Goal: Task Accomplishment & Management: Manage account settings

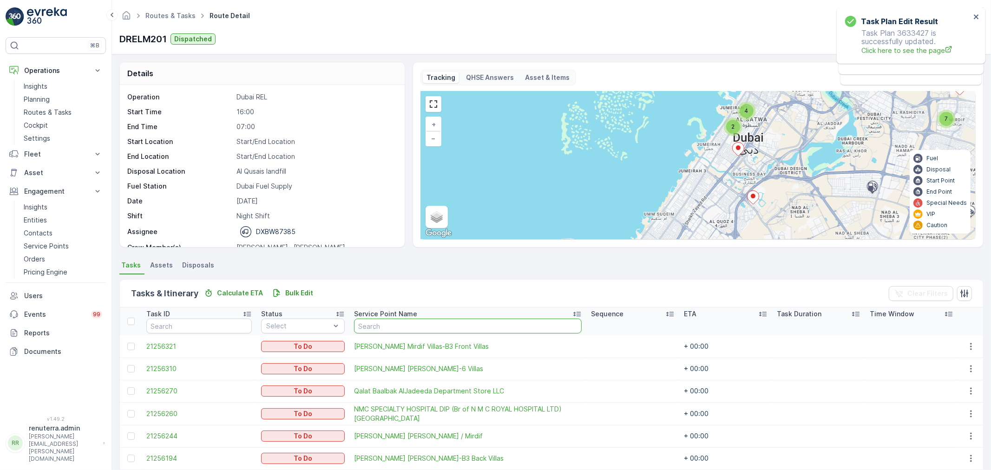
scroll to position [206, 0]
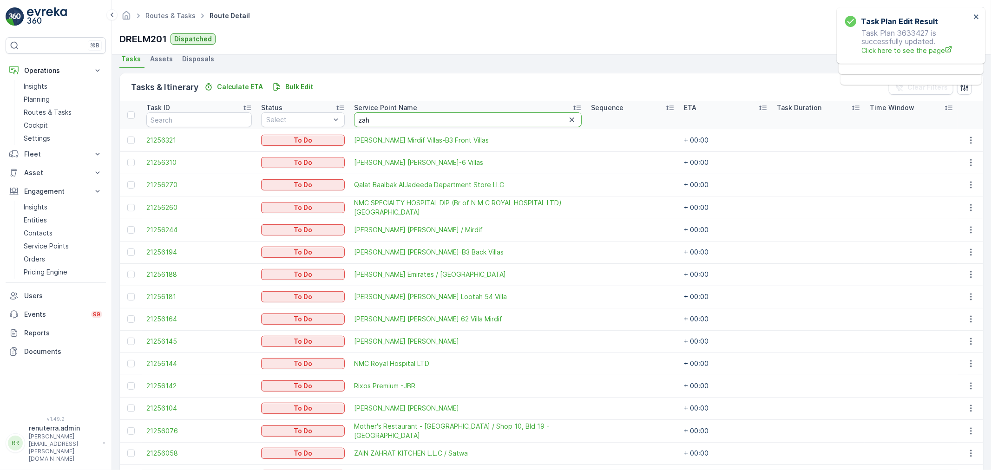
type input "zaha"
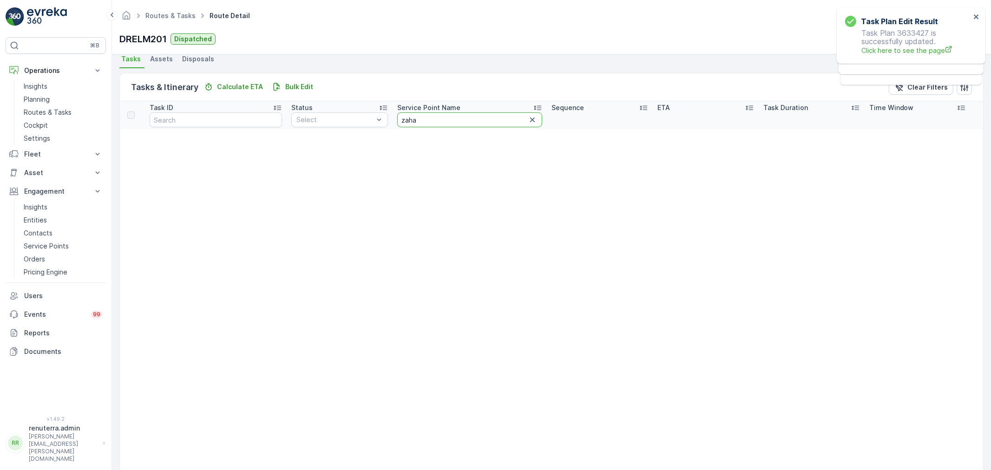
click at [453, 116] on input "zaha" at bounding box center [469, 119] width 145 height 15
type input "zah"
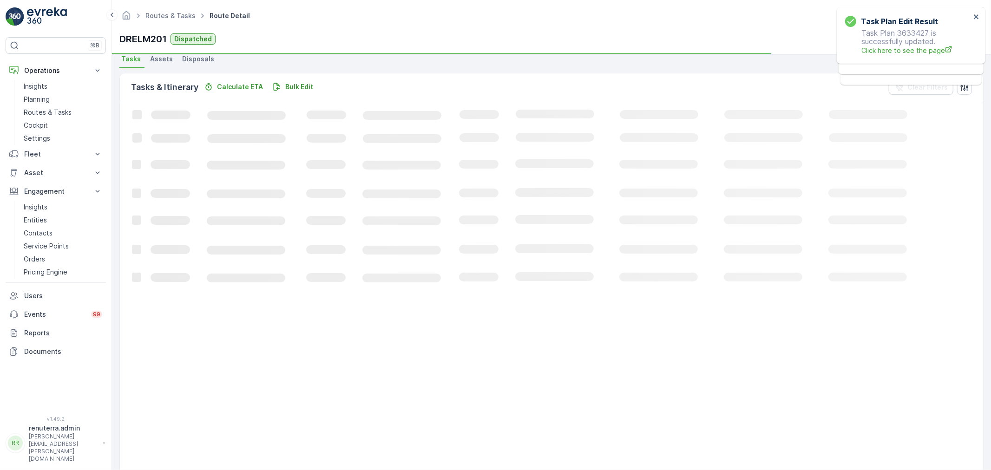
scroll to position [9, 0]
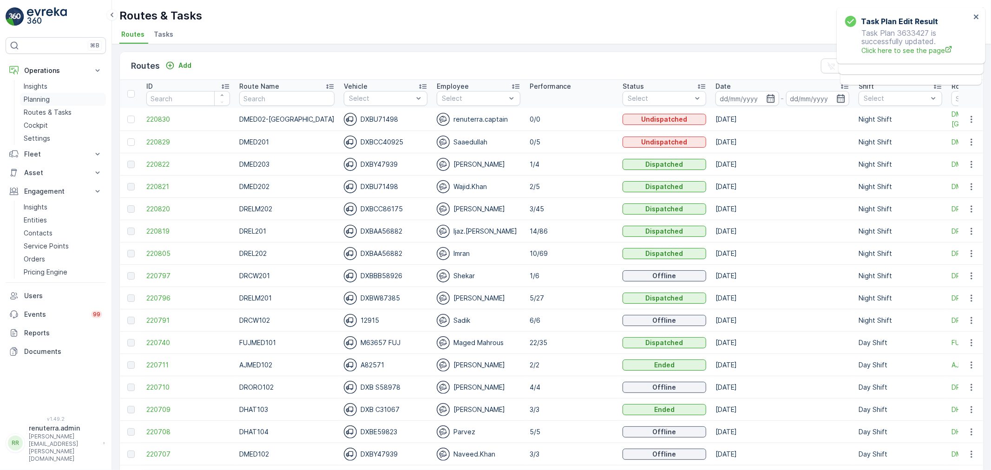
click at [61, 98] on link "Planning" at bounding box center [63, 99] width 86 height 13
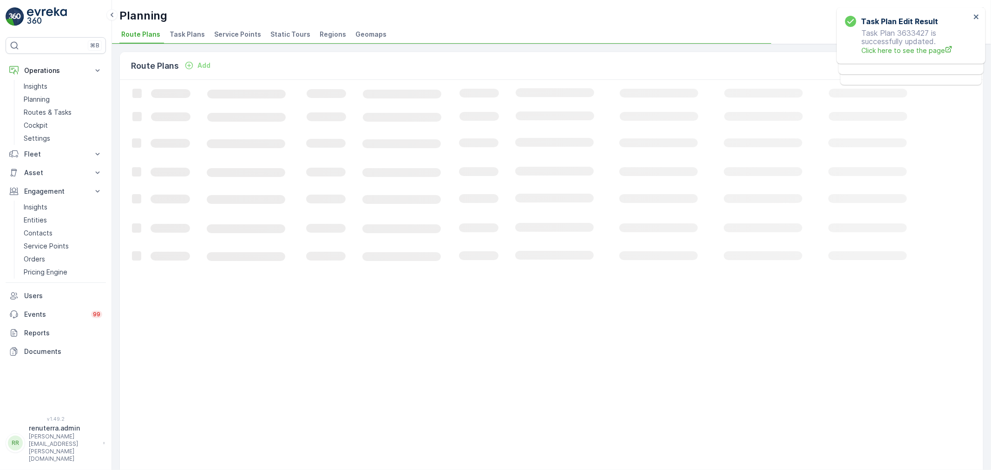
click at [238, 34] on span "Service Points" at bounding box center [237, 34] width 47 height 9
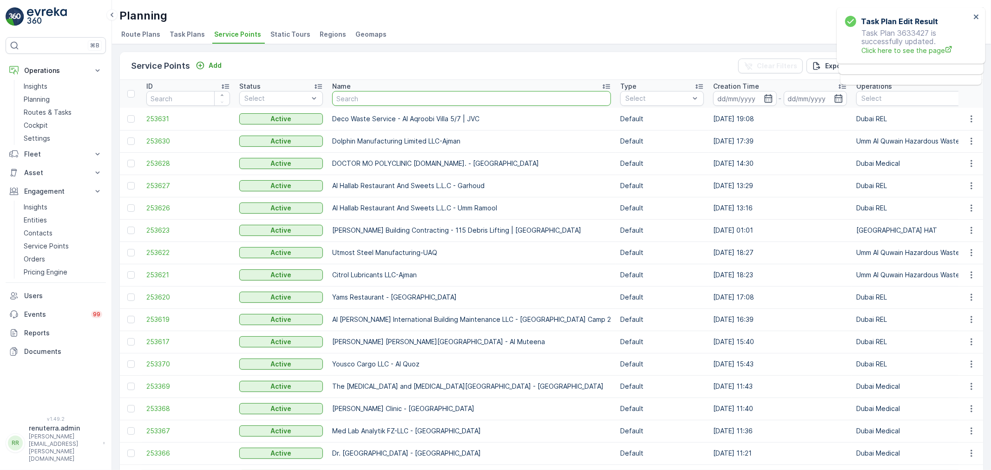
click at [371, 99] on input "text" at bounding box center [471, 98] width 279 height 15
type input "zaharat"
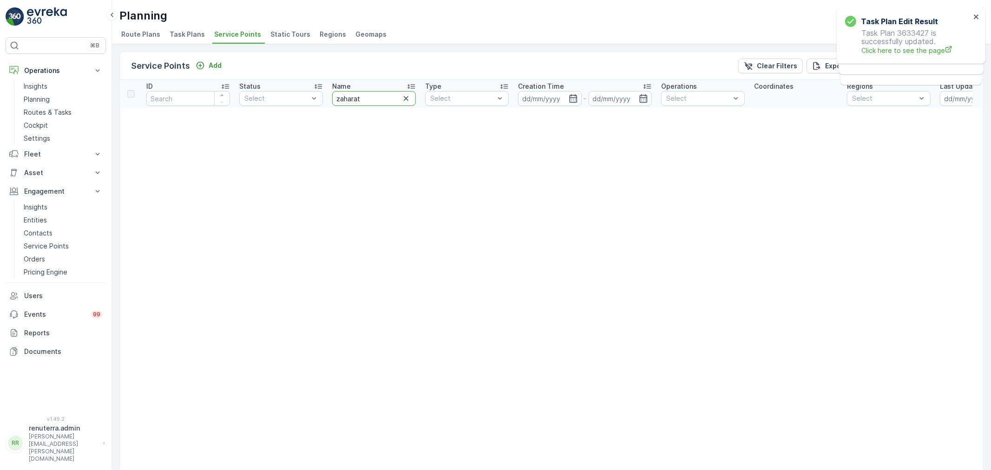
click at [372, 99] on input "zaharat" at bounding box center [374, 98] width 84 height 15
type input "zahe"
click at [372, 99] on input "zahe" at bounding box center [374, 98] width 84 height 15
type input "zahr"
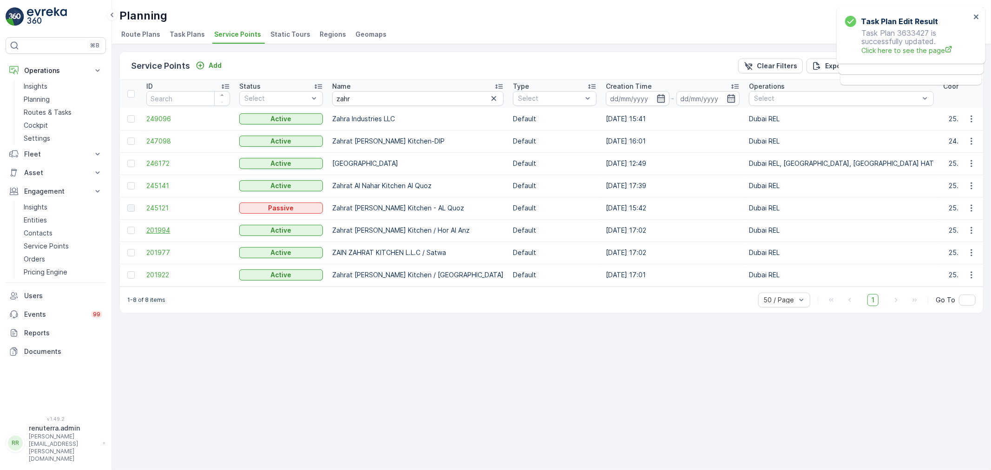
click at [157, 233] on span "201994" at bounding box center [188, 230] width 84 height 9
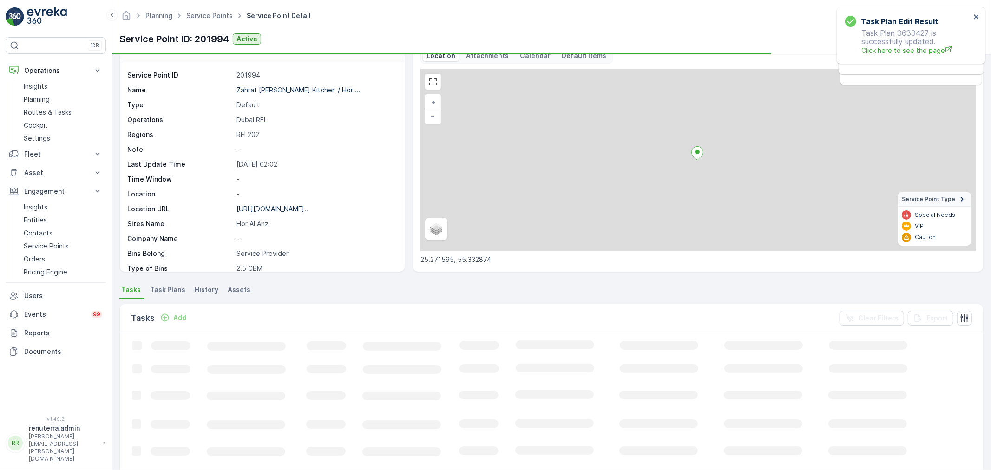
scroll to position [52, 0]
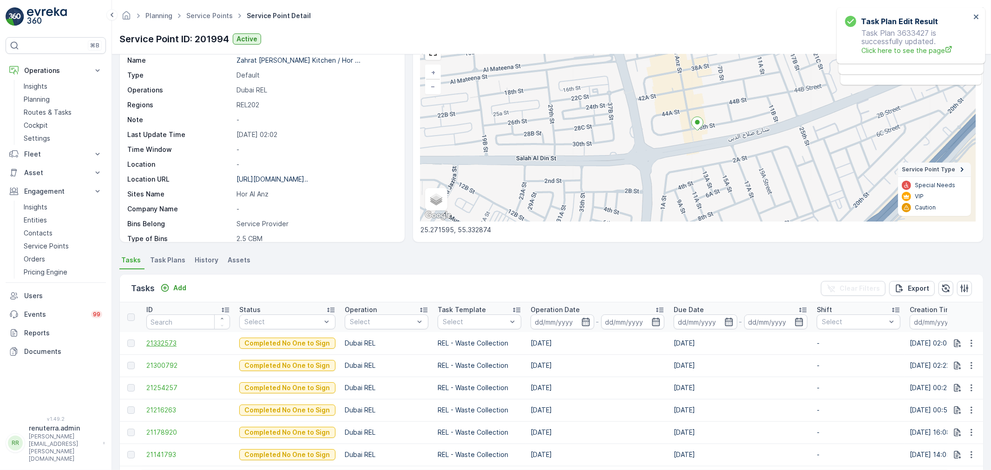
click at [160, 342] on span "21332573" at bounding box center [188, 343] width 84 height 9
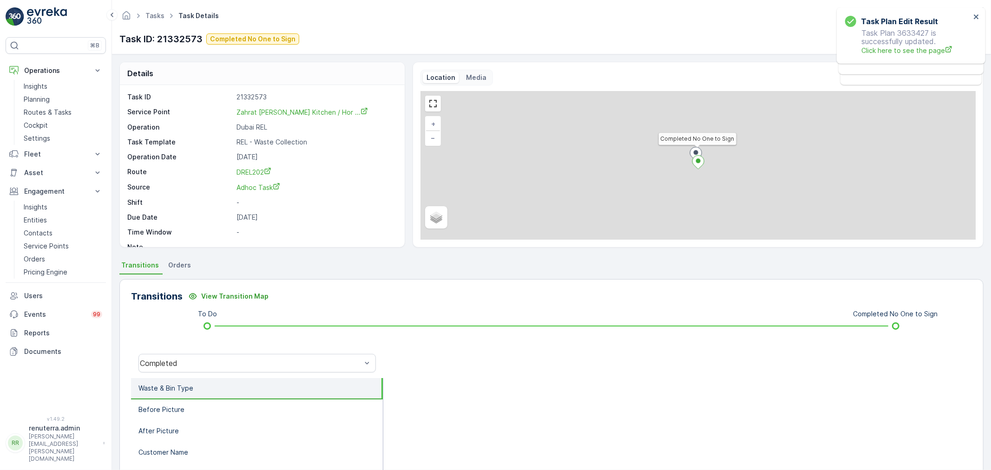
scroll to position [13, 0]
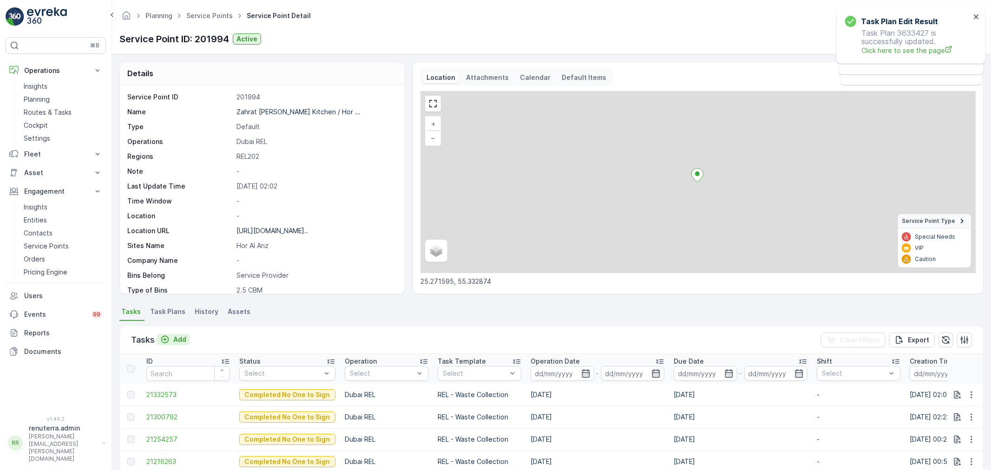
click at [178, 339] on p "Add" at bounding box center [179, 339] width 13 height 9
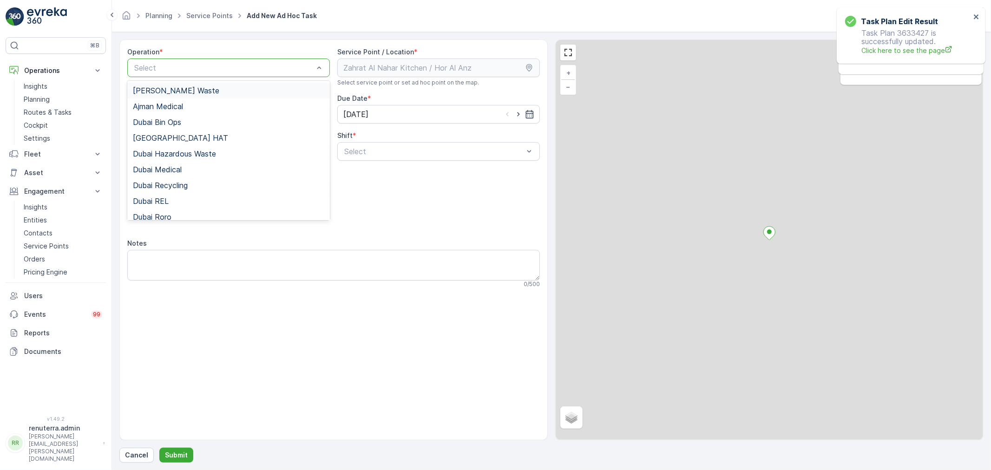
drag, startPoint x: 184, startPoint y: 62, endPoint x: 174, endPoint y: 80, distance: 21.2
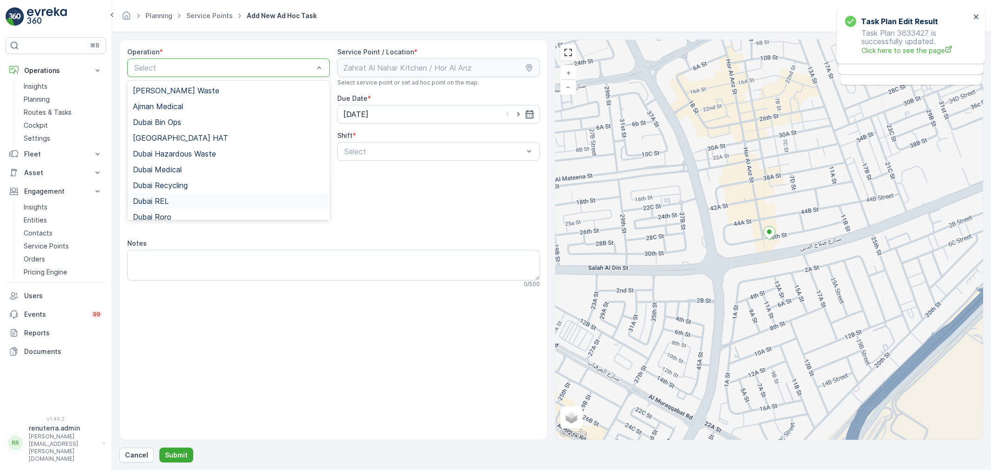
click at [171, 197] on div "Dubai REL" at bounding box center [229, 201] width 192 height 8
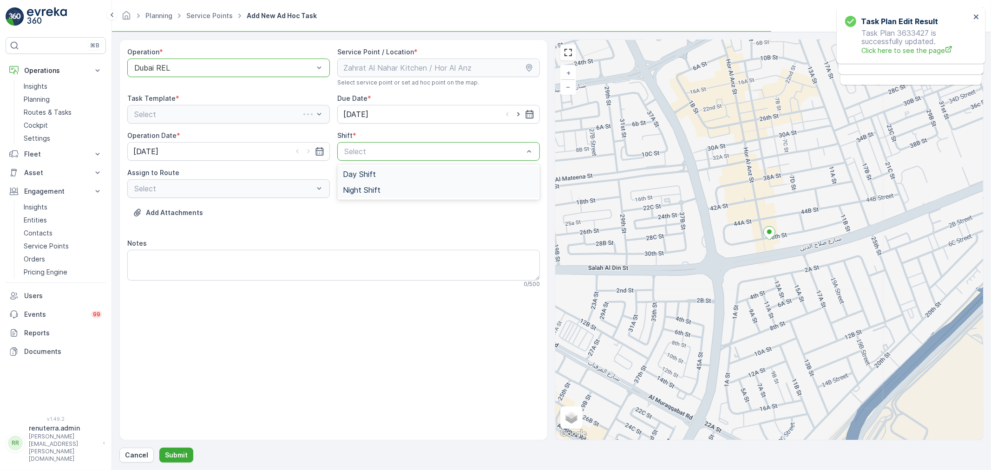
drag, startPoint x: 392, startPoint y: 155, endPoint x: 365, endPoint y: 192, distance: 45.3
click at [197, 192] on div "Select" at bounding box center [228, 188] width 203 height 19
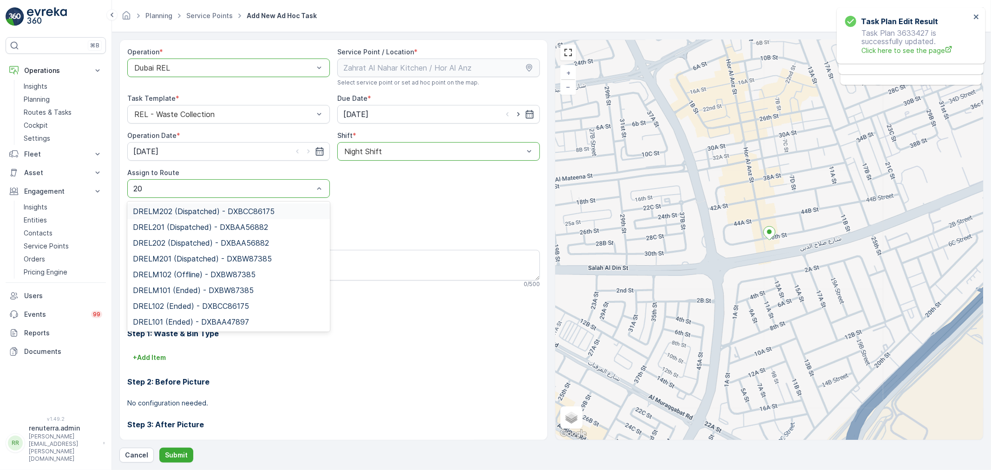
type input "202"
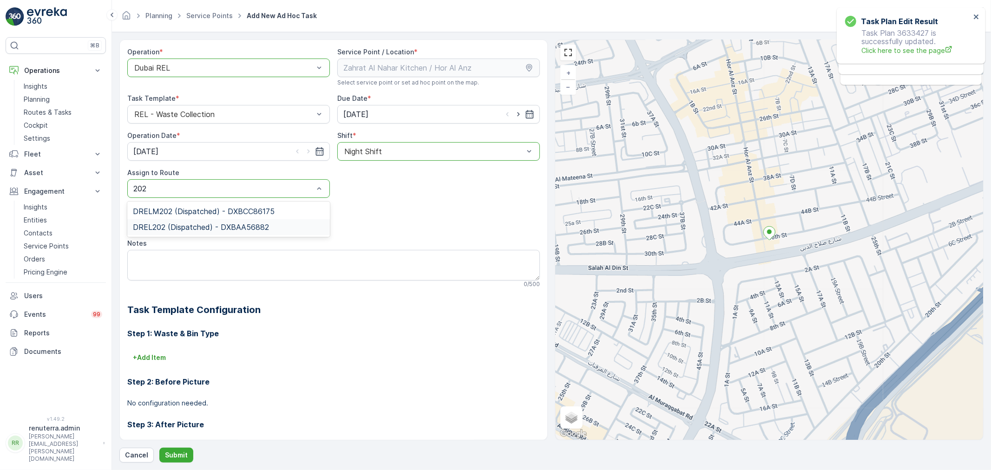
click at [220, 231] on span "DREL202 (Dispatched) - DXBAA56882" at bounding box center [201, 227] width 136 height 8
click at [187, 456] on button "Submit" at bounding box center [176, 455] width 34 height 15
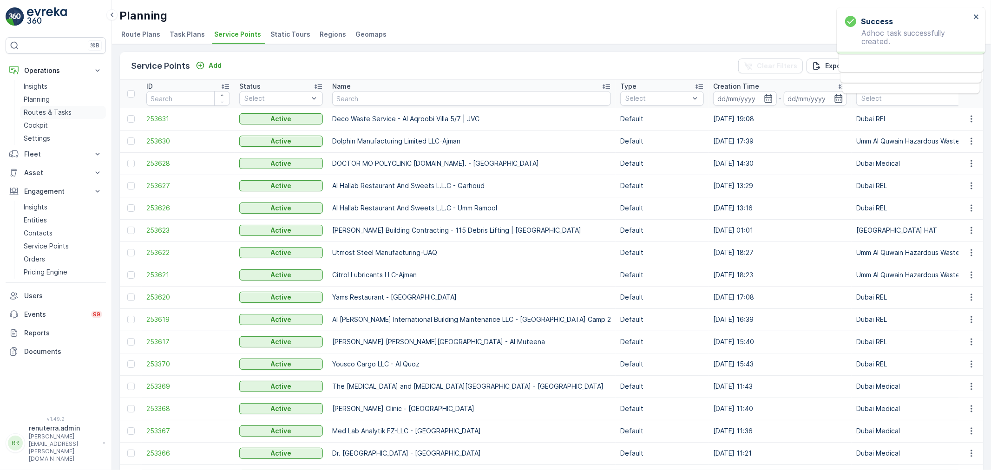
click at [37, 113] on p "Routes & Tasks" at bounding box center [48, 112] width 48 height 9
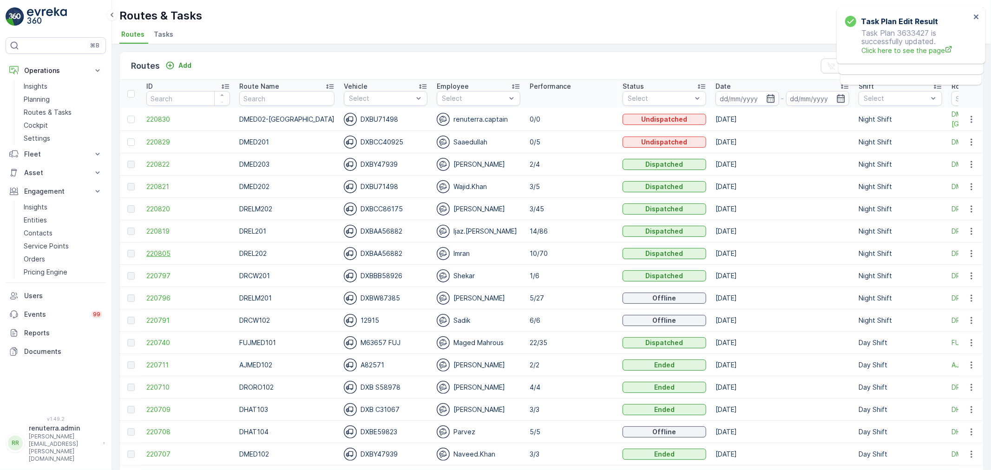
click at [154, 252] on span "220805" at bounding box center [188, 253] width 84 height 9
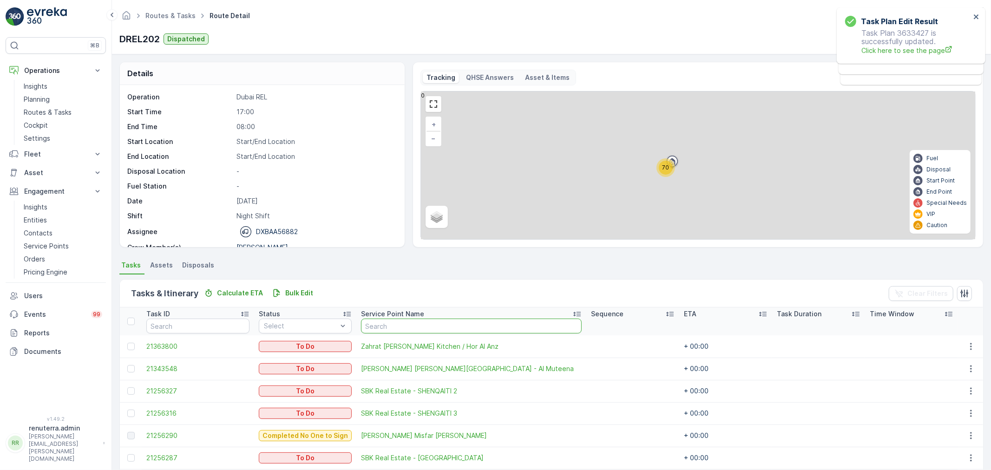
click at [370, 329] on input "text" at bounding box center [471, 326] width 221 height 15
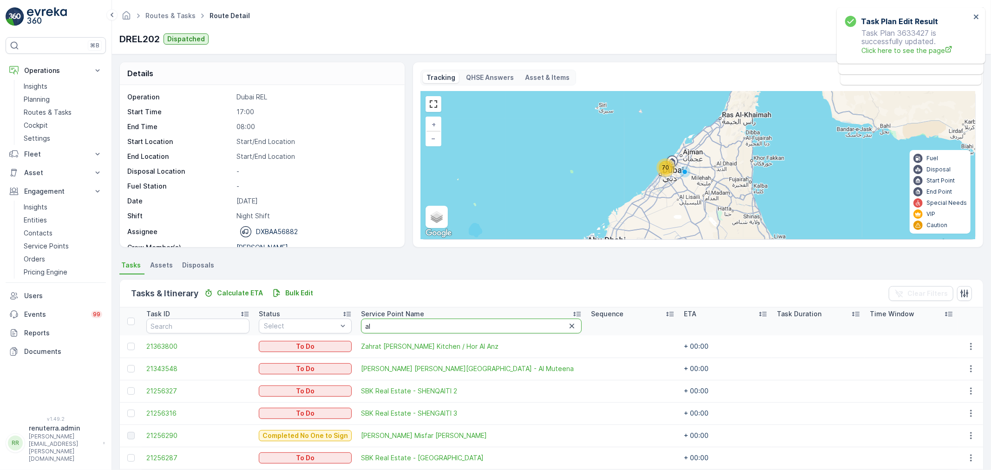
type input "als"
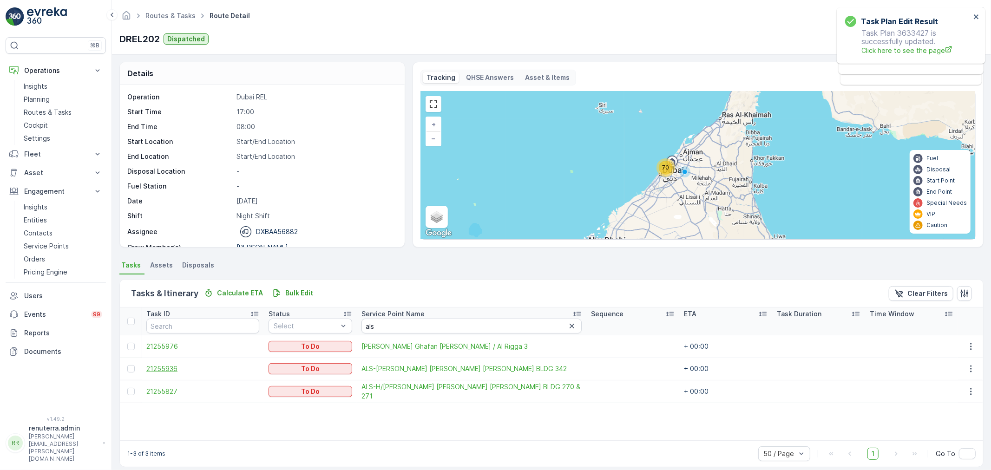
click at [165, 368] on span "21255936" at bounding box center [202, 368] width 113 height 9
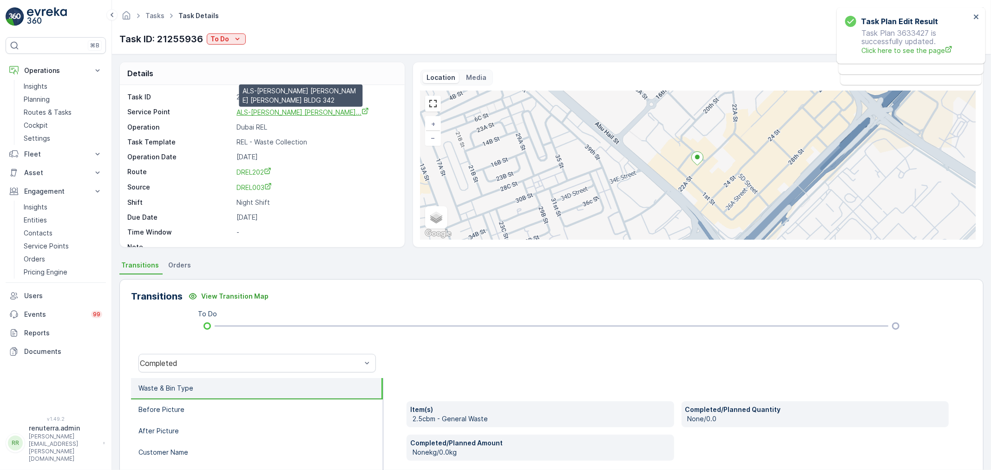
click at [262, 115] on span "ALS-HAMAD SULTAN SAIF BELJAFLA..." at bounding box center [303, 112] width 132 height 8
drag, startPoint x: 235, startPoint y: 113, endPoint x: 318, endPoint y: 115, distance: 83.2
click at [318, 115] on div "Service Point ALS-HAMAD SULTAN SAIF BELJAFLA... ALS-HAMAD SULTAN SAIF BELJAFLA …" at bounding box center [261, 112] width 268 height 10
copy span "ALS-HAMAD SULTAN SAIF"
click at [324, 174] on link "DREL202" at bounding box center [316, 172] width 159 height 10
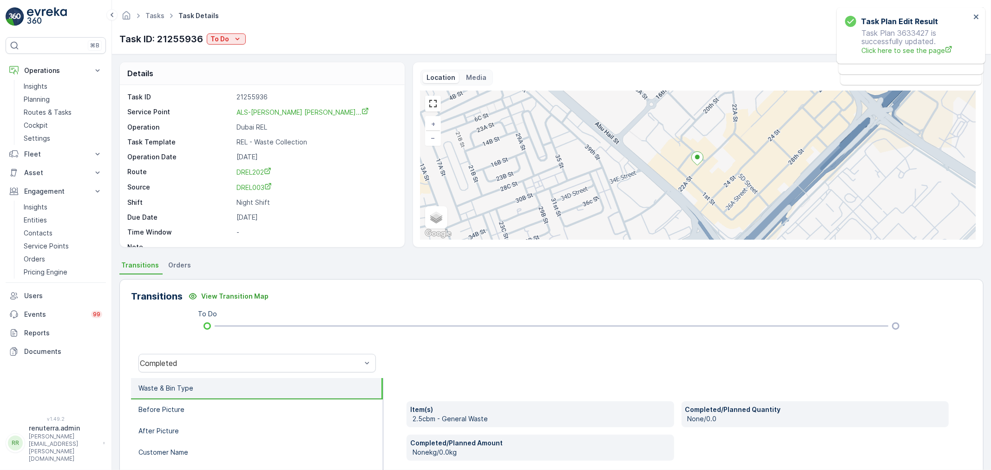
click at [278, 85] on div "Details" at bounding box center [262, 73] width 285 height 23
drag, startPoint x: 222, startPoint y: 105, endPoint x: 358, endPoint y: 114, distance: 137.0
click at [358, 114] on div "Task ID 21255936 Service Point ALS-HAMAD SULTAN SAIF BELJAFLA... ALS-HAMAD SULT…" at bounding box center [261, 172] width 268 height 159
click at [327, 93] on p "21255936" at bounding box center [316, 97] width 159 height 9
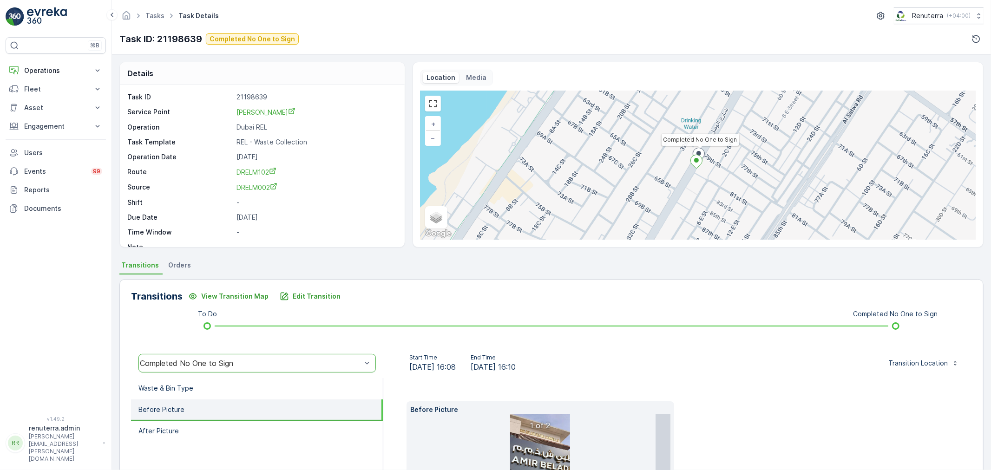
scroll to position [130, 0]
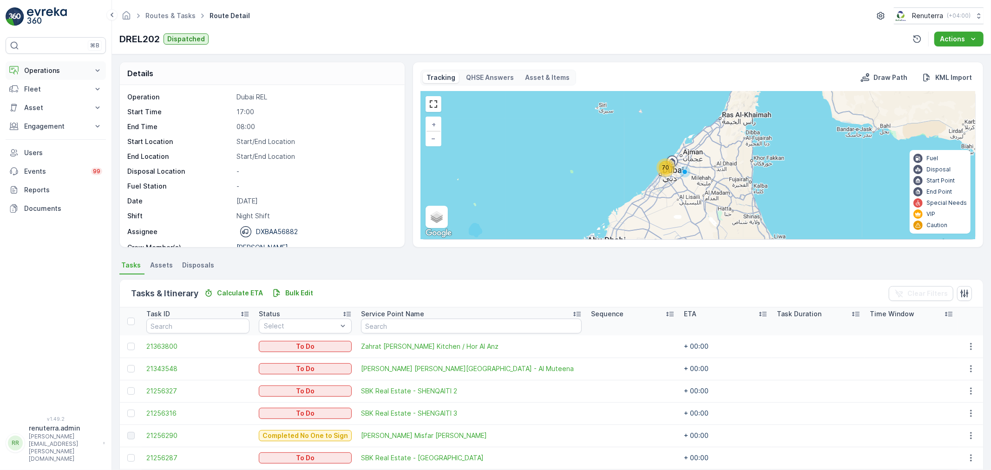
click at [50, 67] on p "Operations" at bounding box center [55, 70] width 63 height 9
click at [52, 90] on link "Insights" at bounding box center [63, 86] width 86 height 13
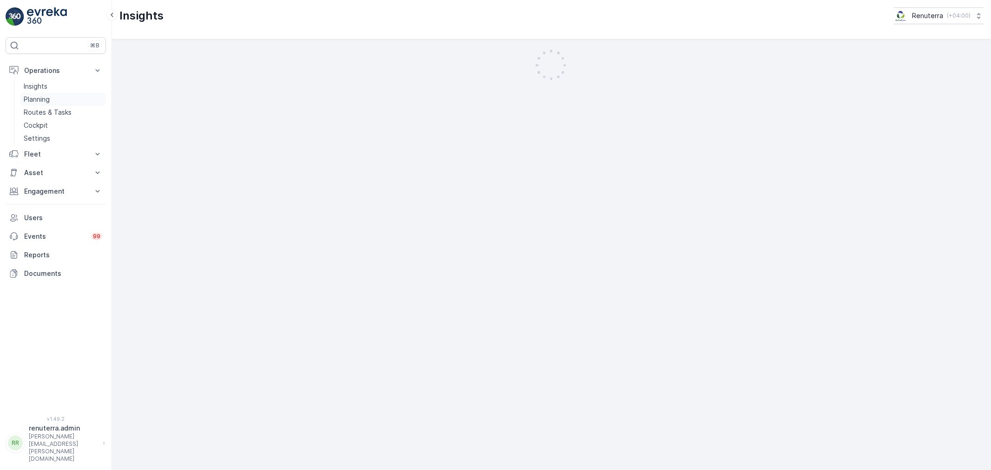
click at [48, 96] on p "Planning" at bounding box center [37, 99] width 26 height 9
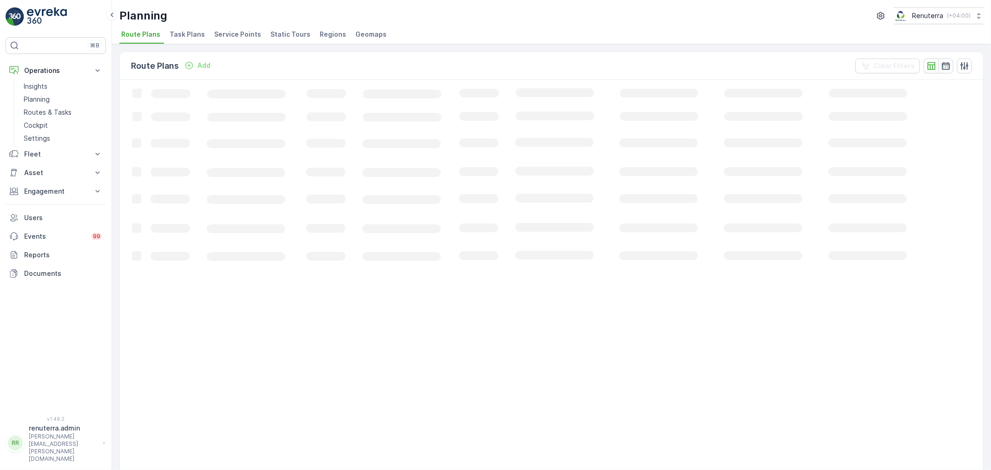
click at [243, 32] on span "Service Points" at bounding box center [237, 34] width 47 height 9
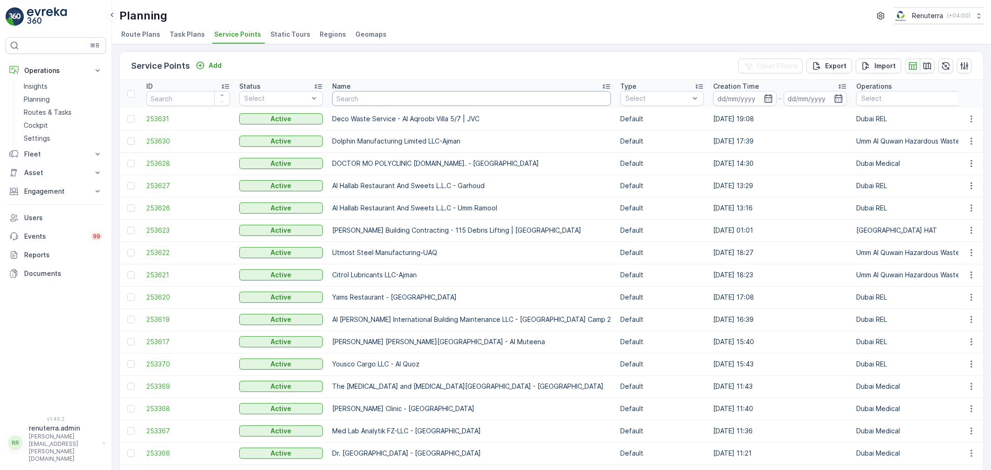
click at [357, 99] on input "text" at bounding box center [471, 98] width 279 height 15
type input "pak"
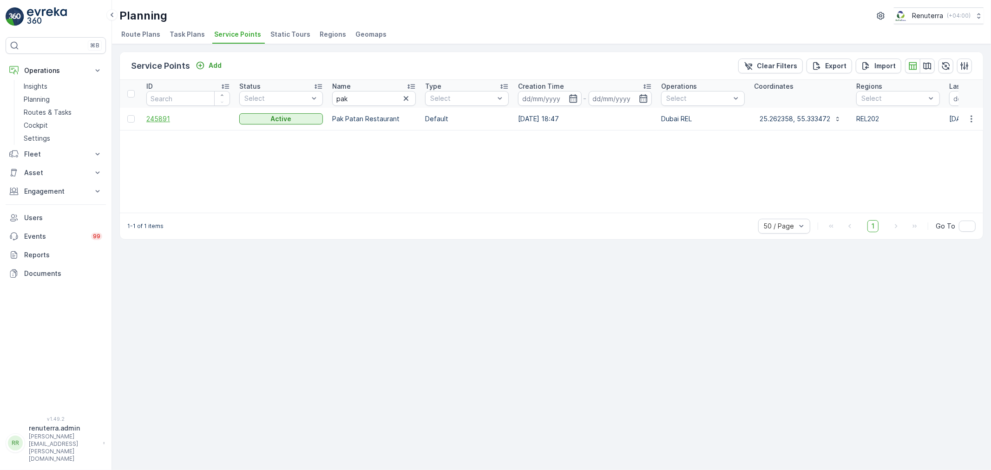
click at [147, 118] on span "245891" at bounding box center [188, 118] width 84 height 9
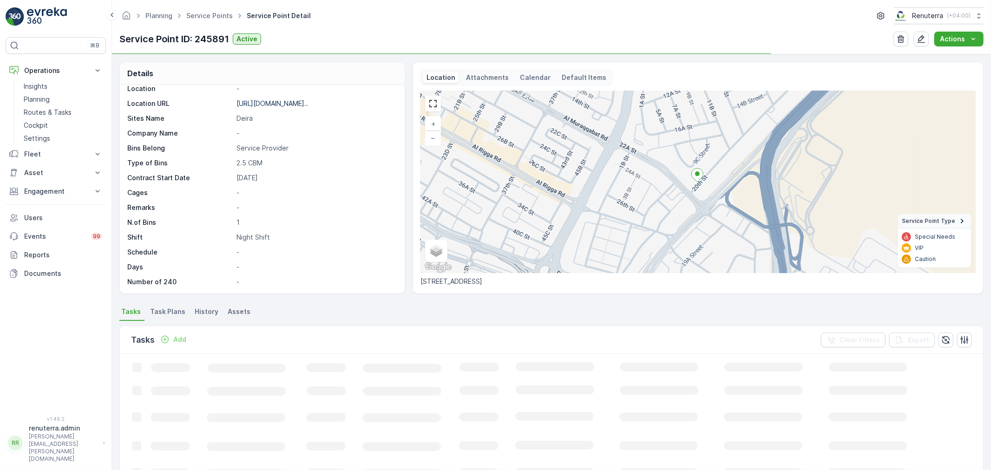
scroll to position [128, 0]
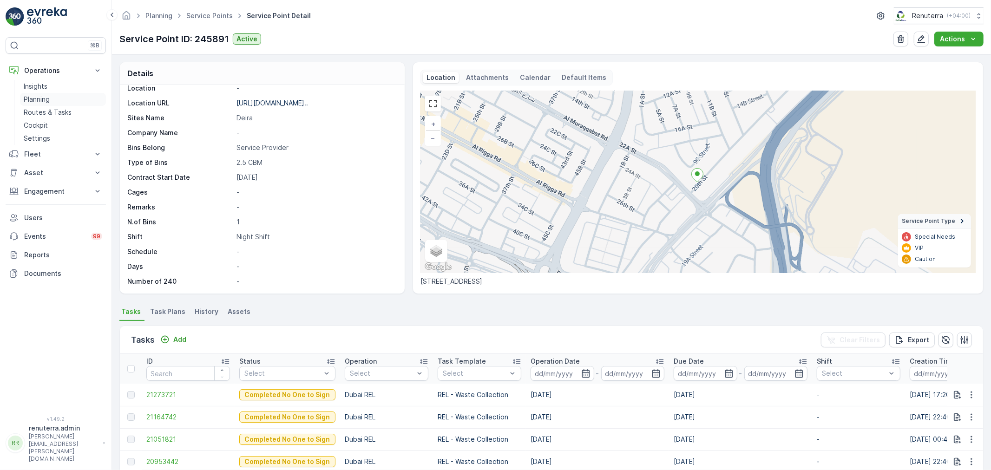
click at [73, 97] on link "Planning" at bounding box center [63, 99] width 86 height 13
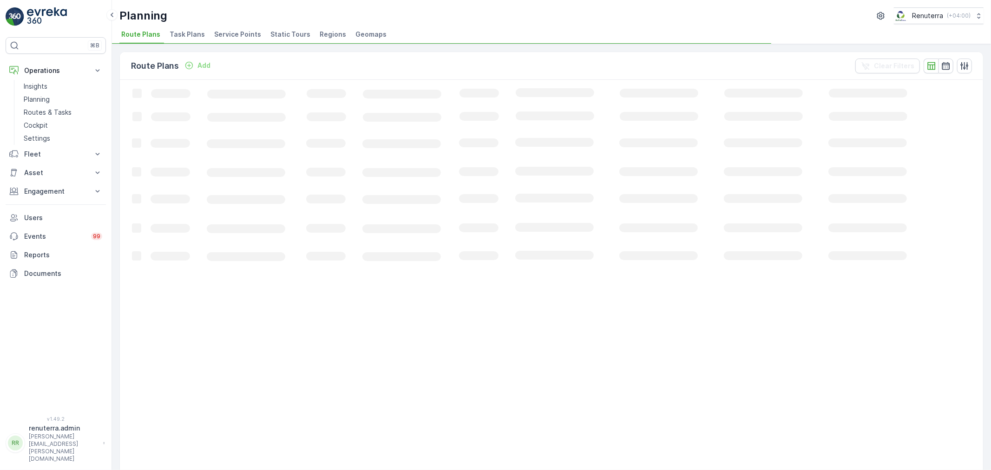
drag, startPoint x: 211, startPoint y: 33, endPoint x: 215, endPoint y: 31, distance: 5.2
click at [214, 33] on span "Service Points" at bounding box center [237, 34] width 47 height 9
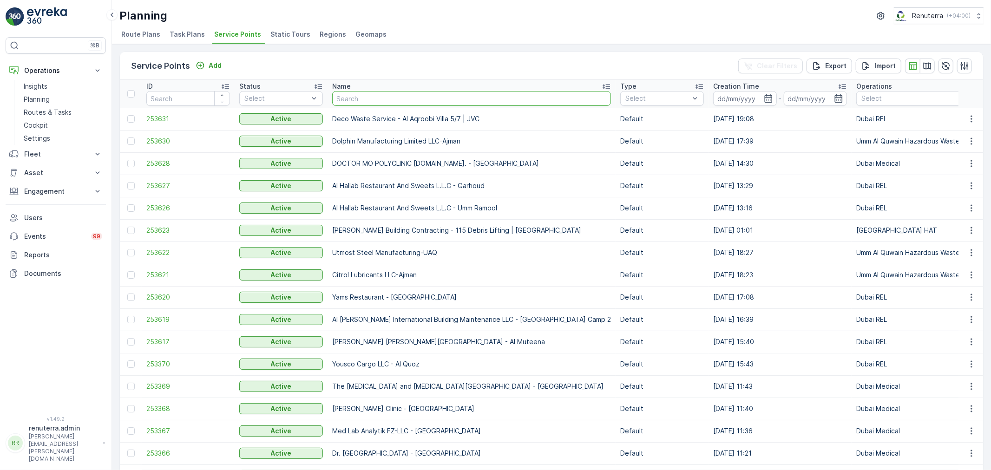
click at [357, 96] on input "text" at bounding box center [471, 98] width 279 height 15
type input "pak"
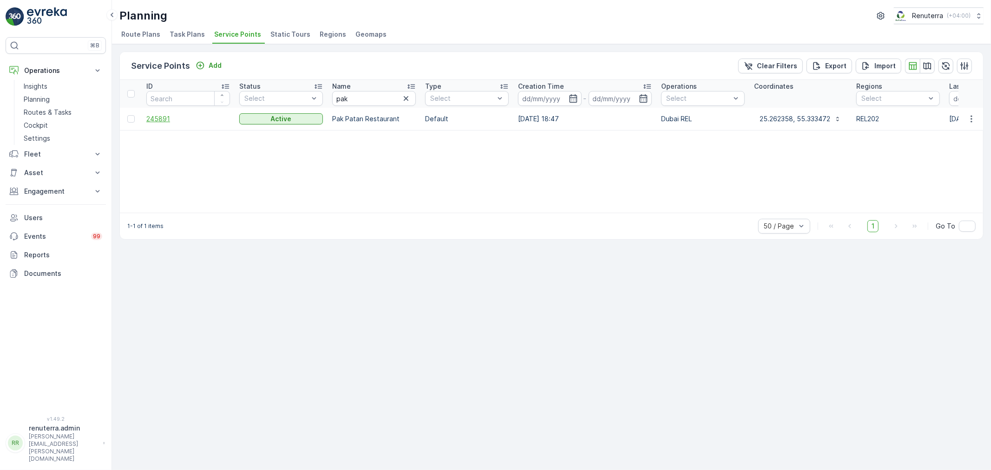
click at [169, 118] on span "245891" at bounding box center [188, 118] width 84 height 9
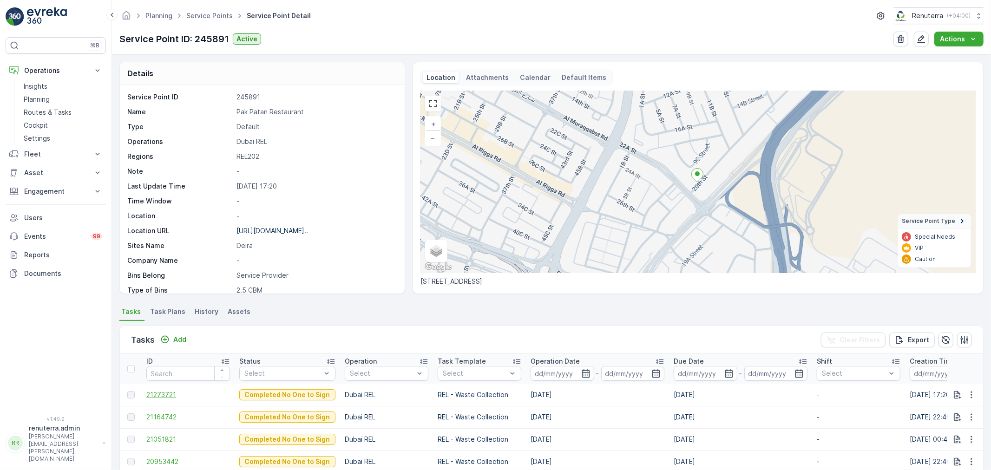
scroll to position [52, 0]
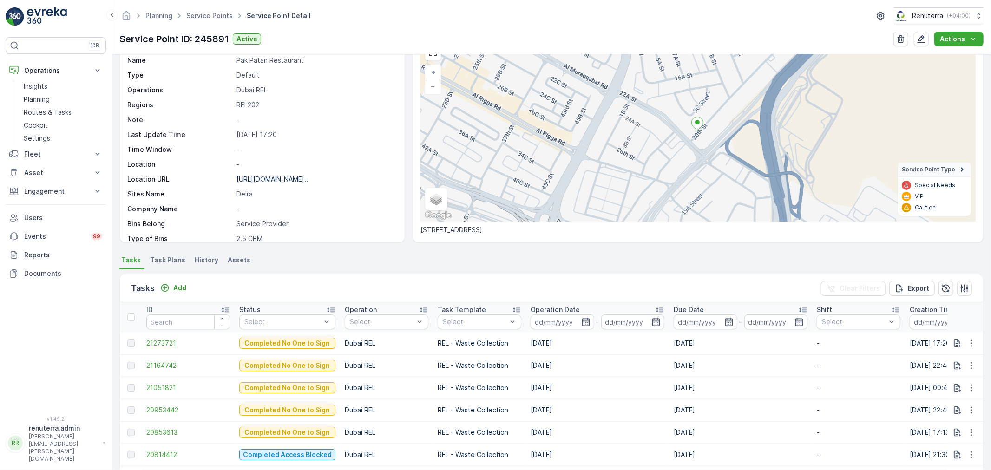
click at [161, 343] on span "21273721" at bounding box center [188, 343] width 84 height 9
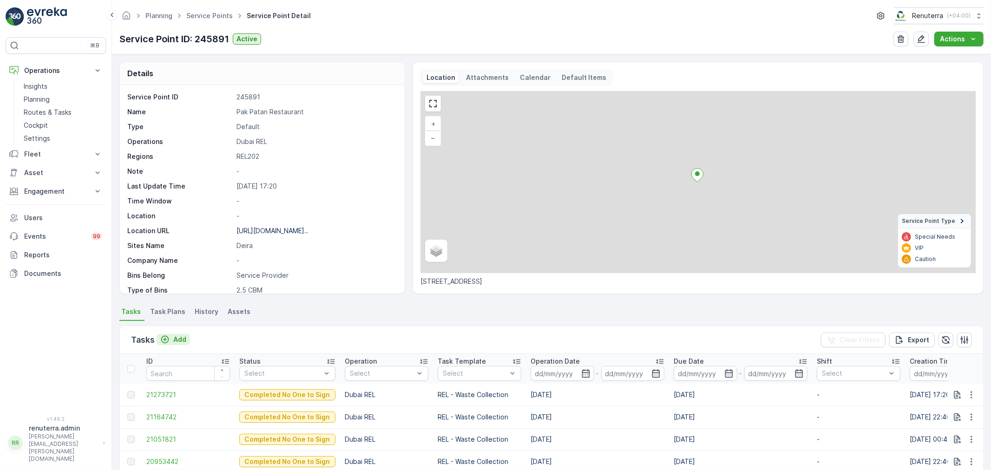
click at [174, 337] on p "Add" at bounding box center [179, 339] width 13 height 9
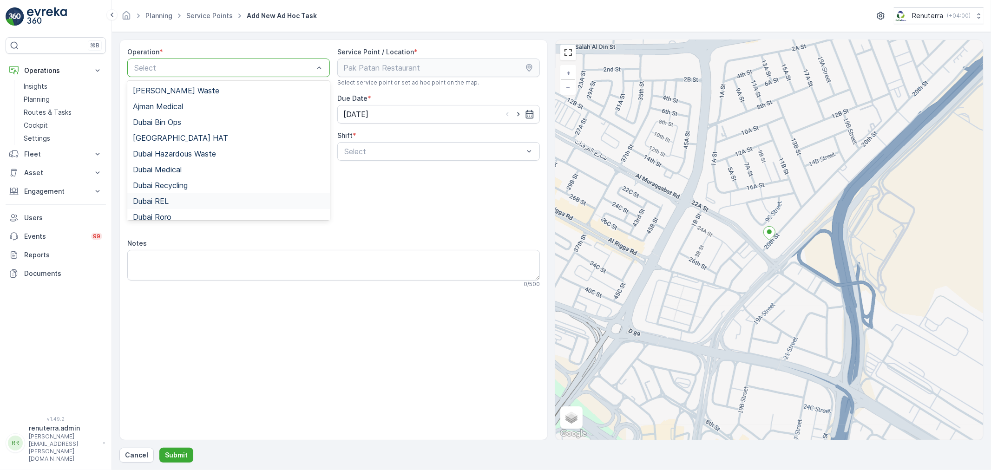
click at [161, 194] on div "Dubai REL" at bounding box center [228, 201] width 203 height 16
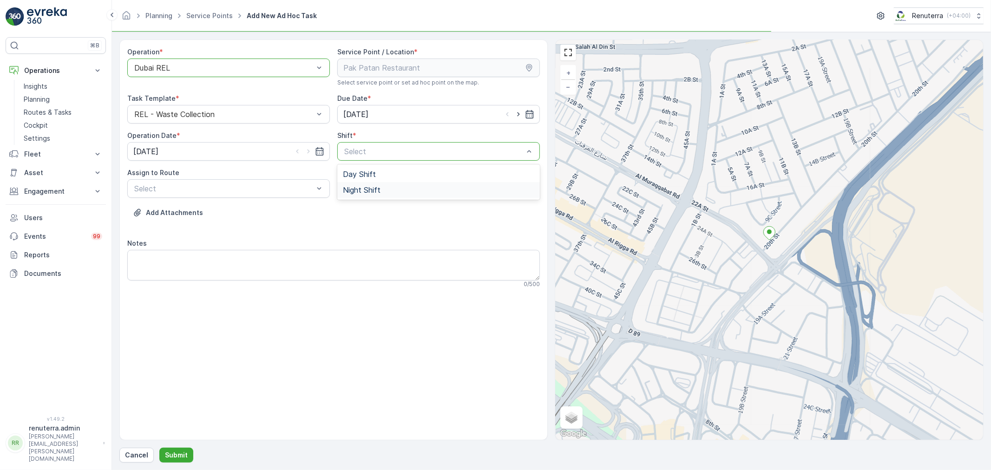
click at [359, 200] on div "Operation * option Dubai REL, selected. Dubai REL Service Point / Location * Se…" at bounding box center [333, 171] width 413 height 248
click at [365, 186] on span "Night Shift" at bounding box center [362, 190] width 38 height 8
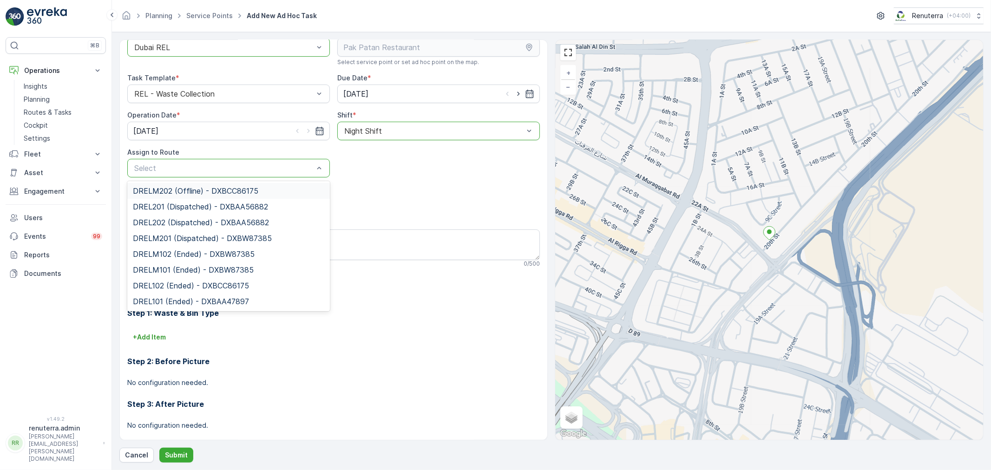
scroll to position [41, 0]
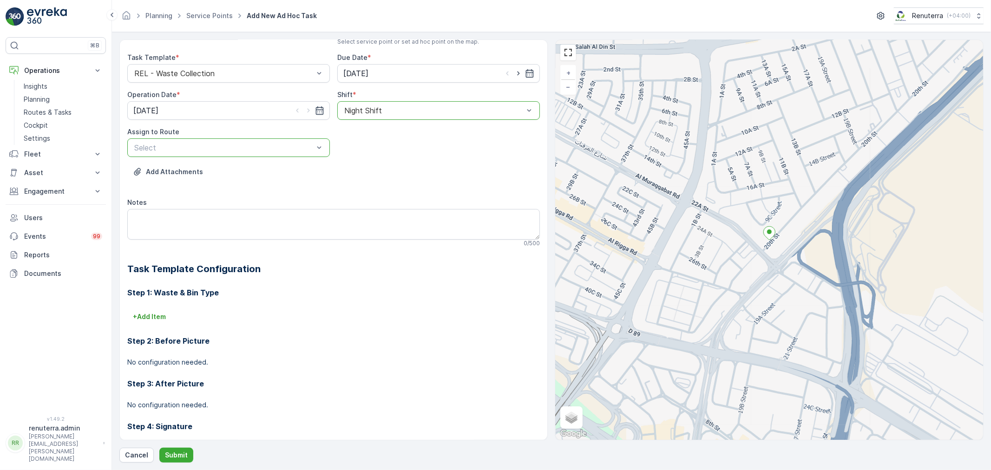
click at [235, 154] on div "Select" at bounding box center [228, 148] width 203 height 19
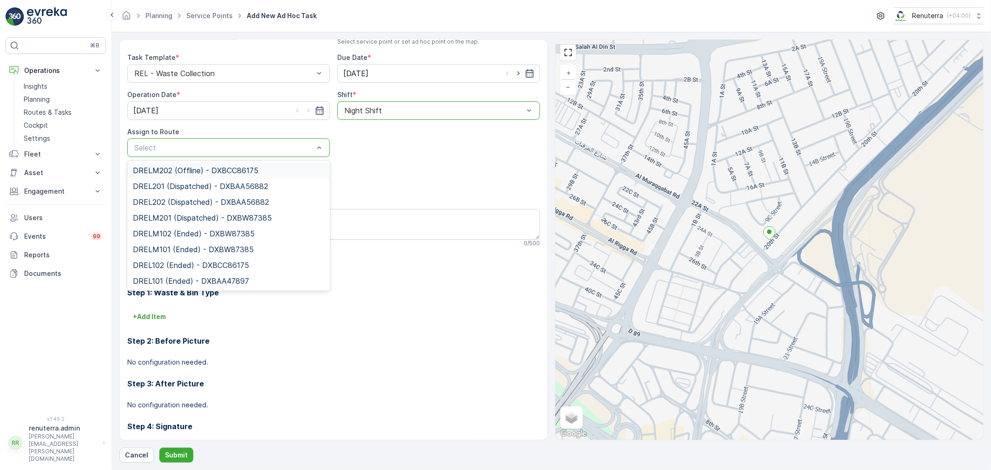
click at [236, 142] on p "Select" at bounding box center [223, 147] width 179 height 11
type input "202"
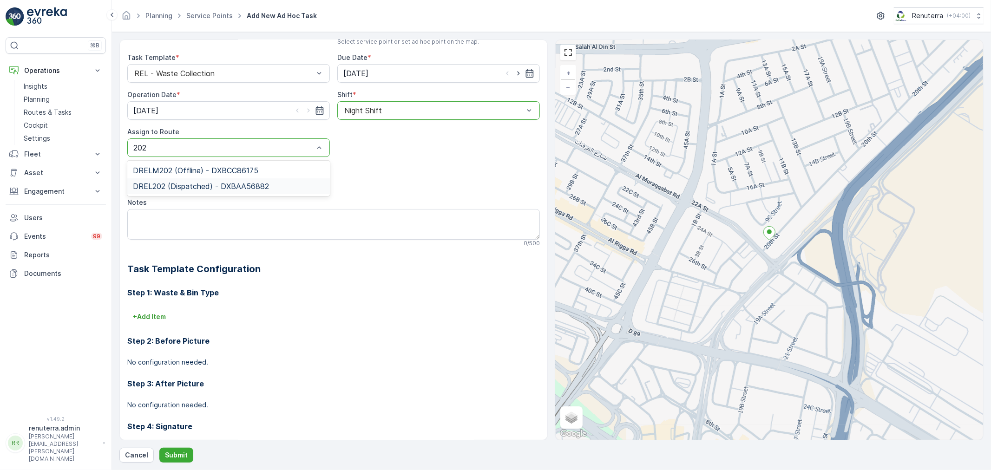
click at [205, 178] on div "DREL202 (Dispatched) - DXBAA56882" at bounding box center [228, 186] width 203 height 16
click at [170, 456] on p "Submit" at bounding box center [176, 455] width 23 height 9
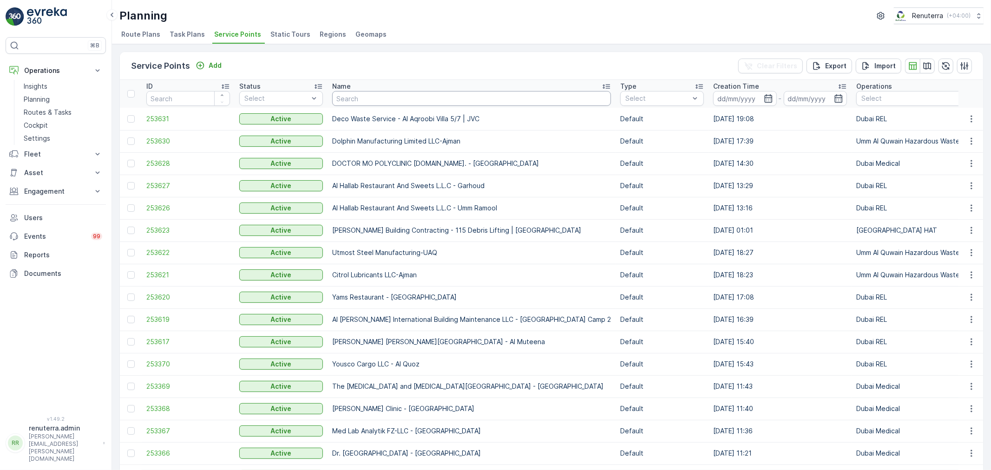
click at [358, 104] on input "text" at bounding box center [471, 98] width 279 height 15
type input "p"
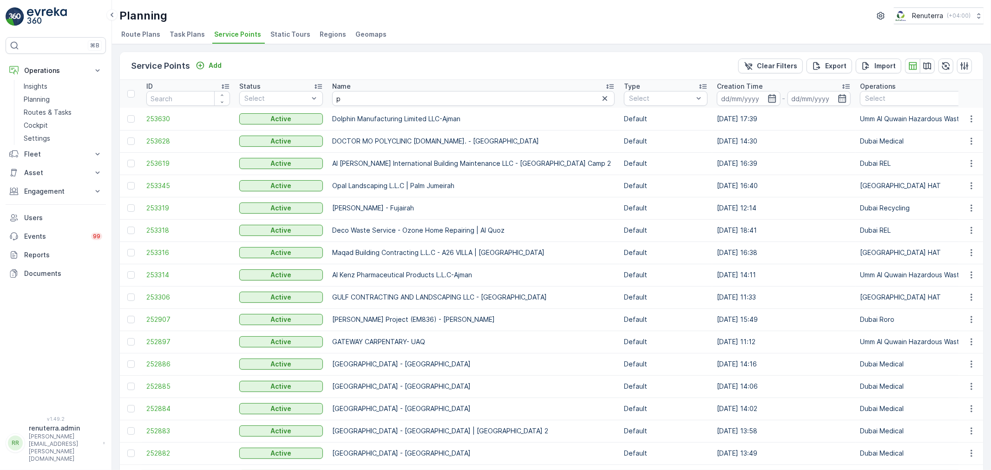
click at [384, 98] on input "p" at bounding box center [473, 98] width 283 height 15
type input "kings"
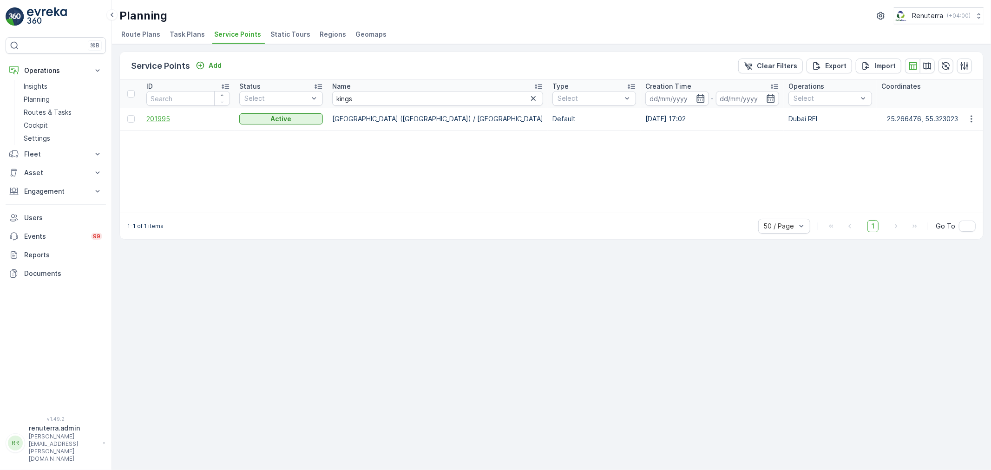
click at [157, 114] on span "201995" at bounding box center [188, 118] width 84 height 9
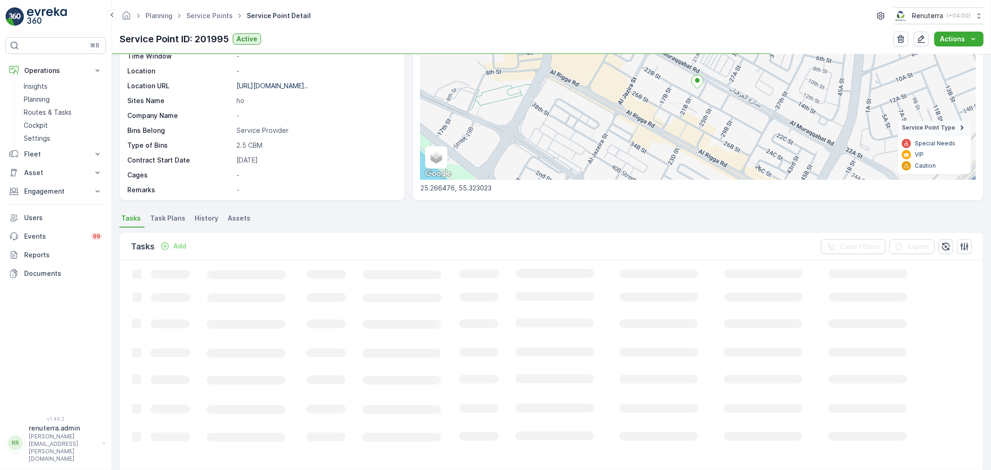
scroll to position [103, 0]
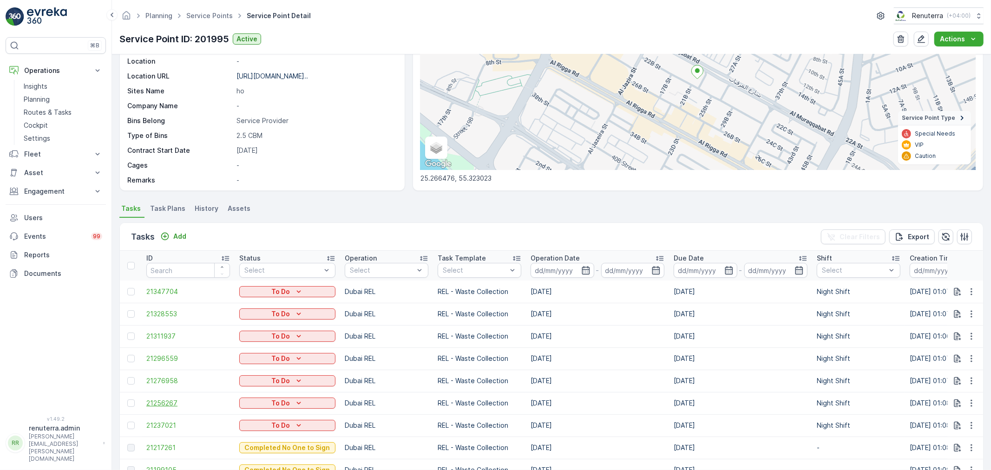
click at [163, 404] on span "21256267" at bounding box center [188, 403] width 84 height 9
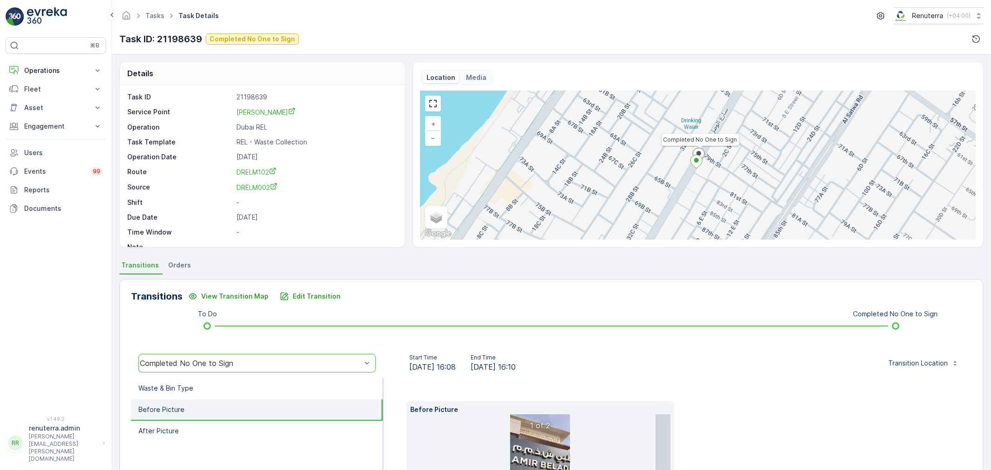
scroll to position [130, 0]
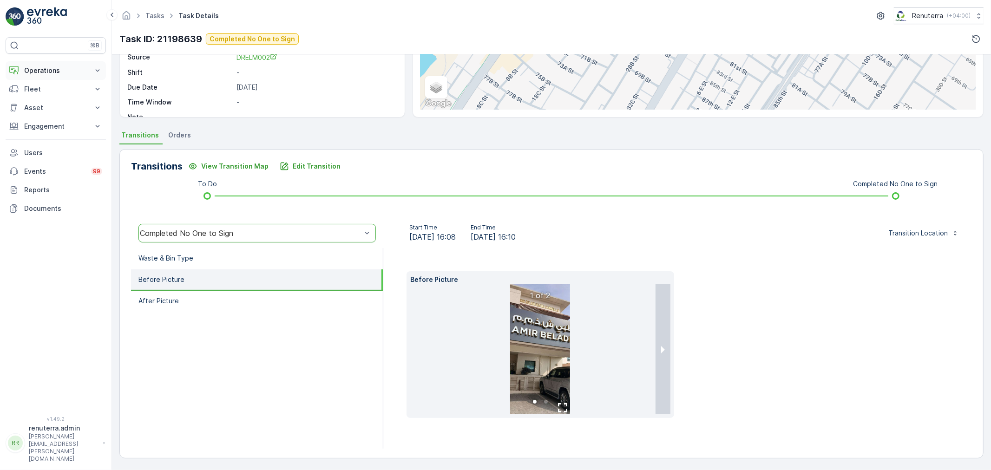
drag, startPoint x: 0, startPoint y: 0, endPoint x: 50, endPoint y: 67, distance: 83.7
click at [51, 67] on p "Operations" at bounding box center [55, 70] width 63 height 9
drag, startPoint x: 38, startPoint y: 111, endPoint x: 45, endPoint y: 113, distance: 7.1
click at [38, 111] on p "Routes & Tasks" at bounding box center [48, 112] width 48 height 9
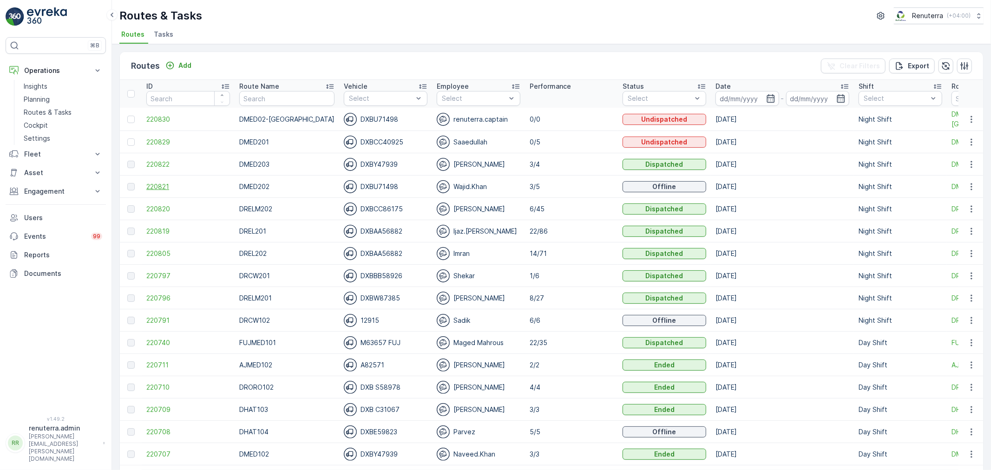
click at [156, 186] on span "220821" at bounding box center [188, 186] width 84 height 9
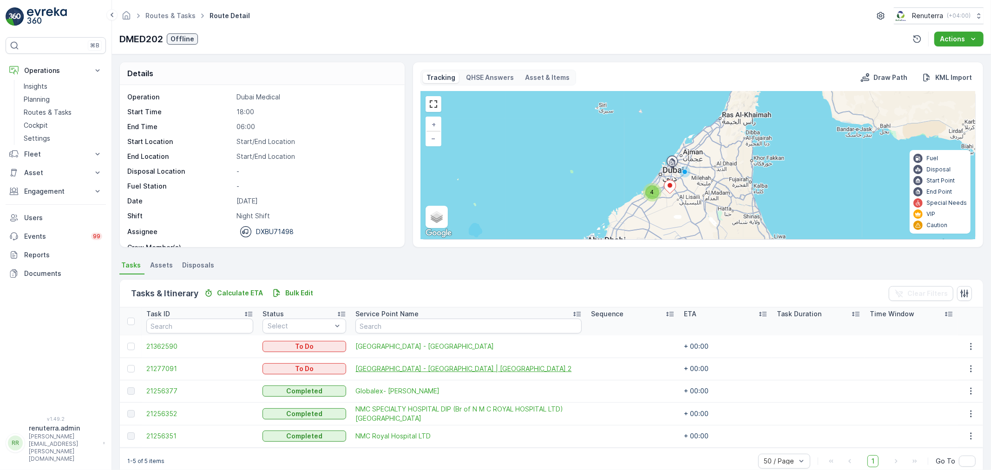
click at [394, 368] on span "[GEOGRAPHIC_DATA] - [GEOGRAPHIC_DATA] | [GEOGRAPHIC_DATA] 2" at bounding box center [469, 368] width 226 height 9
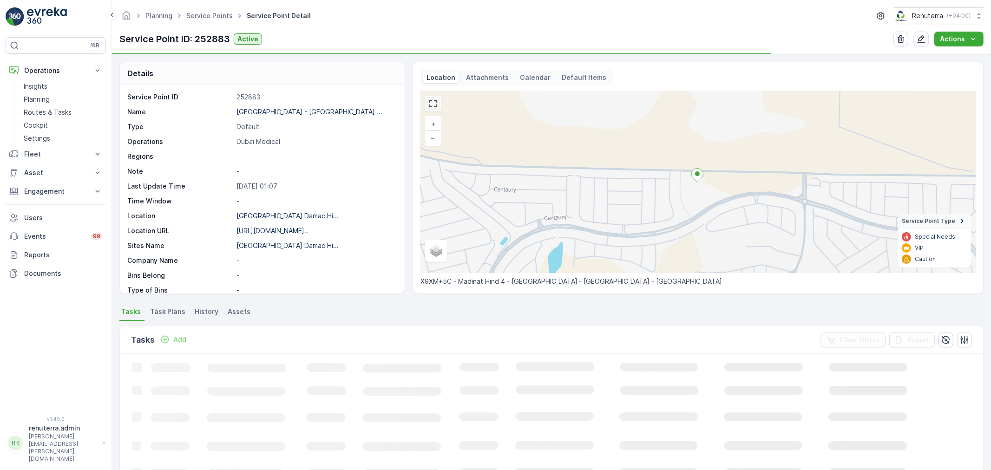
click at [429, 105] on link at bounding box center [433, 104] width 14 height 14
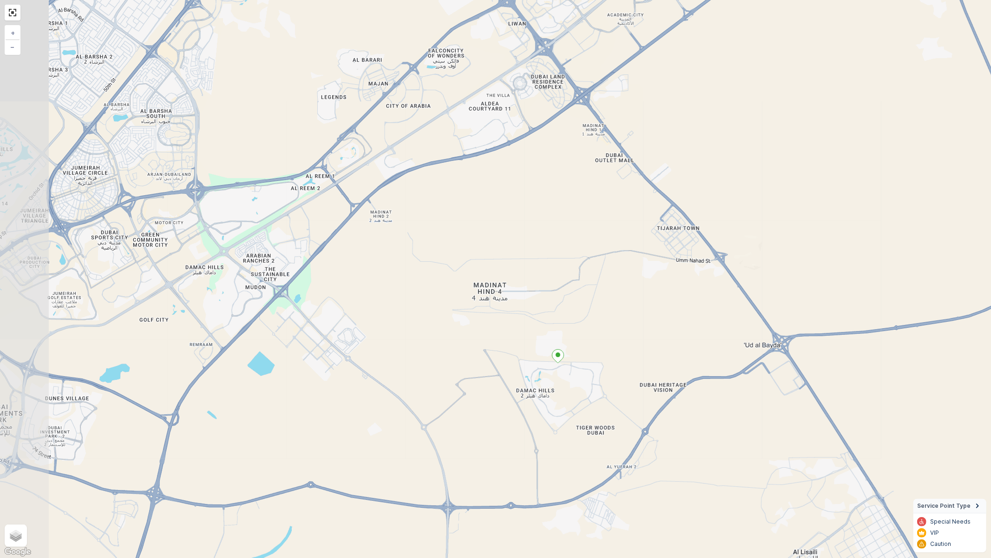
drag, startPoint x: 406, startPoint y: 341, endPoint x: 415, endPoint y: 345, distance: 9.8
click at [415, 345] on div "+ − Satellite Roadmap Terrain Hybrid Leaflet Keyboard shortcuts Map Data Map da…" at bounding box center [495, 279] width 991 height 558
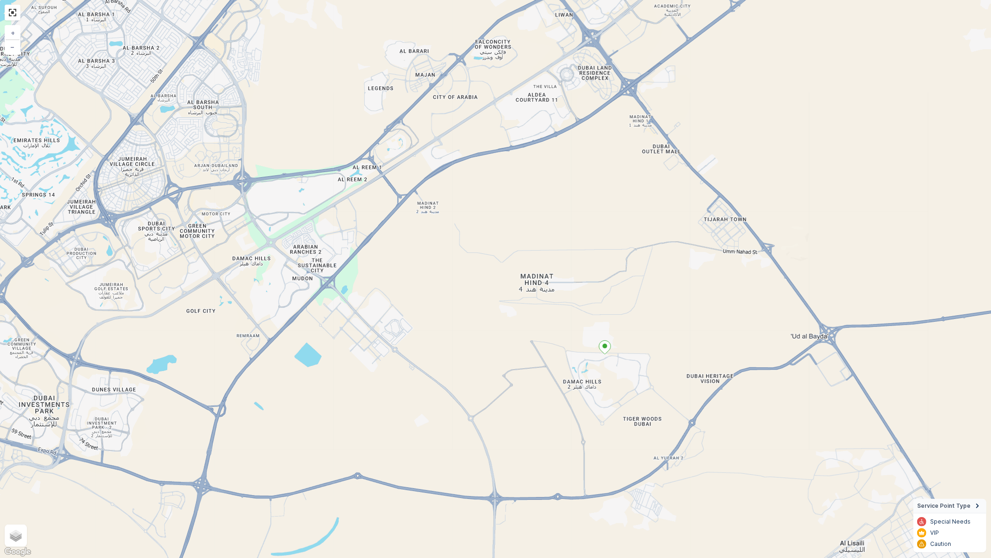
drag, startPoint x: 559, startPoint y: 378, endPoint x: 568, endPoint y: 375, distance: 10.3
click at [568, 375] on div "+ − Satellite Roadmap Terrain Hybrid Leaflet Keyboard shortcuts Map Data Map da…" at bounding box center [495, 279] width 991 height 558
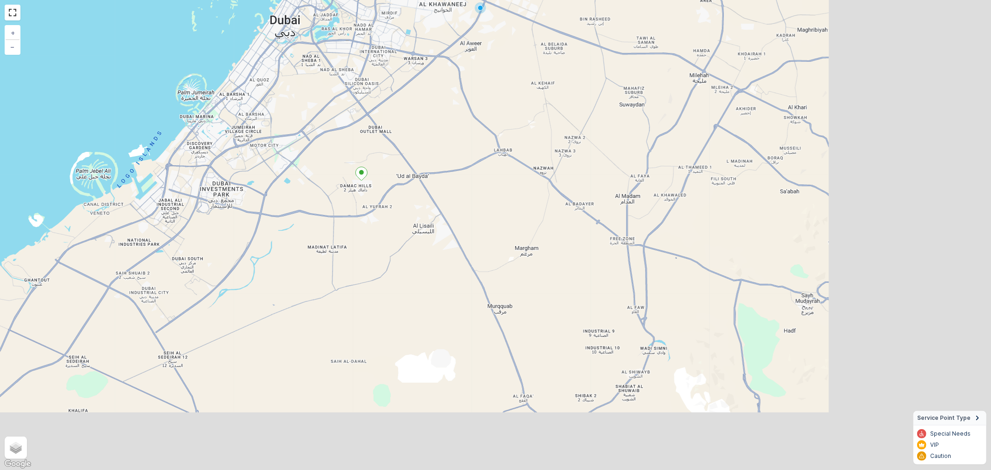
scroll to position [91, 0]
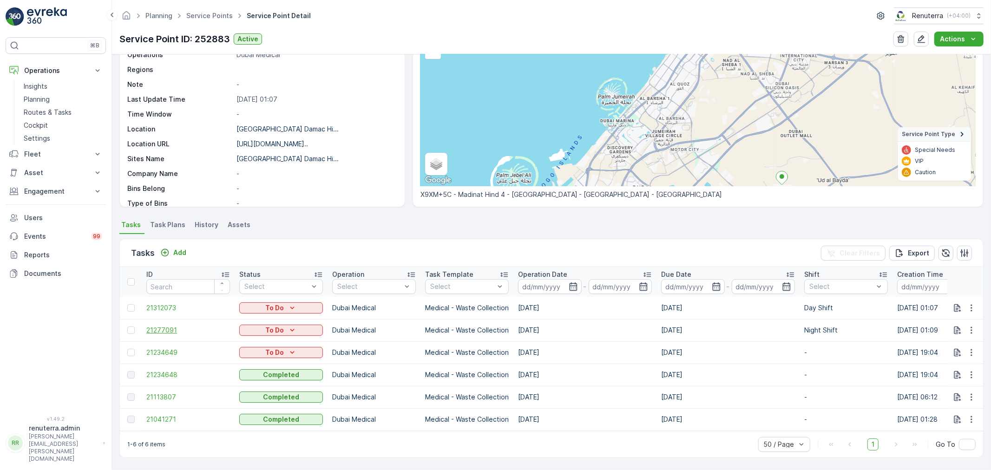
click at [167, 326] on span "21277091" at bounding box center [188, 330] width 84 height 9
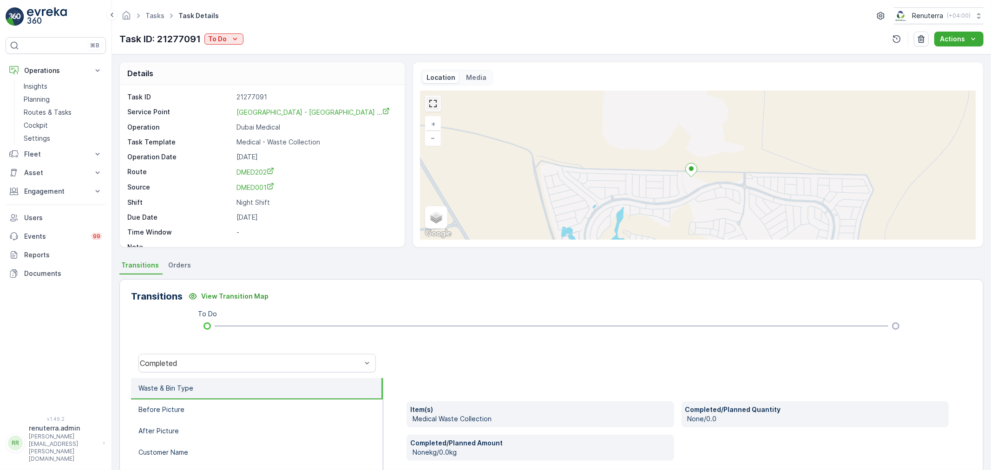
click at [430, 107] on link at bounding box center [433, 104] width 14 height 14
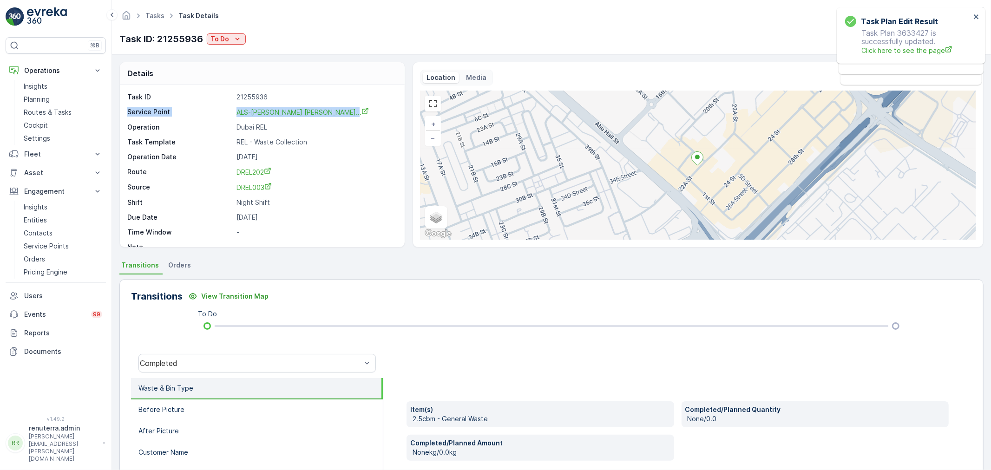
drag, startPoint x: 325, startPoint y: 110, endPoint x: 282, endPoint y: 102, distance: 43.9
click at [282, 108] on link "ALS-[PERSON_NAME] [PERSON_NAME]..." at bounding box center [303, 111] width 132 height 9
click at [53, 108] on p "Routes & Tasks" at bounding box center [48, 112] width 48 height 9
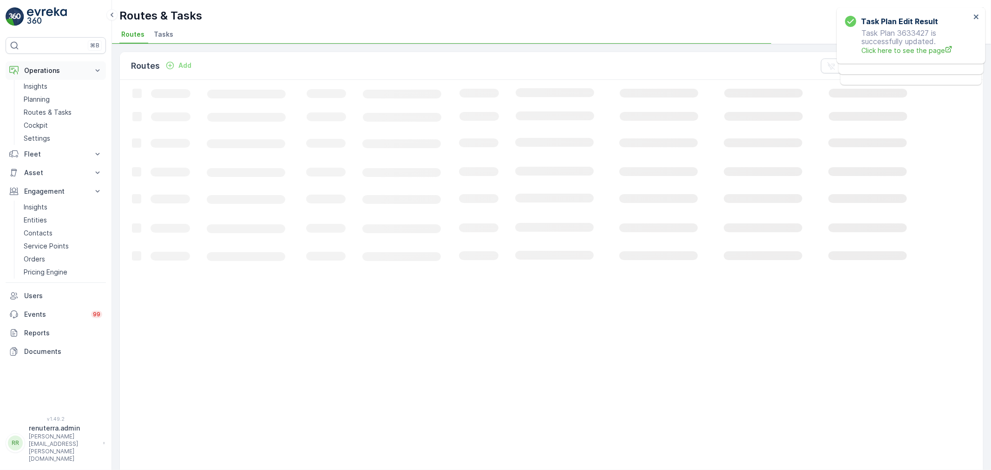
click at [55, 71] on p "Operations" at bounding box center [55, 70] width 63 height 9
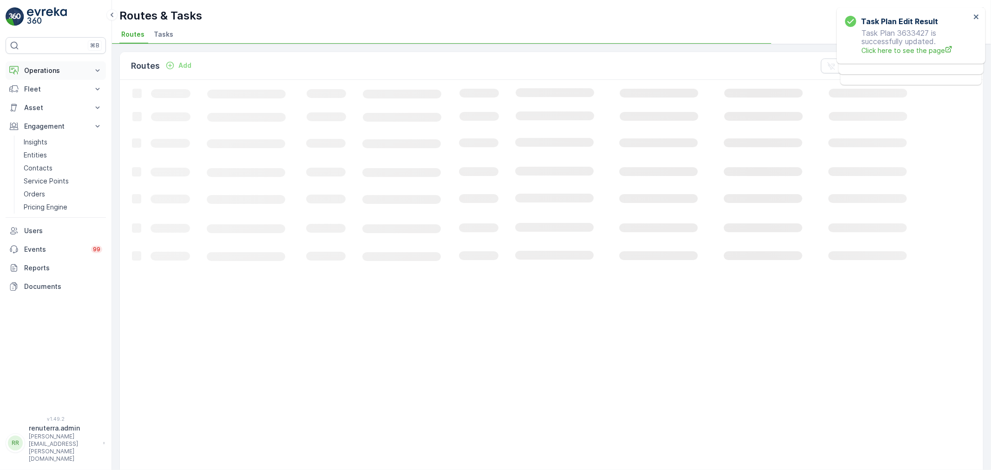
click at [61, 69] on p "Operations" at bounding box center [55, 70] width 63 height 9
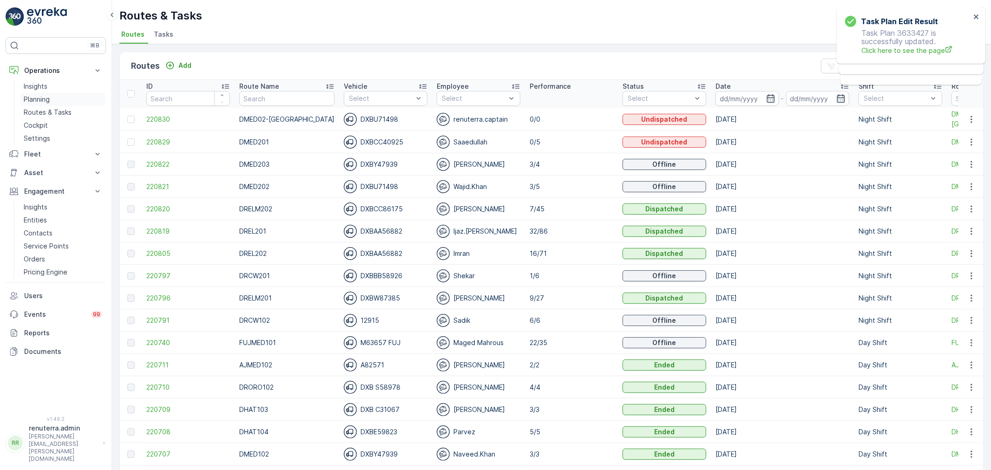
click at [46, 96] on p "Planning" at bounding box center [37, 99] width 26 height 9
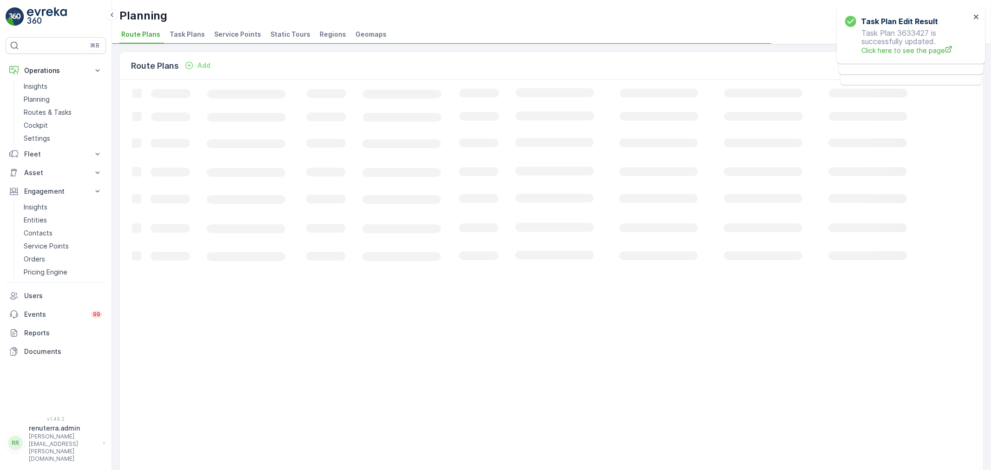
drag, startPoint x: 238, startPoint y: 29, endPoint x: 235, endPoint y: 33, distance: 5.0
click at [236, 30] on li "Service Points" at bounding box center [238, 36] width 53 height 16
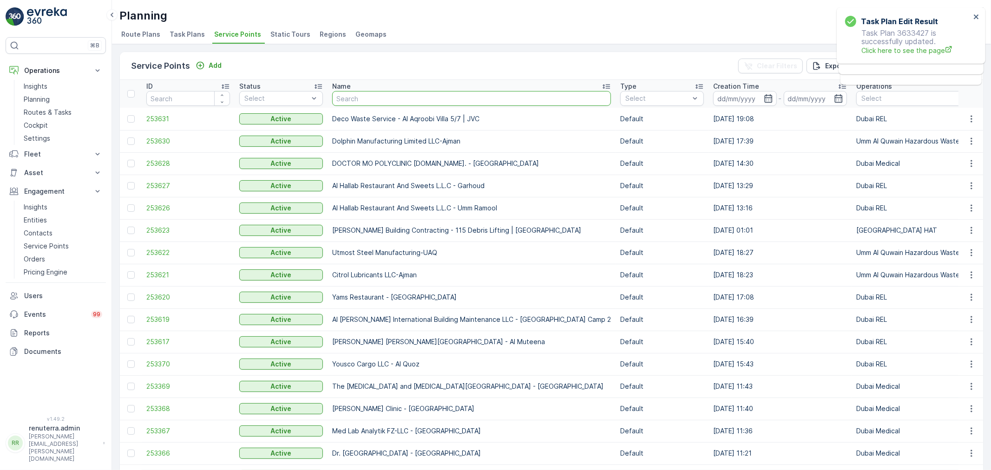
click at [371, 104] on input "text" at bounding box center [471, 98] width 279 height 15
type input "saudi"
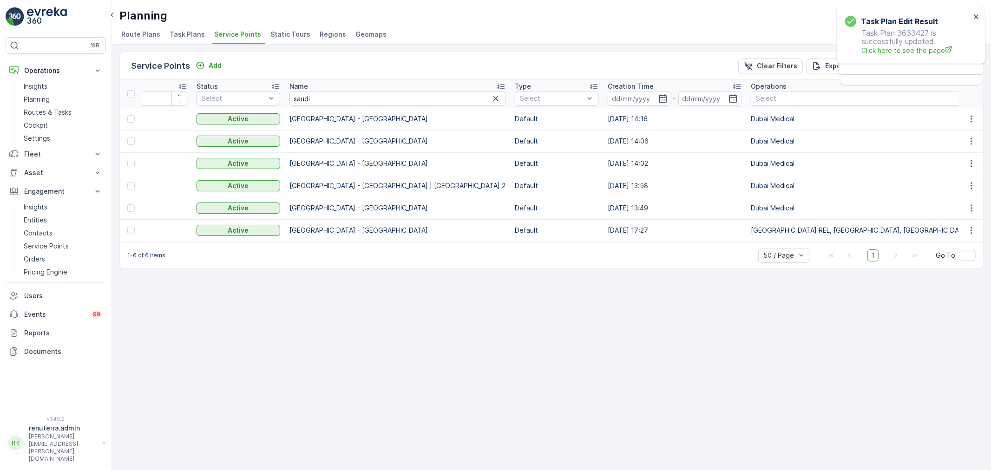
scroll to position [0, 35]
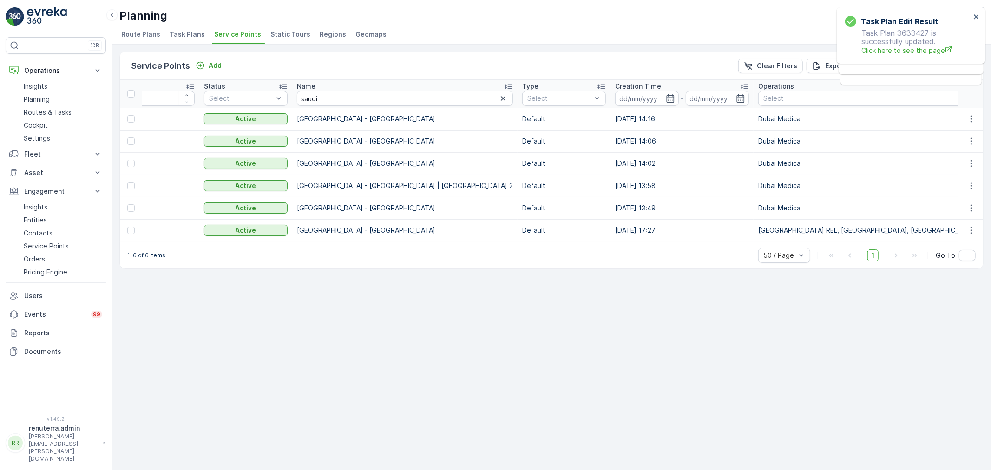
drag, startPoint x: 271, startPoint y: 246, endPoint x: 212, endPoint y: 251, distance: 58.3
click at [212, 251] on div "1-6 of 6 items 50 / Page 1 Go To" at bounding box center [552, 255] width 864 height 26
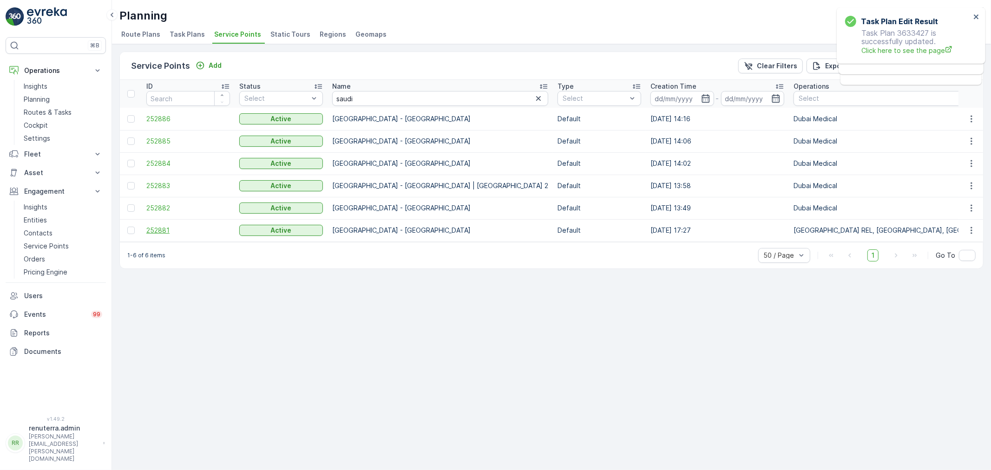
click at [164, 232] on span "252881" at bounding box center [188, 230] width 84 height 9
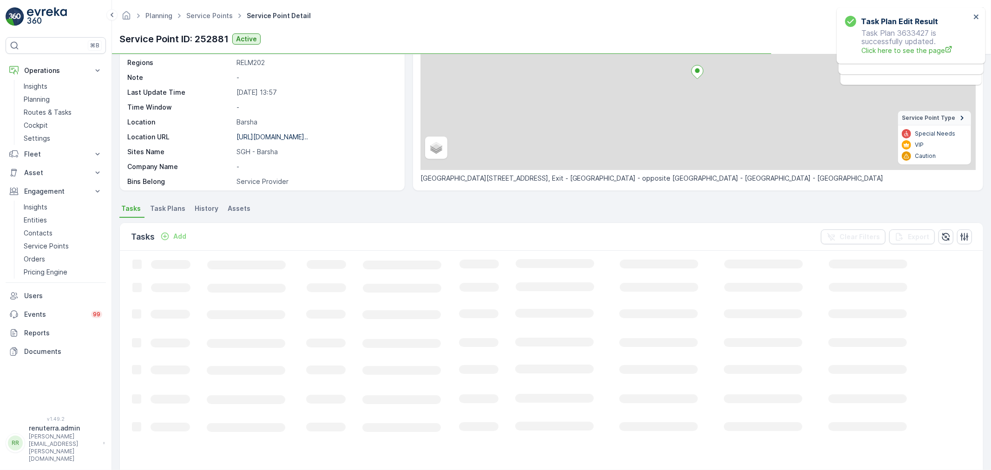
scroll to position [103, 0]
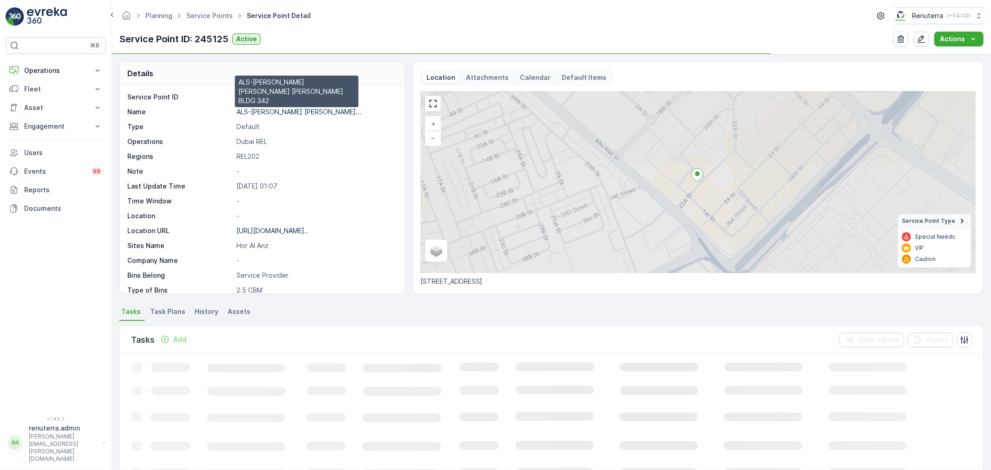
click at [292, 108] on p "ALS-[PERSON_NAME] [PERSON_NAME]..." at bounding box center [299, 112] width 125 height 8
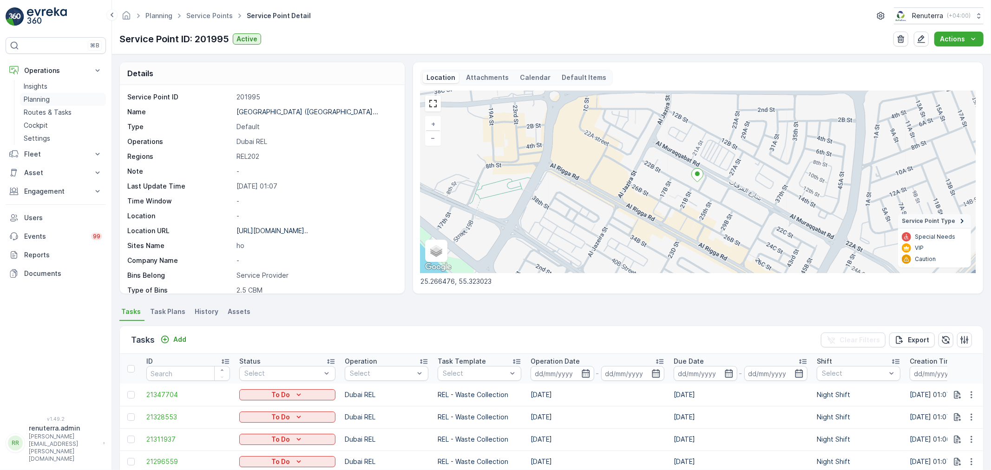
click at [31, 98] on p "Planning" at bounding box center [37, 99] width 26 height 9
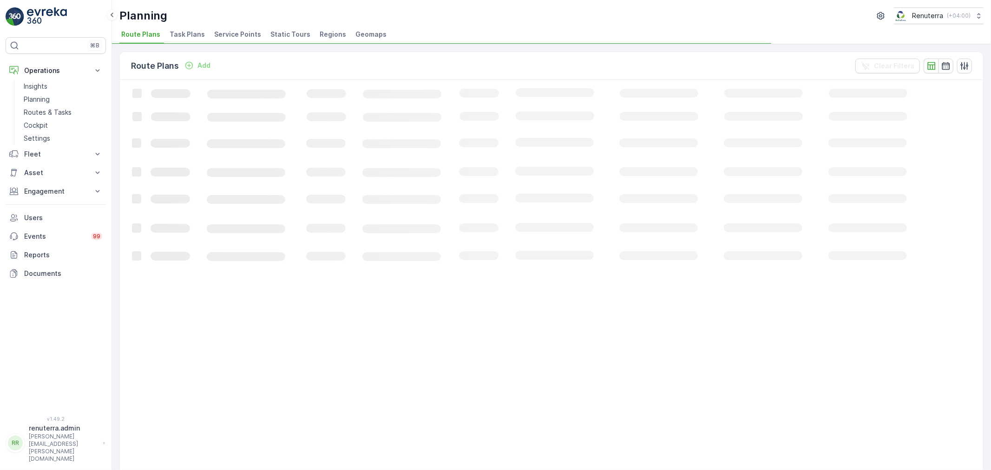
click at [238, 36] on span "Service Points" at bounding box center [237, 34] width 47 height 9
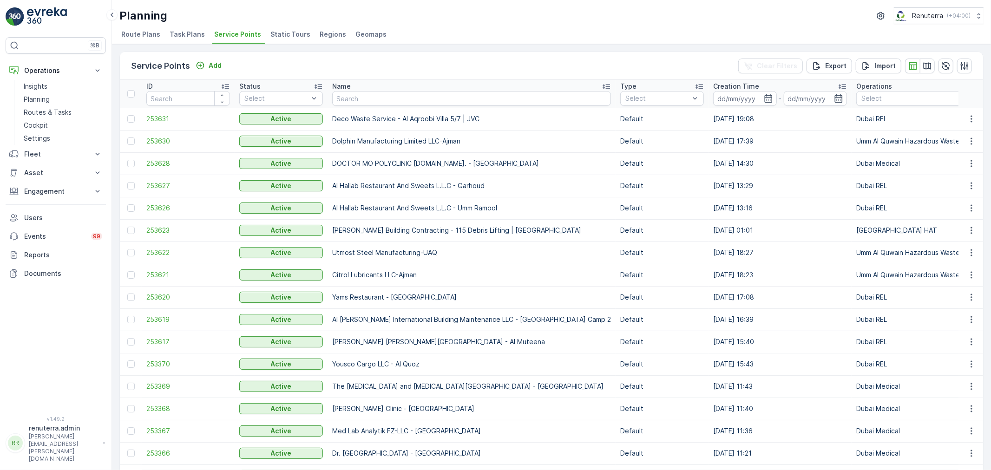
click at [376, 98] on input "text" at bounding box center [471, 98] width 279 height 15
type input "salam"
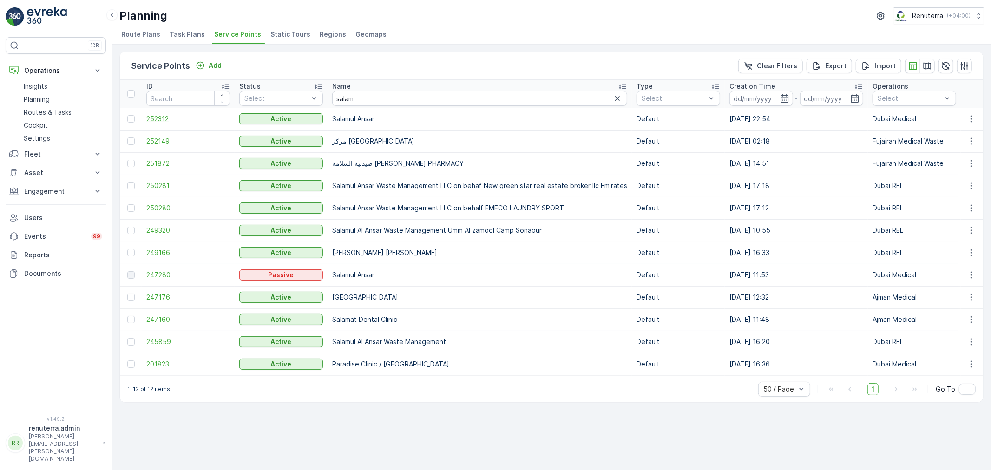
click at [159, 114] on span "252312" at bounding box center [188, 118] width 84 height 9
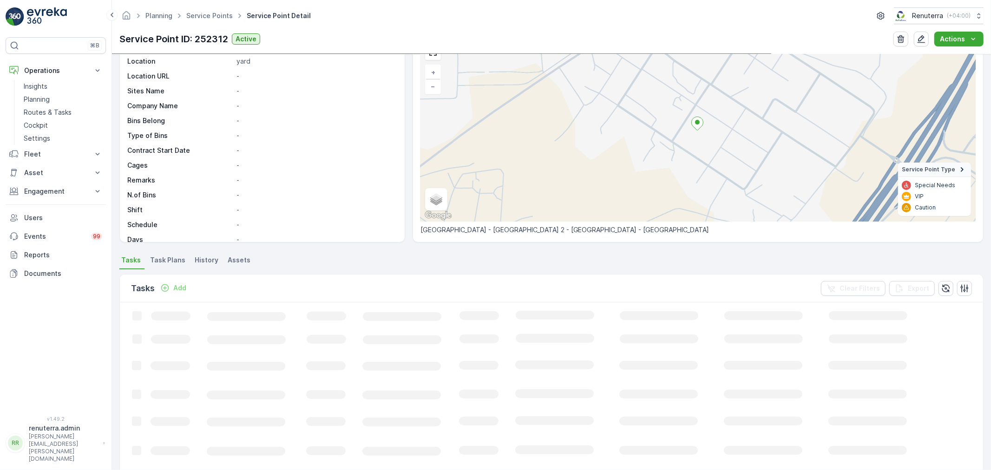
scroll to position [103, 0]
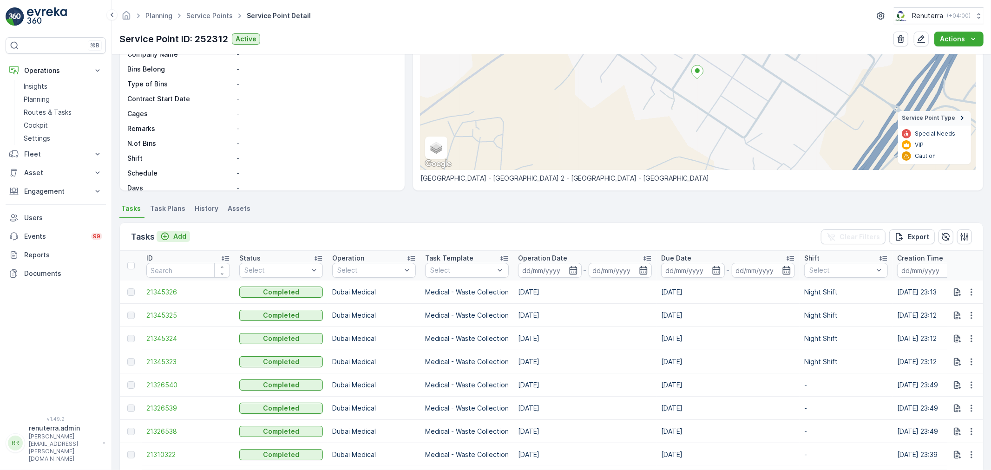
click at [180, 234] on p "Add" at bounding box center [179, 236] width 13 height 9
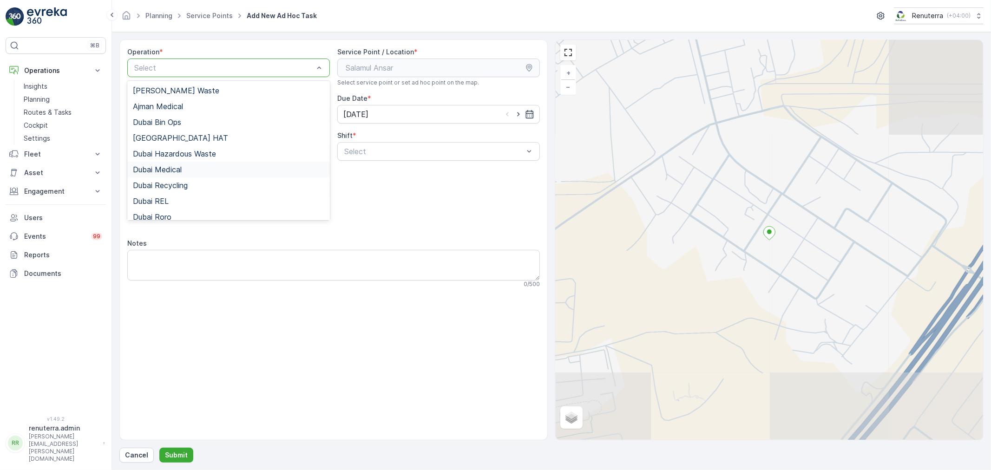
click at [192, 164] on div "Dubai Medical" at bounding box center [228, 170] width 203 height 16
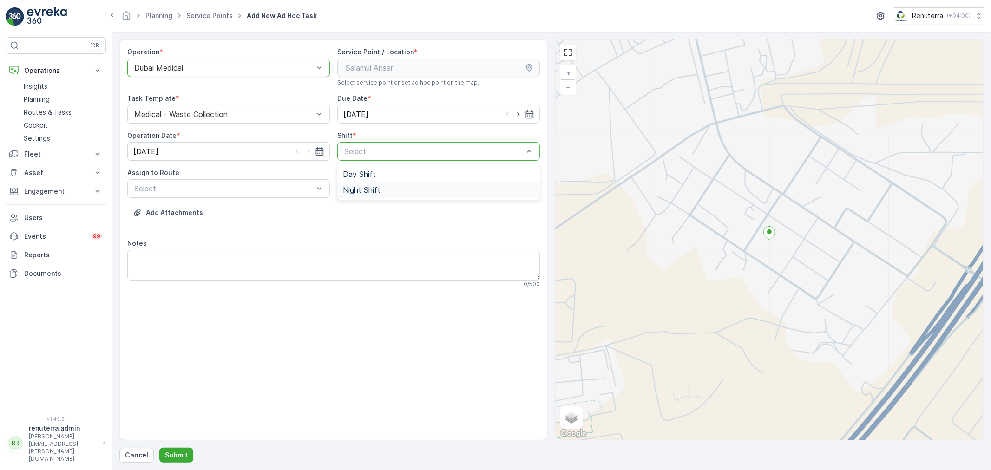
click at [370, 186] on span "Night Shift" at bounding box center [362, 190] width 38 height 8
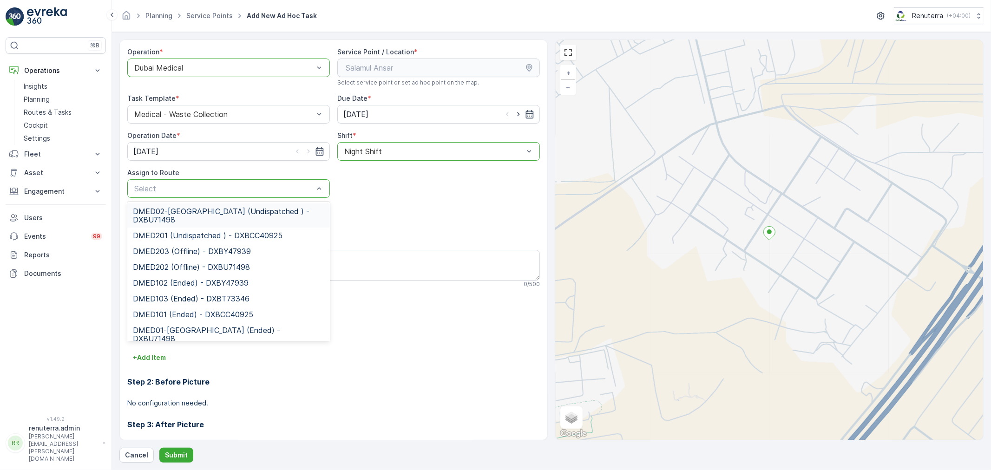
click at [188, 216] on span "DMED02-Khawaneej Yard (Undispatched ) - DXBU71498" at bounding box center [229, 215] width 192 height 17
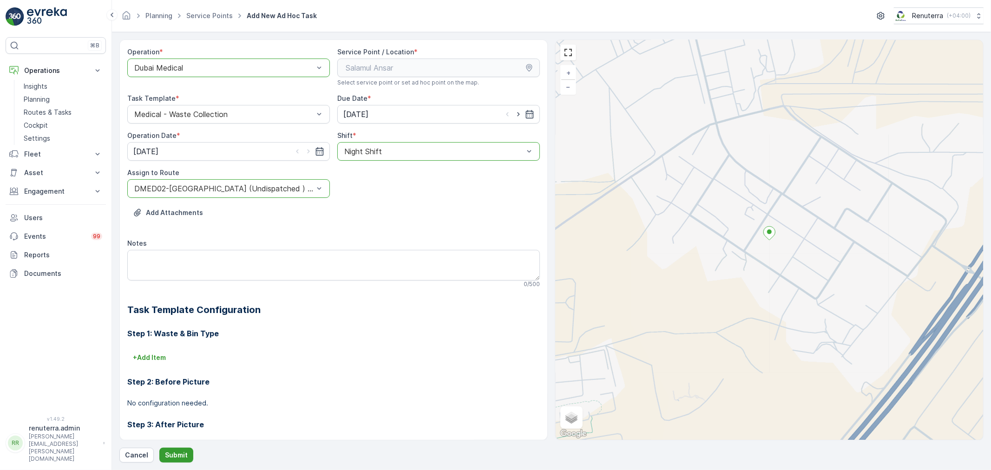
click at [178, 449] on button "Submit" at bounding box center [176, 455] width 34 height 15
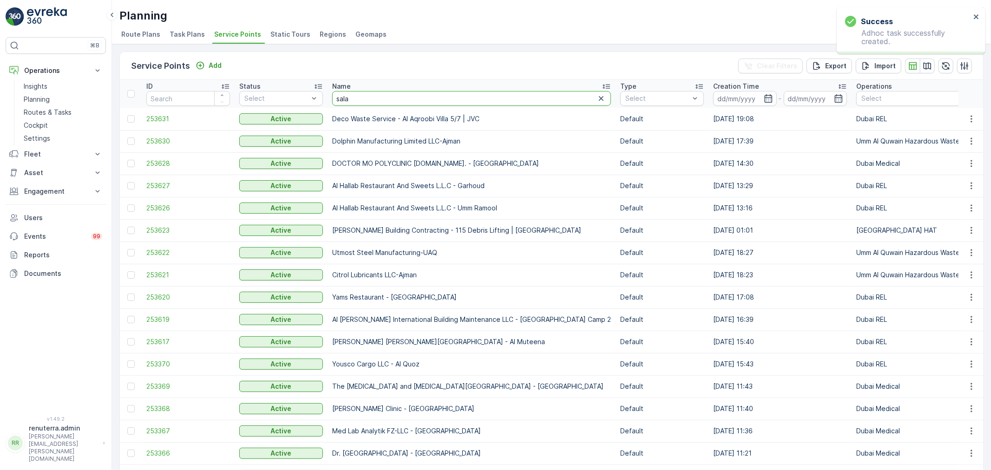
type input "salam"
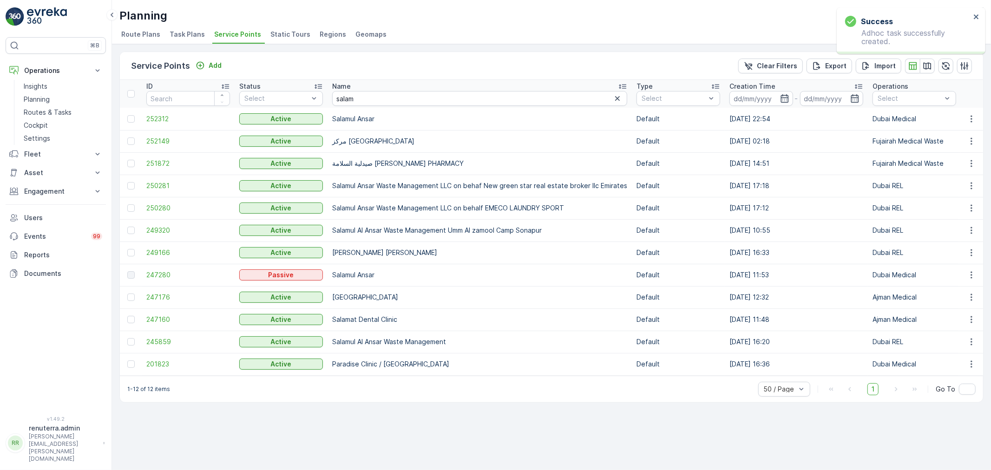
click at [164, 123] on td "252312" at bounding box center [188, 119] width 93 height 22
click at [161, 123] on td "252312" at bounding box center [188, 119] width 93 height 22
click at [165, 115] on span "252312" at bounding box center [188, 118] width 84 height 9
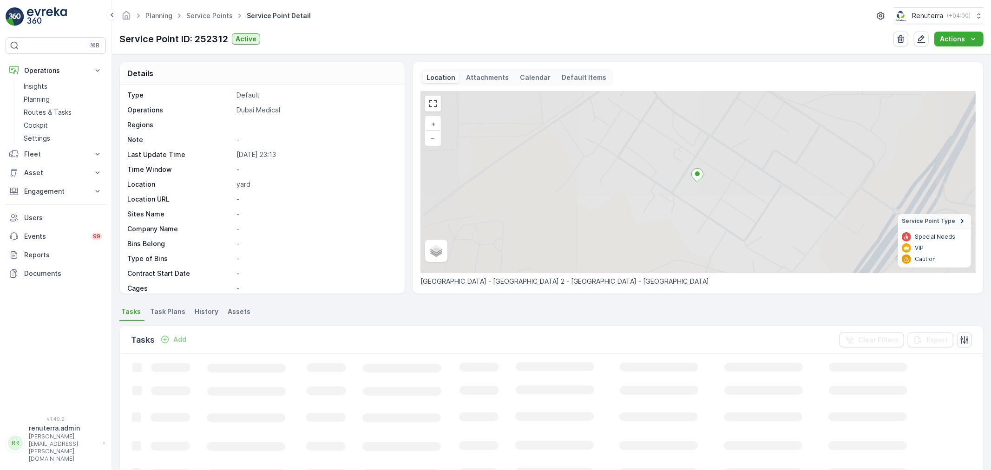
scroll to position [103, 0]
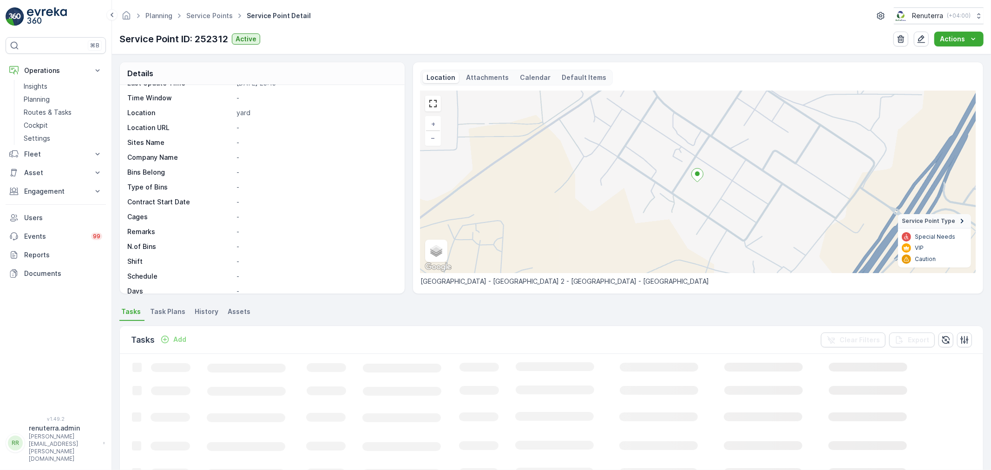
click at [181, 340] on p "Add" at bounding box center [179, 339] width 13 height 9
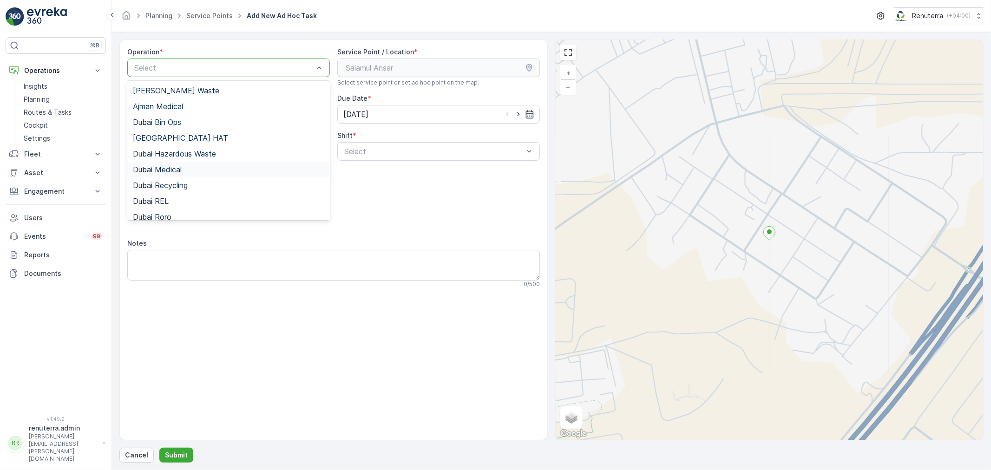
drag, startPoint x: 188, startPoint y: 173, endPoint x: 235, endPoint y: 167, distance: 47.3
click at [188, 173] on div "Dubai Medical" at bounding box center [229, 169] width 192 height 8
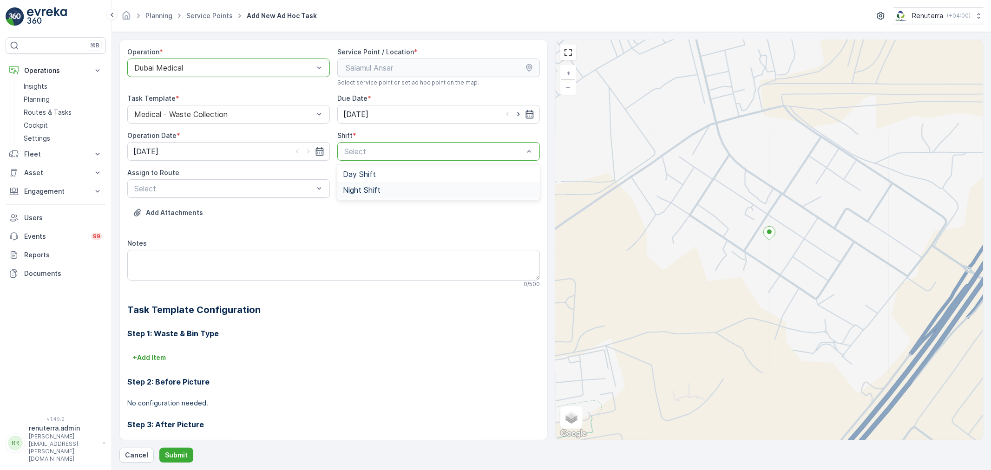
click at [351, 190] on span "Night Shift" at bounding box center [362, 190] width 38 height 8
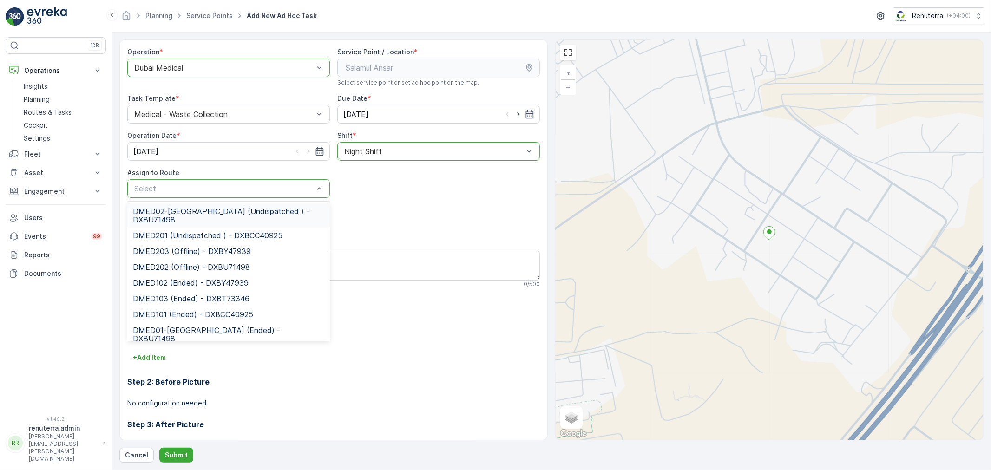
click at [203, 194] on div "Select" at bounding box center [228, 188] width 203 height 19
click at [186, 219] on span "DMED02-Khawaneej Yard (Undispatched ) - DXBU71498" at bounding box center [229, 215] width 192 height 17
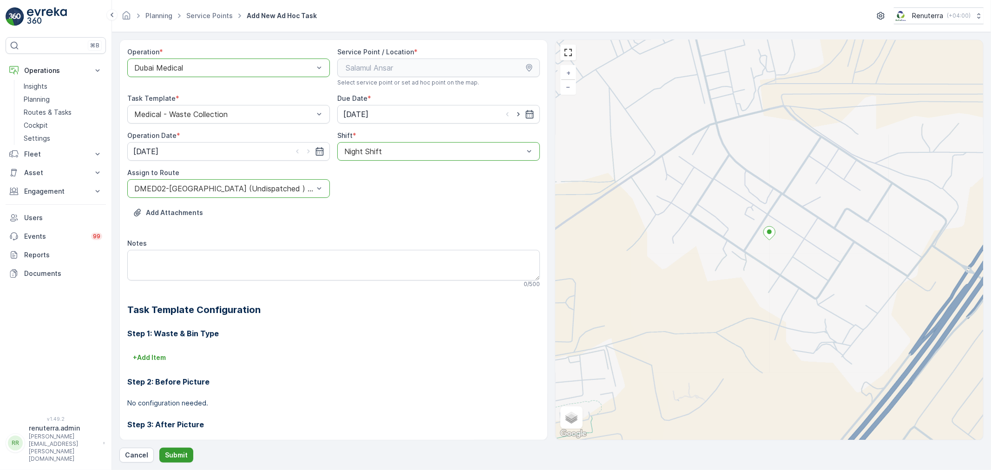
click at [185, 456] on p "Submit" at bounding box center [176, 455] width 23 height 9
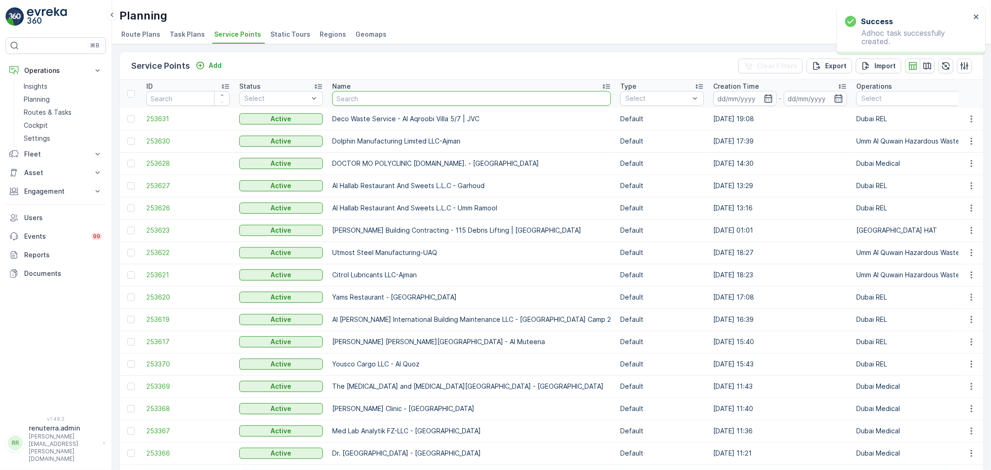
click at [377, 102] on input "text" at bounding box center [471, 98] width 279 height 15
type input "salam"
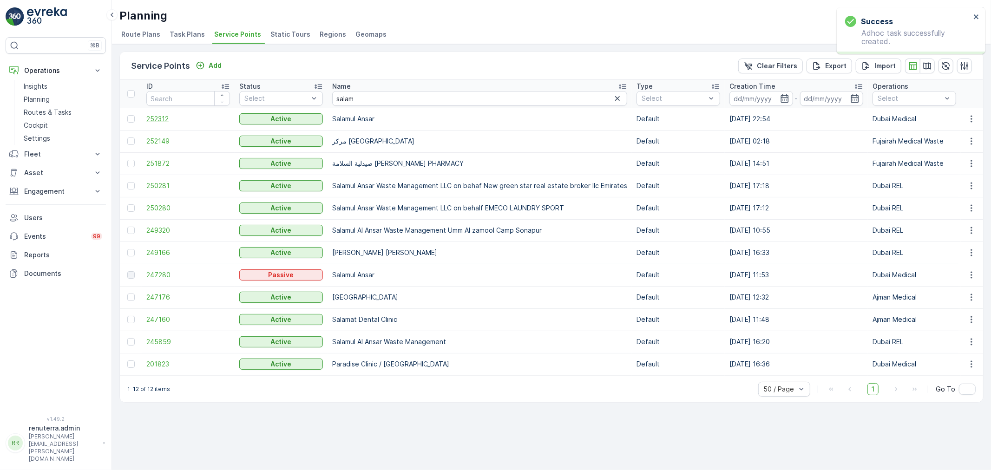
click at [169, 119] on span "252312" at bounding box center [188, 118] width 84 height 9
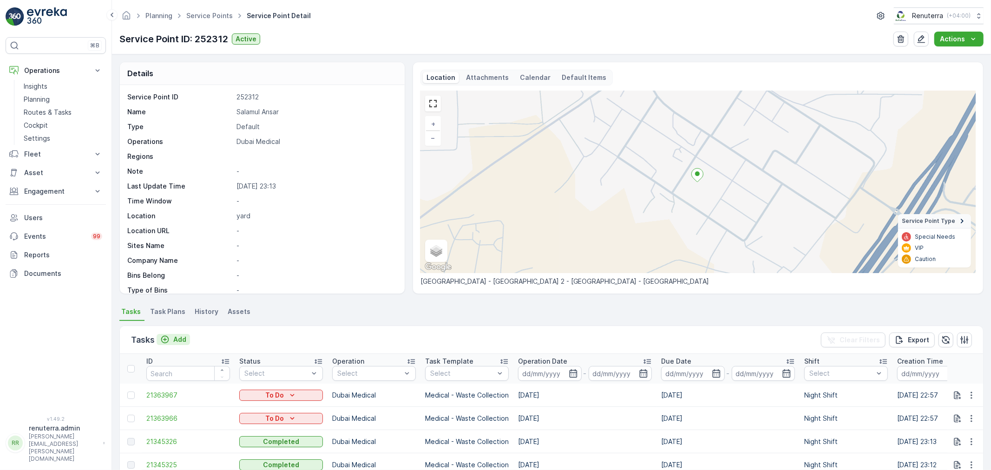
click at [173, 337] on div "Add" at bounding box center [173, 339] width 26 height 9
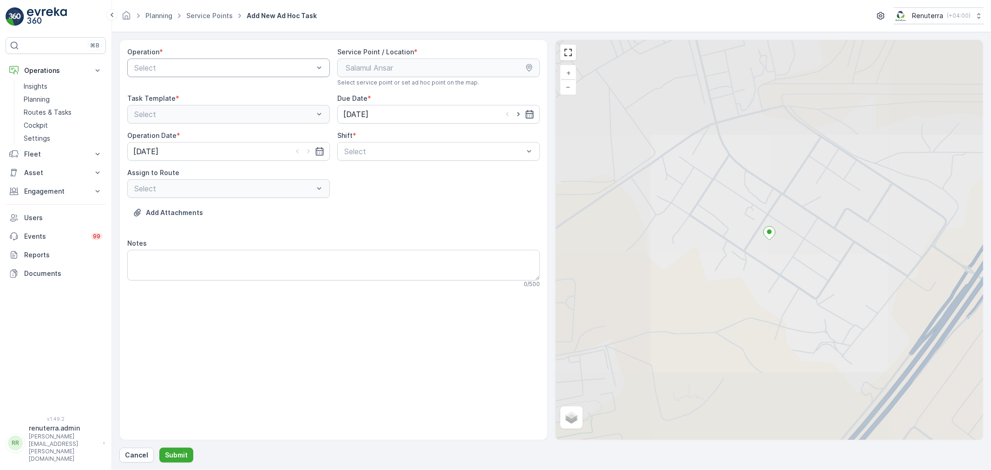
click at [203, 73] on div "Select" at bounding box center [228, 68] width 203 height 19
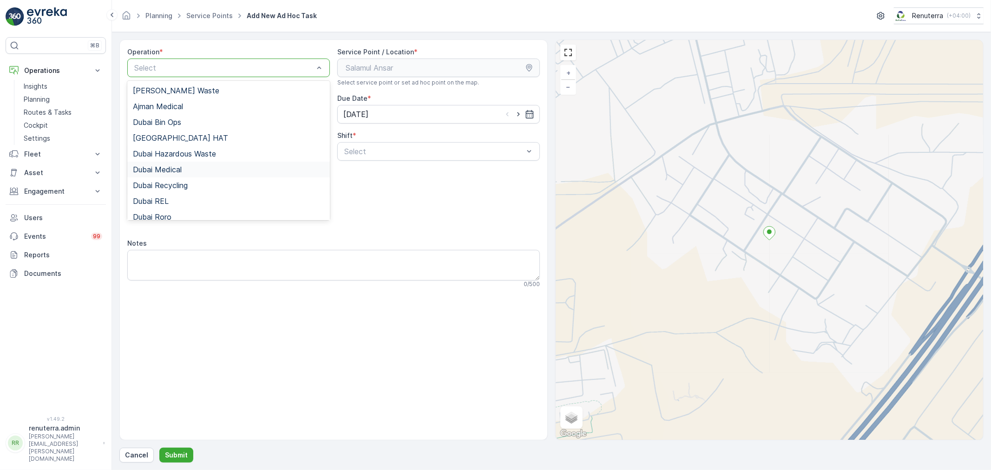
click at [194, 166] on div "Dubai Medical" at bounding box center [229, 169] width 192 height 8
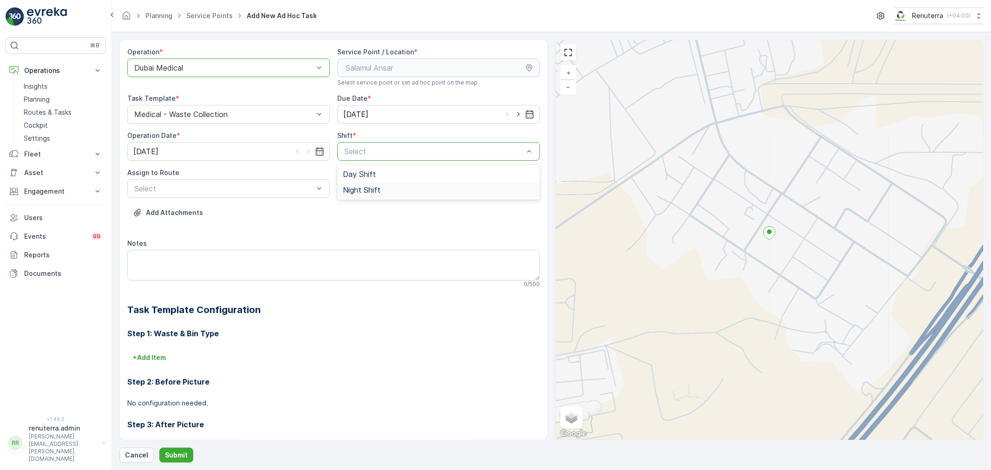
click at [357, 189] on span "Night Shift" at bounding box center [362, 190] width 38 height 8
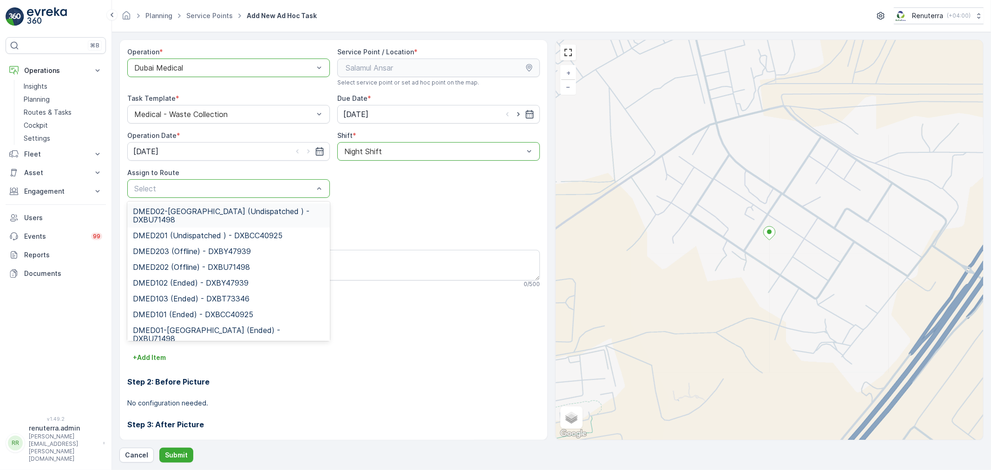
click at [218, 214] on span "DMED02-Khawaneej Yard (Undispatched ) - DXBU71498" at bounding box center [229, 215] width 192 height 17
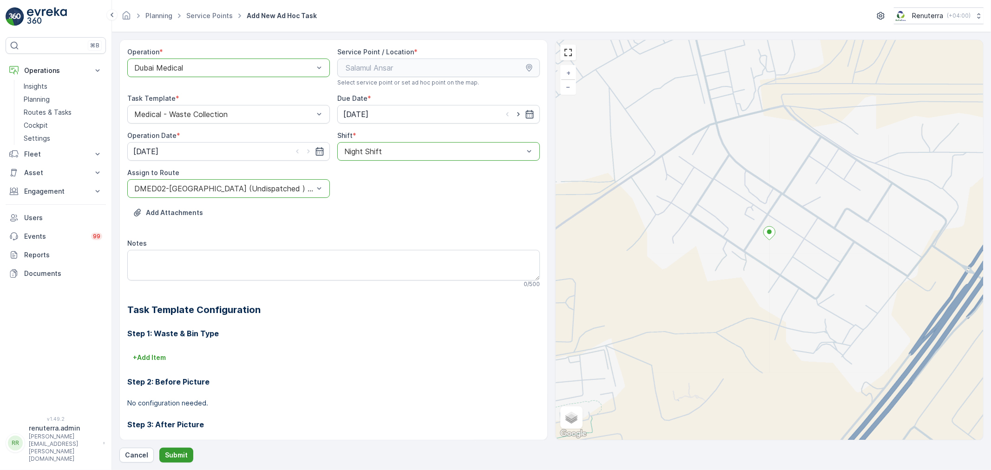
click at [185, 453] on p "Submit" at bounding box center [176, 455] width 23 height 9
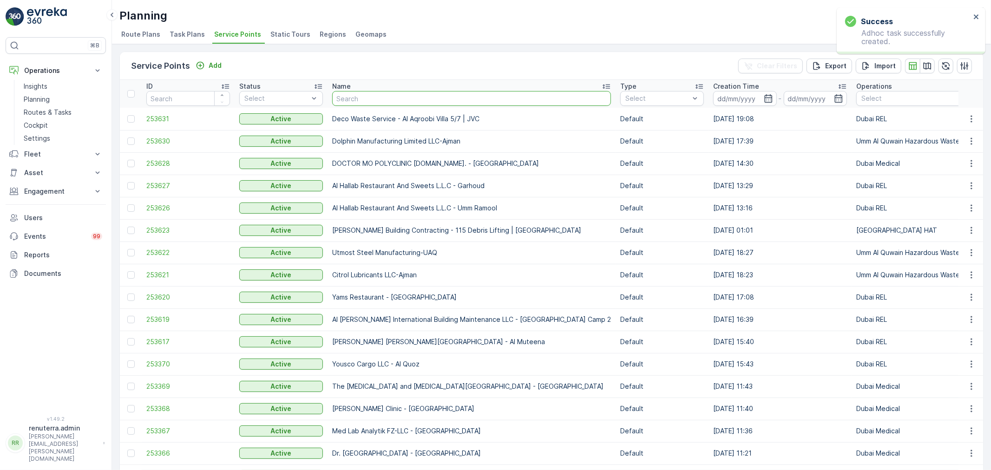
click at [370, 99] on input "text" at bounding box center [471, 98] width 279 height 15
type input "nep"
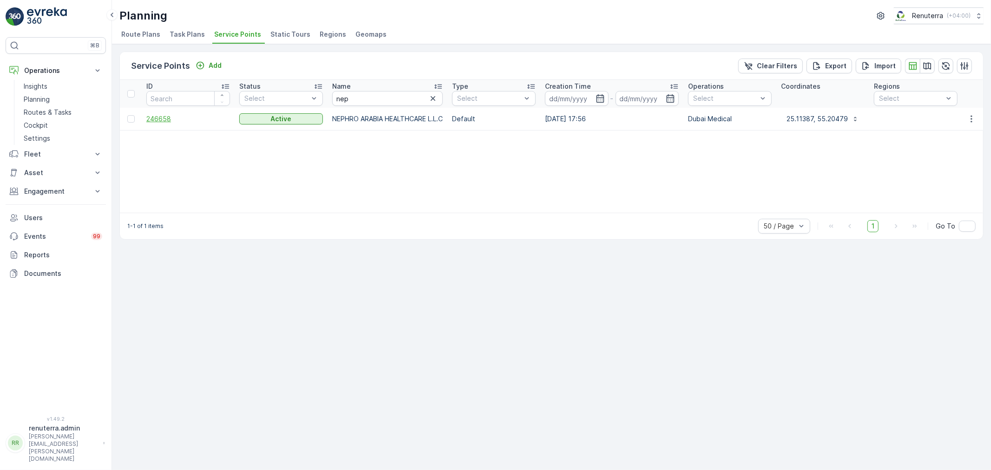
click at [164, 118] on span "246658" at bounding box center [188, 118] width 84 height 9
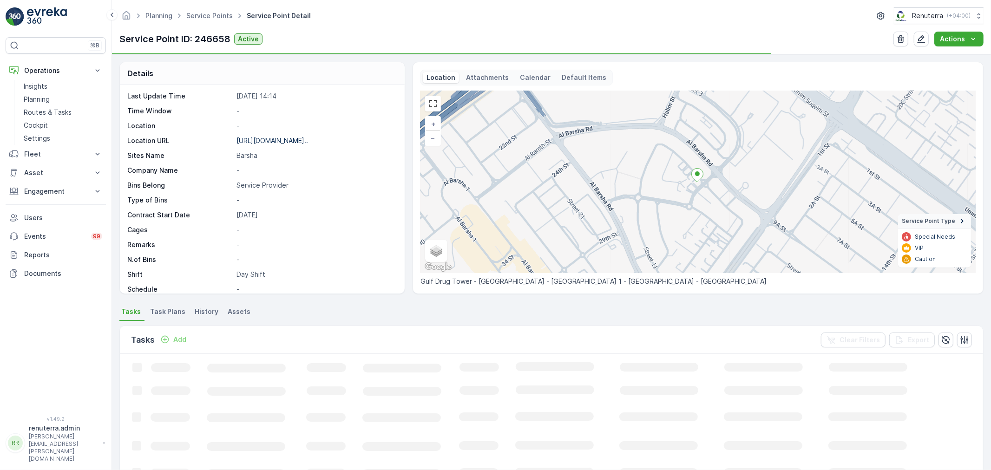
scroll to position [103, 0]
click at [181, 340] on p "Add" at bounding box center [179, 339] width 13 height 9
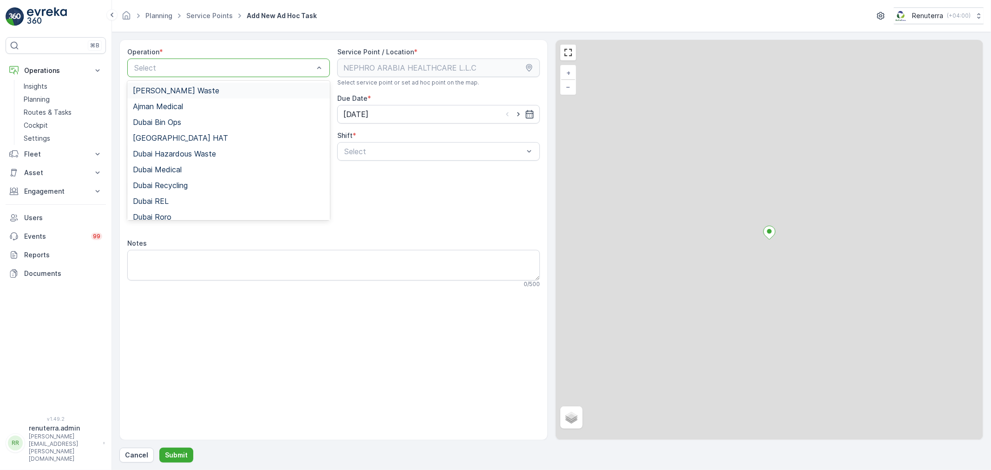
drag, startPoint x: 218, startPoint y: 62, endPoint x: 212, endPoint y: 77, distance: 16.8
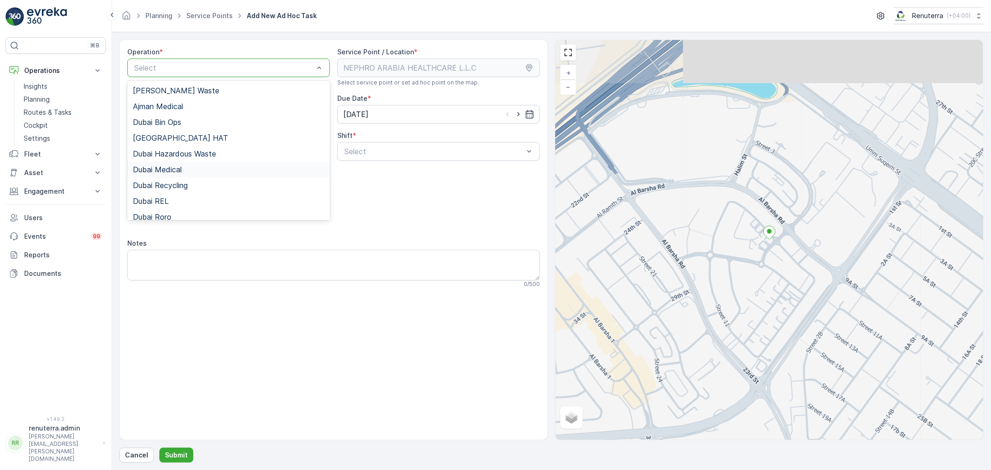
drag, startPoint x: 200, startPoint y: 171, endPoint x: 221, endPoint y: 172, distance: 20.5
click at [200, 172] on div "Dubai Medical" at bounding box center [229, 169] width 192 height 8
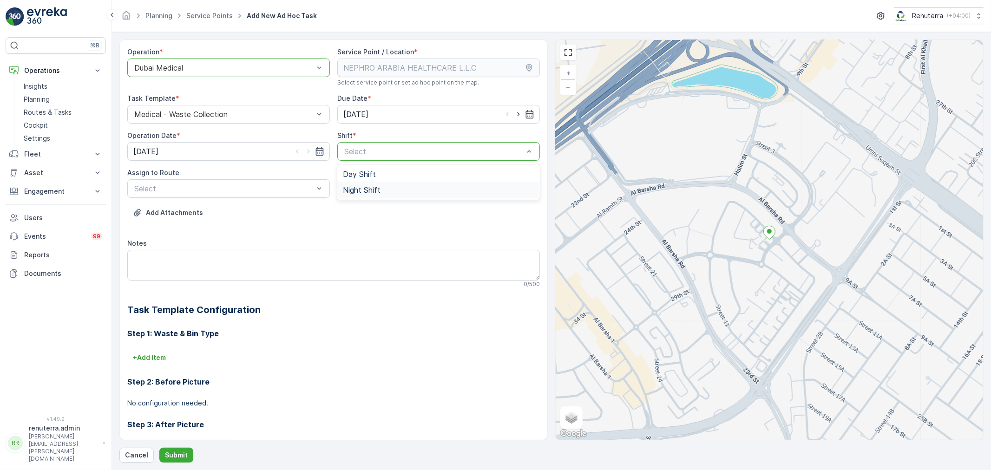
click at [355, 191] on span "Night Shift" at bounding box center [362, 190] width 38 height 8
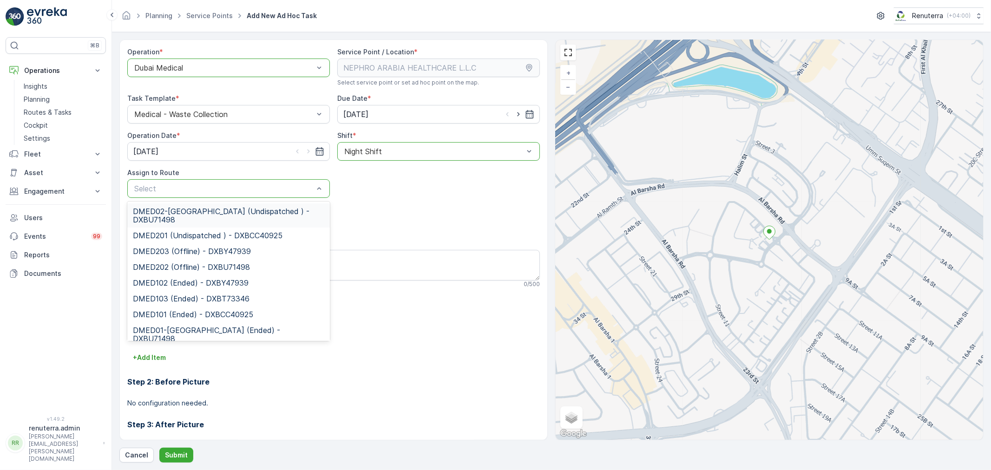
drag, startPoint x: 245, startPoint y: 190, endPoint x: 233, endPoint y: 205, distance: 19.0
click at [233, 205] on div "DMED02-Khawaneej Yard (Undispatched ) - DXBU71498" at bounding box center [228, 216] width 203 height 24
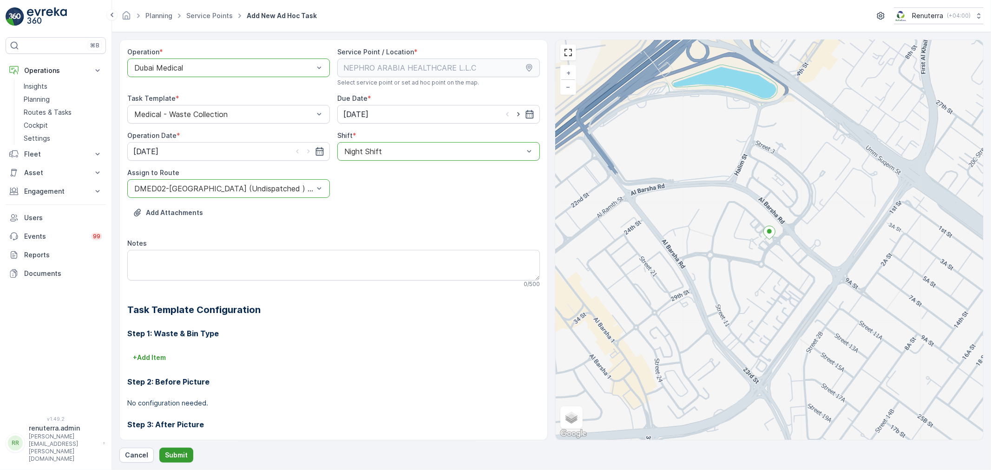
click at [182, 451] on p "Submit" at bounding box center [176, 455] width 23 height 9
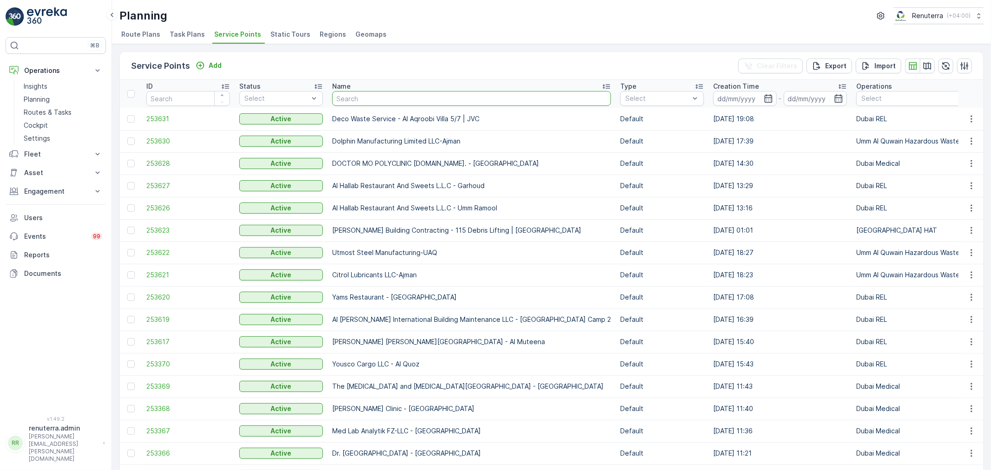
drag, startPoint x: 358, startPoint y: 99, endPoint x: 359, endPoint y: 93, distance: 6.1
click at [359, 99] on input "text" at bounding box center [471, 98] width 279 height 15
type input "dott"
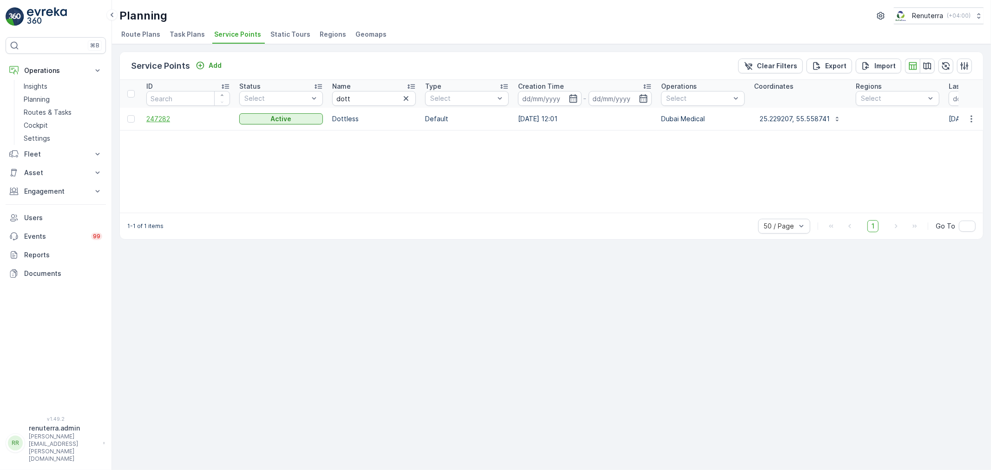
click at [156, 121] on span "247282" at bounding box center [188, 118] width 84 height 9
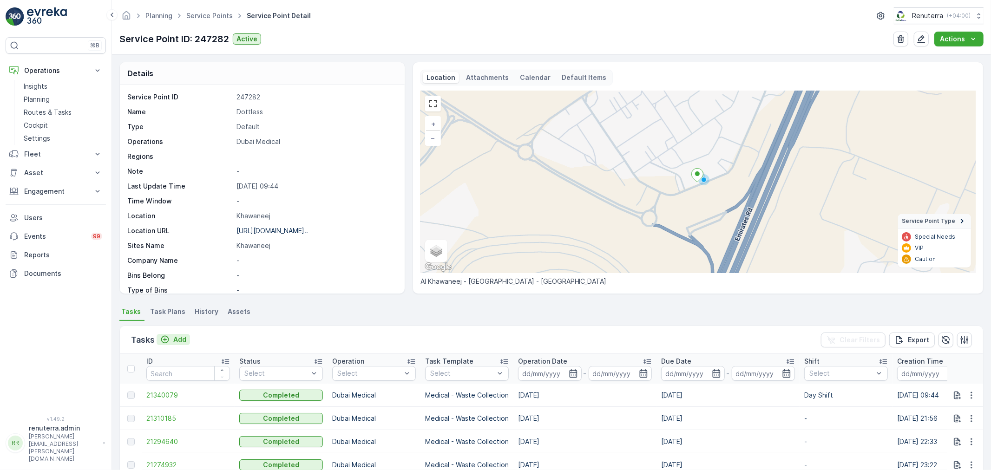
click at [178, 340] on p "Add" at bounding box center [179, 339] width 13 height 9
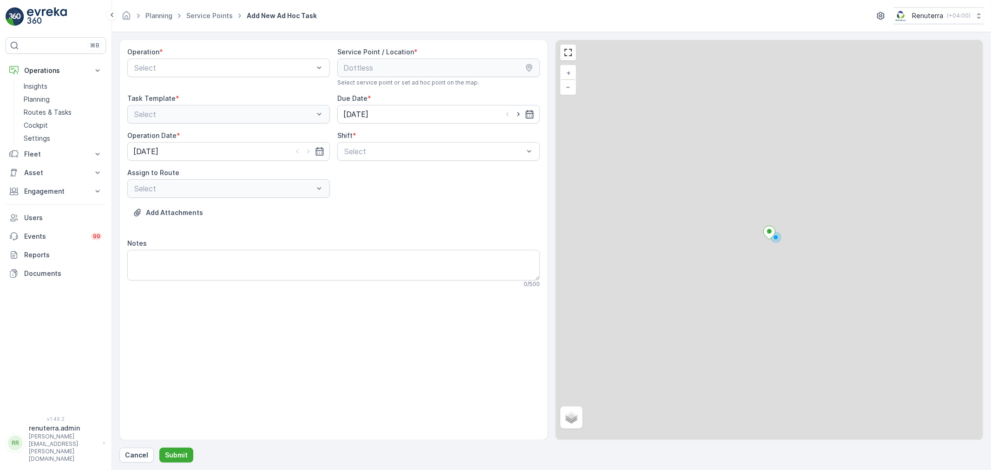
click at [185, 78] on div "Operation * Select" at bounding box center [228, 66] width 203 height 39
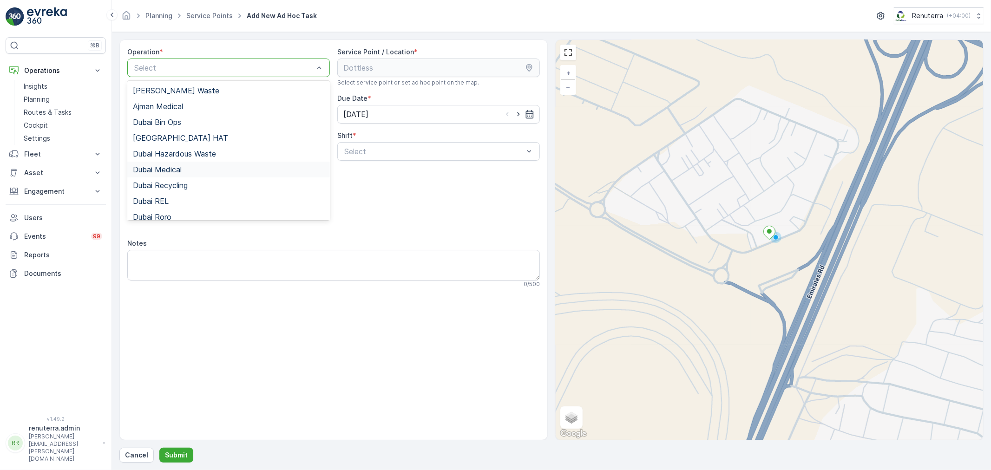
click at [182, 177] on div "Dubai Medical" at bounding box center [228, 170] width 203 height 16
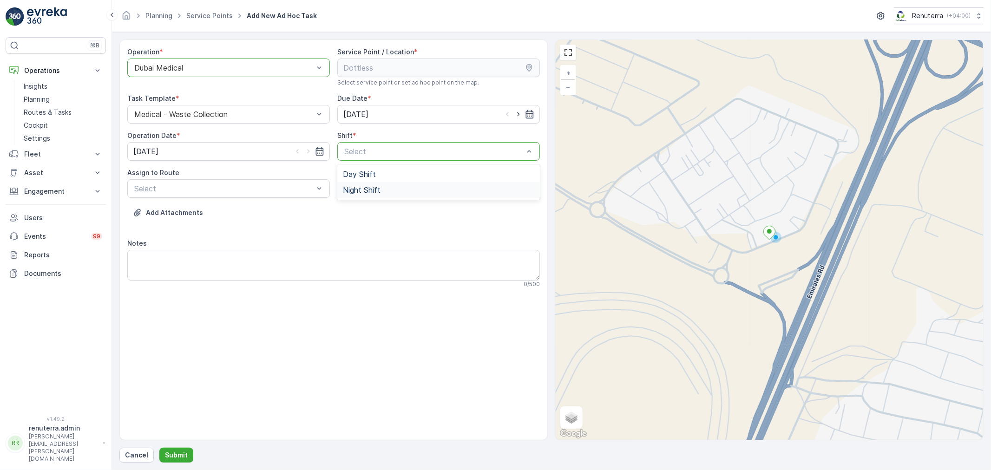
click at [366, 196] on div "Day Shift Night Shift" at bounding box center [438, 182] width 203 height 35
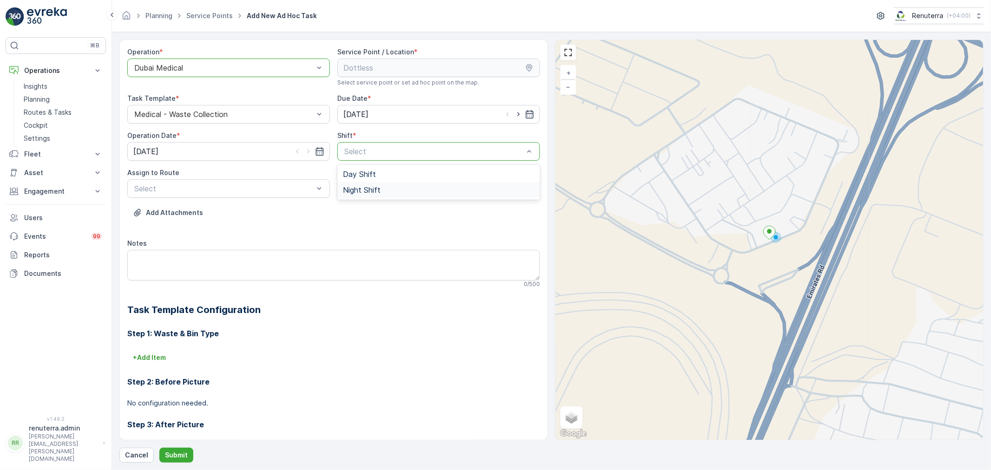
click at [366, 195] on div "Night Shift" at bounding box center [438, 190] width 203 height 16
click at [216, 195] on div "Select" at bounding box center [228, 188] width 203 height 19
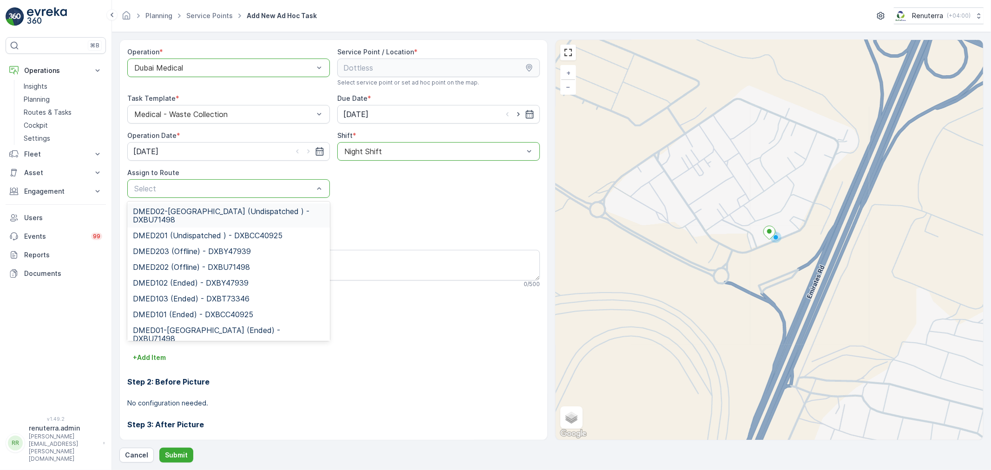
click at [208, 211] on span "DMED02-Khawaneej Yard (Undispatched ) - DXBU71498" at bounding box center [229, 215] width 192 height 17
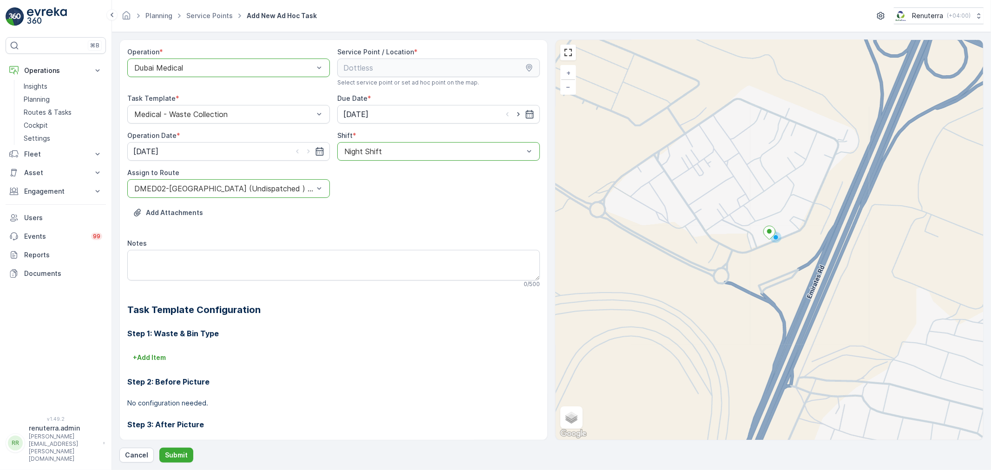
click at [180, 445] on div "Operation * option Dubai Medical, selected. Dubai Medical Service Point / Locat…" at bounding box center [551, 251] width 865 height 423
click at [178, 449] on button "Submit" at bounding box center [176, 455] width 34 height 15
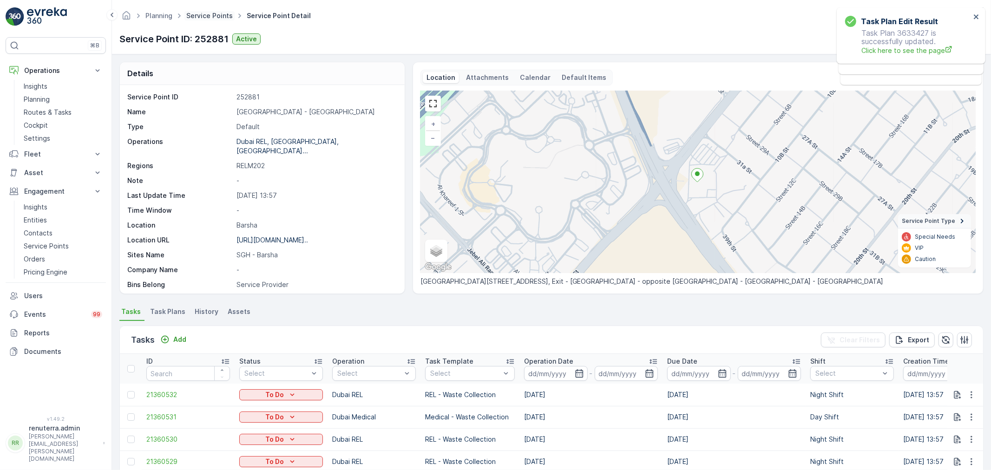
drag, startPoint x: 206, startPoint y: 24, endPoint x: 206, endPoint y: 17, distance: 7.0
click at [206, 19] on div "Planning Service Points Service Point Detail Renuterra ( +04:00 ) Service Point…" at bounding box center [551, 27] width 879 height 54
click at [206, 17] on link "Service Points" at bounding box center [209, 16] width 46 height 8
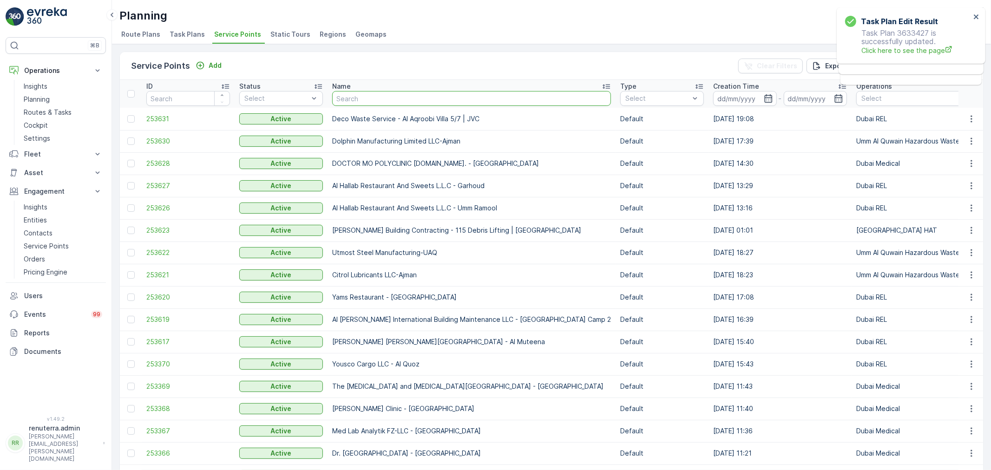
click at [396, 103] on input "text" at bounding box center [471, 98] width 279 height 15
type input "[PERSON_NAME]"
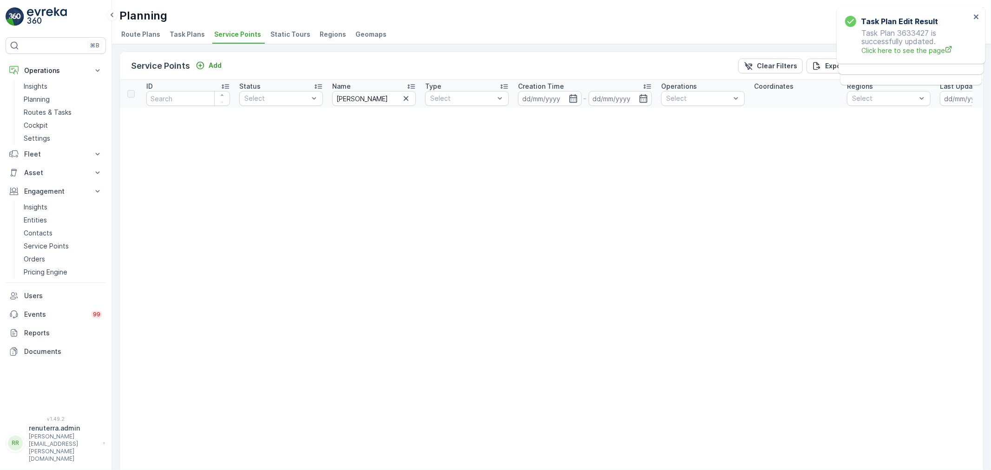
click at [364, 106] on th "Name [PERSON_NAME]" at bounding box center [374, 94] width 93 height 28
click at [362, 102] on input "[PERSON_NAME]" at bounding box center [374, 98] width 84 height 15
type input "lulu"
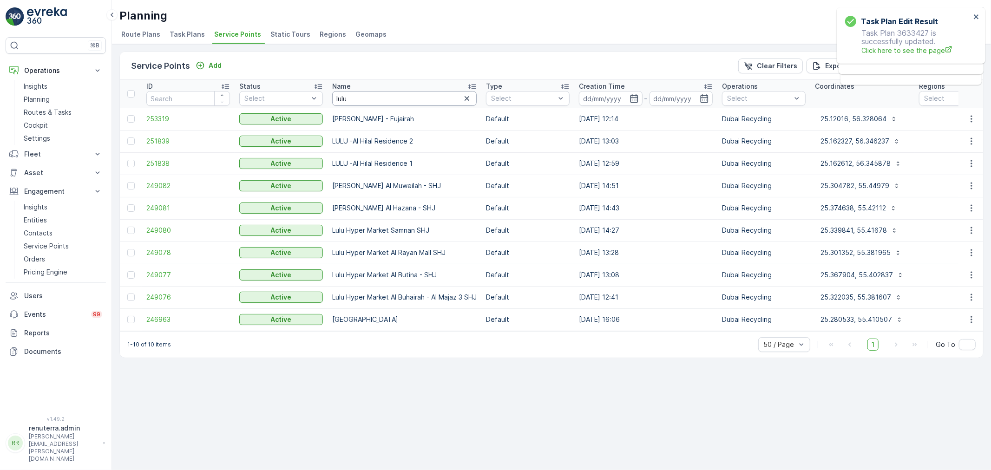
click at [360, 104] on input "lulu" at bounding box center [404, 98] width 145 height 15
type input "l"
type input "sparko"
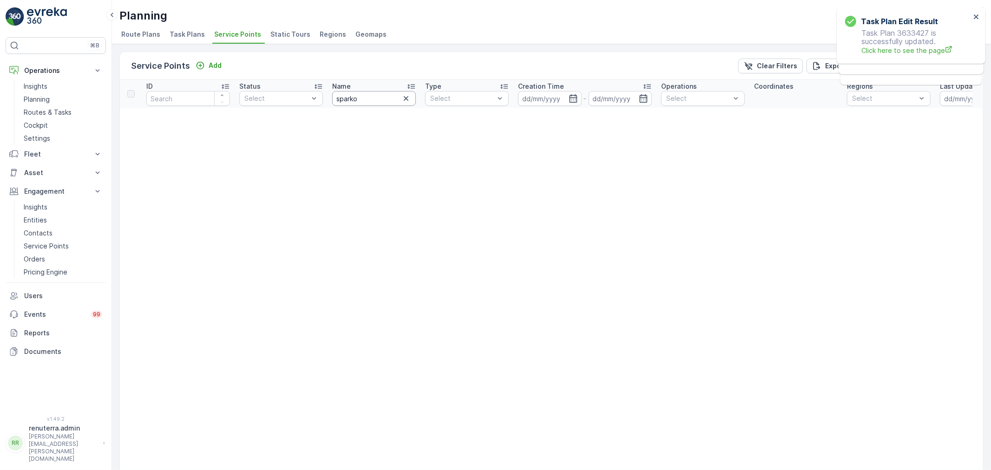
click at [363, 101] on input "sparko" at bounding box center [374, 98] width 84 height 15
type input "sparklo"
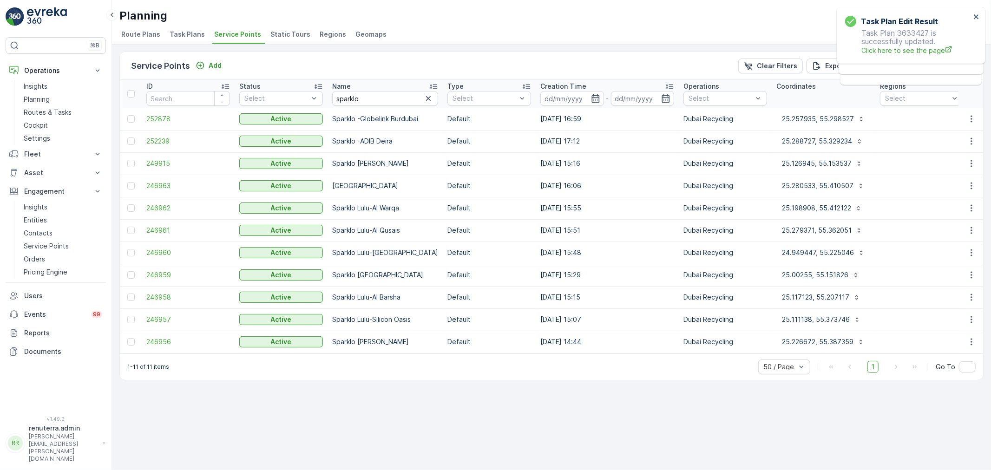
click at [164, 336] on td "246956" at bounding box center [188, 342] width 93 height 22
click at [161, 339] on span "246956" at bounding box center [188, 341] width 84 height 9
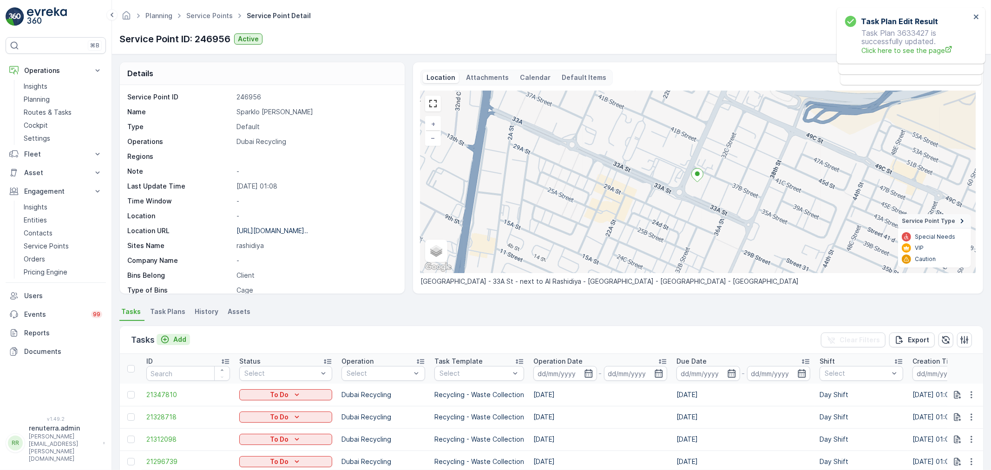
click at [180, 338] on p "Add" at bounding box center [179, 339] width 13 height 9
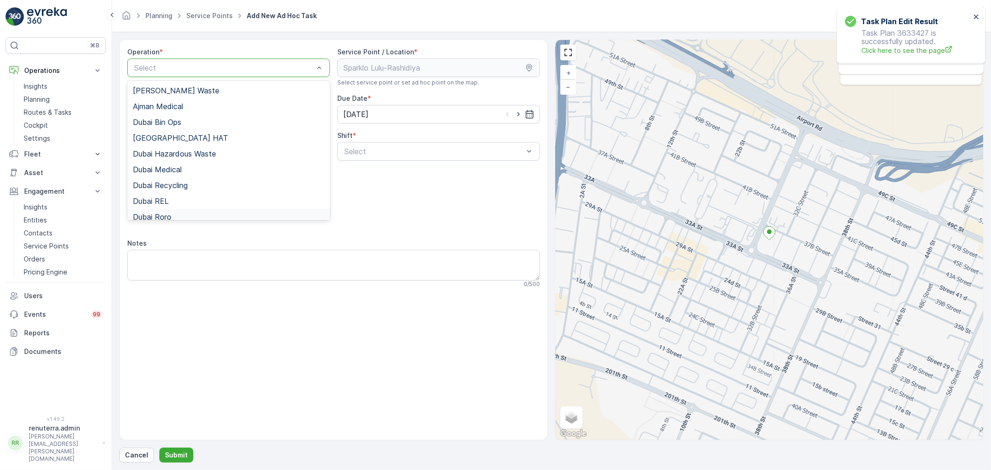
drag, startPoint x: 133, startPoint y: 455, endPoint x: 594, endPoint y: 43, distance: 617.3
click at [135, 453] on p "Cancel" at bounding box center [136, 455] width 23 height 9
click at [174, 189] on span "Dubai Recycling" at bounding box center [160, 185] width 55 height 8
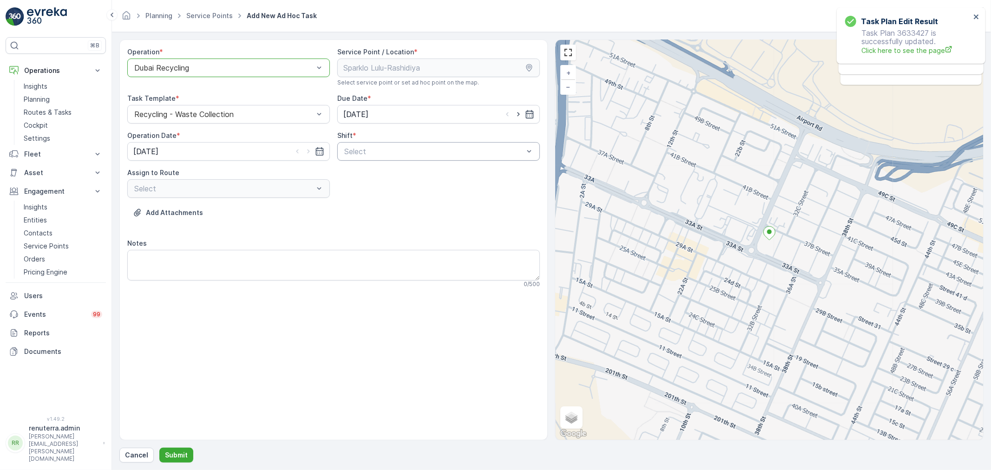
click at [343, 144] on div "Select" at bounding box center [438, 151] width 203 height 19
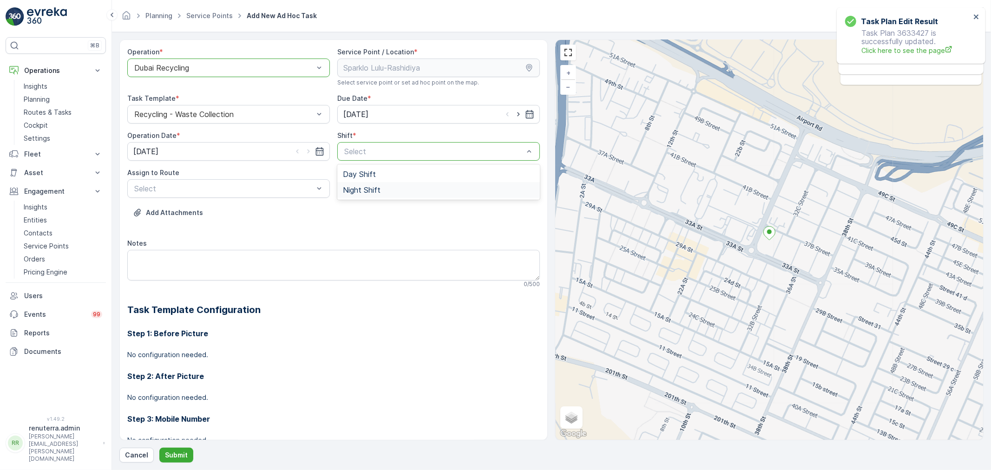
click at [365, 186] on span "Night Shift" at bounding box center [362, 190] width 38 height 8
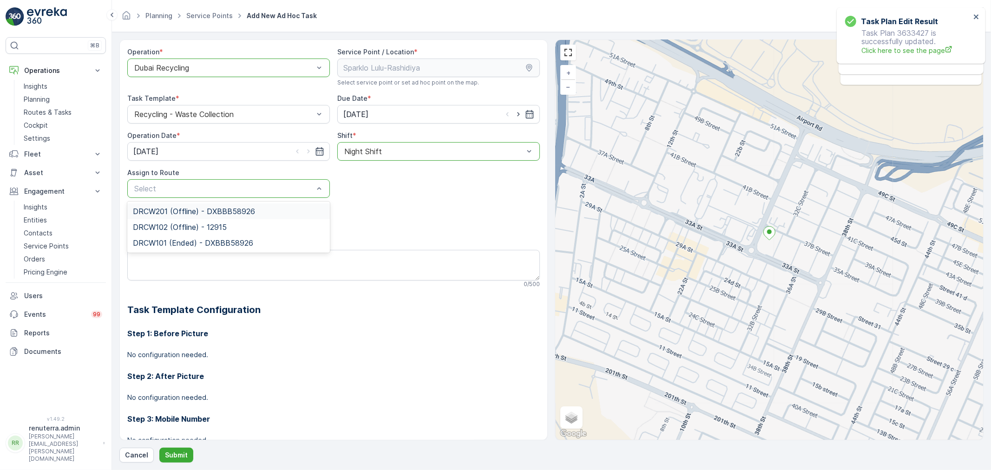
click at [205, 205] on div "DRCW201 (Offline) - DXBBB58926" at bounding box center [228, 212] width 203 height 16
click at [182, 453] on p "Submit" at bounding box center [176, 455] width 23 height 9
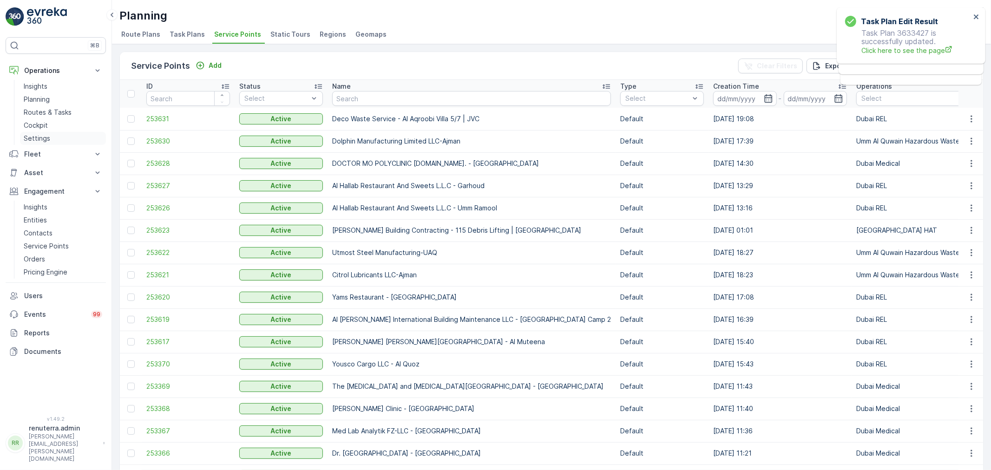
drag, startPoint x: 58, startPoint y: 113, endPoint x: 53, endPoint y: 137, distance: 24.4
click at [58, 112] on p "Routes & Tasks" at bounding box center [48, 112] width 48 height 9
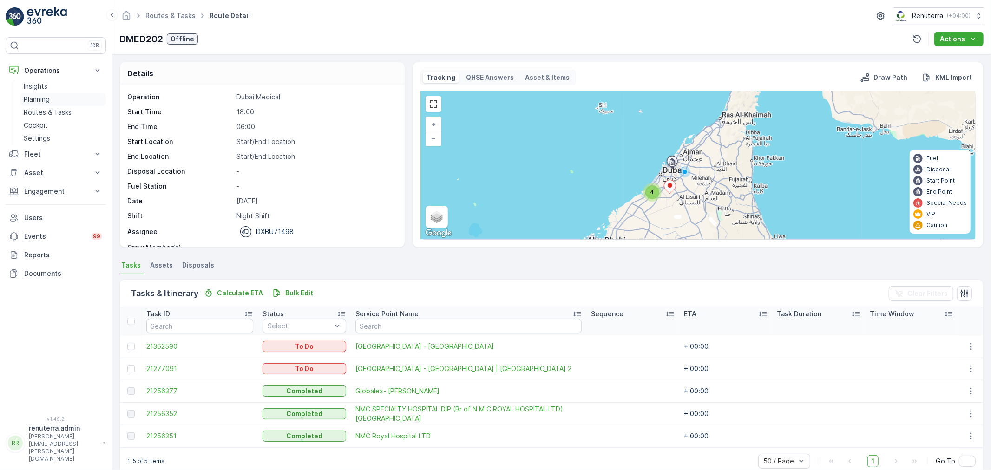
click at [44, 97] on p "Planning" at bounding box center [37, 99] width 26 height 9
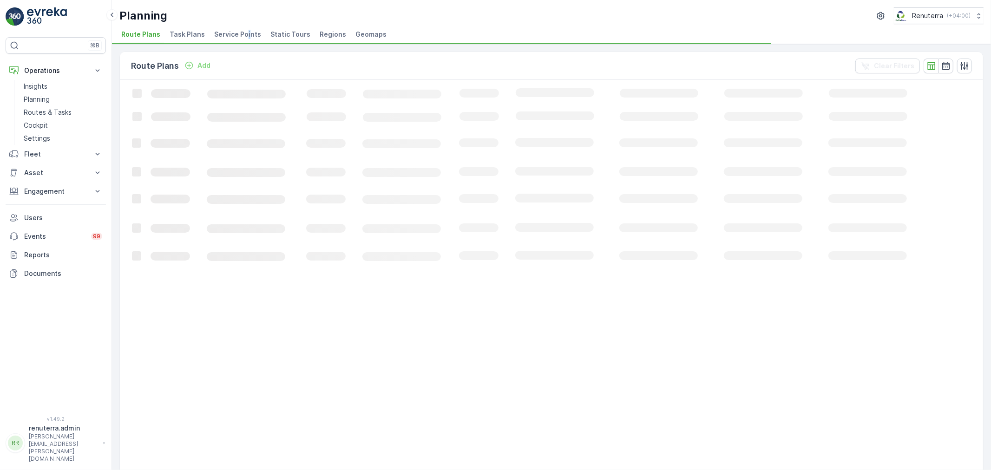
click at [244, 30] on span "Service Points" at bounding box center [237, 34] width 47 height 9
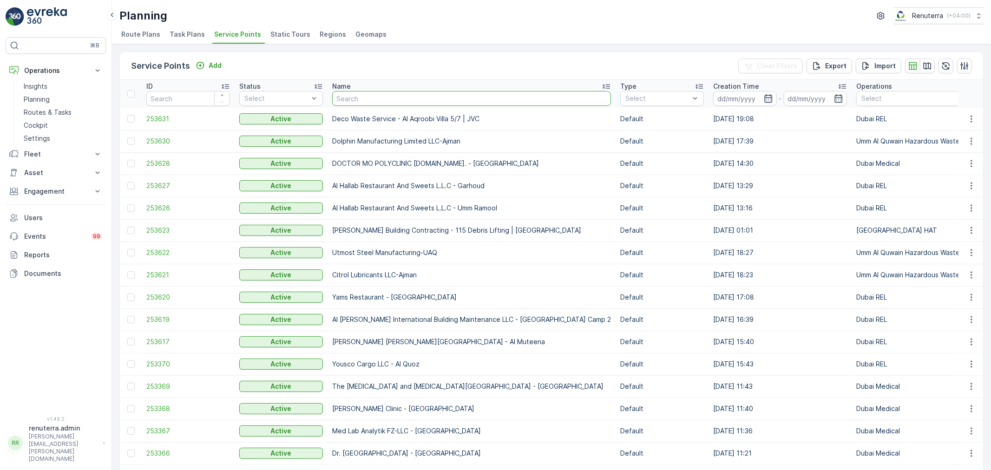
click at [367, 100] on input "text" at bounding box center [471, 98] width 279 height 15
type input "za"
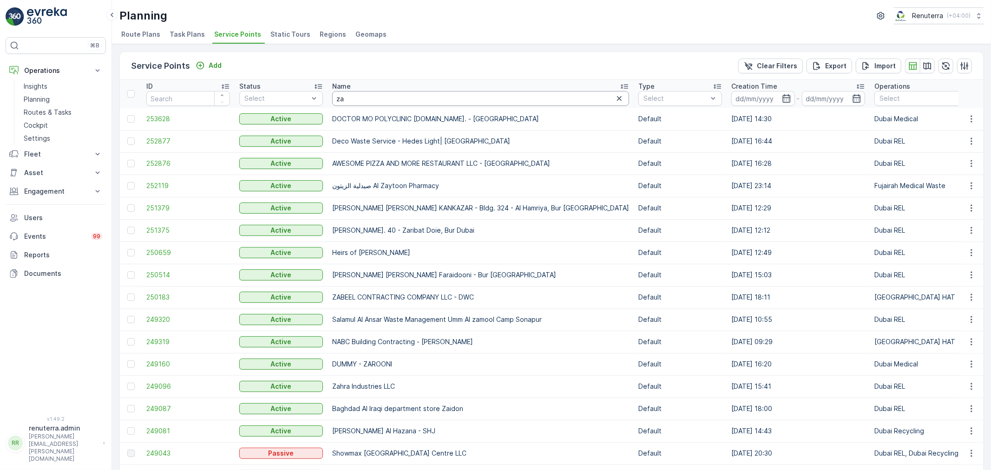
click at [352, 95] on input "za" at bounding box center [480, 98] width 297 height 15
type input "zah"
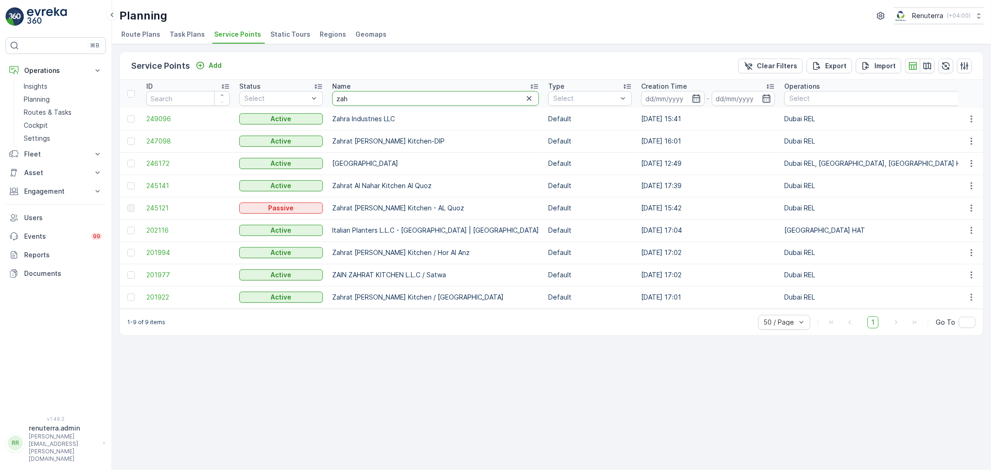
click at [358, 93] on input "zah" at bounding box center [435, 98] width 207 height 15
paste input "Gulf Eternit Industries"
type input "Gulf Eternit Industries"
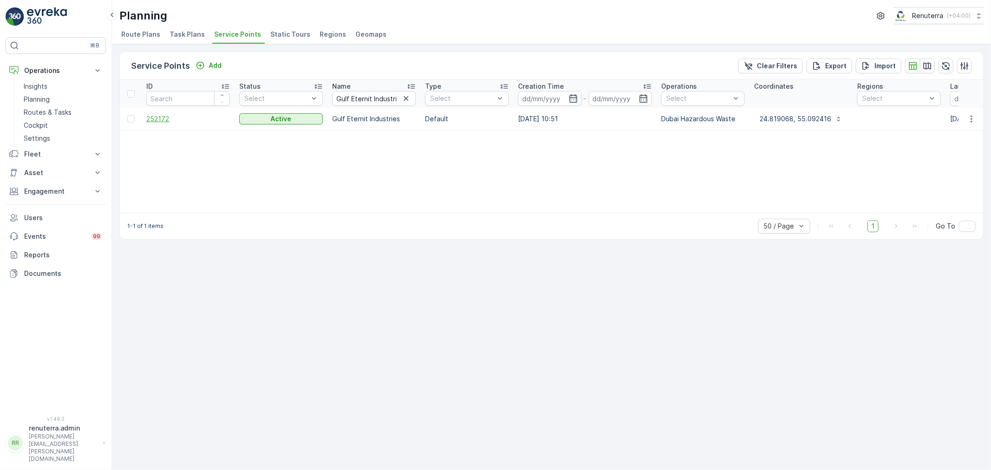
click at [149, 119] on span "252172" at bounding box center [188, 118] width 84 height 9
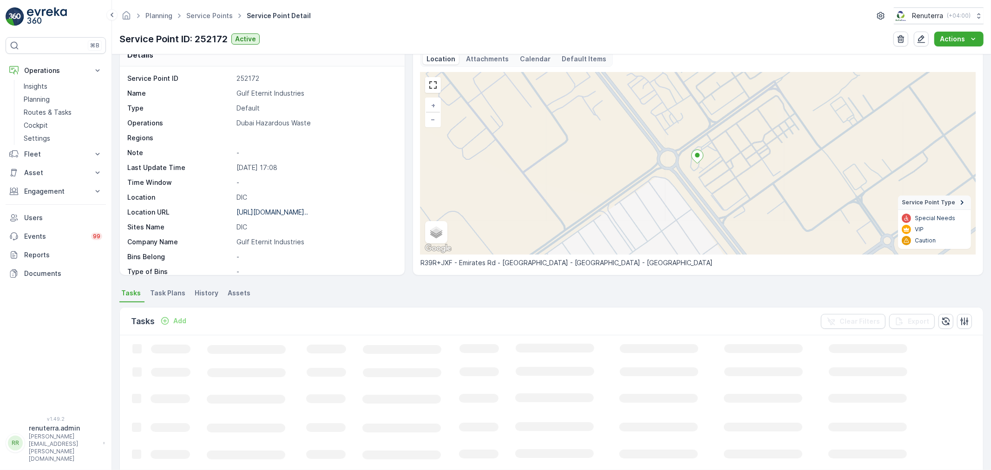
scroll to position [52, 0]
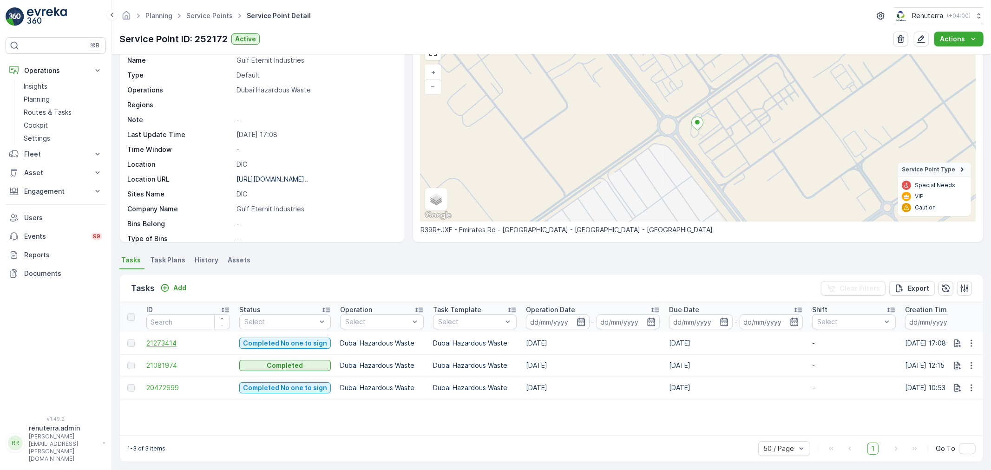
click at [160, 339] on span "21273414" at bounding box center [188, 343] width 84 height 9
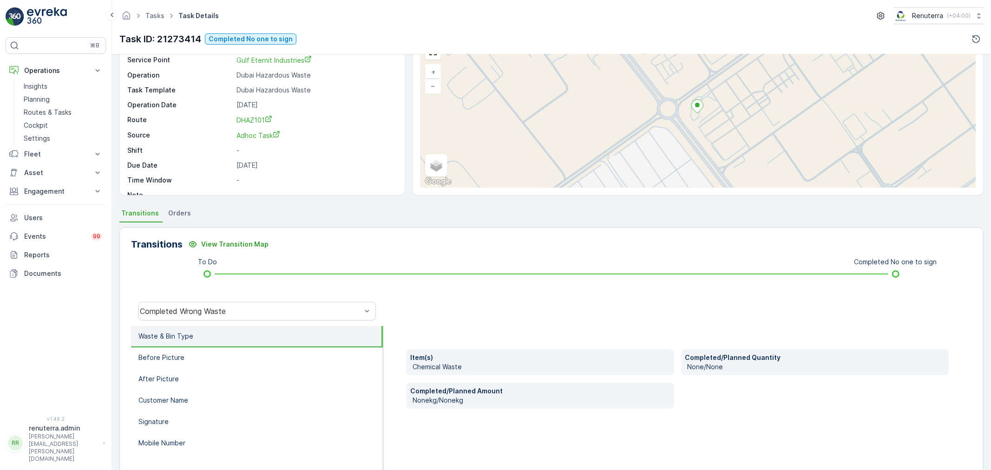
scroll to position [52, 0]
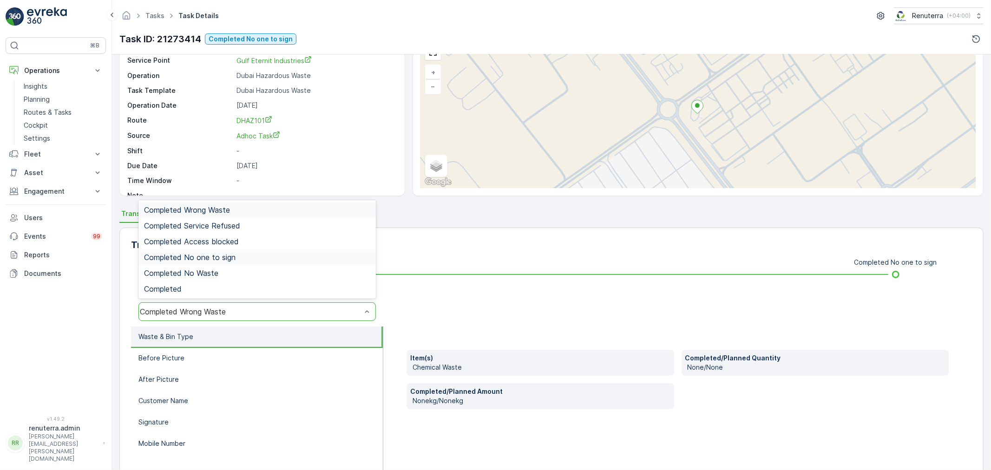
click at [229, 256] on span "Completed No one to sign" at bounding box center [190, 257] width 92 height 8
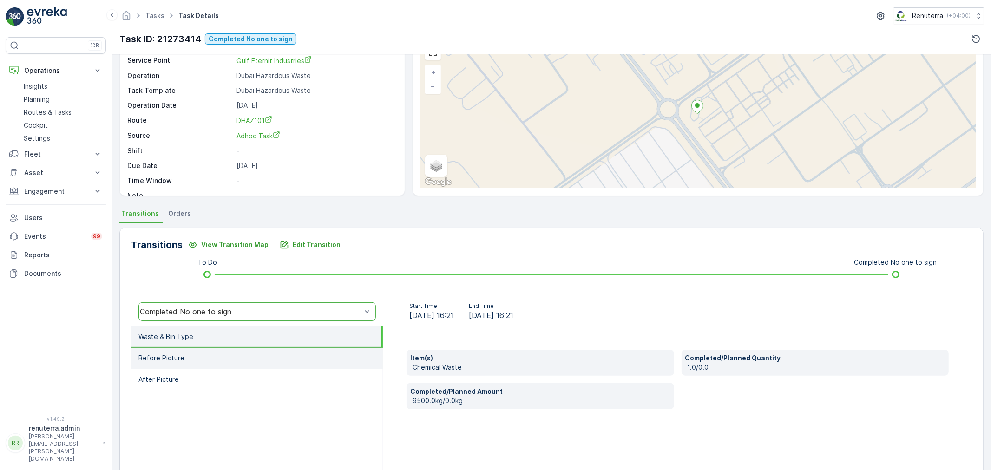
click at [195, 349] on li "Before Picture" at bounding box center [257, 358] width 252 height 21
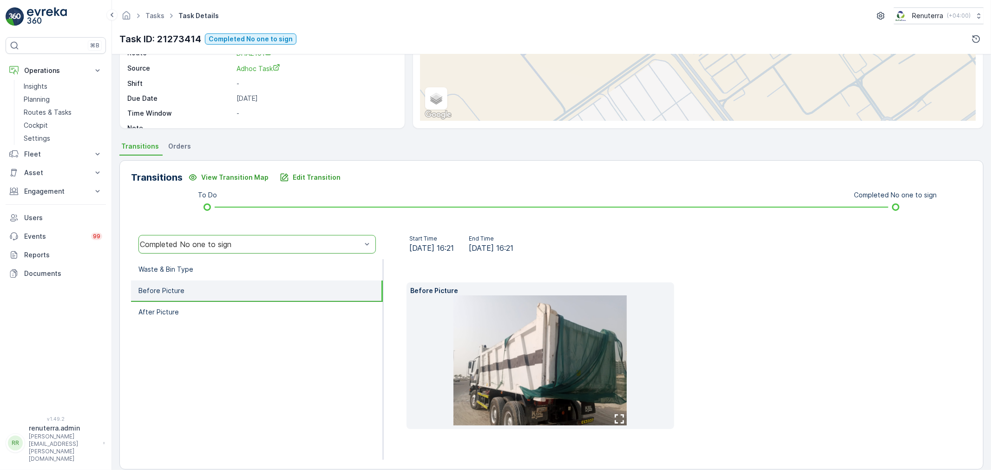
scroll to position [130, 0]
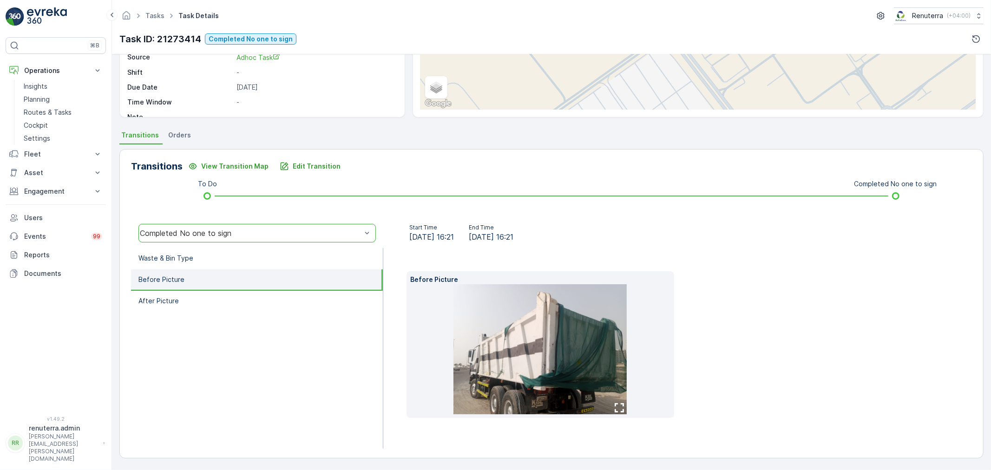
click at [558, 319] on img at bounding box center [540, 349] width 173 height 130
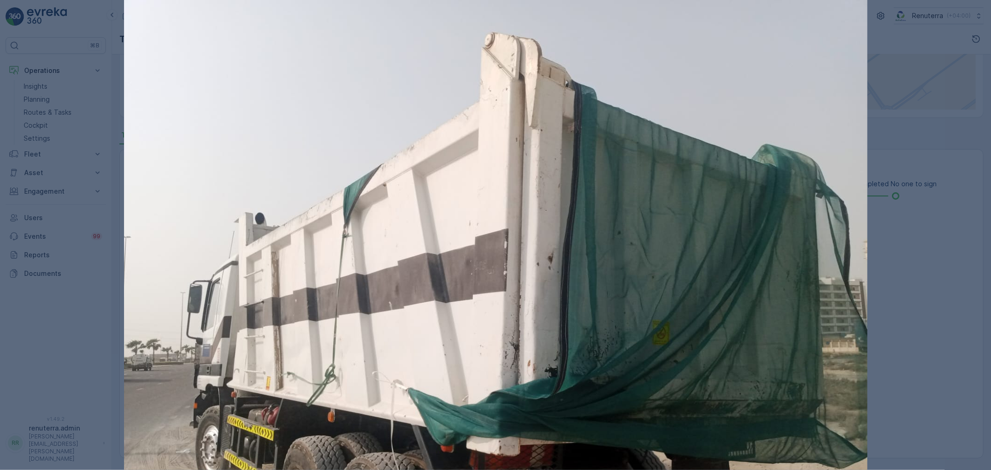
click at [929, 91] on div at bounding box center [495, 235] width 991 height 470
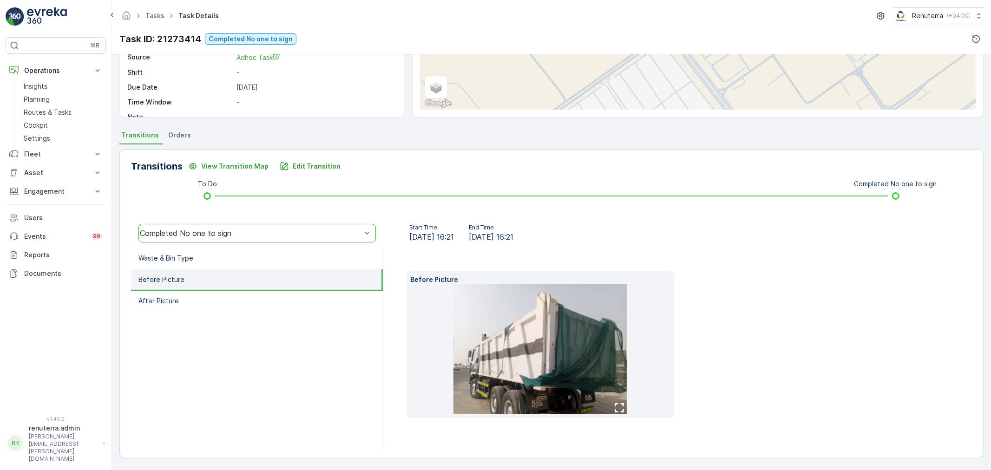
click at [228, 286] on li "Before Picture" at bounding box center [257, 280] width 252 height 21
click at [219, 292] on li "After Picture" at bounding box center [257, 301] width 252 height 21
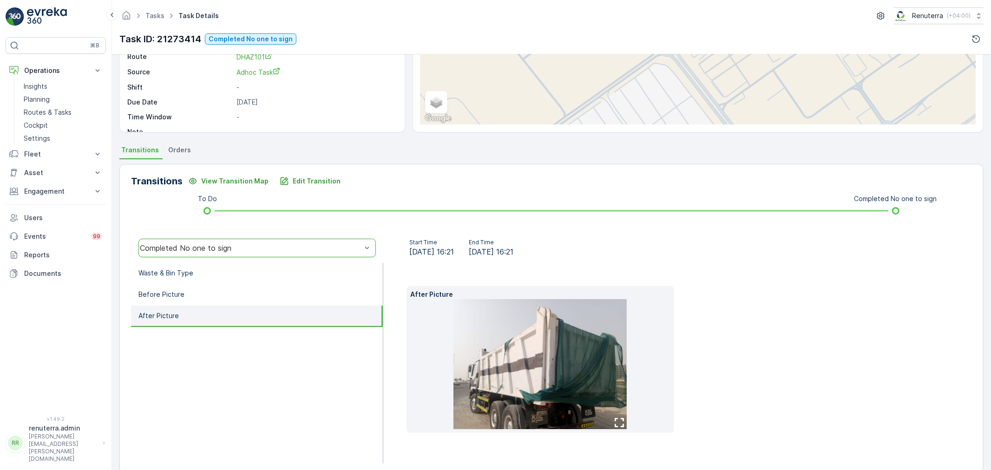
click at [527, 361] on img at bounding box center [540, 364] width 173 height 130
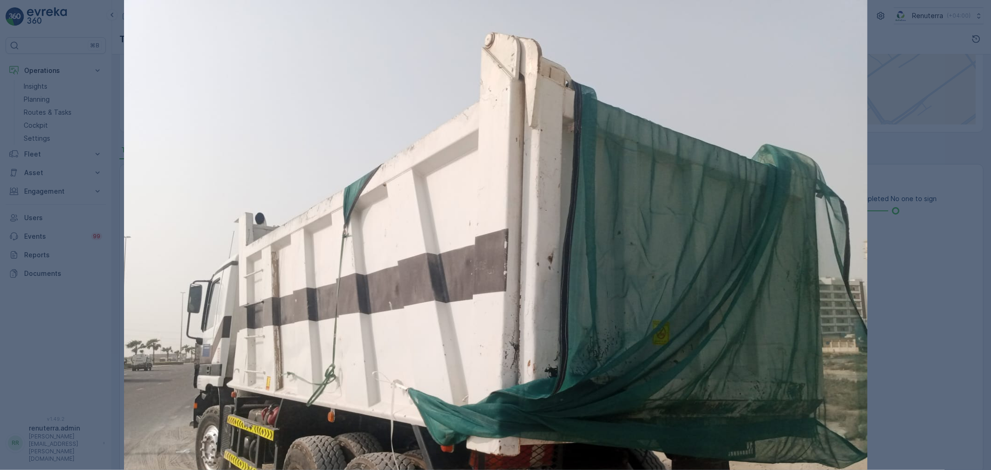
click at [932, 69] on div at bounding box center [495, 235] width 991 height 470
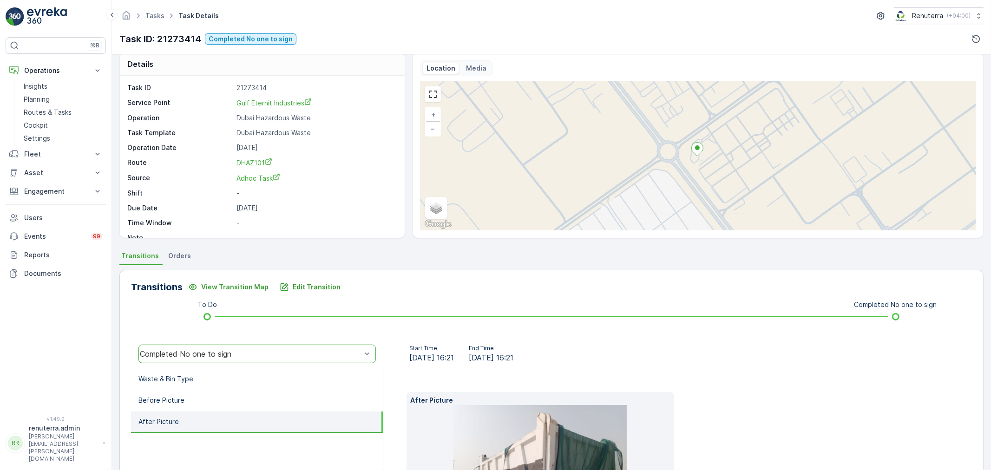
scroll to position [0, 0]
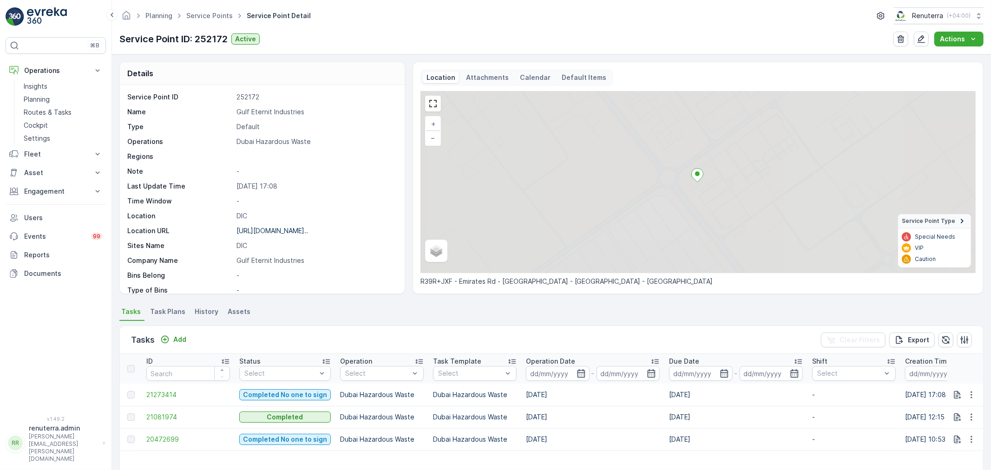
scroll to position [52, 0]
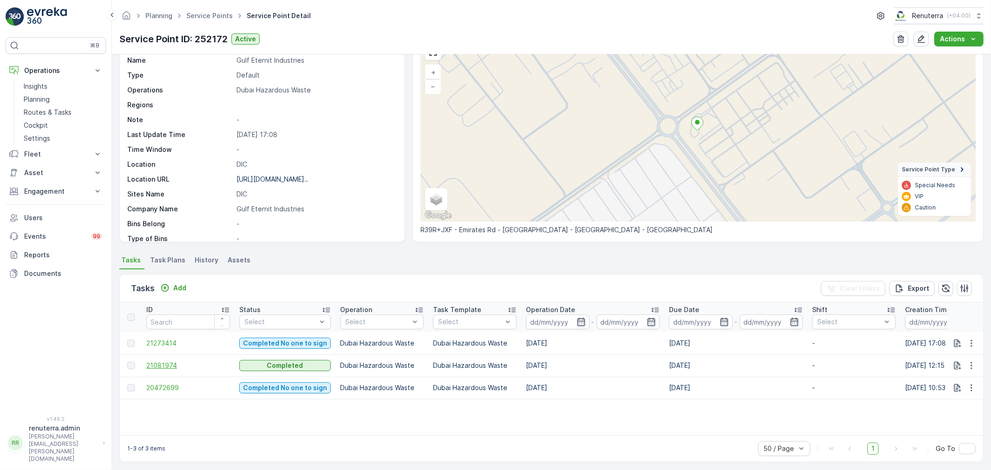
click at [160, 363] on span "21081974" at bounding box center [188, 365] width 84 height 9
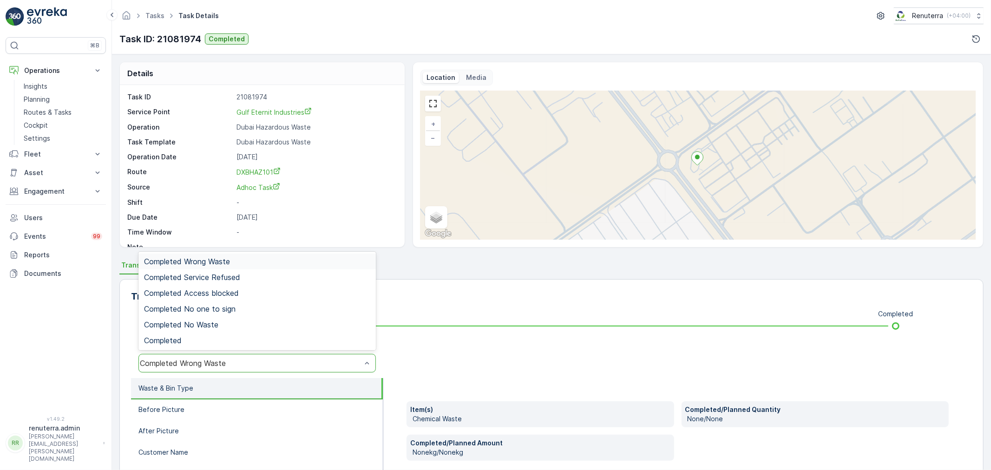
click at [199, 369] on div "Completed Wrong Waste" at bounding box center [258, 363] width 238 height 19
click at [217, 343] on div "Completed" at bounding box center [257, 341] width 226 height 8
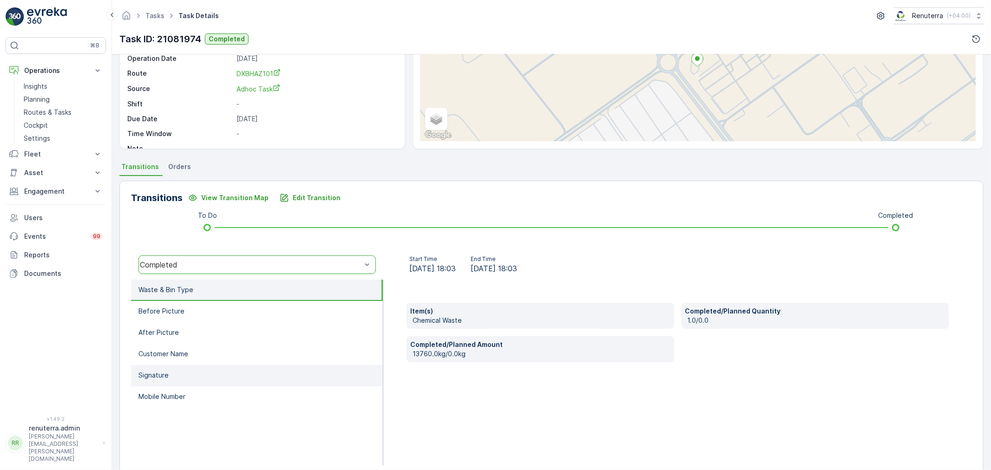
scroll to position [103, 0]
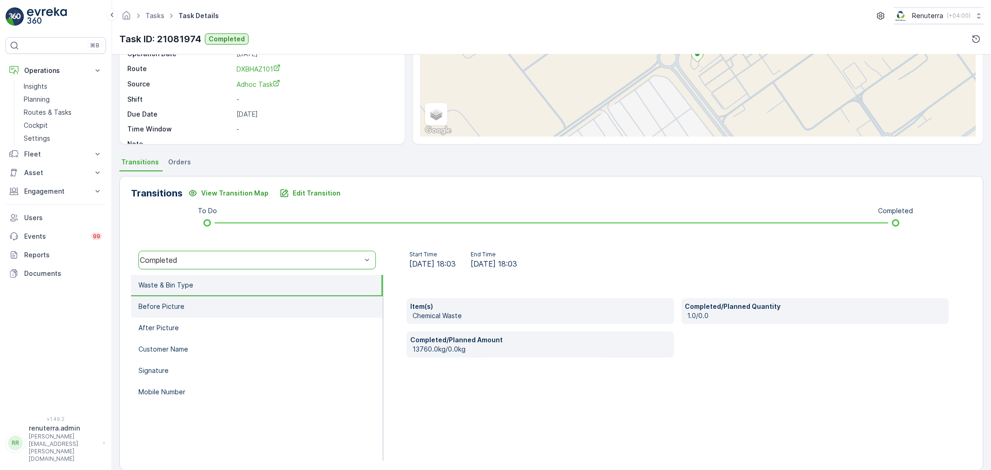
click at [235, 311] on li "Before Picture" at bounding box center [257, 307] width 252 height 21
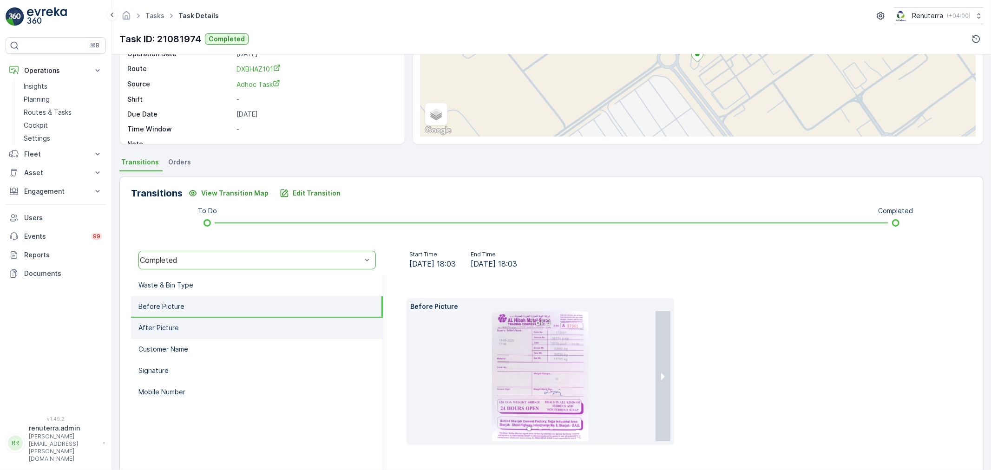
click at [235, 330] on li "After Picture" at bounding box center [257, 328] width 252 height 21
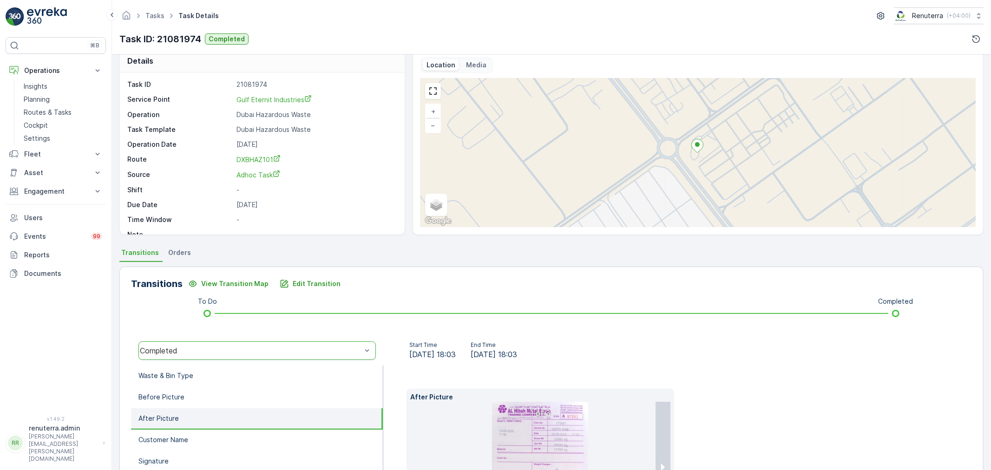
scroll to position [0, 0]
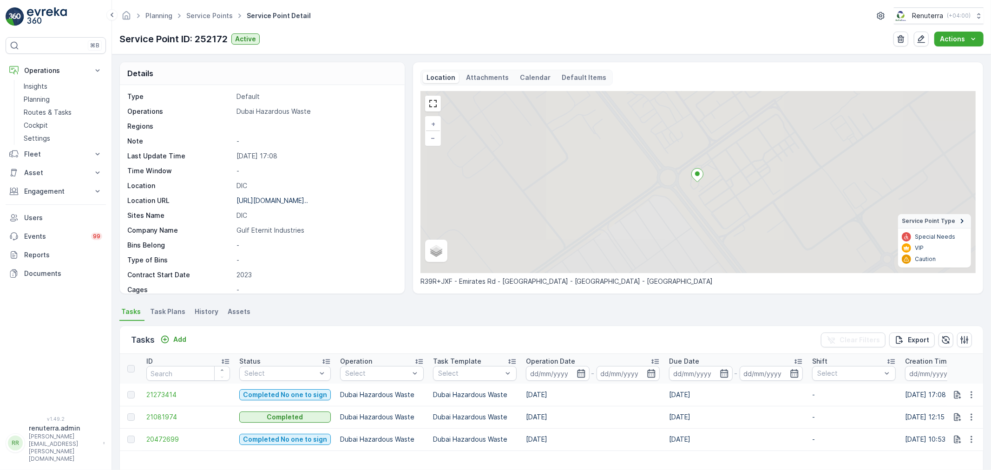
scroll to position [52, 0]
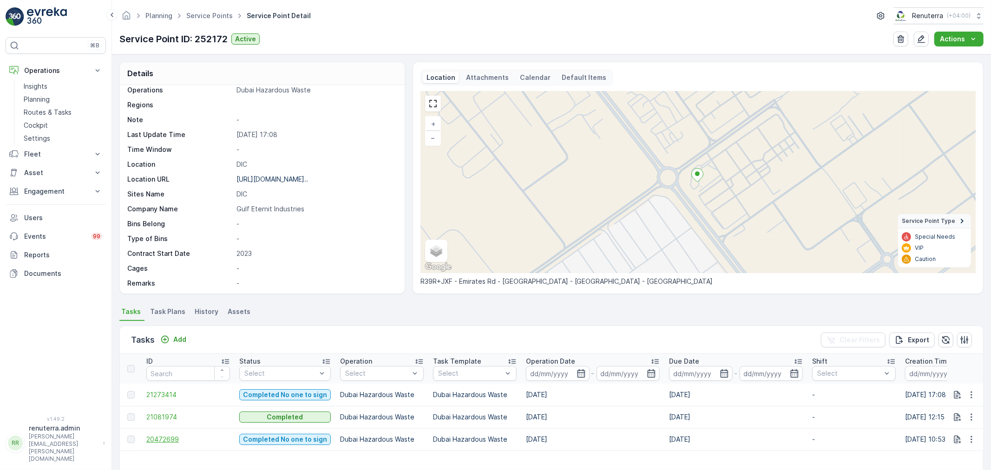
click at [162, 443] on span "20472699" at bounding box center [188, 439] width 84 height 9
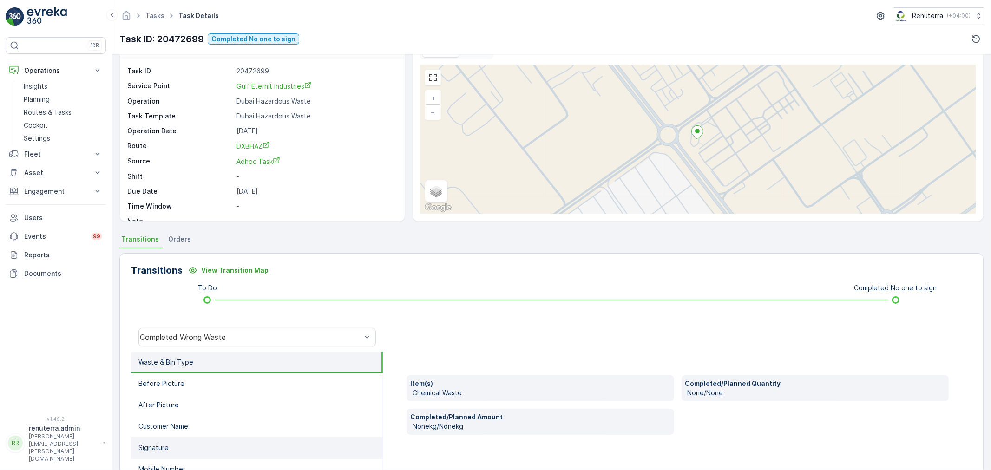
scroll to position [52, 0]
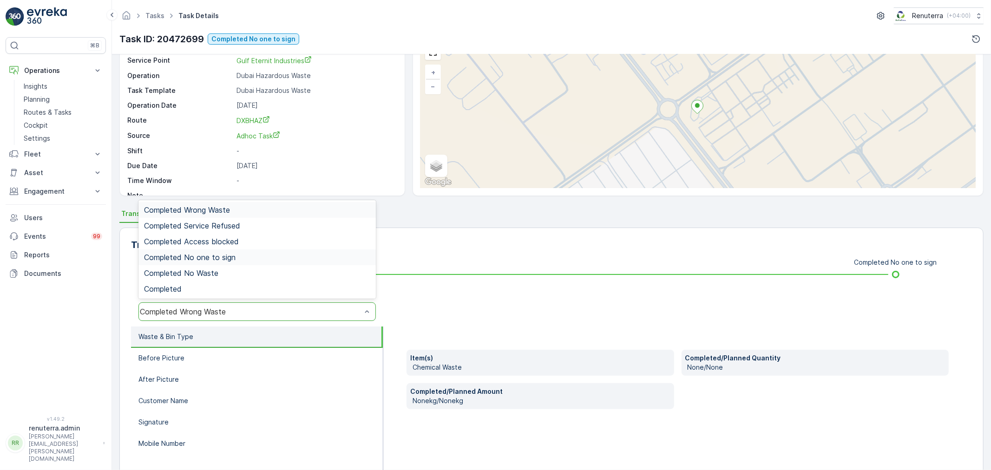
click at [235, 254] on span "Completed No one to sign" at bounding box center [190, 257] width 92 height 8
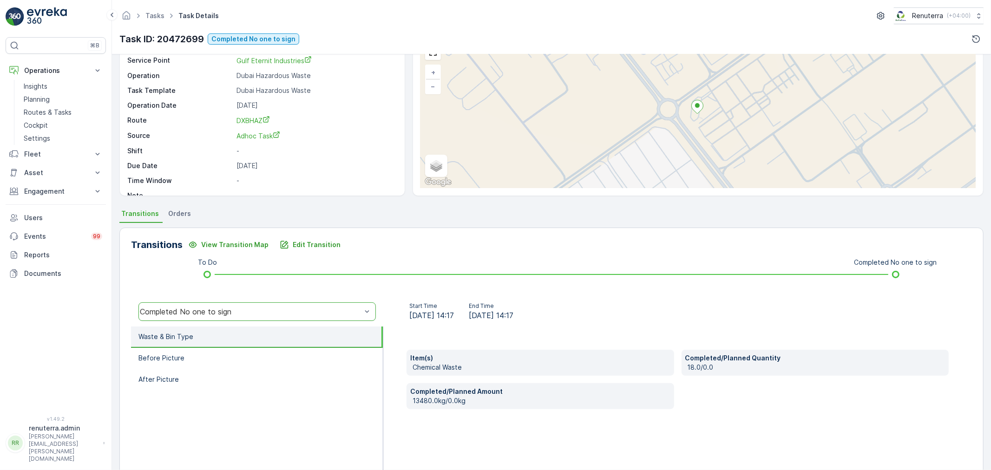
click at [249, 342] on li "Waste & Bin Type" at bounding box center [257, 337] width 252 height 21
click at [238, 355] on li "Before Picture" at bounding box center [257, 358] width 252 height 21
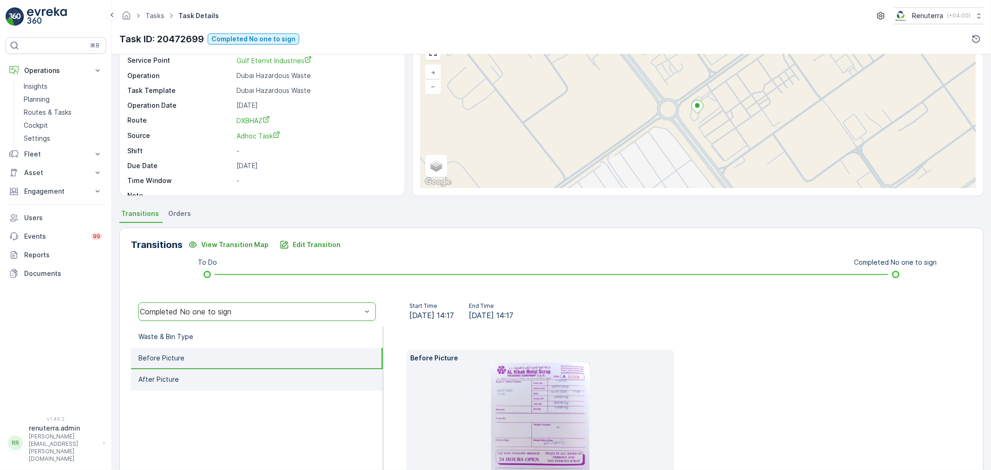
click at [212, 388] on li "After Picture" at bounding box center [257, 380] width 252 height 21
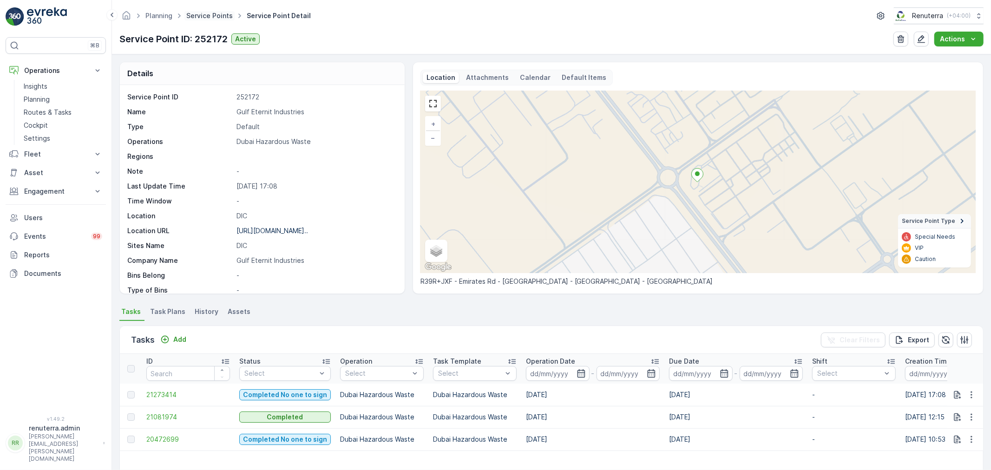
click at [198, 15] on link "Service Points" at bounding box center [209, 16] width 46 height 8
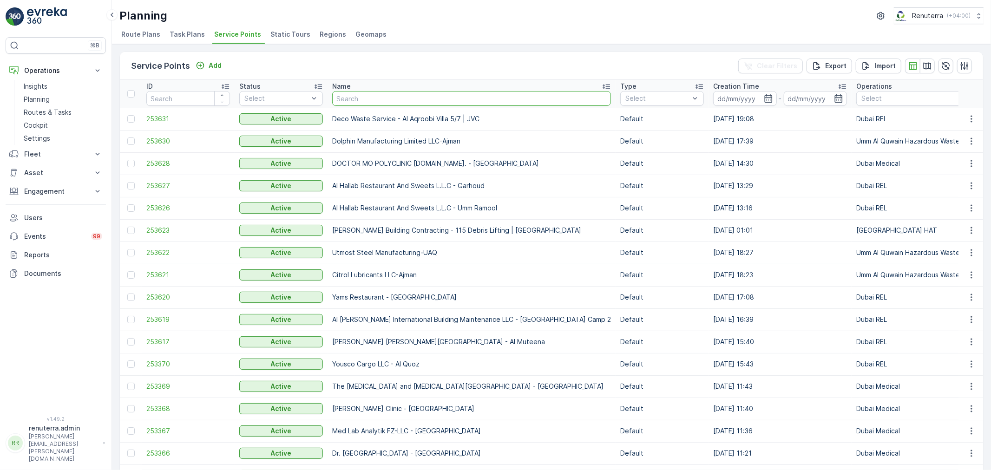
click at [368, 99] on input "text" at bounding box center [471, 98] width 279 height 15
paste input "EMIRATES TRANSFORMER &SWITCHGEAR (L.L.C)"
type input "EMIRATES TRANSFORMER &SWITCHGEAR (L.L.C)"
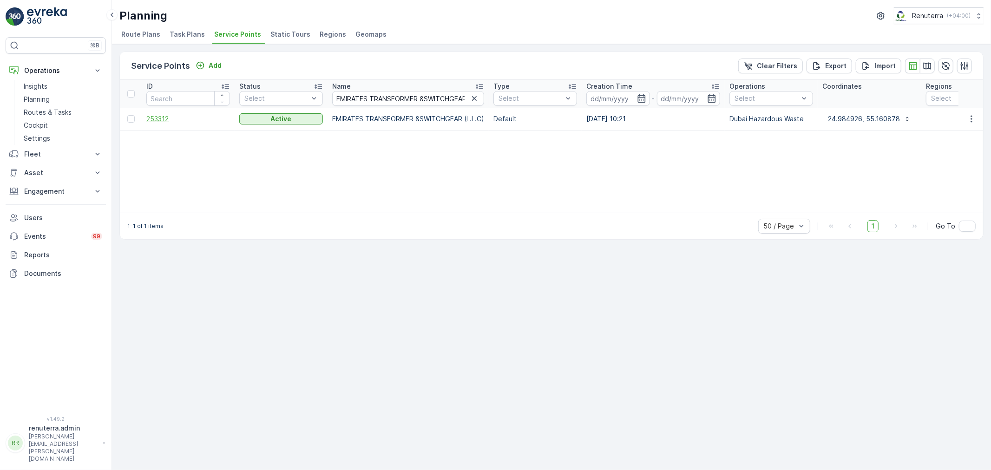
click at [164, 121] on span "253312" at bounding box center [188, 118] width 84 height 9
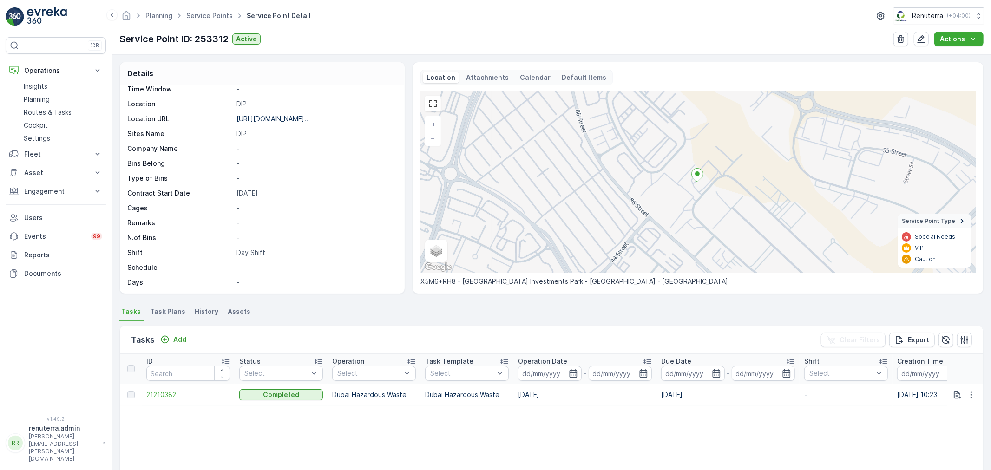
scroll to position [128, 0]
click at [165, 398] on td "21210382" at bounding box center [188, 395] width 93 height 22
click at [166, 397] on span "21210382" at bounding box center [188, 394] width 84 height 9
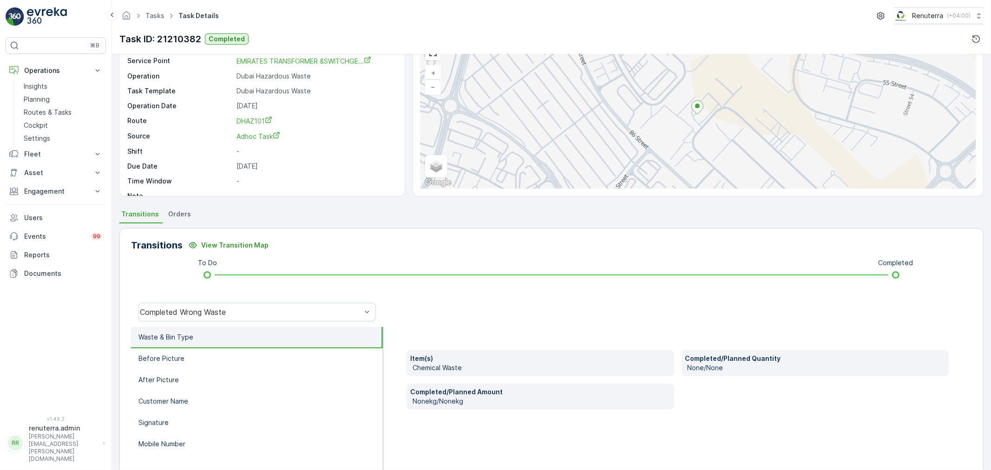
scroll to position [52, 0]
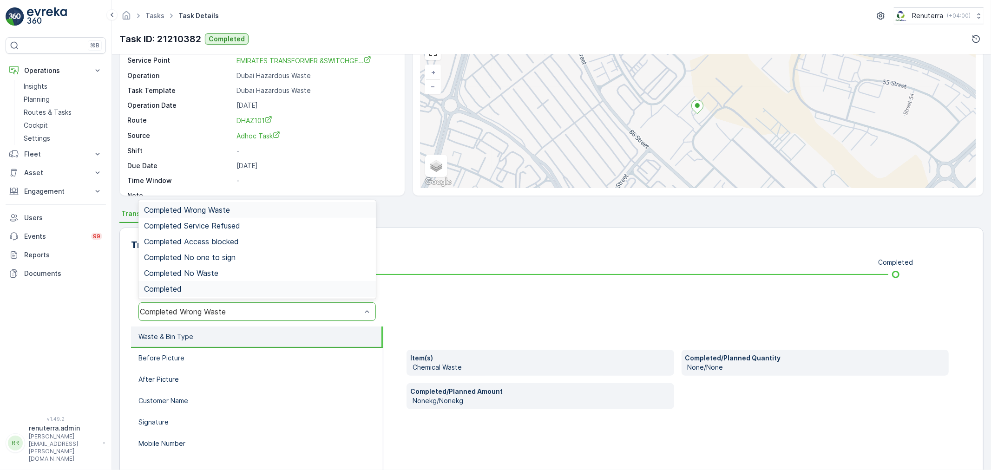
click at [212, 290] on div "Completed" at bounding box center [257, 289] width 226 height 8
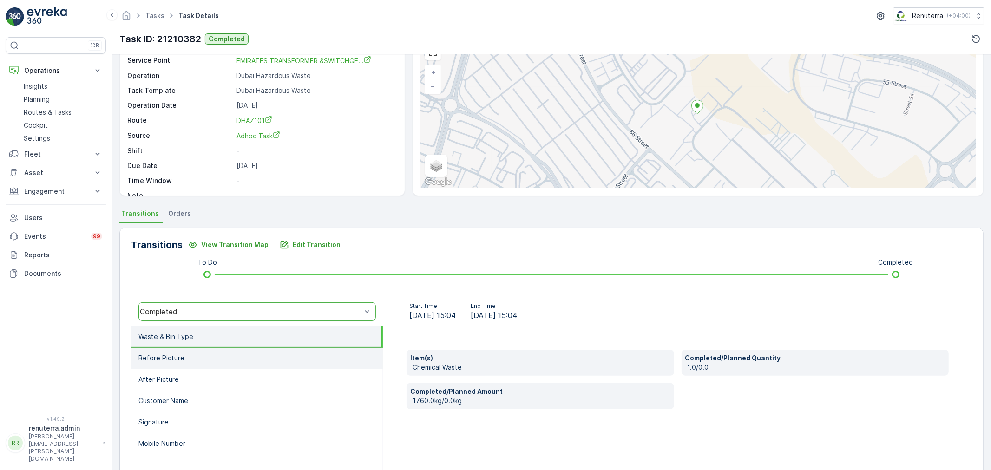
click at [198, 351] on li "Before Picture" at bounding box center [257, 358] width 252 height 21
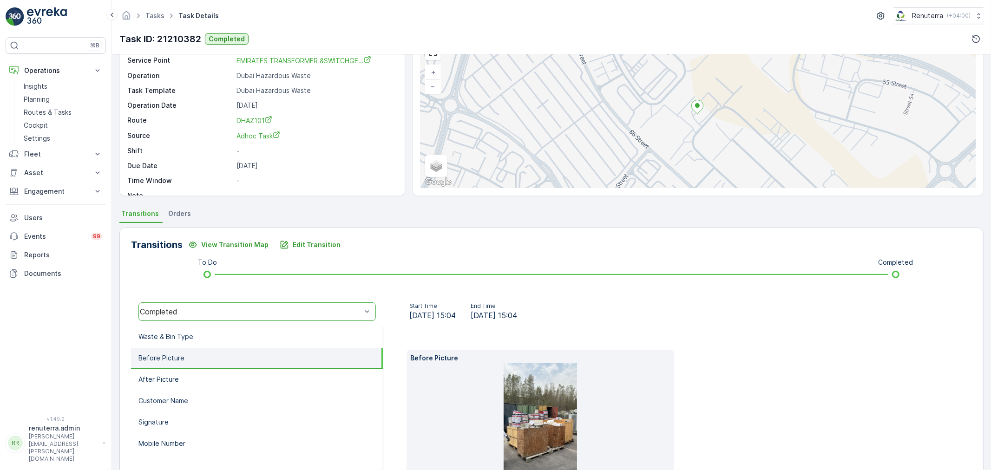
click at [544, 393] on img at bounding box center [540, 428] width 73 height 130
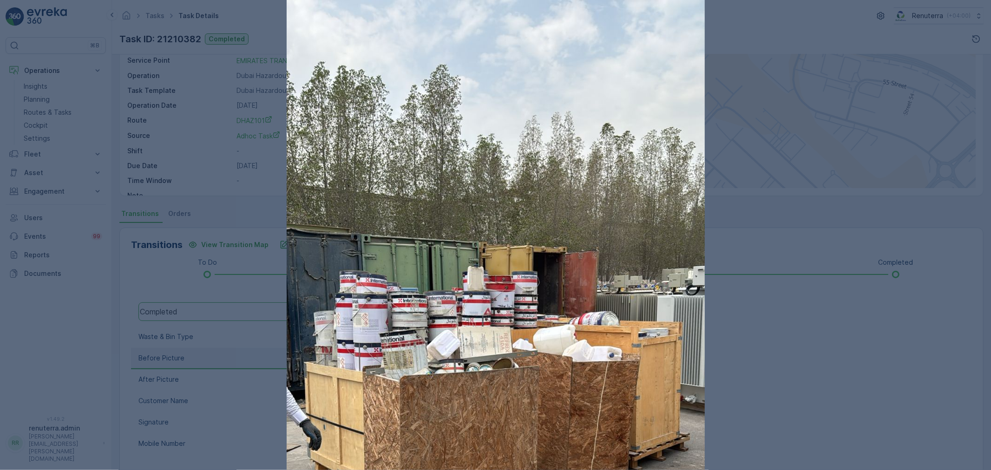
click at [770, 153] on div at bounding box center [495, 235] width 991 height 470
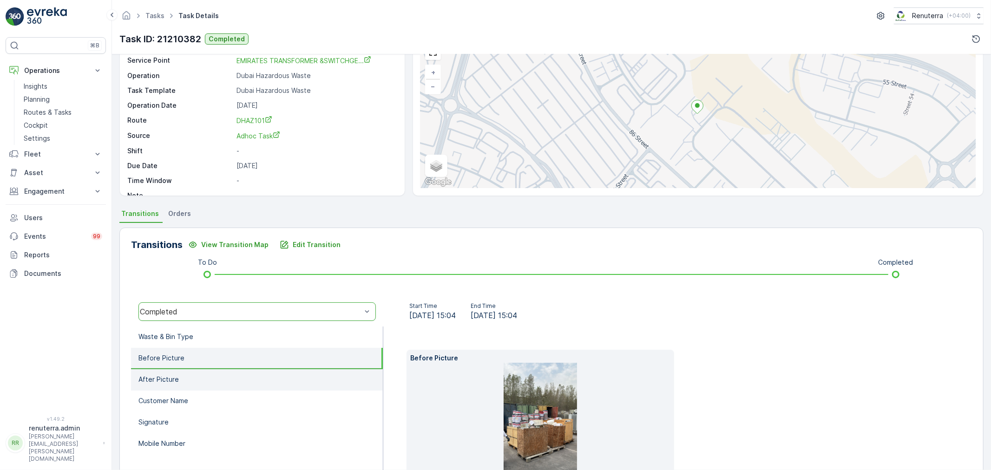
click at [221, 371] on li "After Picture" at bounding box center [257, 380] width 252 height 21
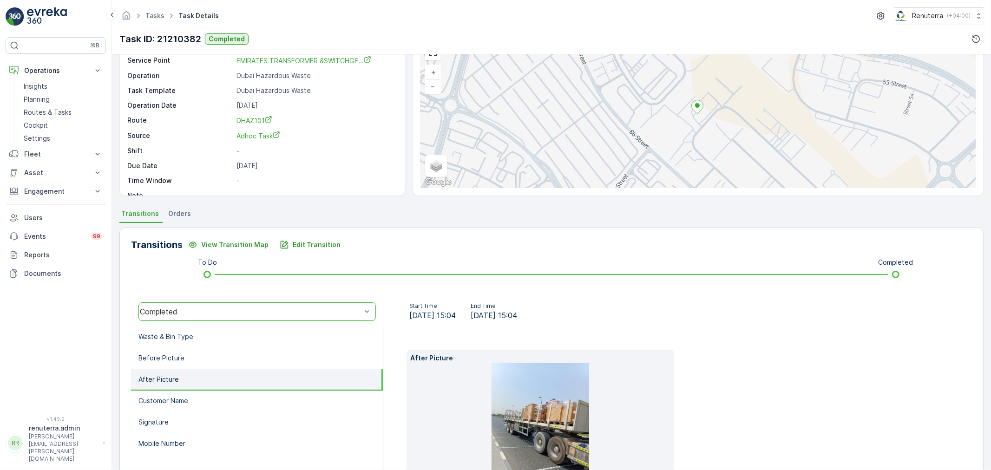
click at [565, 419] on img at bounding box center [541, 428] width 98 height 130
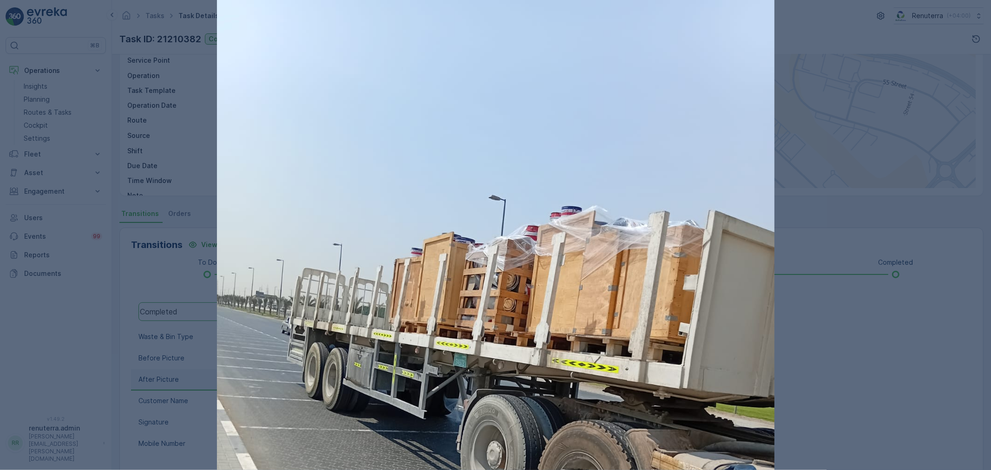
click at [775, 117] on div at bounding box center [495, 235] width 991 height 470
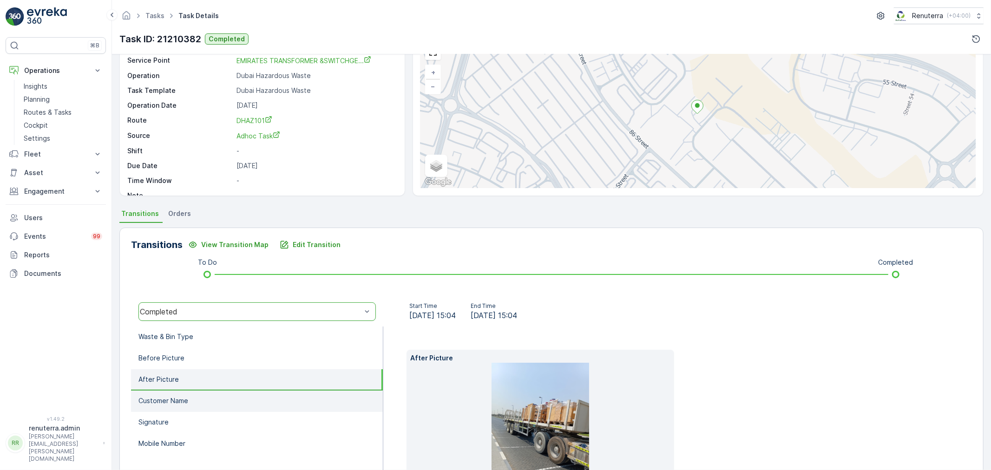
click at [176, 398] on p "Customer Name" at bounding box center [164, 401] width 50 height 9
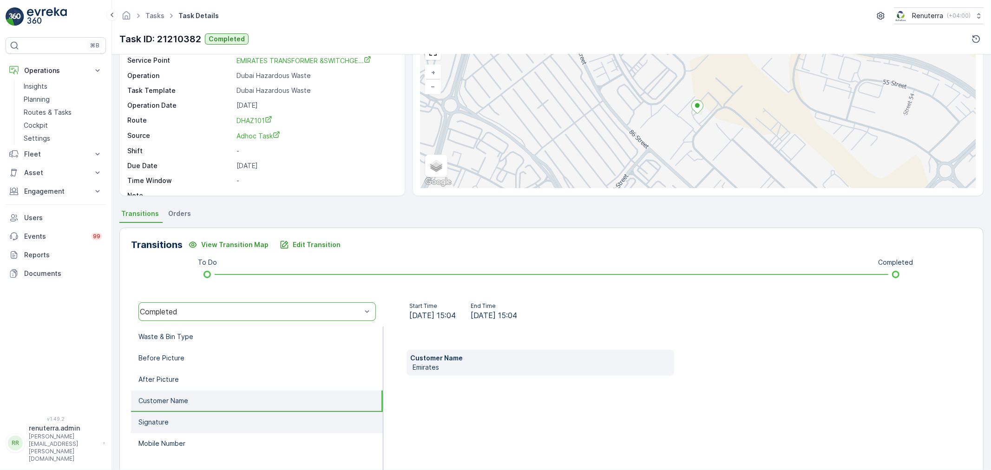
click at [186, 418] on li "Signature" at bounding box center [257, 422] width 252 height 21
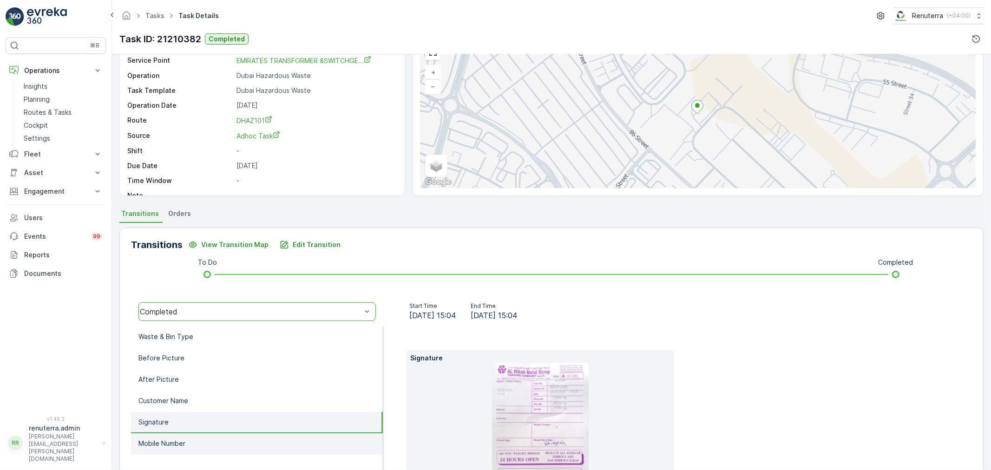
click at [182, 435] on li "Mobile Number" at bounding box center [257, 444] width 252 height 21
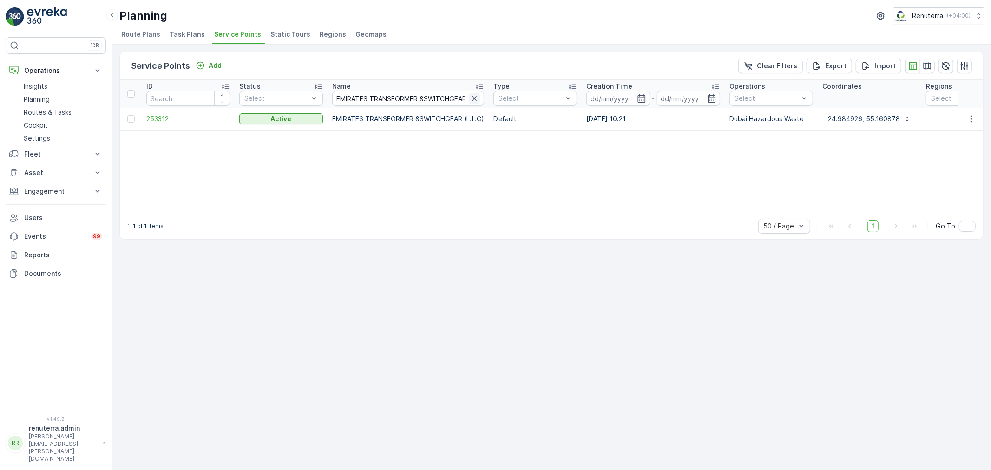
click at [478, 96] on icon "button" at bounding box center [474, 98] width 9 height 9
click at [425, 91] on input "text" at bounding box center [408, 98] width 152 height 15
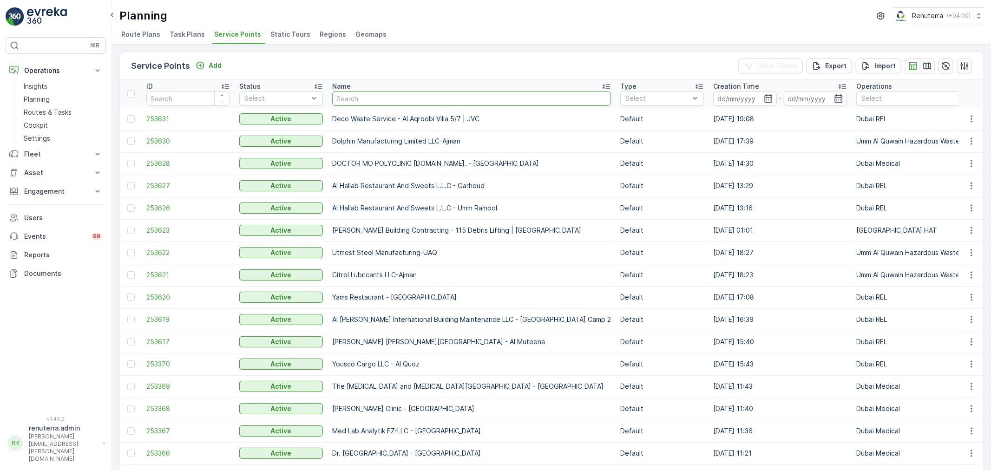
click at [377, 94] on input "text" at bounding box center [471, 98] width 279 height 15
paste input "Gulf Eternit Industries"
type input "Gulf Eternit Industries"
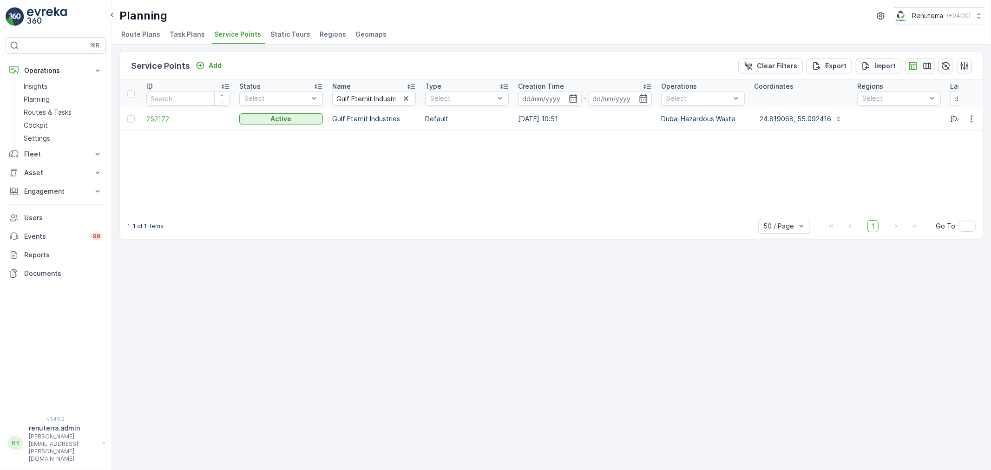
click at [162, 121] on span "252172" at bounding box center [188, 118] width 84 height 9
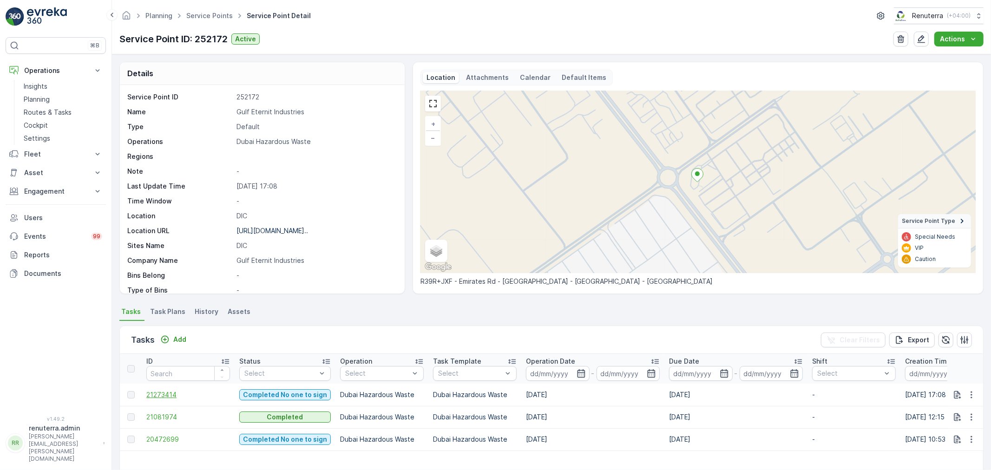
click at [163, 391] on span "21273414" at bounding box center [188, 394] width 84 height 9
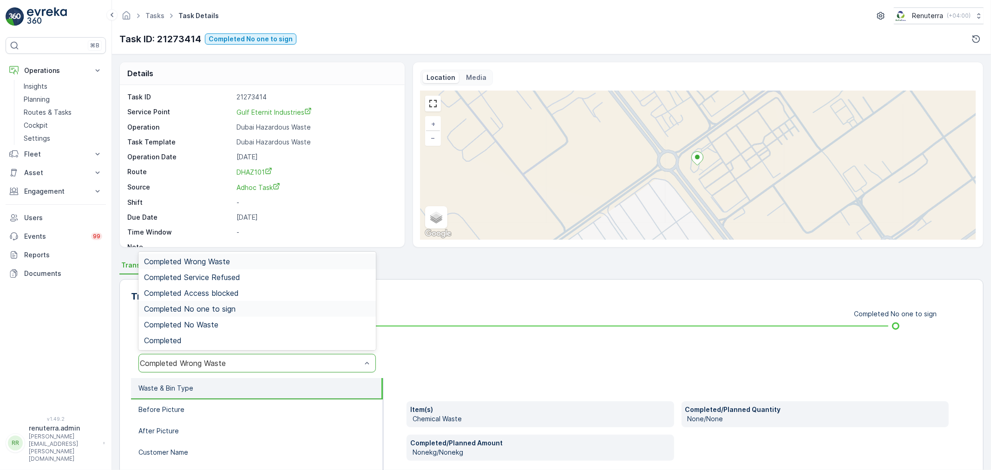
click at [224, 312] on span "Completed No one to sign" at bounding box center [190, 309] width 92 height 8
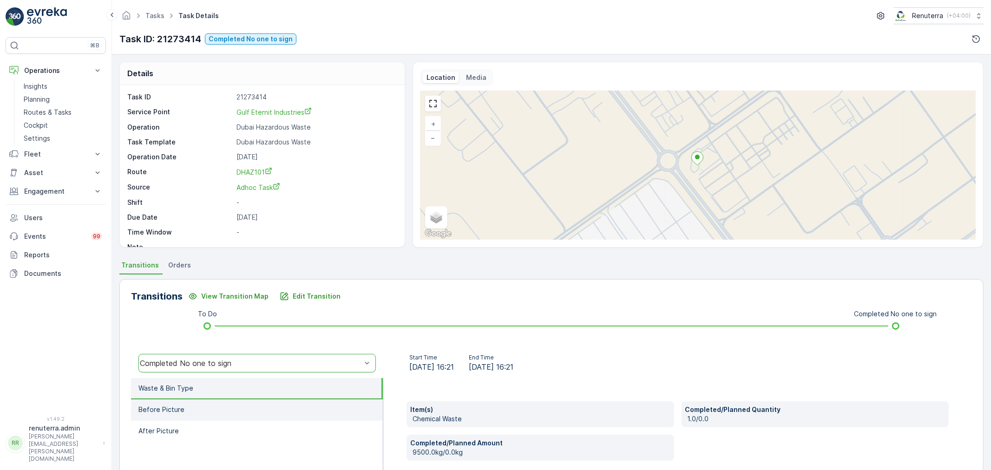
click at [188, 407] on li "Before Picture" at bounding box center [257, 410] width 252 height 21
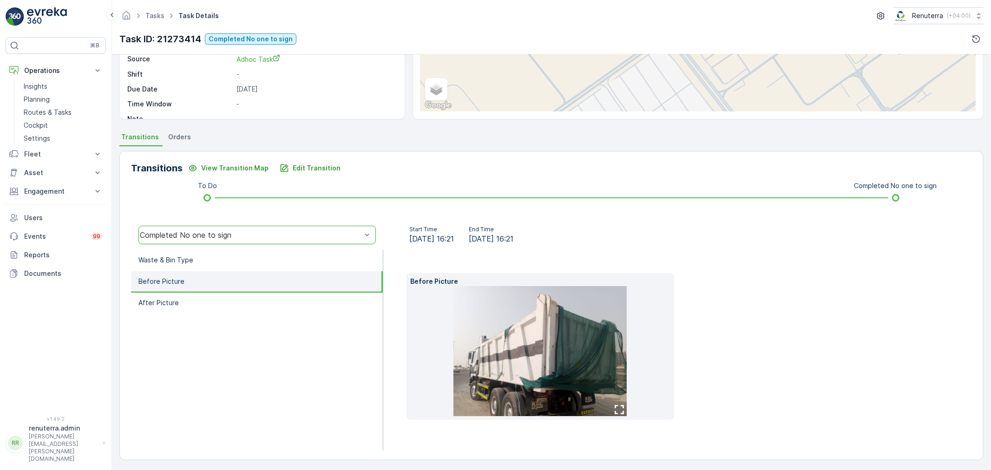
scroll to position [130, 0]
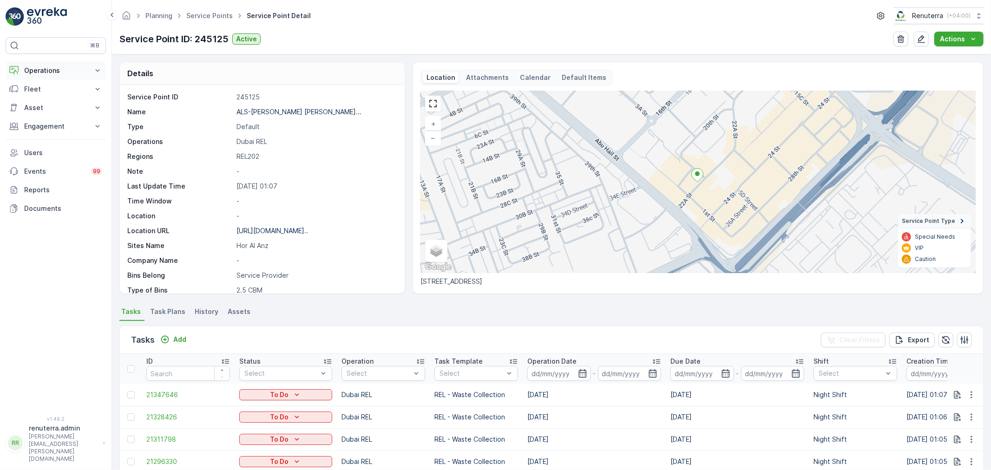
drag, startPoint x: 30, startPoint y: 66, endPoint x: 33, endPoint y: 71, distance: 4.8
click at [30, 67] on p "Operations" at bounding box center [55, 70] width 63 height 9
click at [46, 111] on p "Routes & Tasks" at bounding box center [48, 112] width 48 height 9
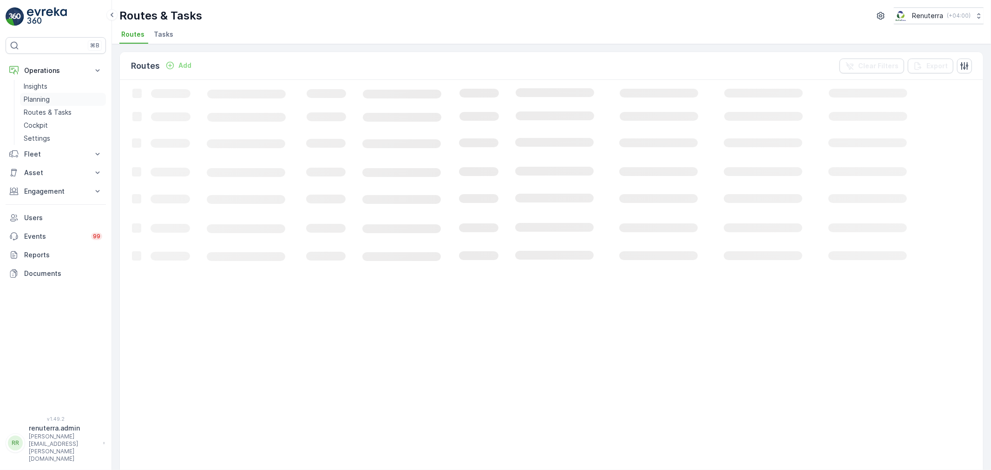
click at [46, 93] on div "Insights Planning Routes & Tasks Cockpit Settings" at bounding box center [63, 112] width 86 height 65
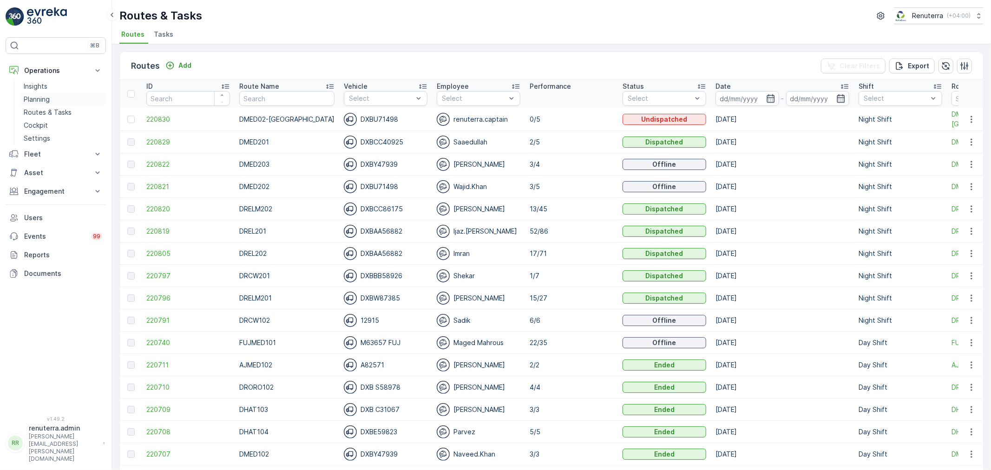
click at [47, 99] on p "Planning" at bounding box center [37, 99] width 26 height 9
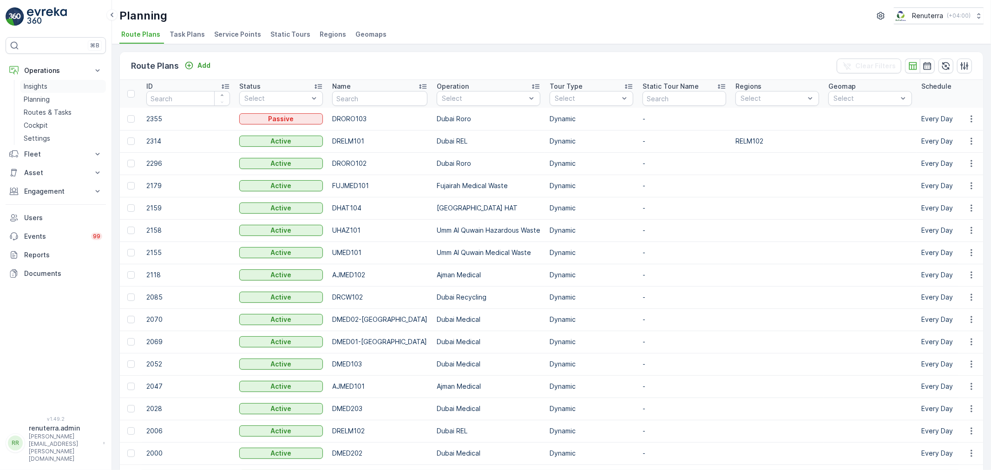
click at [41, 86] on p "Insights" at bounding box center [36, 86] width 24 height 9
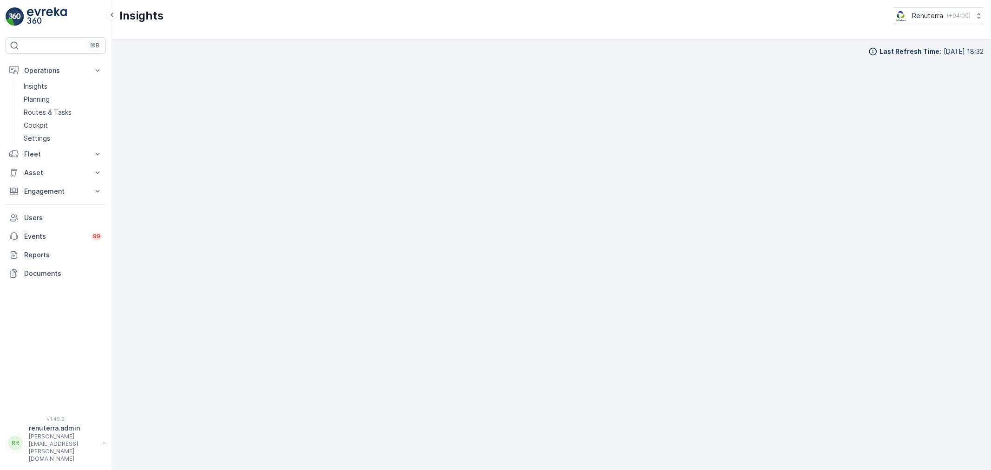
scroll to position [10, 0]
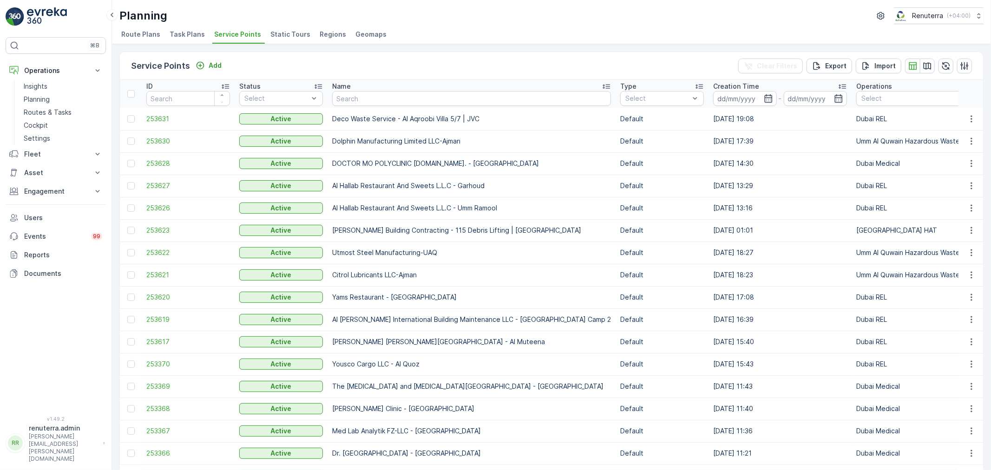
click at [363, 108] on td "Deco Waste Service - Al Aqroobi Villa 5/7 | JVC" at bounding box center [472, 119] width 288 height 22
click at [366, 103] on input "text" at bounding box center [471, 98] width 279 height 15
paste input "Arabian Extrusion UAQ"
type input "Arabian Extrusion UAQ"
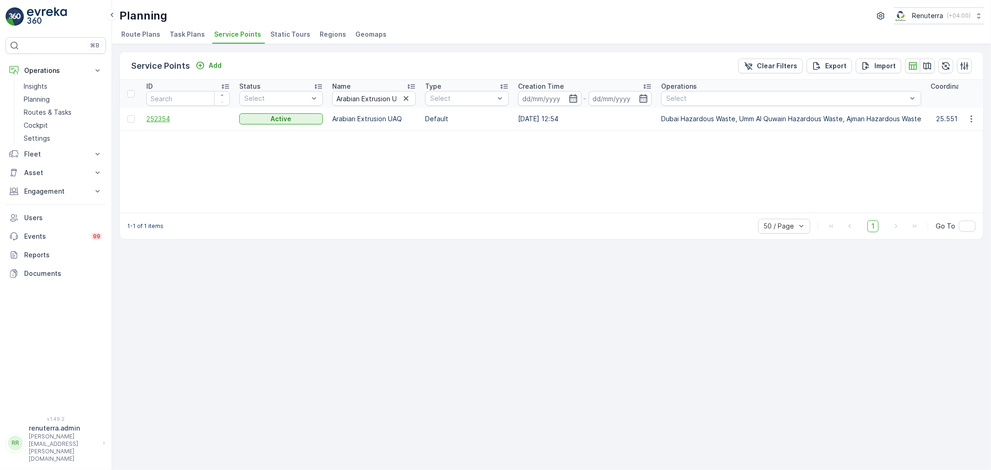
click at [162, 121] on span "252354" at bounding box center [188, 118] width 84 height 9
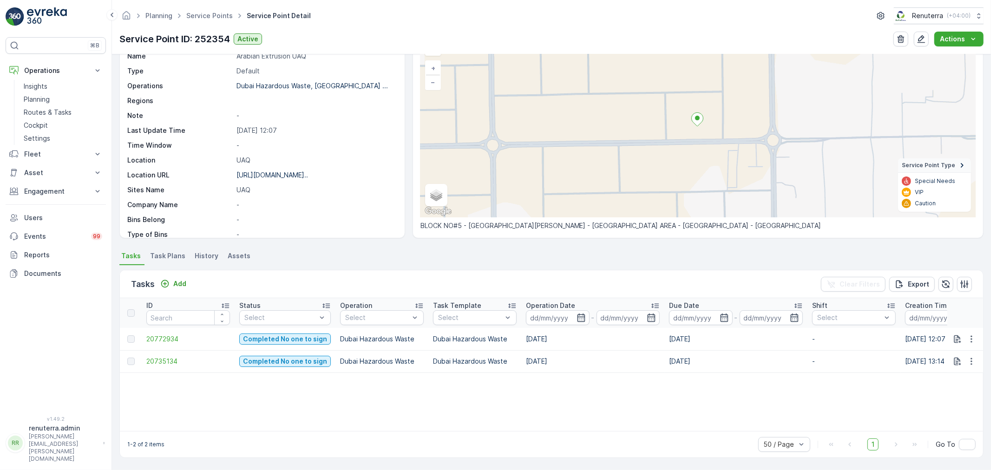
scroll to position [56, 0]
click at [169, 337] on span "20772934" at bounding box center [188, 339] width 84 height 9
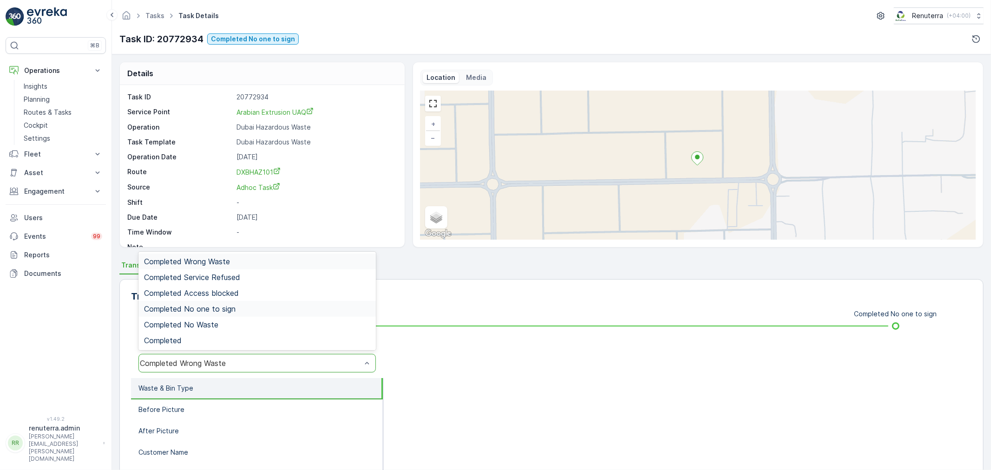
click at [217, 310] on span "Completed No one to sign" at bounding box center [190, 309] width 92 height 8
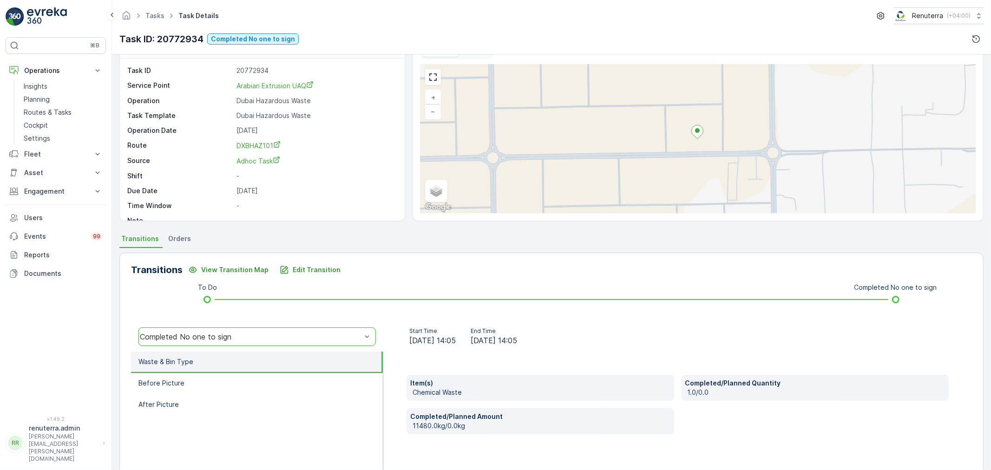
scroll to position [103, 0]
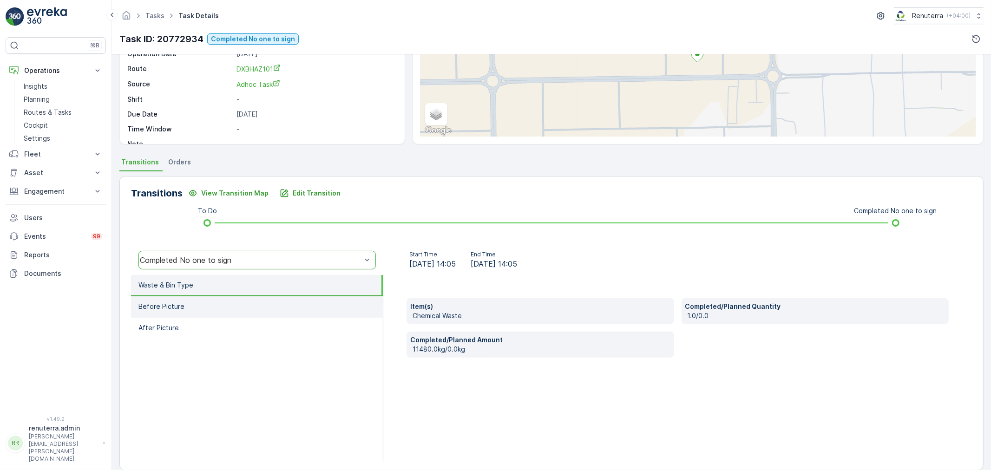
click at [183, 298] on li "Before Picture" at bounding box center [257, 307] width 252 height 21
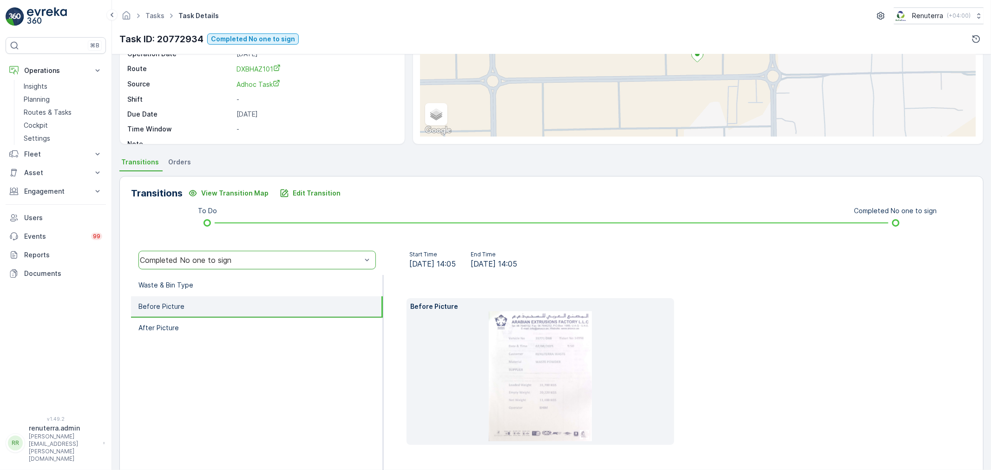
click at [517, 366] on img at bounding box center [540, 376] width 103 height 130
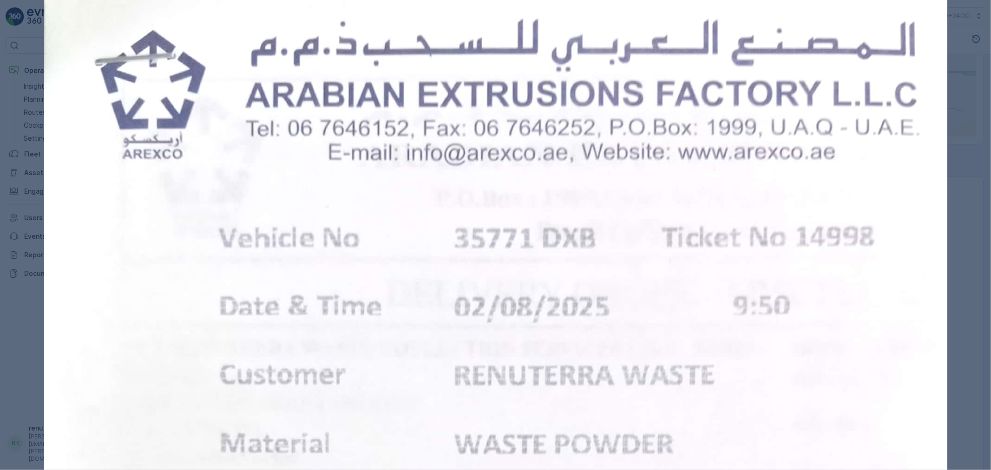
click at [0, 155] on div at bounding box center [495, 235] width 991 height 470
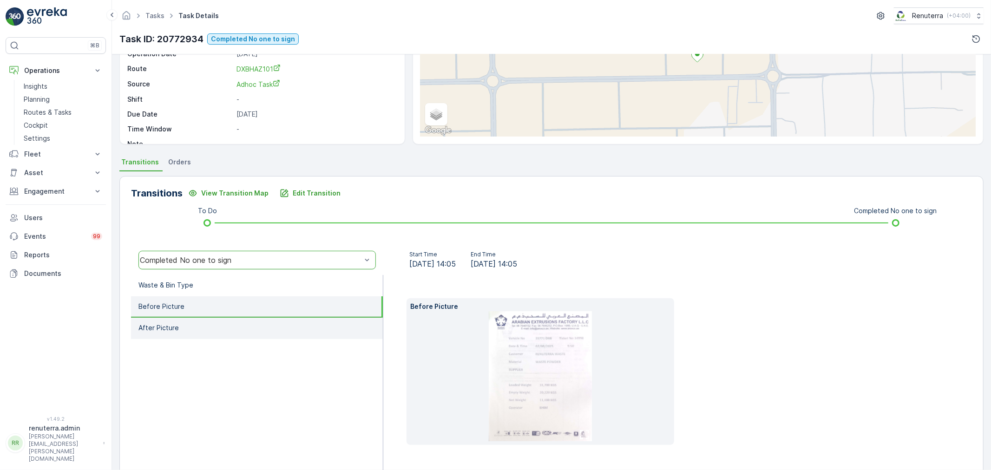
click at [169, 322] on li "After Picture" at bounding box center [257, 328] width 252 height 21
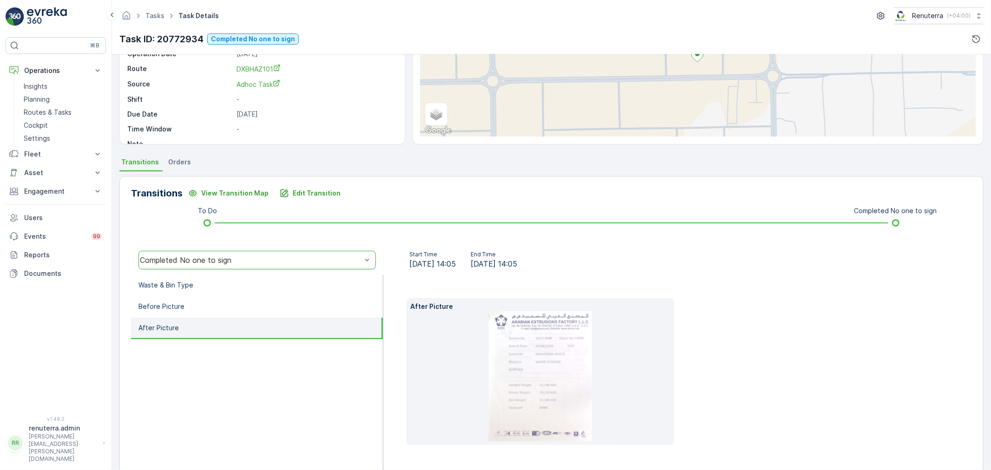
click at [76, 336] on div "⌘B Operations Insights Planning Routes & Tasks Cockpit Settings Fleet Live Trac…" at bounding box center [56, 221] width 100 height 368
click at [100, 370] on div "⌘B Operations Insights Planning Routes & Tasks Cockpit Settings Fleet Live Trac…" at bounding box center [56, 221] width 100 height 368
click at [44, 95] on p "Planning" at bounding box center [37, 99] width 26 height 9
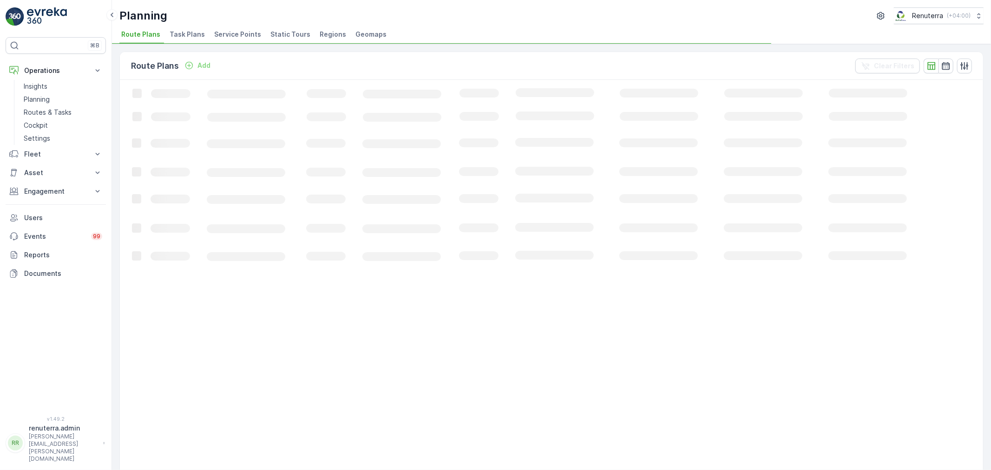
click at [226, 35] on span "Service Points" at bounding box center [237, 34] width 47 height 9
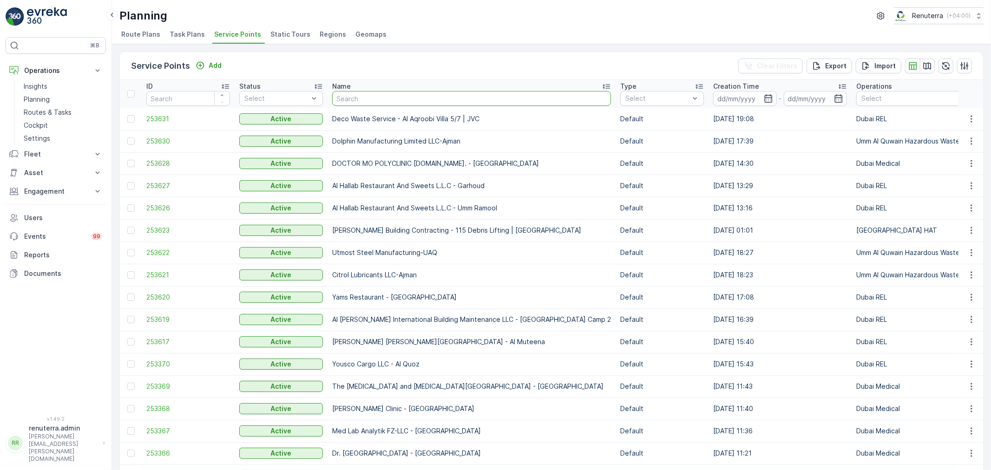
click at [368, 92] on input "text" at bounding box center [471, 98] width 279 height 15
paste input "Tripod Mena - Production city"
type input "Tripod Mena - Production city"
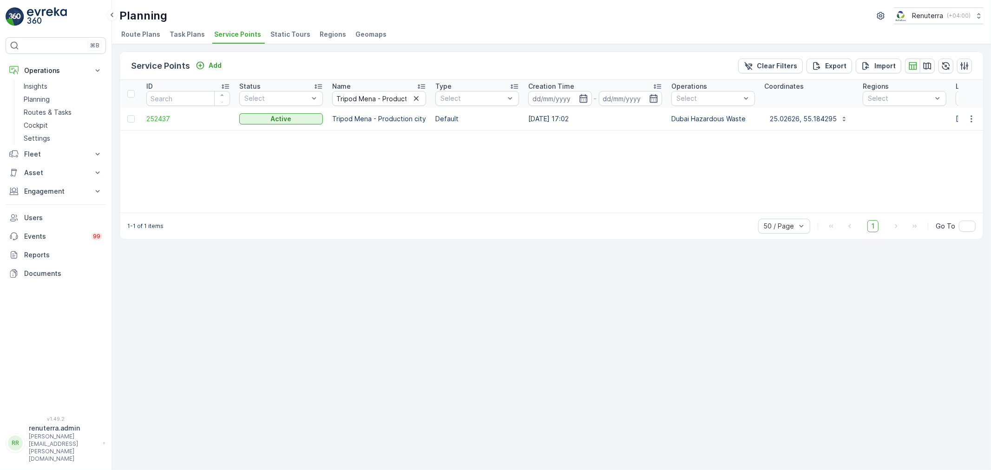
click at [144, 115] on td "252437" at bounding box center [188, 119] width 93 height 22
click at [151, 114] on span "252437" at bounding box center [188, 118] width 84 height 9
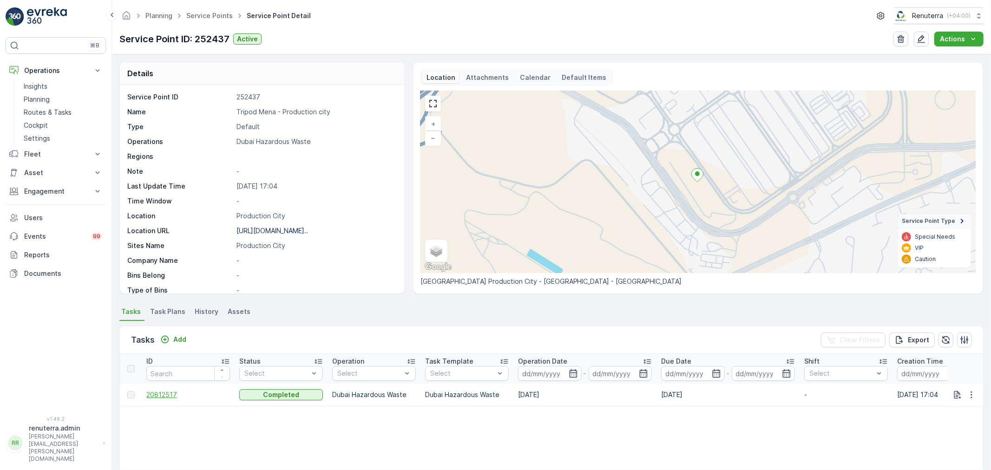
click at [158, 392] on span "20812517" at bounding box center [188, 394] width 84 height 9
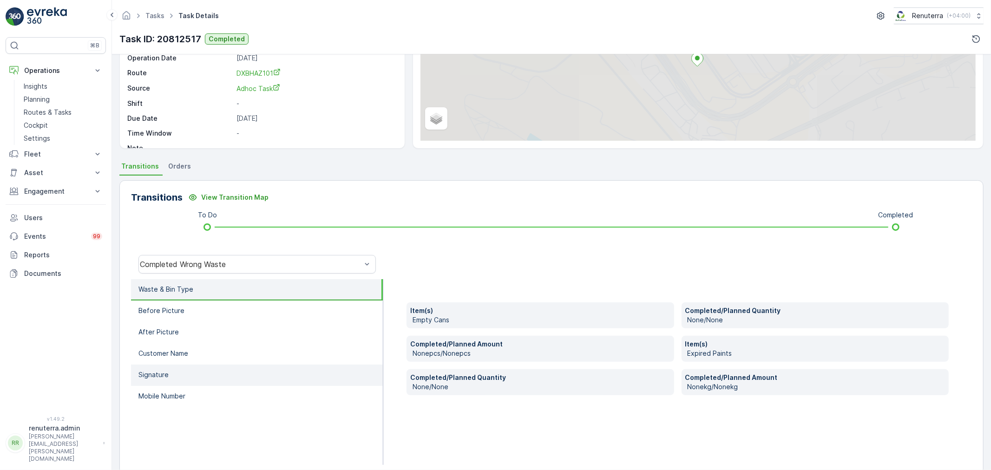
scroll to position [115, 0]
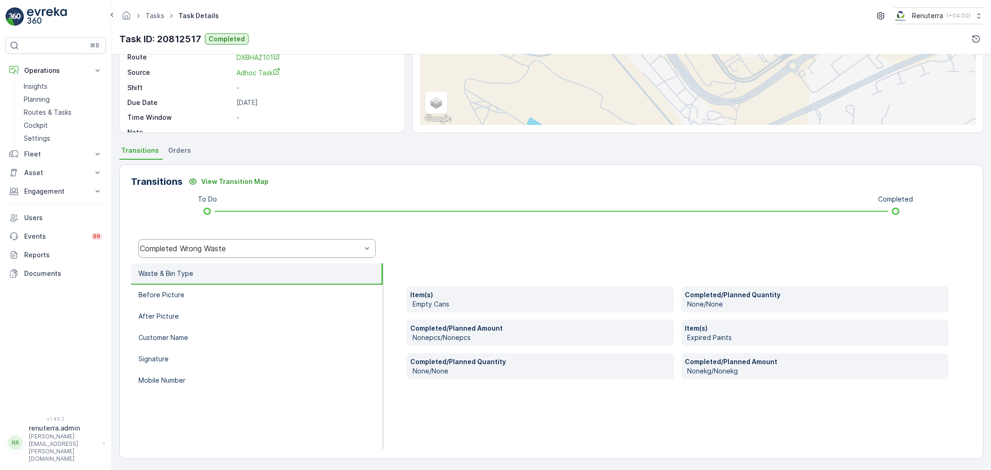
click at [187, 253] on div "Completed Wrong Waste" at bounding box center [258, 248] width 238 height 19
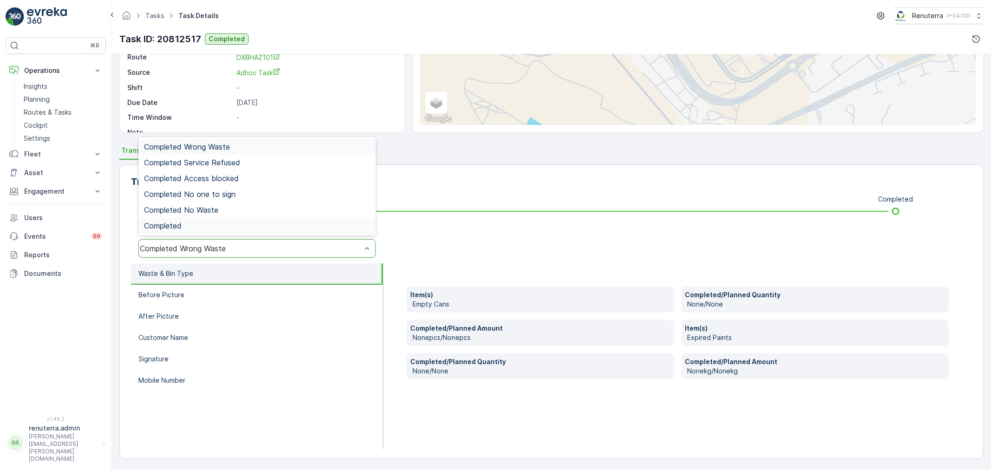
click at [187, 231] on div "Completed" at bounding box center [258, 226] width 238 height 16
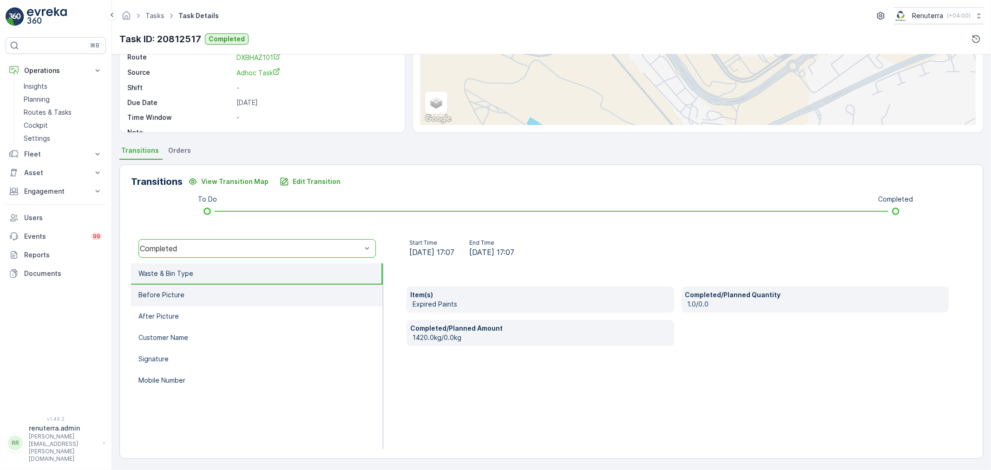
click at [235, 297] on li "Before Picture" at bounding box center [257, 295] width 252 height 21
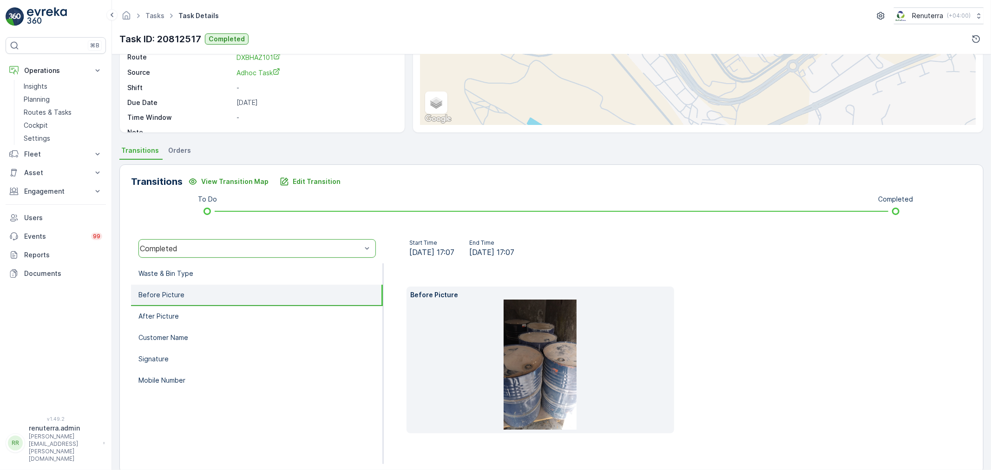
click at [514, 360] on img at bounding box center [540, 365] width 73 height 130
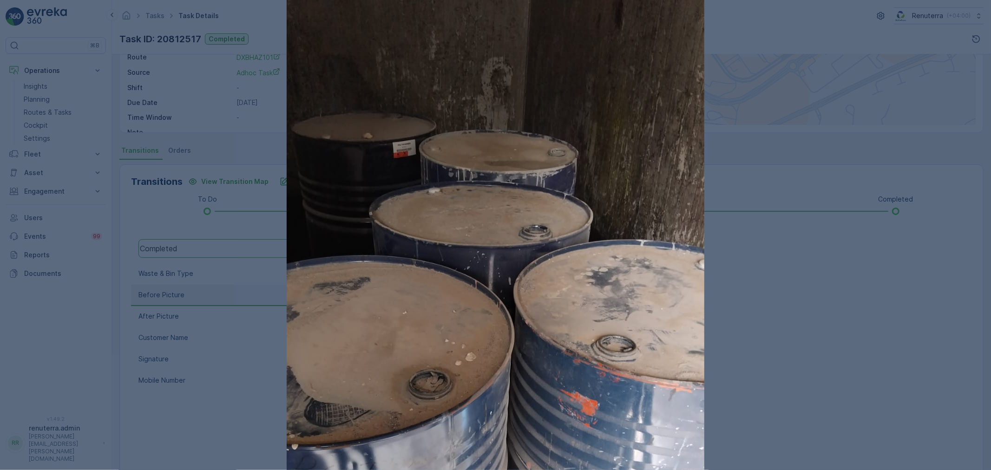
drag, startPoint x: 835, startPoint y: 121, endPoint x: 804, endPoint y: 132, distance: 32.5
click at [833, 121] on div at bounding box center [495, 235] width 991 height 470
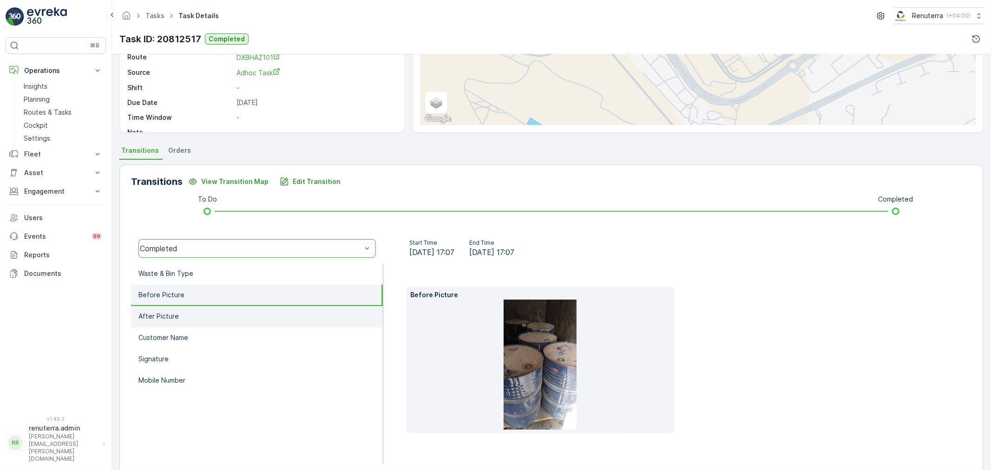
click at [207, 313] on li "After Picture" at bounding box center [257, 316] width 252 height 21
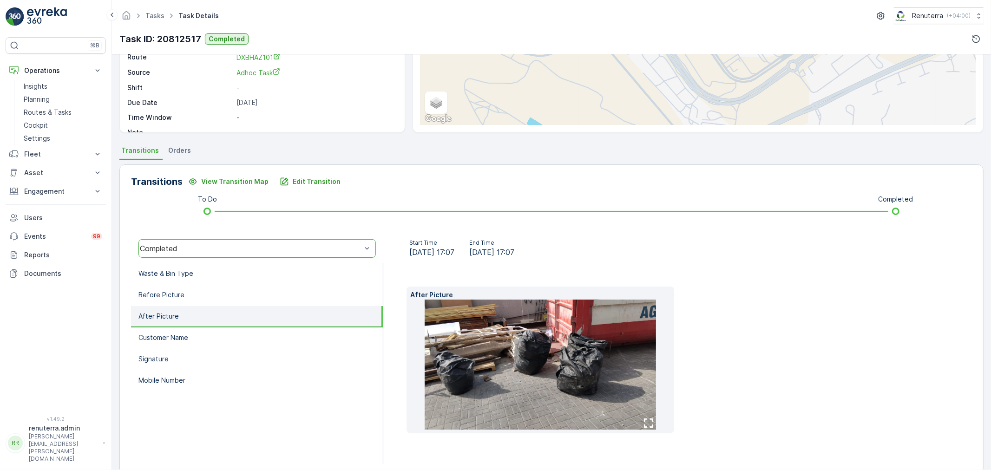
click at [511, 377] on img at bounding box center [540, 365] width 231 height 130
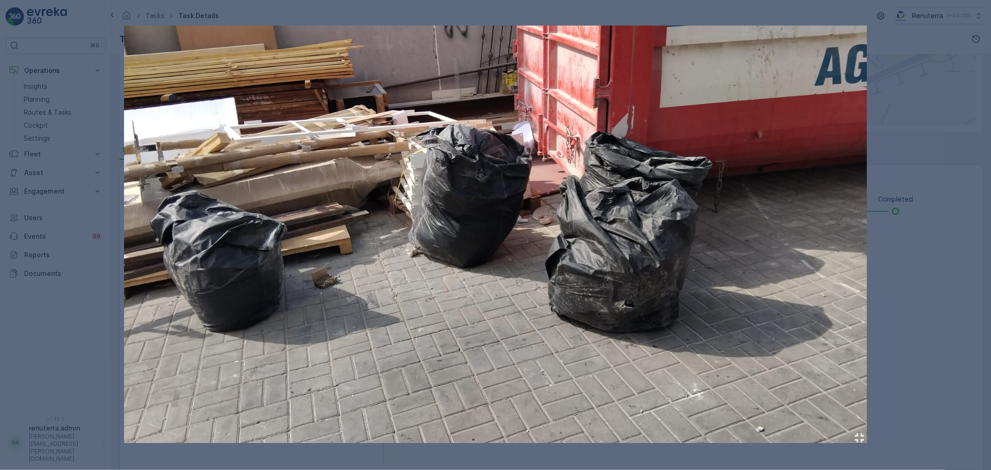
click at [870, 111] on div at bounding box center [495, 235] width 991 height 470
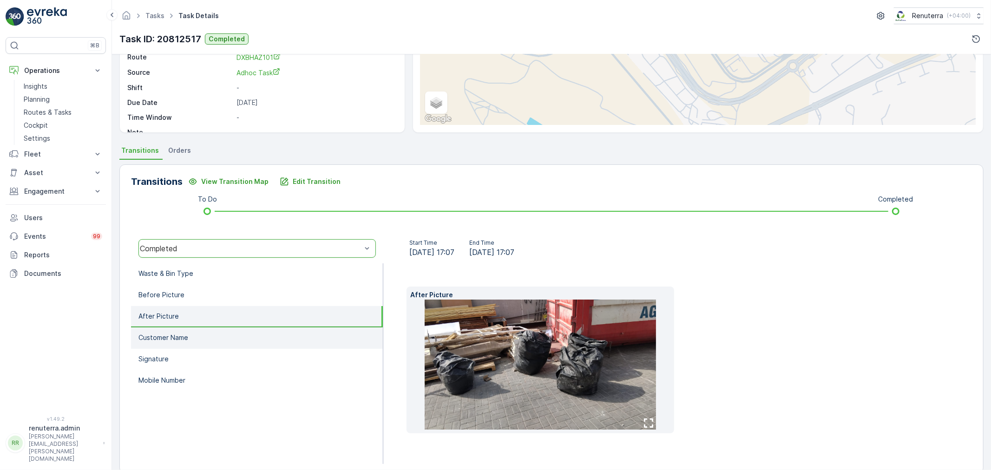
click at [201, 341] on li "Customer Name" at bounding box center [257, 338] width 252 height 21
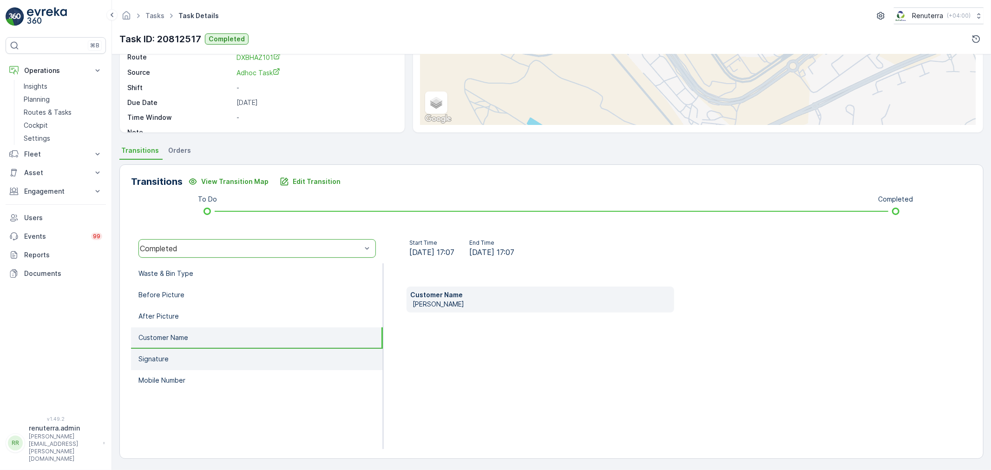
click at [187, 355] on li "Signature" at bounding box center [257, 359] width 252 height 21
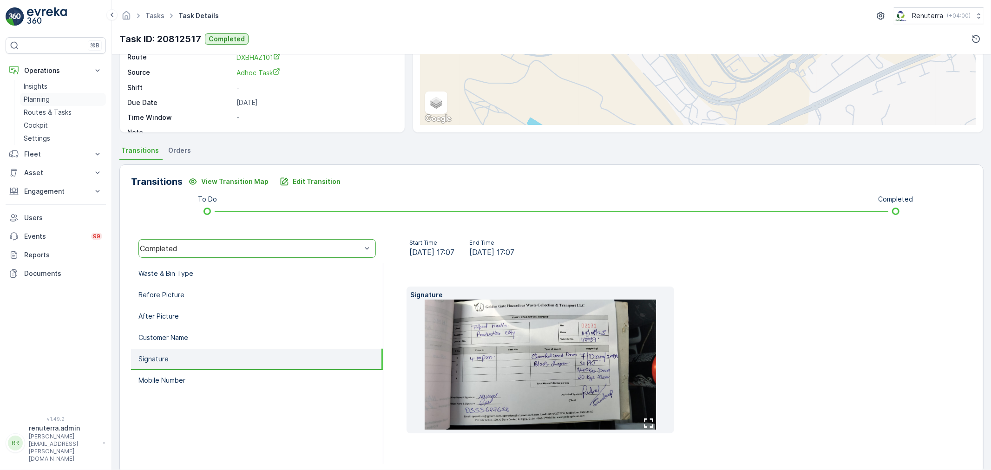
click at [40, 98] on p "Planning" at bounding box center [37, 99] width 26 height 9
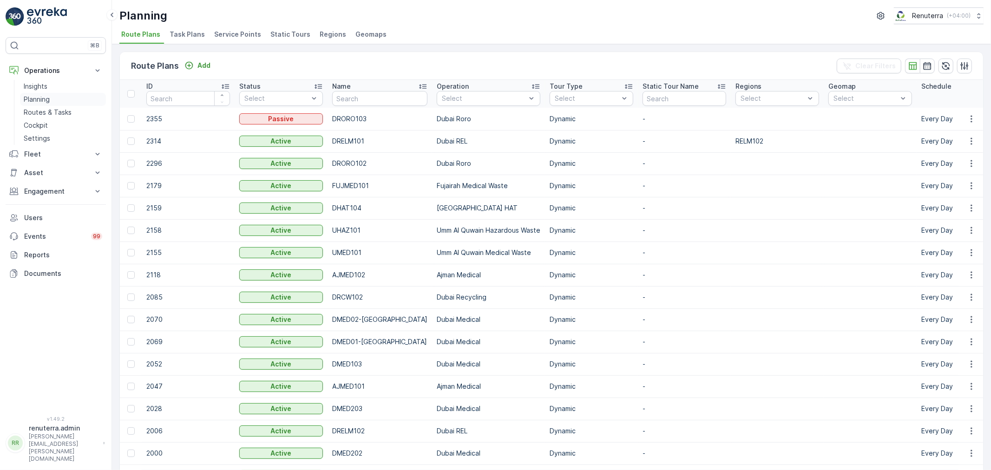
click at [31, 104] on p "Planning" at bounding box center [37, 99] width 26 height 9
click at [205, 38] on li "Task Plans" at bounding box center [188, 36] width 41 height 16
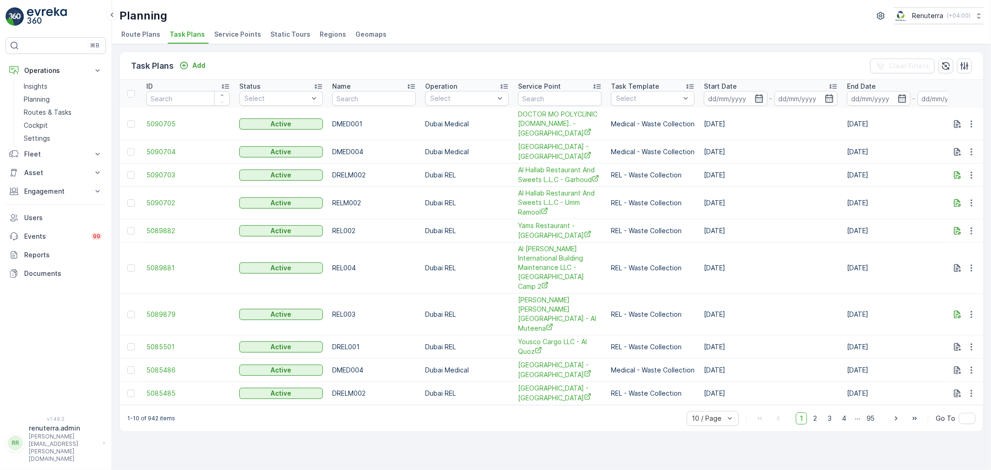
click at [242, 33] on span "Service Points" at bounding box center [237, 34] width 47 height 9
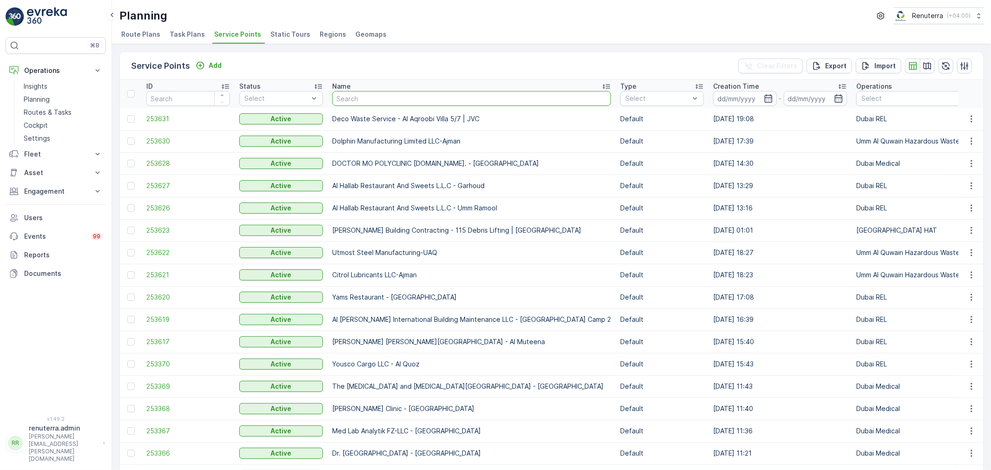
click at [410, 95] on input "text" at bounding box center [471, 98] width 279 height 15
paste input "KHK SCAFFOLDING AND FORMWORK LTD. L.L.C"
type input "KHK SCAFFOLDING AND FORMWORK LTD. L.L.C"
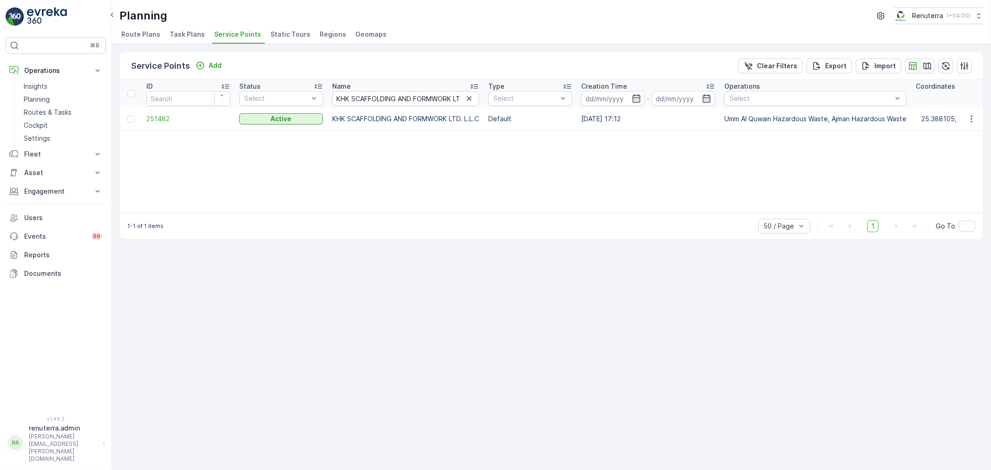
click at [153, 112] on td "251482" at bounding box center [188, 119] width 93 height 22
click at [152, 117] on span "251482" at bounding box center [188, 118] width 84 height 9
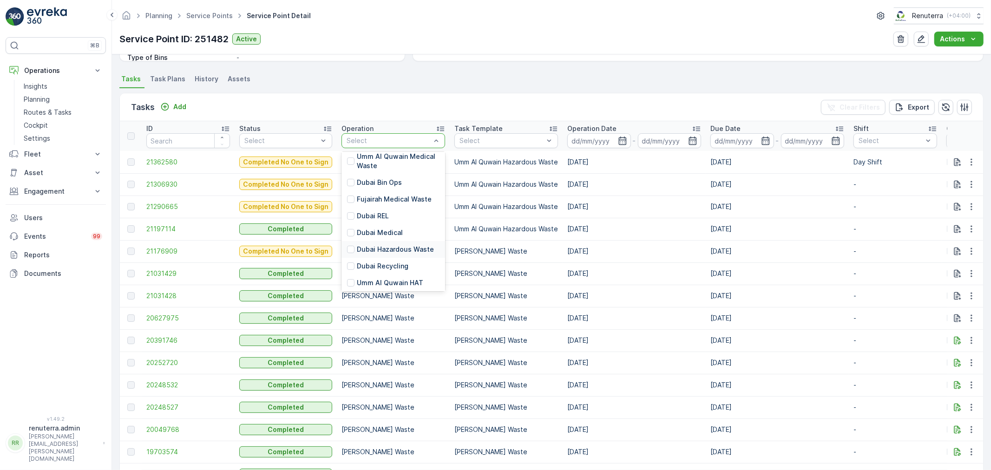
scroll to position [52, 0]
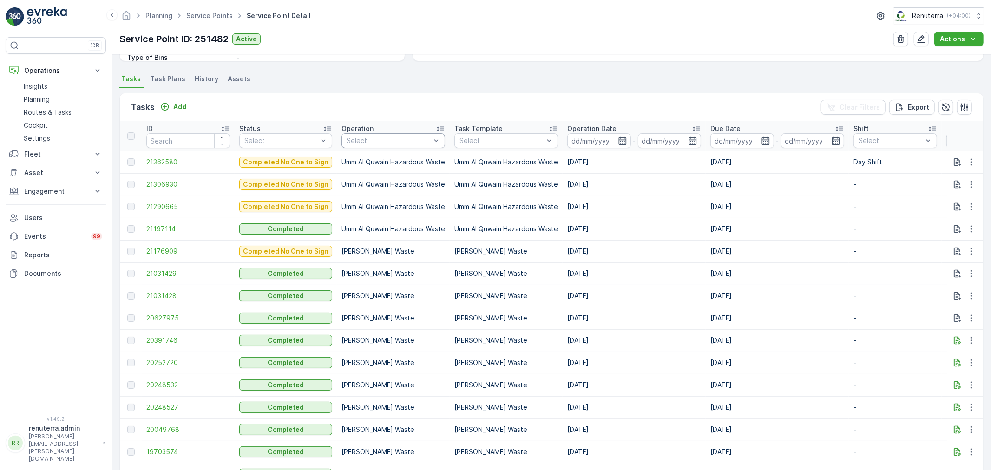
click at [533, 48] on div "Planning Service Points Service Point Detail Renuterra ( +04:00 ) Service Point…" at bounding box center [551, 27] width 879 height 54
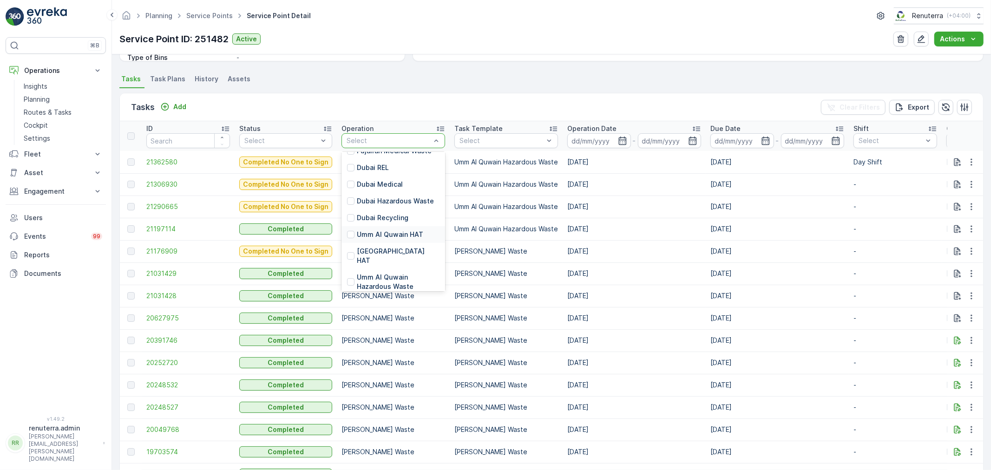
scroll to position [47, 0]
type input "aj"
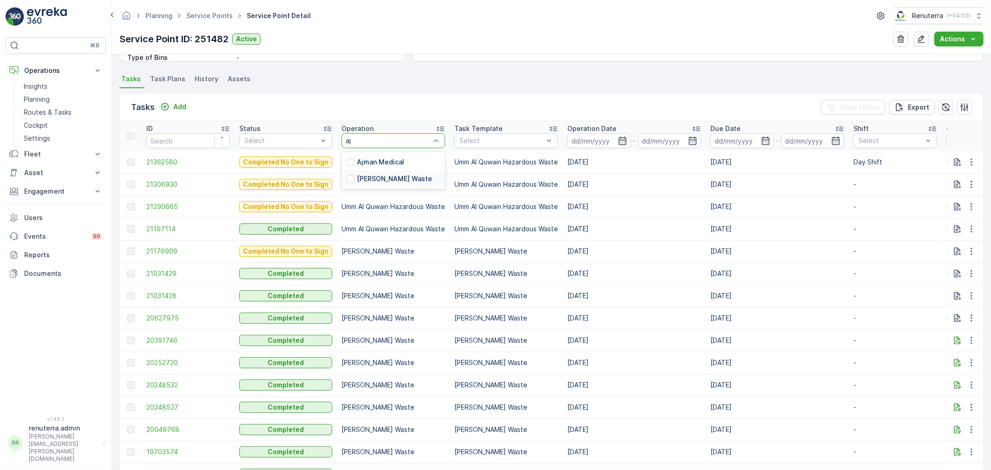
click at [366, 174] on p "Ajman Hazardous Waste" at bounding box center [394, 178] width 75 height 9
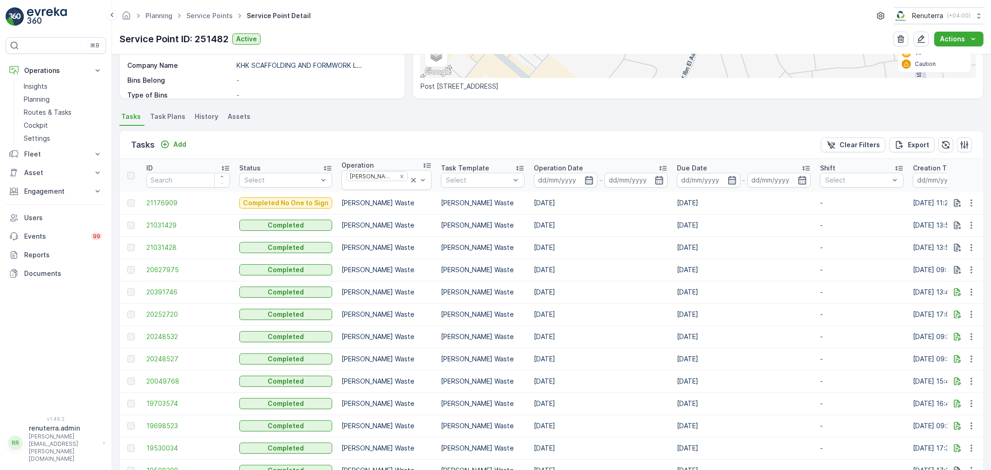
scroll to position [206, 0]
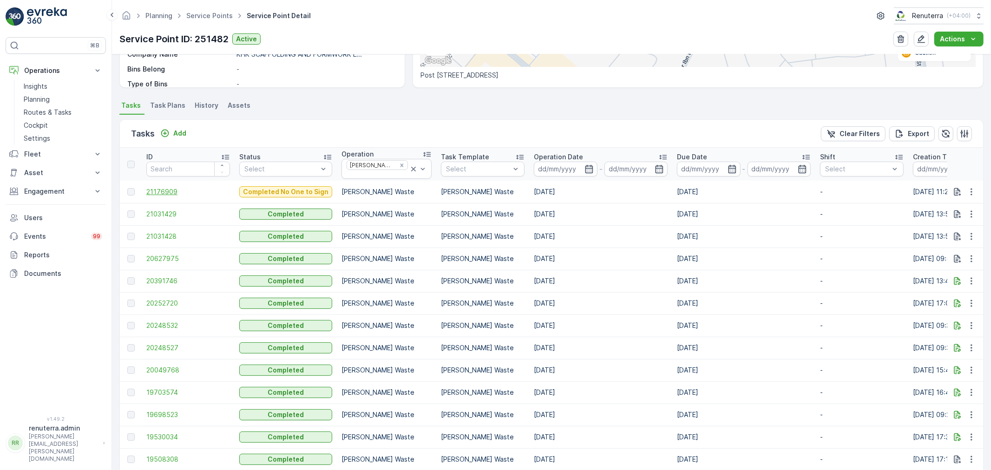
click at [163, 194] on span "21176909" at bounding box center [188, 191] width 84 height 9
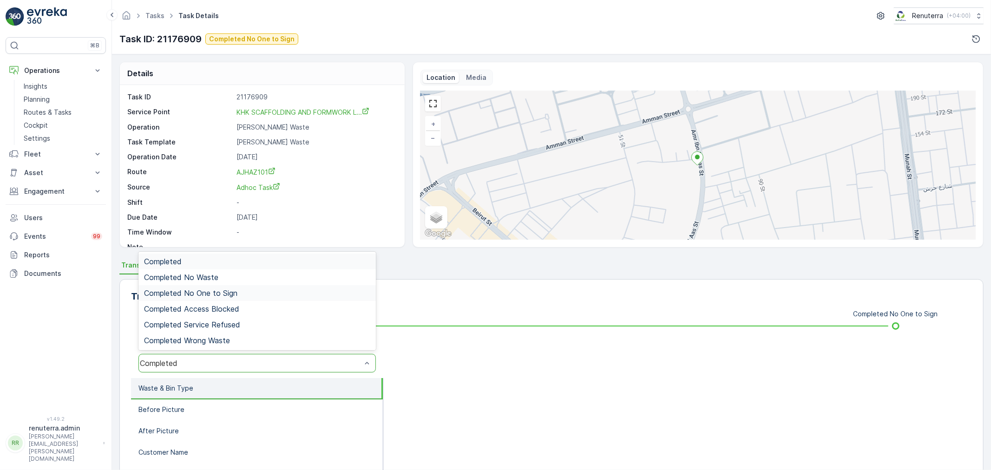
click at [205, 291] on span "Completed No One to Sign" at bounding box center [190, 293] width 93 height 8
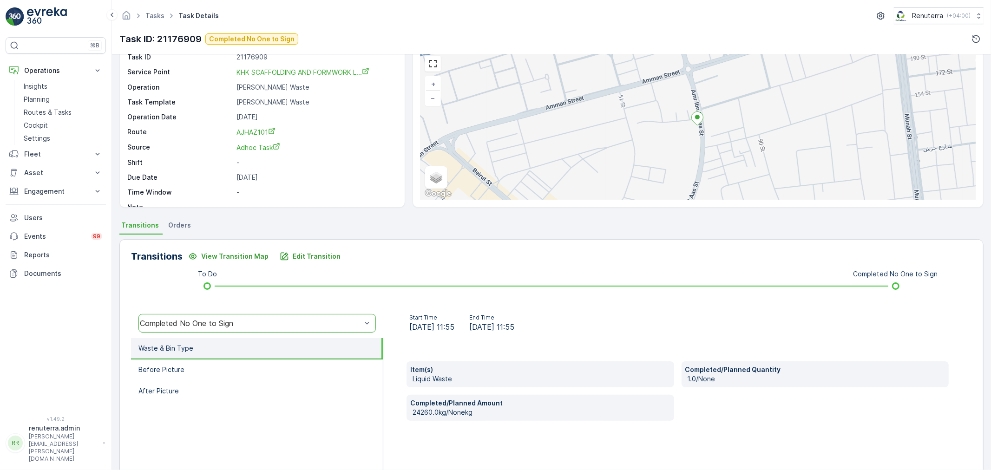
scroll to position [103, 0]
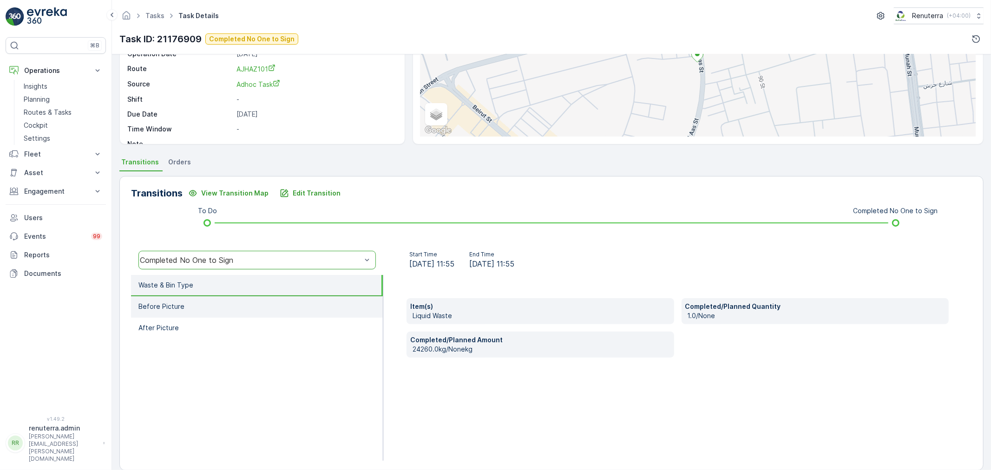
click at [218, 313] on li "Before Picture" at bounding box center [257, 307] width 252 height 21
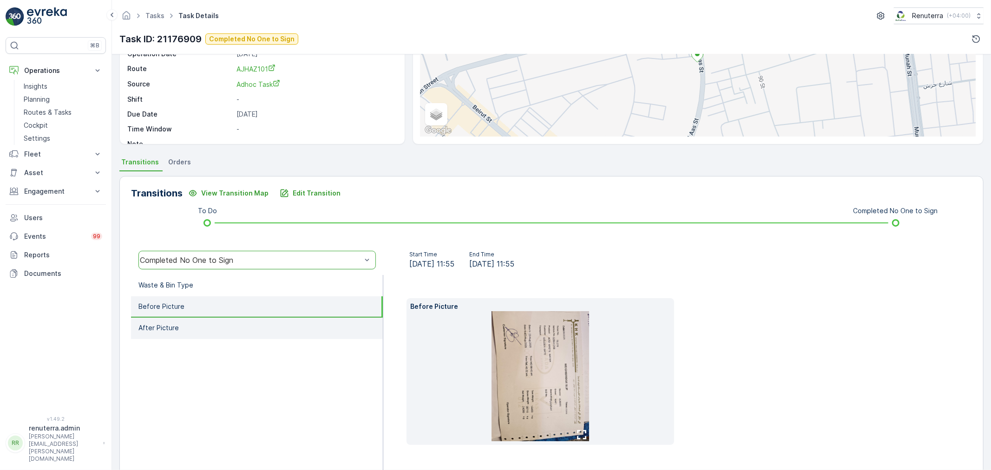
click at [202, 328] on li "After Picture" at bounding box center [257, 328] width 252 height 21
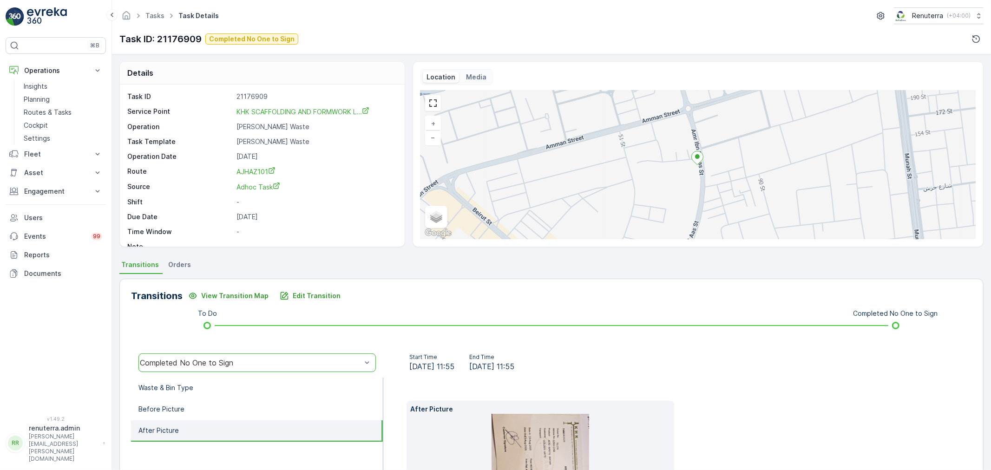
scroll to position [0, 0]
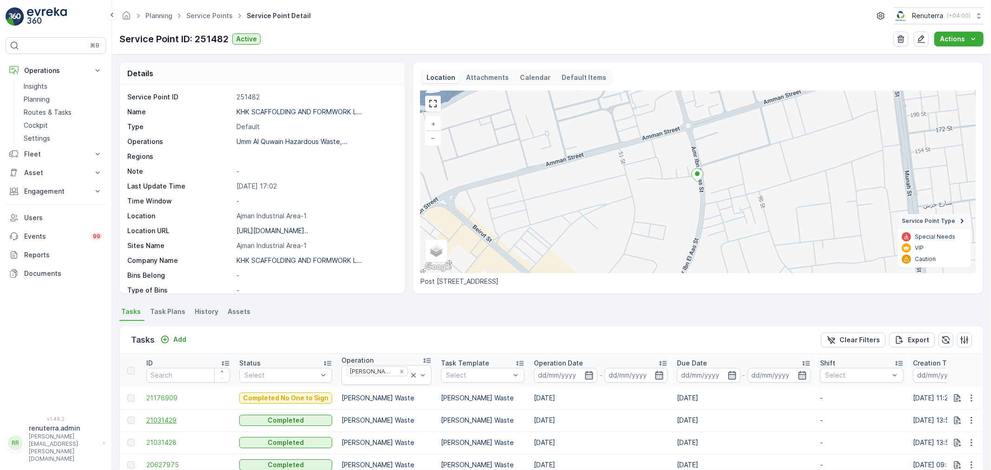
click at [165, 416] on span "21031429" at bounding box center [188, 420] width 84 height 9
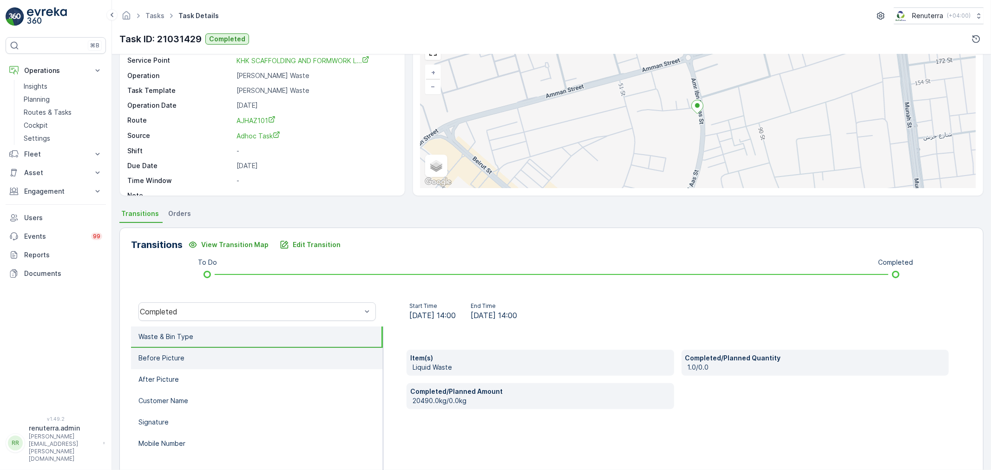
click at [201, 360] on li "Before Picture" at bounding box center [257, 358] width 252 height 21
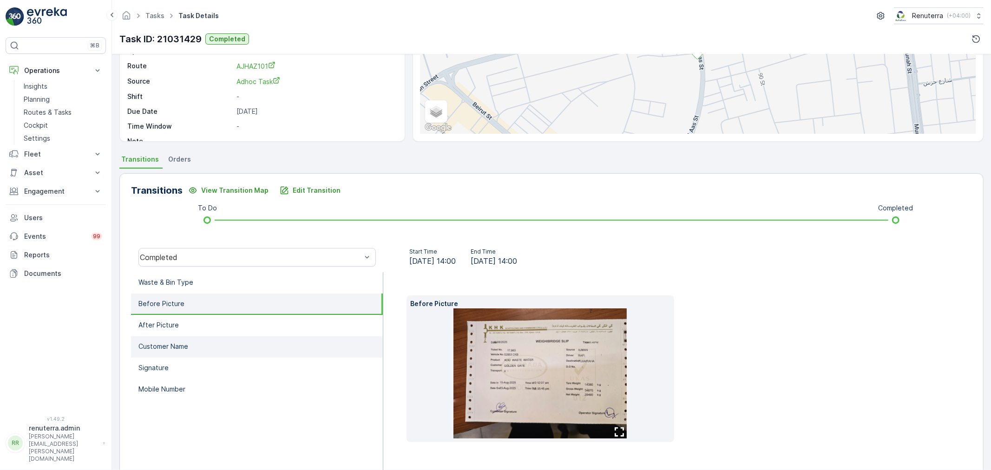
scroll to position [115, 0]
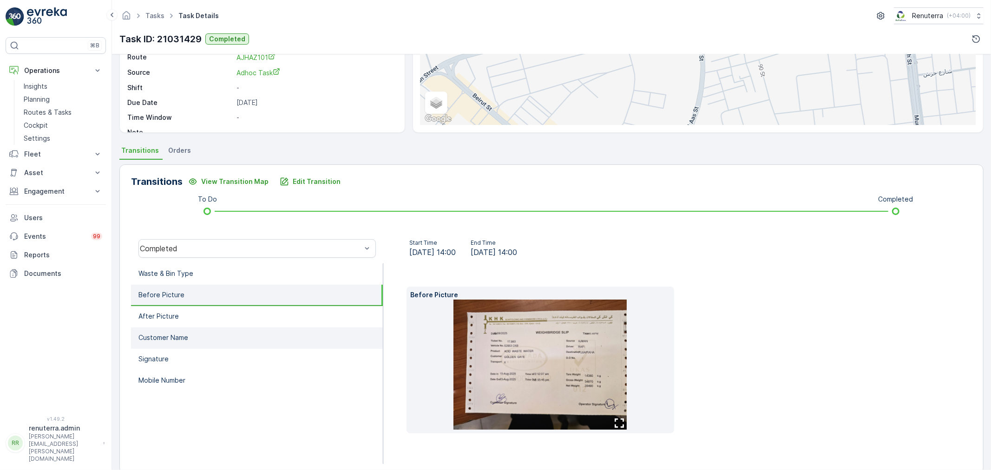
click at [137, 328] on li "Customer Name" at bounding box center [257, 338] width 252 height 21
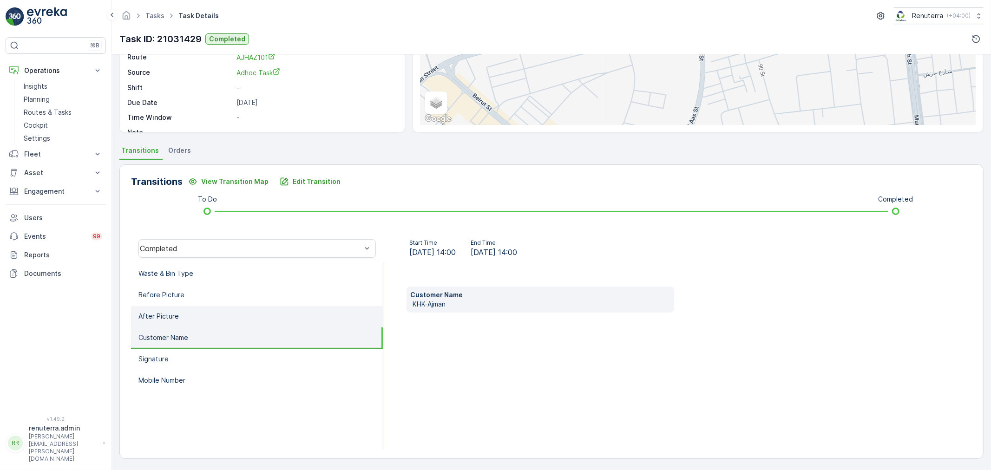
click at [171, 318] on p "After Picture" at bounding box center [159, 316] width 40 height 9
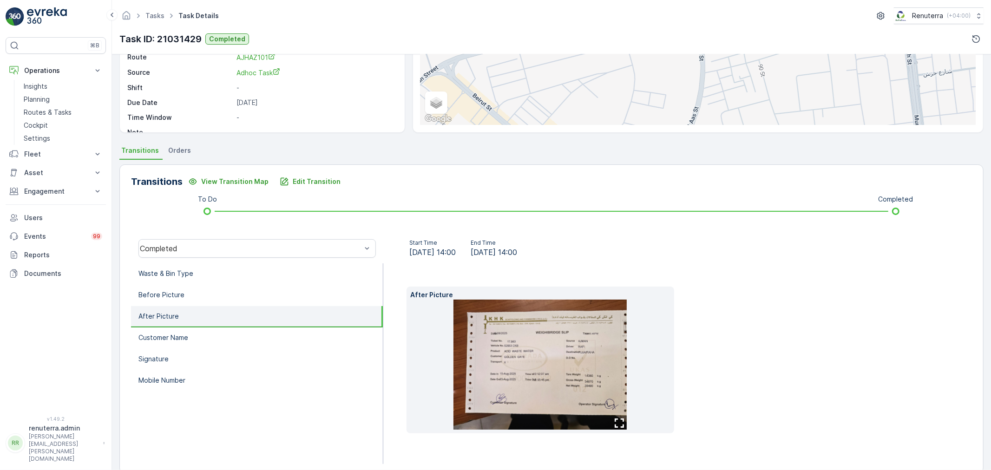
click at [604, 347] on img at bounding box center [540, 365] width 173 height 130
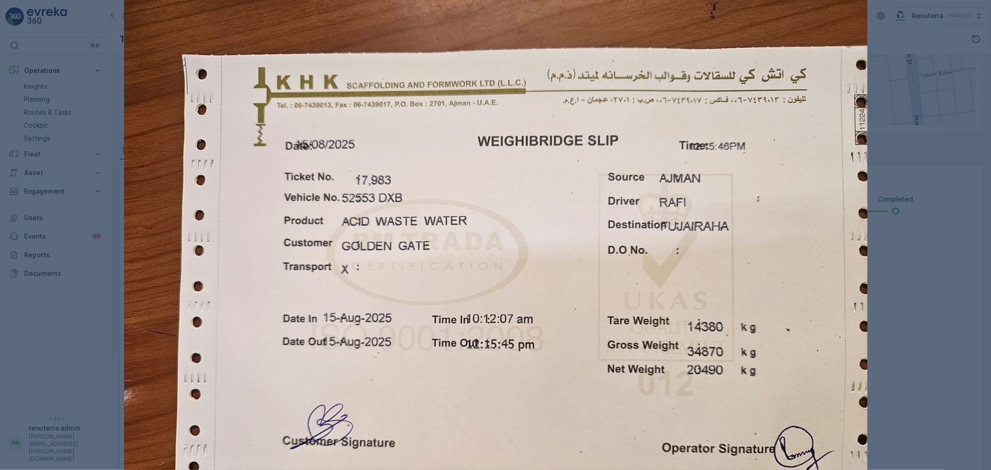
click at [81, 186] on div at bounding box center [495, 235] width 991 height 470
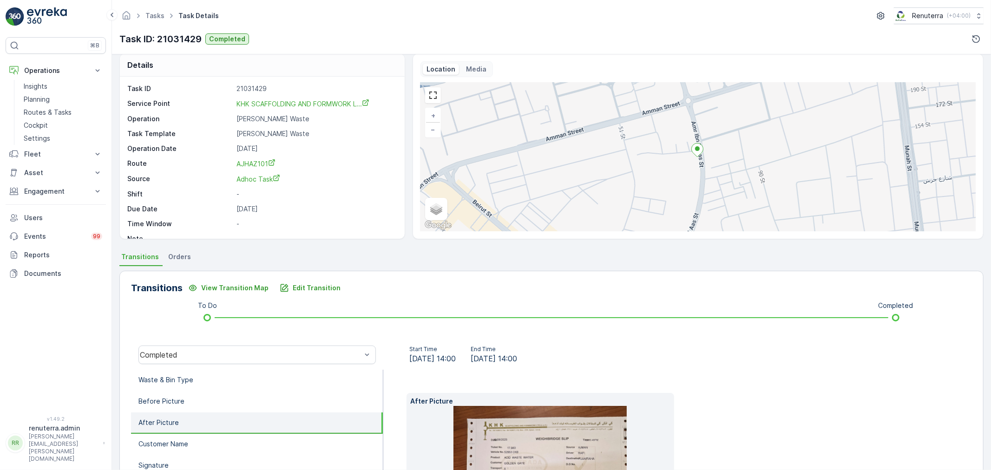
scroll to position [0, 0]
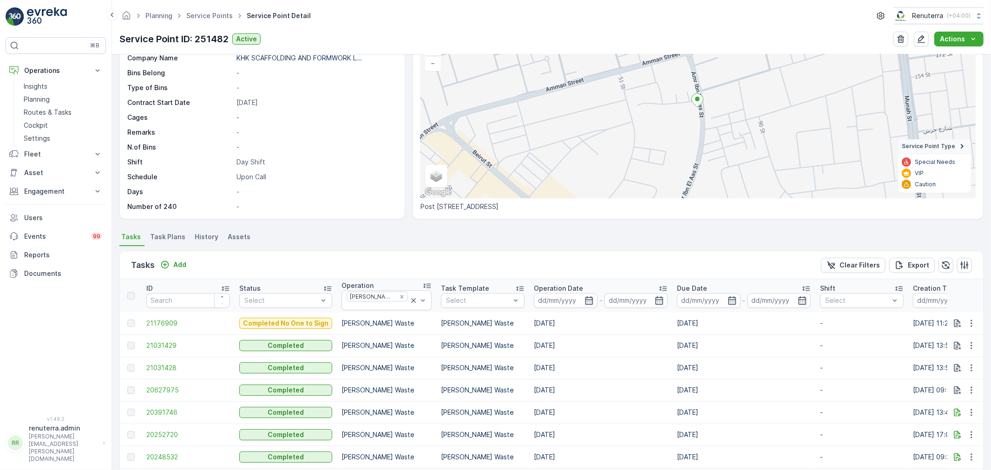
scroll to position [103, 0]
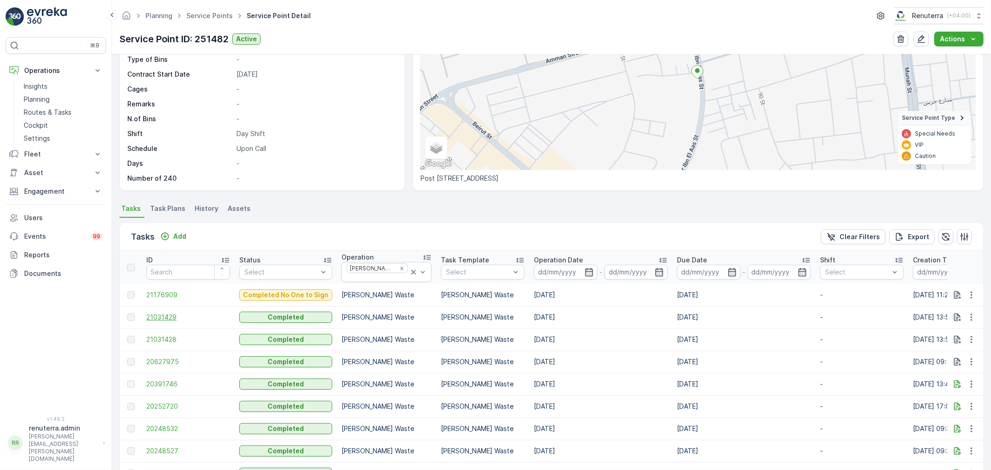
click at [173, 320] on span "21031429" at bounding box center [188, 317] width 84 height 9
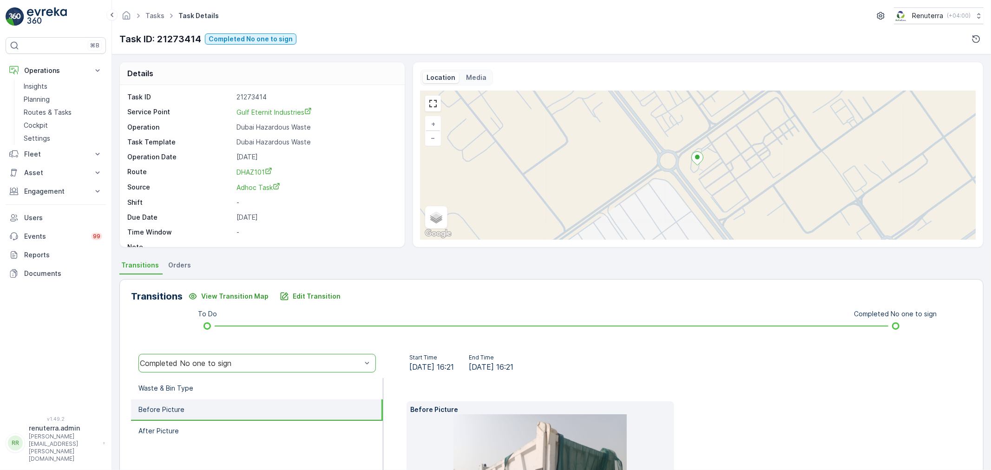
scroll to position [130, 0]
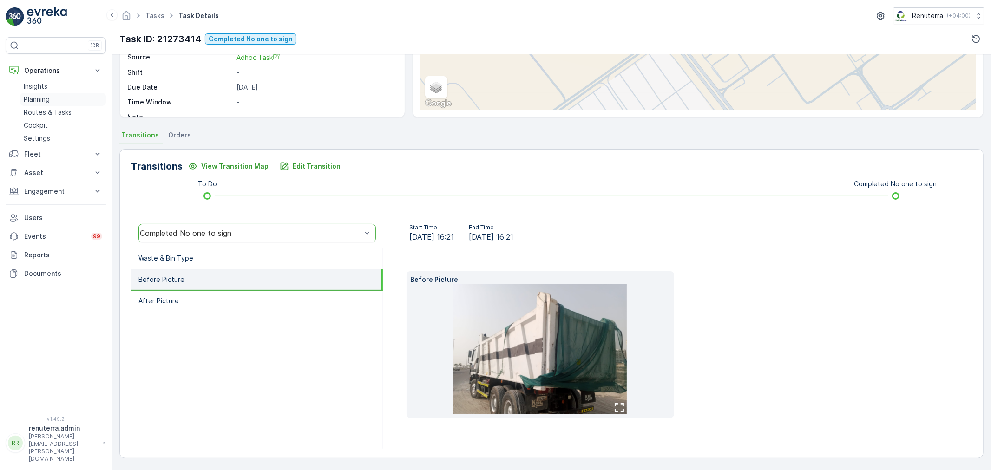
click at [54, 93] on link "Planning" at bounding box center [63, 99] width 86 height 13
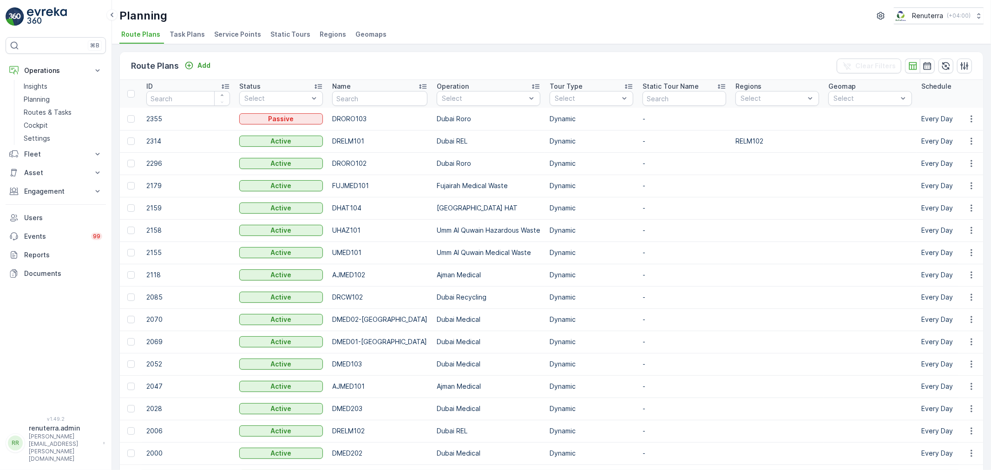
drag, startPoint x: 217, startPoint y: 33, endPoint x: 236, endPoint y: 42, distance: 20.6
click at [219, 33] on span "Service Points" at bounding box center [237, 34] width 47 height 9
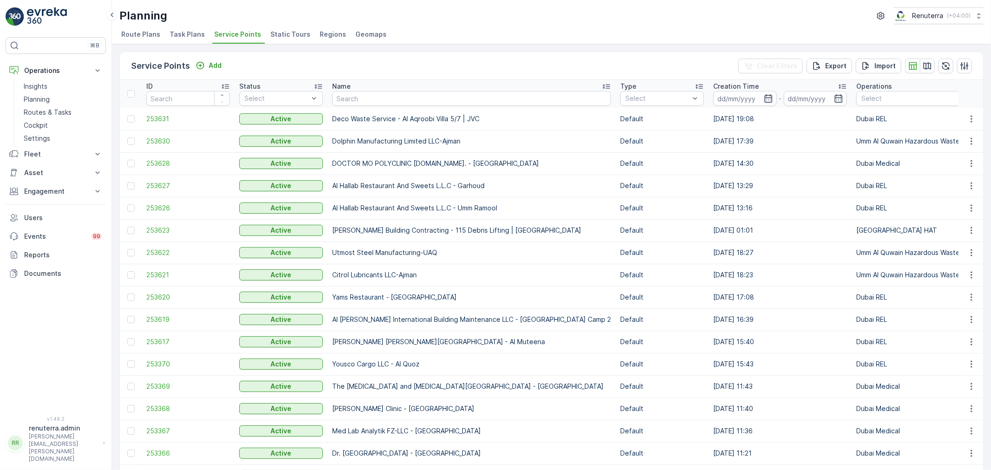
click at [388, 68] on div "Service Points Add Clear Filters Export Import" at bounding box center [552, 66] width 864 height 28
click at [377, 103] on input "text" at bounding box center [471, 98] width 279 height 15
paste input "BAGHDAD ALIRAQI RESTAURANT L.L.C"
type input "BAGHDAD ALIRAQI RESTAURANT L.L.C"
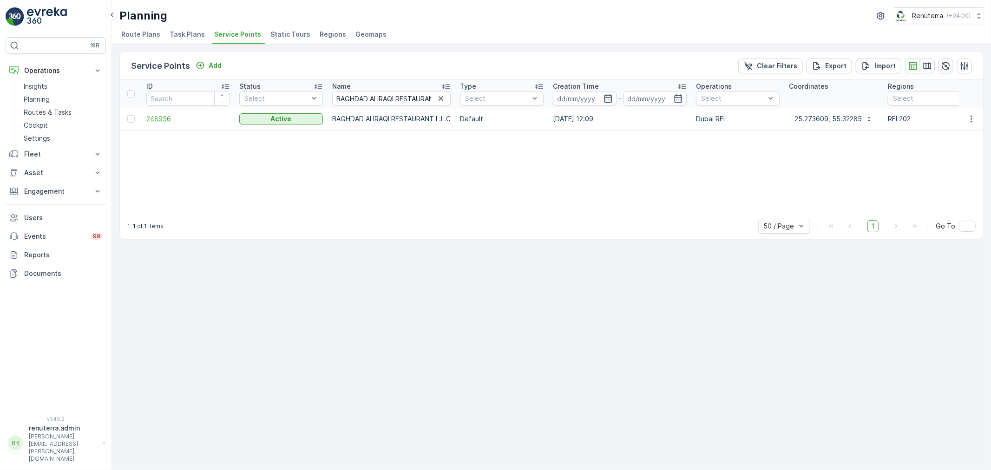
click at [164, 119] on span "248956" at bounding box center [188, 118] width 84 height 9
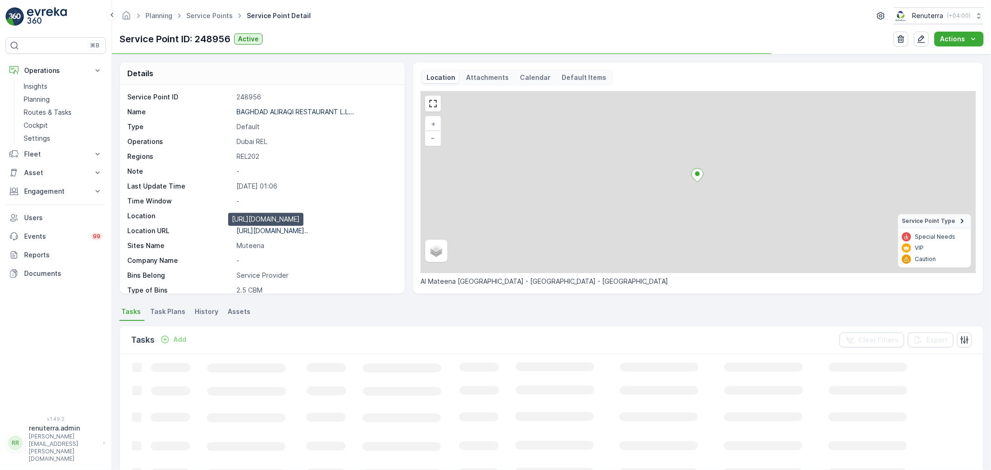
click at [279, 233] on p "https://maps.app.goo.gl/CQpUvZ..." at bounding box center [273, 231] width 72 height 8
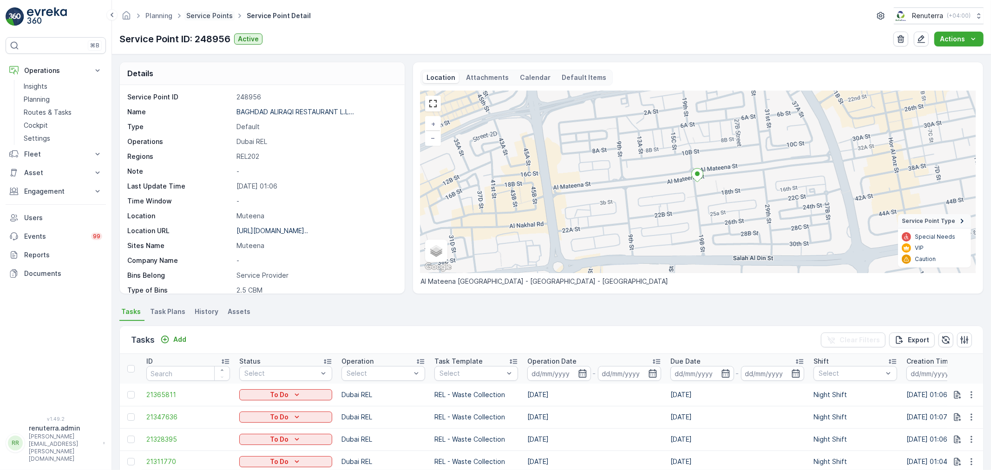
click at [193, 18] on link "Service Points" at bounding box center [209, 16] width 46 height 8
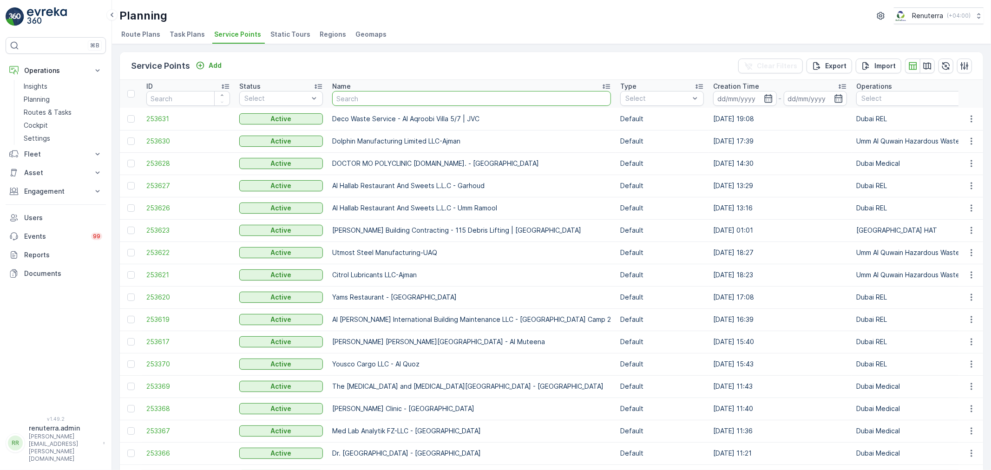
click at [420, 98] on input "text" at bounding box center [471, 98] width 279 height 15
paste input "RED Florist Cafeteria"
type input "RED Florist Cafeteria"
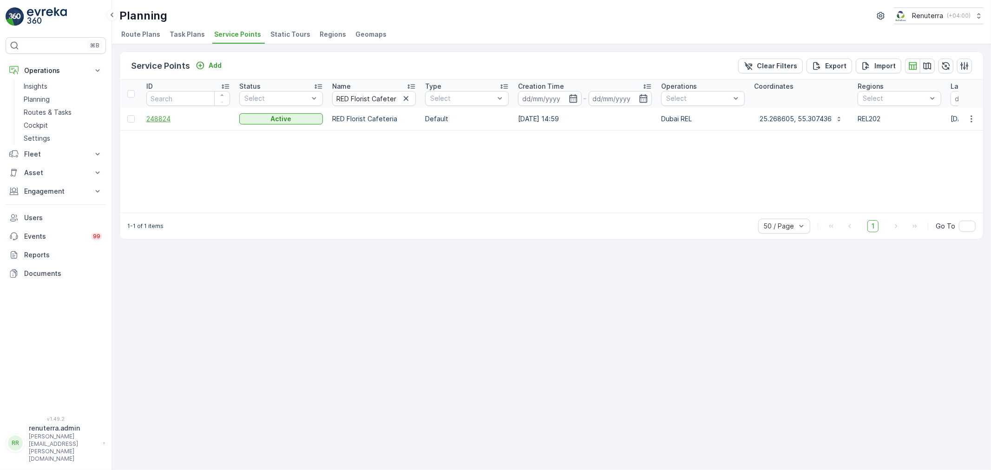
click at [169, 121] on span "248824" at bounding box center [188, 118] width 84 height 9
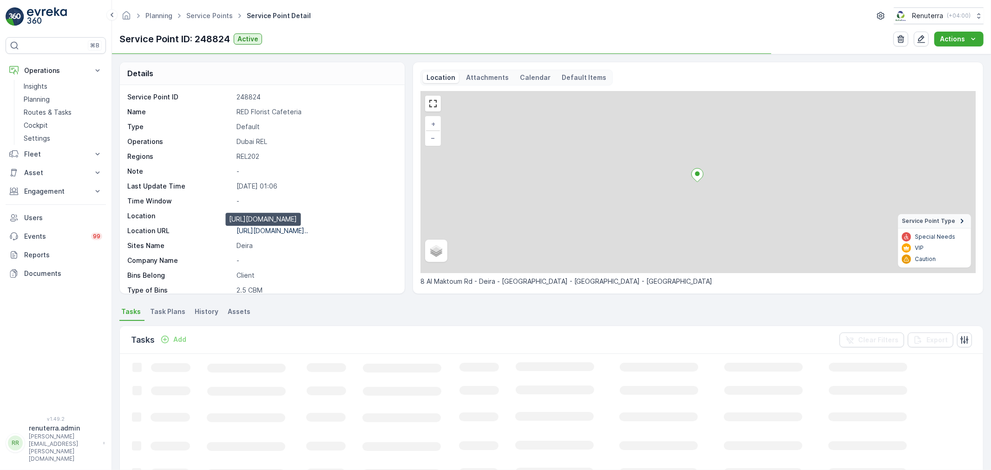
drag, startPoint x: 282, startPoint y: 230, endPoint x: 320, endPoint y: 225, distance: 38.3
click at [282, 230] on p "https://maps.app.goo.gl/r7aJ2P..." at bounding box center [273, 231] width 72 height 8
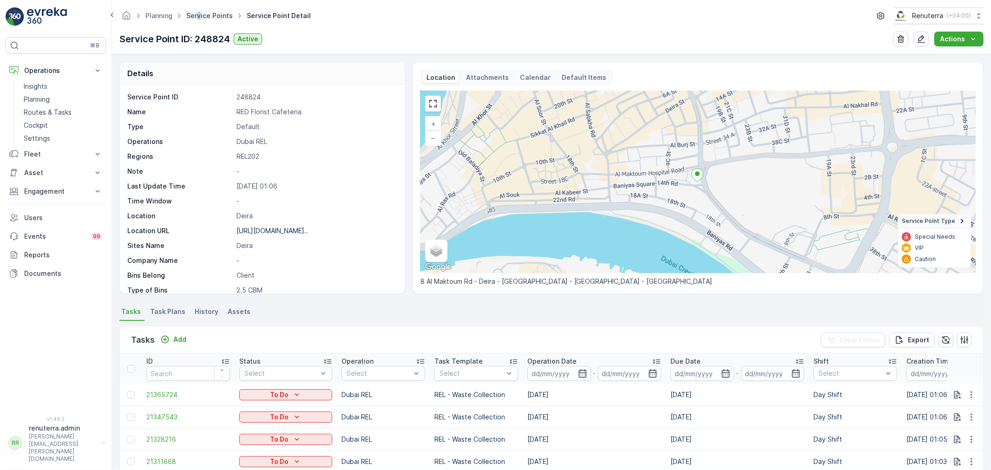
drag, startPoint x: 197, startPoint y: 23, endPoint x: 202, endPoint y: 17, distance: 7.9
click at [201, 19] on div "Planning Service Points Service Point Detail Renuterra ( +04:00 )" at bounding box center [551, 15] width 865 height 17
click at [203, 16] on link "Service Points" at bounding box center [209, 16] width 46 height 8
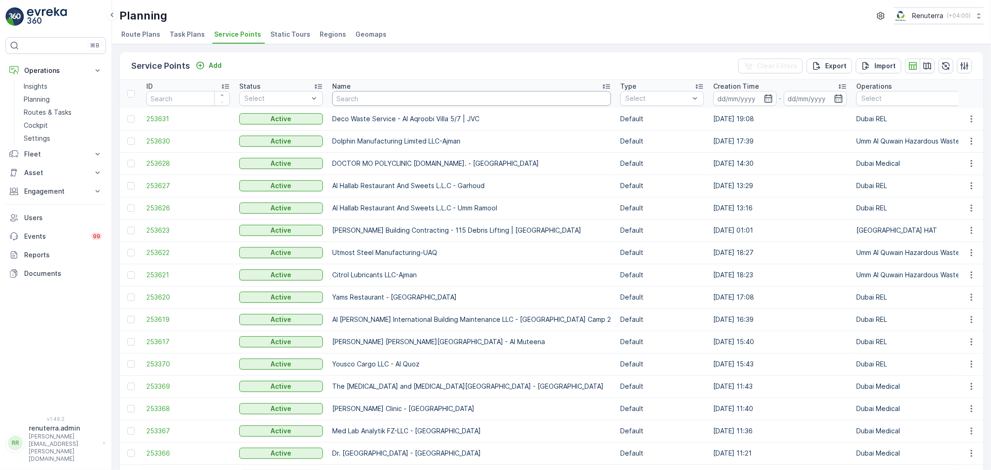
click at [406, 103] on input "text" at bounding box center [471, 98] width 279 height 15
paste input "Naseer Bin Abdullatif Al Serkal Real Estate Co. LLC-328 -Hor Al Anz-DX AF"
type input "Naseer Bin Abdullatif Al Serkal Real Estate Co. LLC-328 -Hor Al Anz-DX AF"
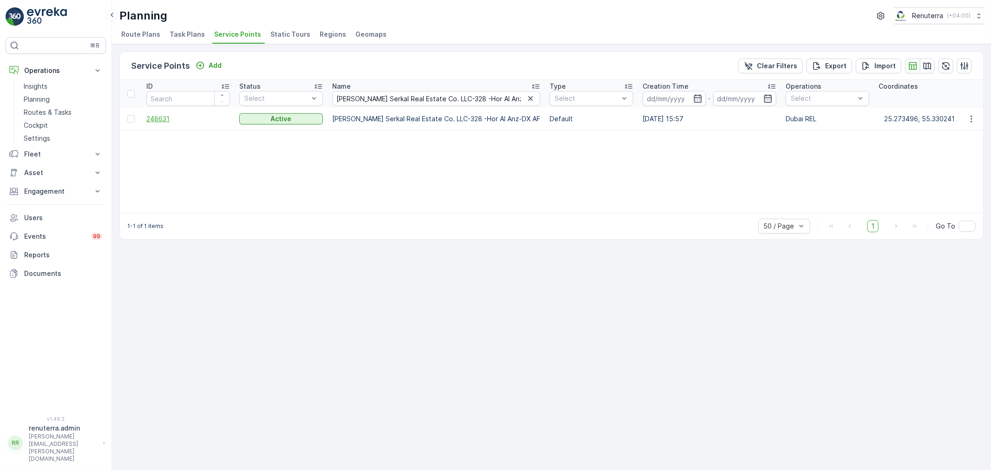
click at [170, 120] on span "248631" at bounding box center [188, 118] width 84 height 9
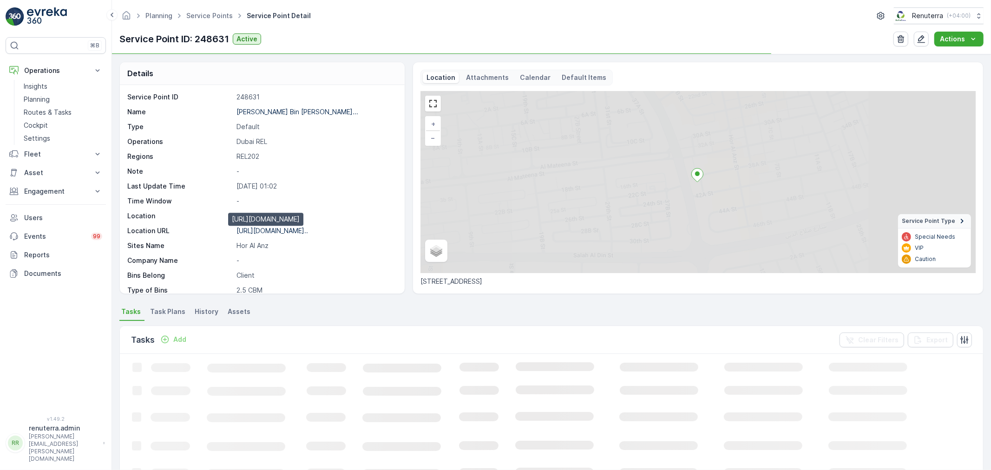
click at [257, 227] on p "https://maps.app.goo.gl/bHW1vG..." at bounding box center [273, 231] width 72 height 8
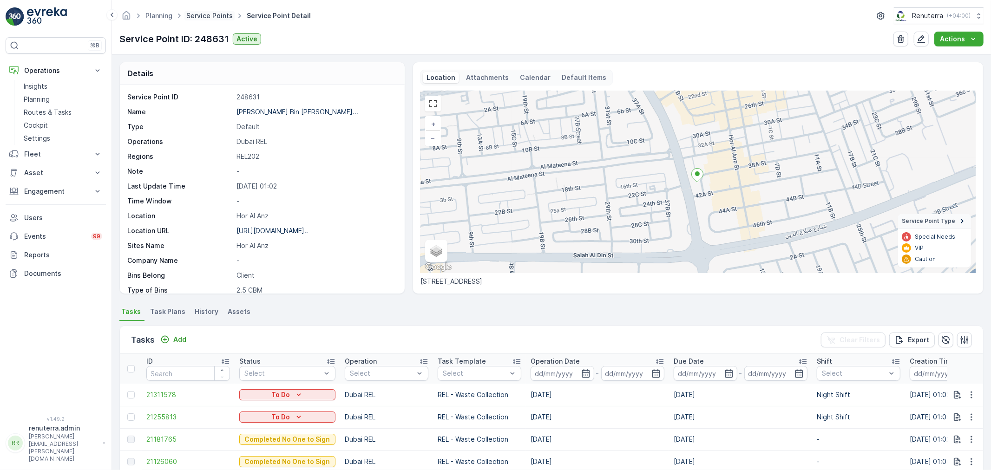
click at [210, 15] on link "Service Points" at bounding box center [209, 16] width 46 height 8
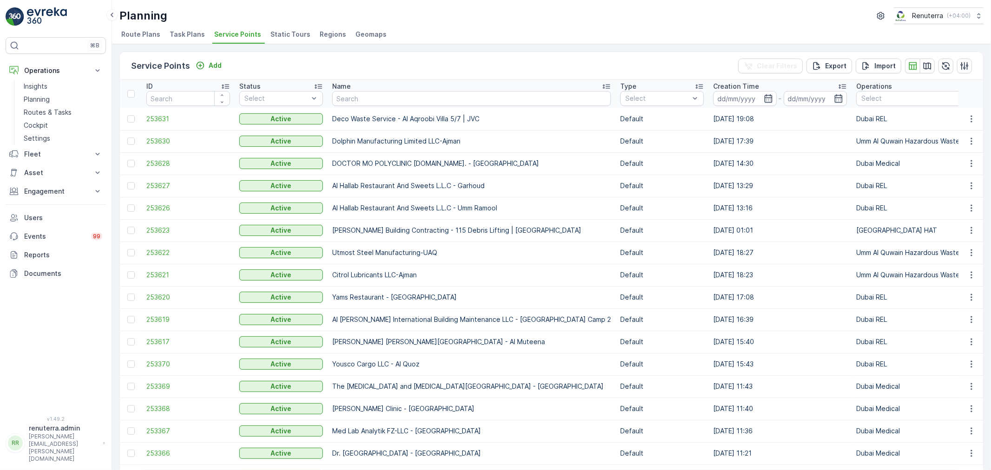
click at [388, 98] on input "text" at bounding box center [471, 98] width 279 height 15
paste input "Naseer Bin Abdullatif Al Serkal Real Estate Co. LLC -177 -Rigga DX-AL"
type input "Naseer Bin Abdullatif Al Serkal Real Estate Co. LLC -177 -Rigga DX-AL"
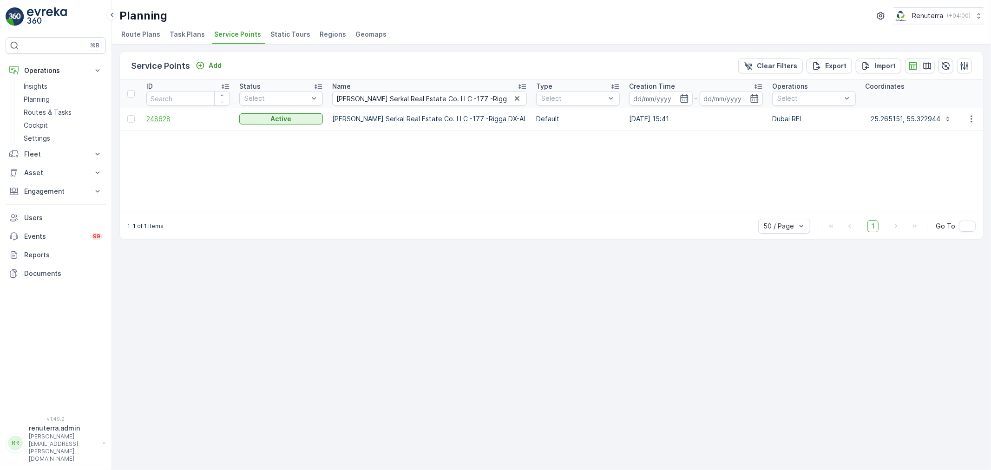
click at [169, 121] on span "248628" at bounding box center [188, 118] width 84 height 9
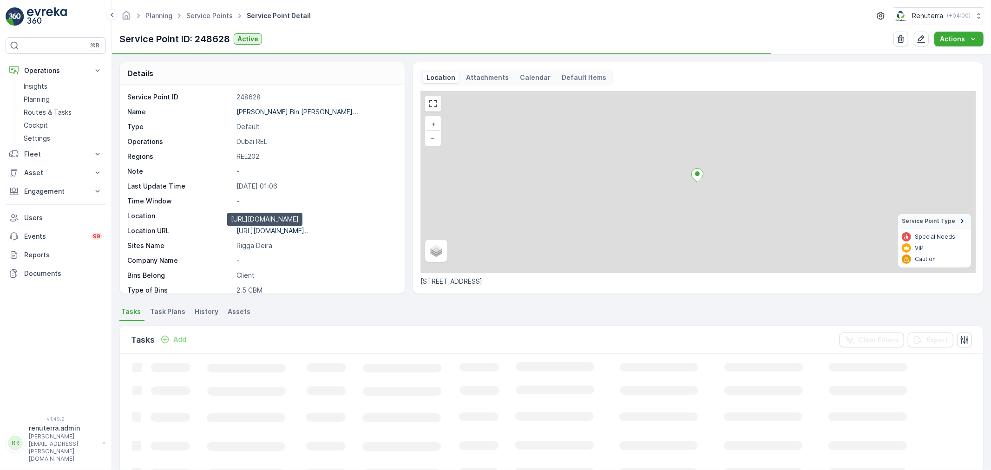
click at [278, 233] on p "https://maps.app.goo.gl/Lp9A4c..." at bounding box center [273, 231] width 72 height 8
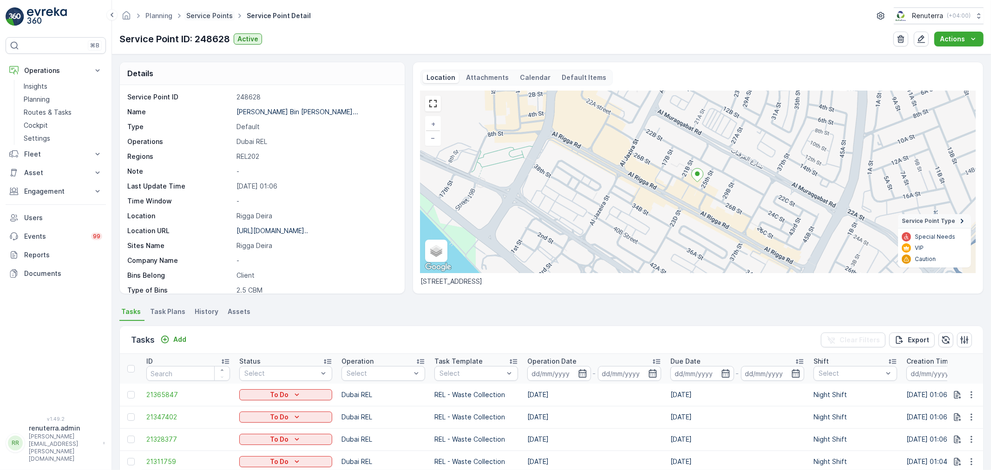
click at [214, 16] on link "Service Points" at bounding box center [209, 16] width 46 height 8
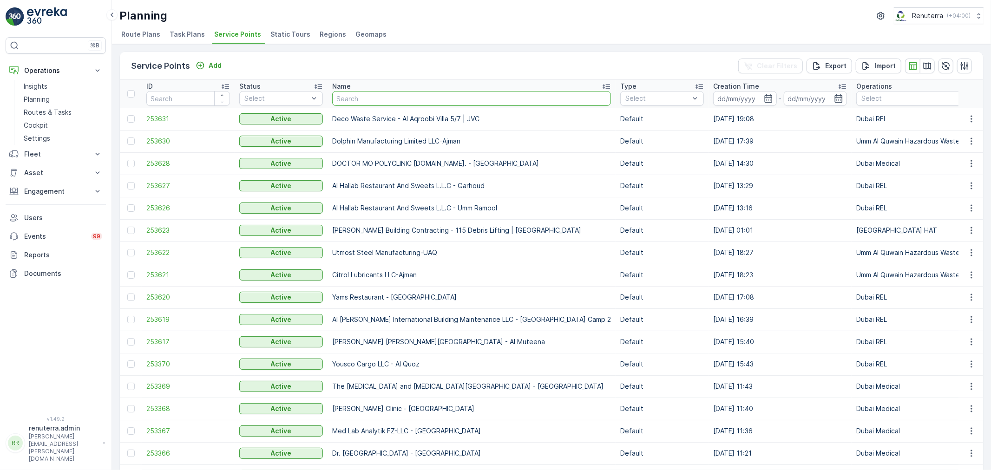
click at [357, 100] on input "text" at bounding box center [471, 98] width 279 height 15
paste input "[PERSON_NAME] Serkal Real Estate Co. LLC-P12-Rigga DX-AK"
type input "[PERSON_NAME] Serkal Real Estate Co. LLC-P12-Rigga DX-AK"
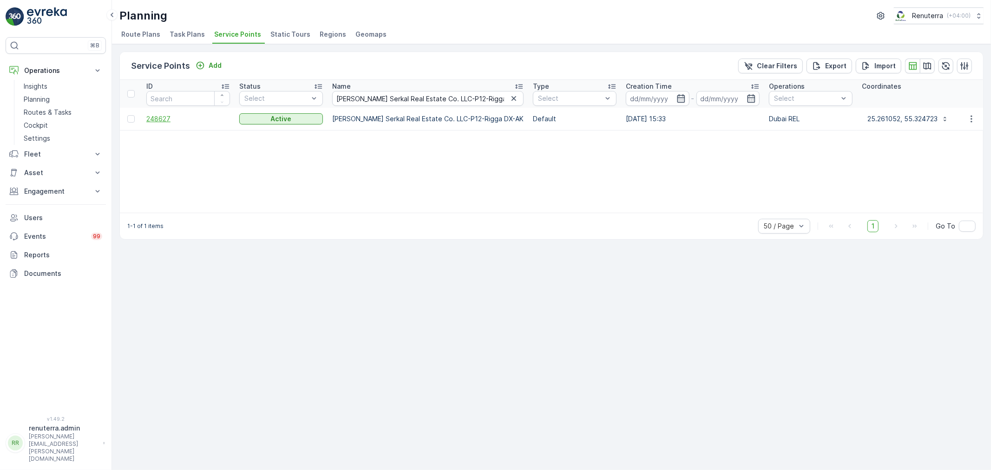
click at [156, 121] on span "248627" at bounding box center [188, 118] width 84 height 9
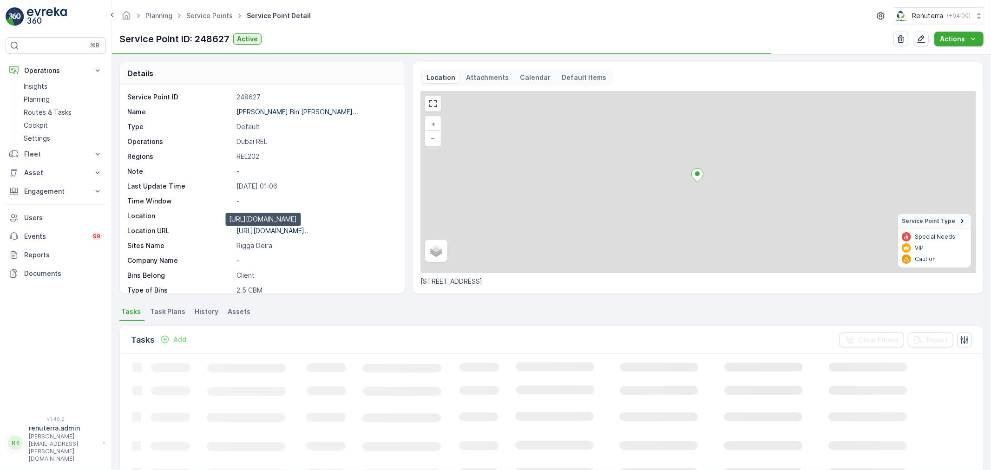
click at [270, 231] on p "https://maps.app.goo.gl/eh7Pnj..." at bounding box center [273, 231] width 72 height 8
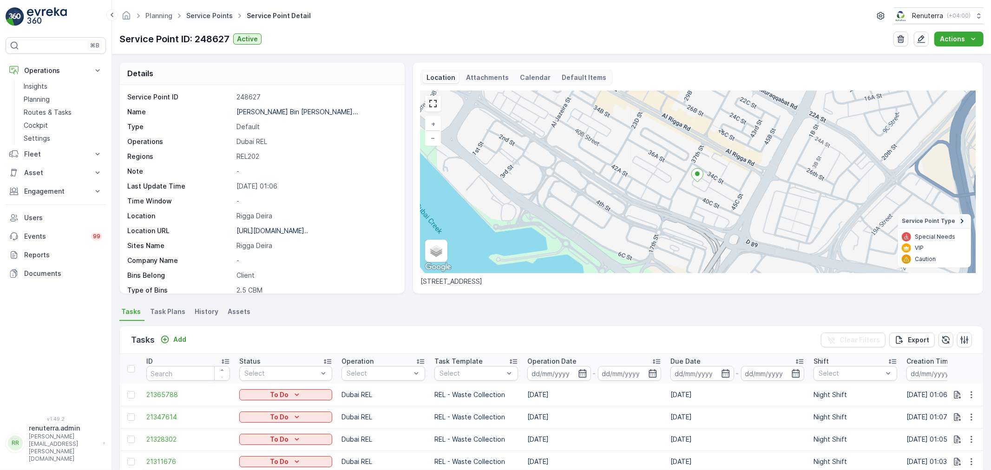
click at [225, 17] on link "Service Points" at bounding box center [209, 16] width 46 height 8
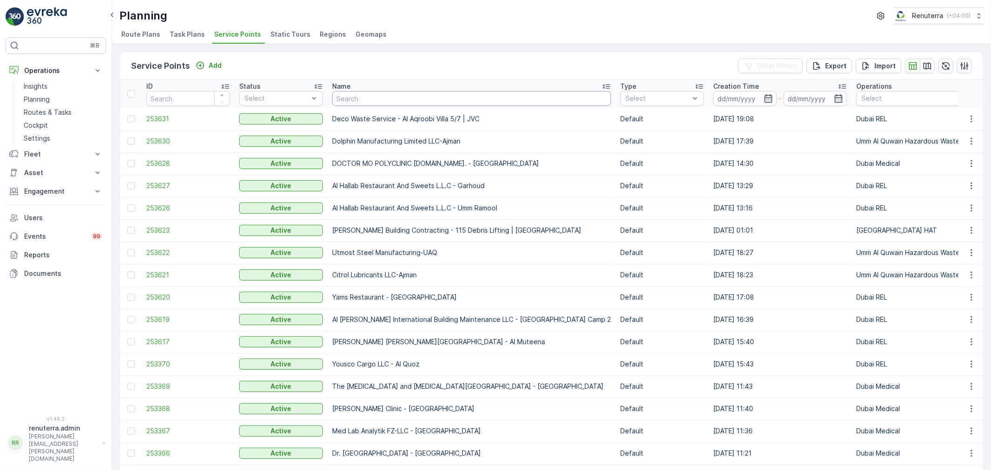
click at [368, 100] on input "text" at bounding box center [471, 98] width 279 height 15
paste input "Naseer Bin Abdullatif Al Serkal Real Estate Co. LLC-New Muteena DX-AJ"
type input "Naseer Bin Abdullatif Al Serkal Real Estate Co. LLC-New Muteena DX-AJ"
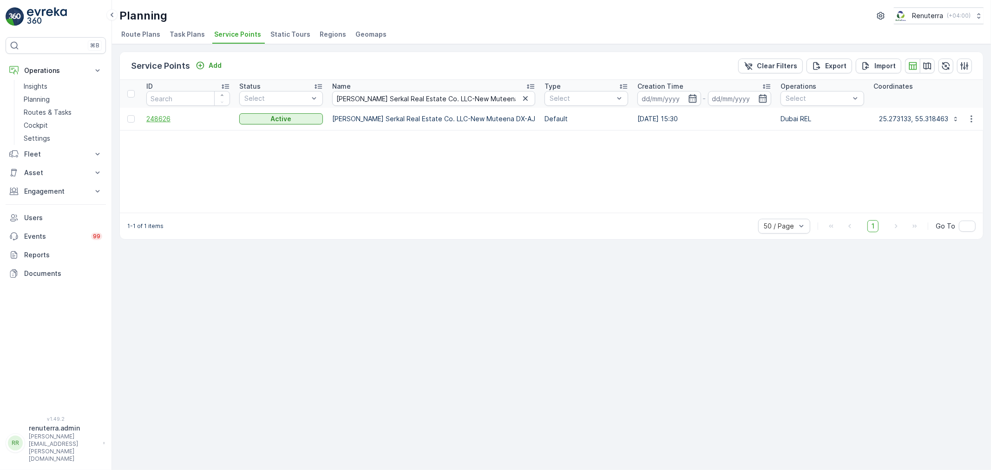
click at [161, 124] on td "248626" at bounding box center [188, 119] width 93 height 22
click at [163, 122] on span "248626" at bounding box center [188, 118] width 84 height 9
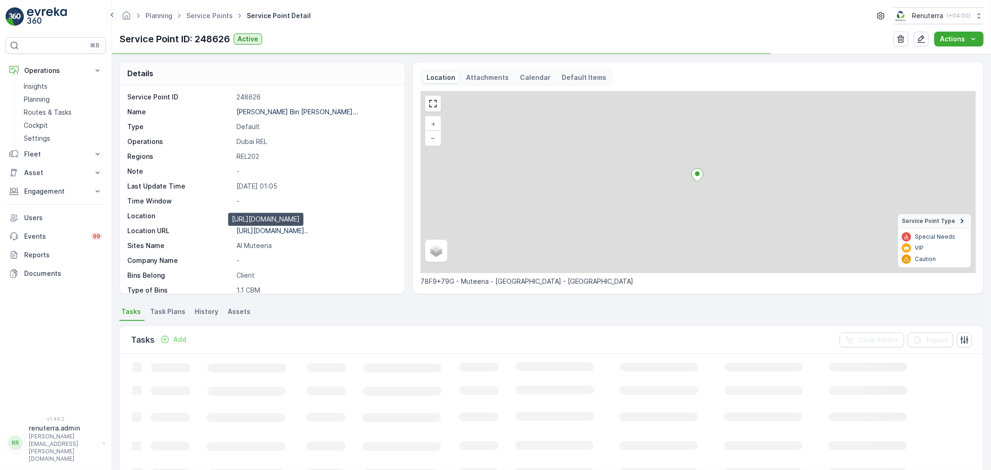
click at [277, 233] on p "https://maps.app.goo.gl/Ggyum4..." at bounding box center [273, 231] width 72 height 8
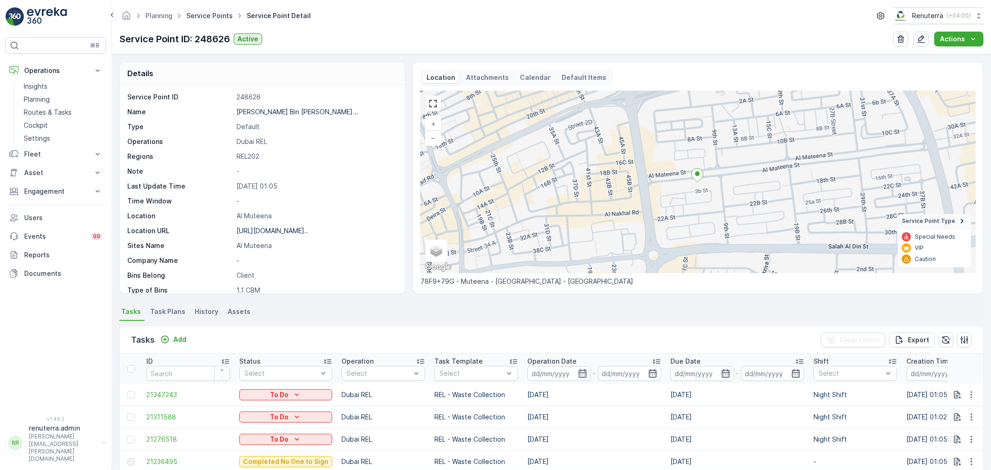
click at [222, 14] on link "Service Points" at bounding box center [209, 16] width 46 height 8
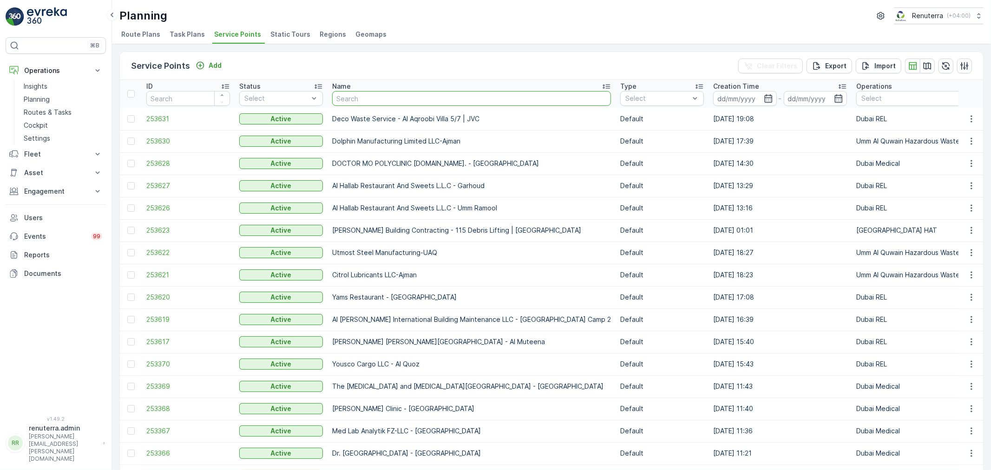
click at [355, 96] on input "text" at bounding box center [471, 98] width 279 height 15
paste input "[PERSON_NAME] Serkal Real Estate Co. LLC-Al Muteena DX-Al"
type input "[PERSON_NAME] Serkal Real Estate Co. LLC-Al Muteena DX-Al"
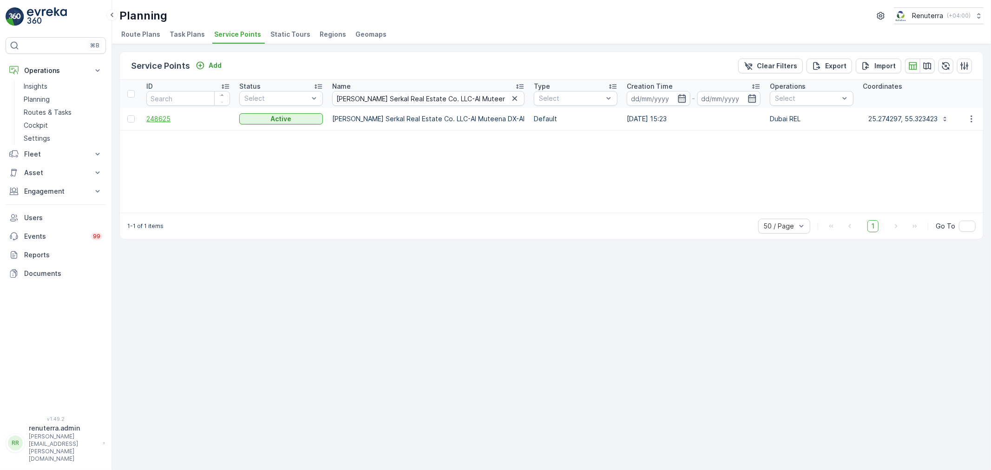
click at [154, 114] on span "248625" at bounding box center [188, 118] width 84 height 9
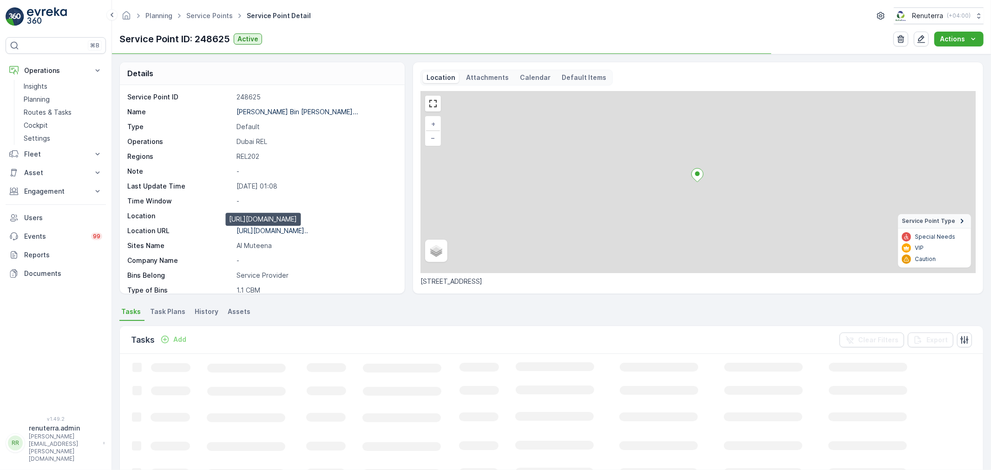
click at [274, 230] on p "https://maps.app.goo.gl/PrFyxY..." at bounding box center [273, 231] width 72 height 8
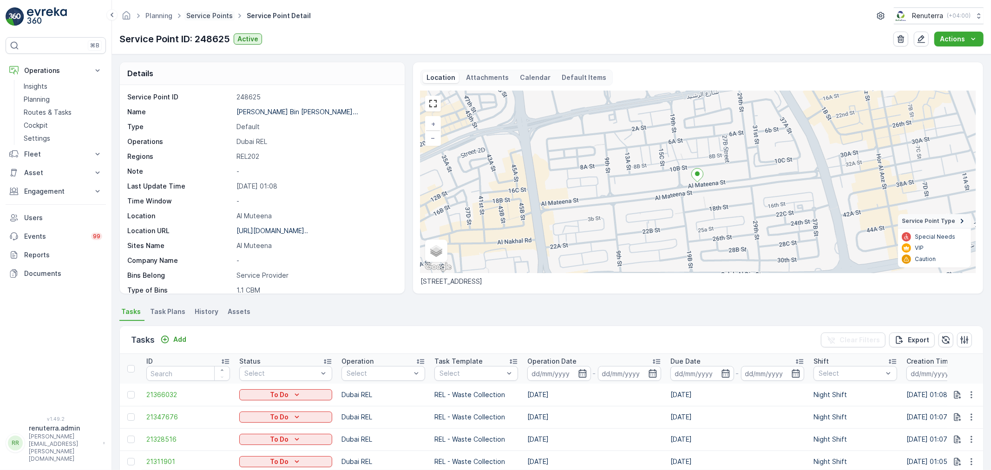
click at [207, 20] on ul "Service Points" at bounding box center [215, 15] width 60 height 13
click at [209, 18] on link "Service Points" at bounding box center [209, 16] width 46 height 8
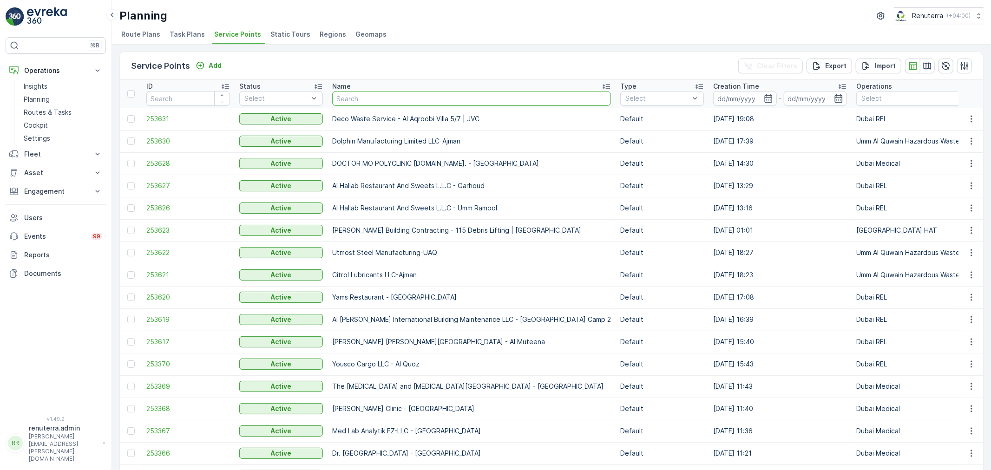
click at [384, 96] on input "text" at bounding box center [471, 98] width 279 height 15
paste input "Naseer Bin Abdullatif Al Serkal Real Estate Co. LLC-DXB SHJ RD DX-AH"
type input "Naseer Bin Abdullatif Al Serkal Real Estate Co. LLC-DXB SHJ RD DX-AH"
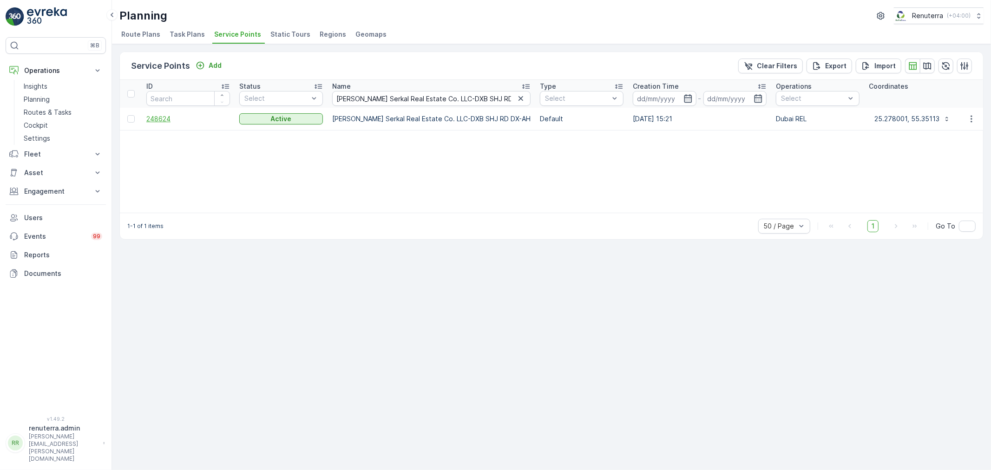
click at [164, 121] on span "248624" at bounding box center [188, 118] width 84 height 9
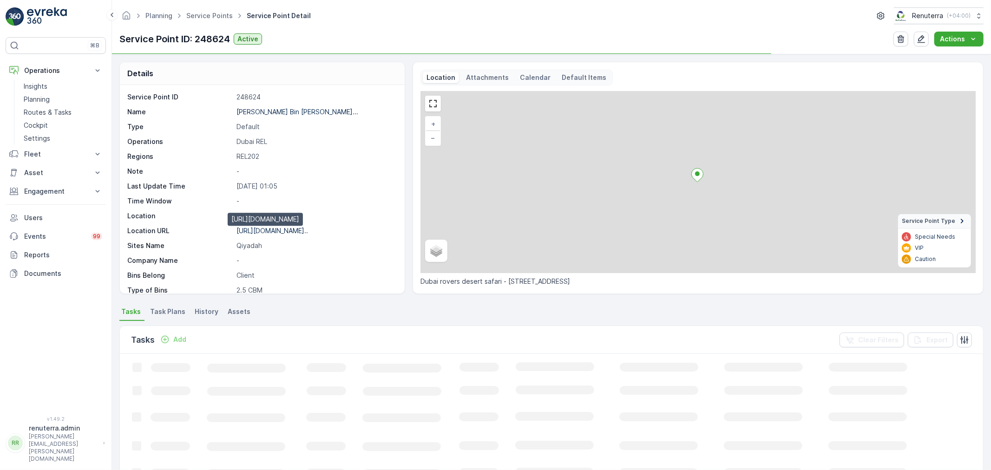
click at [291, 233] on p "https://maps.app.goo.gl/RQK4qu..." at bounding box center [273, 231] width 72 height 8
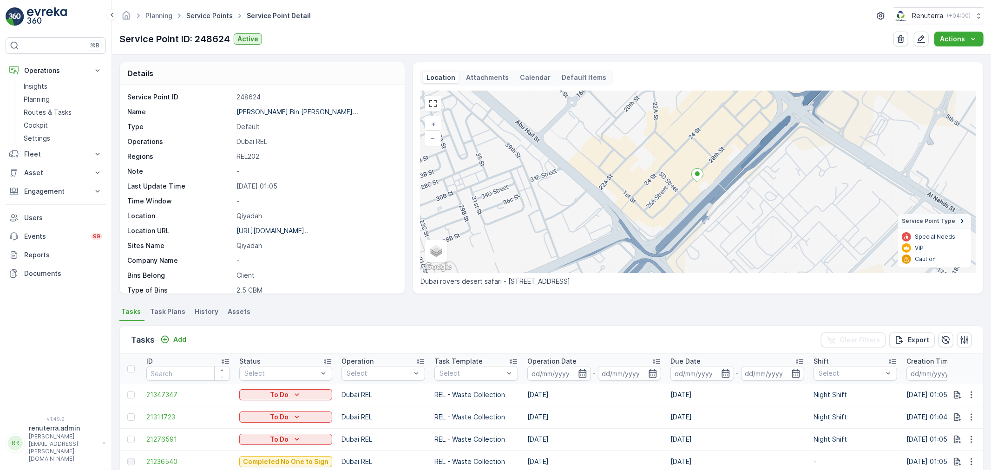
click at [194, 17] on link "Service Points" at bounding box center [209, 16] width 46 height 8
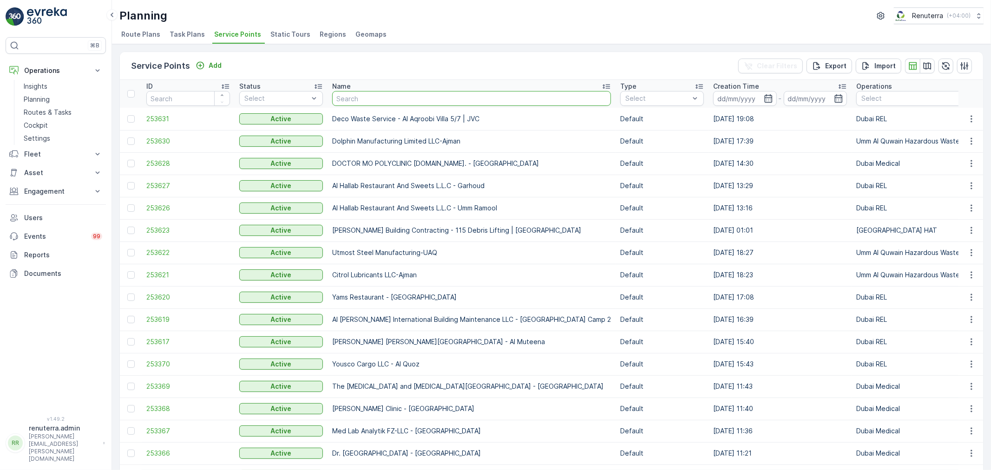
click at [386, 105] on input "text" at bounding box center [471, 98] width 279 height 15
paste input "Naseer Bin Abdullatif Al Serkal Real Estate Co. LLC-96 Rigga DX -AE"
type input "Naseer Bin Abdullatif Al Serkal Real Estate Co. LLC-96 Rigga DX -AE"
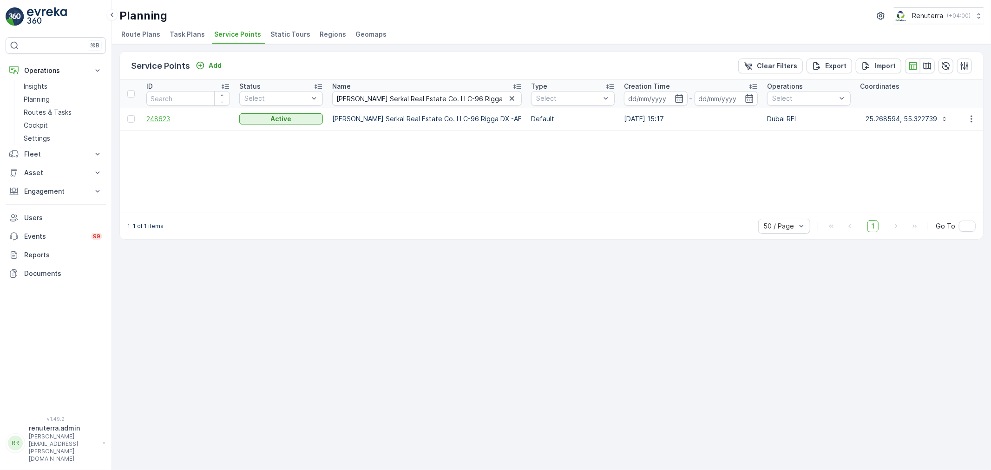
click at [153, 118] on span "248623" at bounding box center [188, 118] width 84 height 9
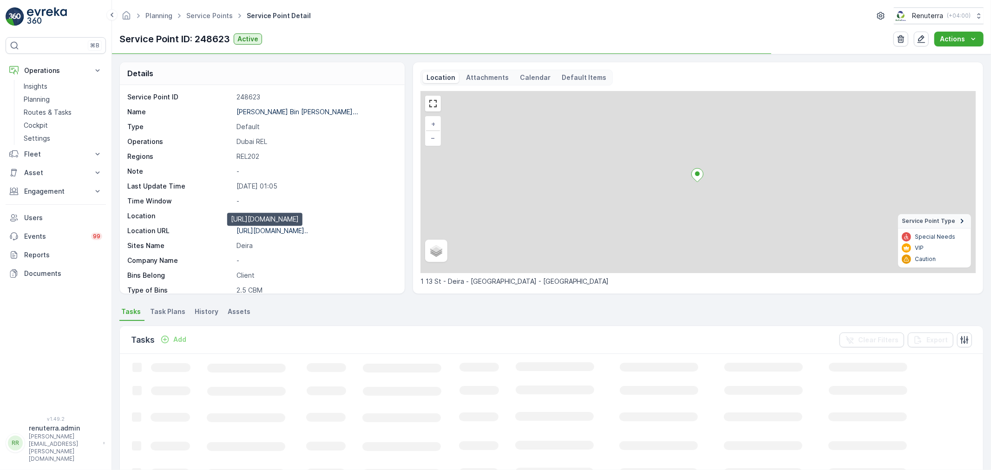
click at [264, 227] on p "https://maps.app.goo.gl/oVmVr2..." at bounding box center [273, 231] width 72 height 8
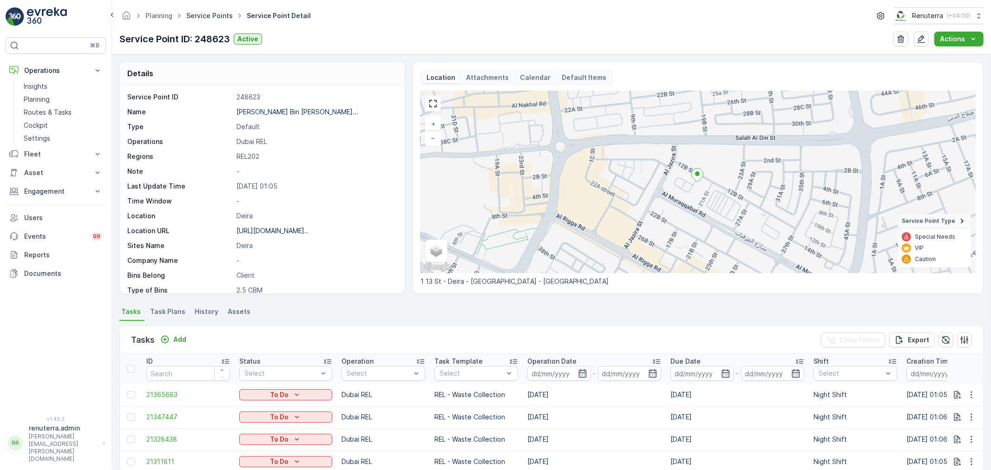
click at [208, 16] on link "Service Points" at bounding box center [209, 16] width 46 height 8
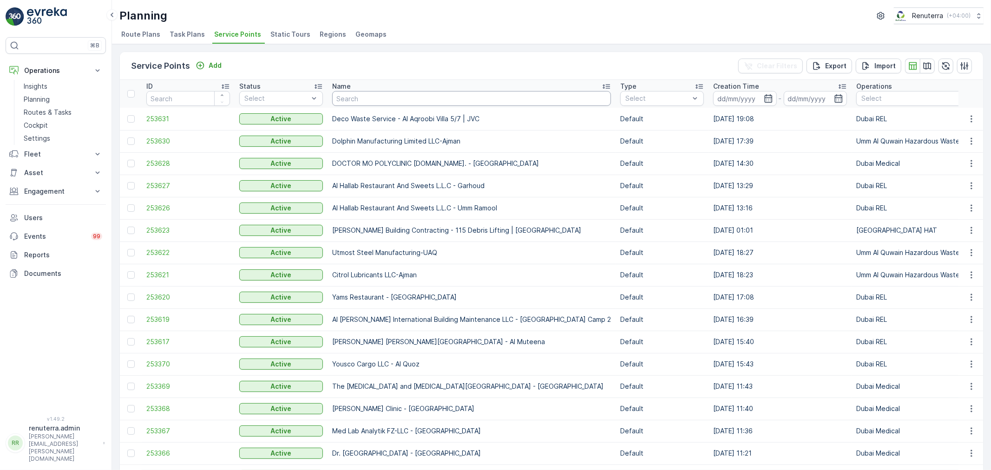
click at [382, 97] on input "text" at bounding box center [471, 98] width 279 height 15
paste input "[PERSON_NAME] Serkal Real Estate Co. LLC-New Port Saeed DX AB"
type input "[PERSON_NAME] Serkal Real Estate Co. LLC-New Port Saeed DX AB"
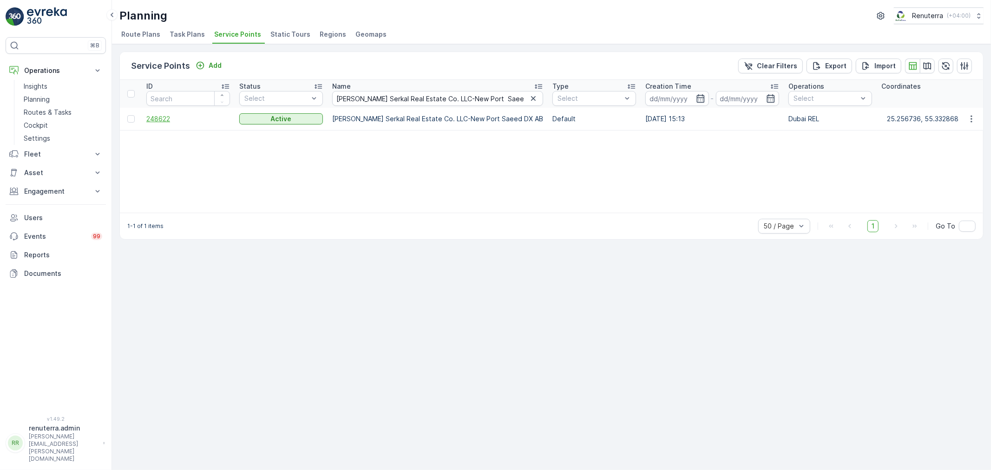
click at [156, 119] on span "248622" at bounding box center [188, 118] width 84 height 9
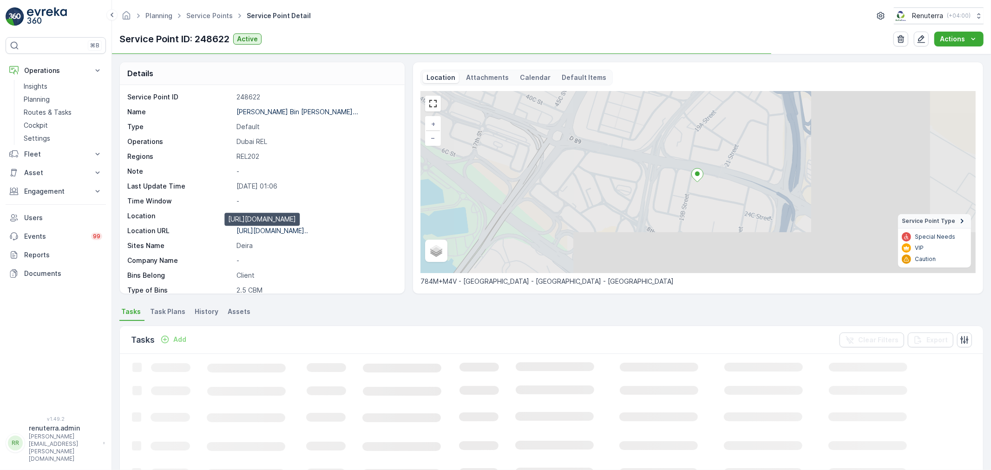
click at [278, 229] on p "https://maps.app.goo.gl/bispor..." at bounding box center [273, 231] width 72 height 8
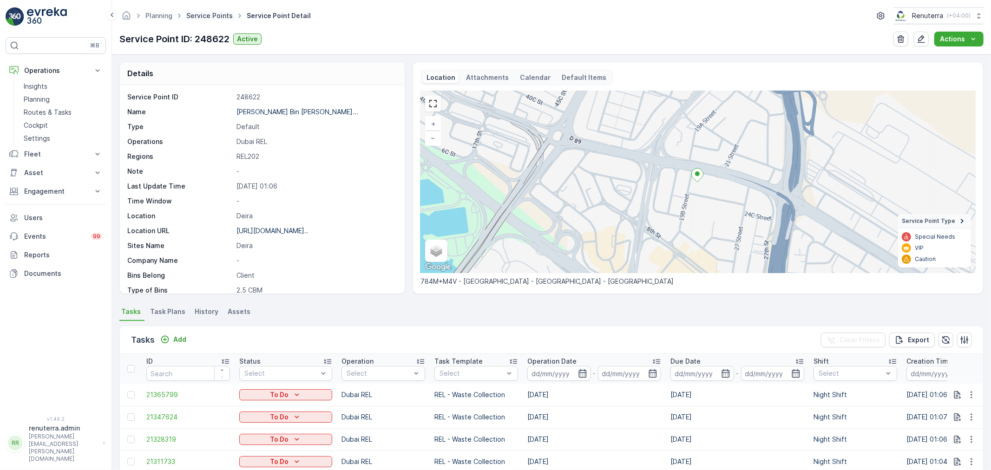
click at [218, 13] on link "Service Points" at bounding box center [209, 16] width 46 height 8
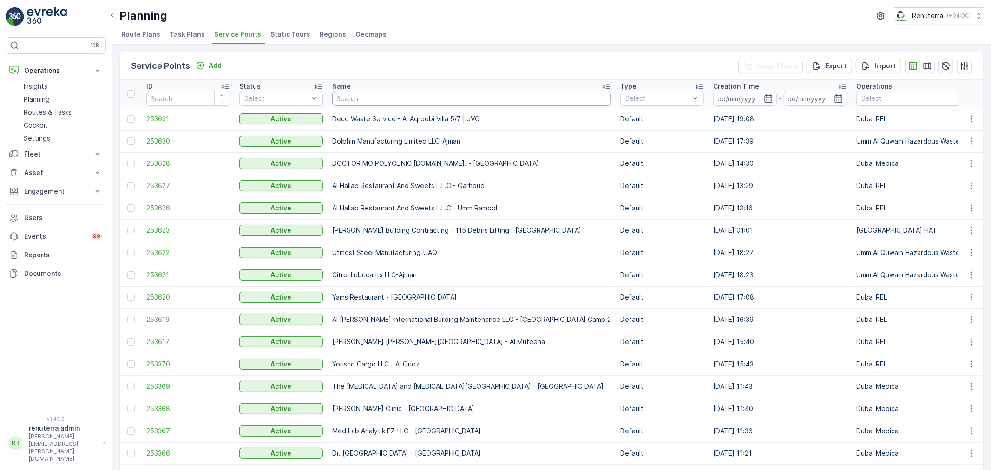
click at [435, 97] on input "text" at bounding box center [471, 98] width 279 height 15
paste input "Middle East Real Estate One person company LLC -[GEOGRAPHIC_DATA][PERSON_NAME]"
type input "Middle East Real Estate One person company LLC -[GEOGRAPHIC_DATA][PERSON_NAME]"
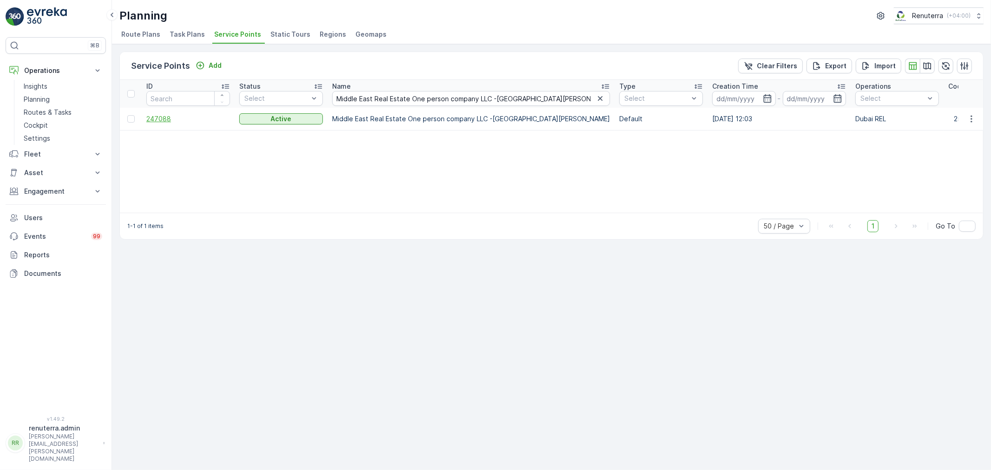
click at [162, 118] on span "247088" at bounding box center [188, 118] width 84 height 9
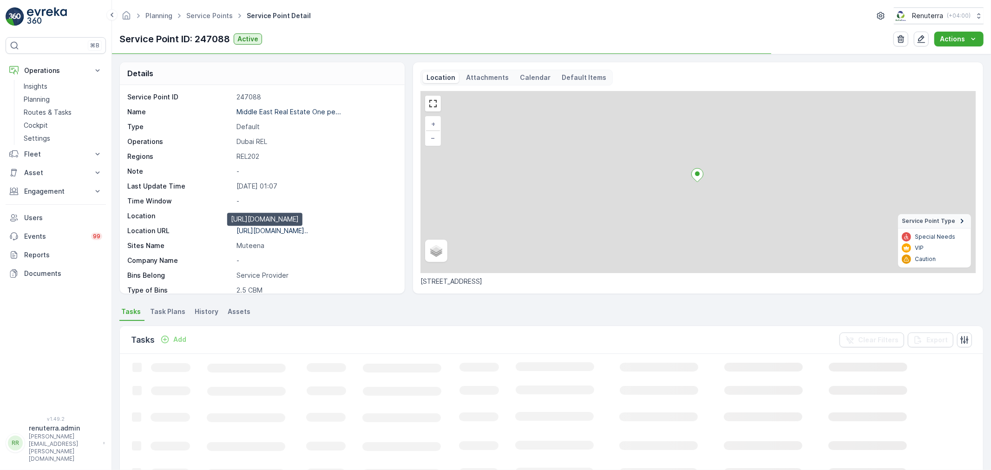
click at [281, 229] on p "https://maps.app.goo.gl/nkzWe5..." at bounding box center [273, 231] width 72 height 8
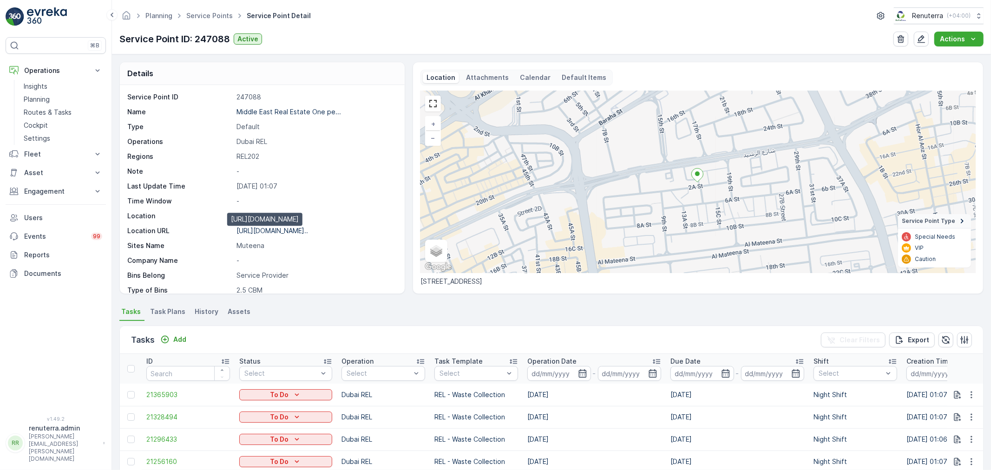
click at [285, 231] on p "https://maps.app.goo.gl/nkzWe5..." at bounding box center [273, 231] width 72 height 8
click at [212, 16] on link "Service Points" at bounding box center [209, 16] width 46 height 8
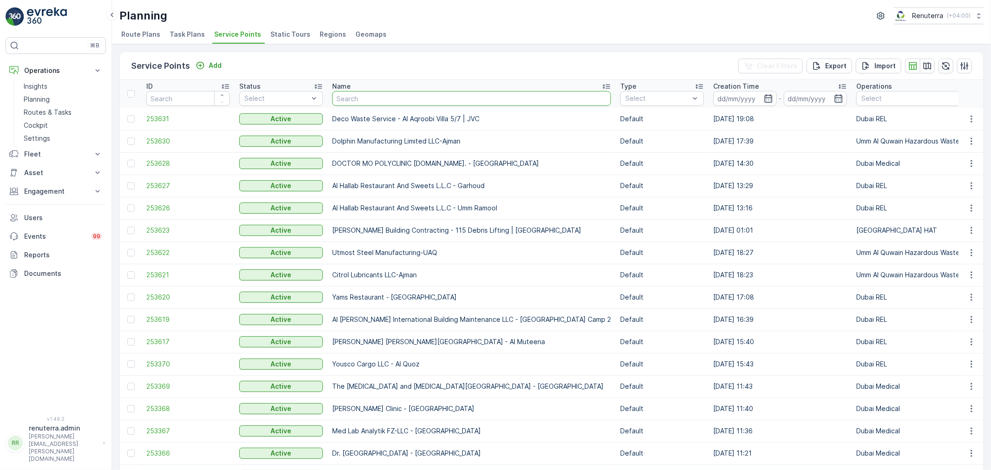
click at [365, 99] on input "text" at bounding box center [471, 98] width 279 height 15
paste input "Middle East Real Estate One person company llC -Murjanat Al Khaleej"
type input "Middle East Real Estate One person company llC -Murjanat Al Khaleej"
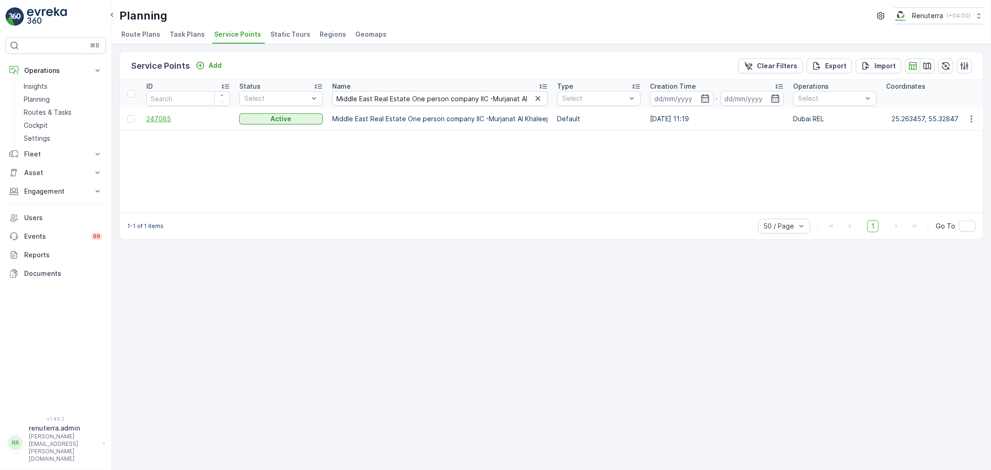
click at [163, 119] on span "247085" at bounding box center [188, 118] width 84 height 9
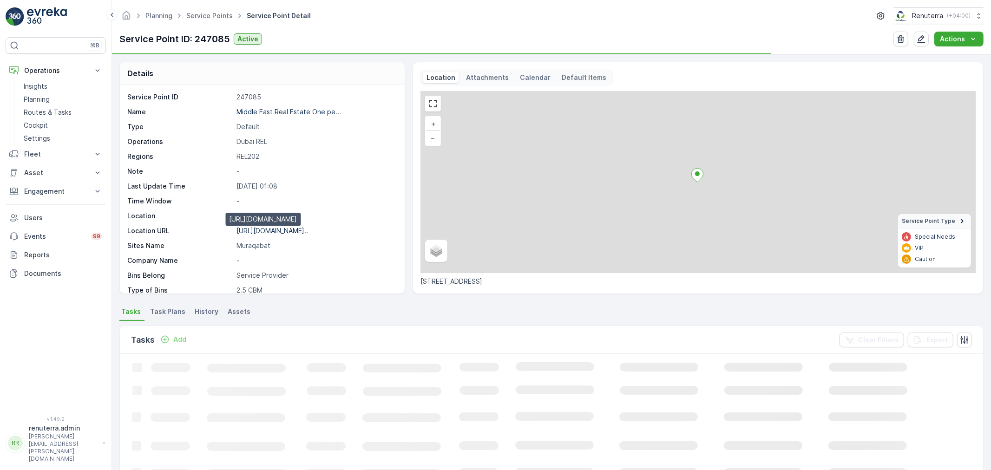
click at [269, 231] on p "https://maps.app.goo.gl/jNdSs1..." at bounding box center [273, 231] width 72 height 8
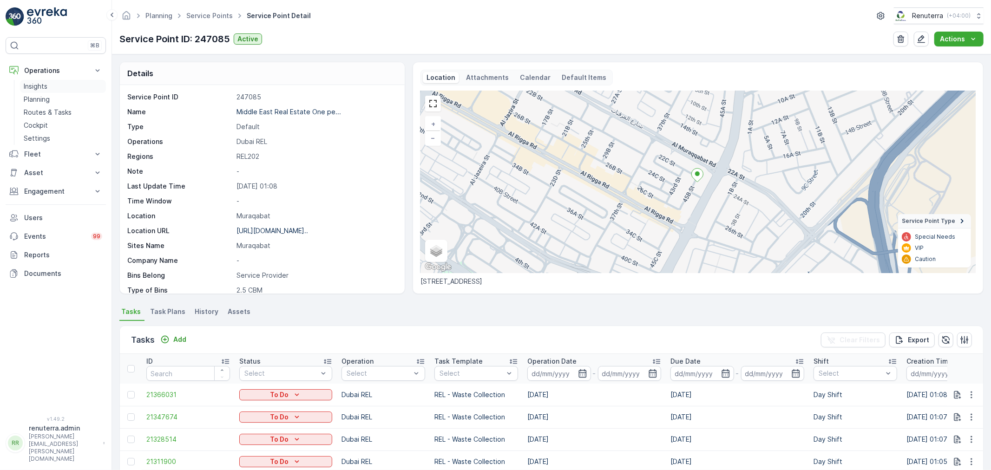
click at [54, 88] on link "Insights" at bounding box center [63, 86] width 86 height 13
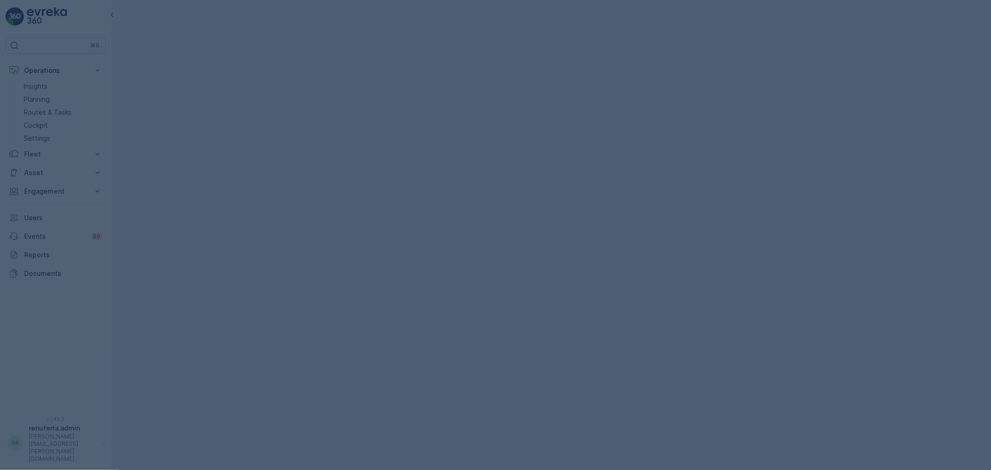
click at [53, 93] on div at bounding box center [495, 235] width 991 height 470
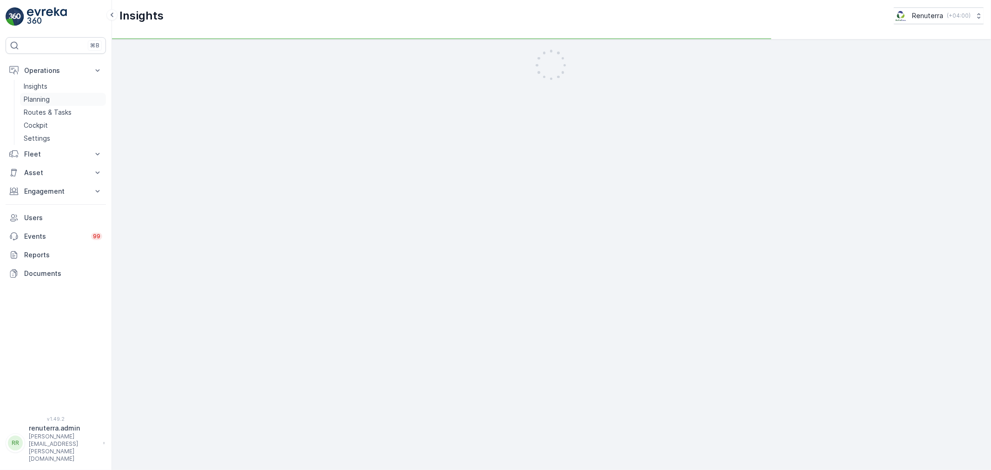
click at [53, 97] on link "Planning" at bounding box center [63, 99] width 86 height 13
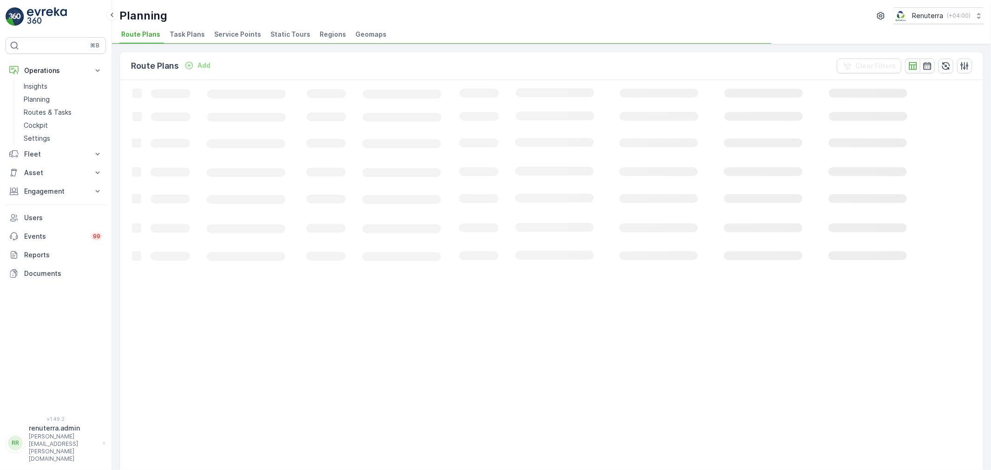
click at [242, 33] on span "Service Points" at bounding box center [237, 34] width 47 height 9
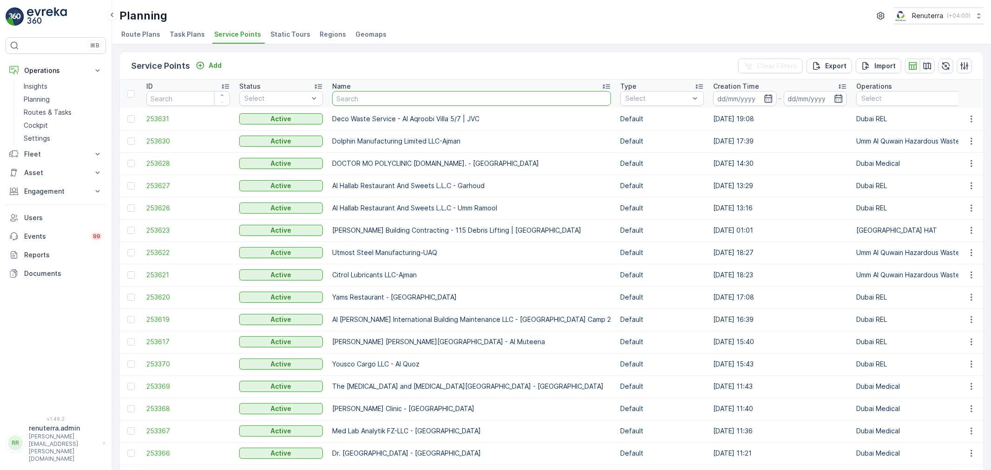
click at [363, 95] on input "text" at bounding box center [471, 98] width 279 height 15
paste input "Middle East Real Estate One person company LLC -Mamoora 18 tower"
type input "Middle East Real Estate One person company LLC -Mamoora 18 tower"
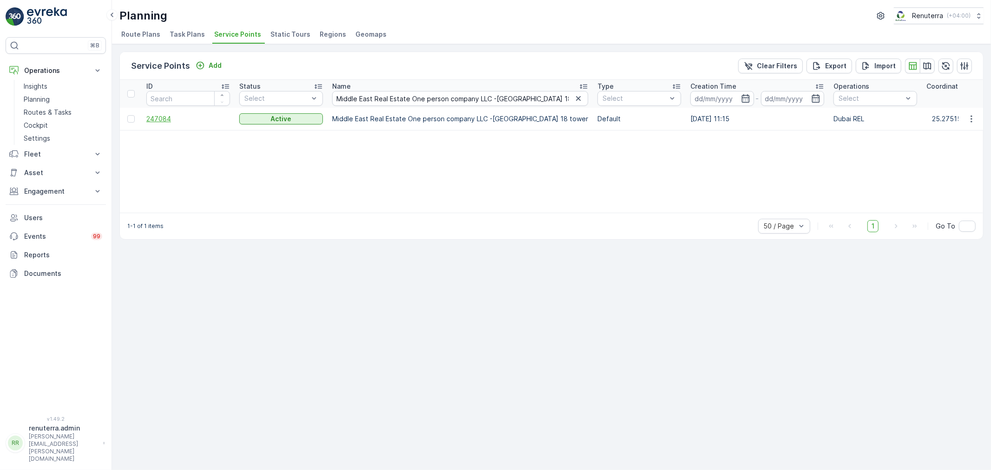
click at [155, 118] on span "247084" at bounding box center [188, 118] width 84 height 9
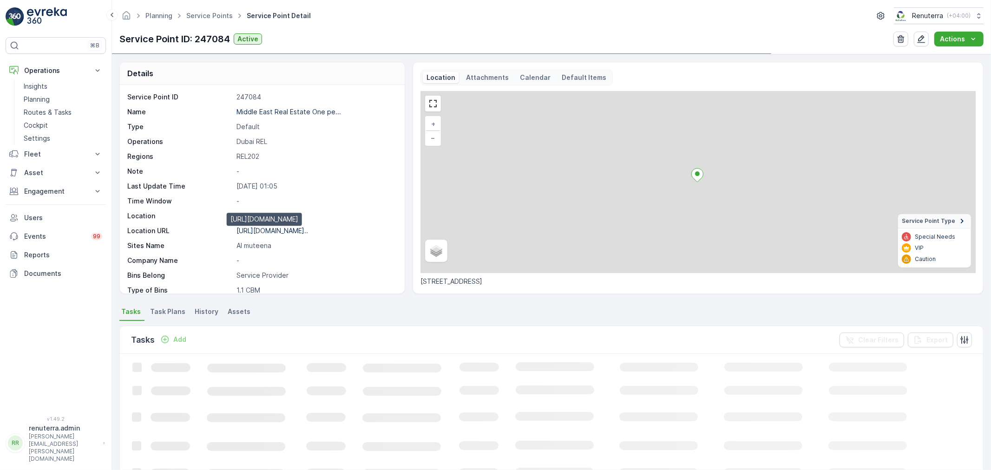
click at [277, 233] on p "https://maps.app.goo.gl/6MjE76..." at bounding box center [273, 231] width 72 height 8
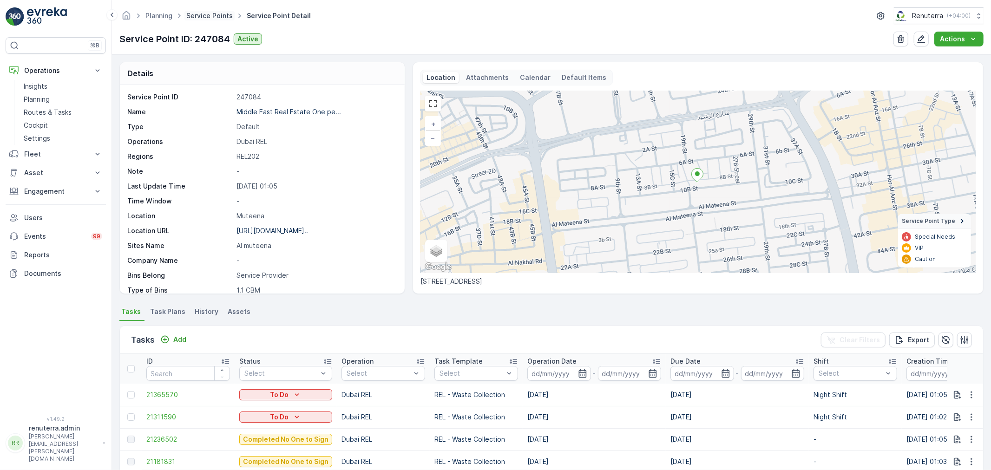
click at [212, 18] on link "Service Points" at bounding box center [209, 16] width 46 height 8
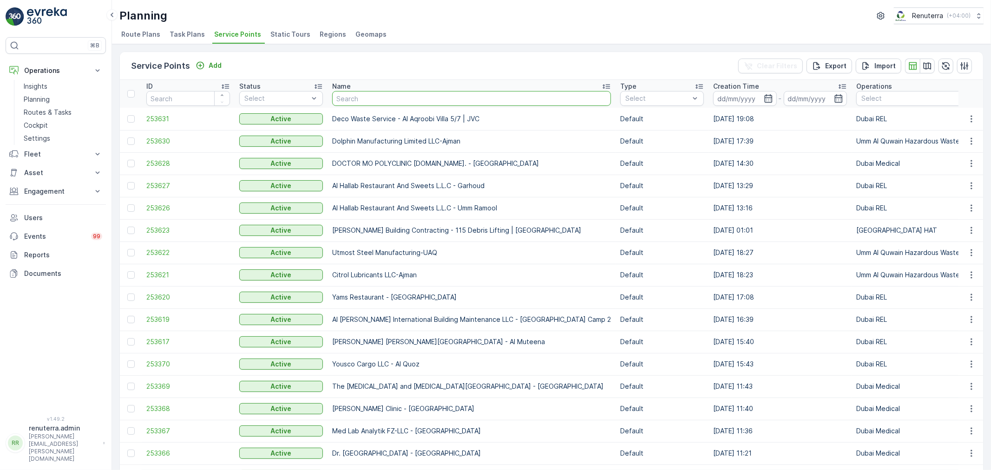
click at [378, 98] on input "text" at bounding box center [471, 98] width 279 height 15
paste input "Middle East Real Estate One person company LLC -Mamoora 13 tower"
type input "Middle East Real Estate One person company LLC -Mamoora 13 tower"
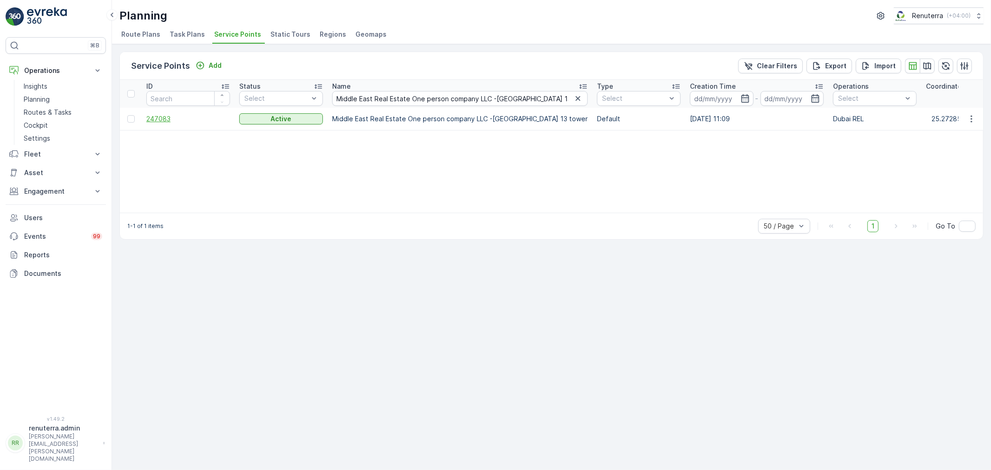
click at [159, 118] on span "247083" at bounding box center [188, 118] width 84 height 9
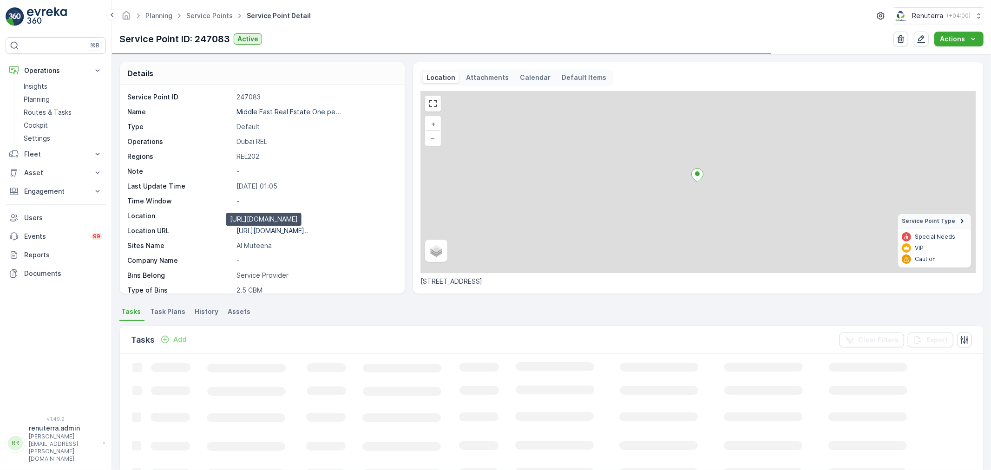
click at [301, 233] on p "https://maps.app.goo.gl/qTYbj3..." at bounding box center [273, 231] width 72 height 8
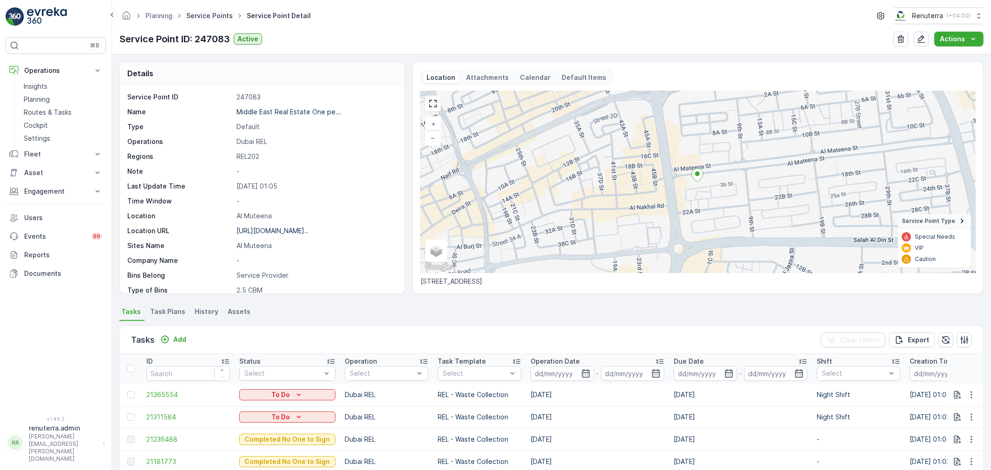
click at [193, 16] on link "Service Points" at bounding box center [209, 16] width 46 height 8
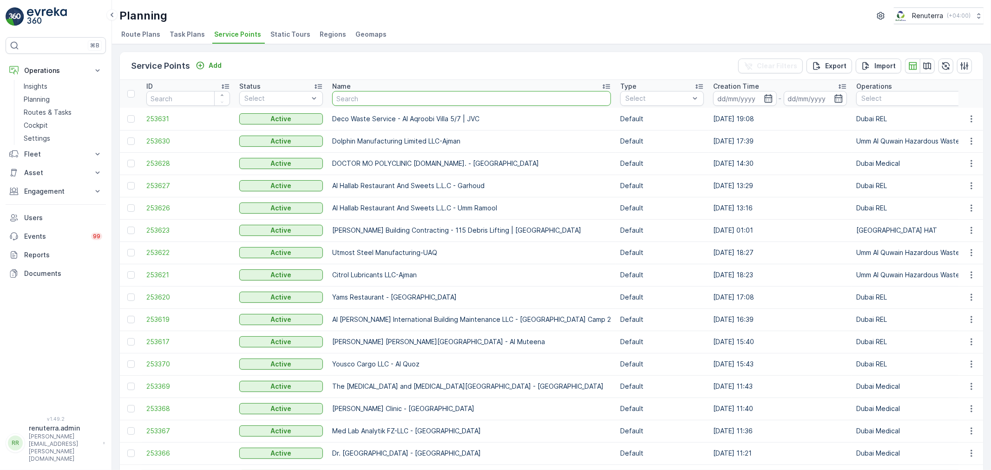
click at [410, 97] on input "text" at bounding box center [471, 98] width 279 height 15
type input "NMC-New Medical Center -Deira"
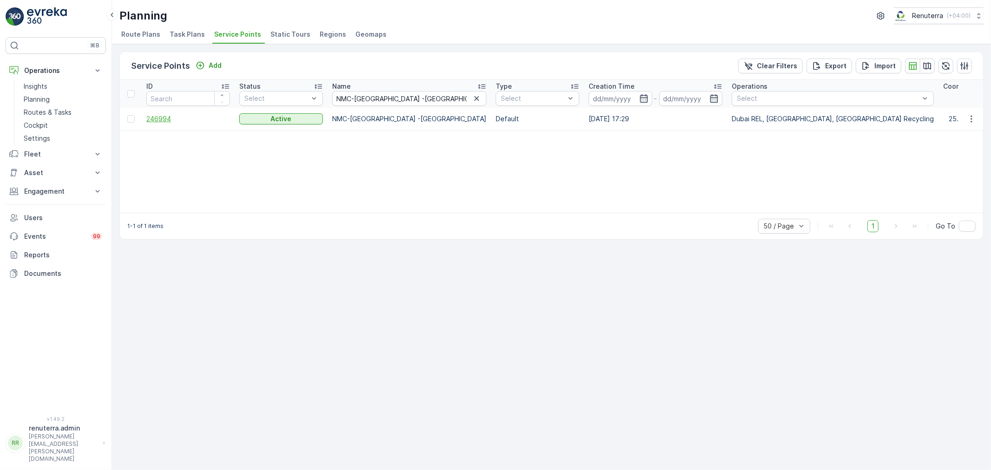
click at [164, 122] on span "246994" at bounding box center [188, 118] width 84 height 9
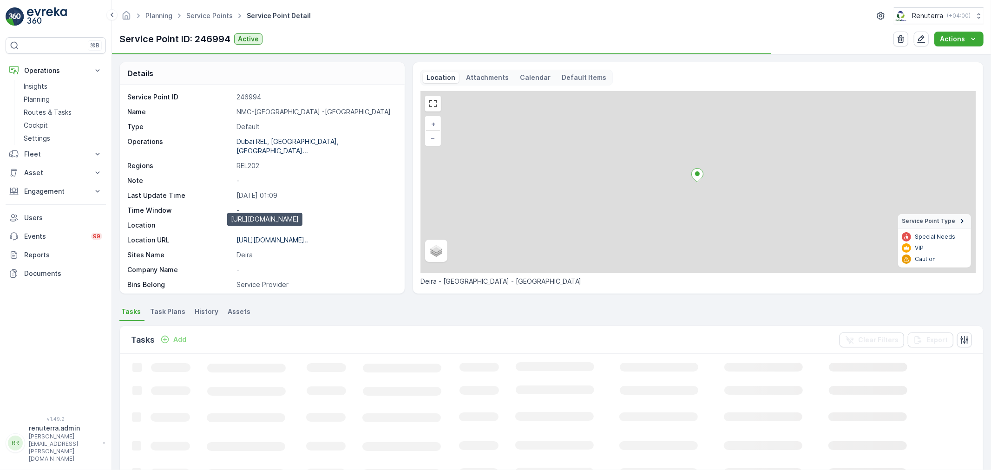
click at [287, 236] on p "https://maps.app.goo.gl/X3AagS..." at bounding box center [273, 240] width 72 height 8
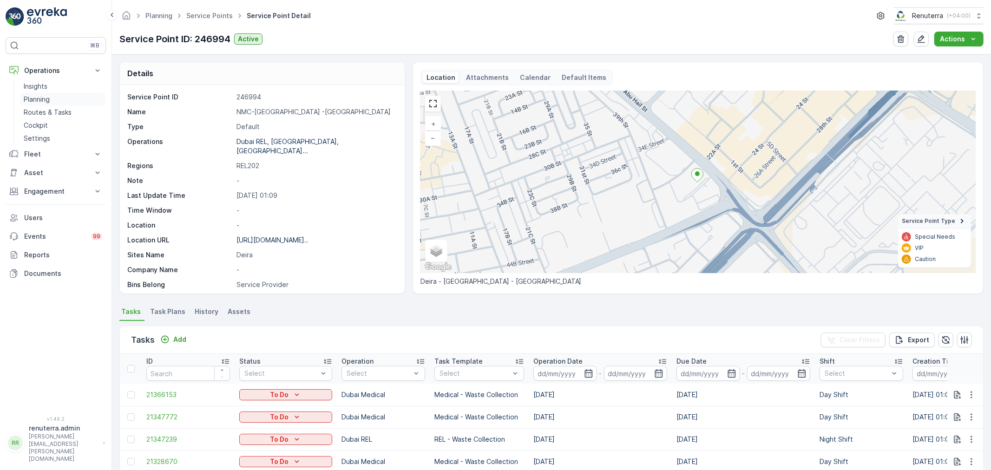
click at [46, 103] on p "Planning" at bounding box center [37, 99] width 26 height 9
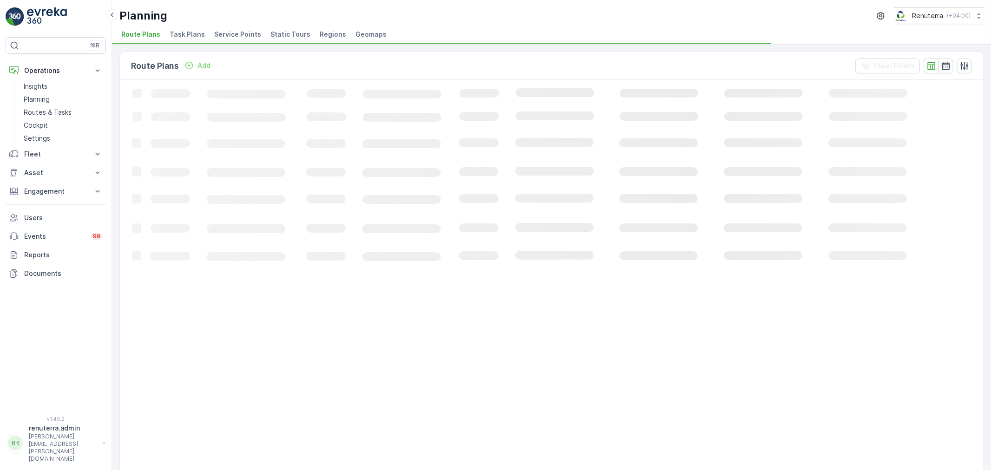
click at [235, 34] on span "Service Points" at bounding box center [237, 34] width 47 height 9
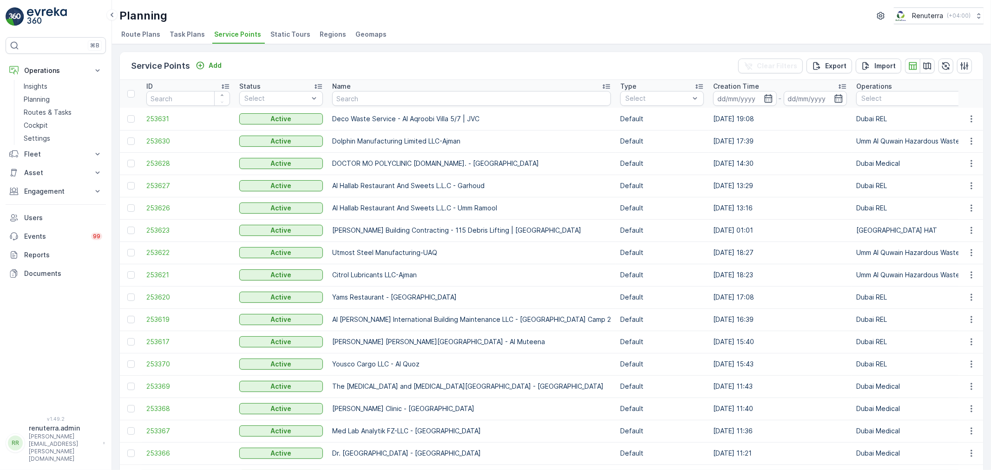
click at [384, 96] on input "text" at bounding box center [471, 98] width 279 height 15
paste input "HSSG"
type input "HSSG"
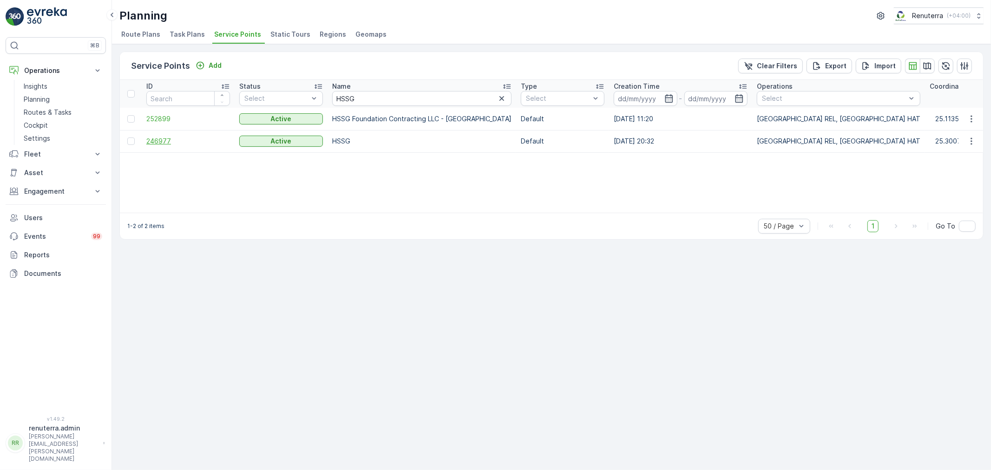
click at [165, 142] on span "246977" at bounding box center [188, 141] width 84 height 9
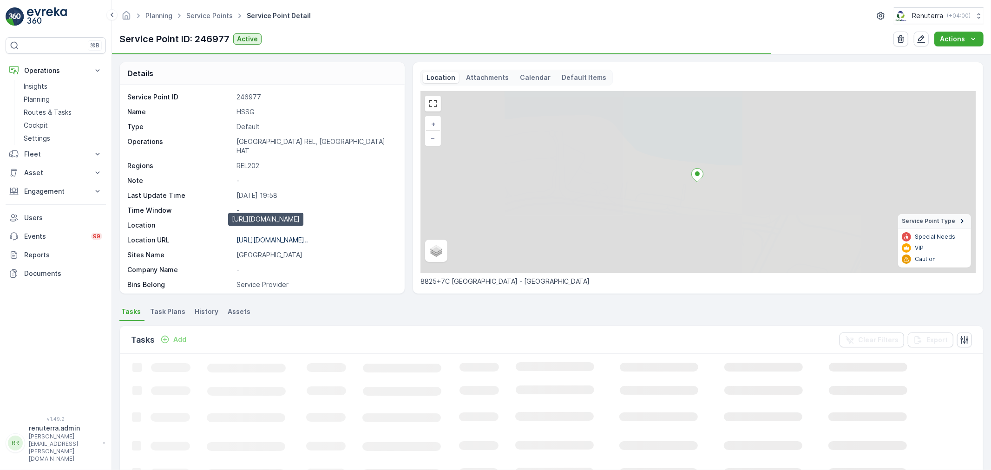
click at [271, 236] on p "https://maps.app.goo.gl/HWzkZC..." at bounding box center [273, 240] width 72 height 8
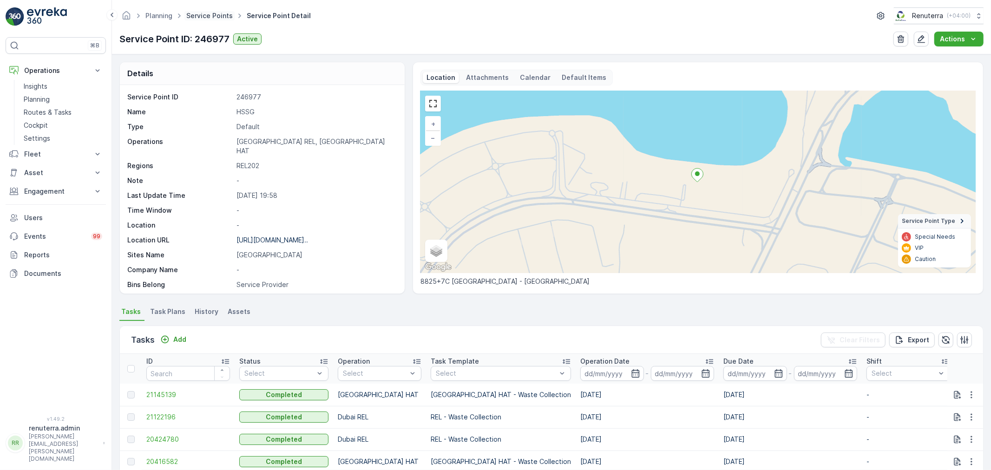
click at [212, 13] on link "Service Points" at bounding box center [209, 16] width 46 height 8
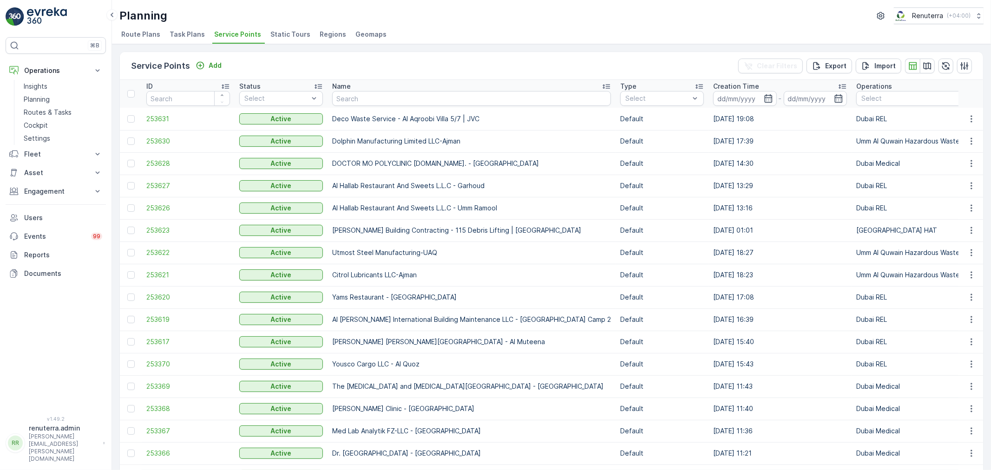
drag, startPoint x: 377, startPoint y: 109, endPoint x: 379, endPoint y: 103, distance: 6.2
click at [377, 109] on td "Deco Waste Service - Al Aqroobi Villa 5/7 | JVC" at bounding box center [472, 119] width 288 height 22
click at [379, 100] on input "text" at bounding box center [471, 98] width 279 height 15
paste input "SBK -Real Estate -Shengaiti 6"
type input "SBK -Real Estate -Shengaiti 6"
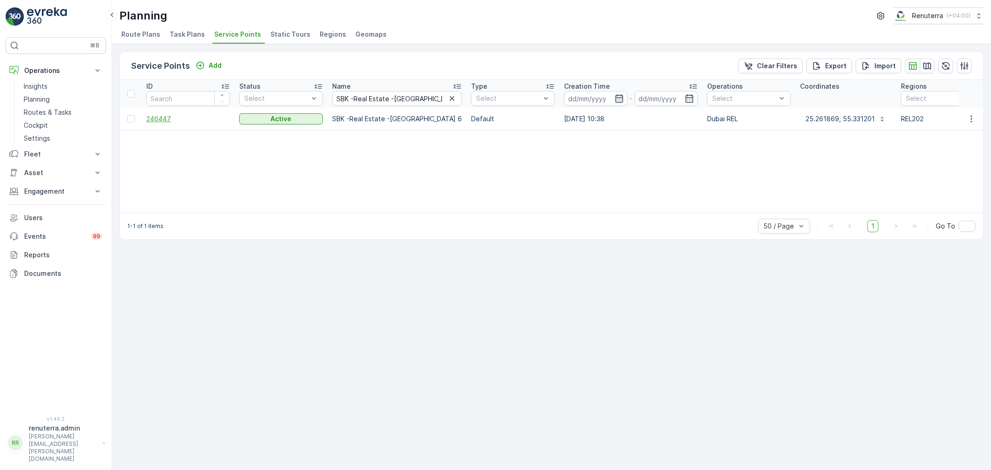
click at [165, 115] on span "246447" at bounding box center [188, 118] width 84 height 9
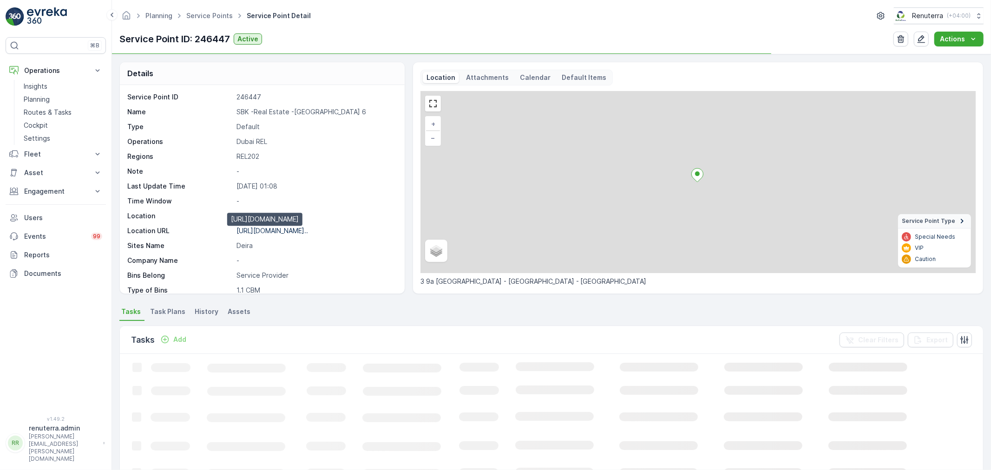
click at [308, 233] on p "https://maps.app.goo.gl/gbnoPh..." at bounding box center [273, 231] width 72 height 8
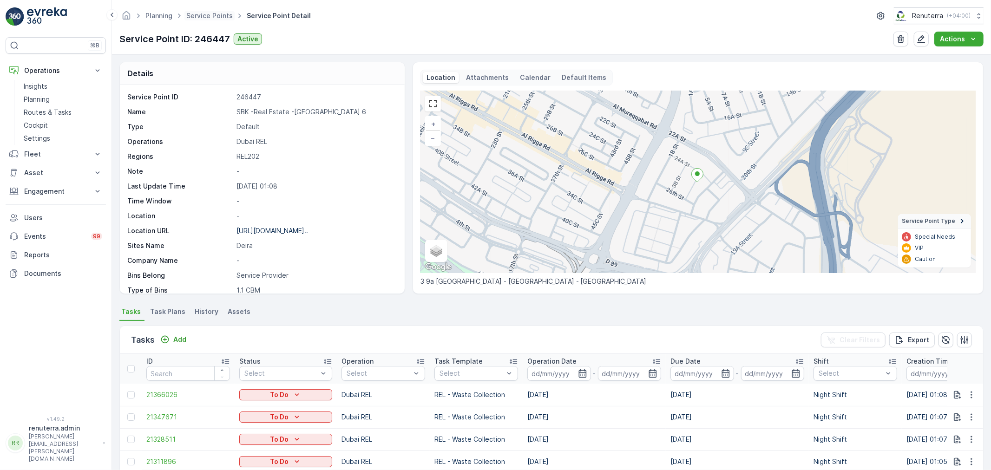
click at [208, 20] on span "Service Points" at bounding box center [210, 15] width 50 height 9
click at [210, 20] on span "Service Points" at bounding box center [210, 15] width 50 height 9
click at [211, 20] on span "Service Points" at bounding box center [210, 15] width 50 height 9
click at [208, 13] on link "Service Points" at bounding box center [209, 16] width 46 height 8
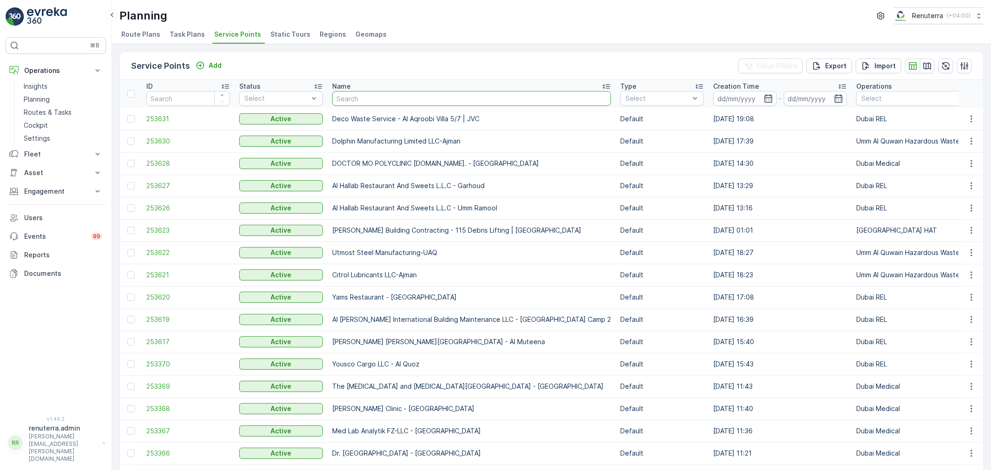
click at [377, 98] on input "text" at bounding box center [471, 98] width 279 height 15
paste input "Sheikh Saaed Obaid Thani Juma Al Maktoum -Sheika Aliya Building"
type input "Sheikh Saaed Obaid Thani Juma Al Maktoum -Sheika Aliya Building"
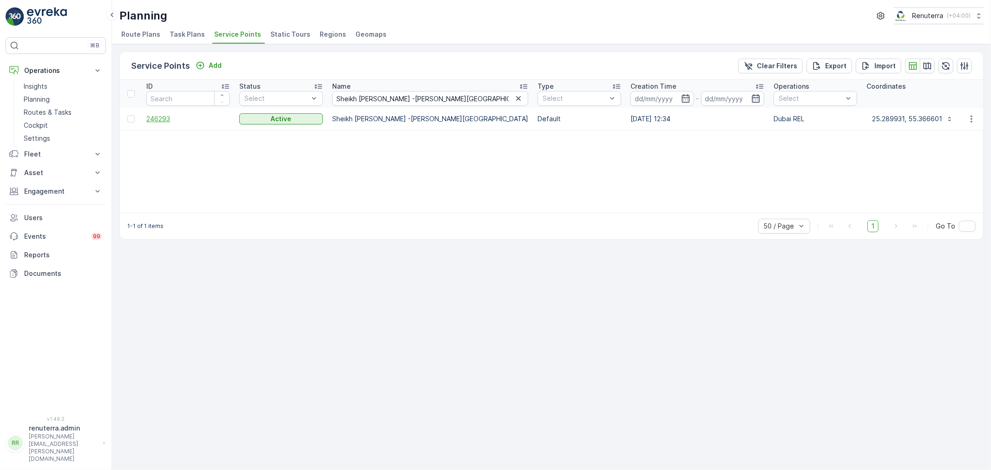
click at [161, 118] on span "246293" at bounding box center [188, 118] width 84 height 9
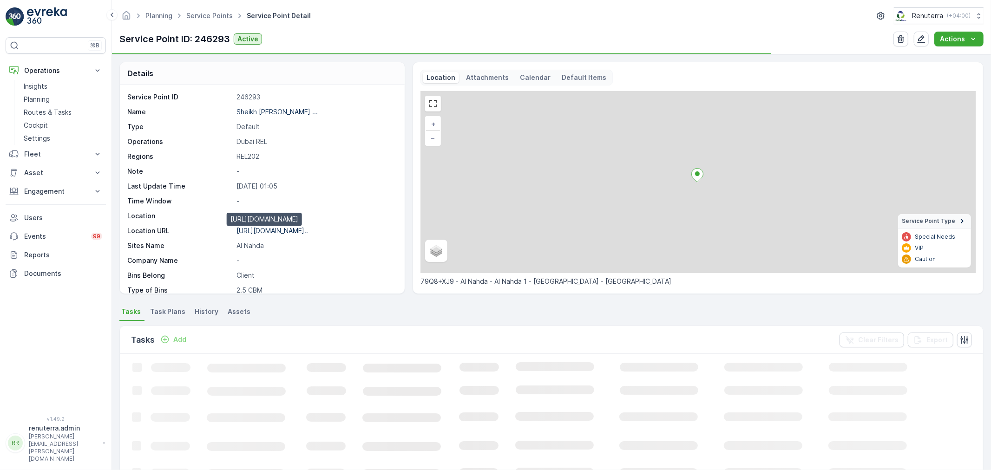
click at [280, 233] on p "https://maps.app.goo.gl/CjaYwF..." at bounding box center [273, 231] width 72 height 8
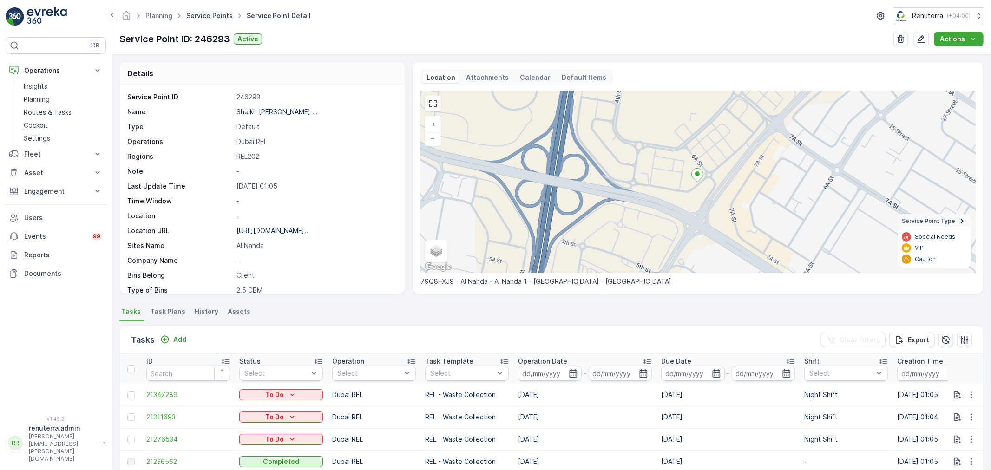
click at [201, 15] on link "Service Points" at bounding box center [209, 16] width 46 height 8
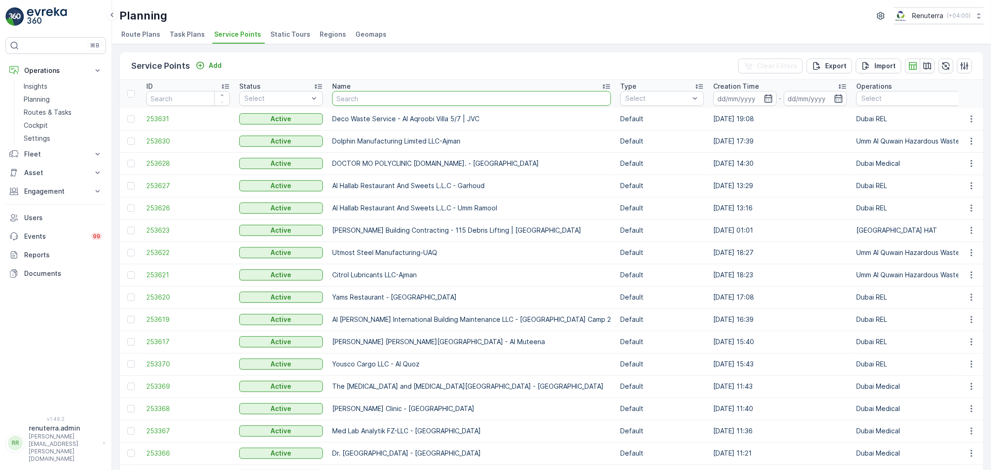
click at [382, 101] on input "text" at bounding box center [471, 98] width 279 height 15
paste input "Sheikh Saaed Obaid Thani Juma Al Maktoum - Muteena"
type input "Sheikh Saaed Obaid Thani Juma Al Maktoum - Muteena"
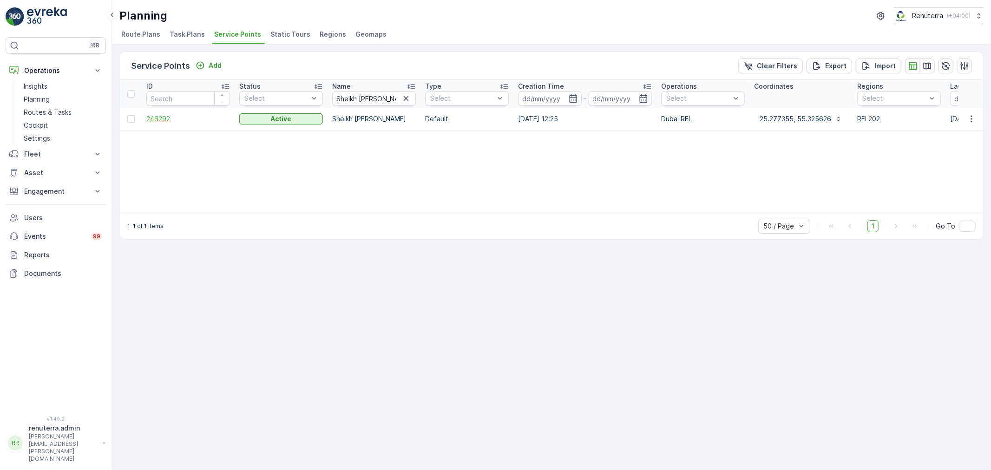
click at [162, 117] on span "246292" at bounding box center [188, 118] width 84 height 9
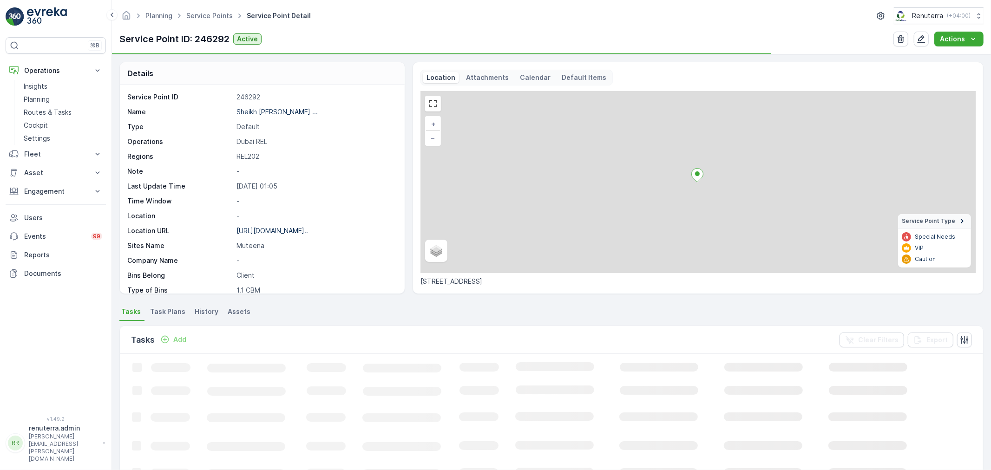
click at [286, 226] on div "https://maps.app.goo.gl/puaZR3..." at bounding box center [273, 230] width 72 height 9
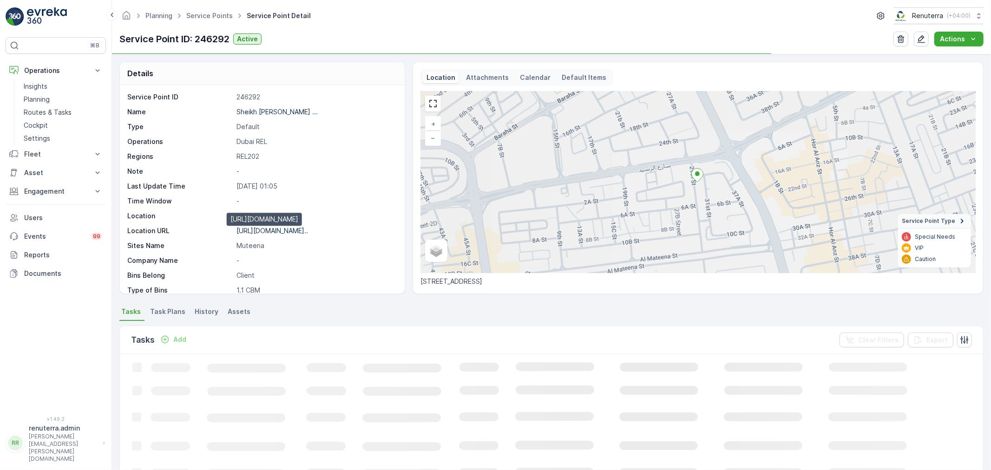
click at [285, 229] on p "https://maps.app.goo.gl/puaZR3..." at bounding box center [273, 231] width 72 height 8
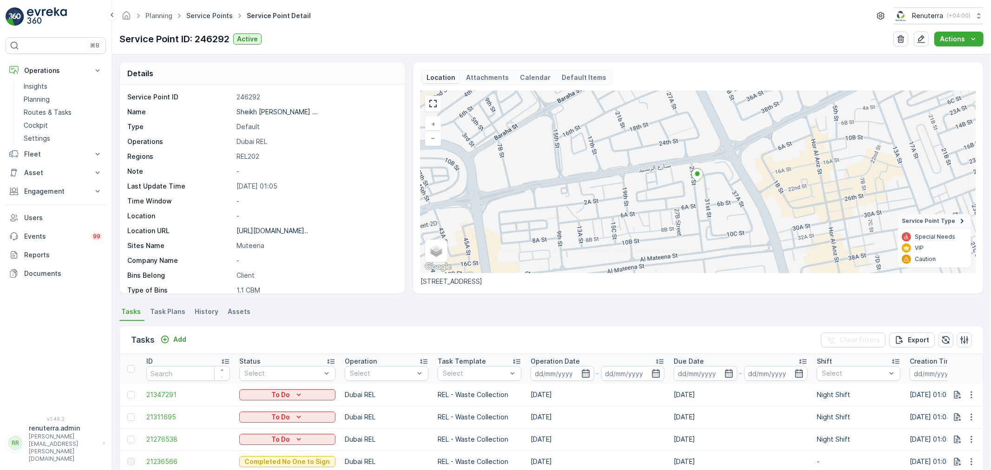
click at [203, 16] on link "Service Points" at bounding box center [209, 16] width 46 height 8
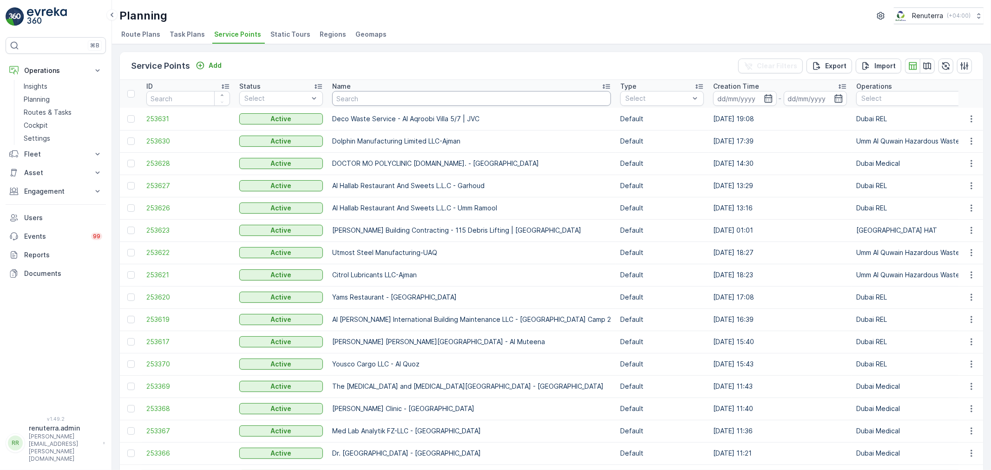
click at [373, 104] on input "text" at bounding box center [471, 98] width 279 height 15
paste input "Mr.Hussain AR Gargash& Nabil AR Gargash - Ananas Hor Al Anz"
type input "Mr.Hussain AR Gargash& Nabil AR Gargash - Ananas Hor Al Anz"
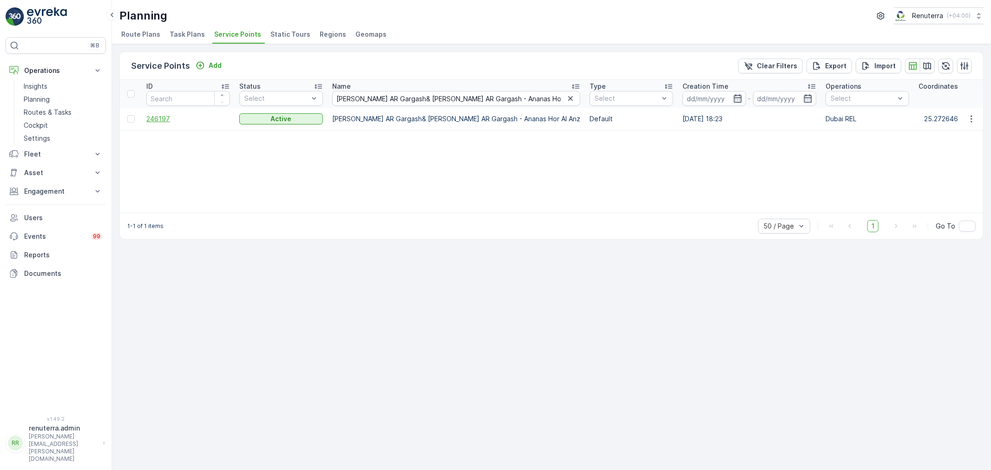
click at [160, 118] on span "246197" at bounding box center [188, 118] width 84 height 9
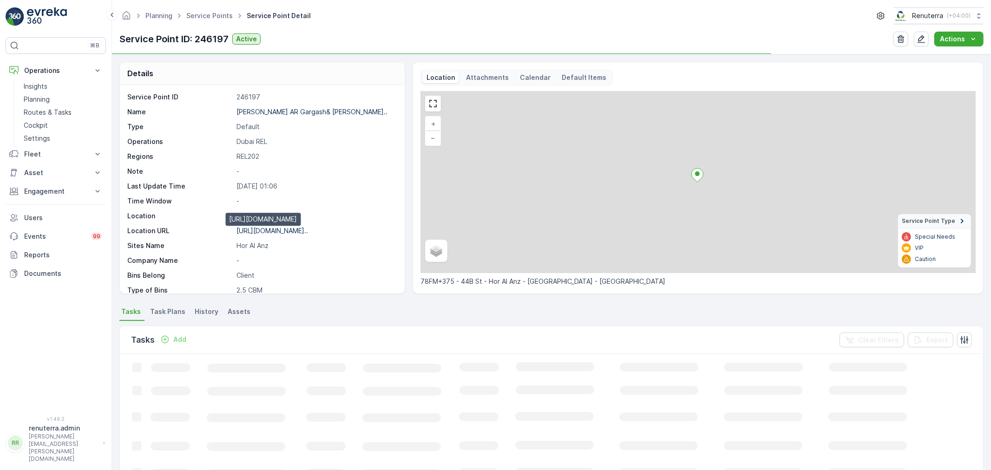
click at [283, 232] on p "https://maps.app.goo.gl/XaELi9..." at bounding box center [273, 231] width 72 height 8
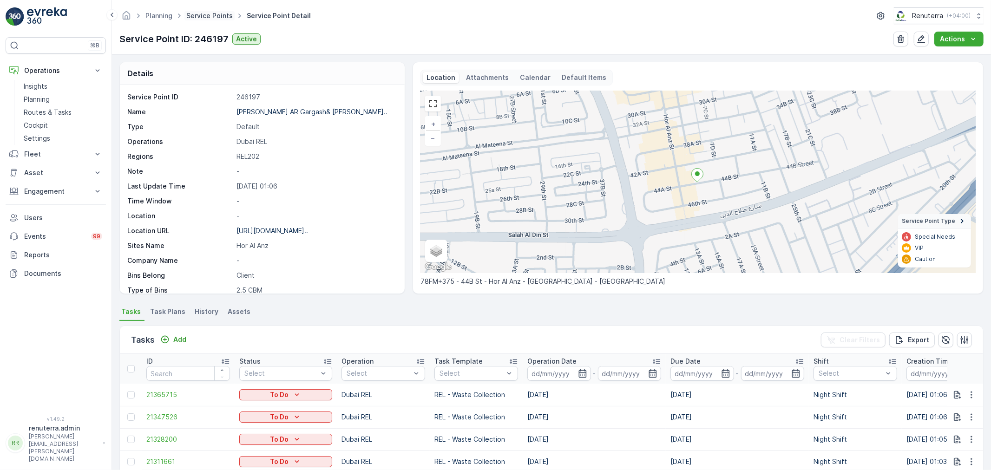
click at [210, 17] on link "Service Points" at bounding box center [209, 16] width 46 height 8
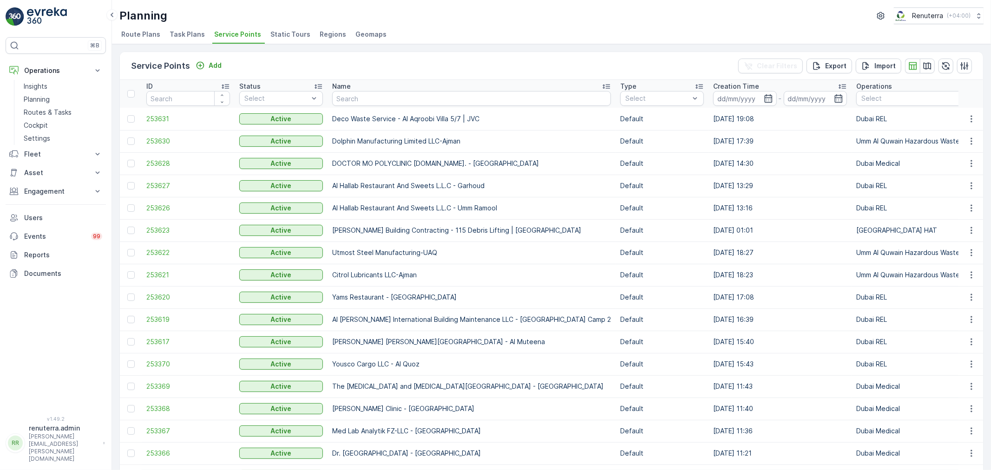
click at [388, 102] on input "text" at bounding box center [471, 98] width 279 height 15
paste input "Mr.Hussain AR Gargash& Nabil AR Gargash - Muraqabah Building"
type input "Mr.Hussain AR Gargash& Nabil AR Gargash - Muraqabah Building"
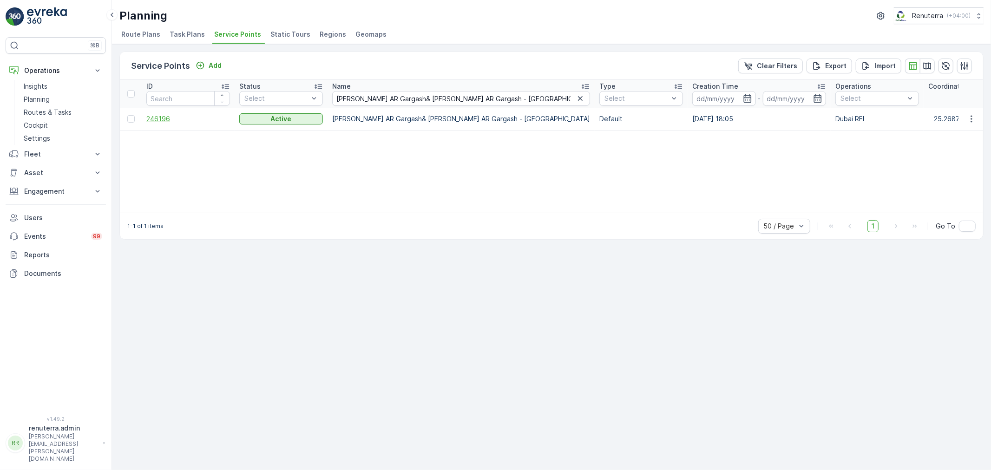
click at [167, 115] on span "246196" at bounding box center [188, 118] width 84 height 9
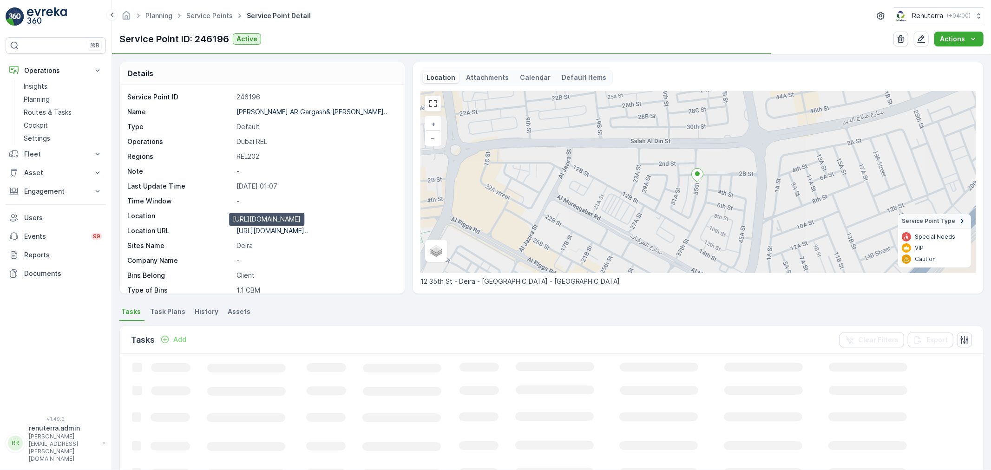
click at [289, 232] on p "https://maps.app.goo.gl/XMZM49..." at bounding box center [273, 231] width 72 height 8
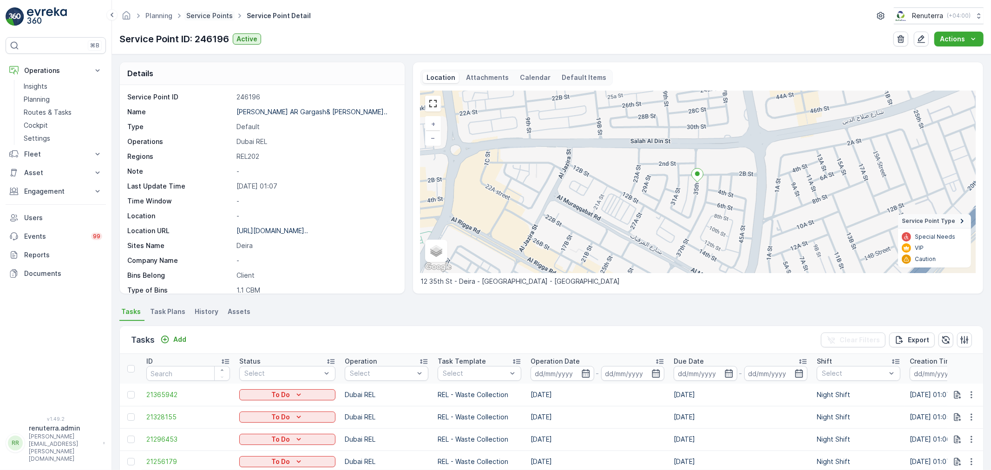
click at [211, 12] on link "Service Points" at bounding box center [209, 16] width 46 height 8
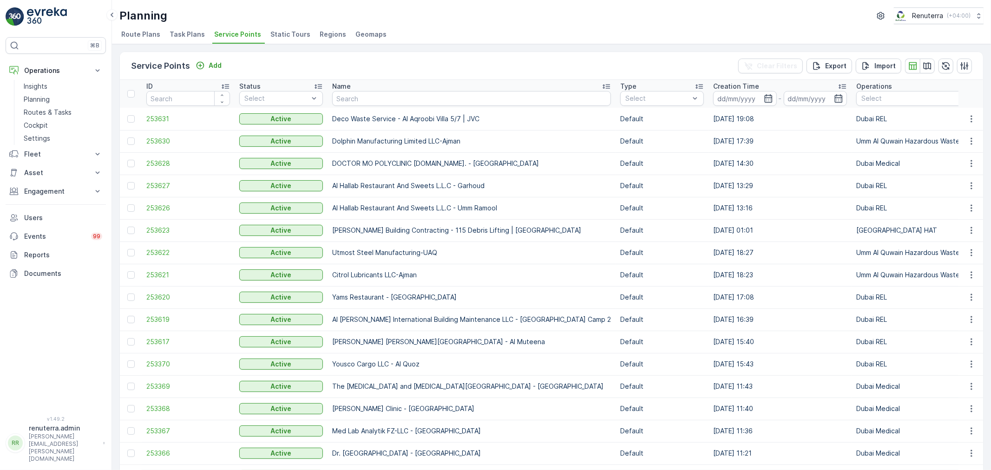
click at [384, 93] on input "text" at bounding box center [471, 98] width 279 height 15
paste input "Juma Al Majid Holding Group"
type input "Juma Al Majid Holding Group"
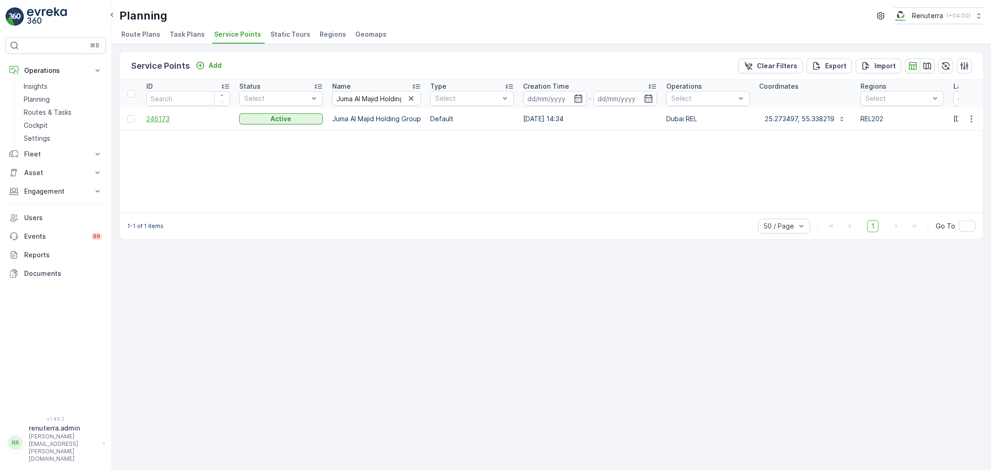
click at [157, 117] on span "246173" at bounding box center [188, 118] width 84 height 9
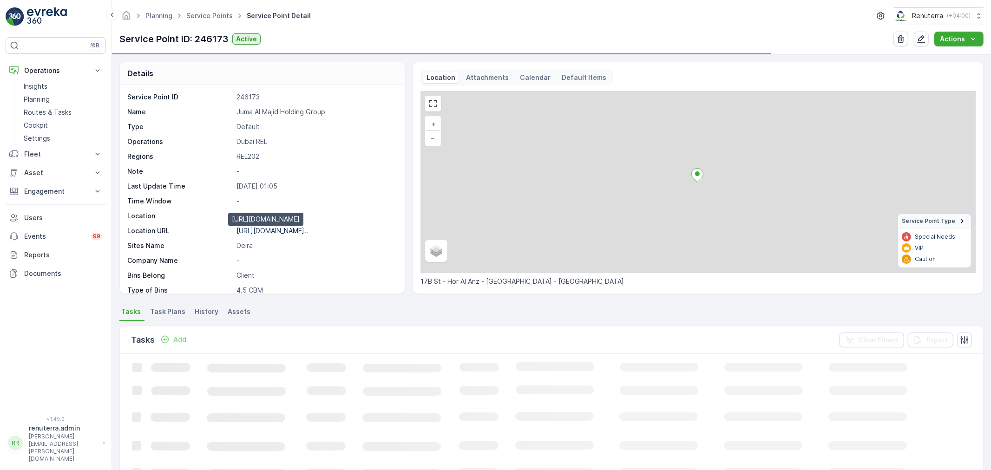
click at [270, 230] on p "https://maps.app.goo.gl/n6ZwhC..." at bounding box center [273, 231] width 72 height 8
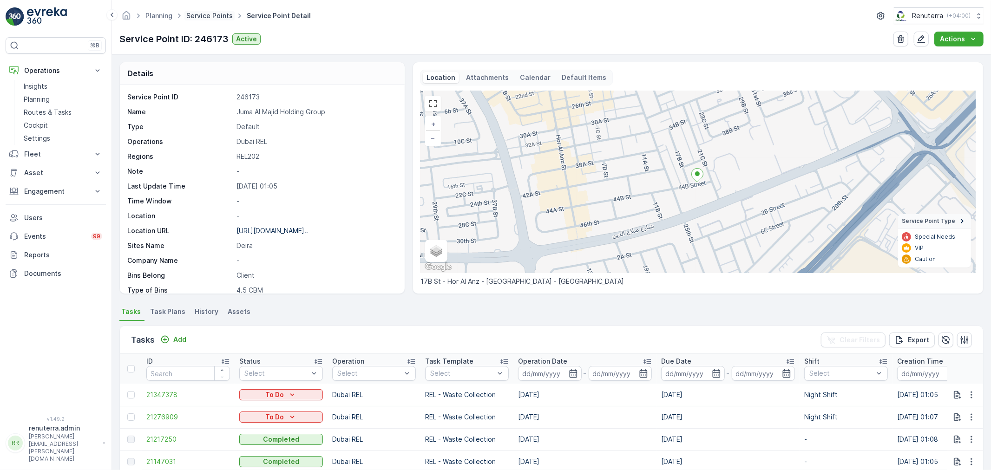
click at [218, 17] on link "Service Points" at bounding box center [209, 16] width 46 height 8
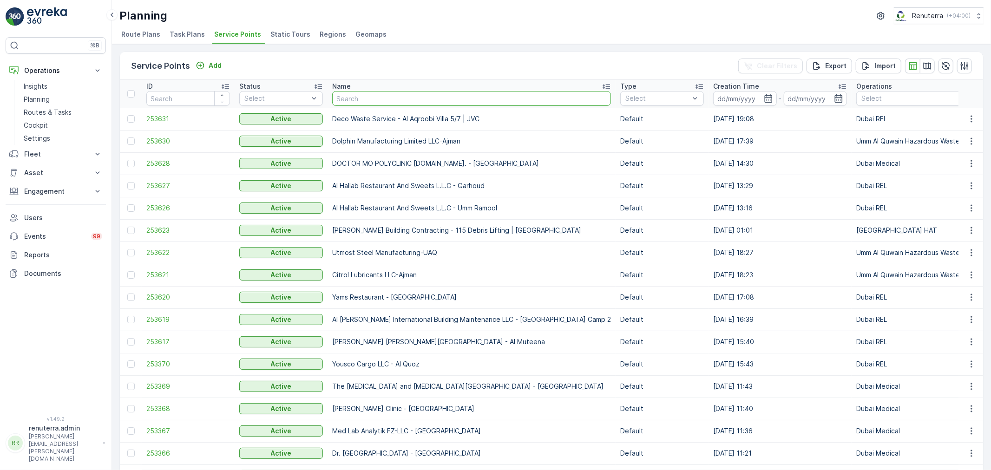
click at [357, 104] on input "text" at bounding box center [471, 98] width 279 height 15
paste input "Pak Patan Restaurant"
type input "Pak Patan Restaurant"
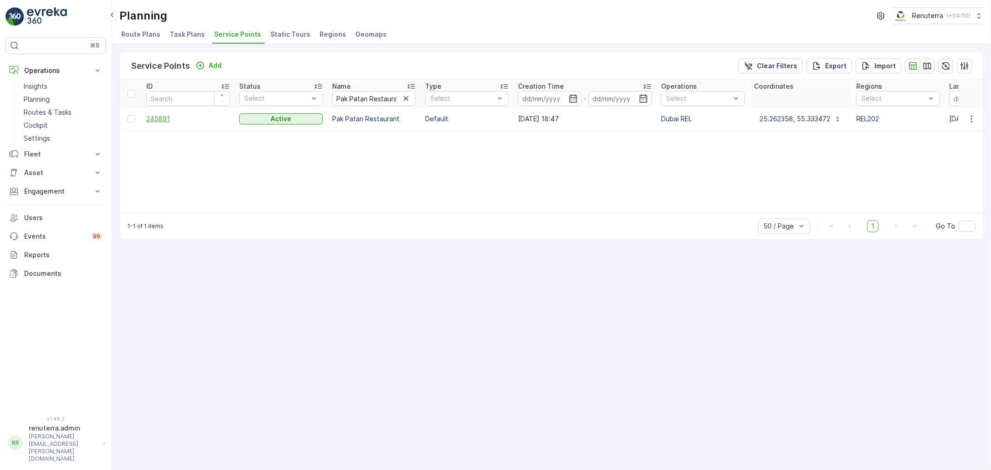
click at [159, 118] on span "245891" at bounding box center [188, 118] width 84 height 9
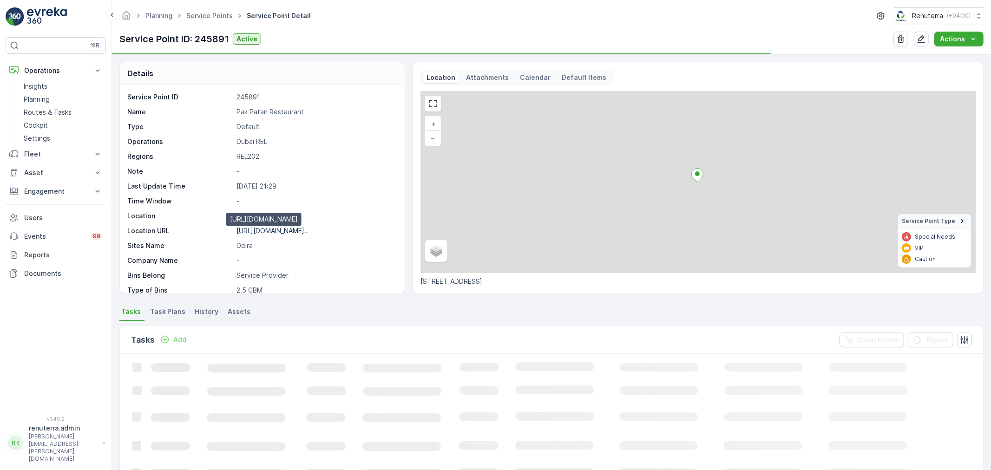
click at [271, 233] on p "https://maps.app.goo.gl/91KeBJ..." at bounding box center [273, 231] width 72 height 8
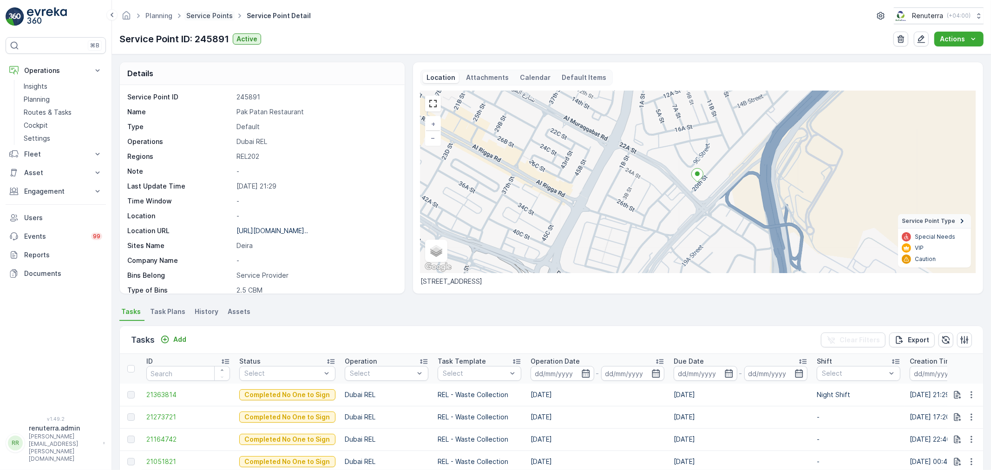
click at [204, 17] on link "Service Points" at bounding box center [209, 16] width 46 height 8
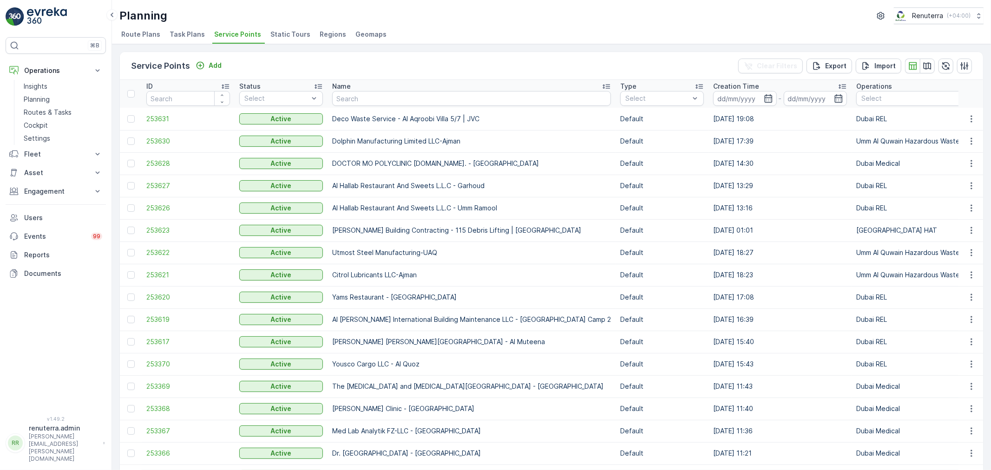
click at [356, 106] on th "Name" at bounding box center [472, 94] width 288 height 28
click at [357, 99] on input "text" at bounding box center [471, 98] width 279 height 15
paste input "[PERSON_NAME] [PERSON_NAME] -Hor Al Anz ([PERSON_NAME] 1 Building)"
type input "[PERSON_NAME] [PERSON_NAME] -Hor Al Anz ([PERSON_NAME] 1 Building)"
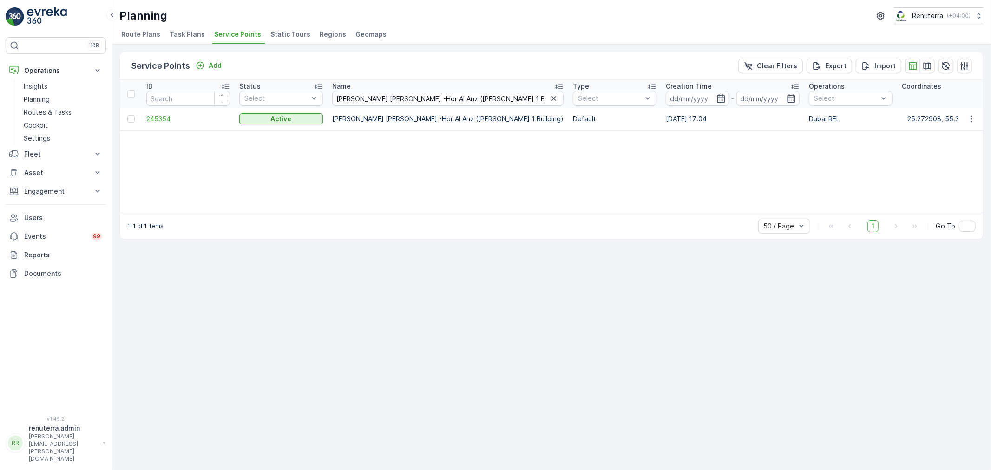
click at [163, 113] on td "245354" at bounding box center [188, 119] width 93 height 22
click at [161, 118] on span "245354" at bounding box center [188, 118] width 84 height 9
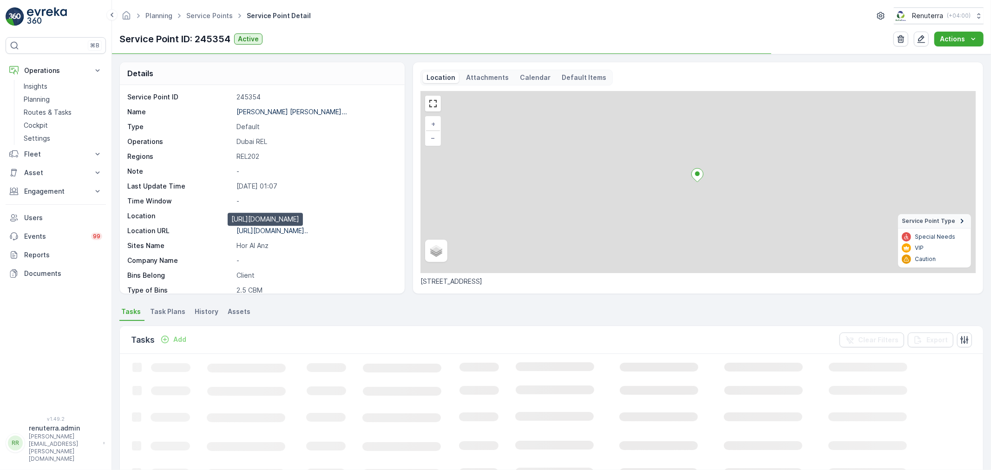
click at [287, 231] on p "https://maps.app.goo.gl/uPXFm8..." at bounding box center [273, 231] width 72 height 8
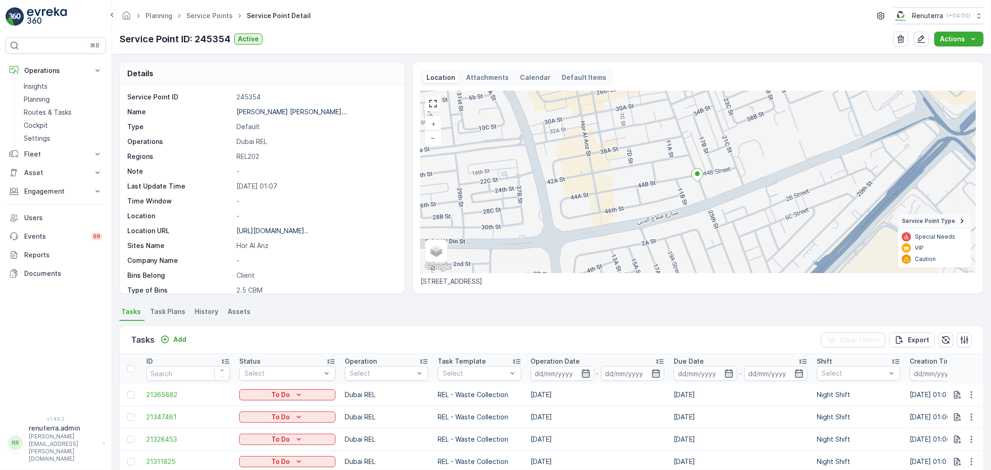
click at [196, 22] on div "Planning Service Points Service Point Detail Renuterra ( +04:00 )" at bounding box center [551, 15] width 865 height 17
click at [217, 20] on span "Service Points" at bounding box center [210, 15] width 50 height 9
click at [219, 11] on span "Service Points" at bounding box center [210, 15] width 50 height 9
click at [212, 22] on div "Planning Service Points Service Point Detail Renuterra ( +04:00 )" at bounding box center [551, 15] width 865 height 17
click at [212, 19] on link "Service Points" at bounding box center [209, 16] width 46 height 8
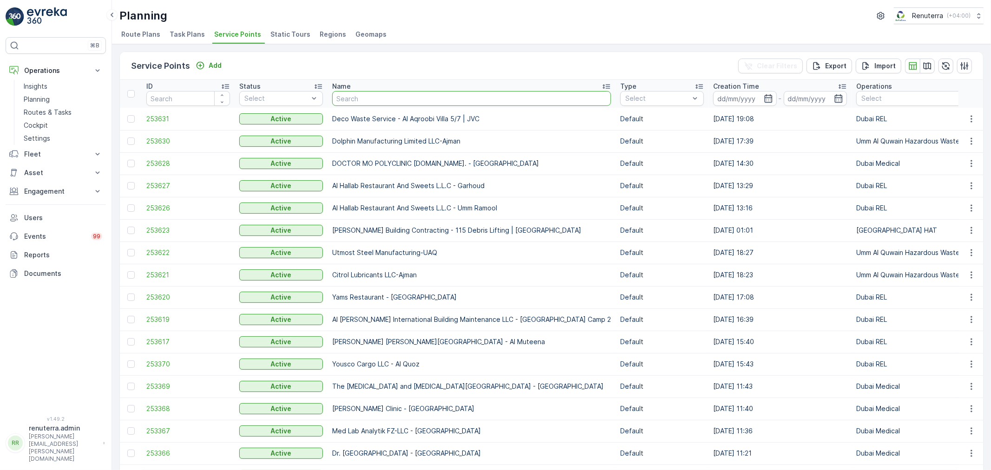
click at [396, 96] on input "text" at bounding box center [471, 98] width 279 height 15
type input "[PERSON_NAME] Property -[GEOGRAPHIC_DATA]"
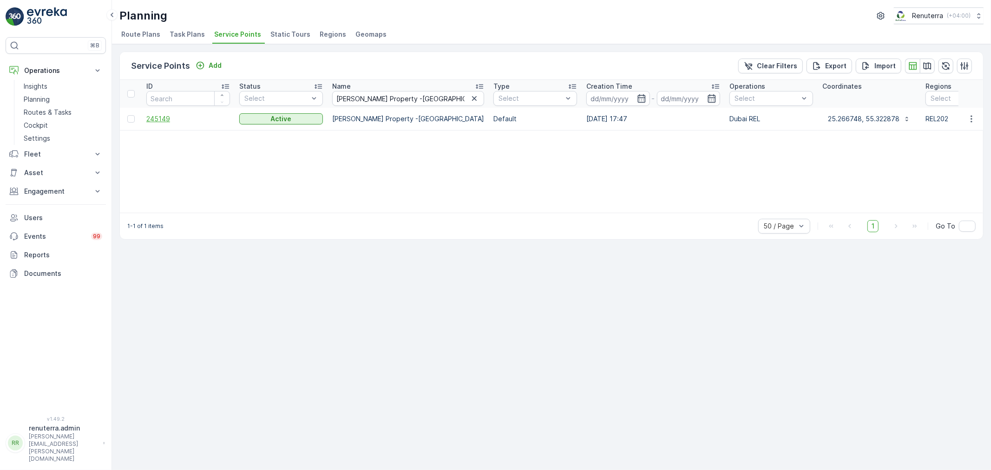
click at [163, 121] on span "245149" at bounding box center [188, 118] width 84 height 9
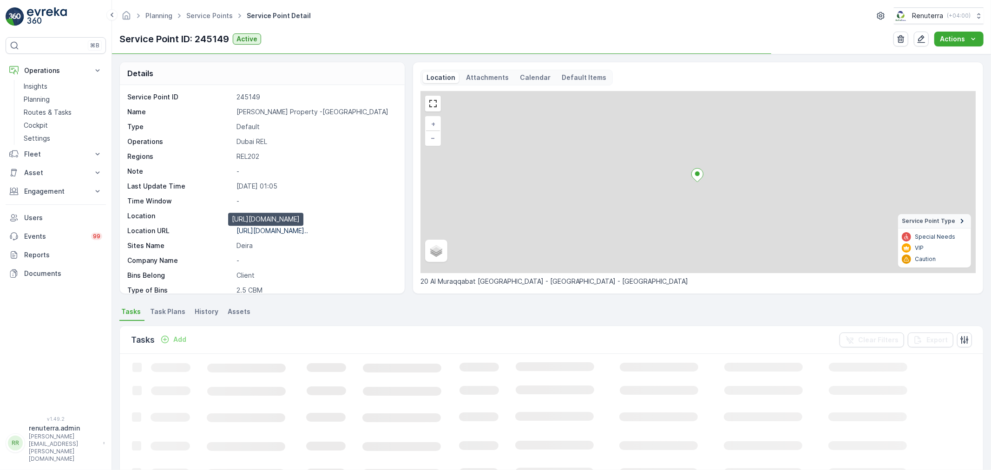
click at [303, 233] on p "https://maps.app.goo.gl/GhkMgD..." at bounding box center [273, 231] width 72 height 8
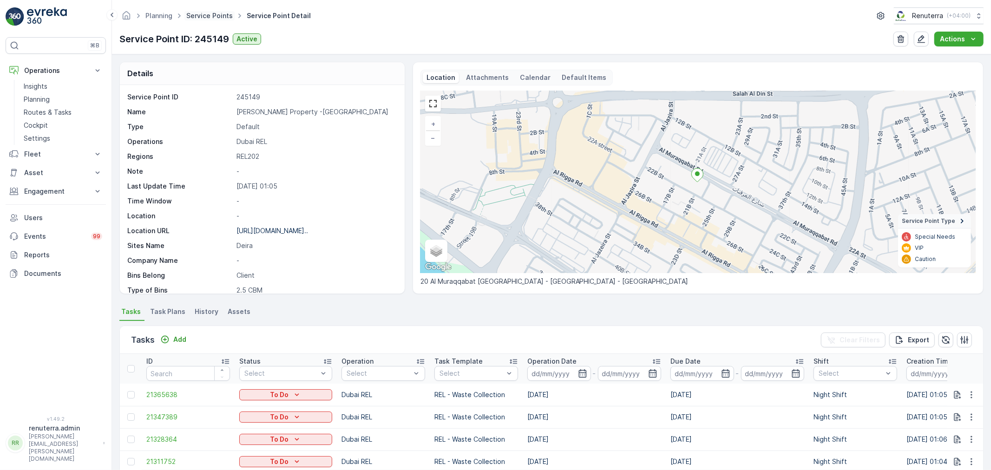
click at [208, 16] on link "Service Points" at bounding box center [209, 16] width 46 height 8
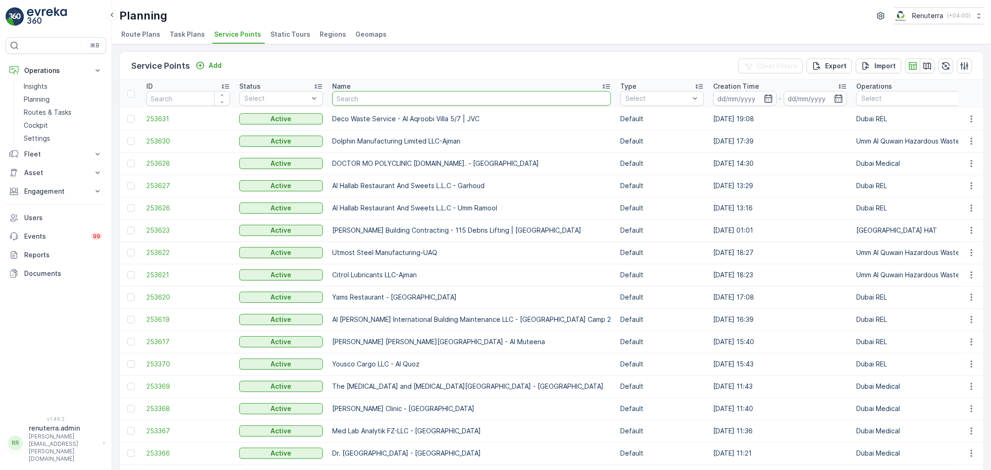
click at [362, 99] on input "text" at bounding box center [471, 98] width 279 height 15
type input "ALS-H/O Abdulrahim Mohd Ali Badri BLDG 270 & 271"
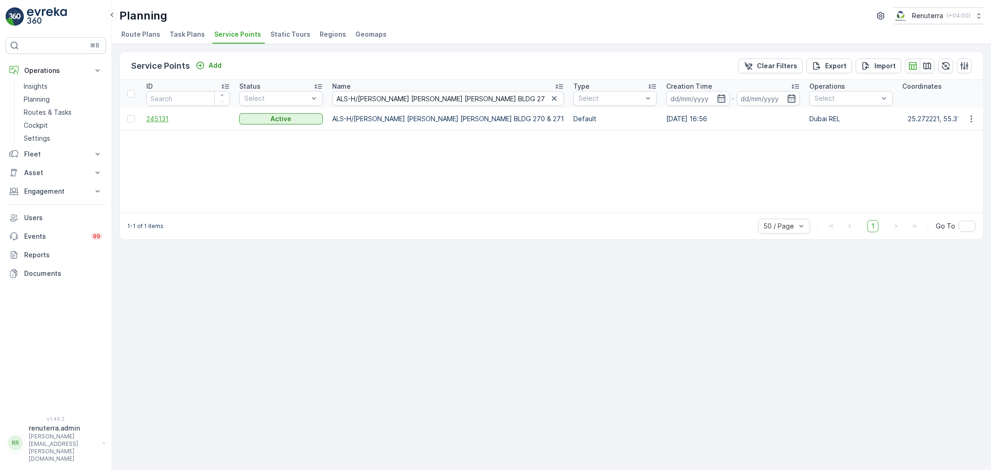
click at [159, 122] on span "245131" at bounding box center [188, 118] width 84 height 9
drag, startPoint x: 484, startPoint y: 99, endPoint x: 477, endPoint y: 99, distance: 7.5
click at [552, 99] on icon "button" at bounding box center [554, 98] width 5 height 5
click at [365, 100] on input "text" at bounding box center [448, 98] width 232 height 15
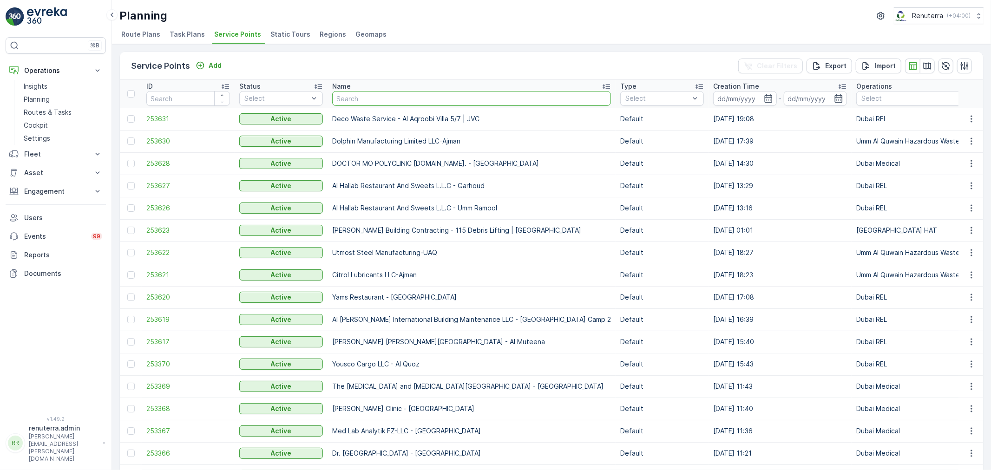
click at [365, 98] on input "text" at bounding box center [471, 98] width 279 height 15
paste input "ALS-[PERSON_NAME] [PERSON_NAME] [PERSON_NAME] BLDG 342"
type input "ALS-[PERSON_NAME] [PERSON_NAME] [PERSON_NAME] BLDG 342"
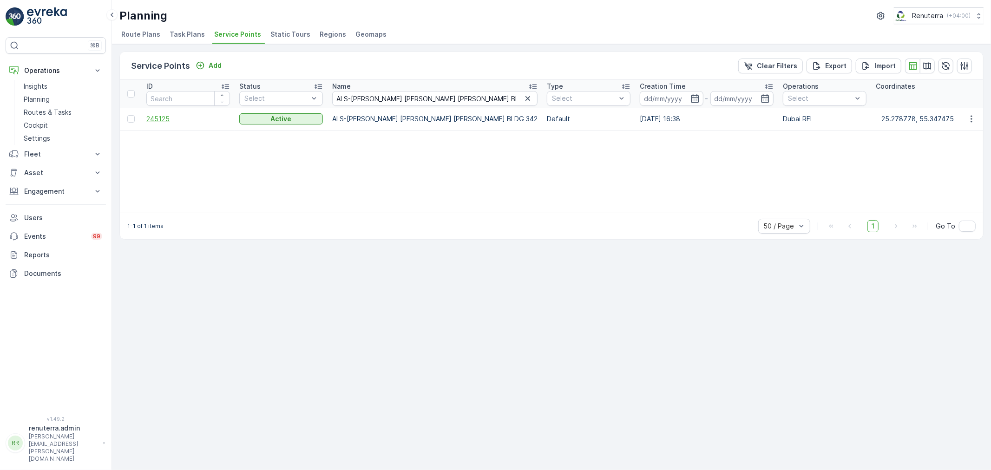
click at [146, 117] on span "245125" at bounding box center [188, 118] width 84 height 9
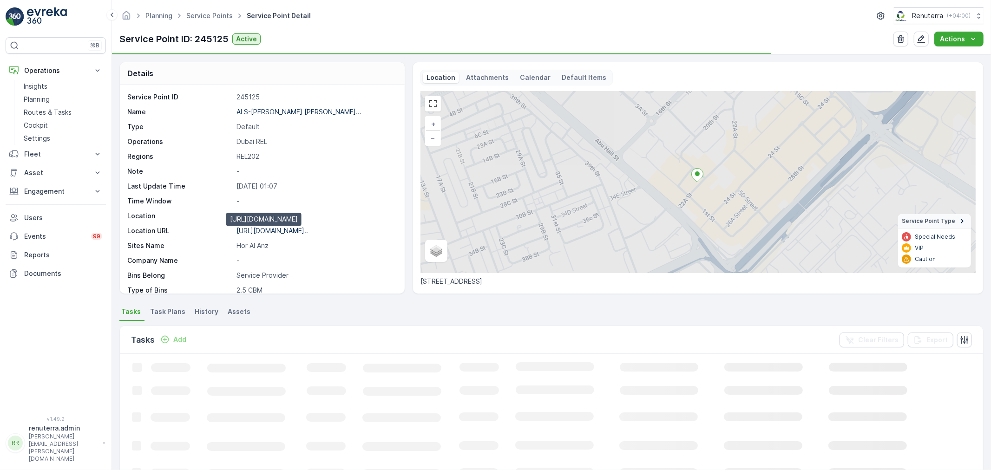
click at [286, 229] on p "[URL][DOMAIN_NAME].." at bounding box center [273, 231] width 72 height 8
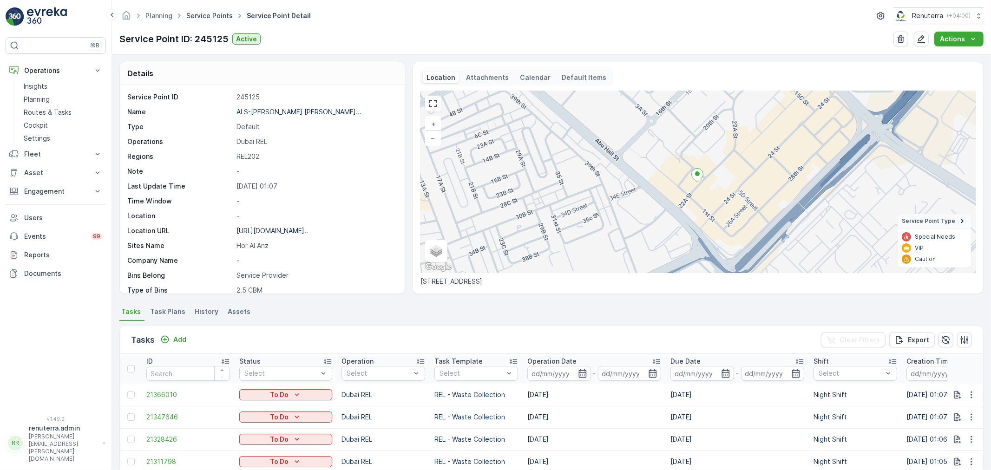
click at [211, 19] on link "Service Points" at bounding box center [209, 16] width 46 height 8
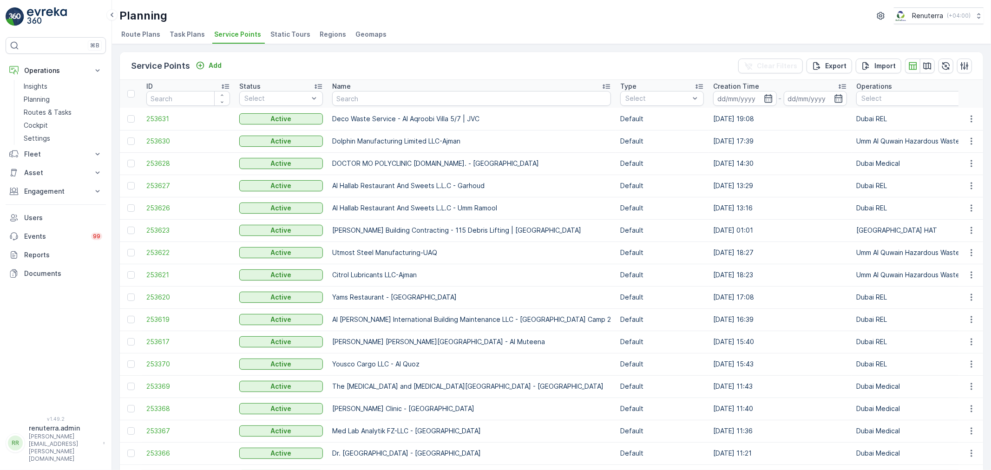
click at [378, 99] on input "text" at bounding box center [471, 98] width 279 height 15
paste input "SBK Real Estate- Murjan RESIDENCE"
type input "SBK Real Estate- Murjan RESIDENCE"
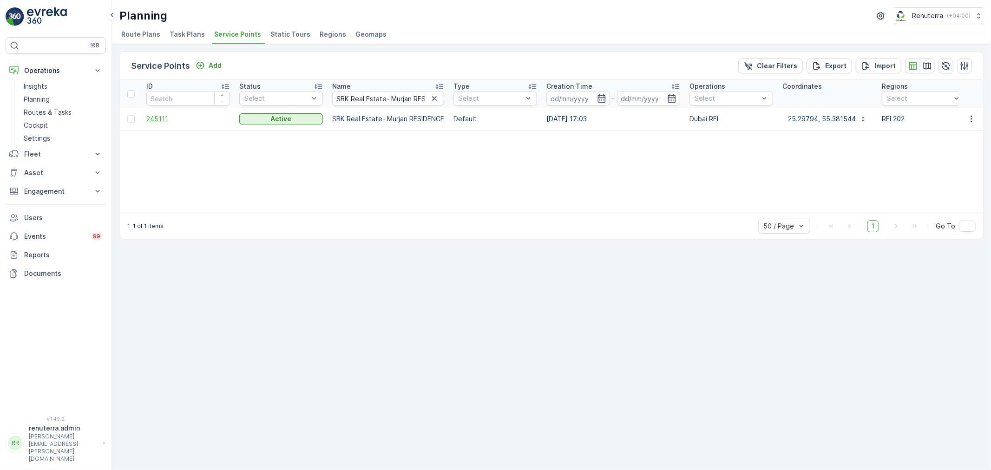
click at [154, 119] on span "245111" at bounding box center [188, 118] width 84 height 9
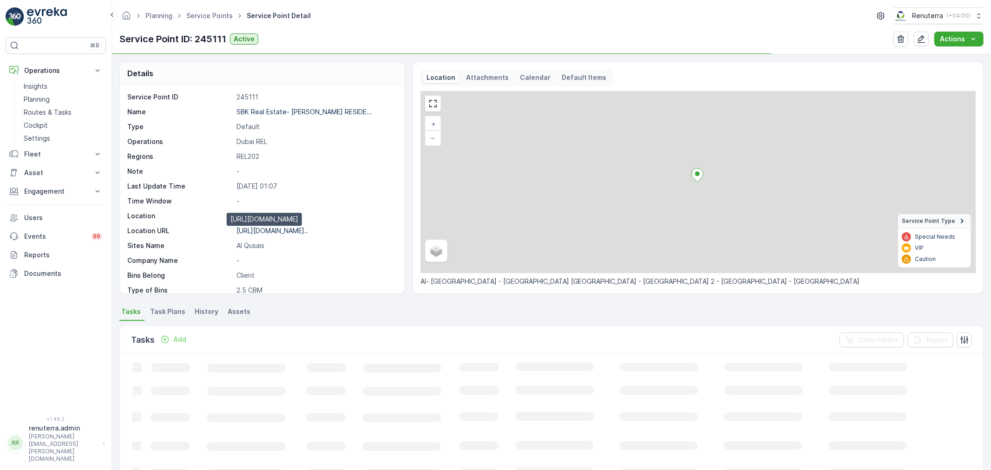
click at [286, 231] on p "https://maps.app.goo.gl/cJ6aST..." at bounding box center [273, 231] width 72 height 8
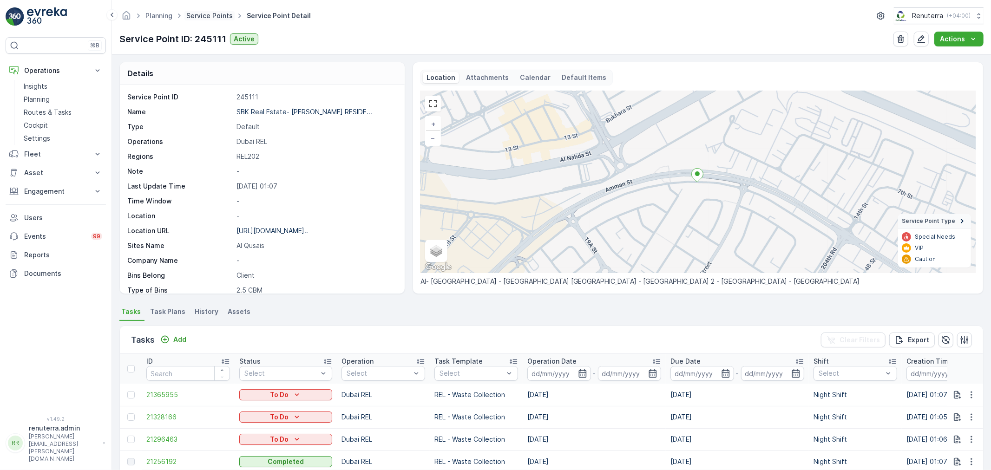
click at [223, 12] on link "Service Points" at bounding box center [209, 16] width 46 height 8
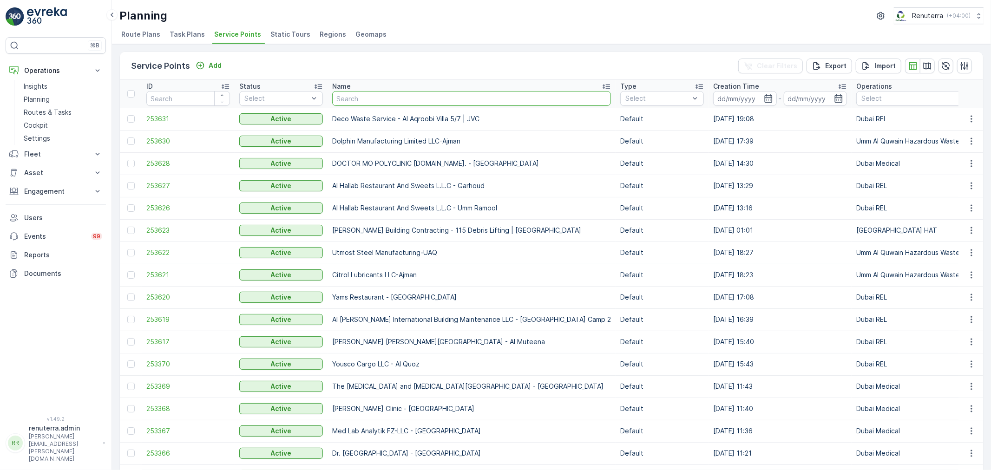
click at [355, 96] on input "text" at bounding box center [471, 98] width 279 height 15
type input "Seven Emirates Real estate"
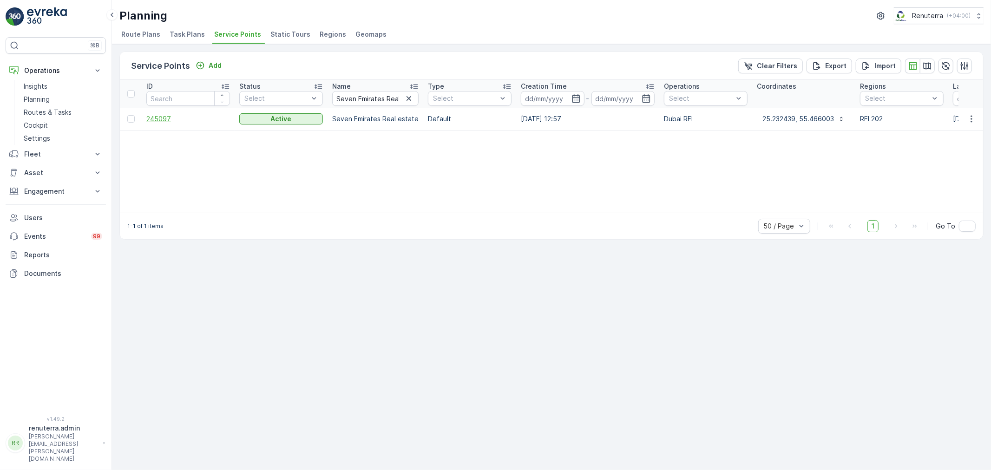
click at [160, 117] on span "245097" at bounding box center [188, 118] width 84 height 9
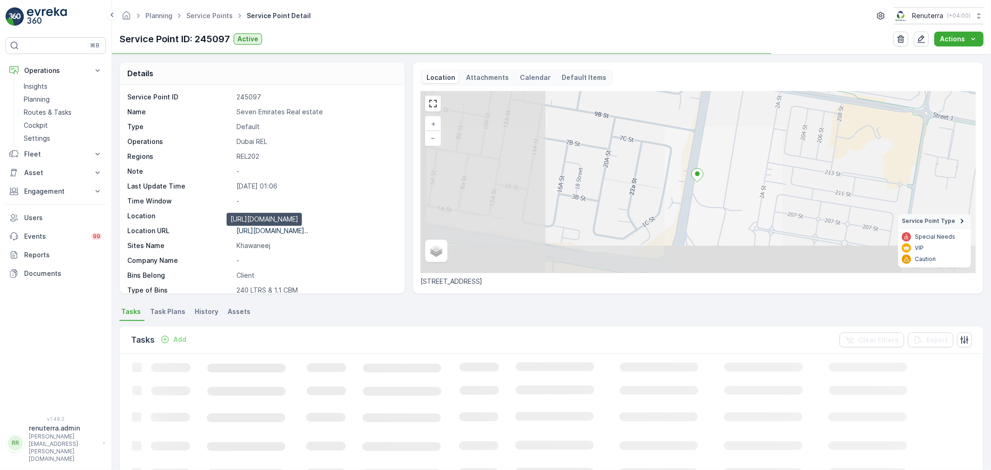
click at [265, 231] on p "https://maps.app.goo.gl/3oznQ7..." at bounding box center [273, 231] width 72 height 8
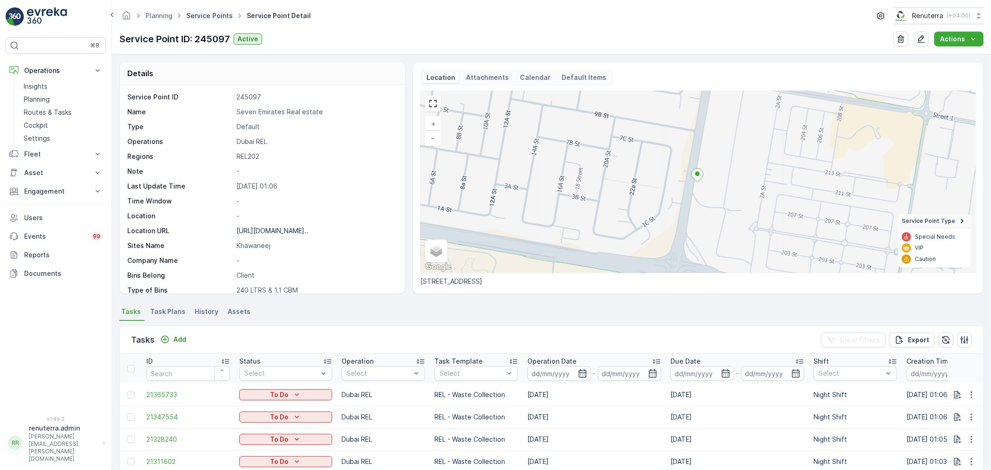
click at [208, 13] on link "Service Points" at bounding box center [209, 16] width 46 height 8
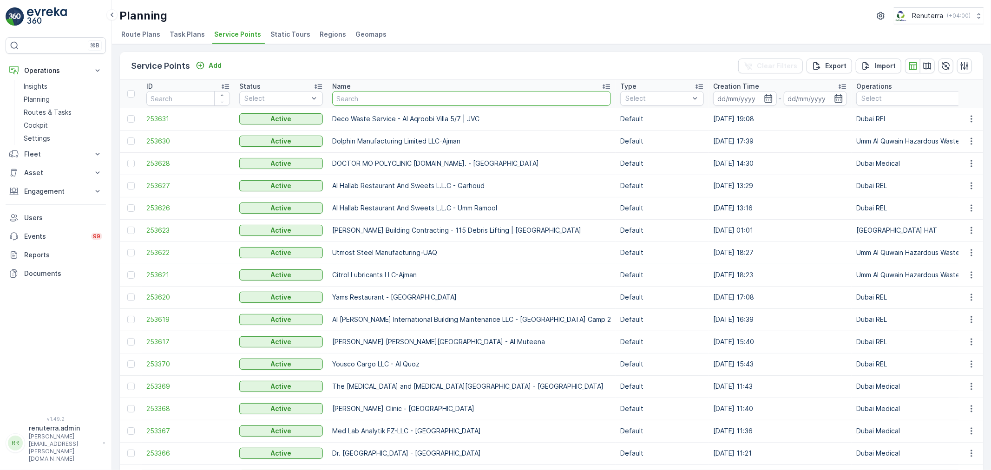
click at [360, 99] on input "text" at bounding box center [471, 98] width 279 height 15
paste input "ZEENAH AL HAYAT REAL ESTATE LLC"
type input "ZEENAH AL HAYAT REAL ESTATE LLC"
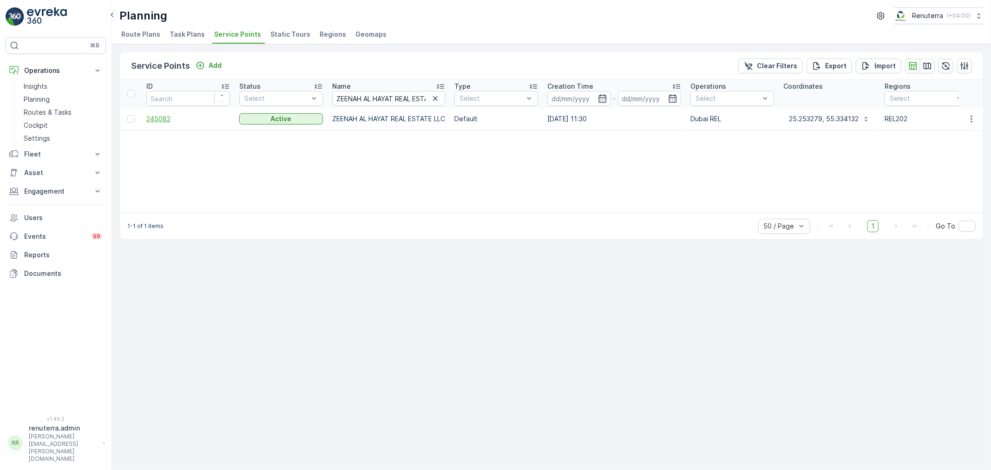
click at [151, 119] on span "245082" at bounding box center [188, 118] width 84 height 9
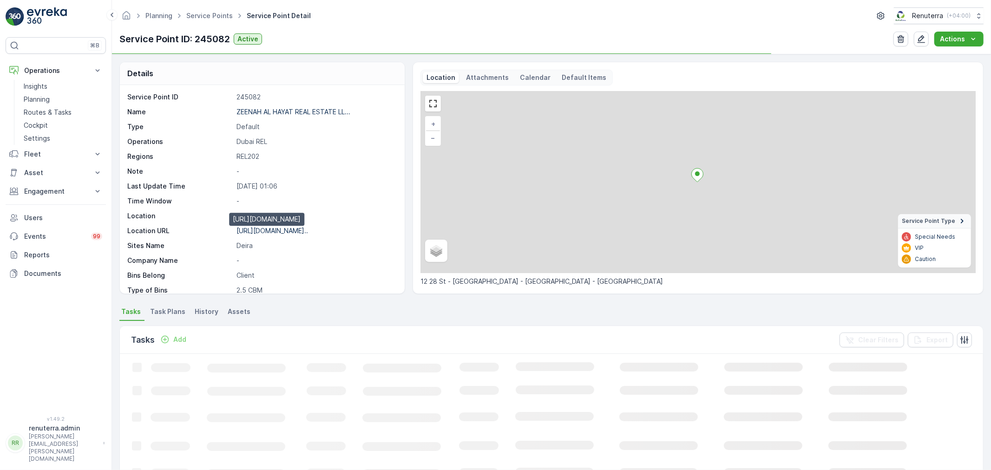
click at [291, 231] on p "https://maps.app.goo.gl/DAQ3WN..." at bounding box center [273, 231] width 72 height 8
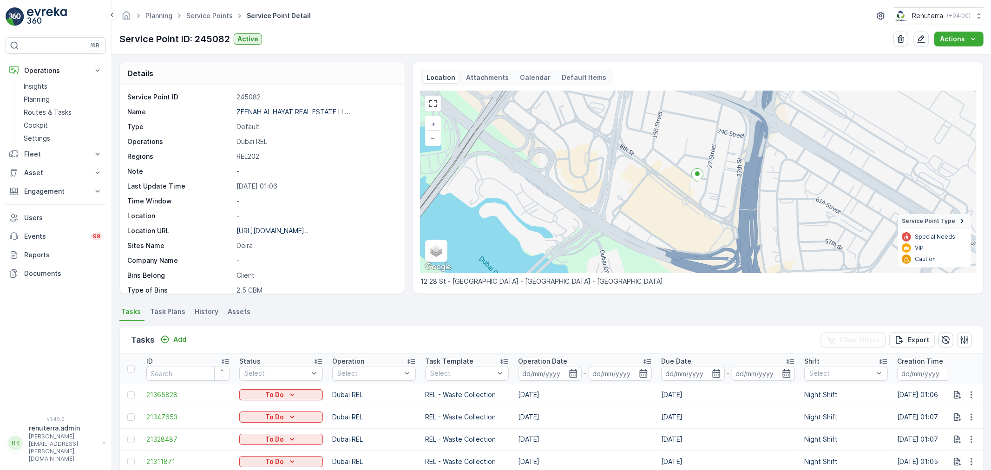
click at [208, 22] on ul "Service Points" at bounding box center [215, 15] width 60 height 13
click at [208, 16] on link "Service Points" at bounding box center [209, 16] width 46 height 8
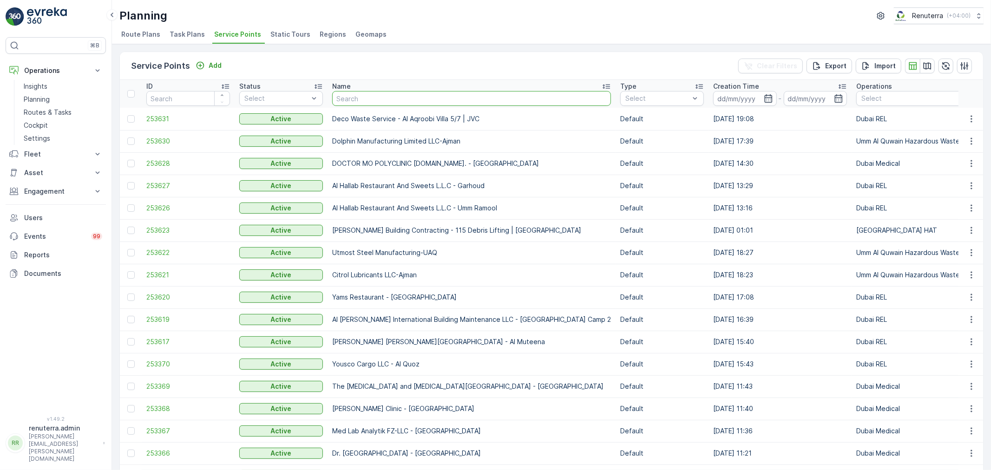
click at [383, 99] on input "text" at bounding box center [471, 98] width 279 height 15
paste input "Solv -[GEOGRAPHIC_DATA]"
type input "Solv -[GEOGRAPHIC_DATA]"
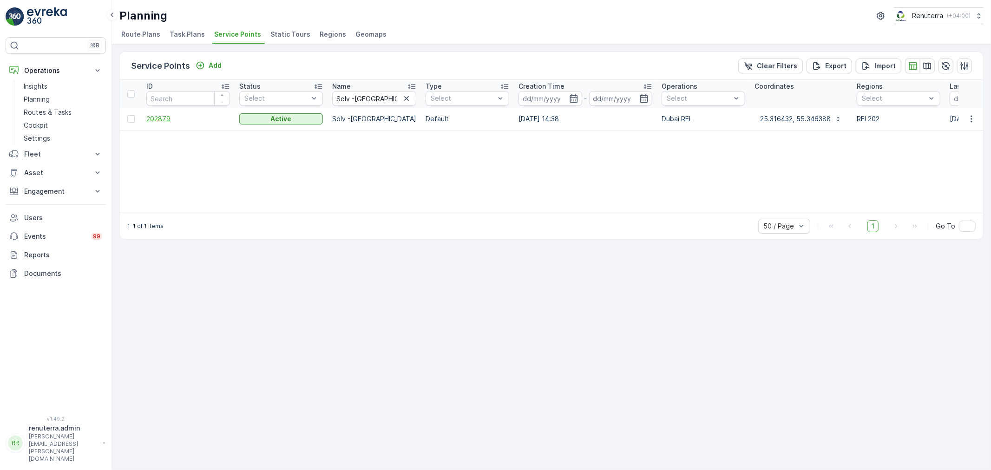
click at [157, 121] on span "202879" at bounding box center [188, 118] width 84 height 9
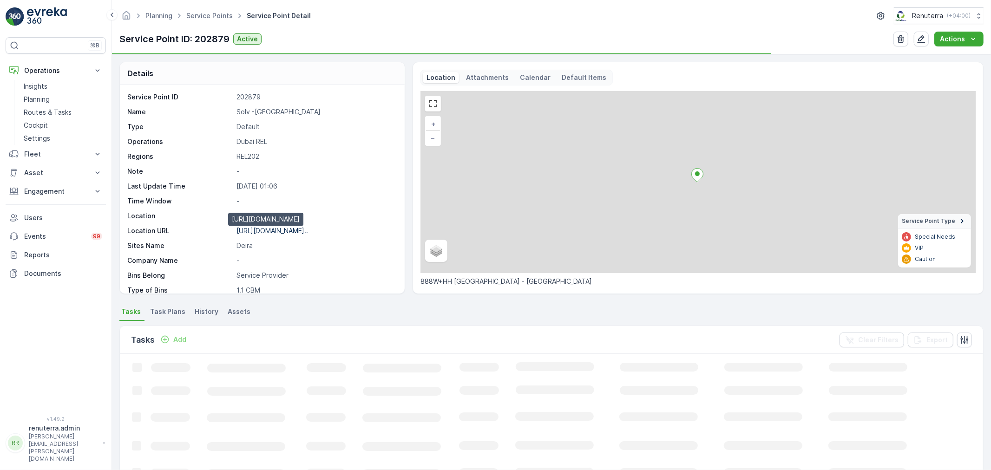
click at [290, 231] on p "https://maps.app.goo.gl/yR1mam..." at bounding box center [273, 231] width 72 height 8
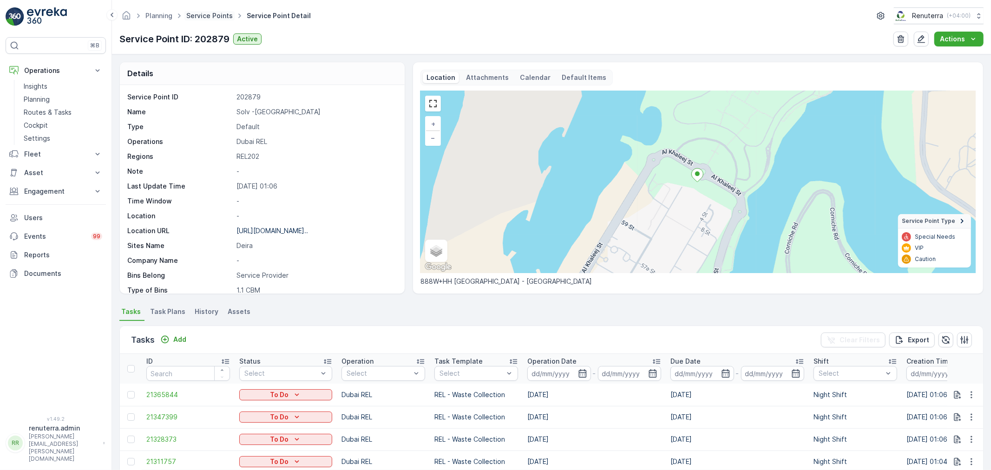
click at [207, 19] on link "Service Points" at bounding box center [209, 16] width 46 height 8
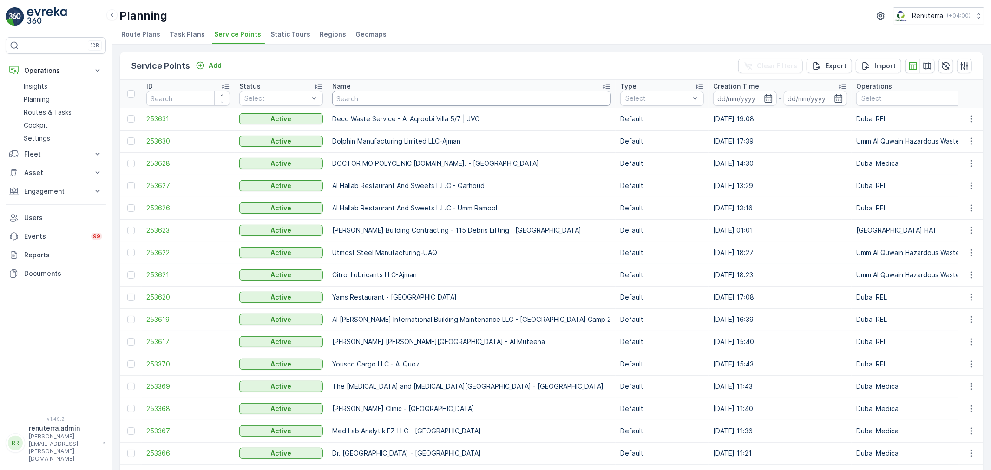
click at [358, 100] on input "text" at bounding box center [471, 98] width 279 height 15
paste input "[GEOGRAPHIC_DATA] Apartments"
type input "[GEOGRAPHIC_DATA] Apartments"
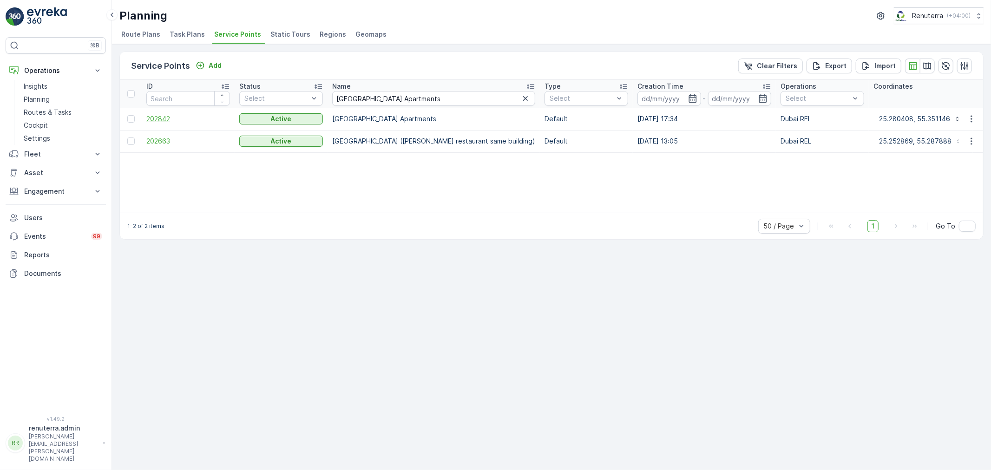
click at [156, 118] on span "202842" at bounding box center [188, 118] width 84 height 9
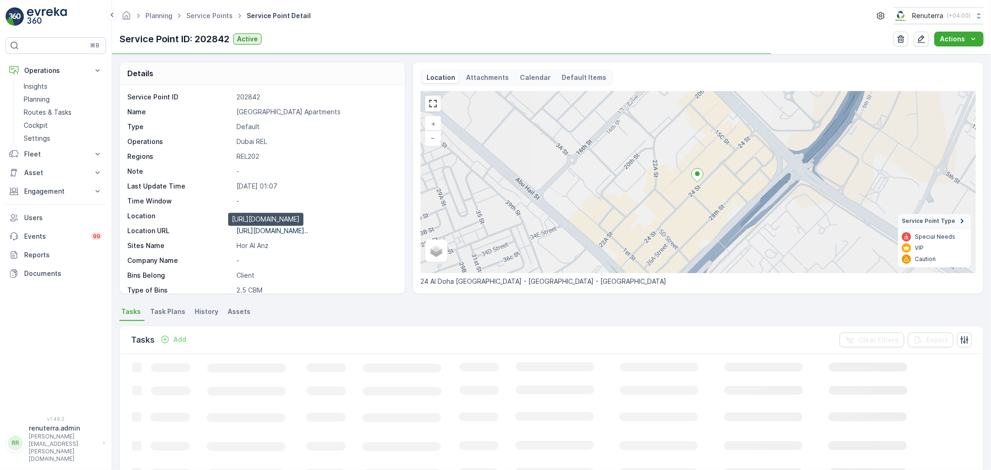
drag, startPoint x: 281, startPoint y: 234, endPoint x: 286, endPoint y: 233, distance: 5.7
click at [281, 233] on p "https://maps.app.goo.gl/MYzQ3o..." at bounding box center [273, 231] width 72 height 8
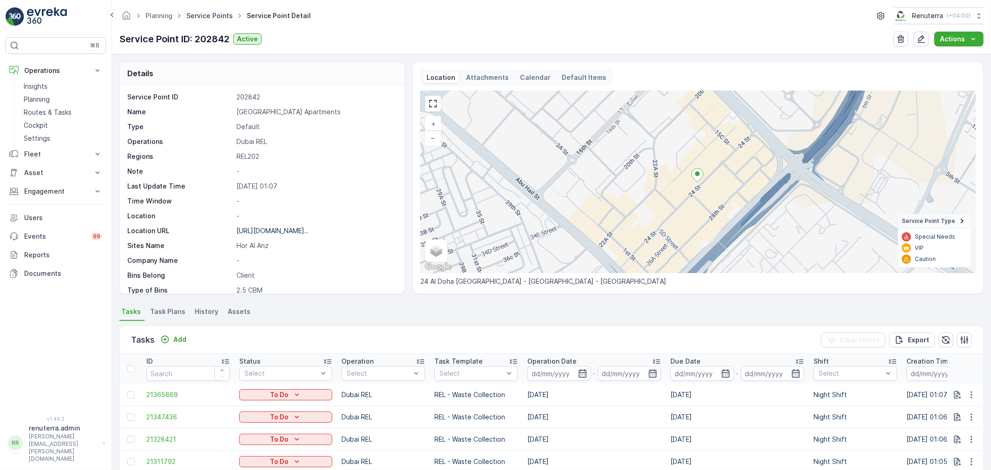
click at [220, 16] on link "Service Points" at bounding box center [209, 16] width 46 height 8
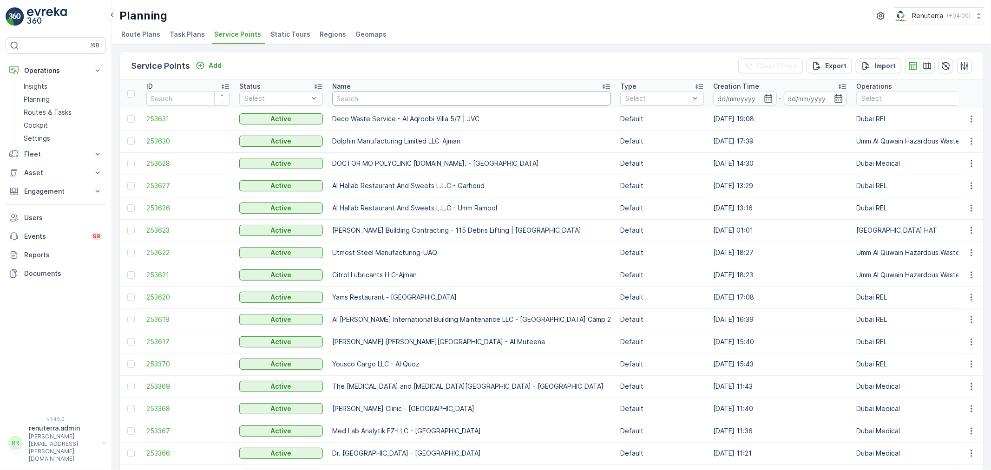
drag, startPoint x: 372, startPoint y: 98, endPoint x: 402, endPoint y: 101, distance: 29.9
click at [372, 99] on input "text" at bounding box center [471, 98] width 279 height 15
paste input "CALICUT KALLAYI RESTAURANT"
type input "CALICUT KALLAYI RESTAURANT"
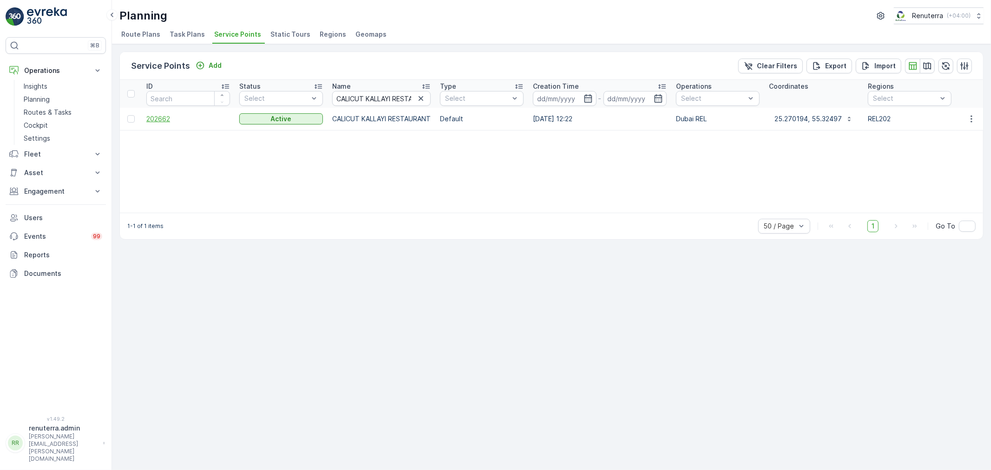
click at [169, 121] on span "202662" at bounding box center [188, 118] width 84 height 9
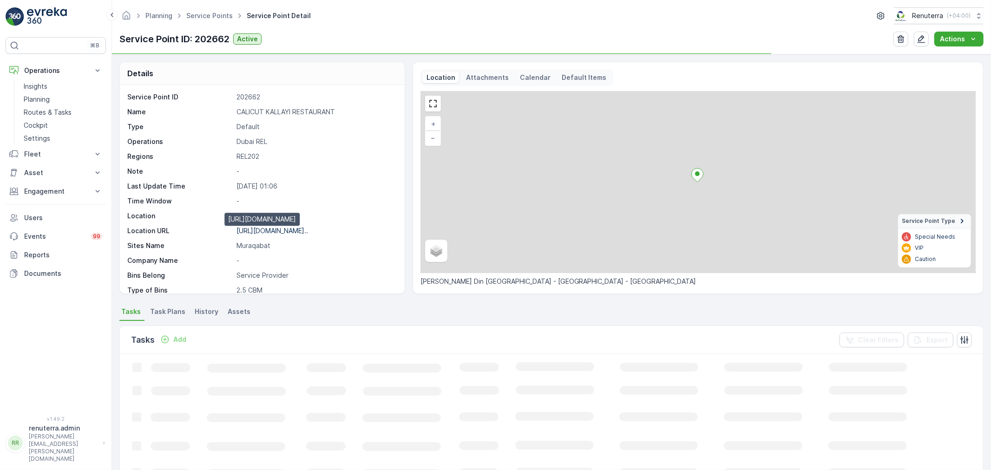
click at [300, 233] on p "https://maps.app.goo.gl/9gNrrj..." at bounding box center [273, 231] width 72 height 8
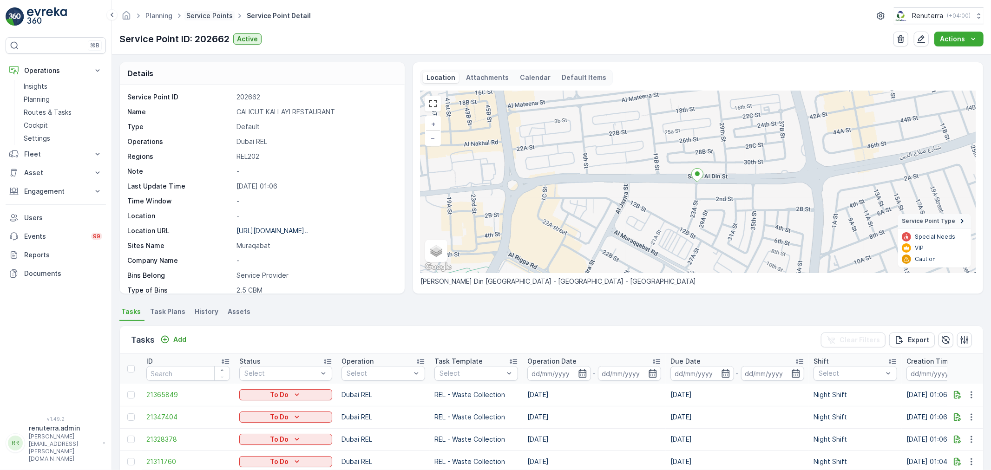
click at [205, 17] on link "Service Points" at bounding box center [209, 16] width 46 height 8
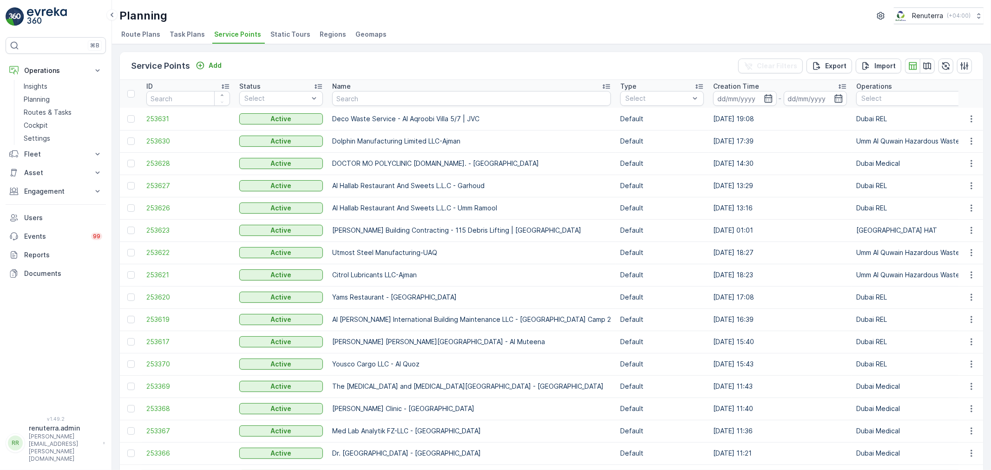
click at [382, 109] on td "Deco Waste Service - Al Aqroobi Villa 5/7 | JVC" at bounding box center [472, 119] width 288 height 22
click at [382, 104] on input "text" at bounding box center [471, 98] width 279 height 15
paste input "[GEOGRAPHIC_DATA] -[GEOGRAPHIC_DATA] FZCO"
type input "[GEOGRAPHIC_DATA] -[GEOGRAPHIC_DATA] FZCO"
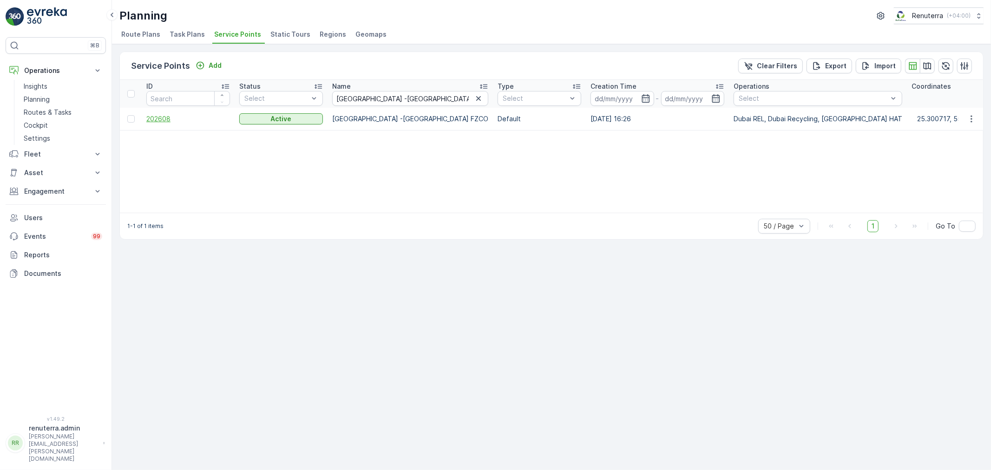
drag, startPoint x: 154, startPoint y: 106, endPoint x: 155, endPoint y: 118, distance: 12.6
click at [155, 118] on span "202608" at bounding box center [188, 118] width 84 height 9
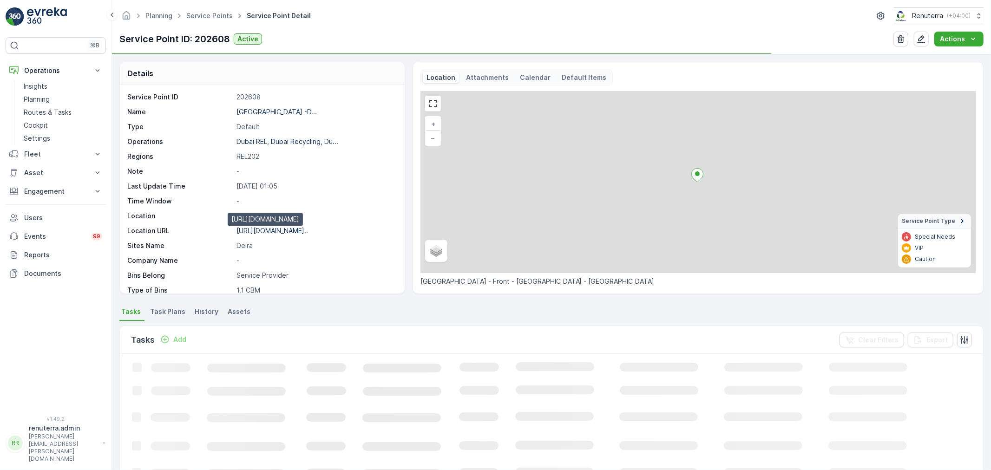
click at [267, 232] on p "https://maps.app.goo.gl/PQHqk5..." at bounding box center [273, 231] width 72 height 8
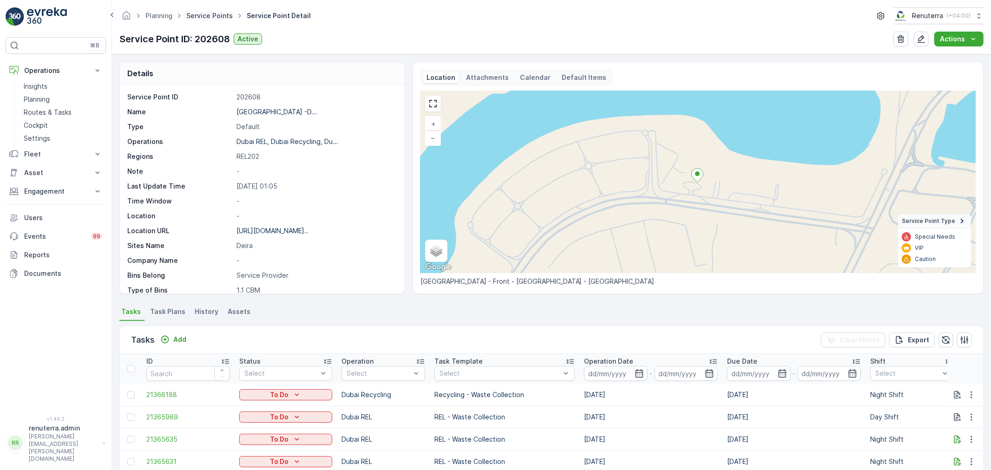
click at [212, 18] on link "Service Points" at bounding box center [209, 16] width 46 height 8
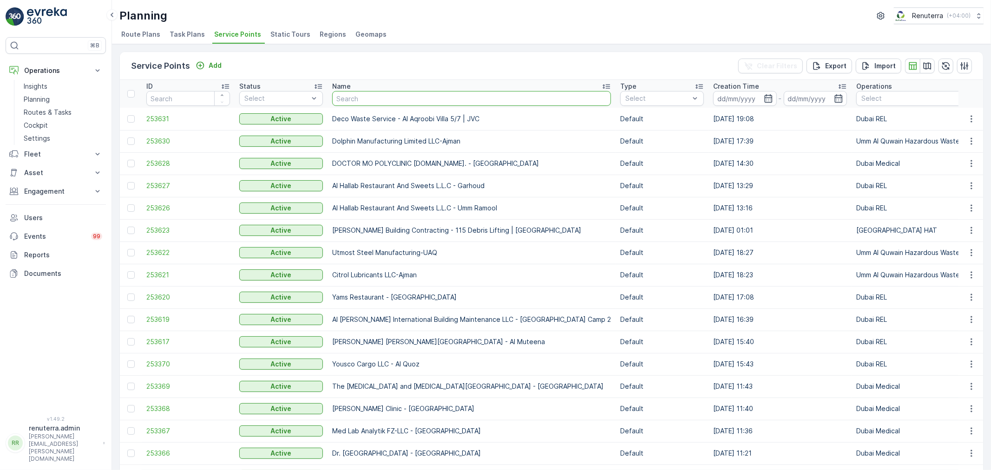
click at [375, 103] on input "text" at bounding box center [471, 98] width 279 height 15
paste input "[GEOGRAPHIC_DATA] -[GEOGRAPHIC_DATA] FZCO"
type input "[GEOGRAPHIC_DATA] -[GEOGRAPHIC_DATA] FZCO"
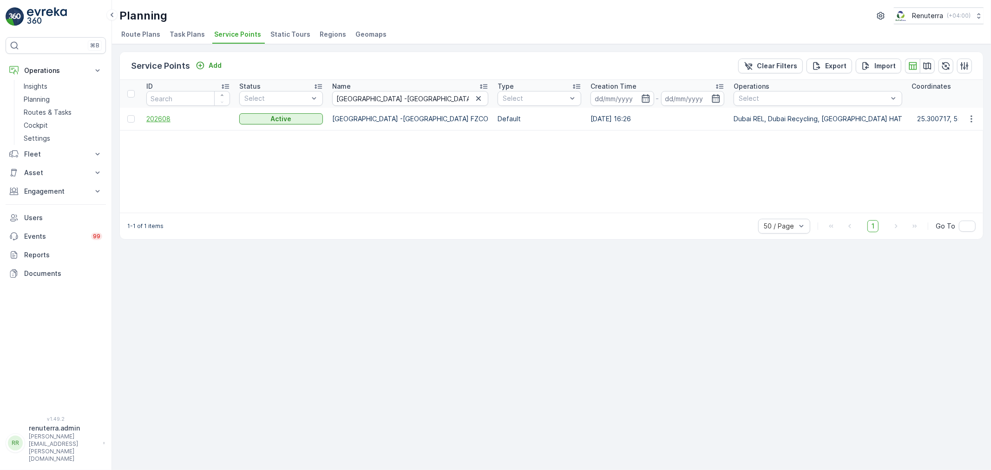
click at [157, 121] on span "202608" at bounding box center [188, 118] width 84 height 9
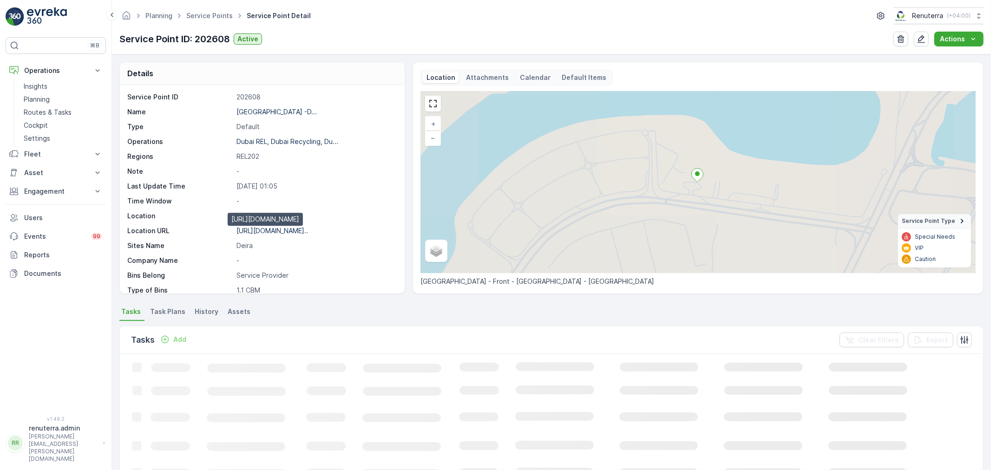
click at [308, 234] on p "https://maps.app.goo.gl/PQHqk5..." at bounding box center [273, 231] width 72 height 8
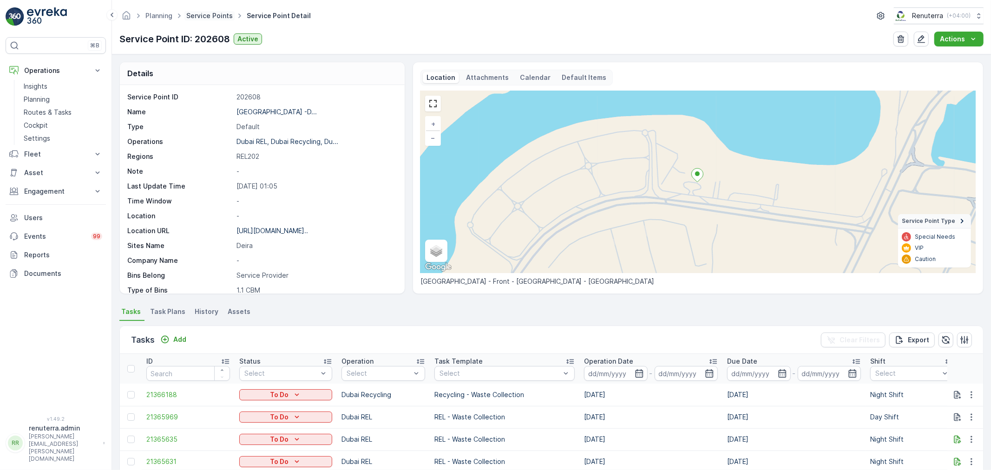
click at [219, 13] on link "Service Points" at bounding box center [209, 16] width 46 height 8
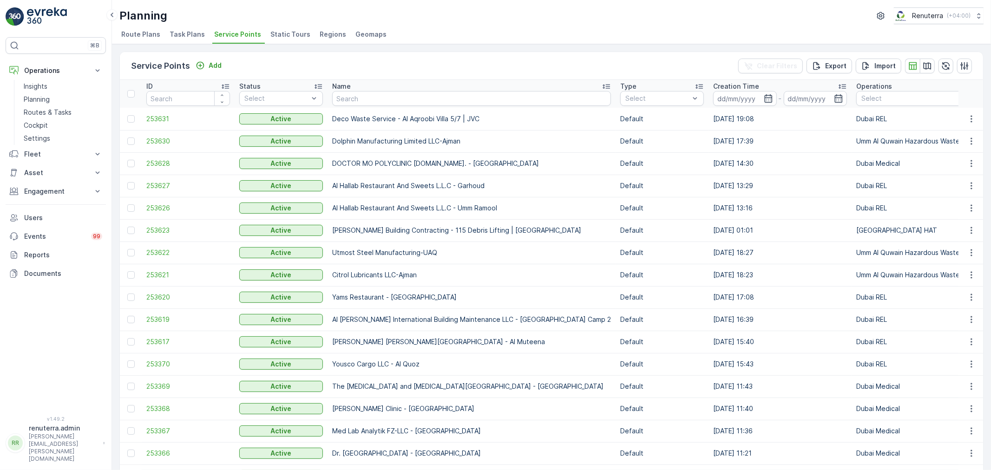
click at [389, 91] on th "Name" at bounding box center [472, 94] width 288 height 28
click at [385, 98] on input "text" at bounding box center [471, 98] width 279 height 15
paste input "SBK Real Estate-Dana Residence"
type input "SBK Real Estate-Dana Residence"
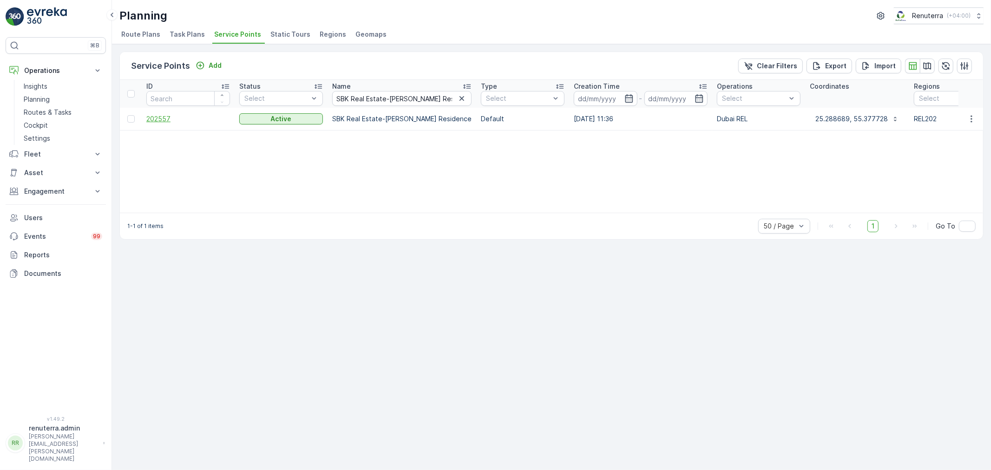
click at [160, 122] on span "202557" at bounding box center [188, 118] width 84 height 9
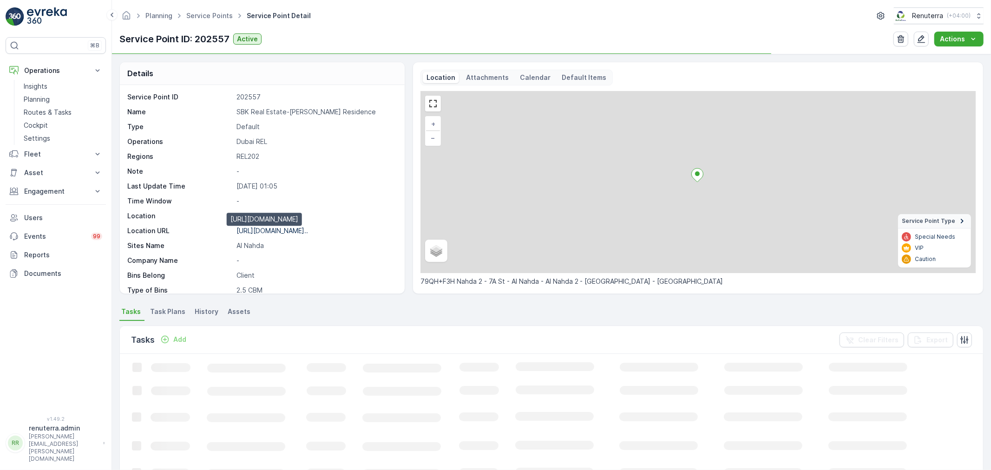
click at [273, 232] on p "https://maps.app.goo.gl/AS2P2t..." at bounding box center [273, 231] width 72 height 8
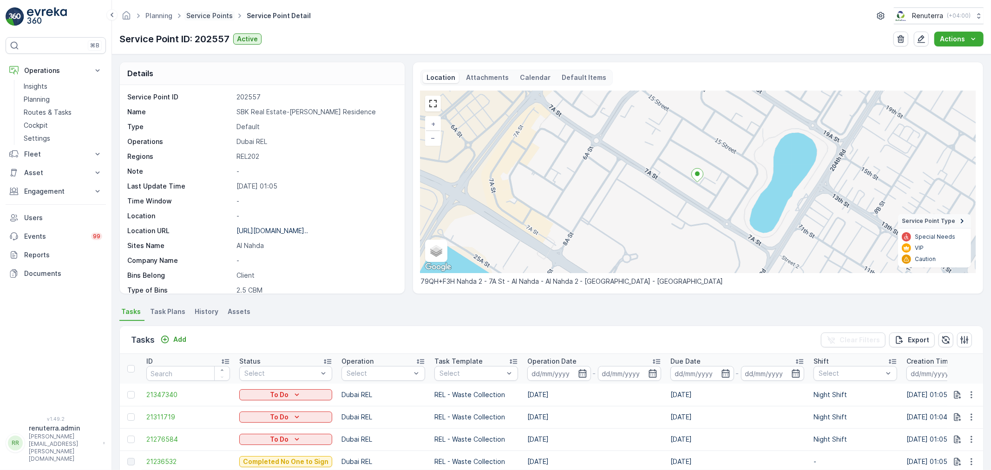
drag, startPoint x: 218, startPoint y: 10, endPoint x: 218, endPoint y: 15, distance: 5.1
click at [218, 11] on ul "Service Points" at bounding box center [215, 15] width 60 height 13
click at [218, 15] on link "Service Points" at bounding box center [209, 16] width 46 height 8
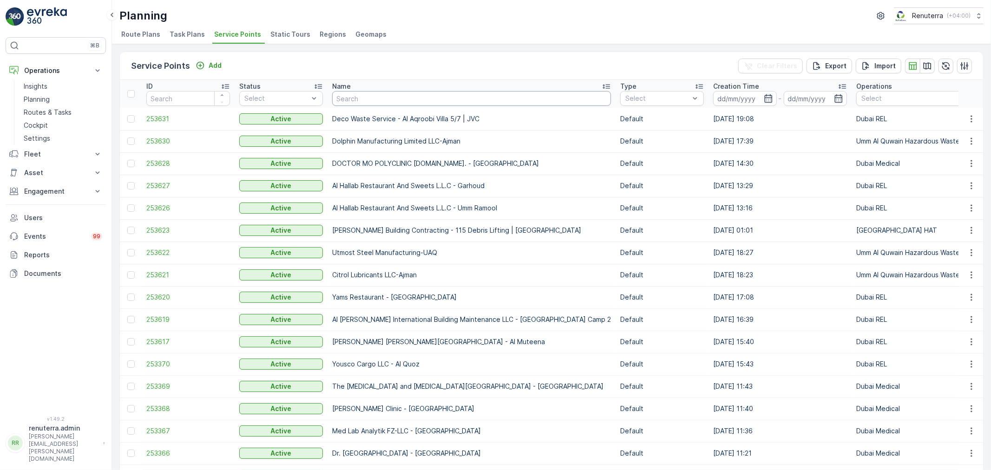
click at [370, 101] on input "text" at bounding box center [471, 98] width 279 height 15
paste input "SBK Real Estate-P514 Building"
type input "SBK Real Estate-P514 Building"
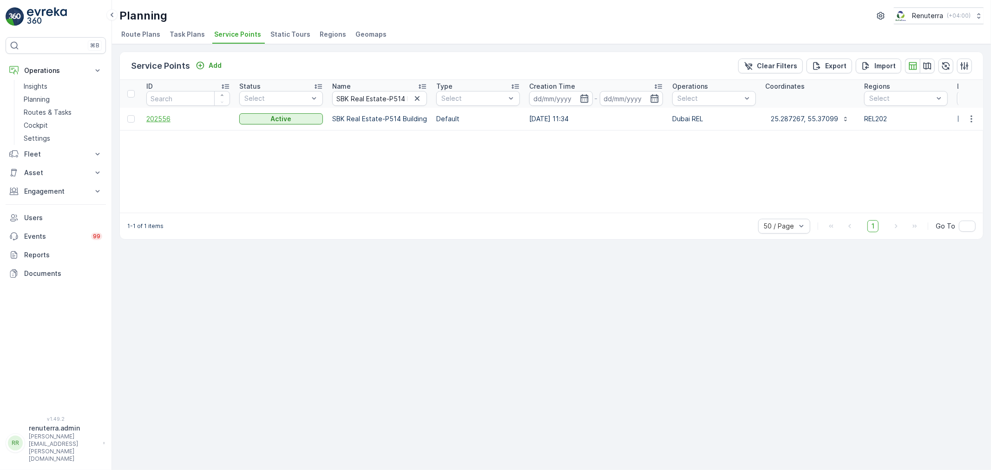
click at [166, 121] on span "202556" at bounding box center [188, 118] width 84 height 9
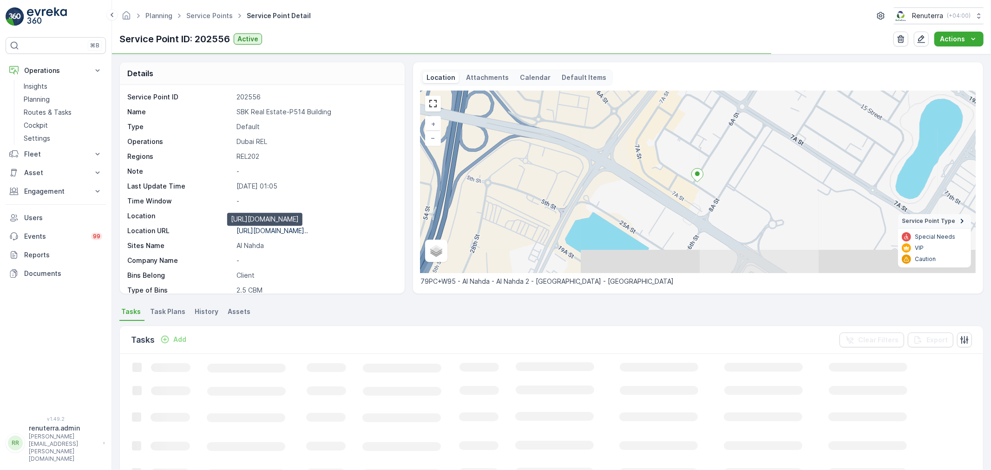
click at [277, 229] on p "https://maps.app.goo.gl/3V7S65..." at bounding box center [273, 231] width 72 height 8
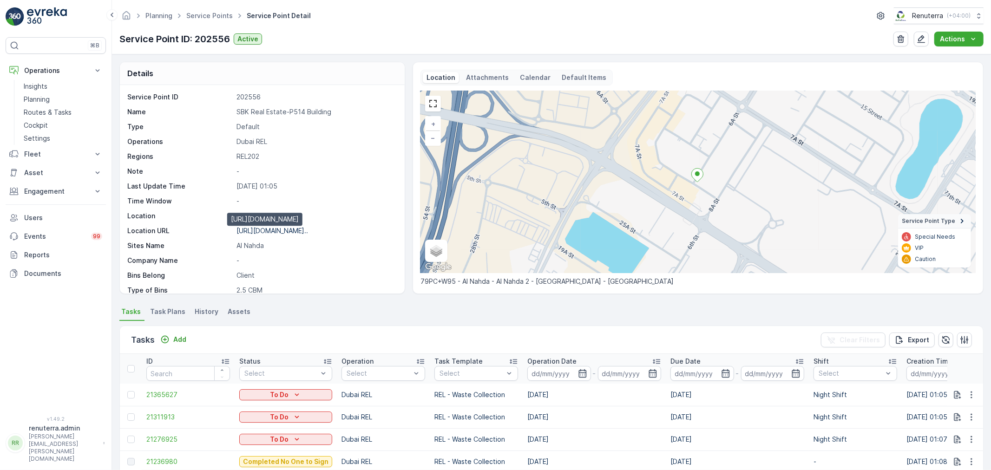
click at [261, 231] on p "https://maps.app.goo.gl/3V7S65..." at bounding box center [273, 231] width 72 height 8
click at [208, 9] on ul "Service Points" at bounding box center [215, 15] width 60 height 13
click at [217, 11] on span "Service Points" at bounding box center [210, 15] width 50 height 9
click at [215, 20] on span "Service Points" at bounding box center [210, 15] width 50 height 9
drag, startPoint x: 230, startPoint y: 12, endPoint x: 217, endPoint y: 14, distance: 13.1
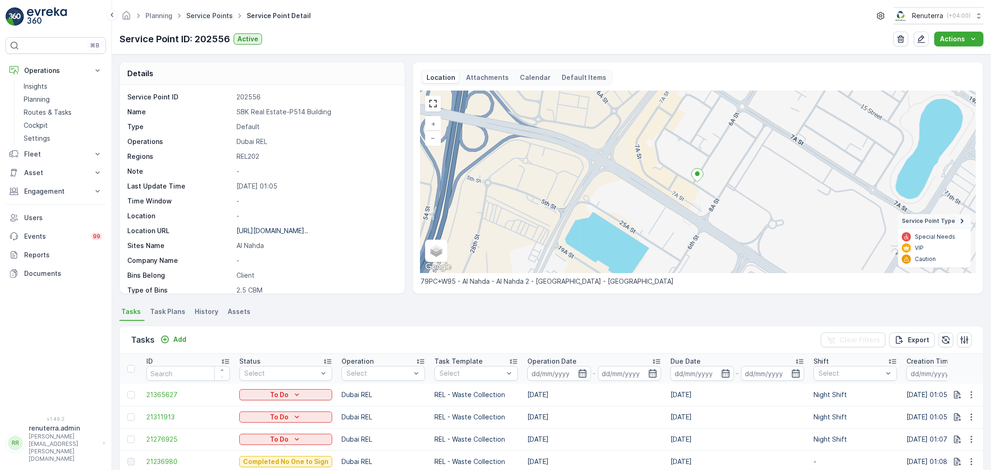
click at [227, 13] on ul "Service Points" at bounding box center [215, 15] width 60 height 13
click at [217, 14] on link "Service Points" at bounding box center [209, 16] width 46 height 8
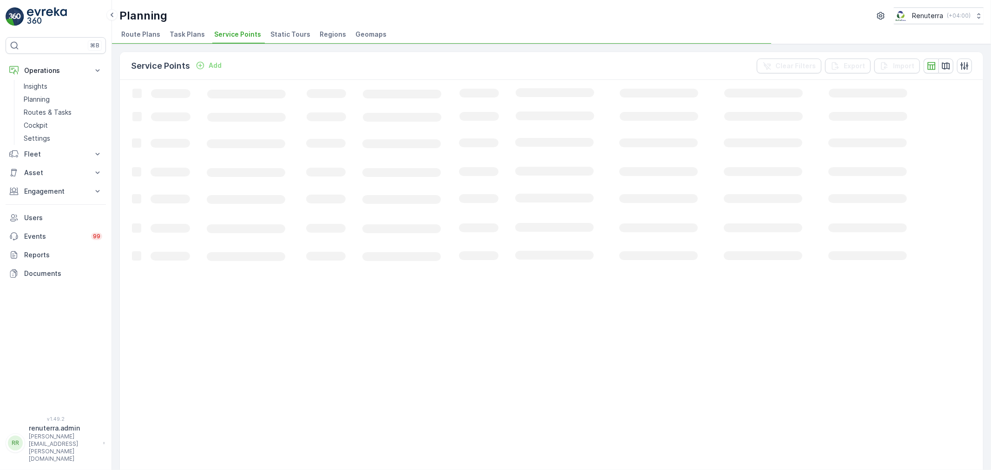
click at [217, 14] on div "Planning Renuterra ( +04:00 )" at bounding box center [551, 15] width 865 height 17
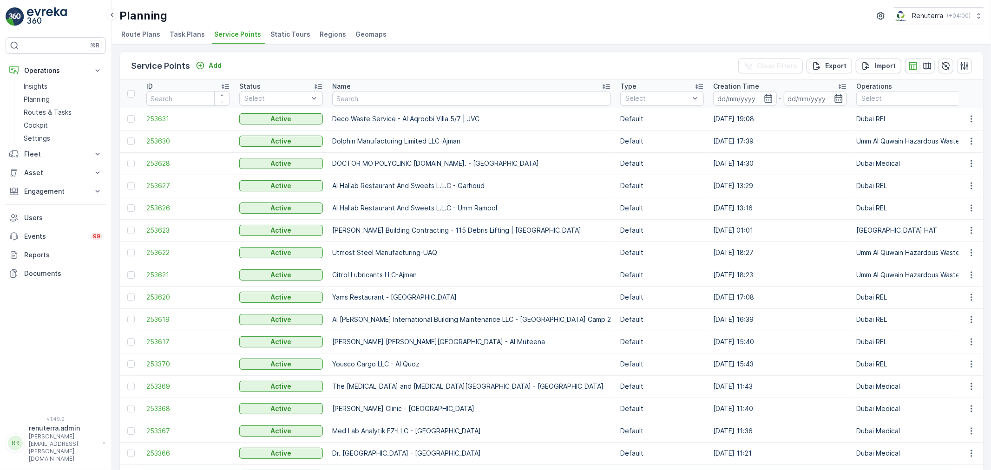
click at [422, 106] on th "Name" at bounding box center [472, 94] width 288 height 28
click at [420, 101] on input "text" at bounding box center [471, 98] width 279 height 15
paste input "SBK Real Estate-OASIS 1 BUILDING"
type input "SBK Real Estate-OASIS 1 BUILDING"
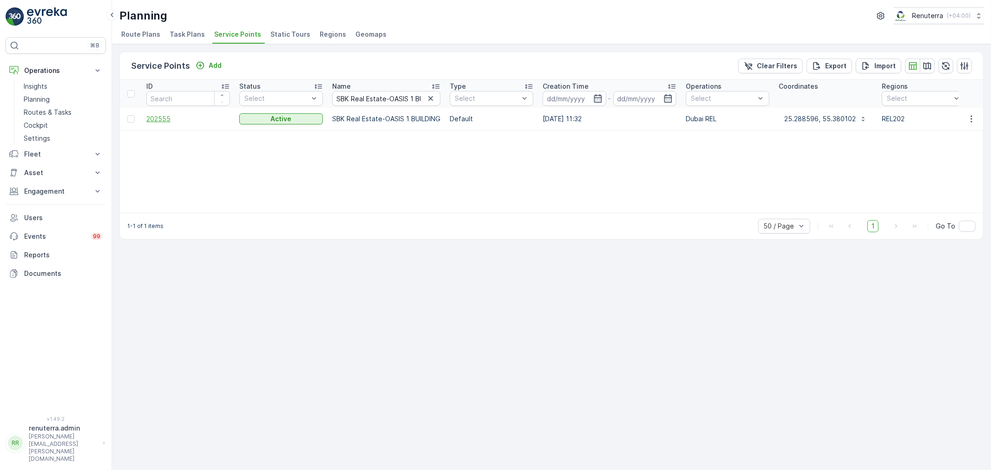
click at [171, 117] on span "202555" at bounding box center [188, 118] width 84 height 9
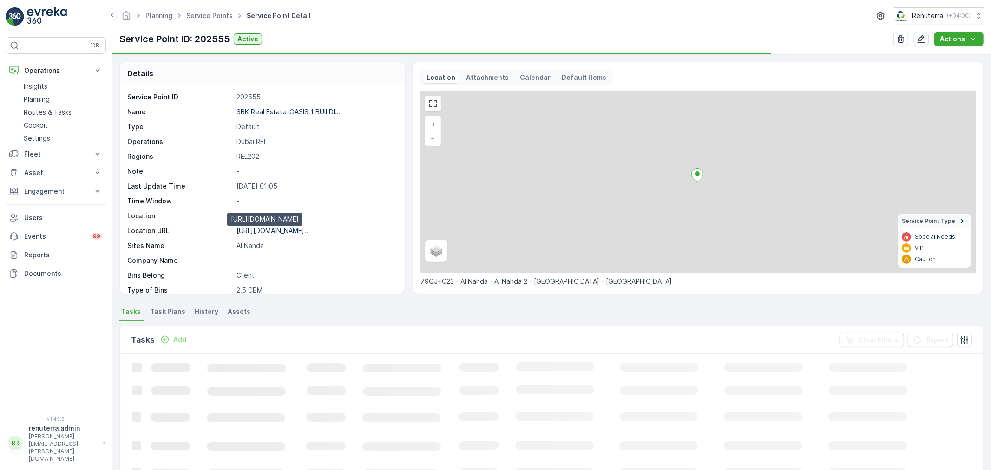
click at [303, 228] on p "https://maps.app.goo.gl/AA2ou2..." at bounding box center [273, 231] width 72 height 8
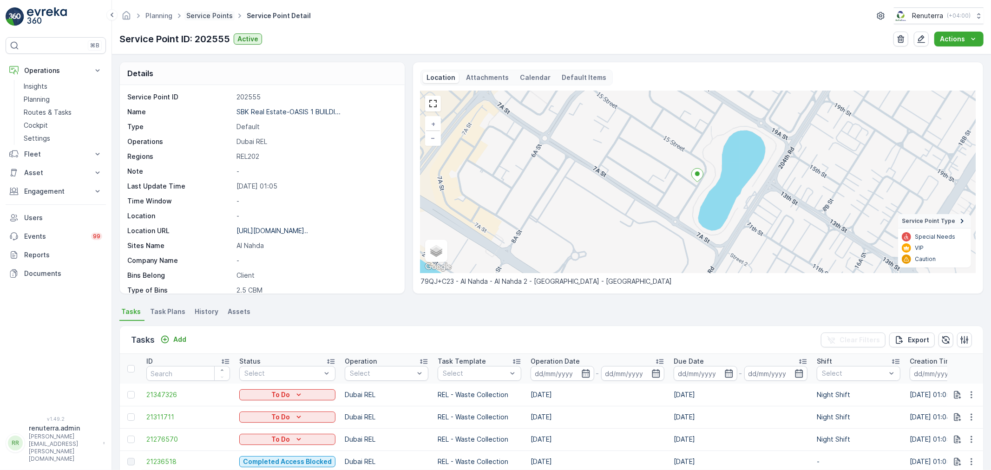
click at [211, 14] on link "Service Points" at bounding box center [209, 16] width 46 height 8
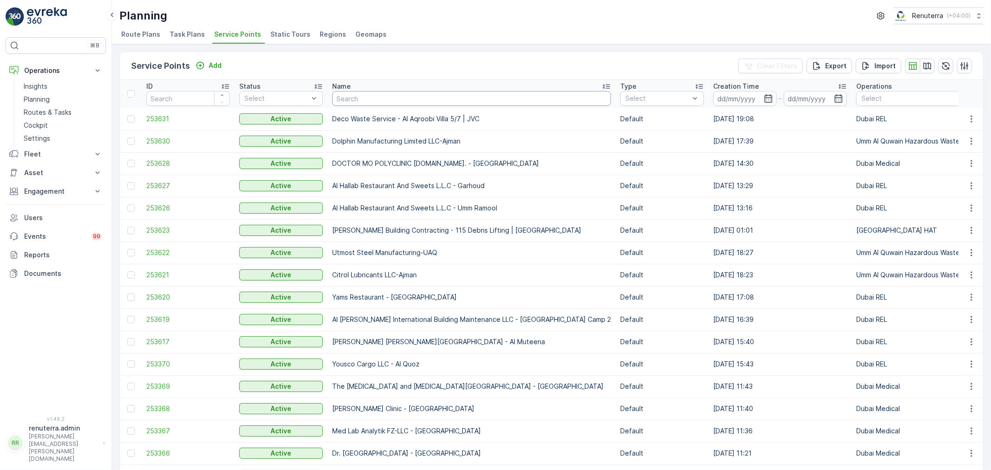
click at [374, 98] on input "text" at bounding box center [471, 98] width 279 height 15
paste input "SBK Real Estate-QUBE RESIDENCE"
type input "SBK Real Estate-QUBE RESIDENCE"
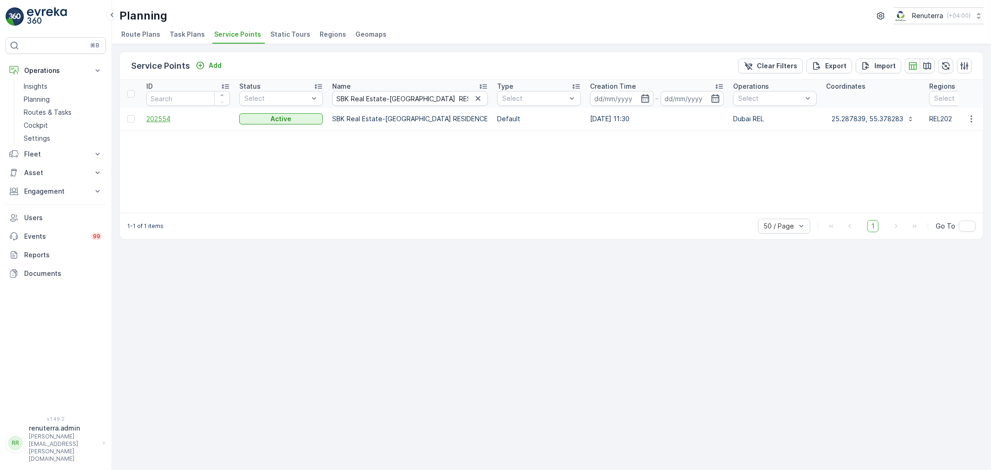
click at [161, 117] on span "202554" at bounding box center [188, 118] width 84 height 9
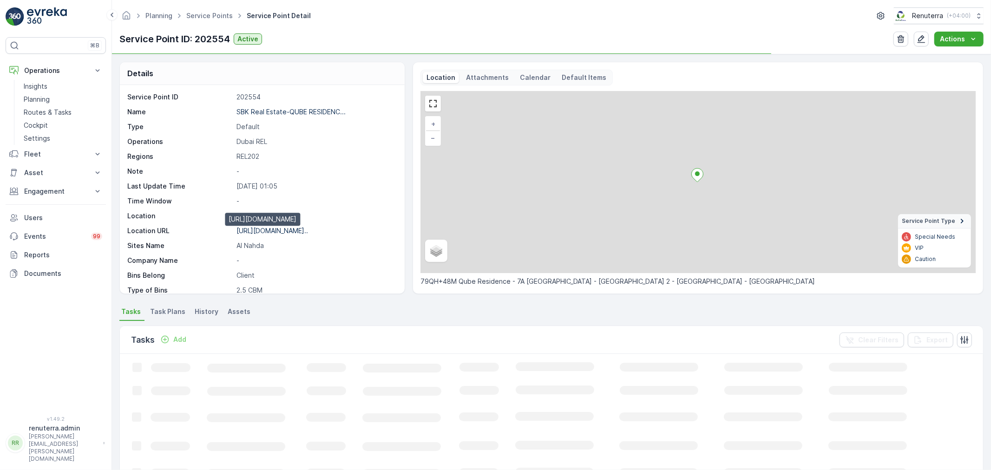
click at [302, 229] on p "https://maps.app.goo.gl/Dyui9f..." at bounding box center [273, 231] width 72 height 8
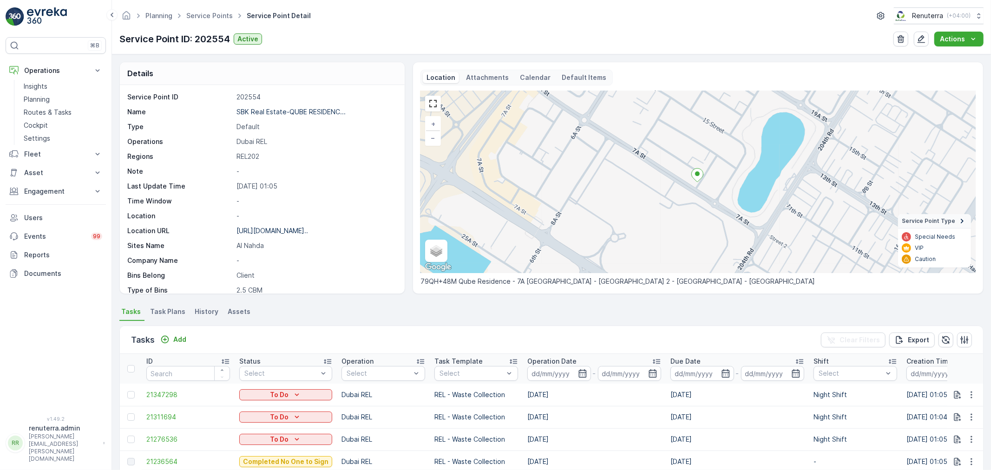
click at [216, 20] on ul "Service Points" at bounding box center [215, 15] width 60 height 13
click at [217, 17] on link "Service Points" at bounding box center [209, 16] width 46 height 8
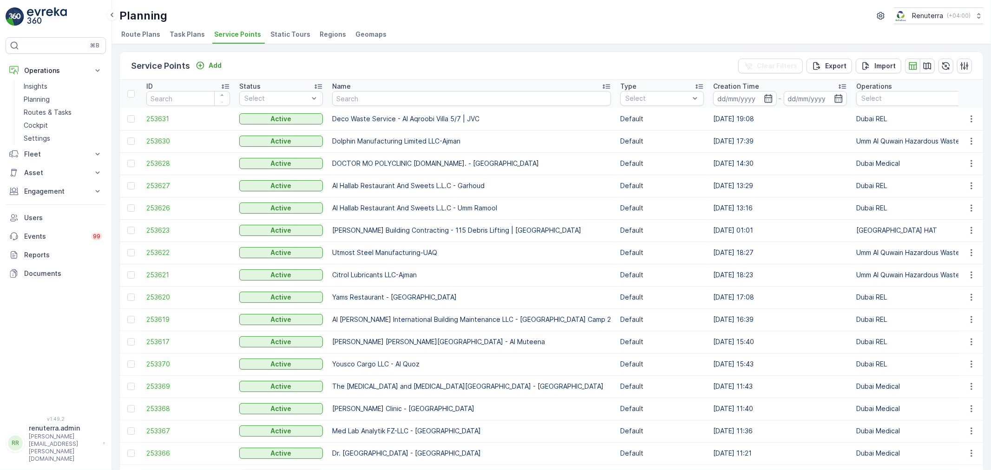
click at [349, 90] on th "Name" at bounding box center [472, 94] width 288 height 28
click at [350, 96] on input "text" at bounding box center [471, 98] width 279 height 15
paste input "SBK Real Estate- PARK VIEW RESIDENCE"
type input "SBK Real Estate- PARK VIEW RESIDENCE"
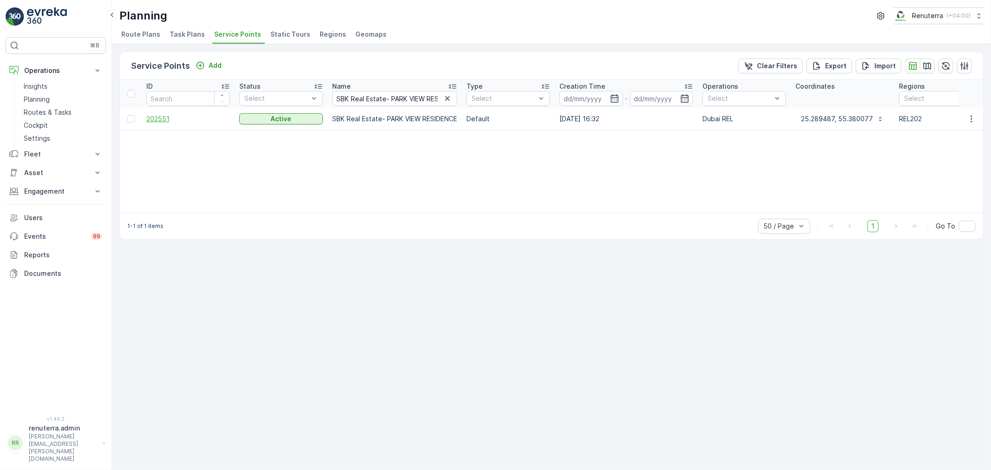
click at [160, 119] on span "202551" at bounding box center [188, 118] width 84 height 9
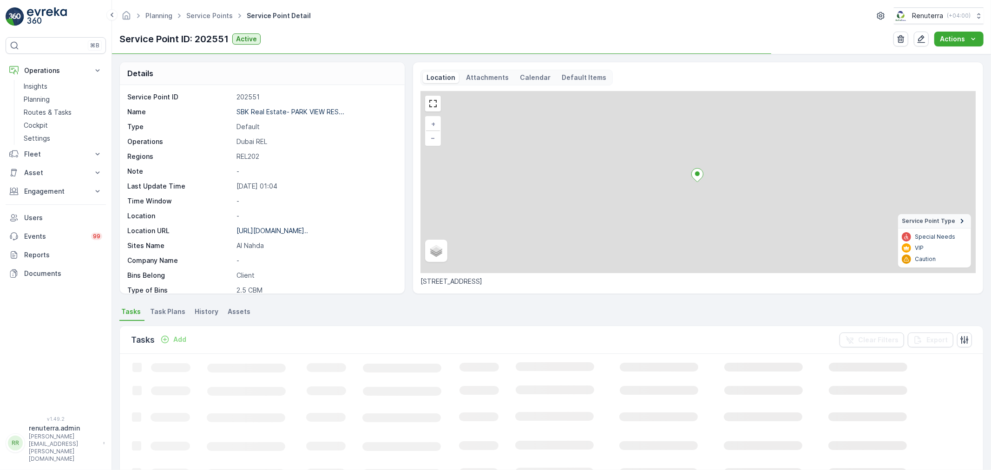
click at [276, 235] on div "https://maps.app.goo.gl/BVpFVU..." at bounding box center [273, 230] width 72 height 9
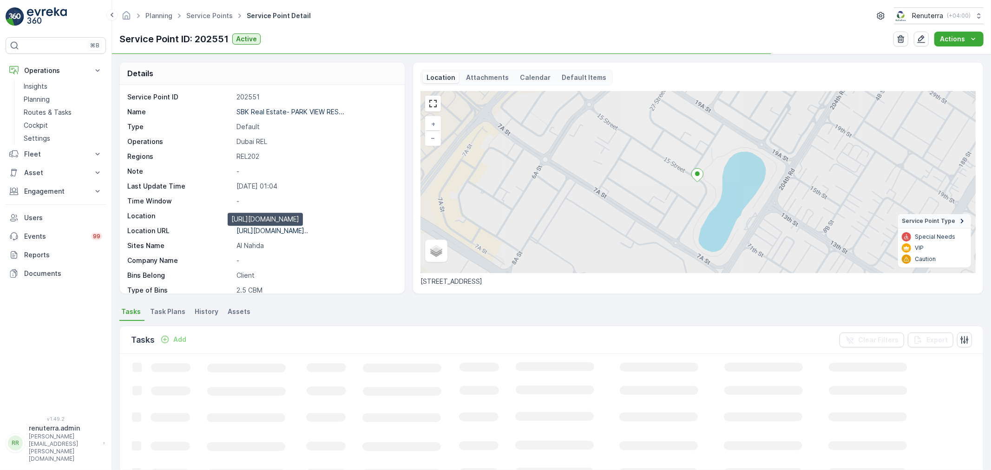
click at [277, 232] on p "https://maps.app.goo.gl/BVpFVU..." at bounding box center [273, 231] width 72 height 8
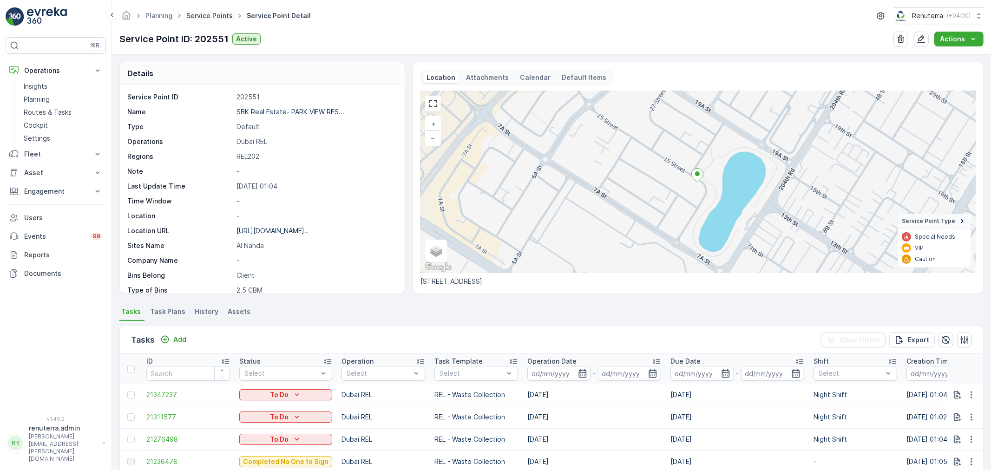
click at [210, 17] on link "Service Points" at bounding box center [209, 16] width 46 height 8
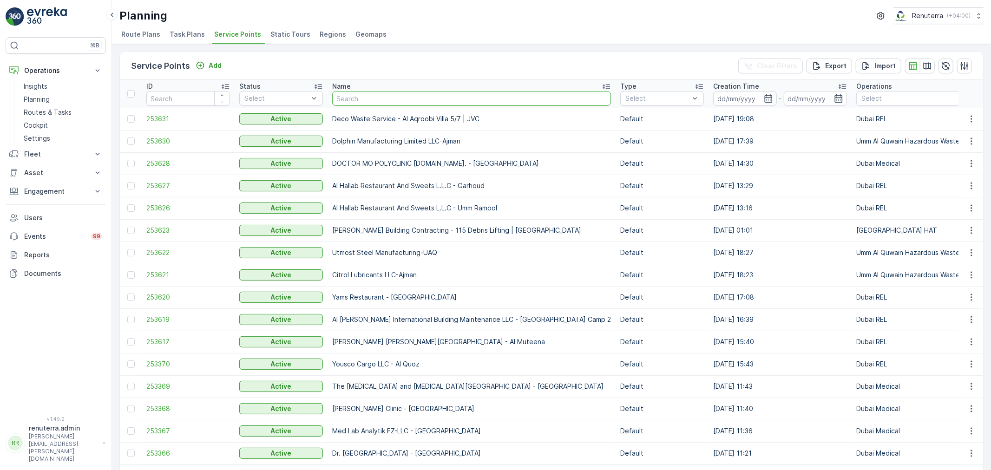
click at [357, 99] on input "text" at bounding box center [471, 98] width 279 height 15
paste input "SBK Real Estate-RS BUILDING"
type input "SBK Real Estate-RS BUILDING"
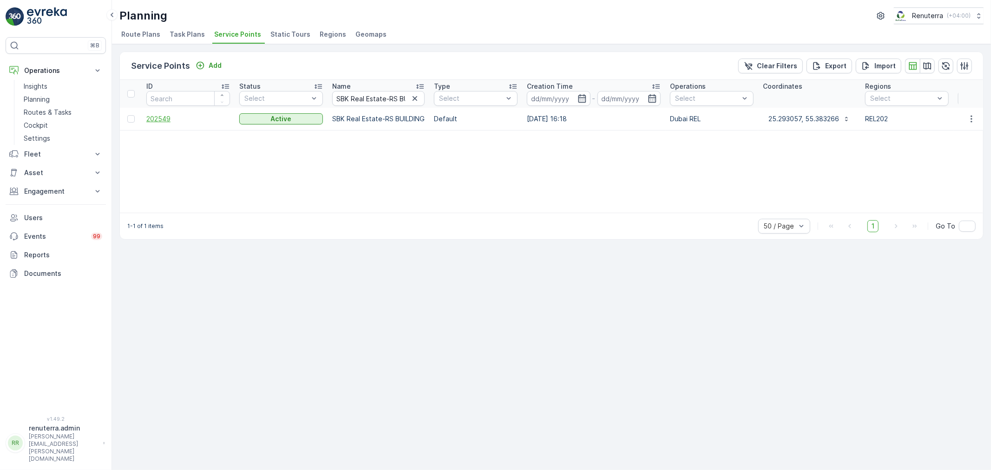
click at [168, 119] on span "202549" at bounding box center [188, 118] width 84 height 9
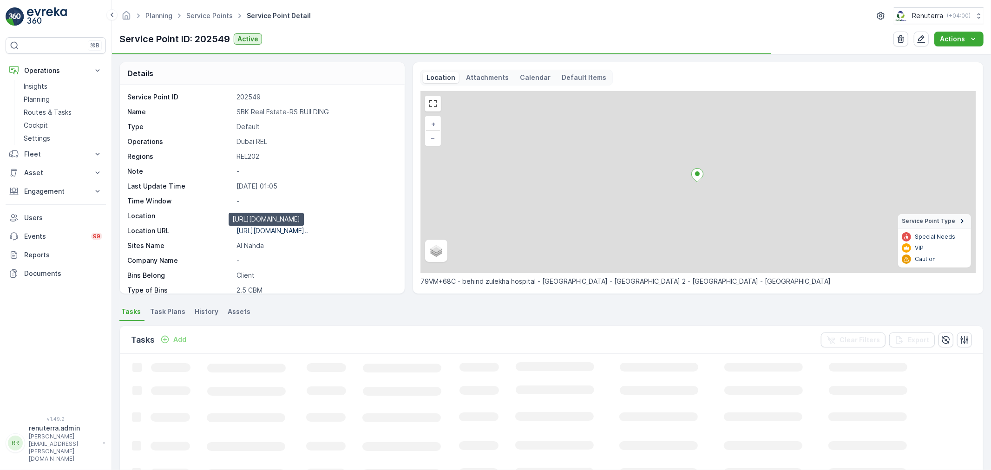
click at [280, 229] on p "https://maps.app.goo.gl/3XXWHL..." at bounding box center [273, 231] width 72 height 8
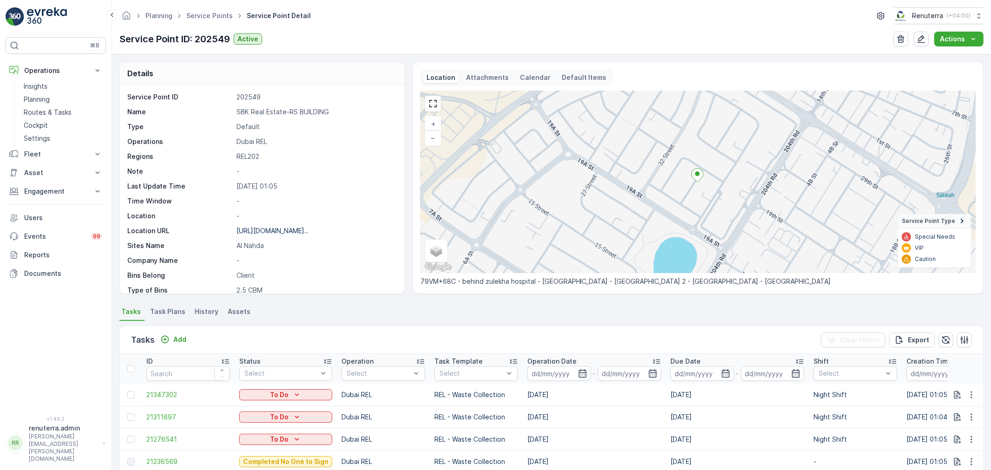
click at [210, 21] on ul "Service Points" at bounding box center [215, 15] width 60 height 13
click at [212, 18] on link "Service Points" at bounding box center [209, 16] width 46 height 8
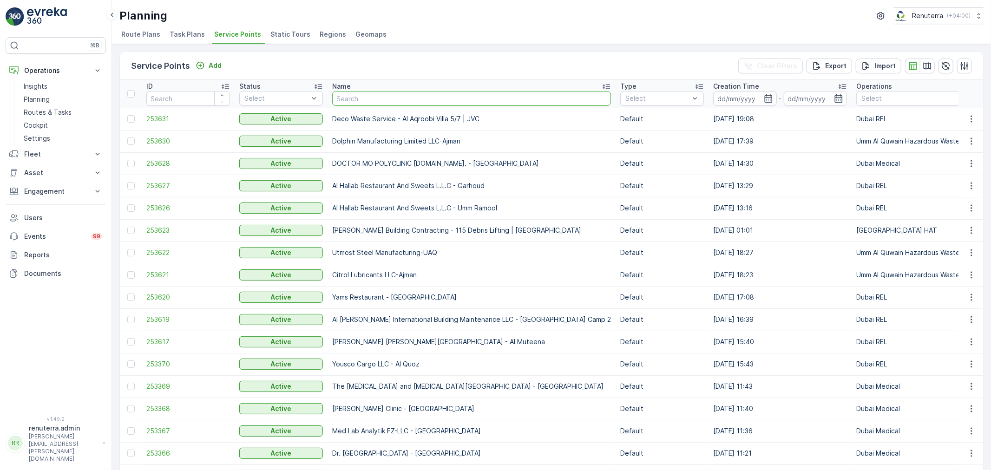
click at [391, 98] on input "text" at bounding box center [471, 98] width 279 height 15
paste input "SBK Real Estate-DAR AL BER BUILDING"
type input "SBK Real Estate-DAR AL BER BUILDING"
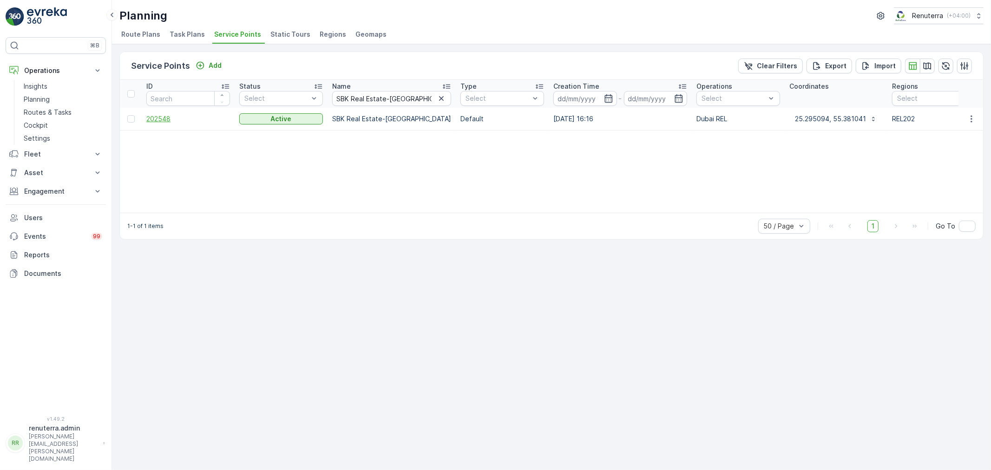
click at [157, 119] on span "202548" at bounding box center [188, 118] width 84 height 9
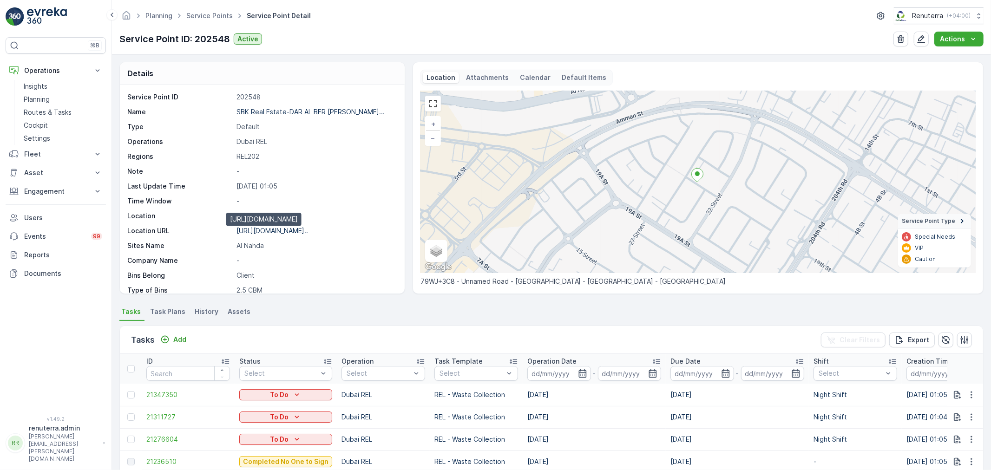
click at [296, 233] on p "https://maps.app.goo.gl/LizVHa..." at bounding box center [273, 231] width 72 height 8
drag, startPoint x: 42, startPoint y: 100, endPoint x: 80, endPoint y: 101, distance: 38.6
click at [41, 101] on p "Planning" at bounding box center [37, 99] width 26 height 9
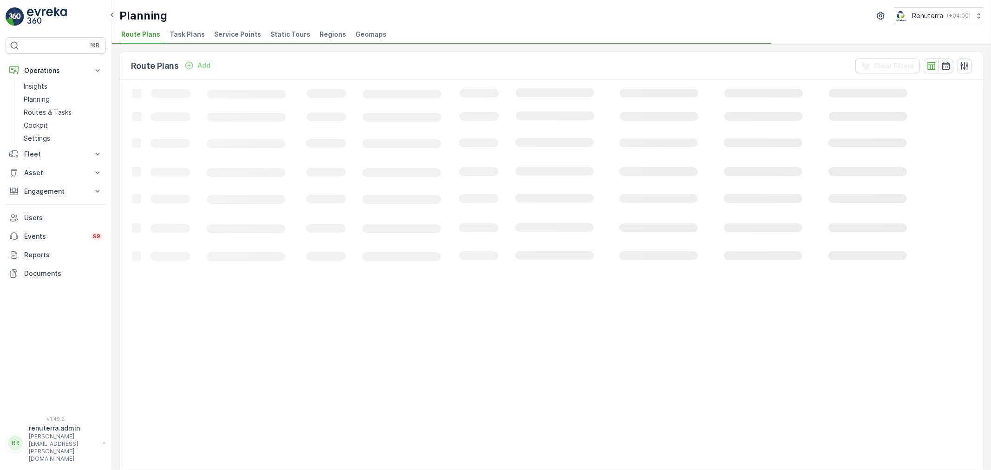
click at [230, 34] on span "Service Points" at bounding box center [237, 34] width 47 height 9
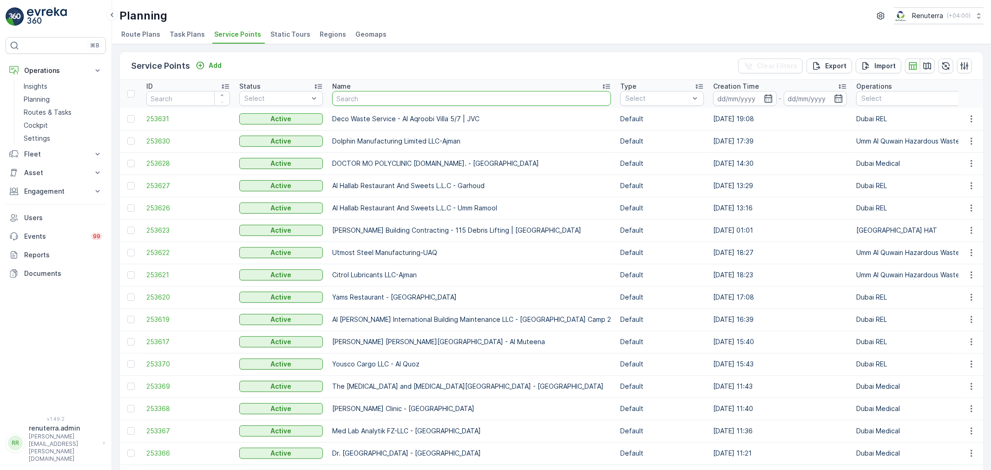
click at [345, 96] on input "text" at bounding box center [471, 98] width 279 height 15
paste input "SBK Real Estate-OASIS 2 RESIDENCE"
type input "SBK Real Estate-OASIS 2 RESIDENCE"
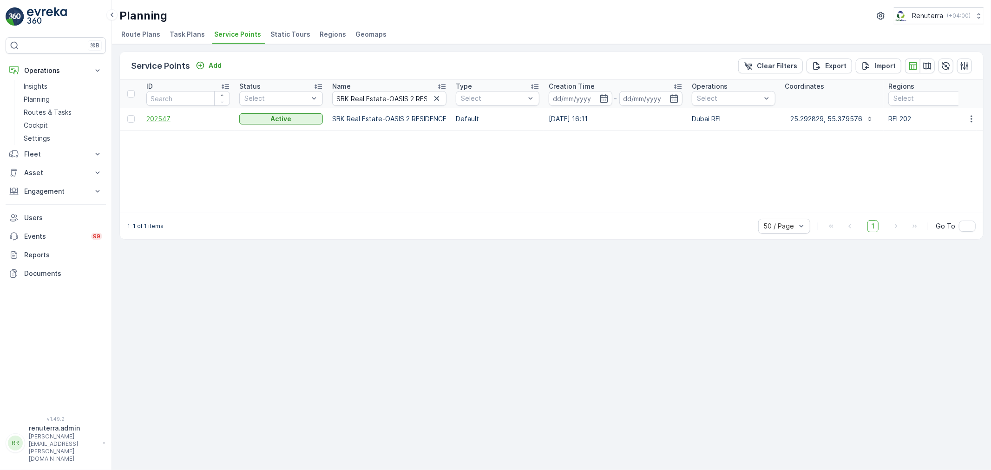
click at [166, 119] on span "202547" at bounding box center [188, 118] width 84 height 9
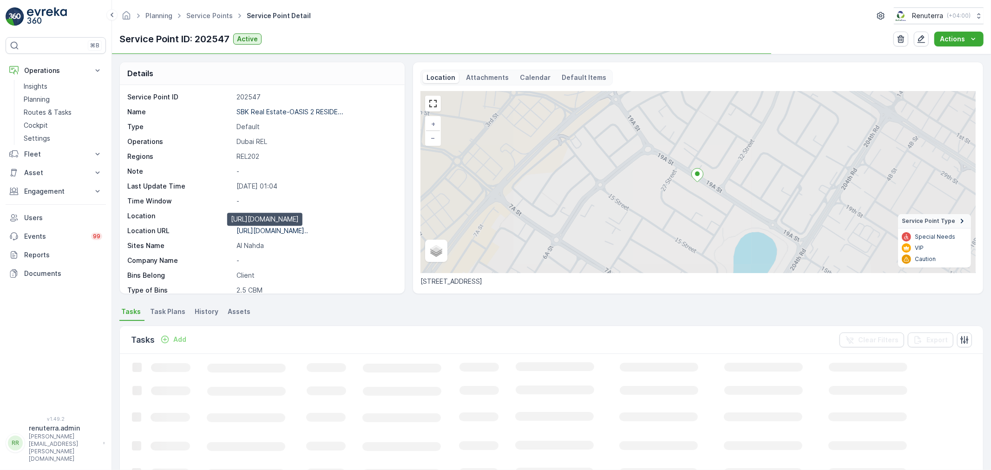
click at [285, 230] on p "https://maps.app.goo.gl/q2hVBD..." at bounding box center [273, 231] width 72 height 8
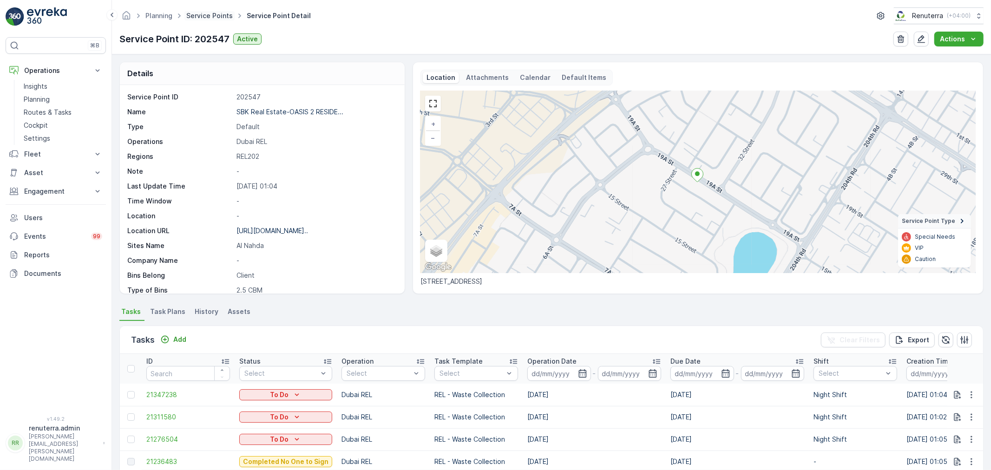
click at [212, 17] on link "Service Points" at bounding box center [209, 16] width 46 height 8
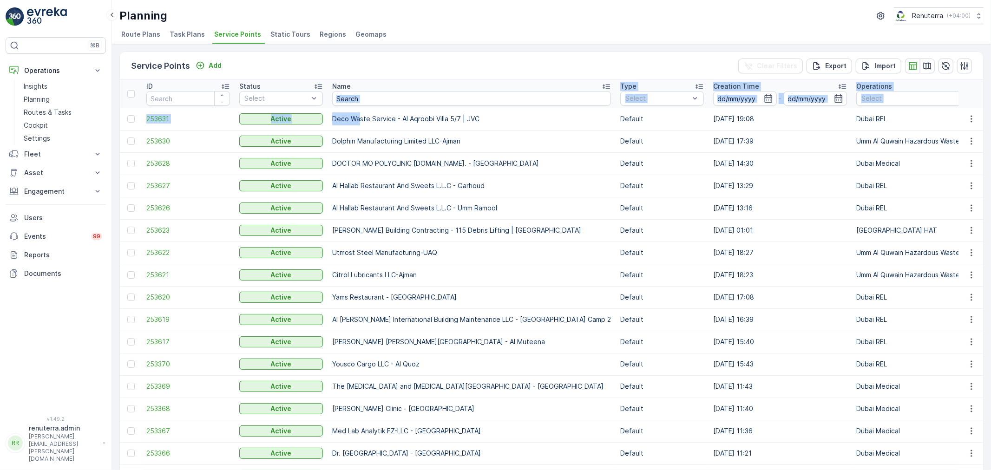
drag, startPoint x: 363, startPoint y: 106, endPoint x: 365, endPoint y: 99, distance: 6.5
click at [365, 99] on input "text" at bounding box center [471, 98] width 279 height 15
paste input "SBK Real Estate -RAYAN RESIDENCE"
type input "SBK Real Estate -RAYAN RESIDENCE"
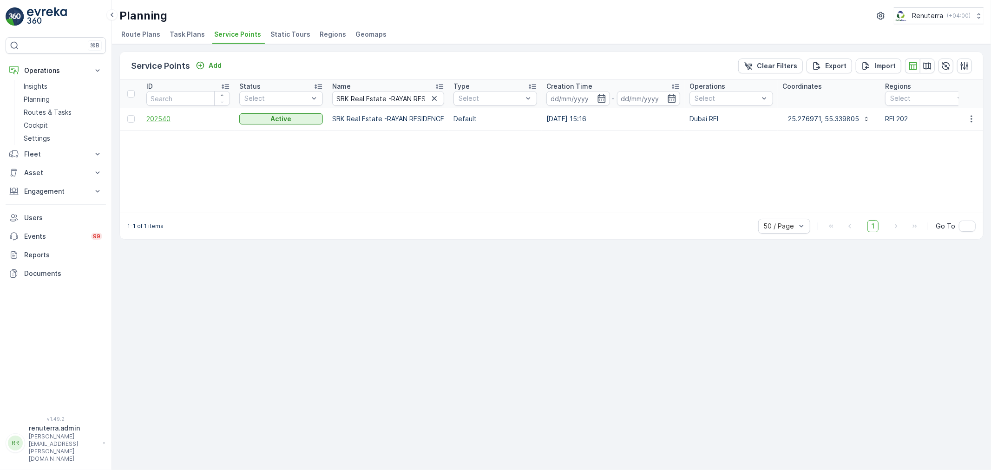
click at [170, 122] on span "202540" at bounding box center [188, 118] width 84 height 9
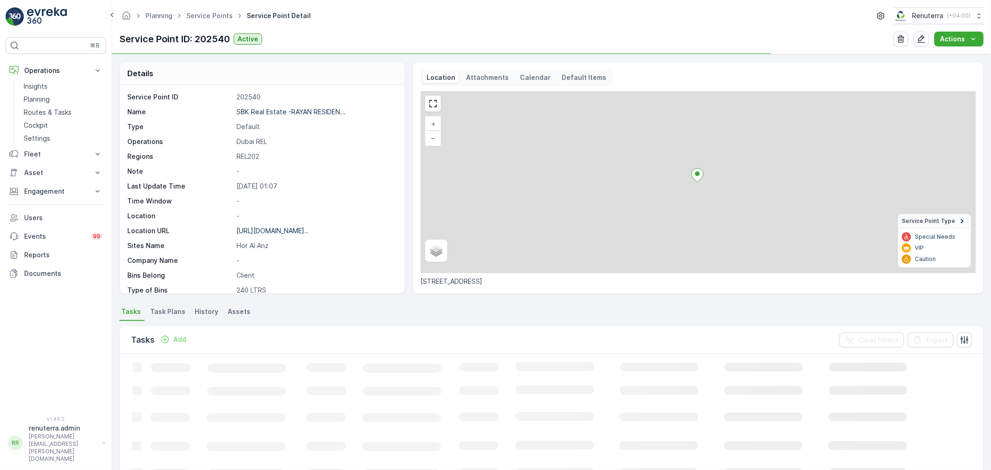
click at [267, 235] on div "https://maps.app.goo.gl/t1yRjz..." at bounding box center [273, 230] width 72 height 9
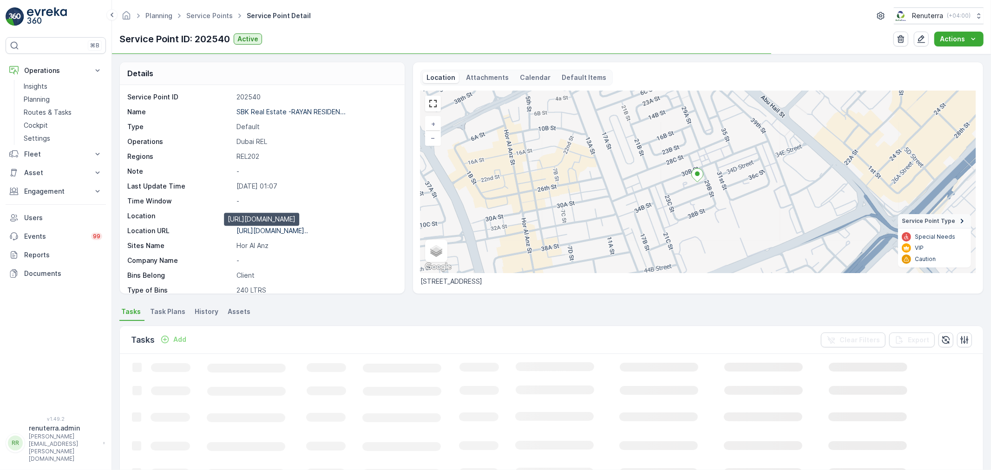
click at [267, 232] on p "https://maps.app.goo.gl/t1yRjz..." at bounding box center [273, 231] width 72 height 8
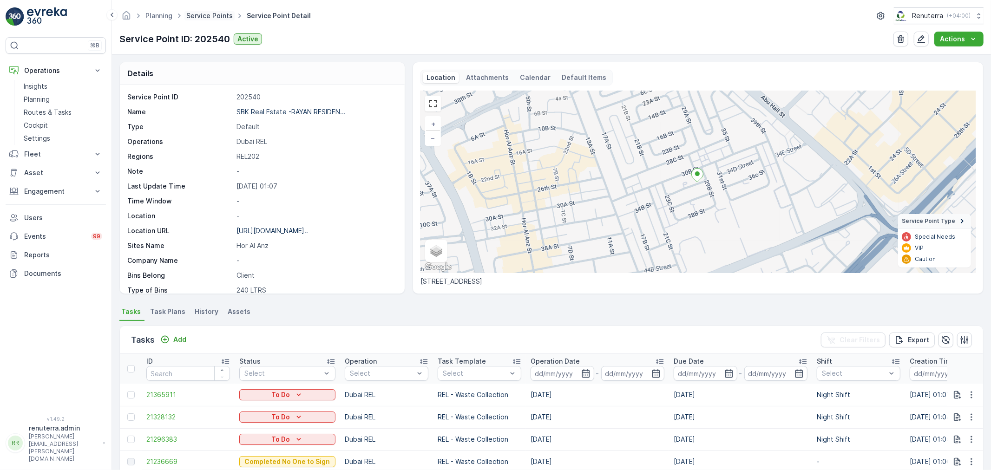
click at [205, 18] on link "Service Points" at bounding box center [209, 16] width 46 height 8
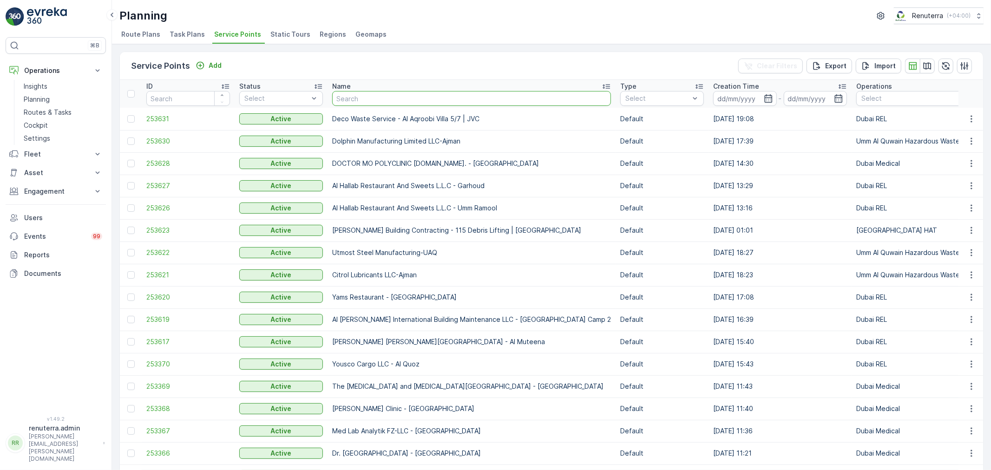
click at [382, 98] on input "text" at bounding box center [471, 98] width 279 height 15
paste input "SBK Real Estate -MISK RESIDENCE"
type input "SBK Real Estate -MISK RESIDENCE"
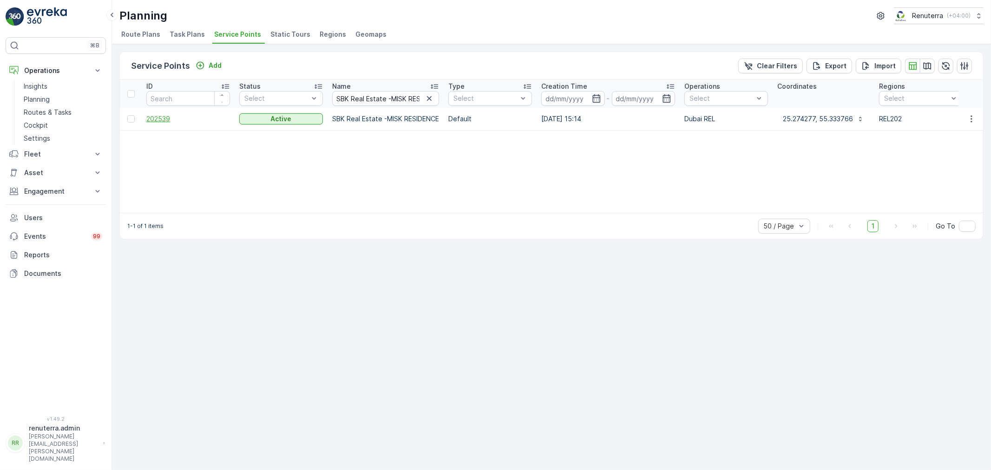
click at [162, 118] on span "202539" at bounding box center [188, 118] width 84 height 9
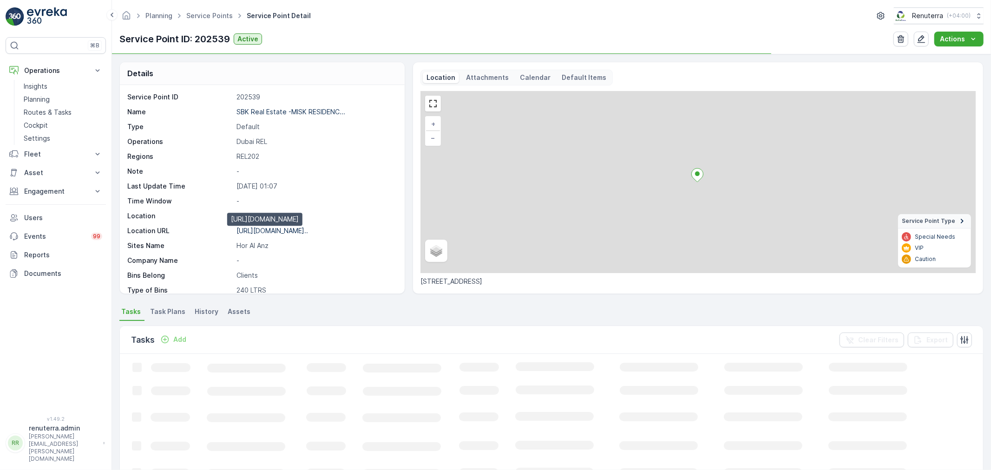
click at [283, 231] on p "https://maps.app.goo.gl/yobq9D..." at bounding box center [273, 231] width 72 height 8
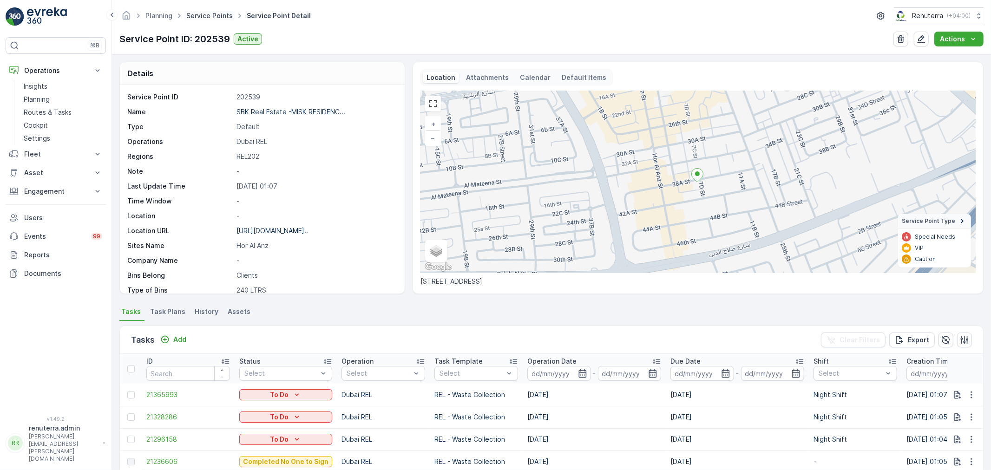
click at [215, 16] on link "Service Points" at bounding box center [209, 16] width 46 height 8
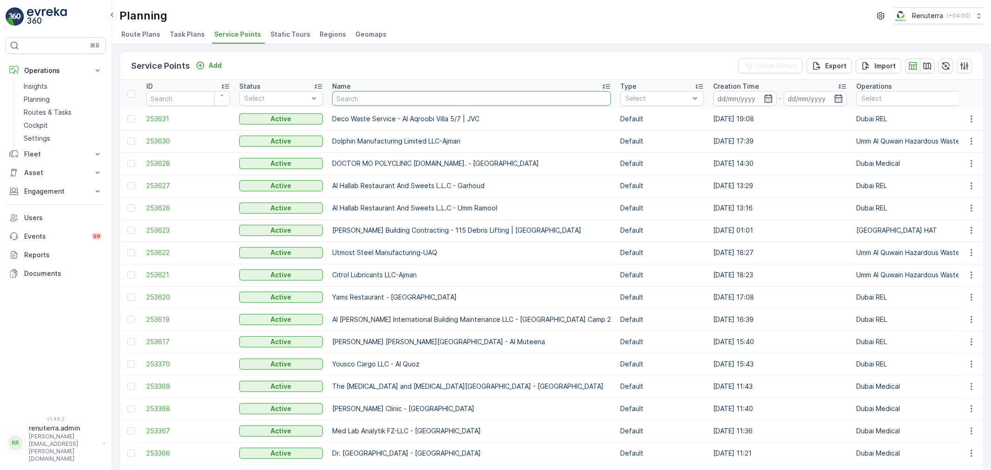
click at [355, 99] on input "text" at bounding box center [471, 98] width 279 height 15
type input "SBK Real Estate - SHENGAITI 3"
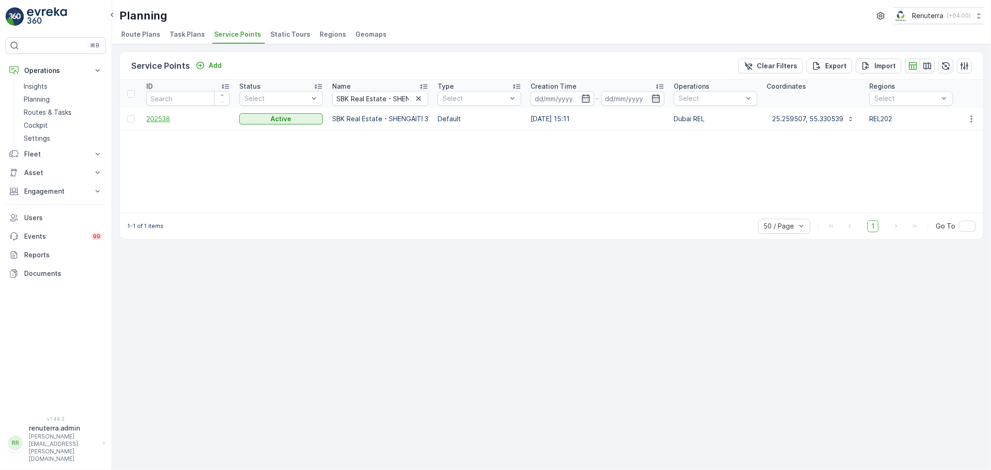
drag, startPoint x: 168, startPoint y: 124, endPoint x: 167, endPoint y: 119, distance: 4.7
click at [168, 124] on td "202538" at bounding box center [188, 119] width 93 height 22
click at [167, 119] on span "202538" at bounding box center [188, 118] width 84 height 9
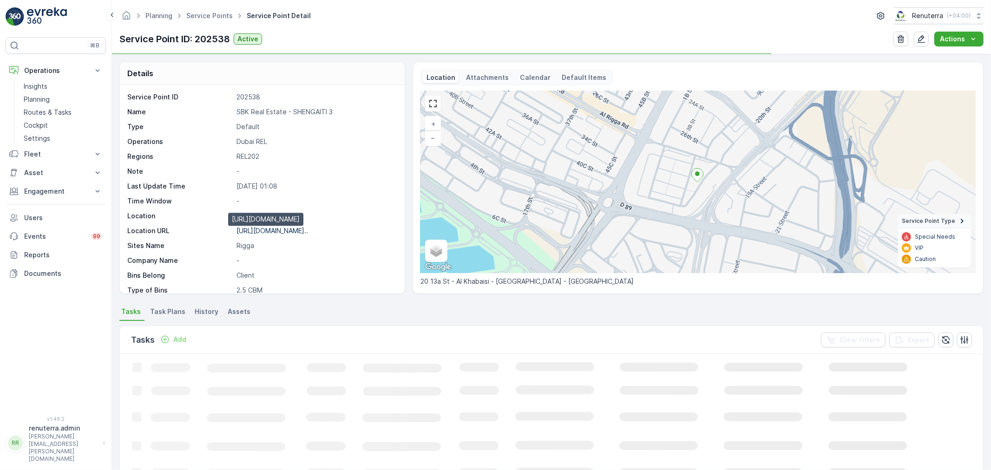
click at [273, 233] on p "https://maps.app.goo.gl/aZmKY9..." at bounding box center [273, 231] width 72 height 8
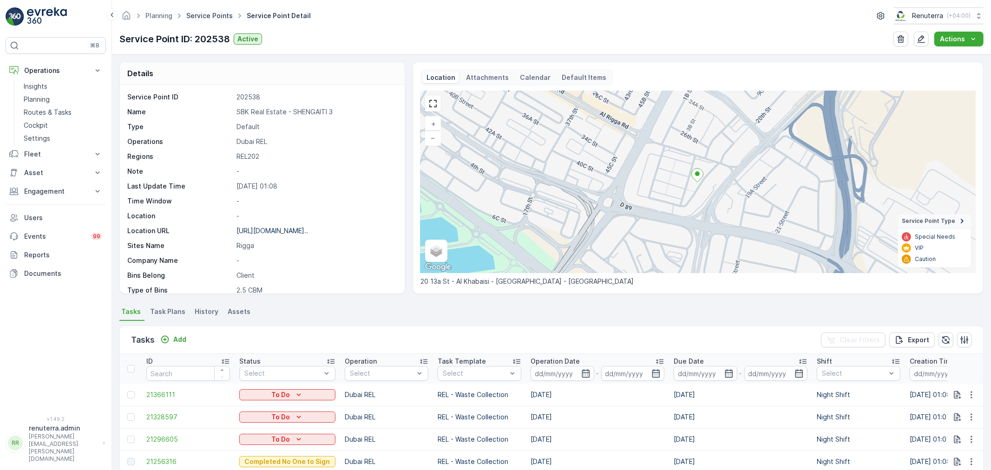
click at [215, 16] on link "Service Points" at bounding box center [209, 16] width 46 height 8
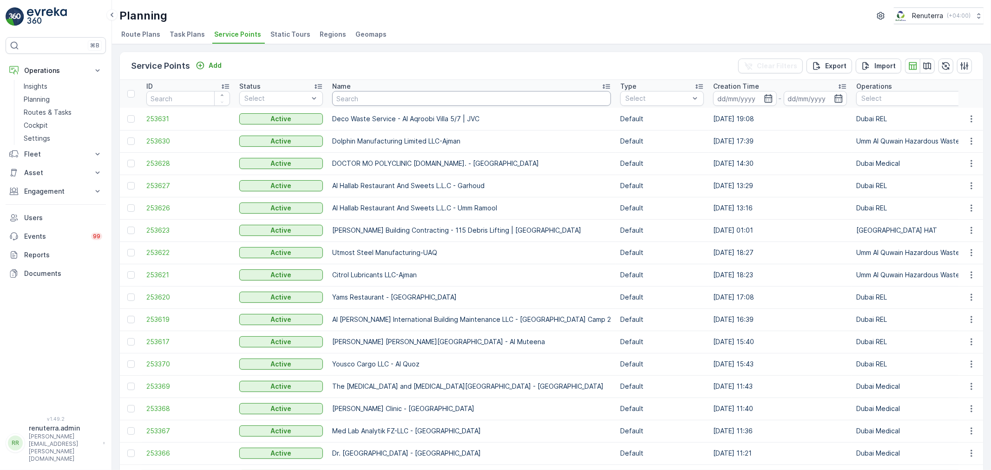
click at [383, 99] on input "text" at bounding box center [471, 98] width 279 height 15
paste input "SBK Real Estate - SHENQAITI 2"
type input "SBK Real Estate - SHENQAITI 2"
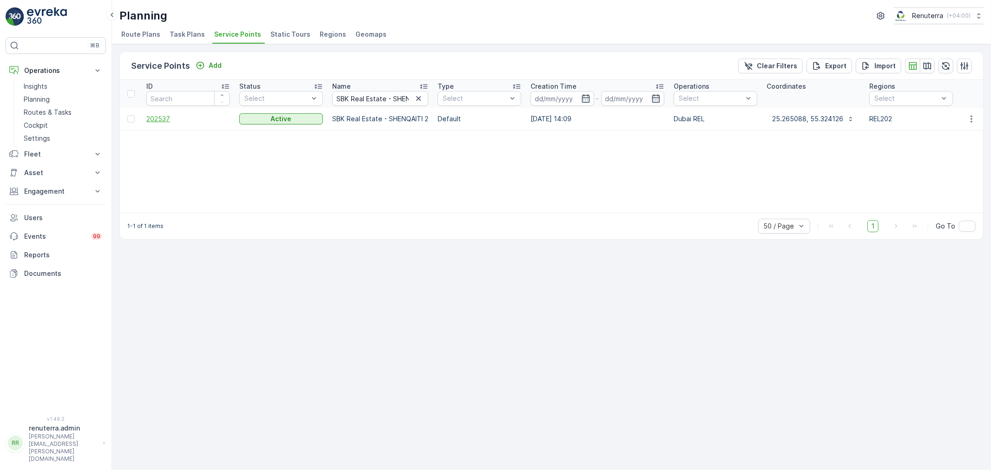
click at [161, 117] on span "202537" at bounding box center [188, 118] width 84 height 9
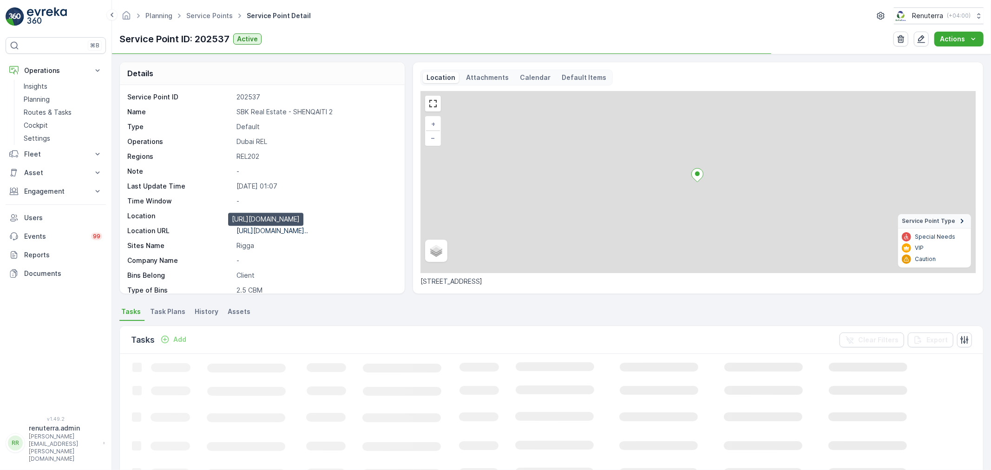
click at [289, 234] on p "https://maps.app.goo.gl/vAgFMG..." at bounding box center [273, 231] width 72 height 8
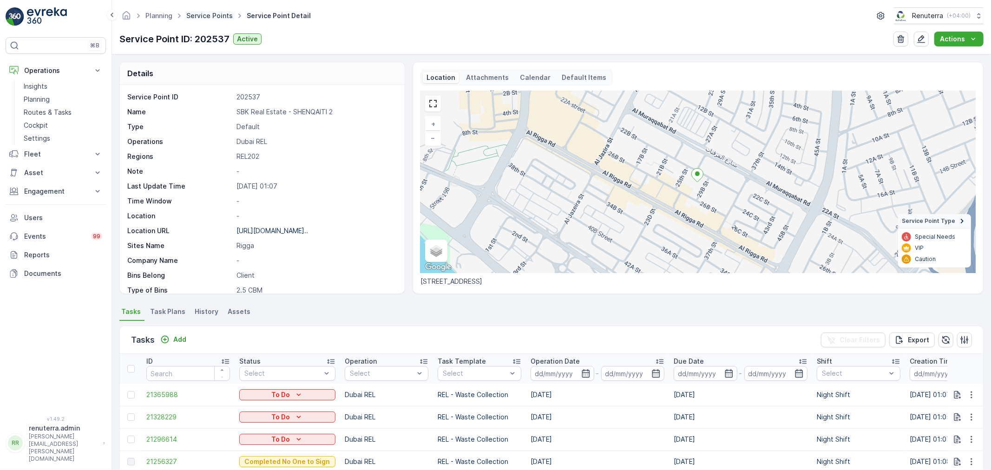
click at [220, 14] on link "Service Points" at bounding box center [209, 16] width 46 height 8
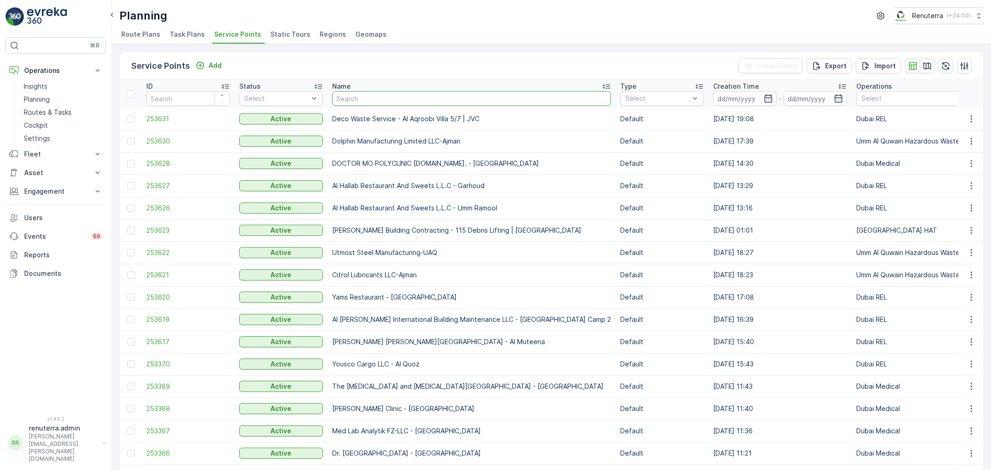
click at [372, 98] on input "text" at bounding box center [471, 98] width 279 height 15
paste input "SBK Real Estate - Al Haji Muteens"
type input "SBK Real Estate - Al Haji Muteens"
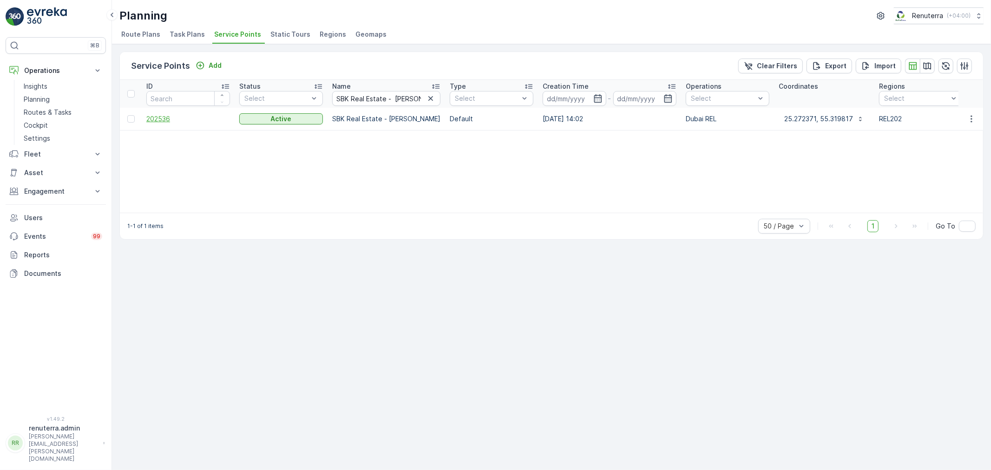
click at [170, 117] on span "202536" at bounding box center [188, 118] width 84 height 9
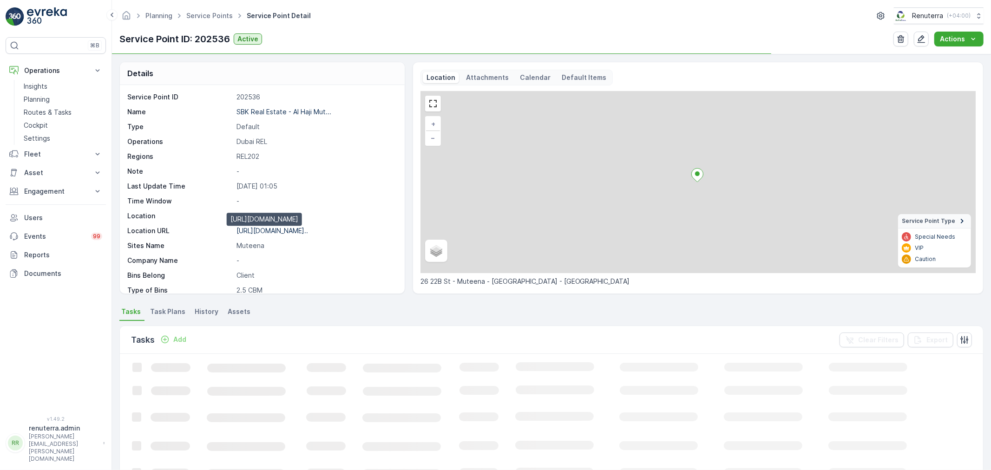
click at [261, 231] on p "https://maps.app.goo.gl/7KCX14..." at bounding box center [273, 231] width 72 height 8
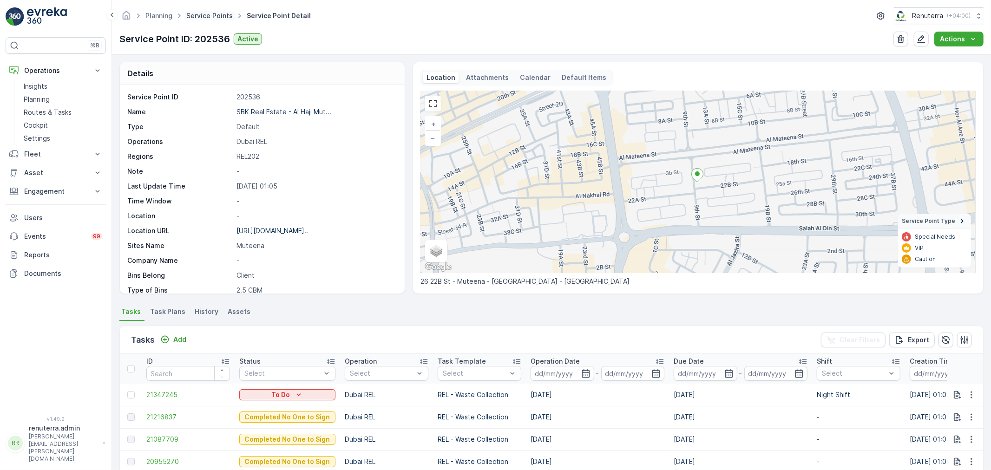
click at [219, 15] on link "Service Points" at bounding box center [209, 16] width 46 height 8
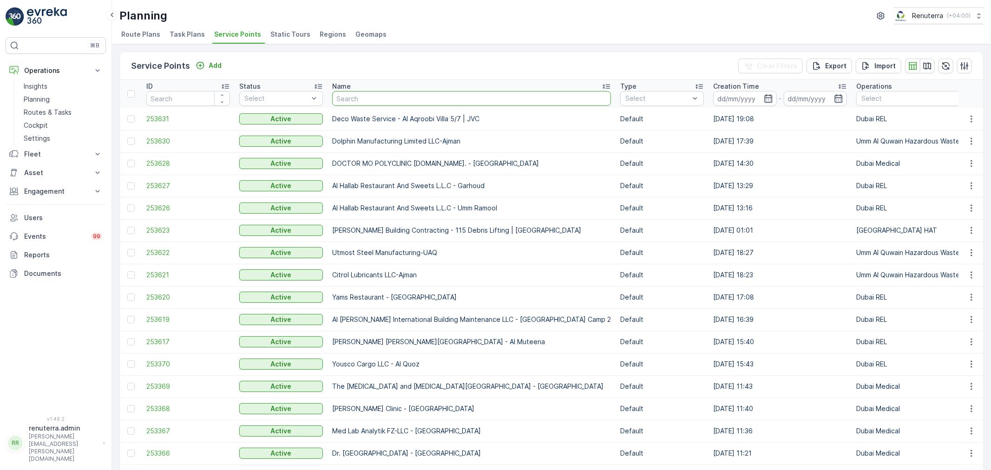
click at [357, 100] on input "text" at bounding box center [471, 98] width 279 height 15
type input "SBK Real Estate -[PERSON_NAME][GEOGRAPHIC_DATA]"
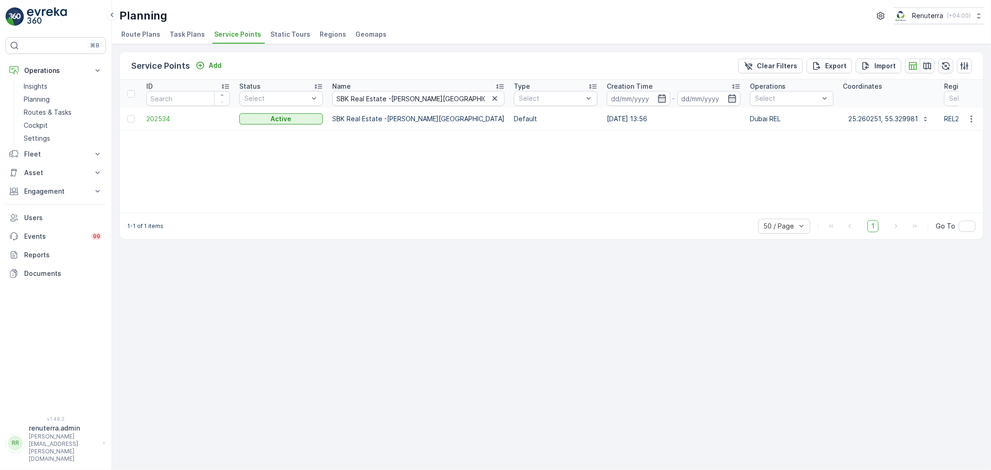
click at [145, 121] on td "202534" at bounding box center [188, 119] width 93 height 22
click at [153, 119] on span "202534" at bounding box center [188, 118] width 84 height 9
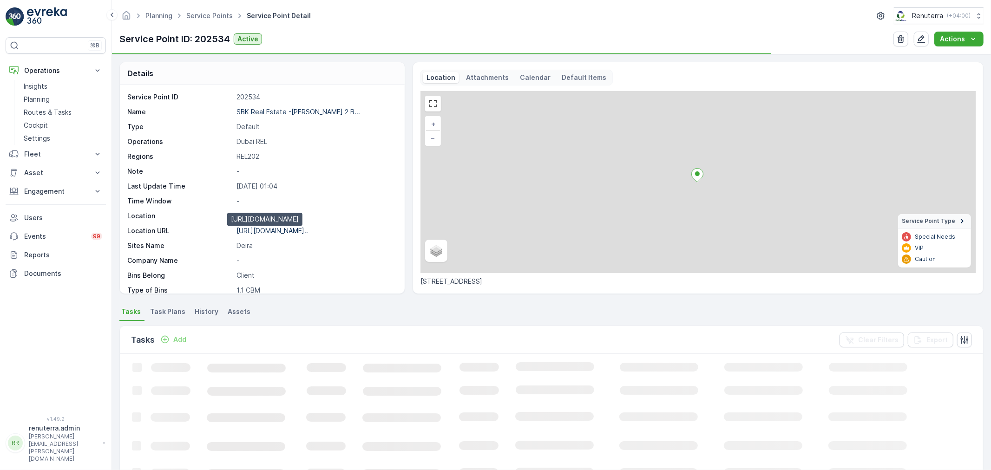
click at [258, 233] on p "https://maps.app.goo.gl/46wskF..." at bounding box center [273, 231] width 72 height 8
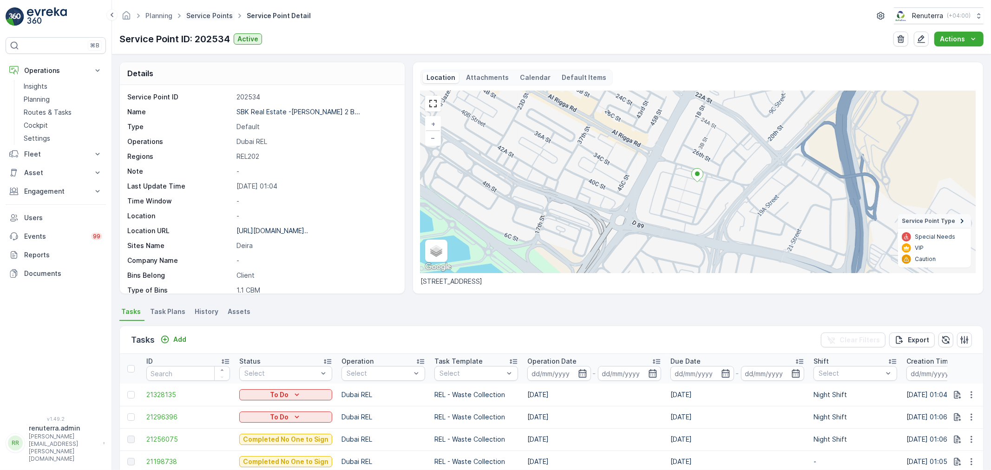
click at [221, 17] on link "Service Points" at bounding box center [209, 16] width 46 height 8
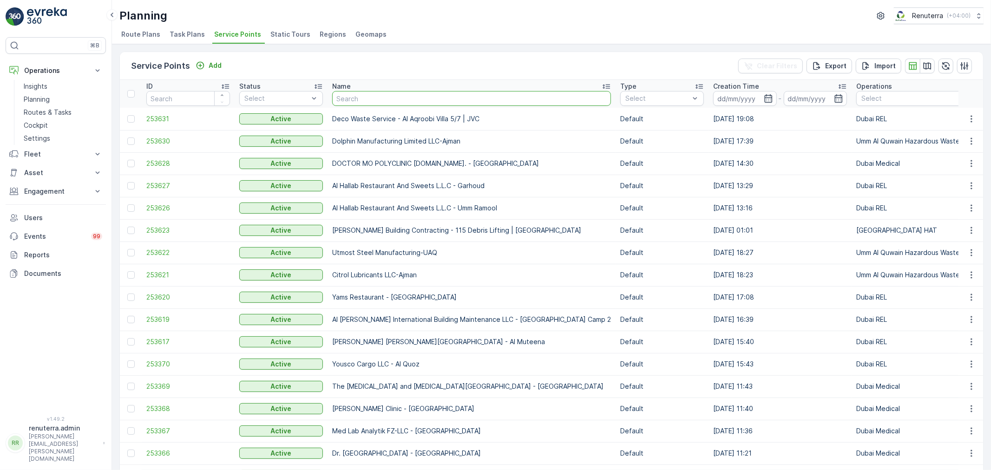
click at [356, 101] on input "text" at bounding box center [471, 98] width 279 height 15
paste input "SBK Real Estate -Al Shamsi 2 Building"
type input "SBK Real Estate -Al Shamsi 2 Building"
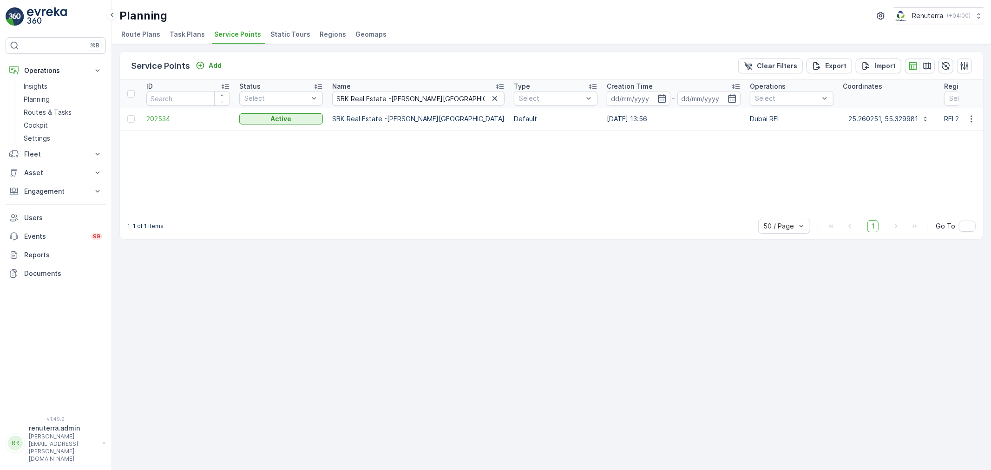
drag, startPoint x: 651, startPoint y: 346, endPoint x: 659, endPoint y: 346, distance: 7.5
click at [652, 346] on div "Service Points Add Clear Filters Export Import ID Status Select Name SBK Real E…" at bounding box center [551, 257] width 879 height 426
drag, startPoint x: 531, startPoint y: 233, endPoint x: 507, endPoint y: 229, distance: 24.2
click at [531, 232] on div "1-1 of 1 items 50 / Page 1 Go To" at bounding box center [552, 226] width 864 height 26
drag, startPoint x: 143, startPoint y: 119, endPoint x: 154, endPoint y: 118, distance: 11.7
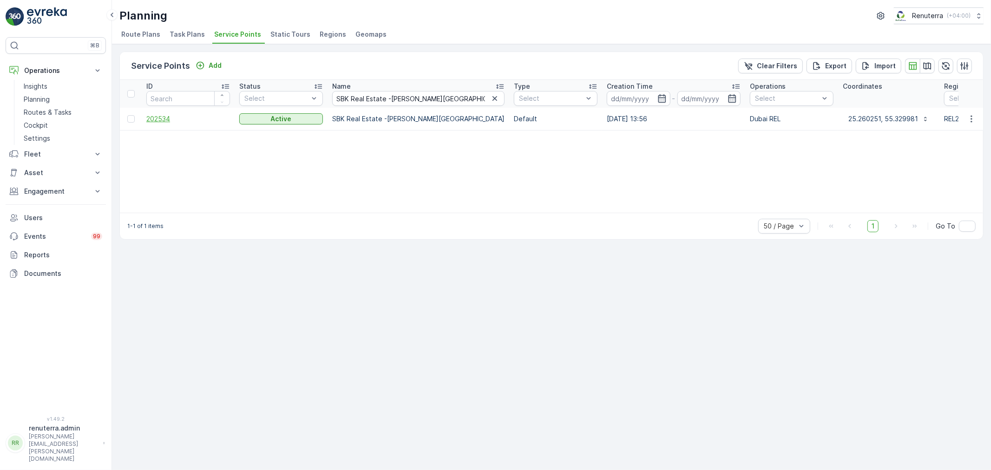
click at [150, 118] on td "202534" at bounding box center [188, 119] width 93 height 22
click at [156, 118] on span "202534" at bounding box center [188, 118] width 84 height 9
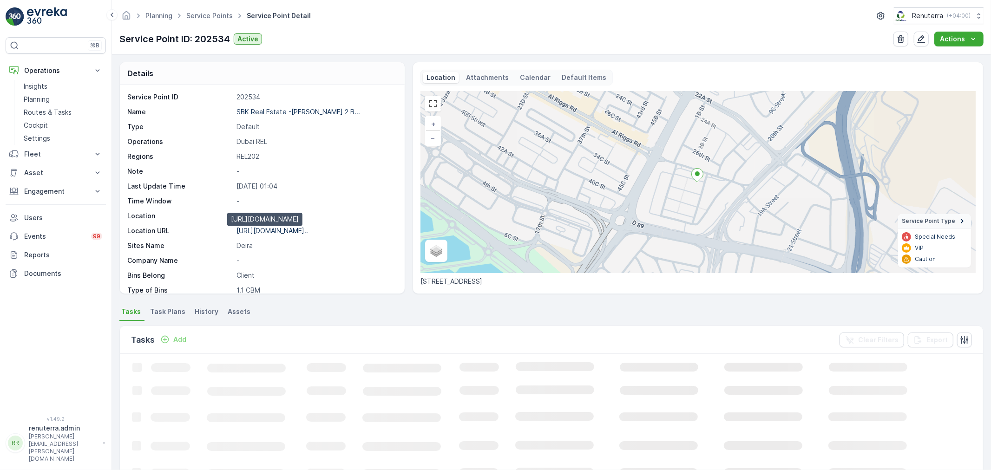
click at [277, 233] on p "https://maps.app.goo.gl/46wskF..." at bounding box center [273, 231] width 72 height 8
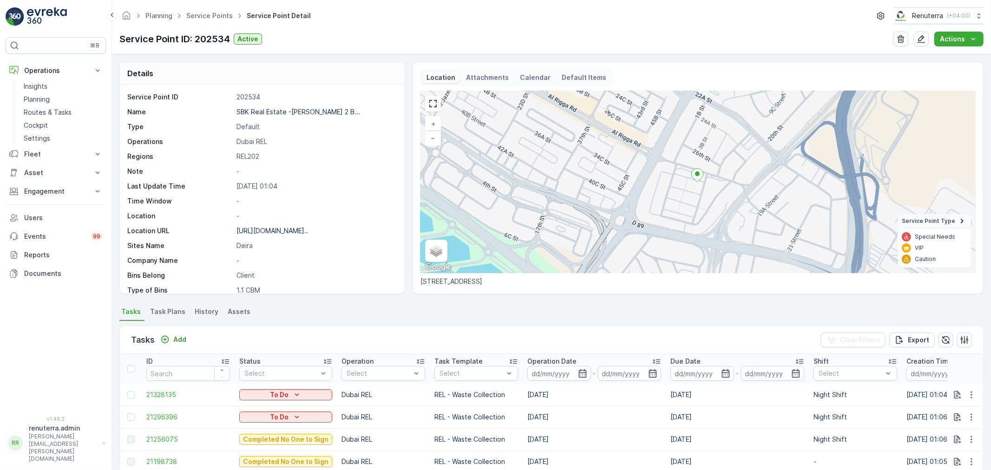
click at [203, 24] on div "Planning Service Points Service Point Detail Renuterra ( +04:00 ) Service Point…" at bounding box center [551, 27] width 879 height 54
click at [208, 17] on link "Service Points" at bounding box center [209, 16] width 46 height 8
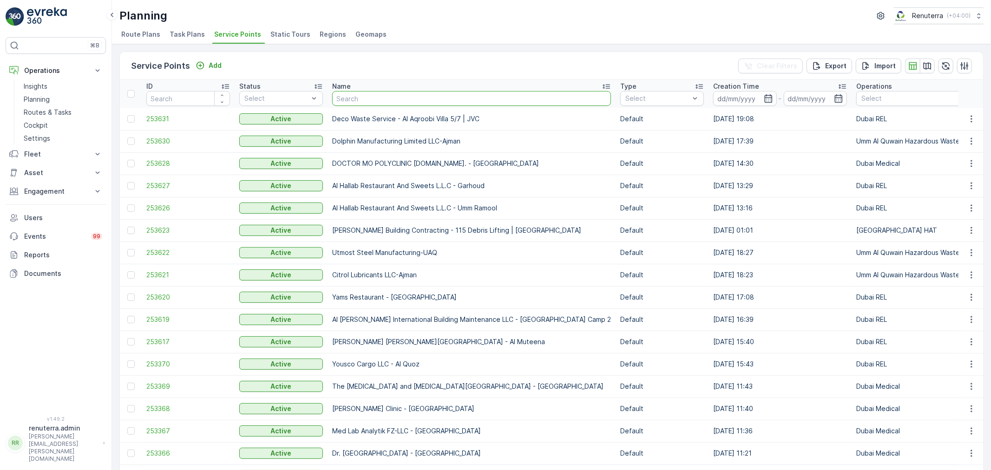
click at [364, 103] on input "text" at bounding box center [471, 98] width 279 height 15
type input "SBK Real Estate Real Estate-Al Haji Building"
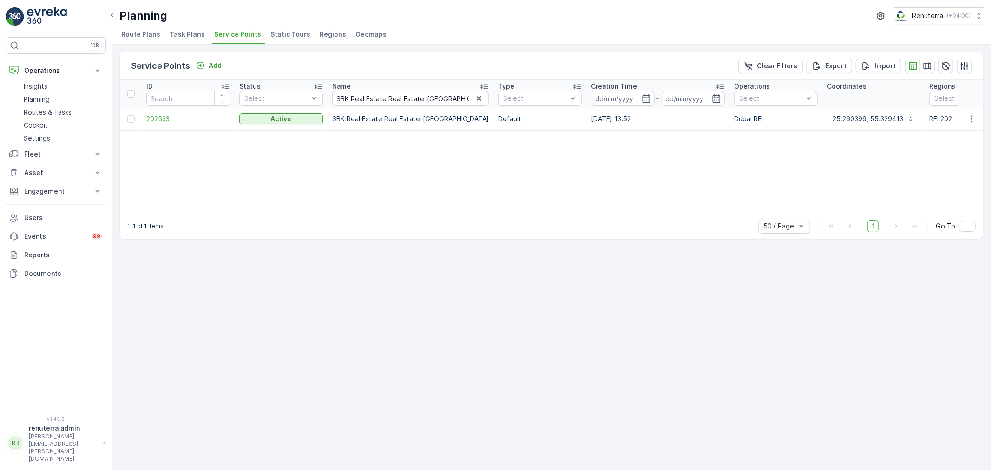
click at [168, 120] on span "202533" at bounding box center [188, 118] width 84 height 9
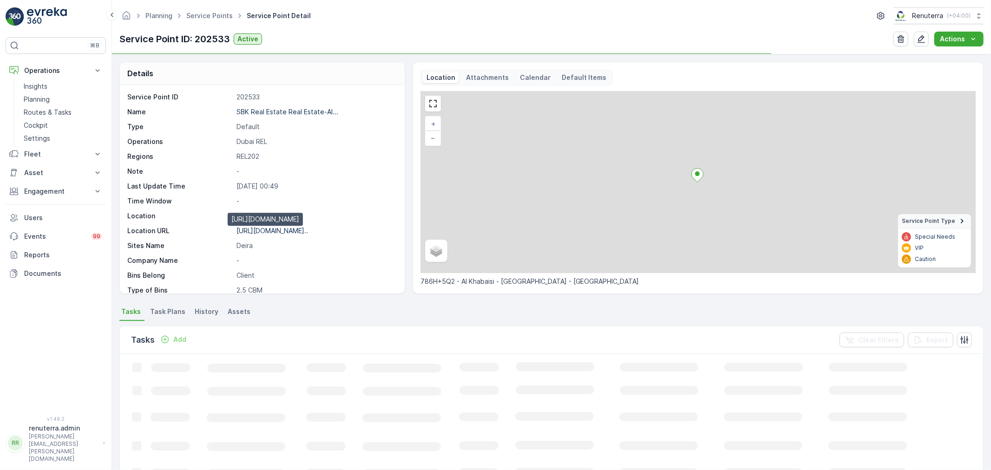
click at [257, 230] on p "https://maps.app.goo.gl/B8Mjwp..." at bounding box center [273, 231] width 72 height 8
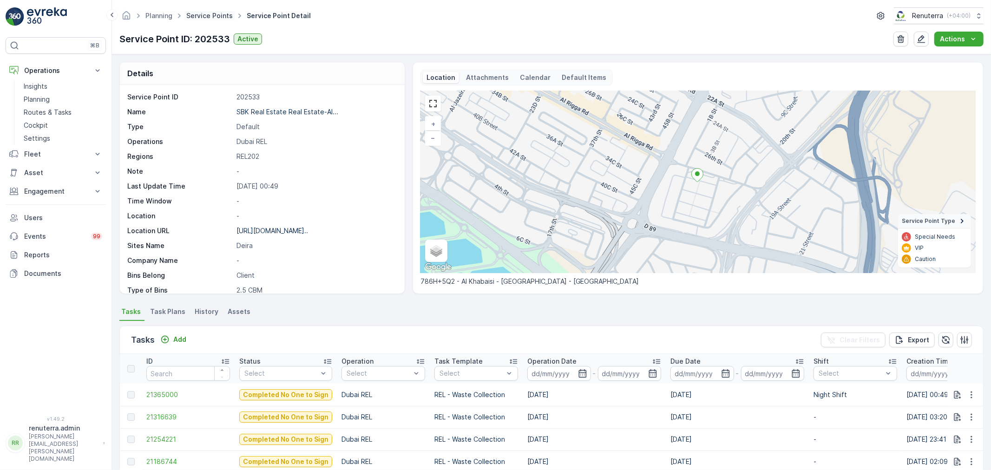
click at [213, 16] on link "Service Points" at bounding box center [209, 16] width 46 height 8
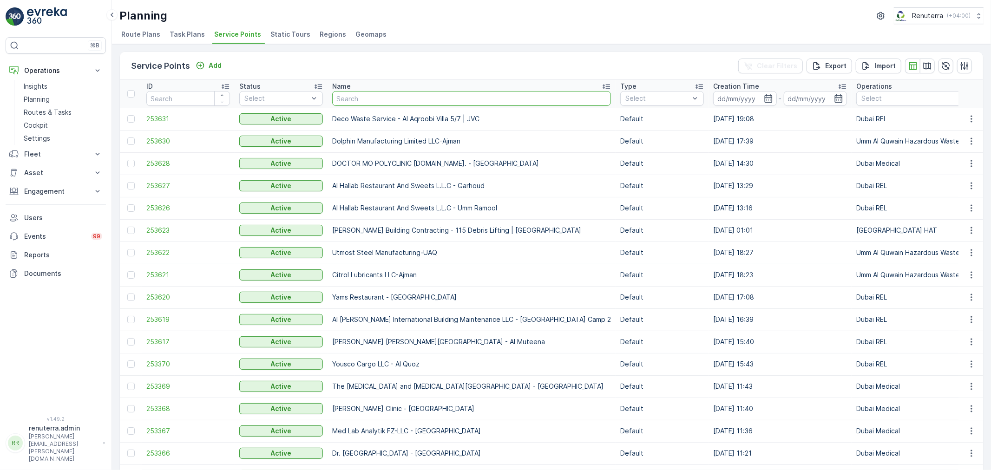
click at [388, 98] on input "text" at bounding box center [471, 98] width 279 height 15
paste input "SBK Real Estate Real Estate-Al Haji Building"
type input "SBK Real Estate Real Estate-Al Haji Building"
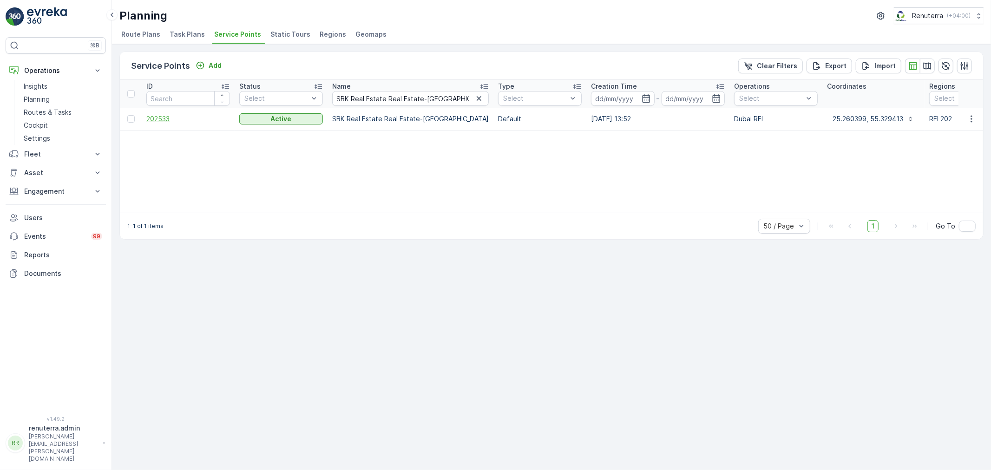
click at [157, 122] on span "202533" at bounding box center [188, 118] width 84 height 9
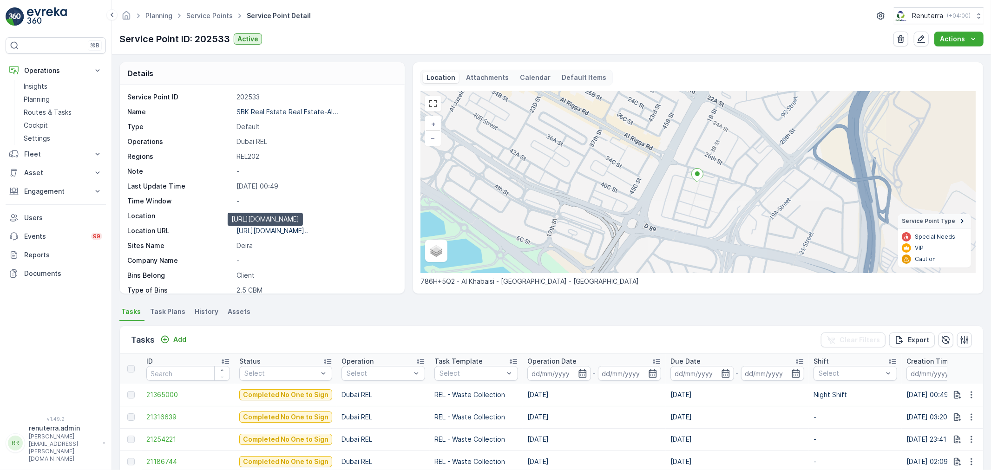
click at [267, 231] on p "https://maps.app.goo.gl/B8Mjwp..." at bounding box center [273, 231] width 72 height 8
click at [215, 20] on span "Service Points" at bounding box center [210, 15] width 50 height 9
click at [215, 17] on link "Service Points" at bounding box center [209, 16] width 46 height 8
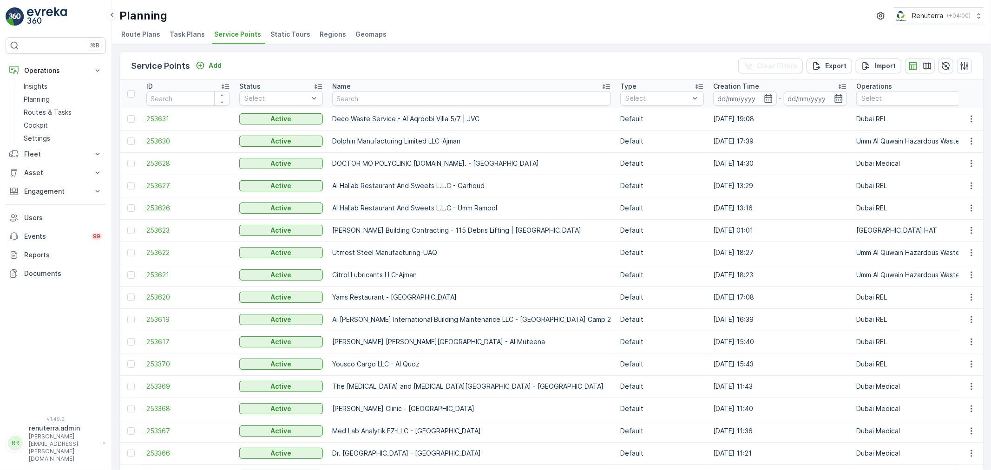
click at [364, 100] on input "text" at bounding box center [471, 98] width 279 height 15
paste input "SBK Real Estate Real Estate-Al Haji Building"
type input "SBK Real Estate Real Estate-Al Haji Building"
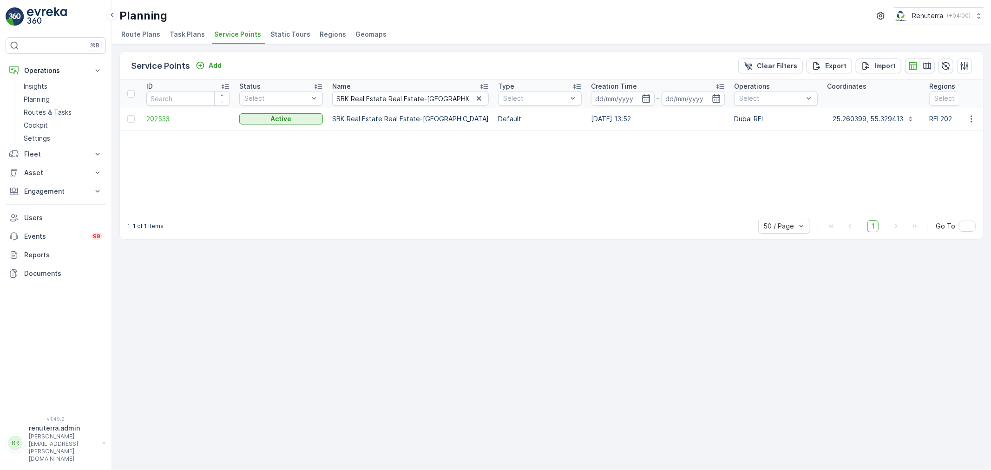
click at [157, 119] on span "202533" at bounding box center [188, 118] width 84 height 9
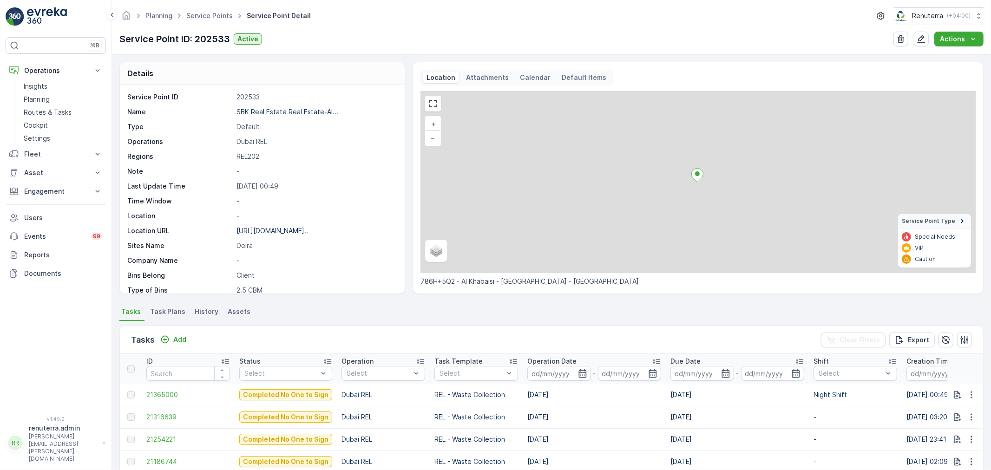
click at [253, 226] on div "https://maps.app.goo.gl/B8Mjwp..." at bounding box center [273, 230] width 72 height 9
click at [253, 231] on p "https://maps.app.goo.gl/B8Mjwp..." at bounding box center [273, 231] width 72 height 8
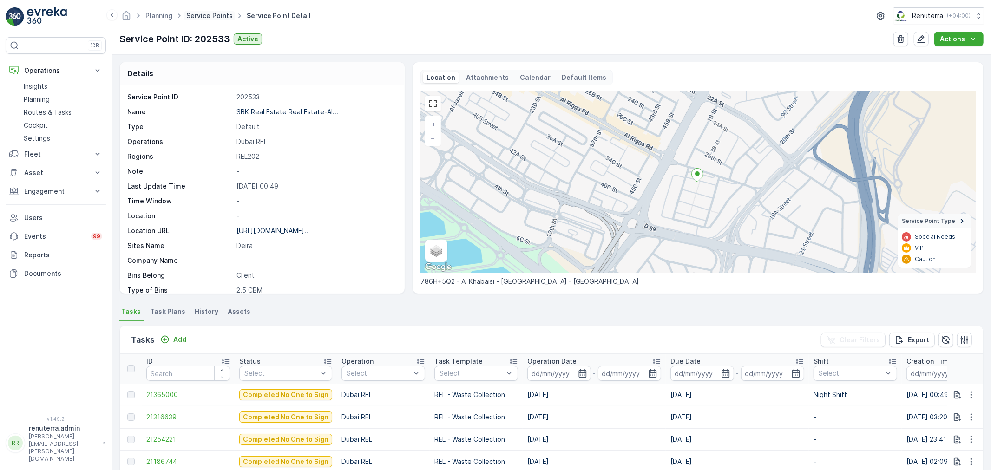
click at [228, 13] on link "Service Points" at bounding box center [209, 16] width 46 height 8
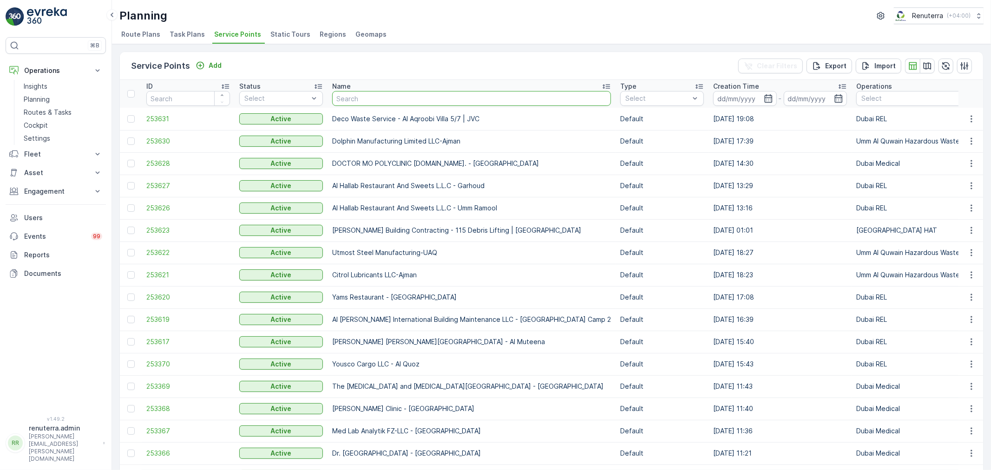
click at [394, 105] on input "text" at bounding box center [471, 98] width 279 height 15
paste input "SBK Real Estate Real Estate-Al Haji Building"
type input "SBK Real Estate Real Estate-Al Haji Building"
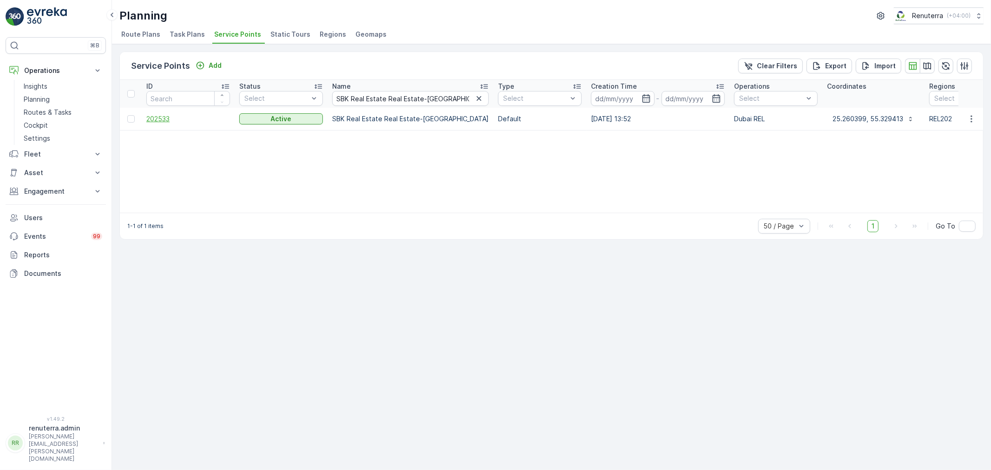
click at [159, 121] on span "202533" at bounding box center [188, 118] width 84 height 9
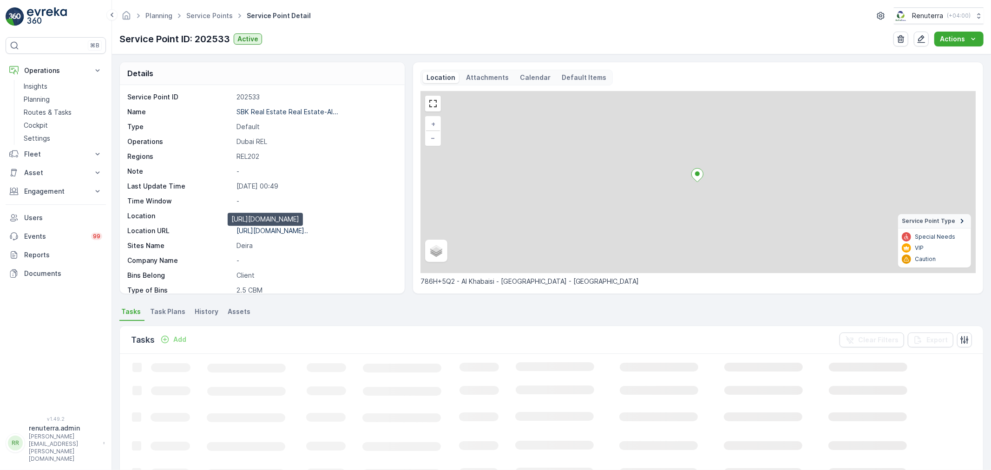
click at [308, 231] on p "https://maps.app.goo.gl/B8Mjwp..." at bounding box center [273, 231] width 72 height 8
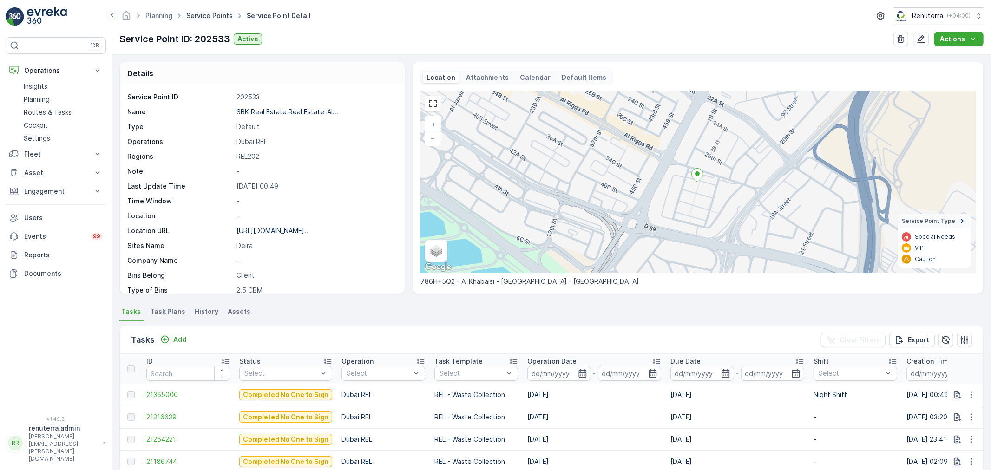
click at [205, 19] on link "Service Points" at bounding box center [209, 16] width 46 height 8
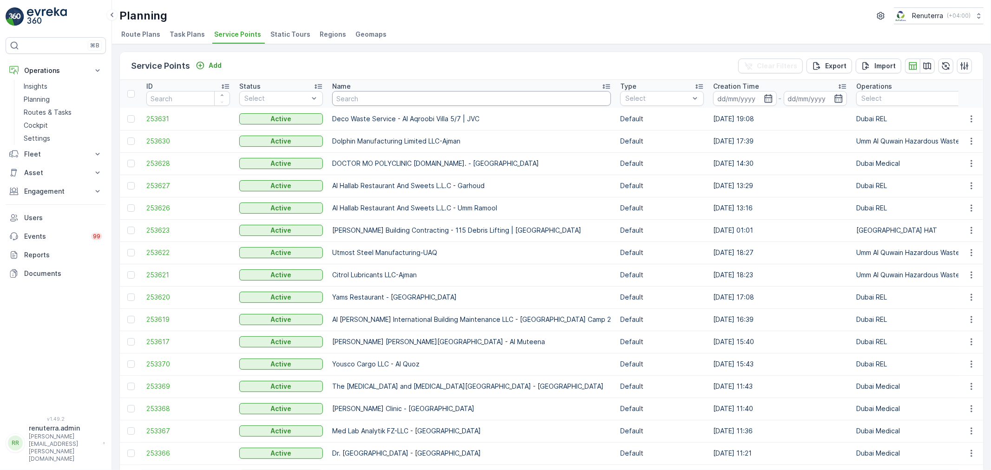
click at [385, 95] on input "text" at bounding box center [471, 98] width 279 height 15
paste input "SBK Real Estate Real Estate-Al Haji Building"
type input "SBK Real Estate Real Estate-Al Haji Building"
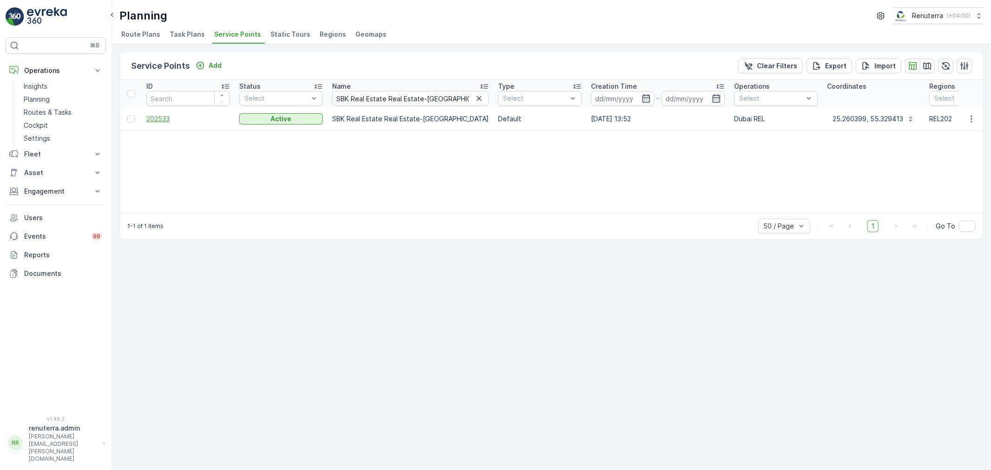
click at [162, 115] on span "202533" at bounding box center [188, 118] width 84 height 9
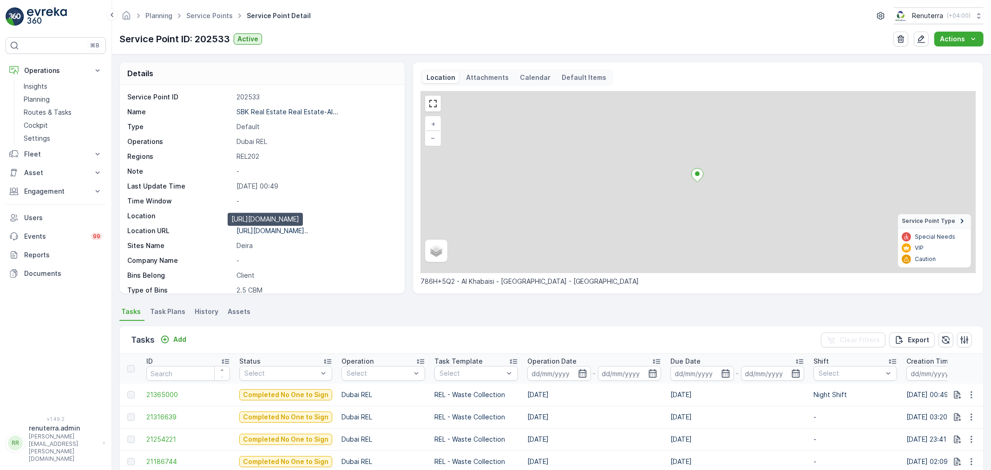
click at [270, 230] on p "https://maps.app.goo.gl/B8Mjwp..." at bounding box center [273, 231] width 72 height 8
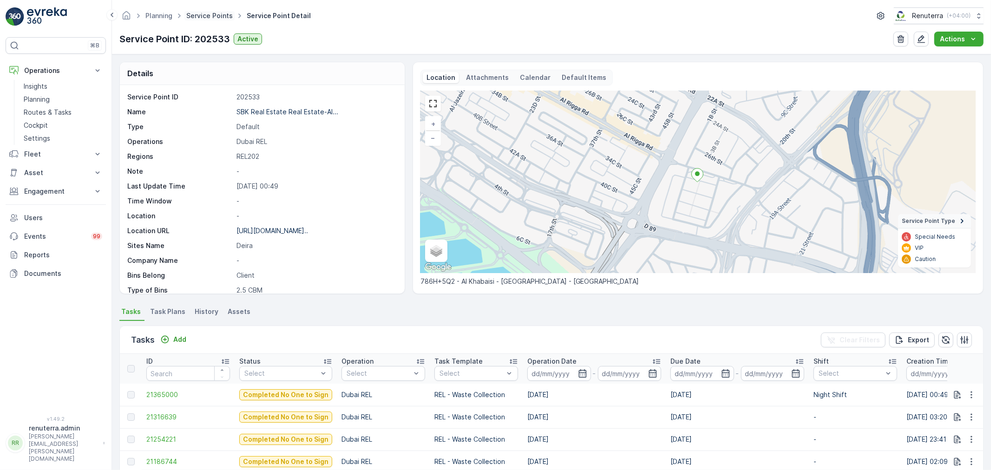
click at [214, 15] on link "Service Points" at bounding box center [209, 16] width 46 height 8
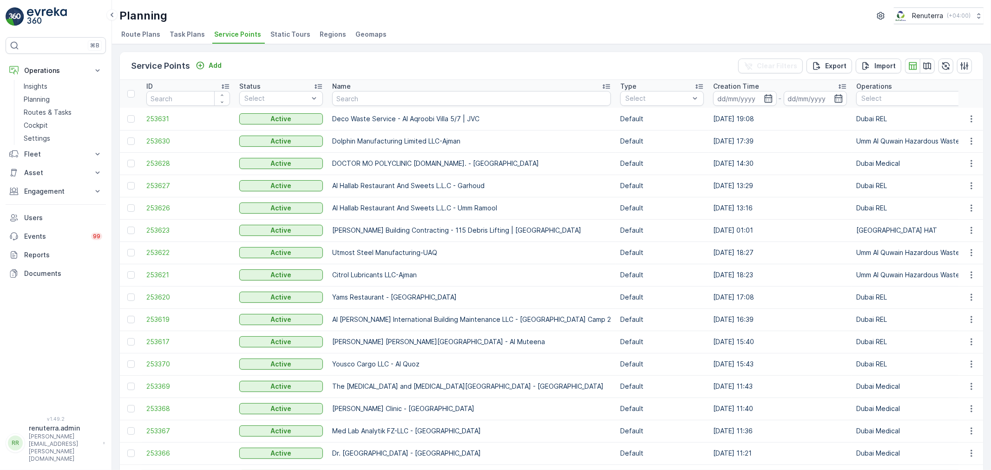
click at [394, 99] on input "text" at bounding box center [471, 98] width 279 height 15
paste input "Khalid Ali Ahmed Binzayed Alfalasi ( Al Showaib real estate )"
type input "Khalid Ali Ahmed Binzayed Alfalasi ( Al Showaib real estate )"
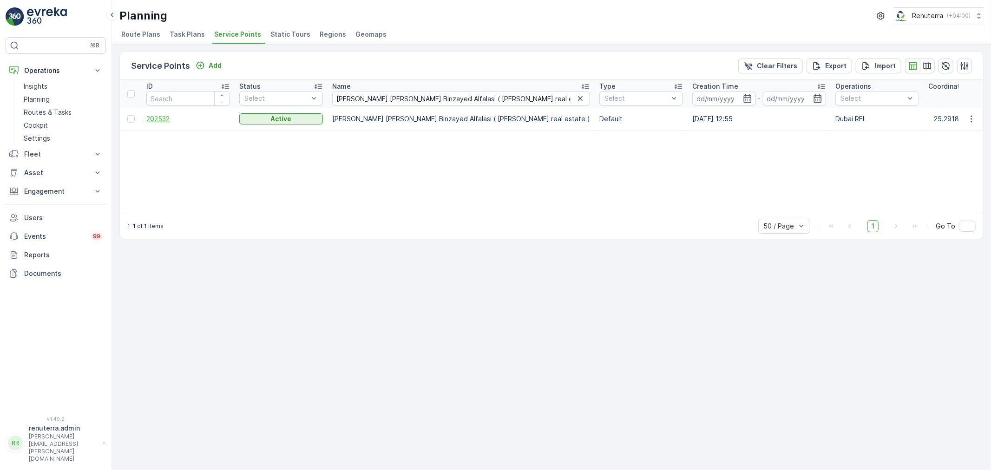
click at [161, 118] on span "202532" at bounding box center [188, 118] width 84 height 9
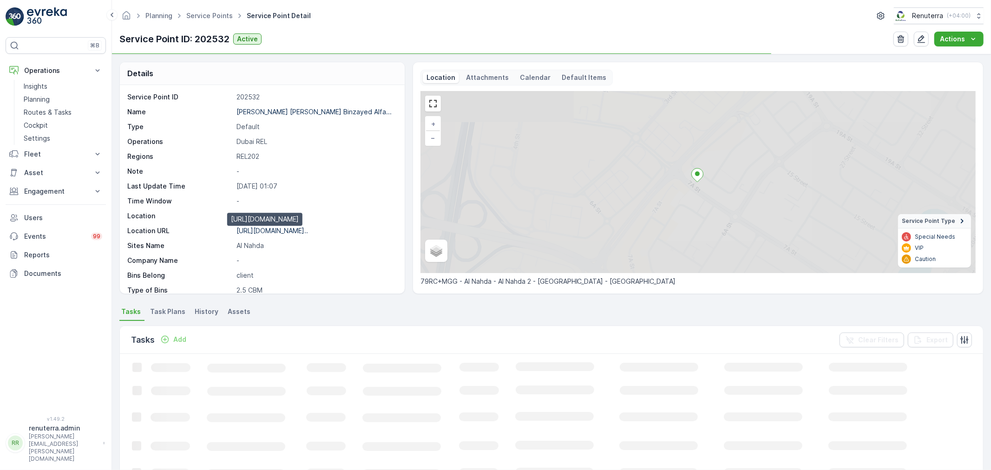
click at [275, 230] on p "https://maps.app.goo.gl/KkXqhB..." at bounding box center [273, 231] width 72 height 8
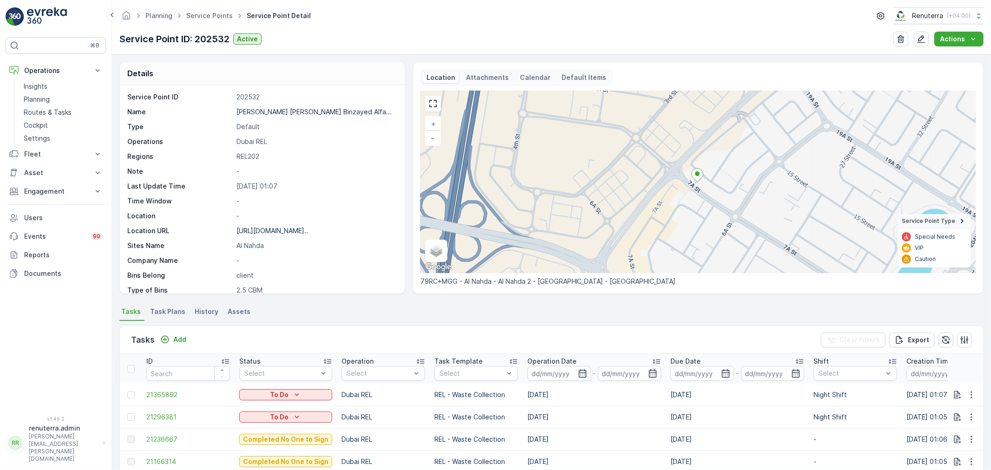
click at [214, 21] on ul "Service Points" at bounding box center [215, 15] width 60 height 13
click at [216, 19] on link "Service Points" at bounding box center [209, 16] width 46 height 8
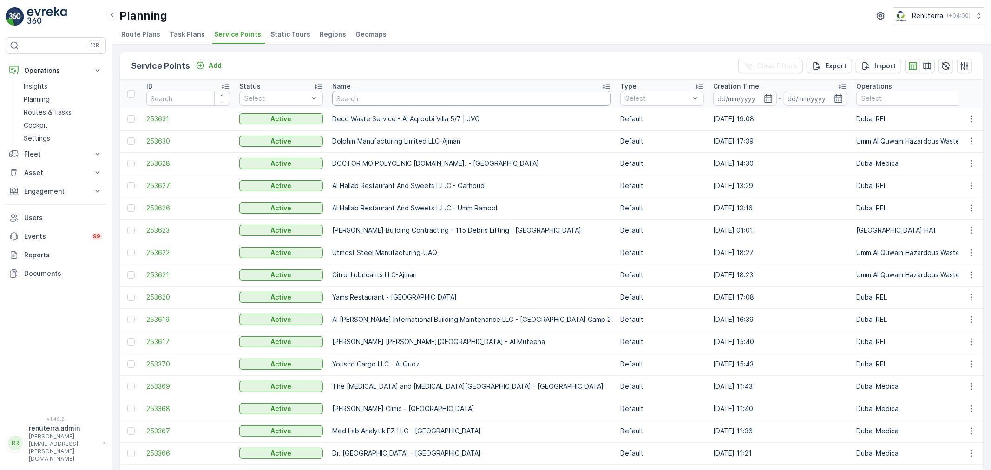
click at [377, 96] on input "text" at bounding box center [471, 98] width 279 height 15
paste input "Khansaheb/Al Qusais"
type input "Khansaheb/Al Qusais"
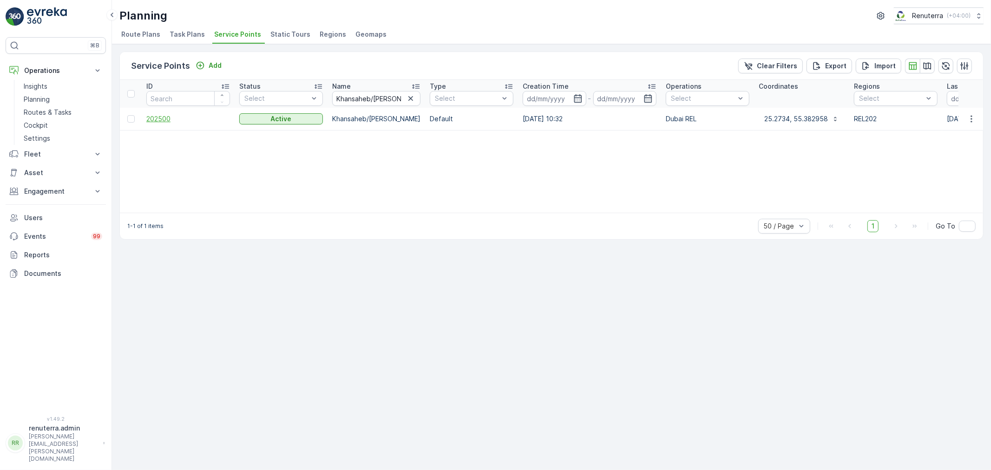
click at [166, 122] on span "202500" at bounding box center [188, 118] width 84 height 9
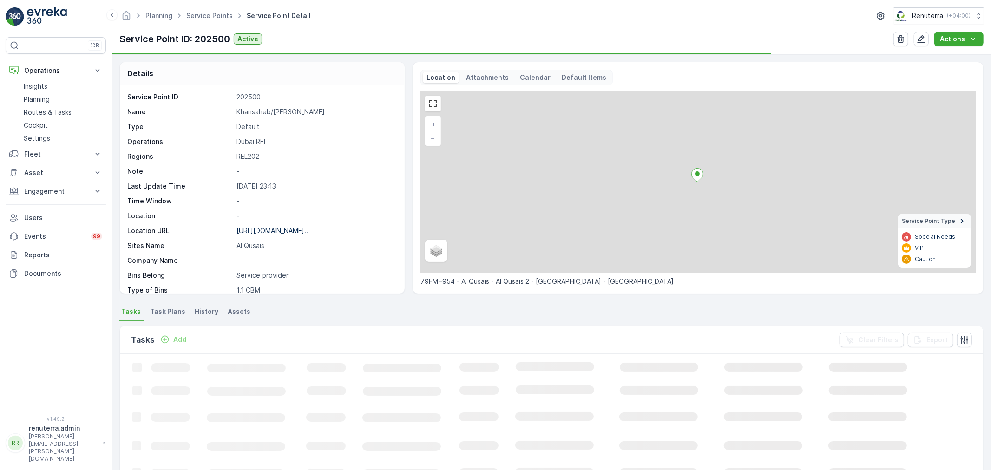
click at [296, 226] on div "https://maps.app.goo.gl/BveAzM..." at bounding box center [273, 230] width 72 height 9
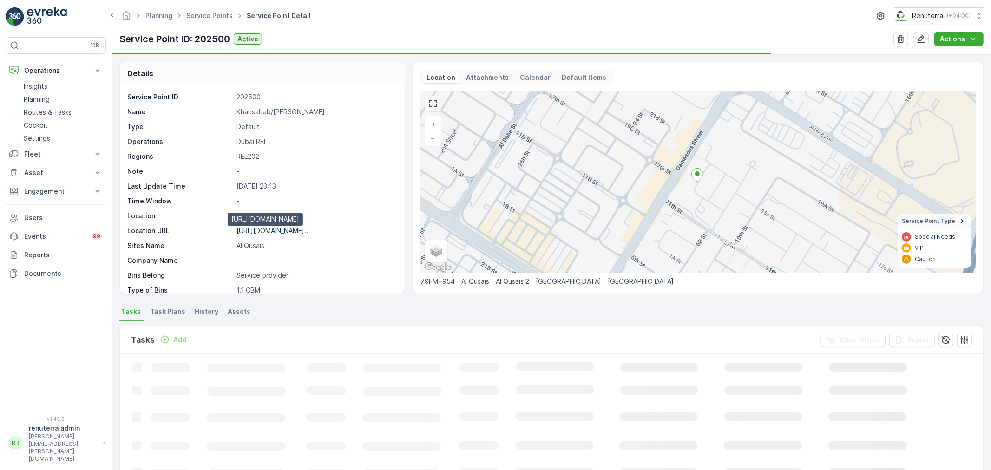
click at [295, 230] on p "https://maps.app.goo.gl/BveAzM..." at bounding box center [273, 231] width 72 height 8
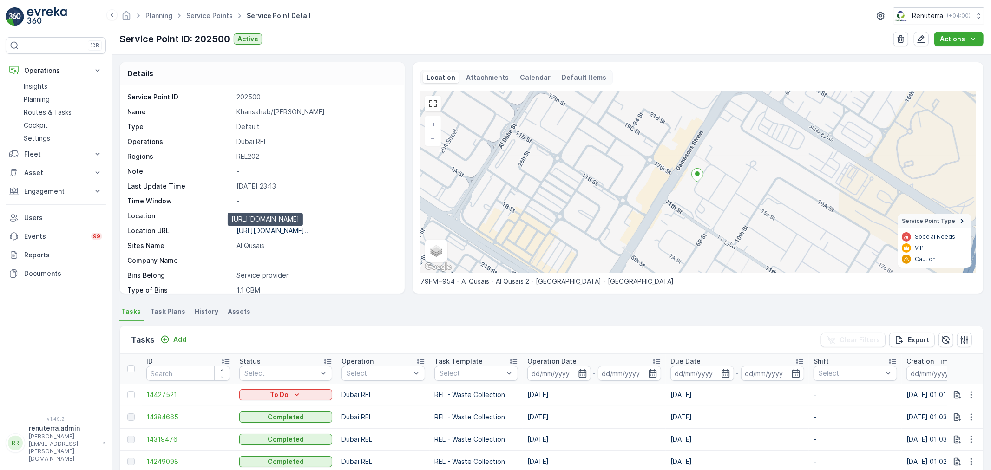
click at [308, 228] on p "https://maps.app.goo.gl/BveAzM..." at bounding box center [273, 231] width 72 height 8
click at [205, 20] on span "Service Points" at bounding box center [210, 15] width 50 height 9
click at [225, 20] on span "Service Points" at bounding box center [210, 15] width 50 height 9
click at [215, 22] on ul "Service Points" at bounding box center [215, 15] width 60 height 13
click at [214, 14] on link "Service Points" at bounding box center [209, 16] width 46 height 8
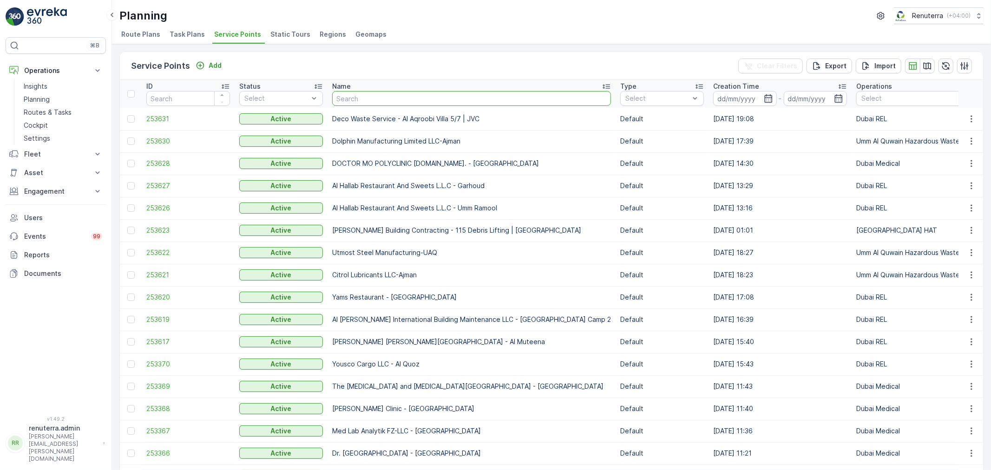
click at [374, 101] on input "text" at bounding box center [471, 98] width 279 height 15
paste input "Landmark Summit Hotel"
type input "Landmark Summit Hotel"
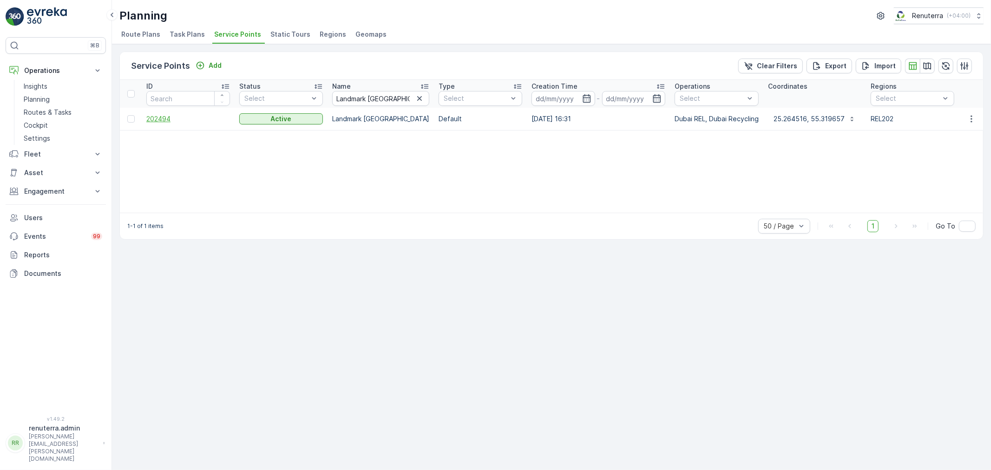
click at [167, 118] on span "202494" at bounding box center [188, 118] width 84 height 9
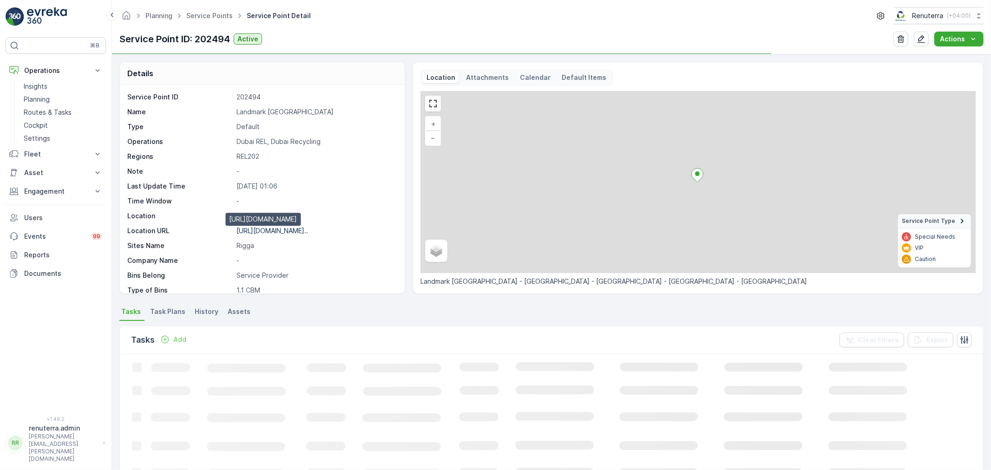
click at [284, 227] on p "https://maps.app.goo.gl/nPffb4..." at bounding box center [273, 231] width 72 height 8
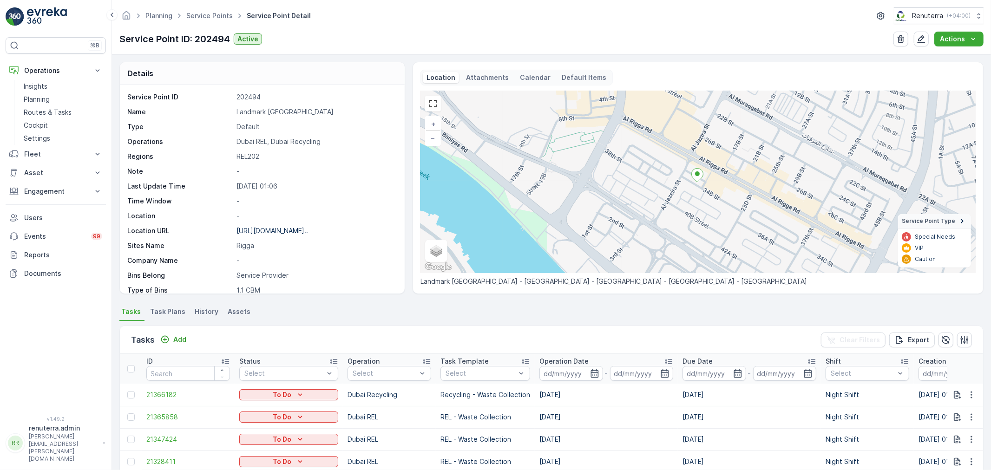
click at [207, 10] on ul "Service Points" at bounding box center [215, 15] width 60 height 13
click at [208, 17] on link "Service Points" at bounding box center [209, 16] width 46 height 8
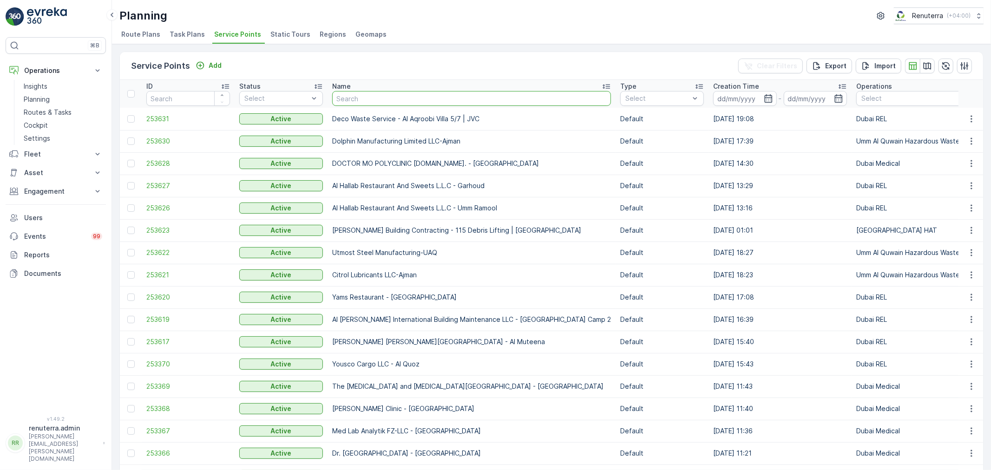
click at [344, 99] on input "text" at bounding box center [471, 98] width 279 height 15
paste input "Mr. Ghanim Misfar Mansoori"
type input "Mr. Ghanim Misfar Mansoori"
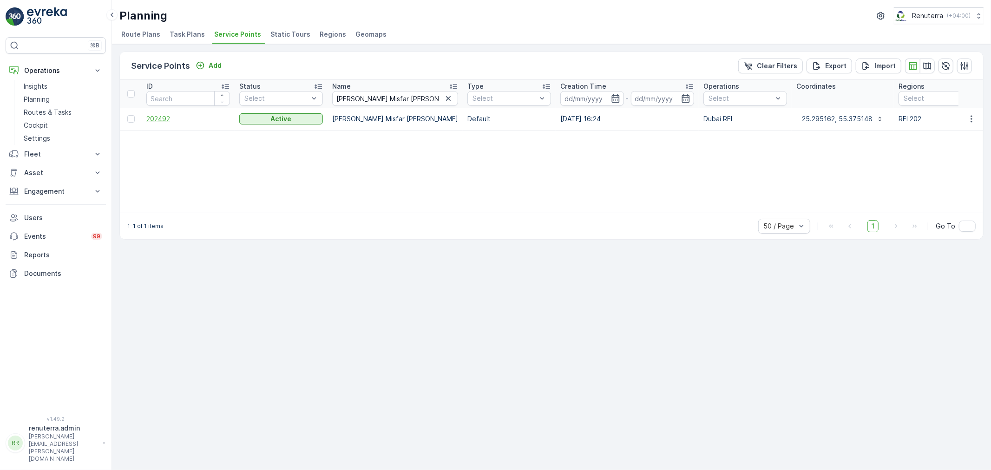
click at [151, 115] on span "202492" at bounding box center [188, 118] width 84 height 9
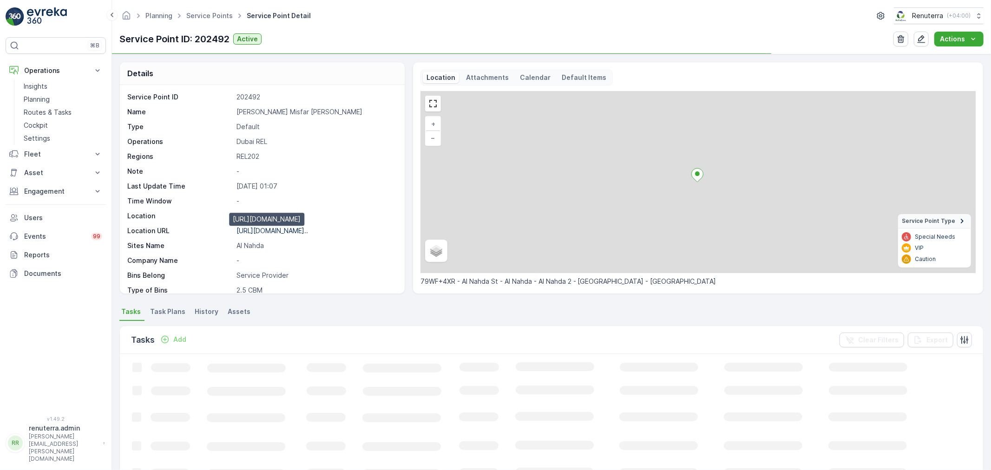
click at [285, 227] on p "[URL][DOMAIN_NAME].." at bounding box center [273, 231] width 72 height 8
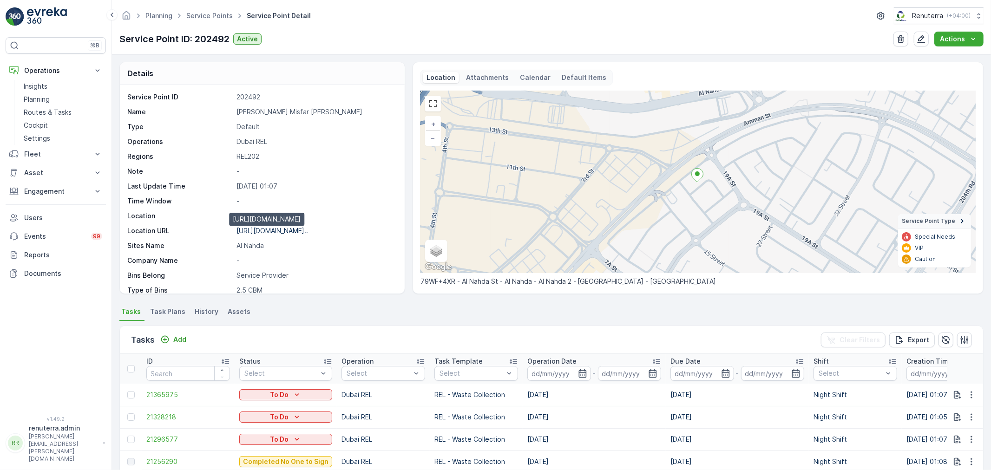
drag, startPoint x: 263, startPoint y: 230, endPoint x: 298, endPoint y: 229, distance: 35.8
click at [264, 230] on p "[URL][DOMAIN_NAME].." at bounding box center [273, 231] width 72 height 8
click at [206, 15] on link "Service Points" at bounding box center [209, 16] width 46 height 8
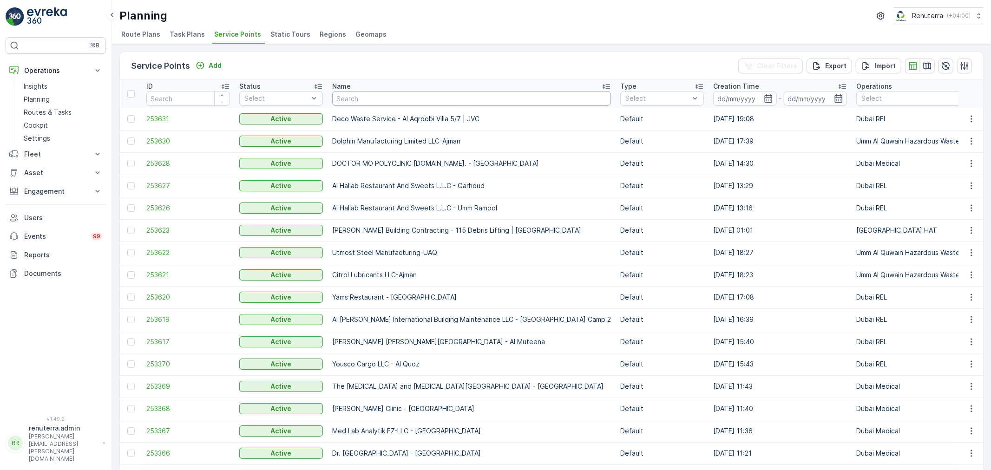
click at [358, 97] on input "text" at bounding box center [471, 98] width 279 height 15
paste input "Dar Al Majlis Al [PERSON_NAME] ([PERSON_NAME] [PERSON_NAME] )"
type input "Dar Al Majlis Al [PERSON_NAME] ([PERSON_NAME] [PERSON_NAME] )"
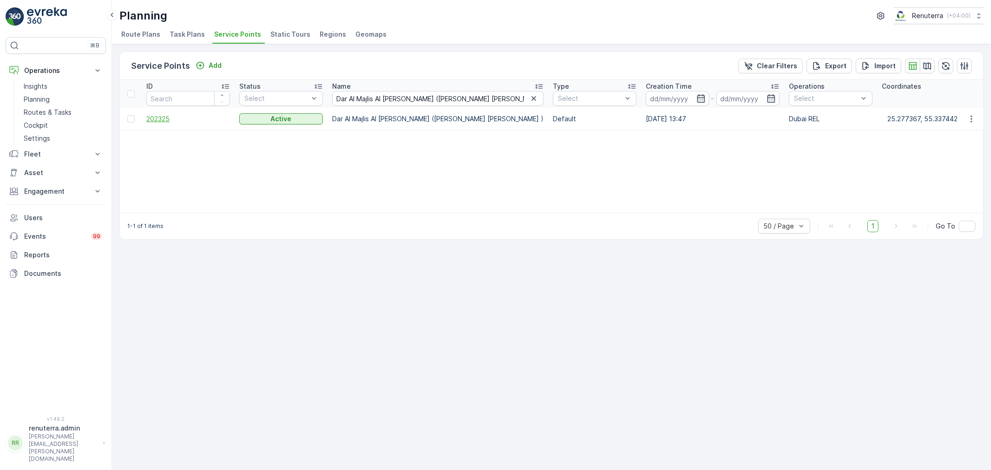
click at [165, 119] on span "202325" at bounding box center [188, 118] width 84 height 9
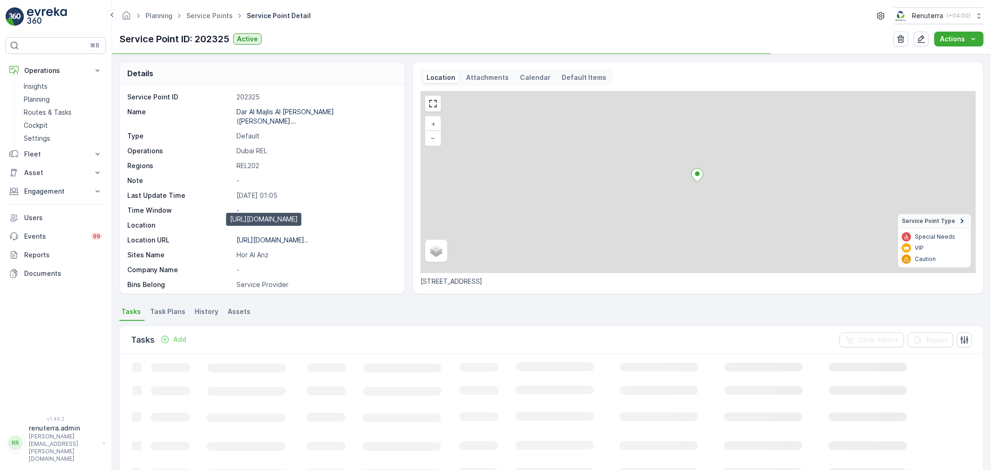
click at [281, 236] on p "[URL][DOMAIN_NAME].." at bounding box center [273, 240] width 72 height 8
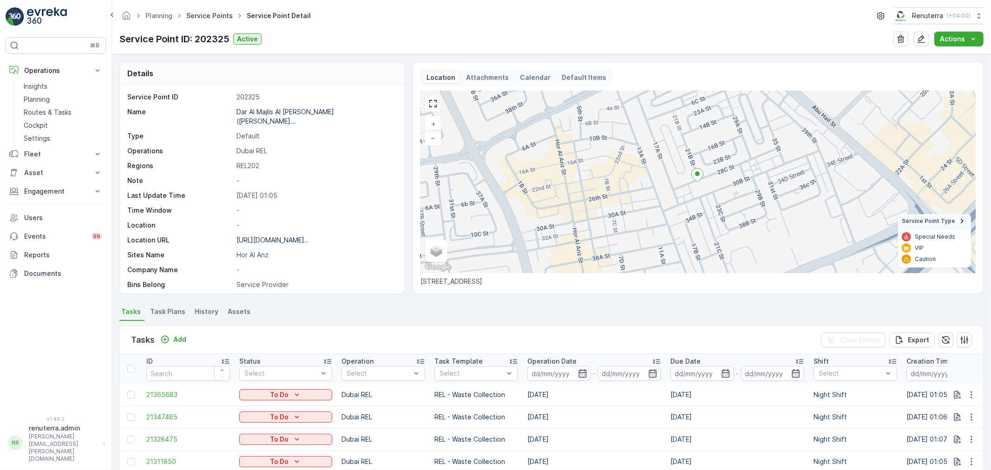
click at [219, 17] on link "Service Points" at bounding box center [209, 16] width 46 height 8
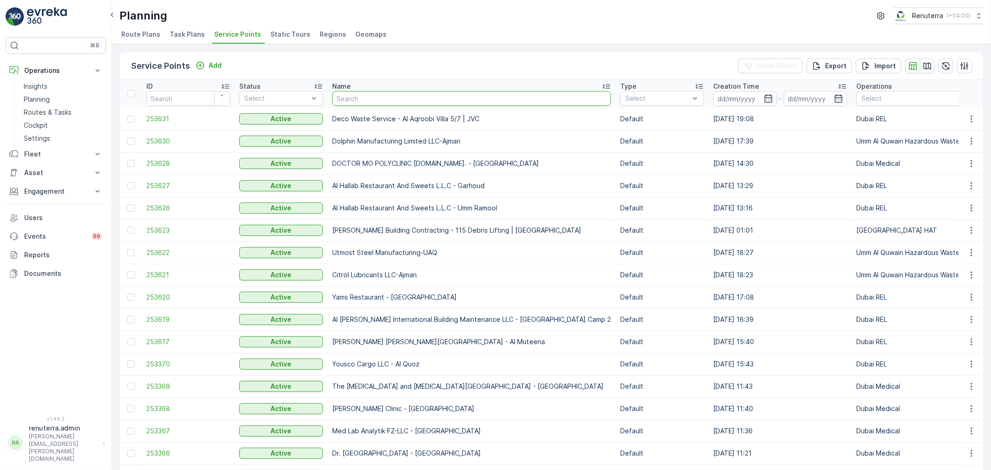
click at [362, 104] on input "text" at bounding box center [471, 98] width 279 height 15
type input "Dar Al Majlis Hor [PERSON_NAME] ([PERSON_NAME] [PERSON_NAME] )"
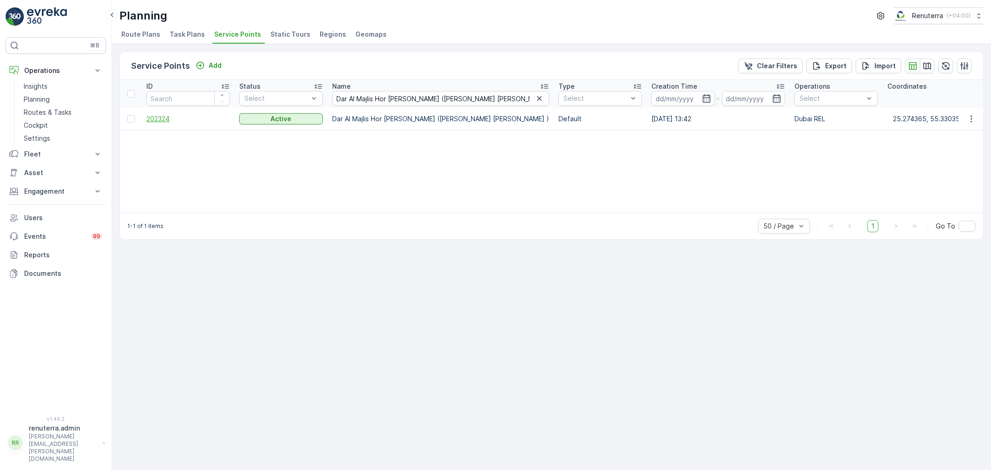
click at [162, 118] on span "202324" at bounding box center [188, 118] width 84 height 9
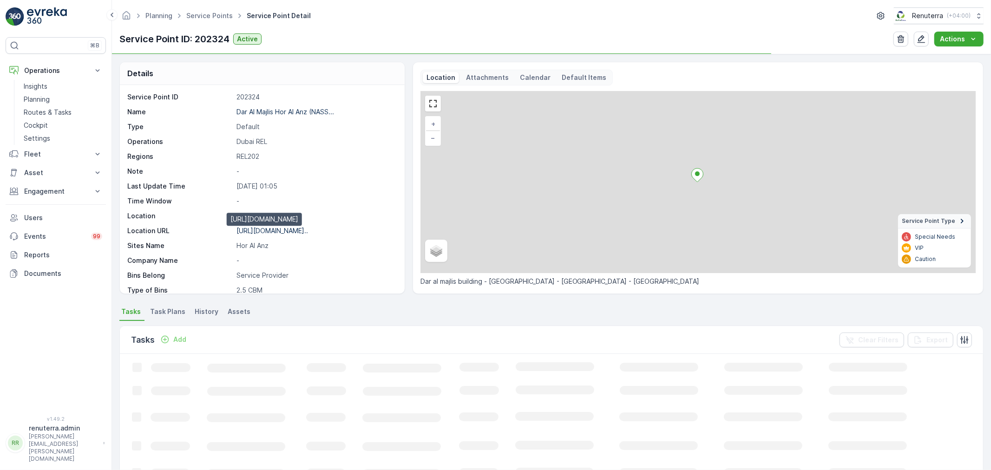
click at [289, 231] on p "https://maps.app.goo.gl/vyxHp9..." at bounding box center [273, 231] width 72 height 8
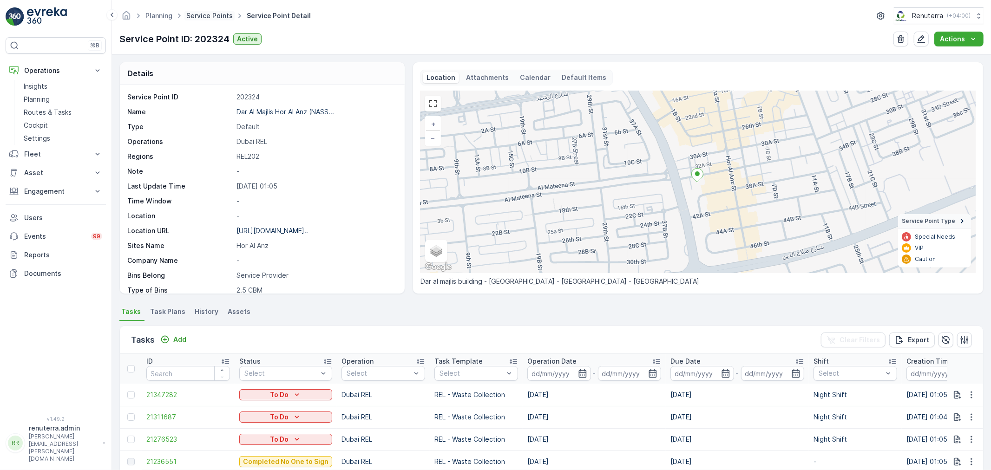
click at [205, 13] on ul "Service Points" at bounding box center [215, 15] width 60 height 13
click at [205, 15] on link "Service Points" at bounding box center [209, 16] width 46 height 8
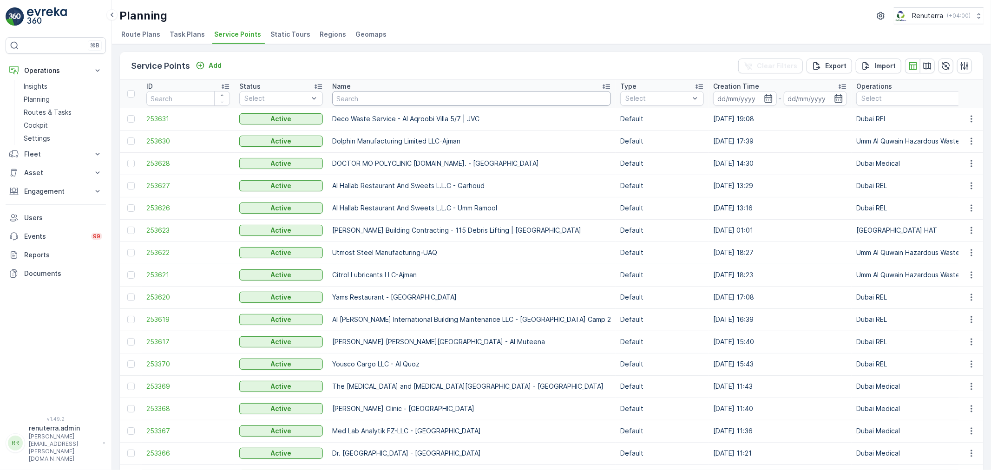
click at [358, 99] on input "text" at bounding box center [471, 98] width 279 height 15
paste input "SBK Real Estate -[GEOGRAPHIC_DATA][PERSON_NAME][GEOGRAPHIC_DATA]"
type input "SBK Real Estate -[GEOGRAPHIC_DATA][PERSON_NAME][GEOGRAPHIC_DATA]"
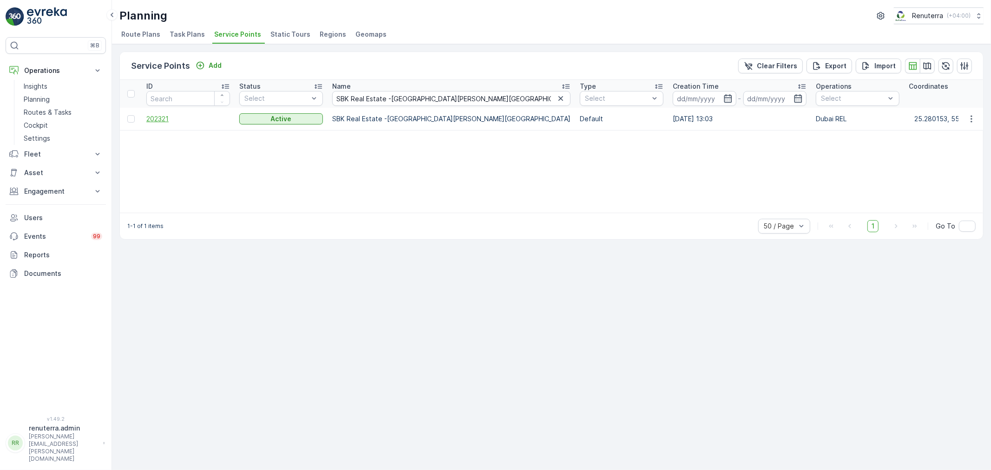
click at [156, 117] on span "202321" at bounding box center [188, 118] width 84 height 9
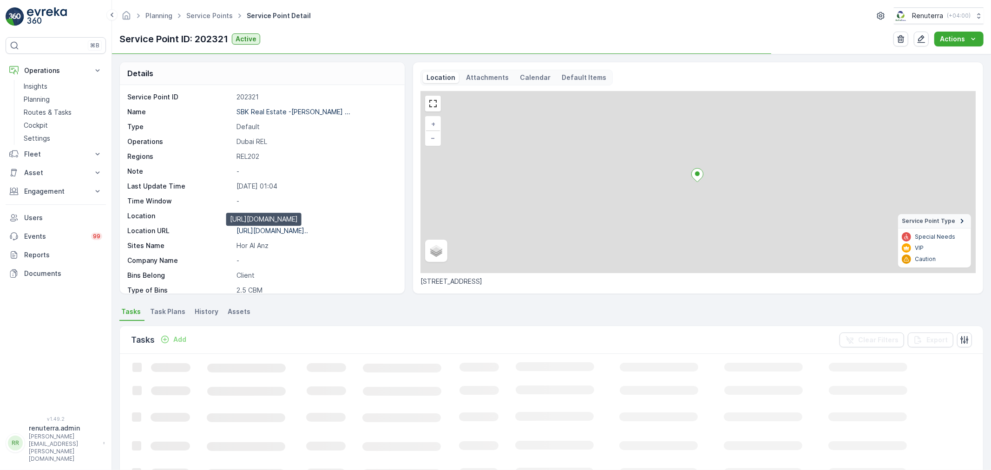
click at [259, 233] on p "https://maps.app.goo.gl/XX4bPj..." at bounding box center [273, 231] width 72 height 8
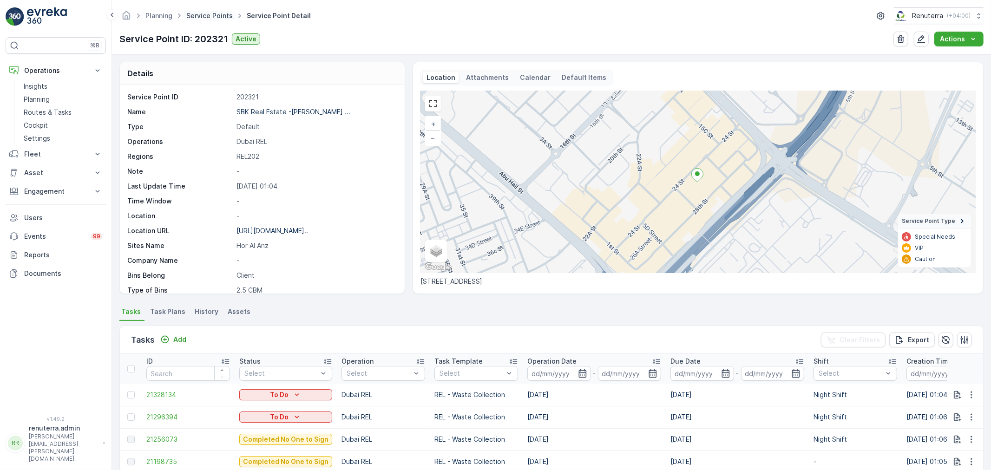
click at [200, 13] on link "Service Points" at bounding box center [209, 16] width 46 height 8
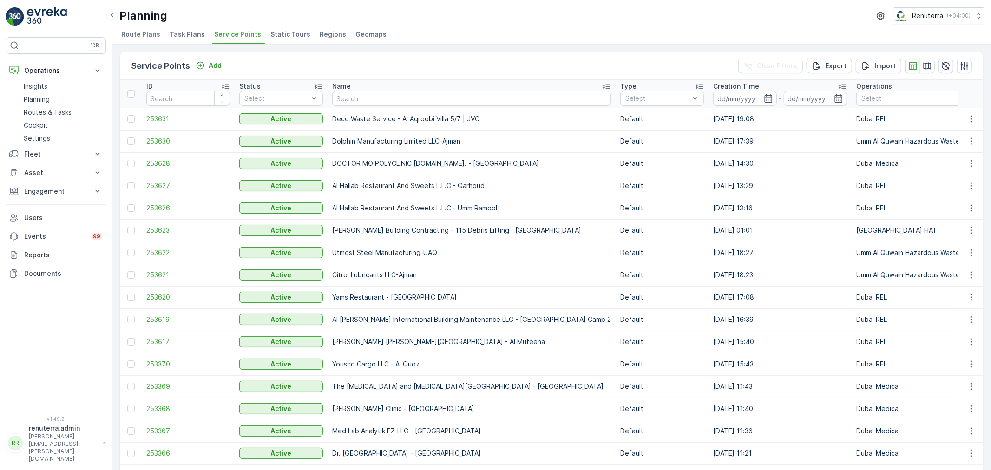
drag, startPoint x: 361, startPoint y: 88, endPoint x: 363, endPoint y: 93, distance: 5.0
click at [363, 90] on div "Name" at bounding box center [471, 86] width 279 height 9
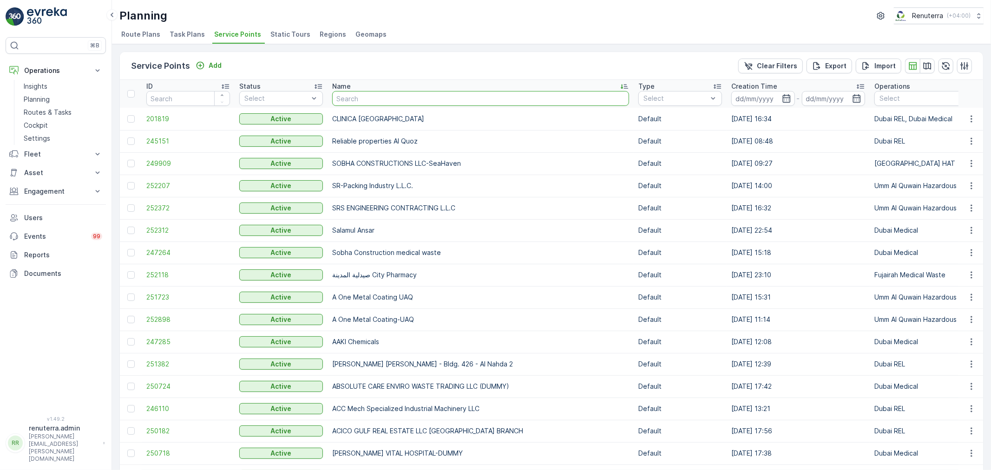
click at [349, 100] on input "text" at bounding box center [480, 98] width 297 height 15
paste input "SBK Real Estate - [GEOGRAPHIC_DATA]"
type input "SBK Real Estate - [GEOGRAPHIC_DATA]"
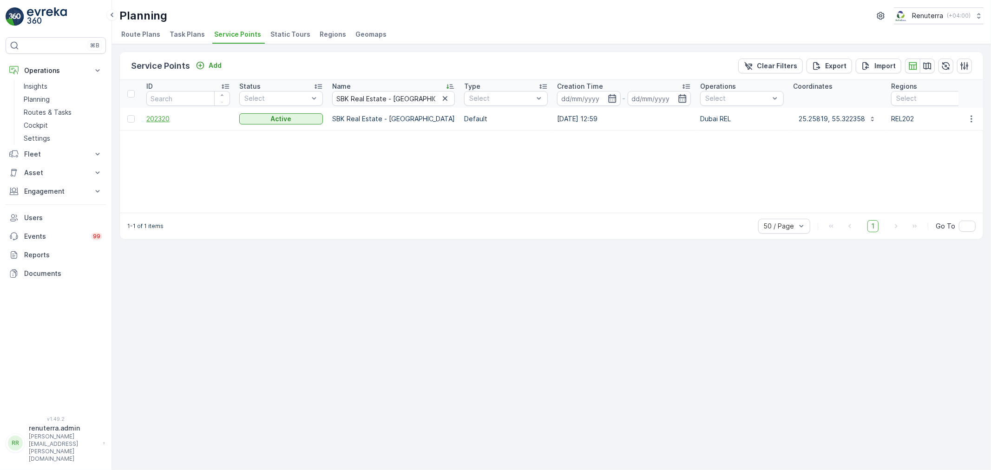
click at [169, 119] on span "202320" at bounding box center [188, 118] width 84 height 9
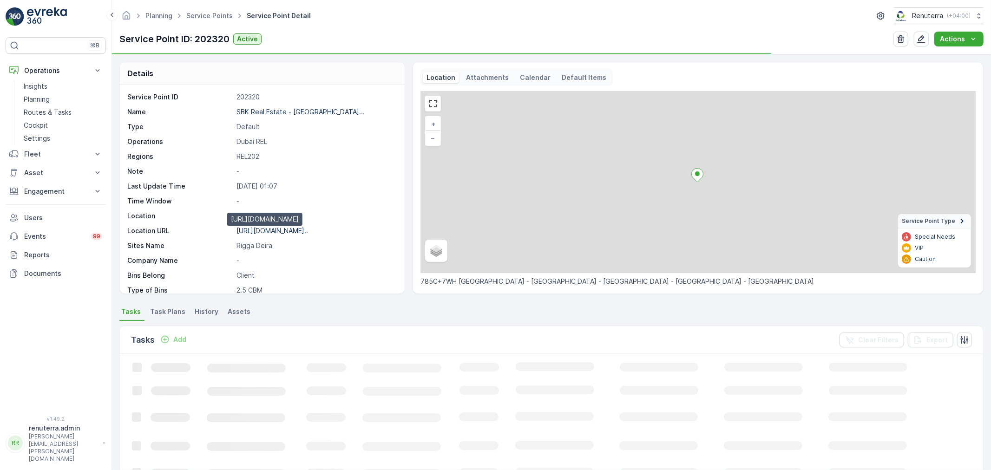
click at [273, 230] on p "https://maps.app.goo.gl/EN4Kzy..." at bounding box center [273, 231] width 72 height 8
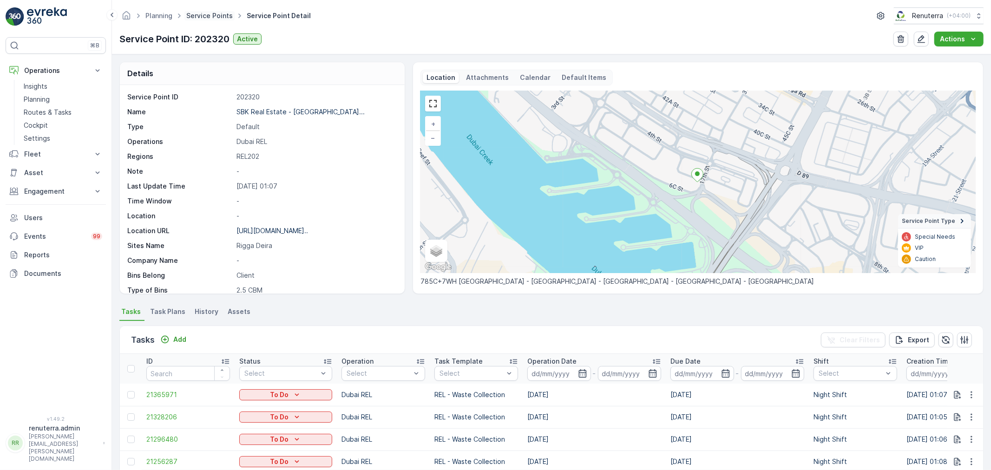
click at [219, 18] on link "Service Points" at bounding box center [209, 16] width 46 height 8
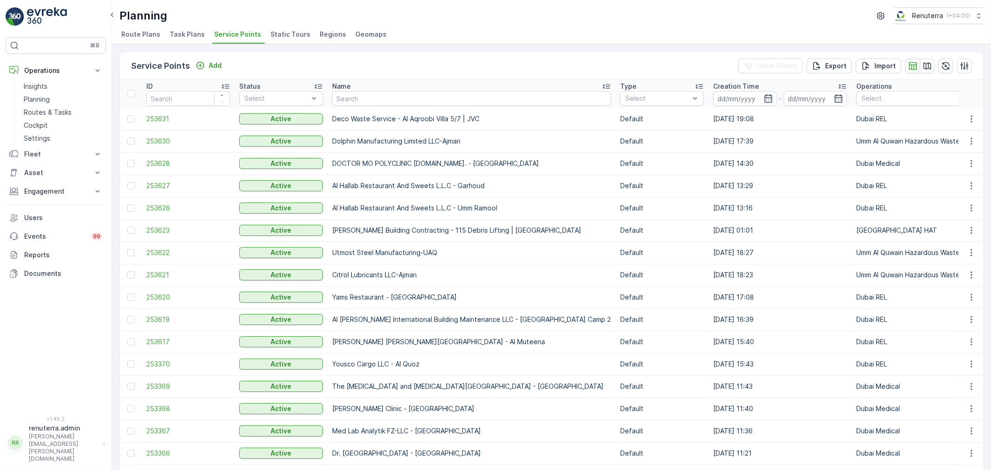
click at [365, 92] on th "Name" at bounding box center [472, 94] width 288 height 28
click at [364, 97] on input "text" at bounding box center [471, 98] width 279 height 15
paste input "SBK Real Estate - AL NAHDA 2 TOWER"
type input "SBK Real Estate - AL NAHDA 2 TOWER"
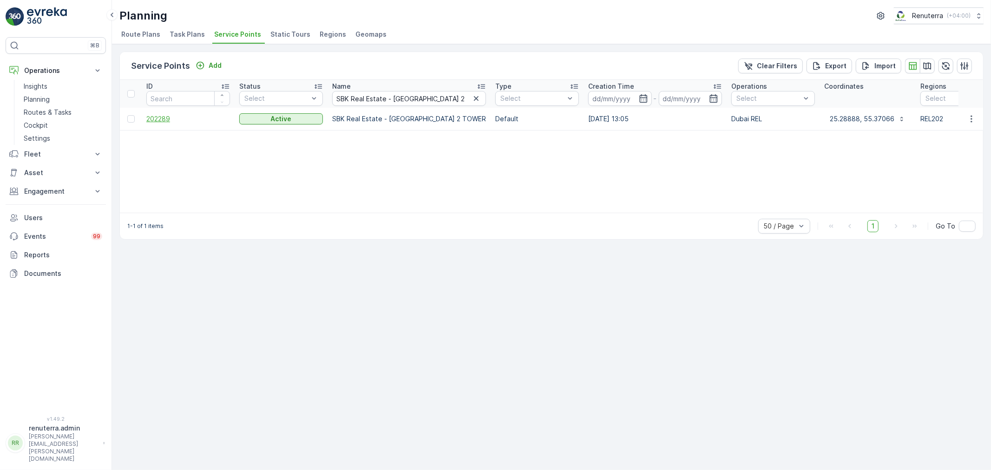
click at [153, 116] on span "202289" at bounding box center [188, 118] width 84 height 9
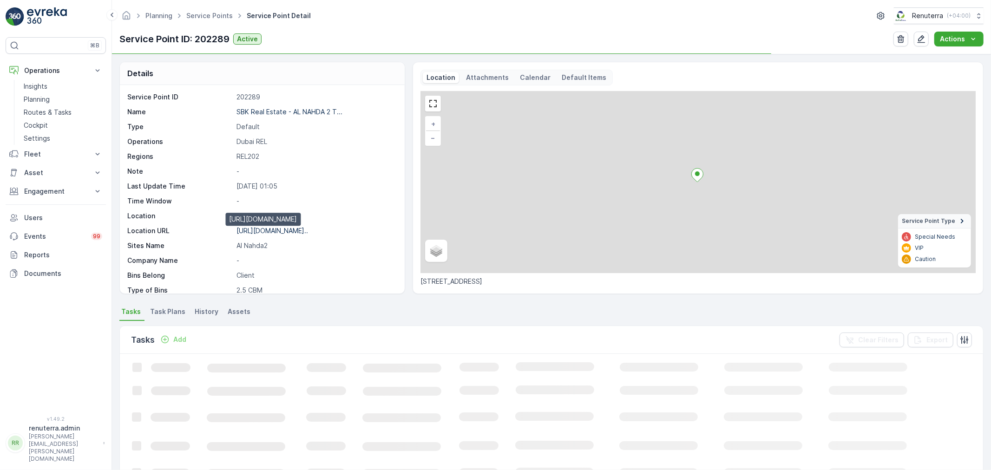
click at [295, 232] on p "https://maps.app.goo.gl/sk9kjC..." at bounding box center [273, 231] width 72 height 8
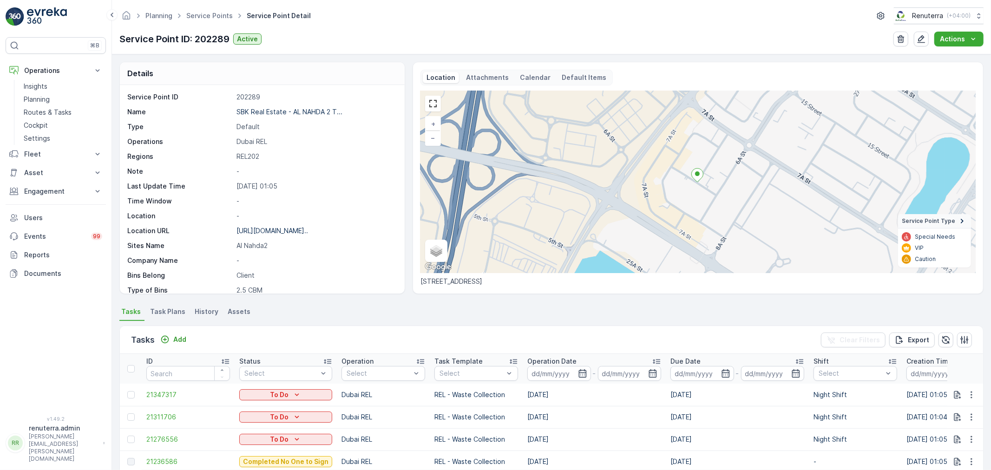
click at [206, 20] on ul "Service Points" at bounding box center [215, 15] width 60 height 13
click at [211, 10] on ul "Service Points" at bounding box center [215, 15] width 60 height 13
click at [211, 12] on link "Service Points" at bounding box center [209, 16] width 46 height 8
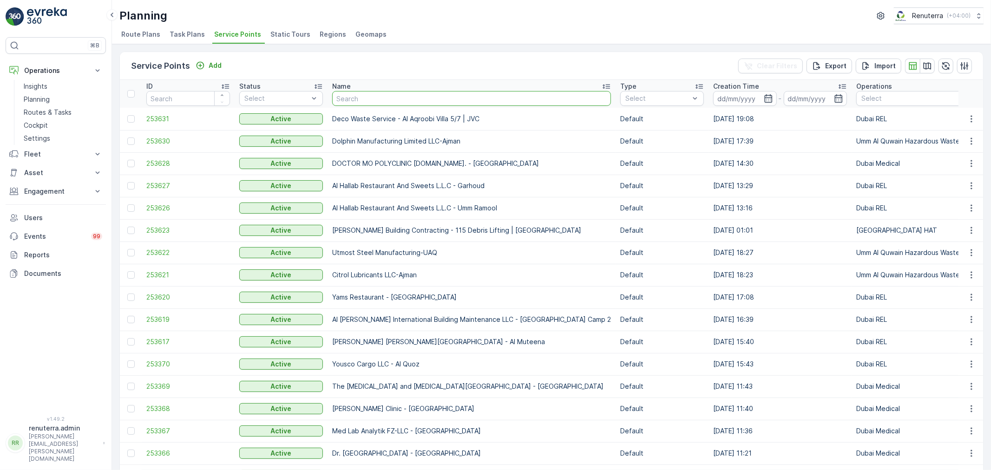
click at [361, 95] on input "text" at bounding box center [471, 98] width 279 height 15
type input "NAMASTE RESTUARANT"
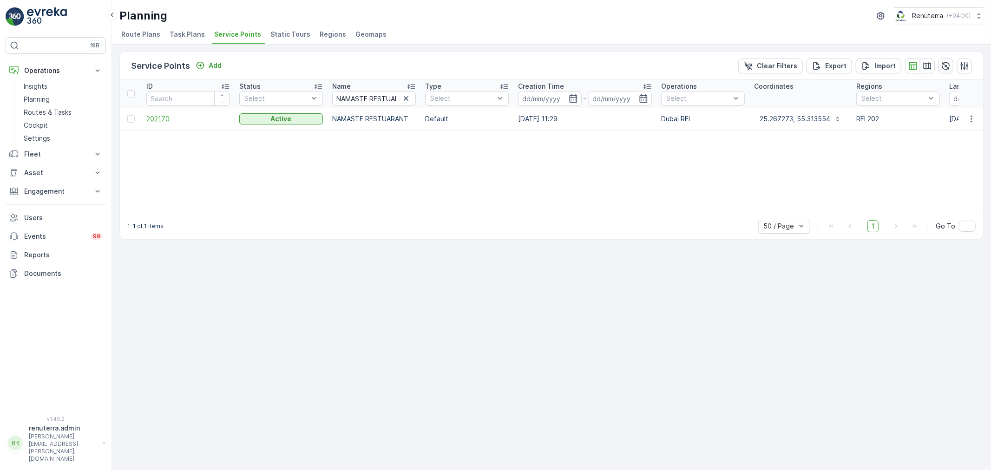
click at [168, 118] on span "202170" at bounding box center [188, 118] width 84 height 9
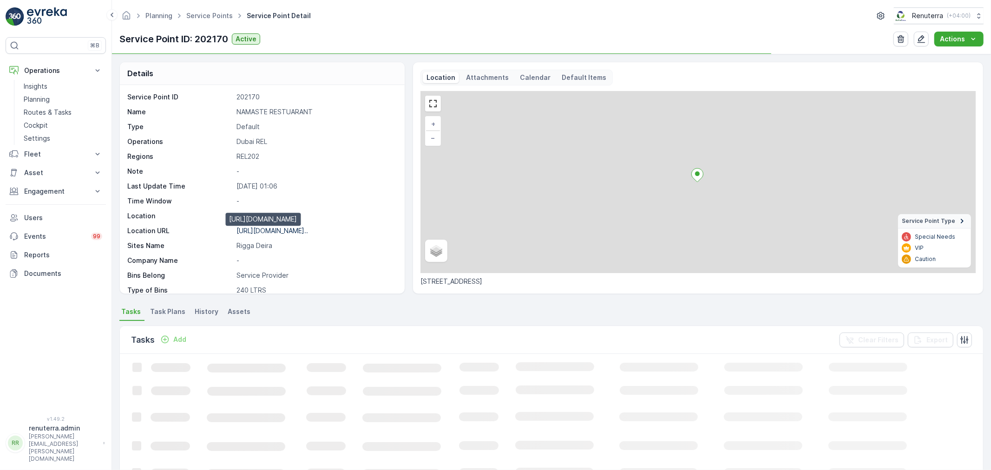
click at [272, 233] on p "https://maps.app.goo.gl/rTvYPe..." at bounding box center [273, 231] width 72 height 8
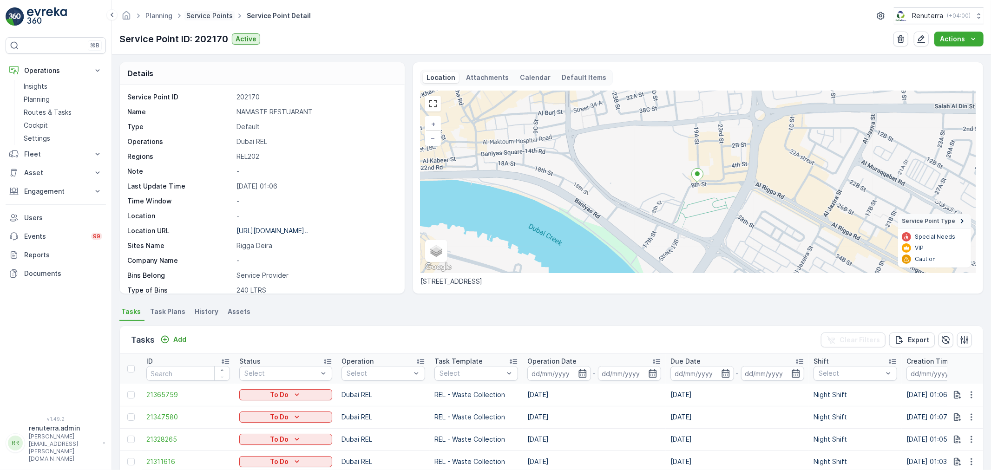
click at [199, 15] on link "Service Points" at bounding box center [209, 16] width 46 height 8
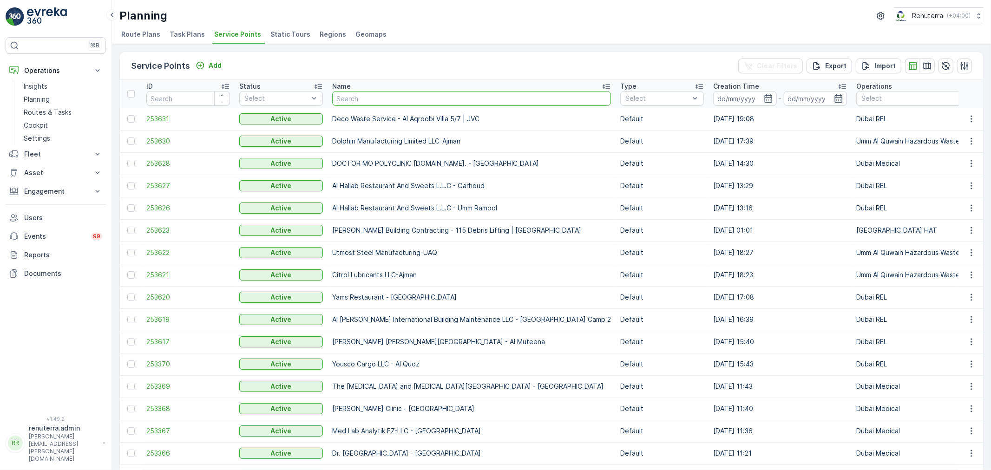
click at [388, 103] on input "text" at bounding box center [471, 98] width 279 height 15
paste input "Landmark [GEOGRAPHIC_DATA]"
type input "Landmark [GEOGRAPHIC_DATA]"
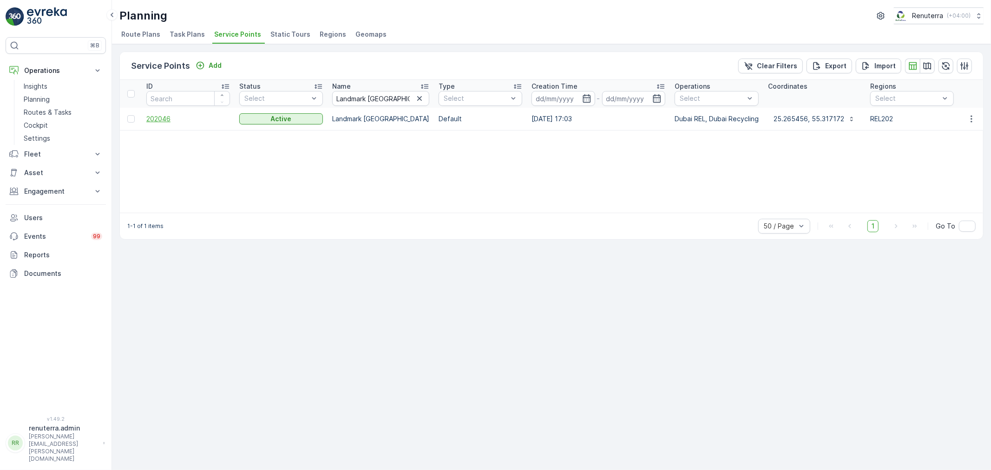
drag, startPoint x: 142, startPoint y: 119, endPoint x: 159, endPoint y: 119, distance: 17.2
click at [151, 119] on td "202046" at bounding box center [188, 119] width 93 height 22
click at [159, 119] on span "202046" at bounding box center [188, 118] width 84 height 9
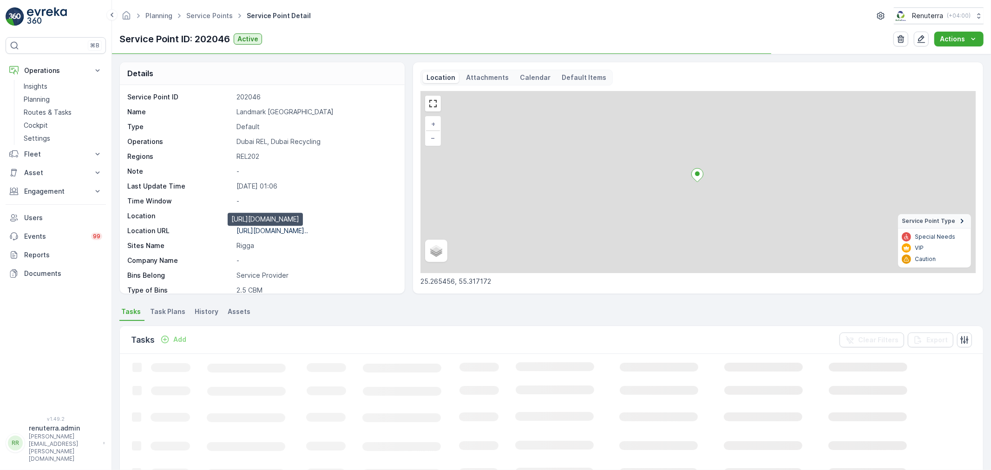
click at [308, 230] on p "https://maps.app.goo.gl/zEQ3NK..." at bounding box center [273, 231] width 72 height 8
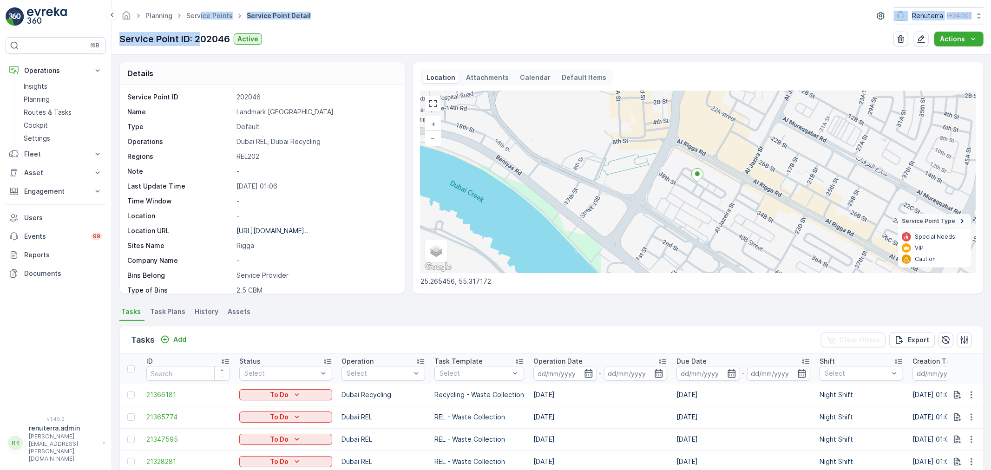
drag, startPoint x: 201, startPoint y: 28, endPoint x: 202, endPoint y: 21, distance: 7.0
click at [202, 22] on div "Planning Service Points Service Point Detail Renuterra ( +04:00 ) Service Point…" at bounding box center [551, 27] width 879 height 54
click at [202, 20] on span "Service Points" at bounding box center [210, 15] width 50 height 9
click at [213, 16] on link "Service Points" at bounding box center [209, 16] width 46 height 8
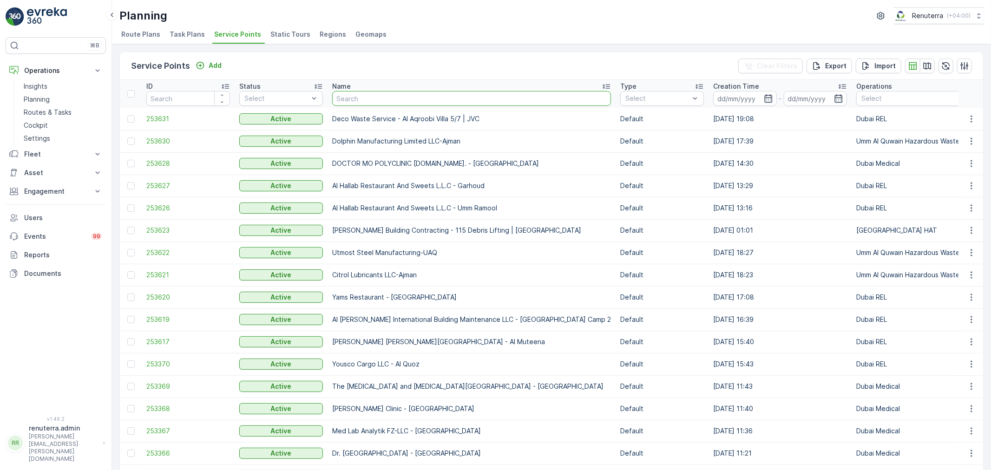
click at [379, 94] on input "text" at bounding box center [471, 98] width 279 height 15
type input "[PERSON_NAME] Ghafan [PERSON_NAME] / Al Rigga 3"
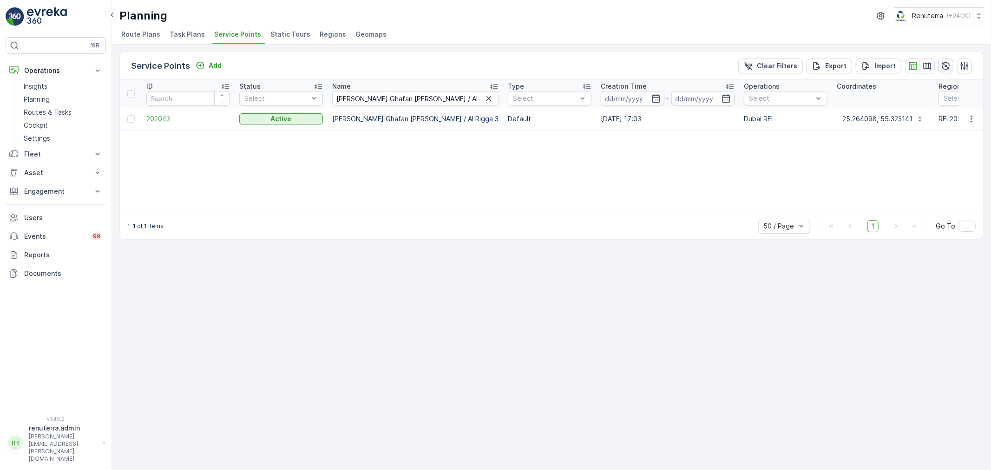
click at [168, 117] on span "202043" at bounding box center [188, 118] width 84 height 9
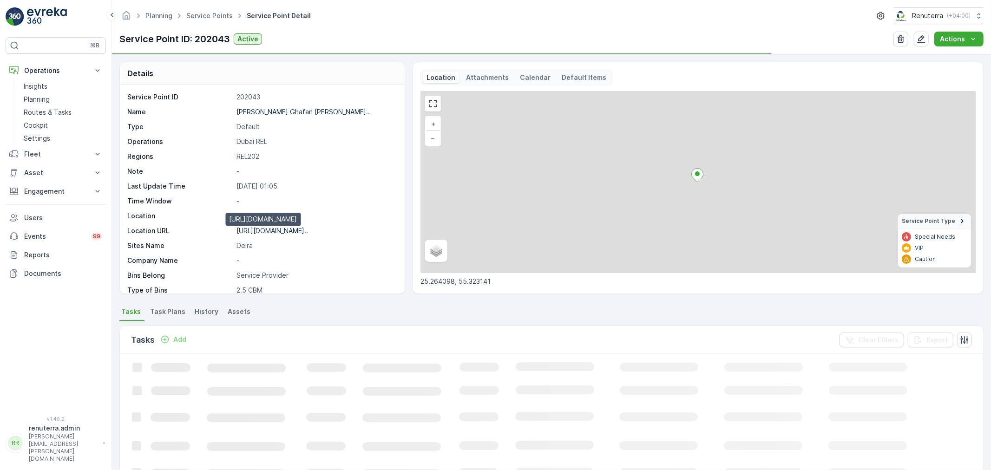
drag, startPoint x: 281, startPoint y: 229, endPoint x: 301, endPoint y: 224, distance: 20.6
click at [282, 229] on p "https://maps.app.goo.gl/nRnvfa..." at bounding box center [273, 231] width 72 height 8
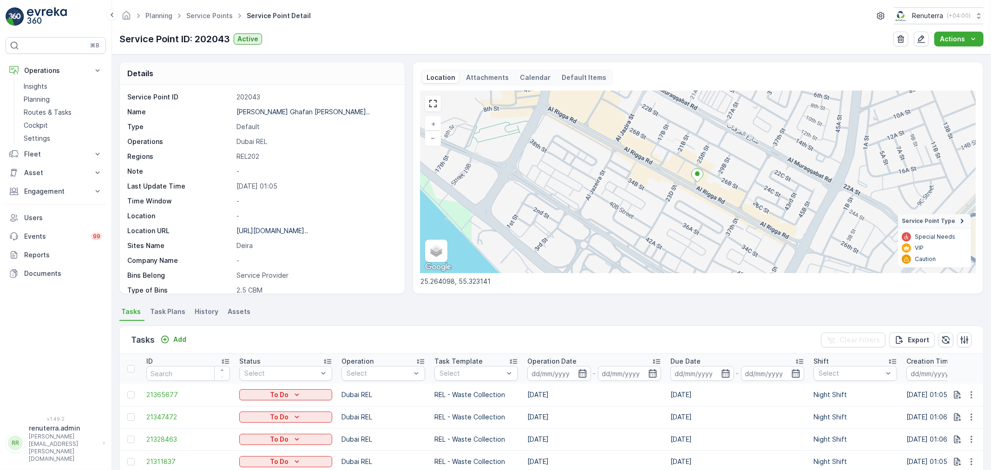
drag, startPoint x: 56, startPoint y: 99, endPoint x: 109, endPoint y: 91, distance: 53.6
click at [56, 99] on link "Planning" at bounding box center [63, 99] width 86 height 13
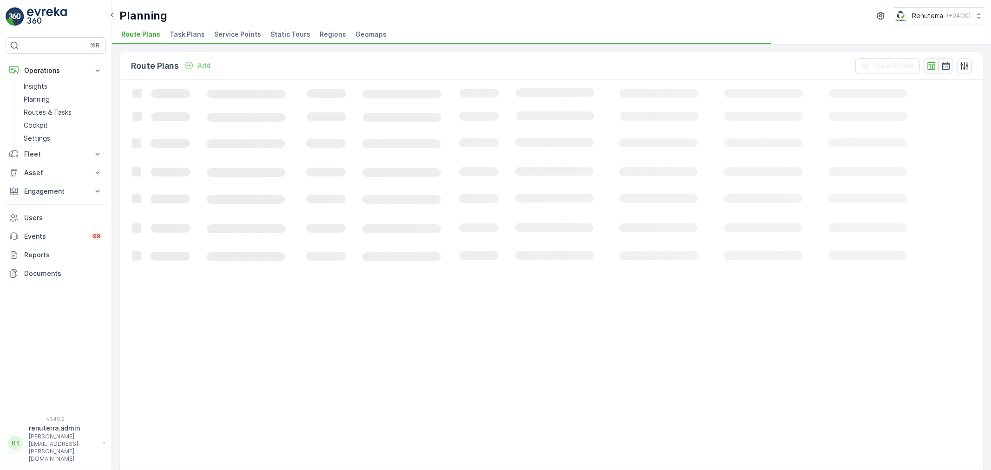
click at [220, 36] on span "Service Points" at bounding box center [237, 34] width 47 height 9
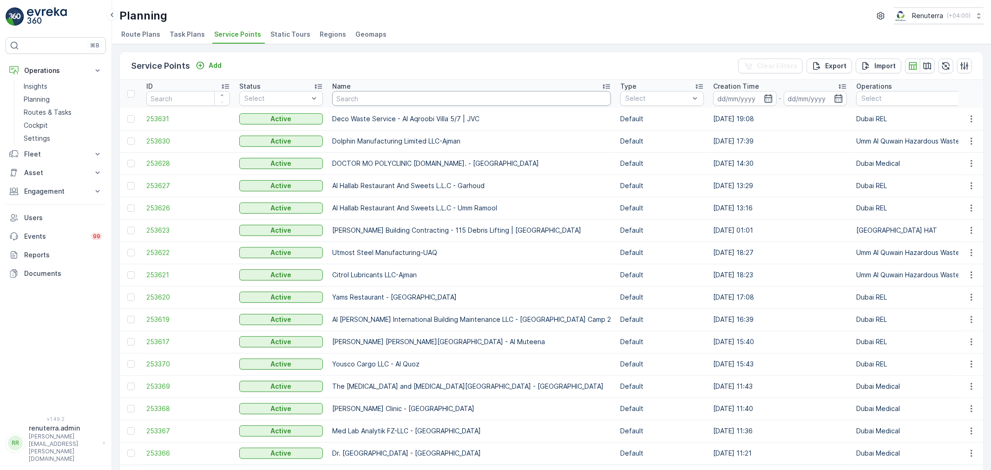
click at [357, 105] on input "text" at bounding box center [471, 98] width 279 height 15
paste input "RED PEPPER RESTAURANT (BRANCH) / Rigga Deira"
type input "RED PEPPER RESTAURANT (BRANCH) / Rigga Deira"
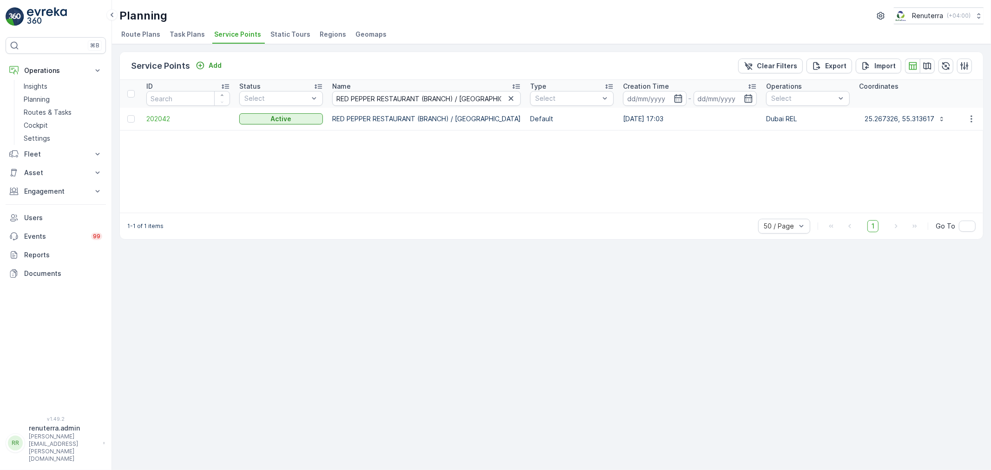
click at [157, 123] on td "202042" at bounding box center [188, 119] width 93 height 22
click at [159, 121] on span "202042" at bounding box center [188, 118] width 84 height 9
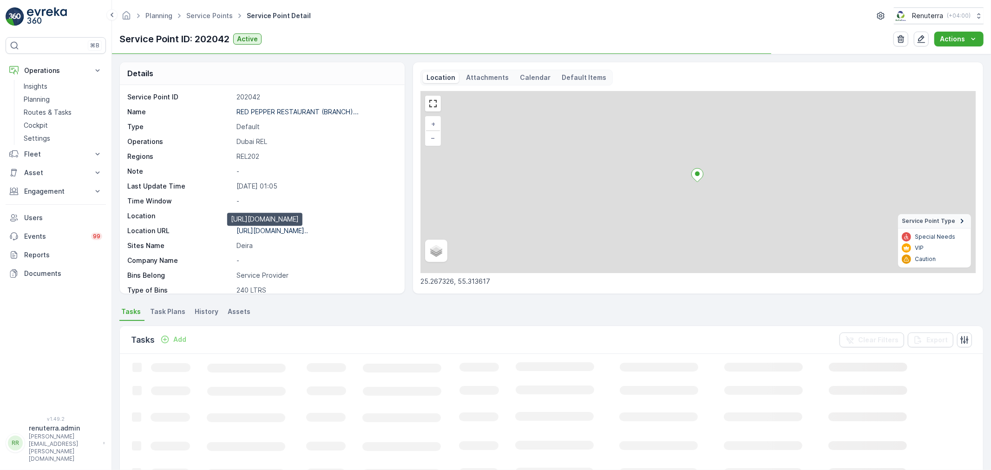
drag, startPoint x: 299, startPoint y: 229, endPoint x: 305, endPoint y: 229, distance: 6.5
click at [300, 229] on p "https://maps.app.goo.gl/LaqUA5..." at bounding box center [273, 231] width 72 height 8
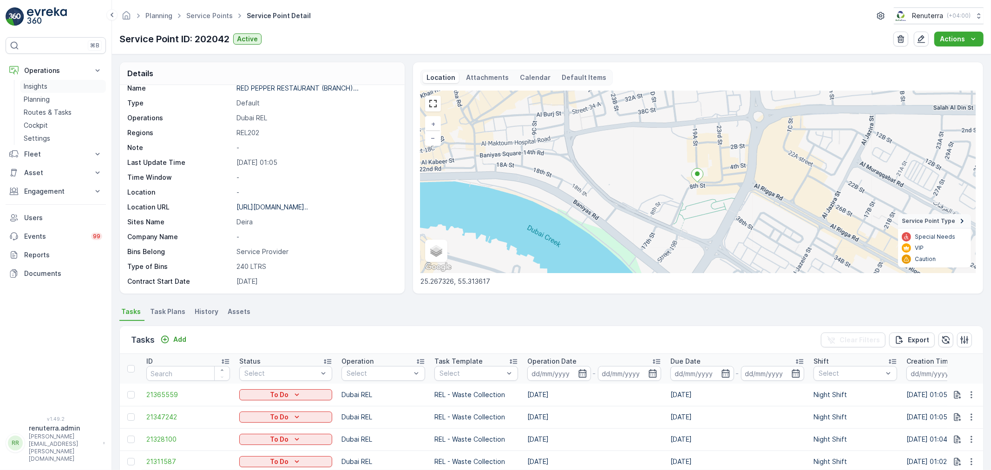
scroll to position [52, 0]
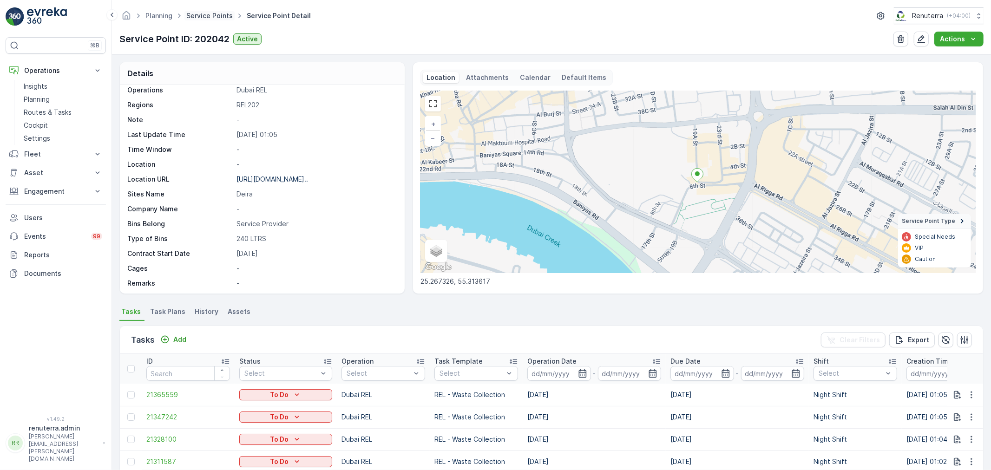
click at [205, 18] on link "Service Points" at bounding box center [209, 16] width 46 height 8
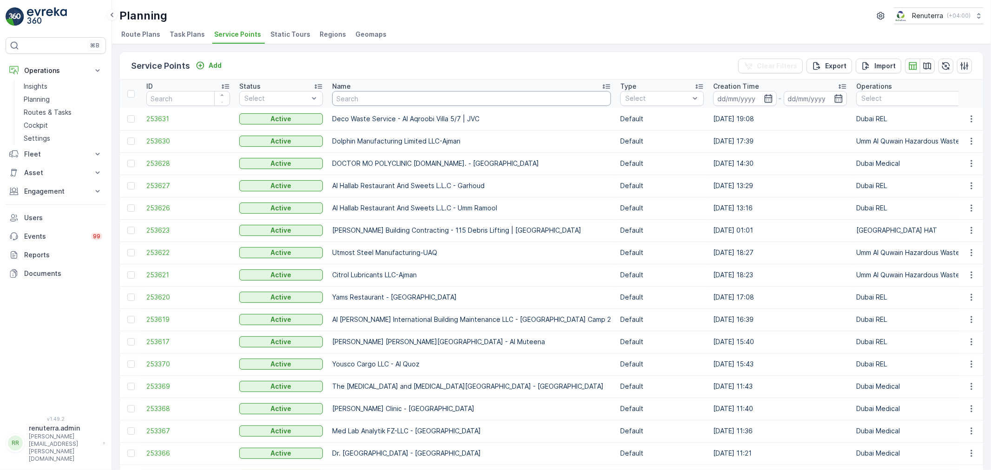
click at [372, 93] on input "text" at bounding box center [471, 98] width 279 height 15
paste input "HYFIC TECHNICAL SERVICE CO. / Deira"
type input "HYFIC TECHNICAL SERVICE CO. / Deira"
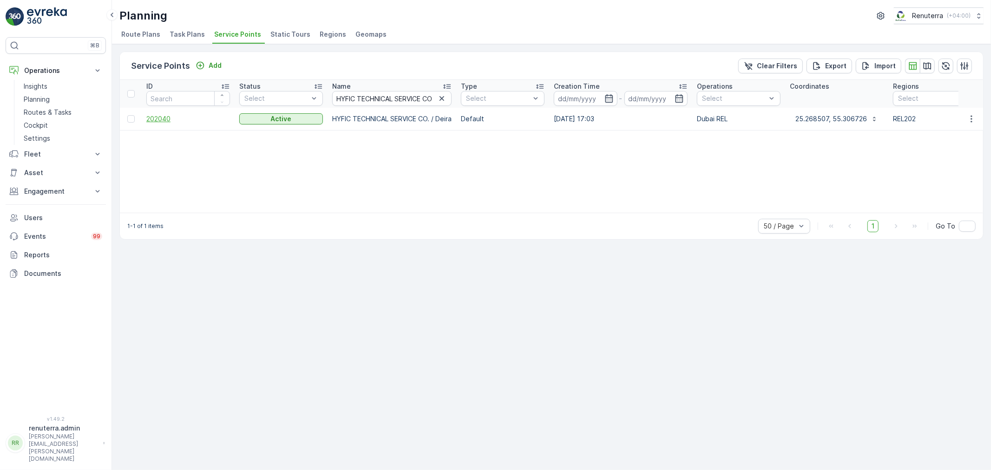
click at [155, 121] on span "202040" at bounding box center [188, 118] width 84 height 9
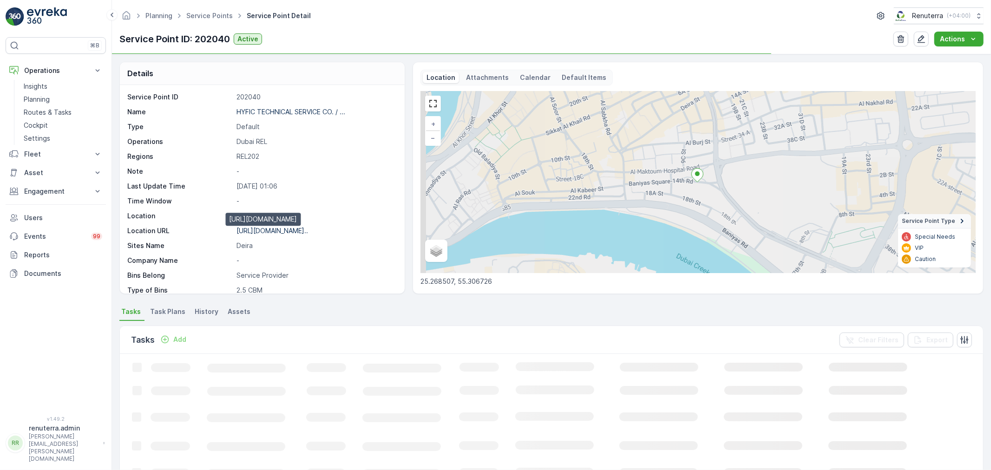
click at [247, 231] on p "https://maps.app.goo.gl/bxnVgr..." at bounding box center [273, 231] width 72 height 8
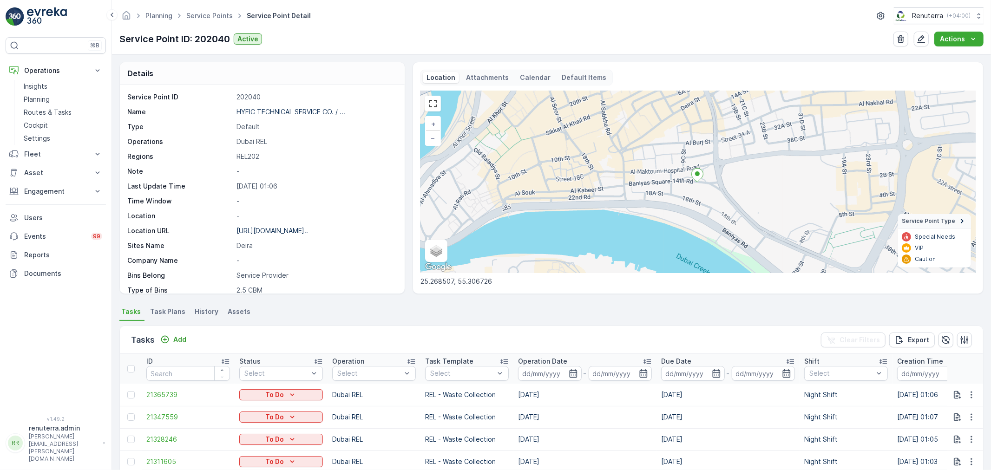
click at [209, 10] on ul "Service Points" at bounding box center [215, 15] width 60 height 13
drag, startPoint x: 203, startPoint y: 6, endPoint x: 199, endPoint y: 17, distance: 11.5
click at [201, 11] on div "Planning Service Points Service Point Detail Renuterra ( +04:00 ) Service Point…" at bounding box center [551, 27] width 879 height 54
click at [199, 17] on link "Service Points" at bounding box center [209, 16] width 46 height 8
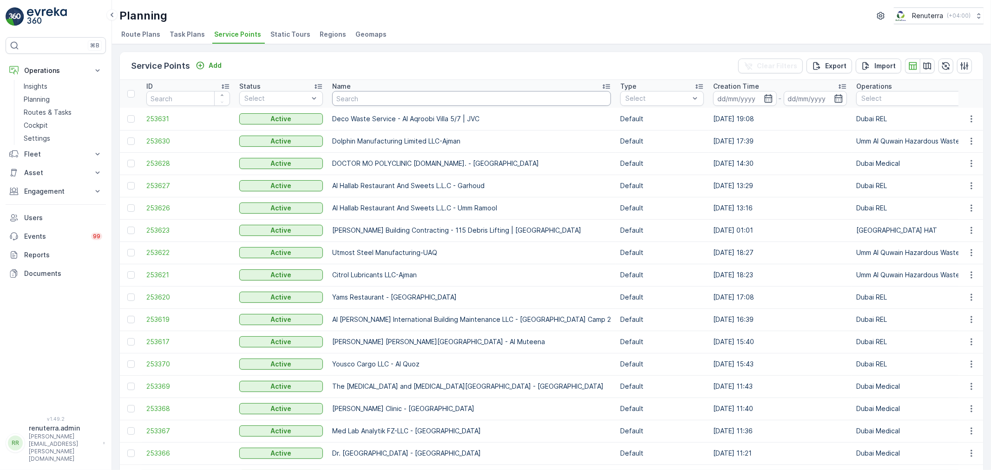
drag, startPoint x: 372, startPoint y: 102, endPoint x: 370, endPoint y: 98, distance: 4.9
click at [372, 100] on input "text" at bounding box center [471, 98] width 279 height 15
paste input "AL MAJLIS PROPERTIES / Hor Al Anz"
type input "AL MAJLIS PROPERTIES / Hor Al Anz"
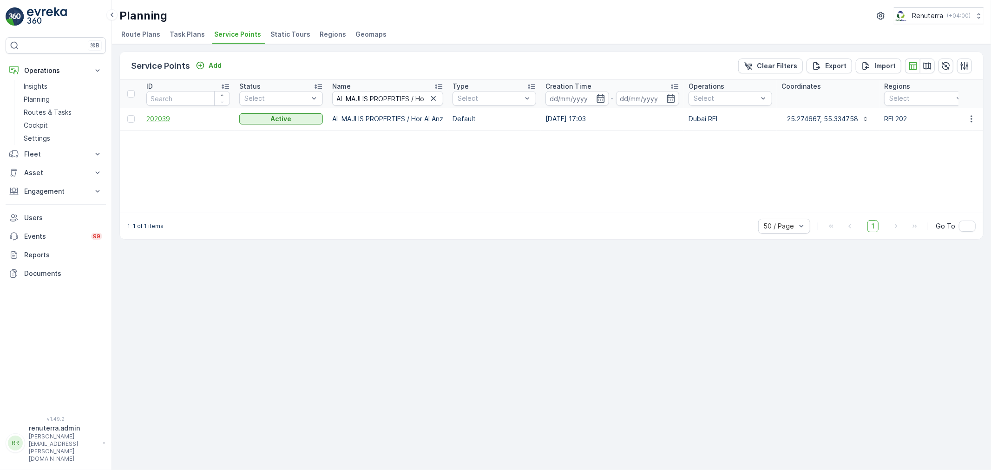
drag, startPoint x: 160, startPoint y: 123, endPoint x: 164, endPoint y: 117, distance: 7.7
click at [162, 121] on td "202039" at bounding box center [188, 119] width 93 height 22
click at [164, 117] on span "202039" at bounding box center [188, 118] width 84 height 9
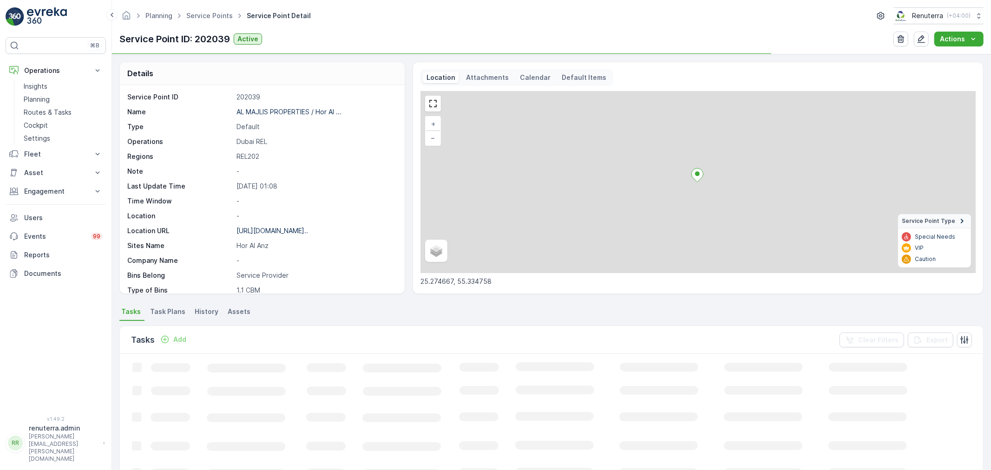
click at [268, 235] on div "https://maps.app.goo.gl/AoRxyy..." at bounding box center [273, 230] width 72 height 9
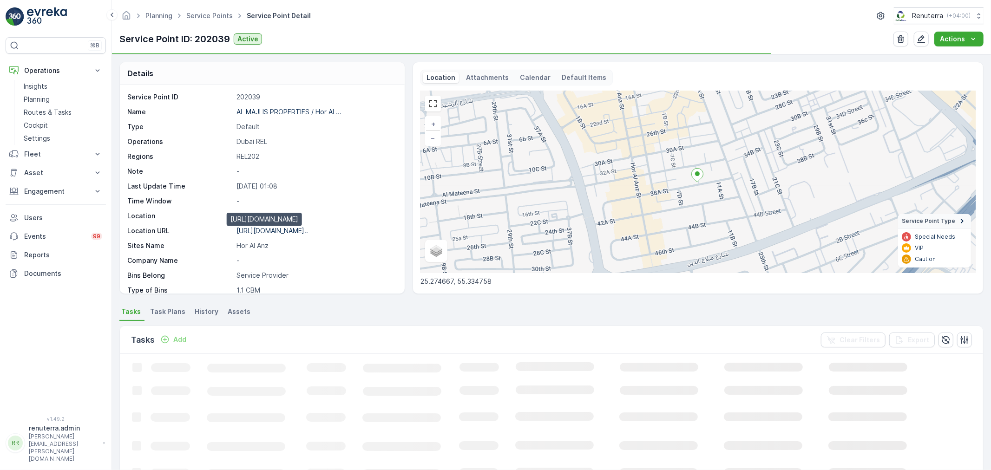
click at [271, 231] on p "https://maps.app.goo.gl/AoRxyy..." at bounding box center [273, 231] width 72 height 8
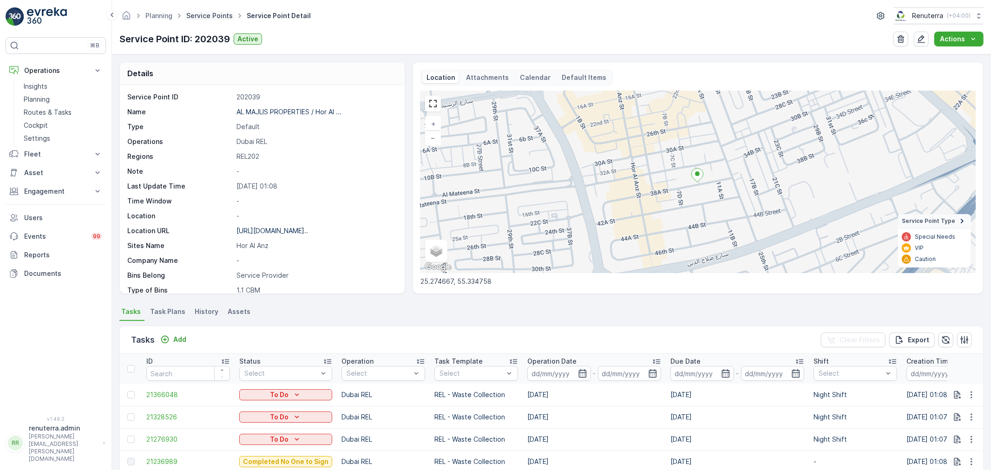
click at [196, 16] on link "Service Points" at bounding box center [209, 16] width 46 height 8
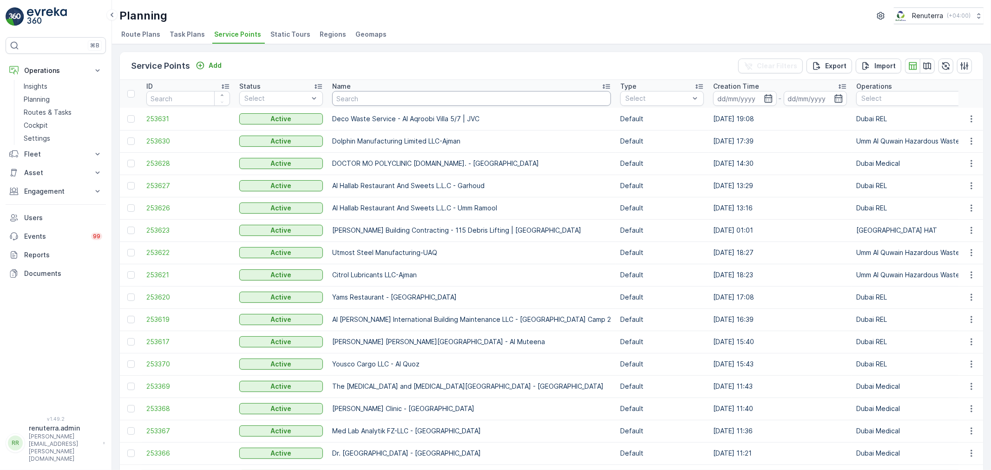
click at [361, 93] on input "text" at bounding box center [471, 98] width 279 height 15
paste input "MOHAMED IBRAHIM OBAIDALLA GENERAL TRADING / Quasis Building Deira"
type input "MOHAMED IBRAHIM OBAIDALLA GENERAL TRADING / Quasis Building Deira"
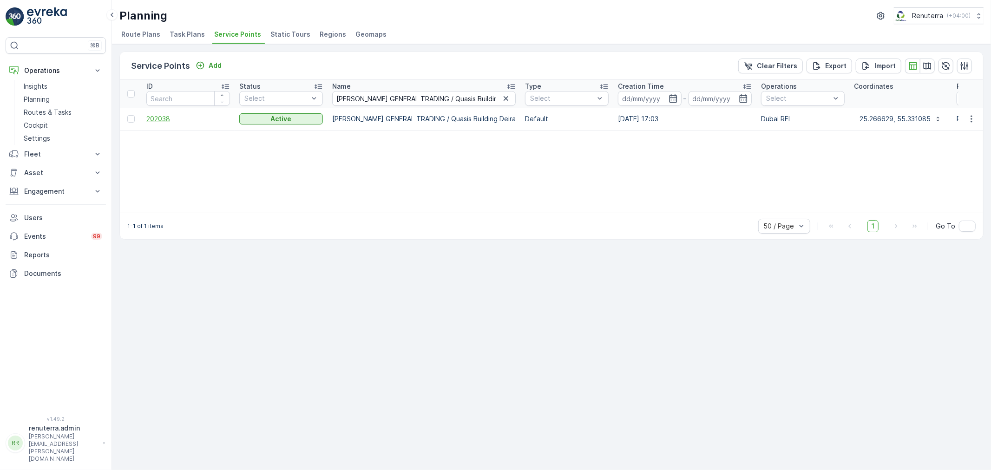
click at [159, 123] on td "202038" at bounding box center [188, 119] width 93 height 22
click at [160, 123] on span "202038" at bounding box center [188, 118] width 84 height 9
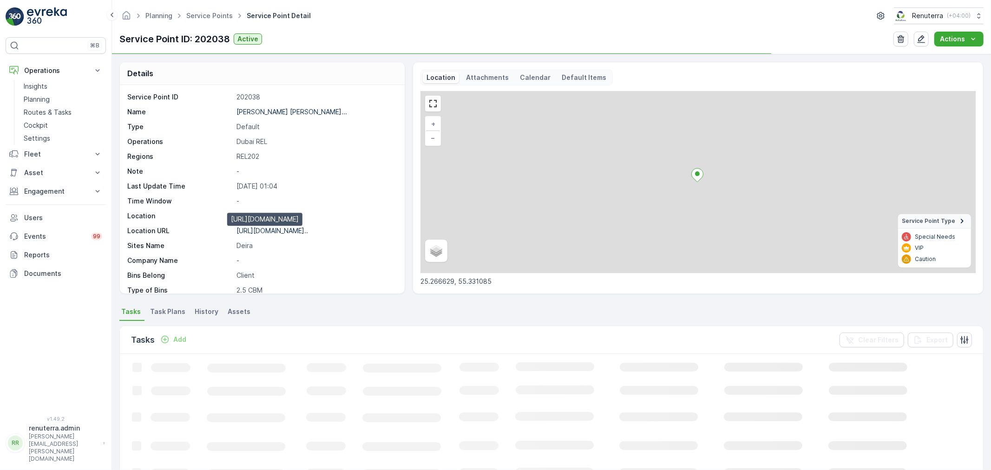
click at [290, 234] on p "https://maps.app.goo.gl/K5hGoz..." at bounding box center [273, 231] width 72 height 8
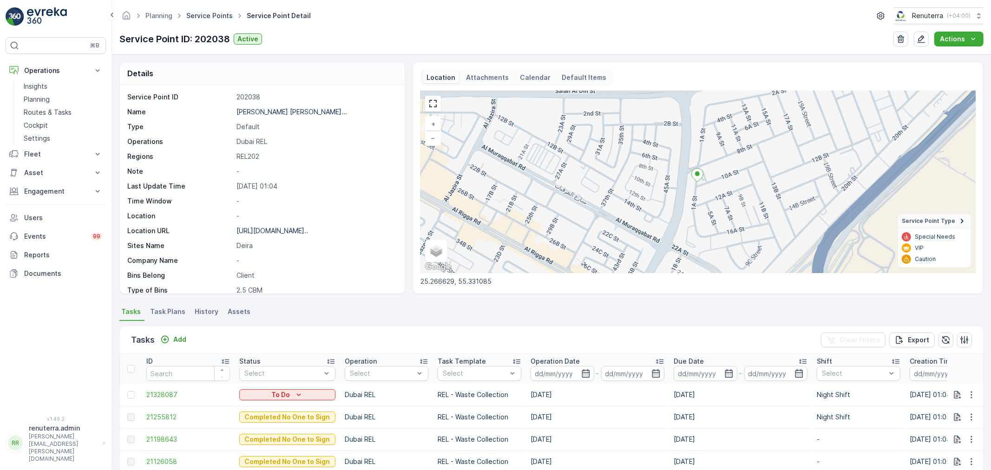
click at [214, 19] on link "Service Points" at bounding box center [209, 16] width 46 height 8
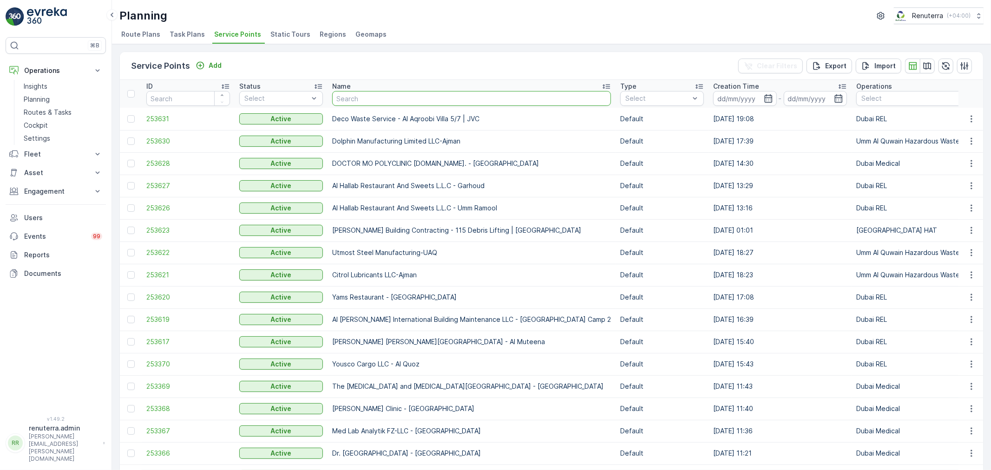
click at [356, 98] on input "text" at bounding box center [471, 98] width 279 height 15
paste input "[PERSON_NAME] GENERAL TRADING / [PERSON_NAME][GEOGRAPHIC_DATA]-[GEOGRAPHIC_DATA]"
type input "[PERSON_NAME] GENERAL TRADING / [PERSON_NAME][GEOGRAPHIC_DATA]-[GEOGRAPHIC_DATA]"
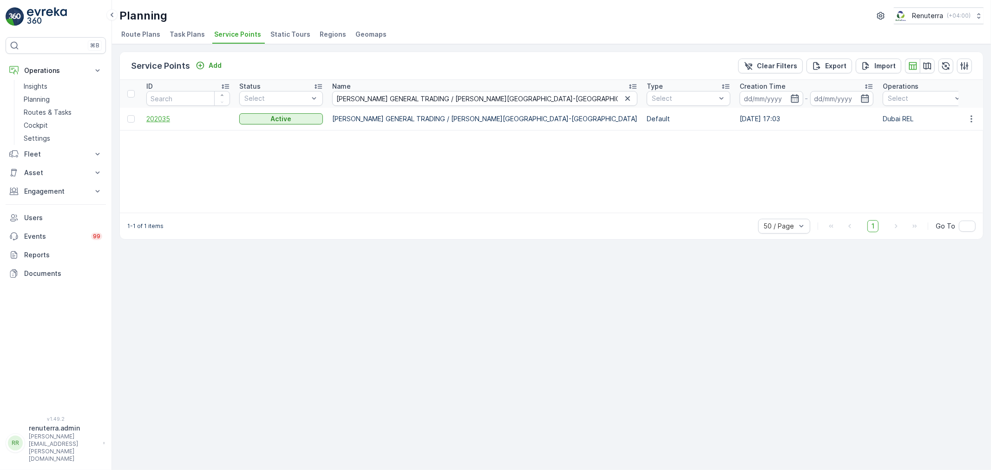
click at [162, 120] on span "202035" at bounding box center [188, 118] width 84 height 9
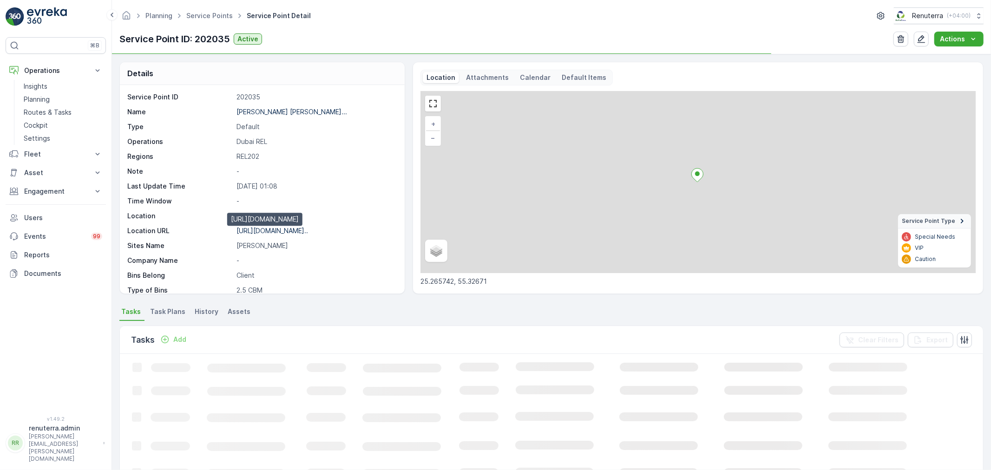
click at [281, 230] on p "https://maps.app.goo.gl/Suo9wy..." at bounding box center [273, 231] width 72 height 8
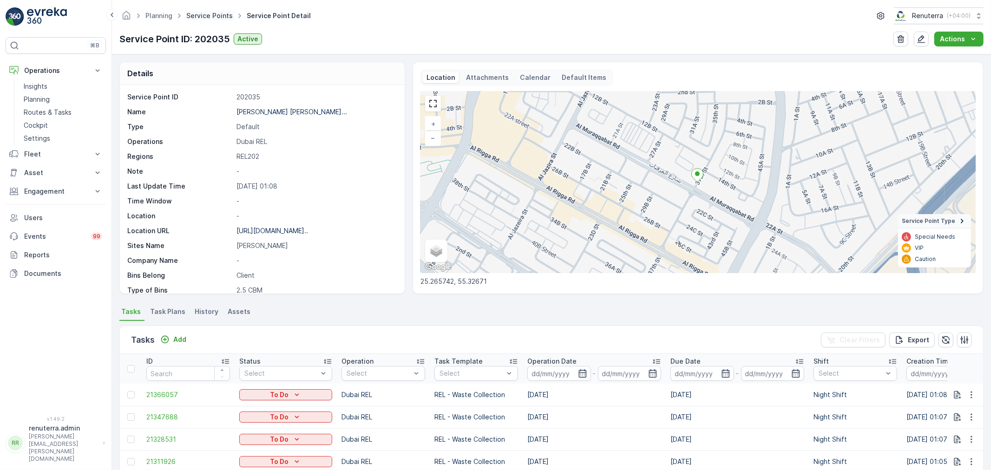
click at [200, 16] on link "Service Points" at bounding box center [209, 16] width 46 height 8
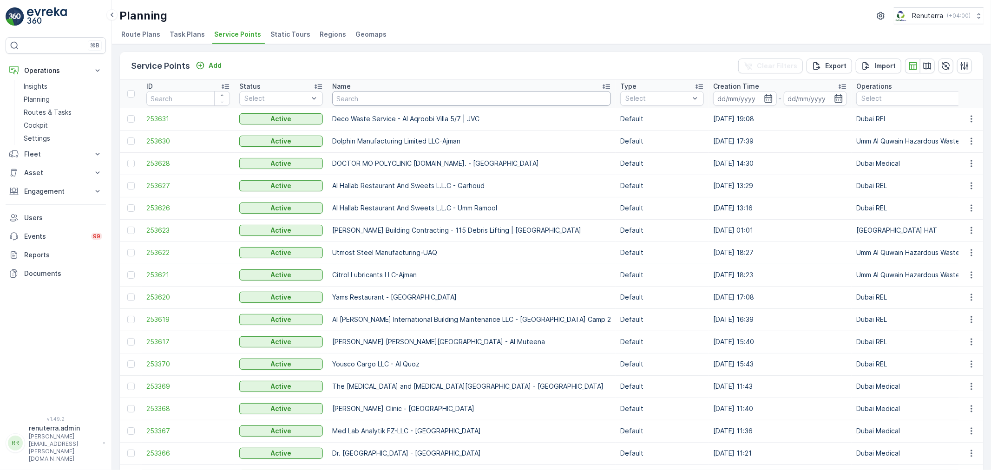
click at [391, 99] on input "text" at bounding box center [471, 98] width 279 height 15
paste input "NEW ERA SUPERMARKET GROUP L.L.C / Muraqqabat 3"
type input "NEW ERA SUPERMARKET GROUP L.L.C / Muraqqabat 3"
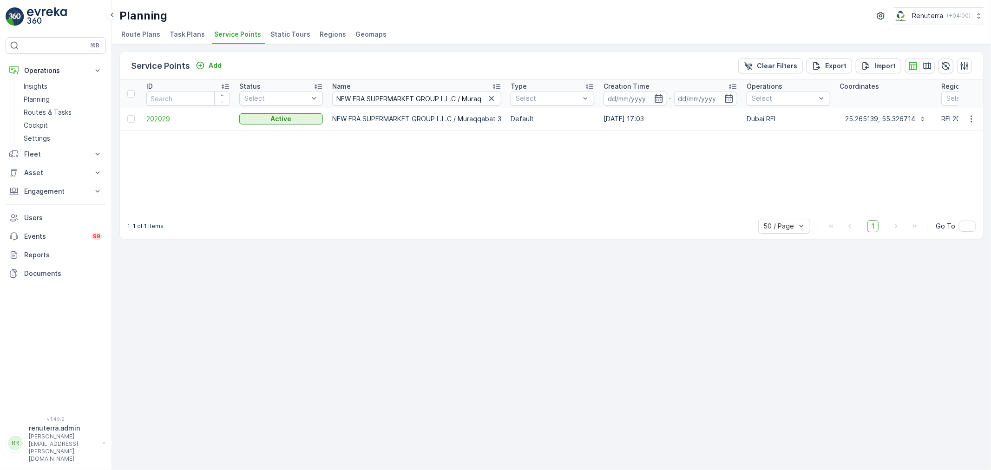
click at [162, 120] on span "202029" at bounding box center [188, 118] width 84 height 9
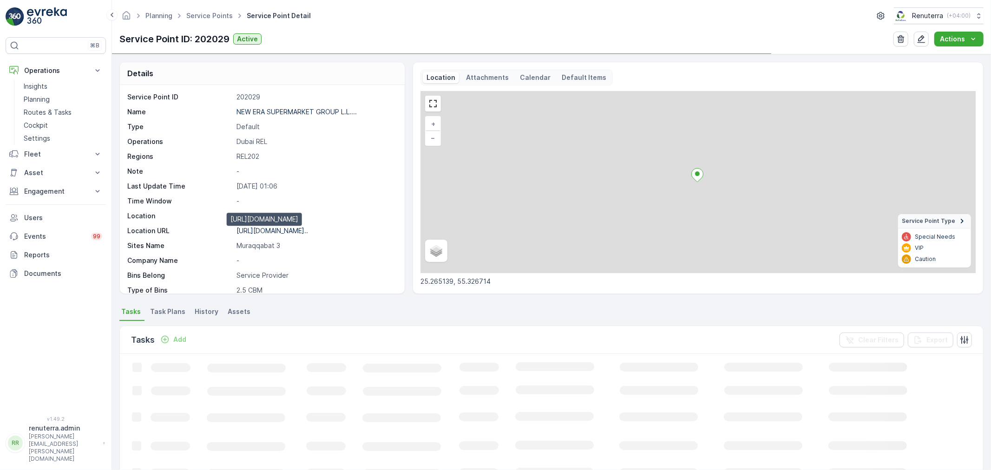
click at [282, 230] on p "https://maps.app.goo.gl/6Yh1xX..." at bounding box center [273, 231] width 72 height 8
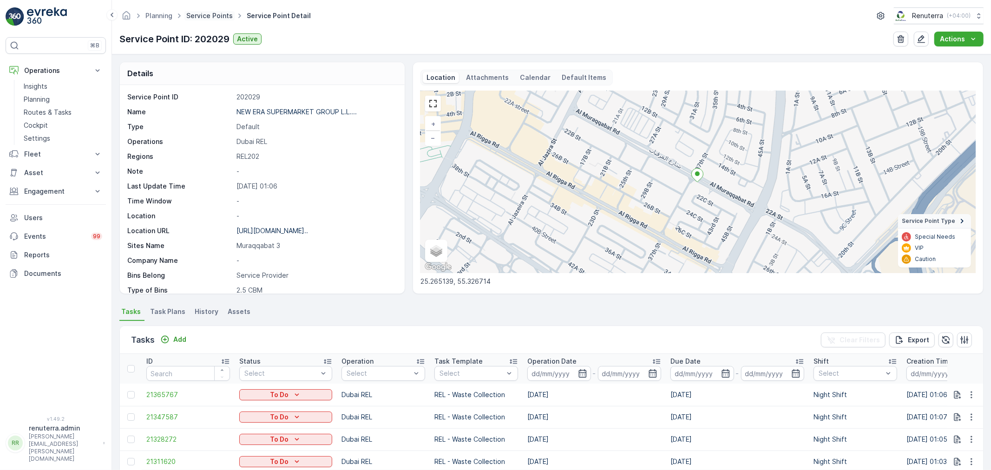
click at [212, 17] on link "Service Points" at bounding box center [209, 16] width 46 height 8
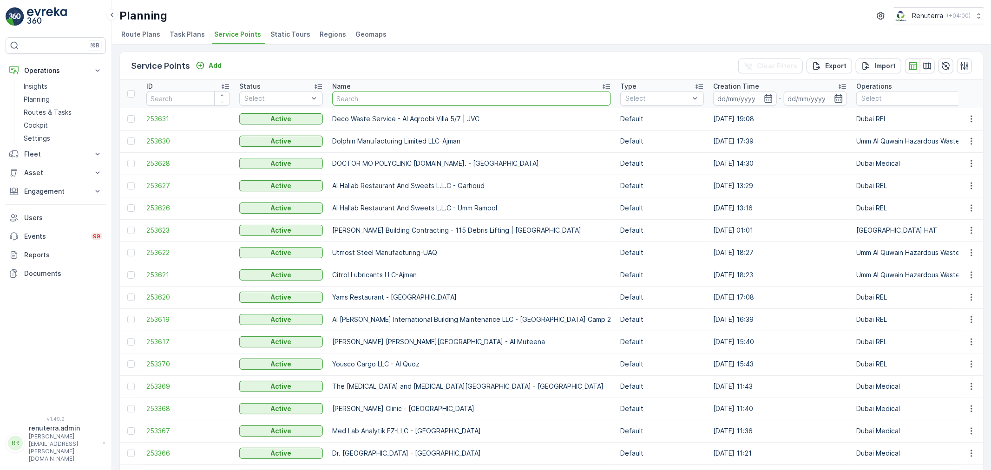
click at [379, 99] on input "text" at bounding box center [471, 98] width 279 height 15
paste input "NEW ERA SUPERMARKET GROUP L.L.C / Muteena Deira"
type input "NEW ERA SUPERMARKET GROUP L.L.C / Muteena Deira"
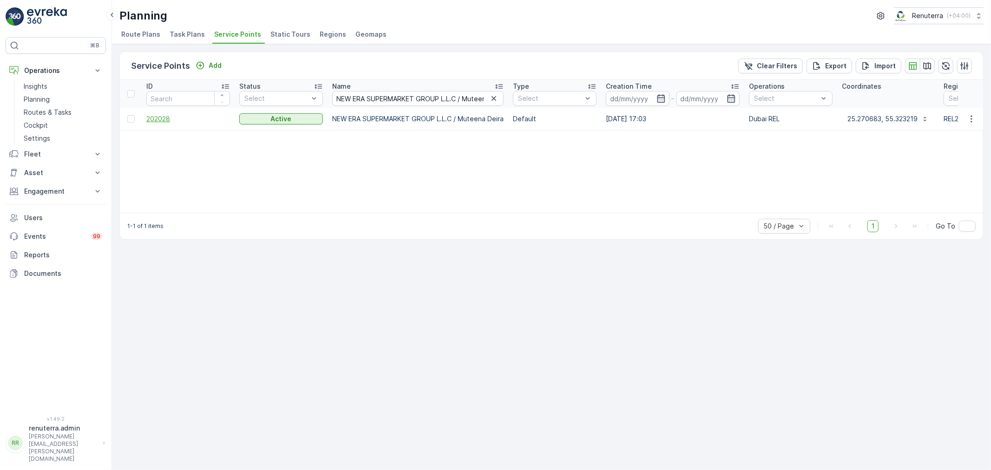
click at [164, 114] on span "202028" at bounding box center [188, 118] width 84 height 9
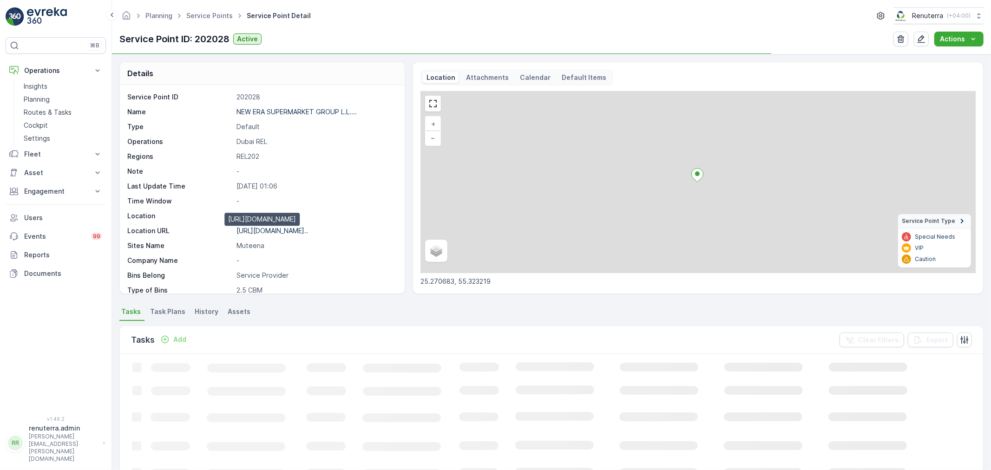
click at [291, 228] on p "https://maps.app.goo.gl/yjqetx..." at bounding box center [273, 231] width 72 height 8
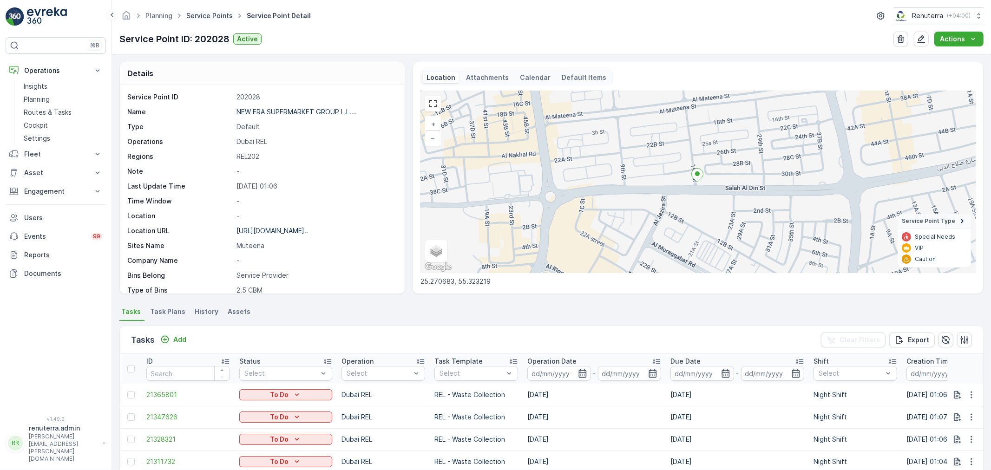
click at [216, 13] on link "Service Points" at bounding box center [209, 16] width 46 height 8
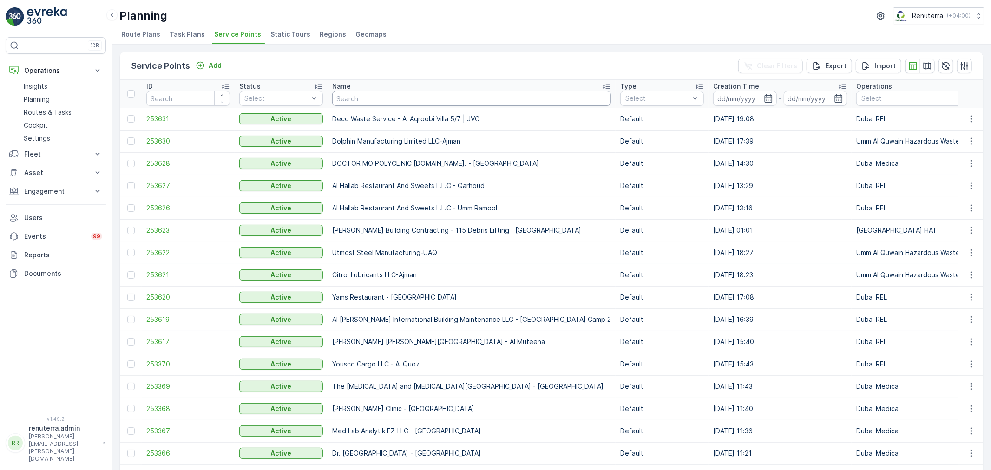
click at [387, 102] on input "text" at bounding box center [471, 98] width 279 height 15
paste input "NEW ERA SUPERMARKET GROUP L.L.C / Muraqqabat 2"
type input "NEW ERA SUPERMARKET GROUP L.L.C / Muraqqabat 2"
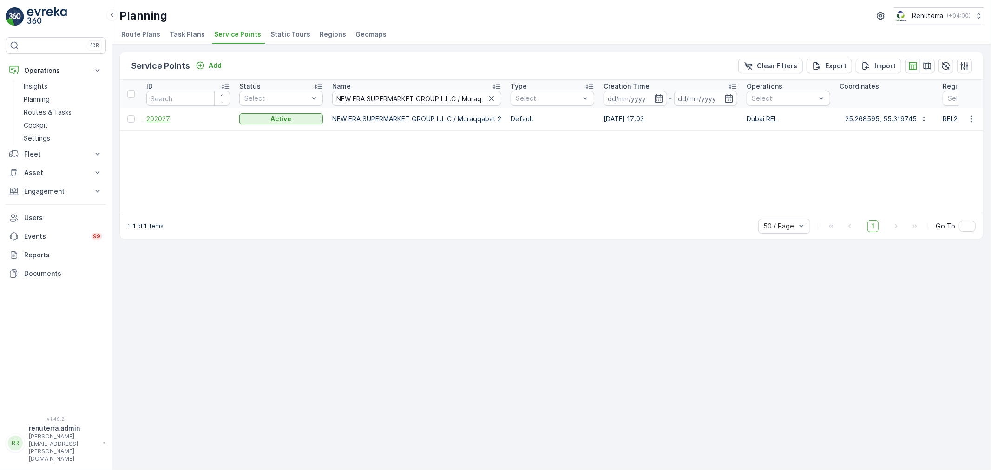
click at [157, 119] on span "202027" at bounding box center [188, 118] width 84 height 9
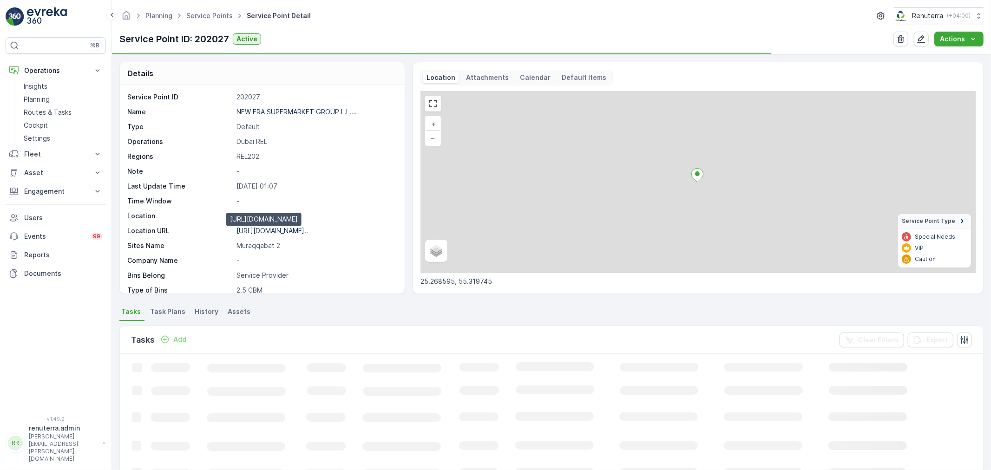
drag, startPoint x: 263, startPoint y: 227, endPoint x: 277, endPoint y: 228, distance: 14.0
click at [264, 227] on p "https://maps.app.goo.gl/5BEiGZ..." at bounding box center [273, 231] width 72 height 8
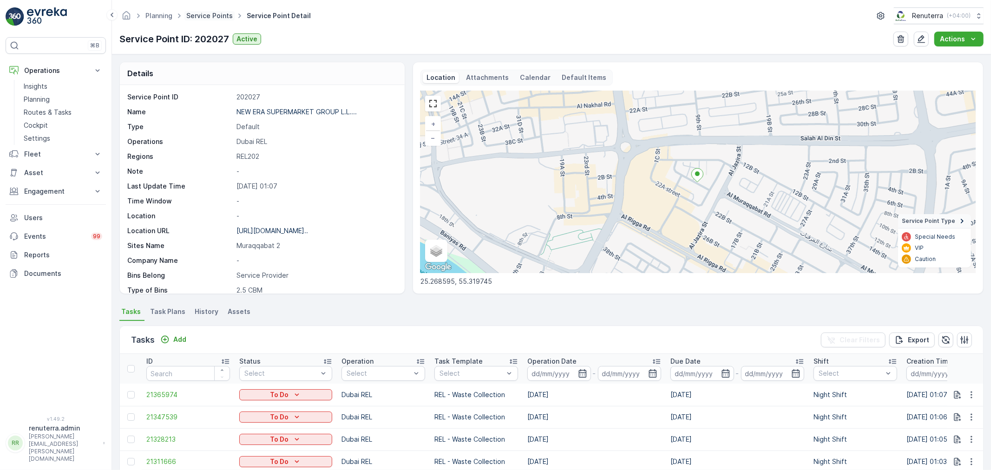
click at [221, 16] on link "Service Points" at bounding box center [209, 16] width 46 height 8
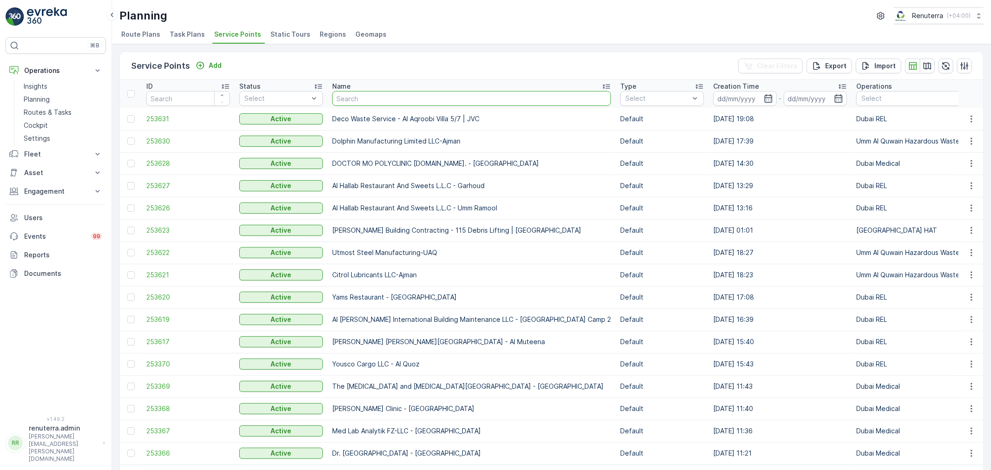
click at [351, 95] on input "text" at bounding box center [471, 98] width 279 height 15
type input "NEW ERA SUPERMARKET GROUP L.L.C / Muraqqabat 1"
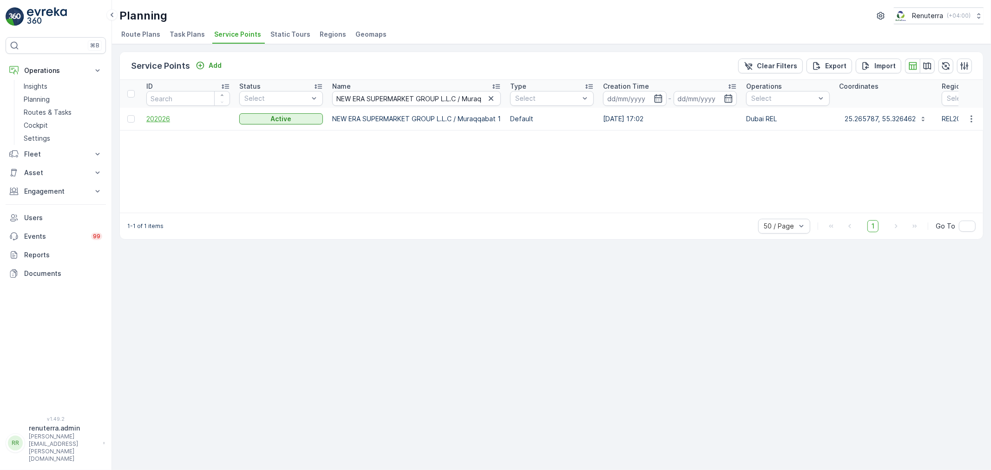
click at [165, 119] on span "202026" at bounding box center [188, 118] width 84 height 9
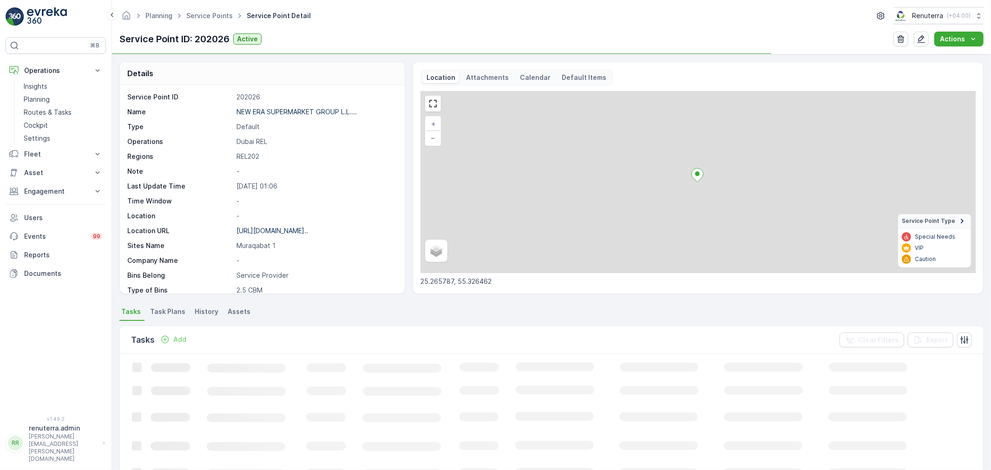
click at [290, 235] on div "https://maps.app.goo.gl/gC5Ggi..." at bounding box center [273, 230] width 72 height 9
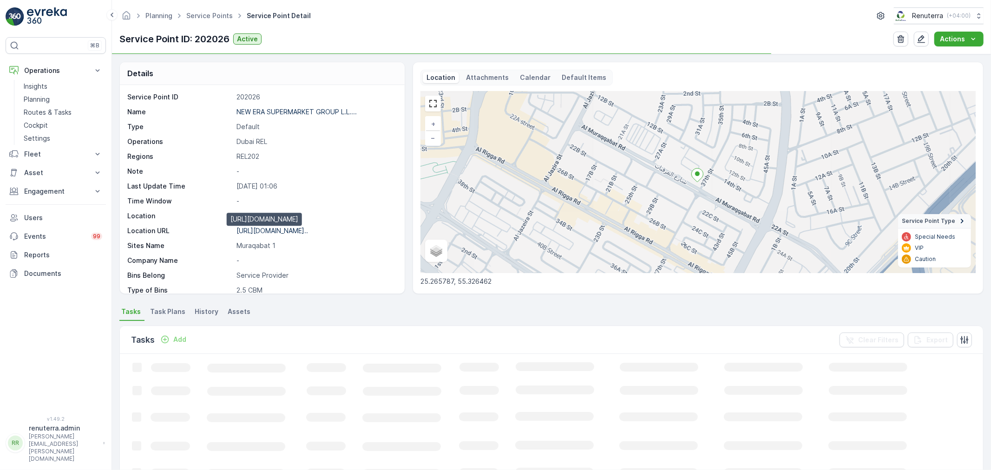
click at [290, 233] on p "https://maps.app.goo.gl/gC5Ggi..." at bounding box center [273, 231] width 72 height 8
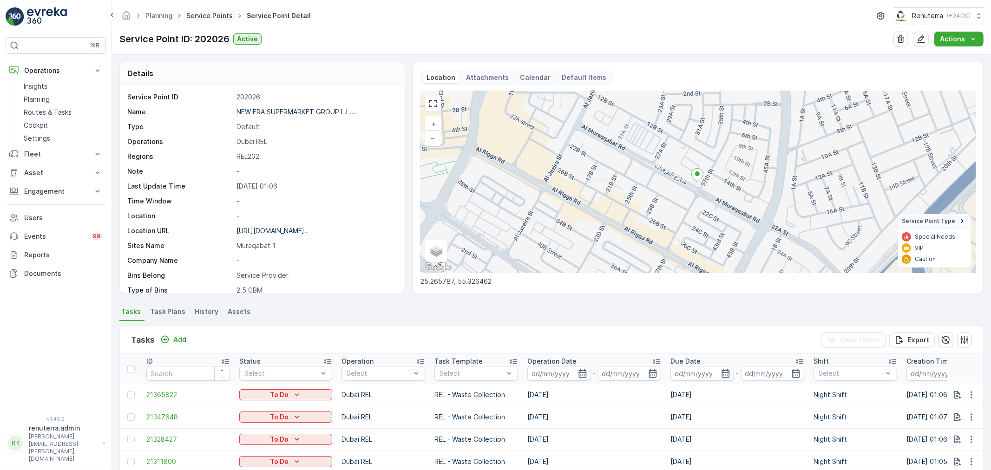
click at [212, 17] on link "Service Points" at bounding box center [209, 16] width 46 height 8
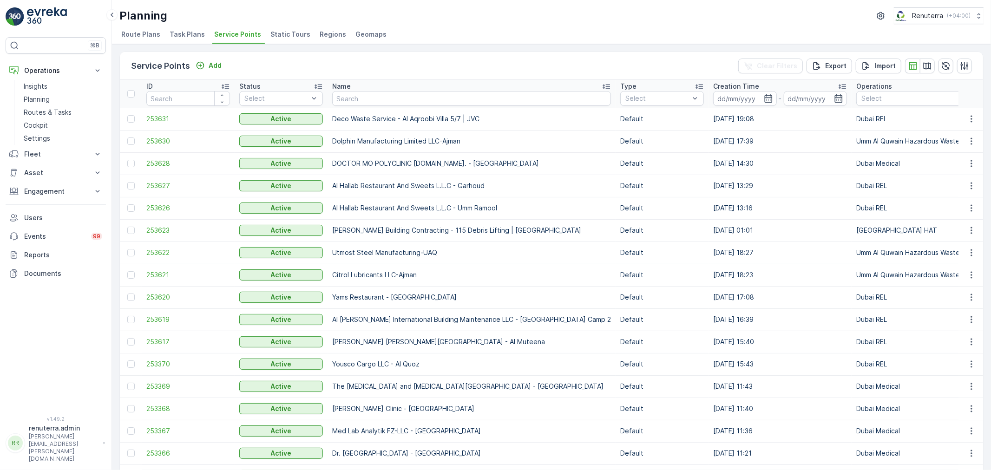
click at [373, 98] on input "text" at bounding box center [471, 98] width 279 height 15
paste input "NEW ERA SUPERMARKET GROUP L.L.C / Rigga 4 Deira"
type input "NEW ERA SUPERMARKET GROUP L.L.C / Rigga 4 Deira"
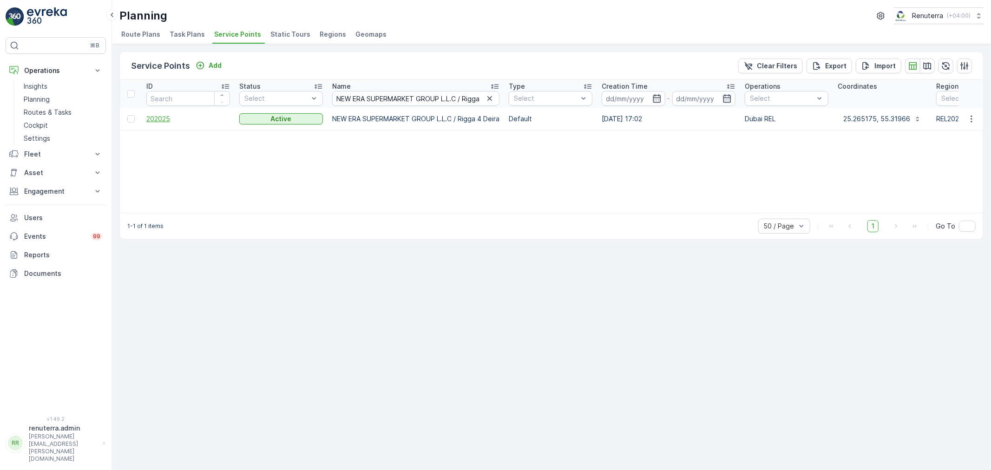
click at [160, 119] on span "202025" at bounding box center [188, 118] width 84 height 9
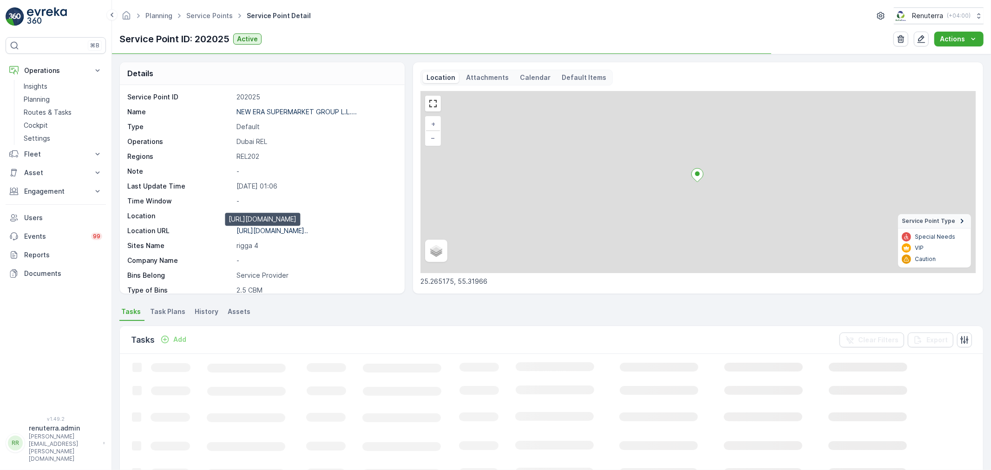
click at [300, 231] on p "https://maps.app.goo.gl/zsPieZ..." at bounding box center [273, 231] width 72 height 8
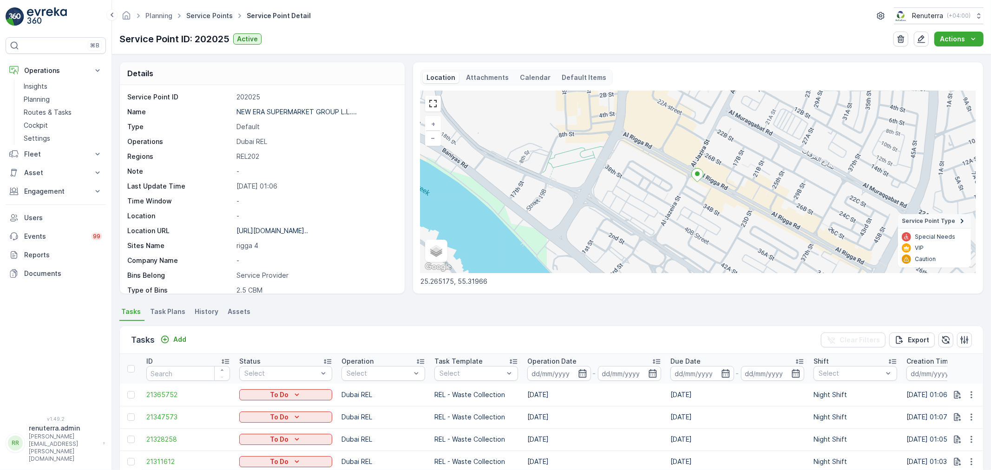
click at [214, 14] on link "Service Points" at bounding box center [209, 16] width 46 height 8
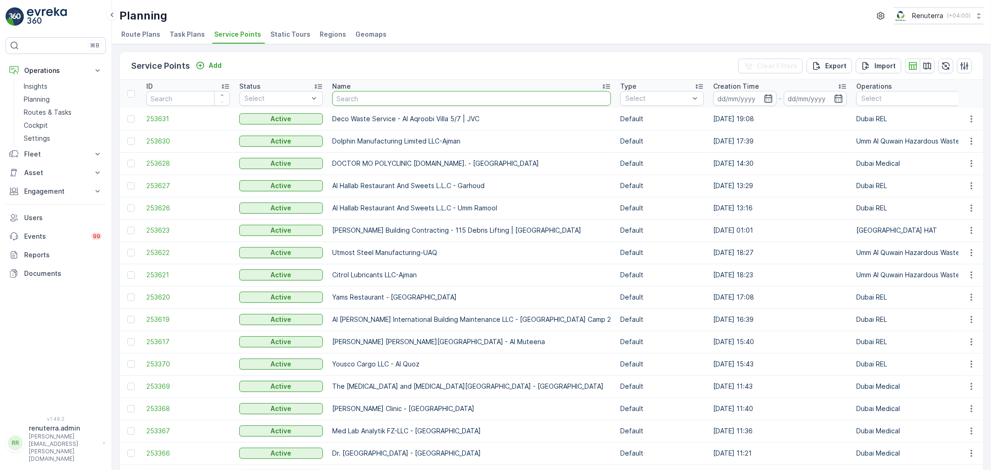
click at [367, 93] on input "text" at bounding box center [471, 98] width 279 height 15
type input "NEW ERA SUPERMARKET GROUP L.L.C / Rigga 3 Deira"
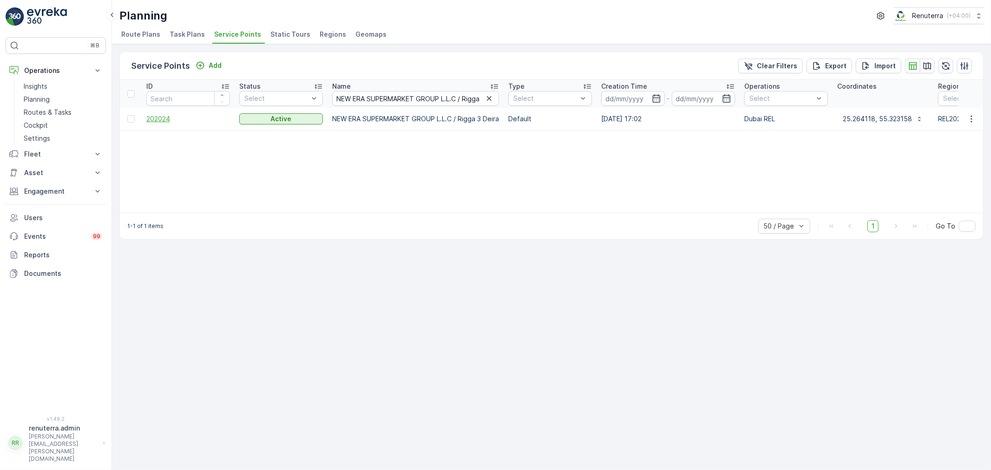
click at [154, 117] on span "202024" at bounding box center [188, 118] width 84 height 9
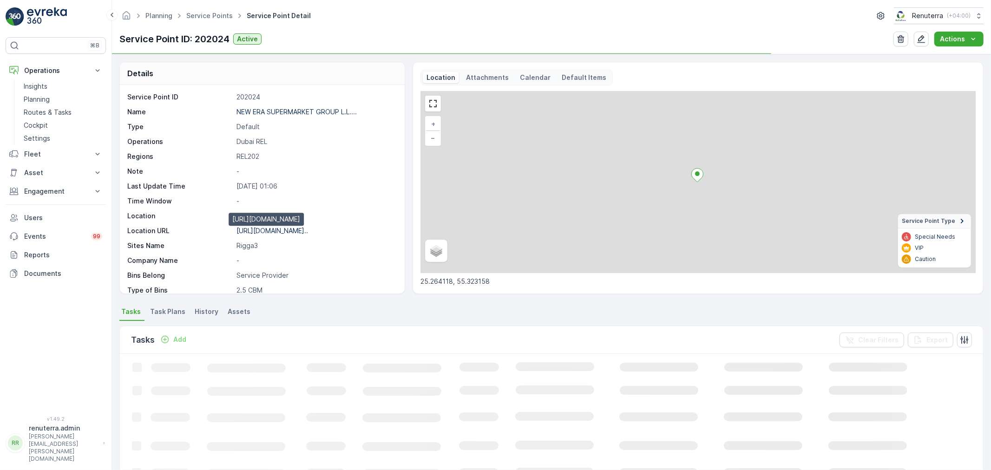
click at [294, 233] on p "https://maps.app.goo.gl/vwyMzW..." at bounding box center [273, 231] width 72 height 8
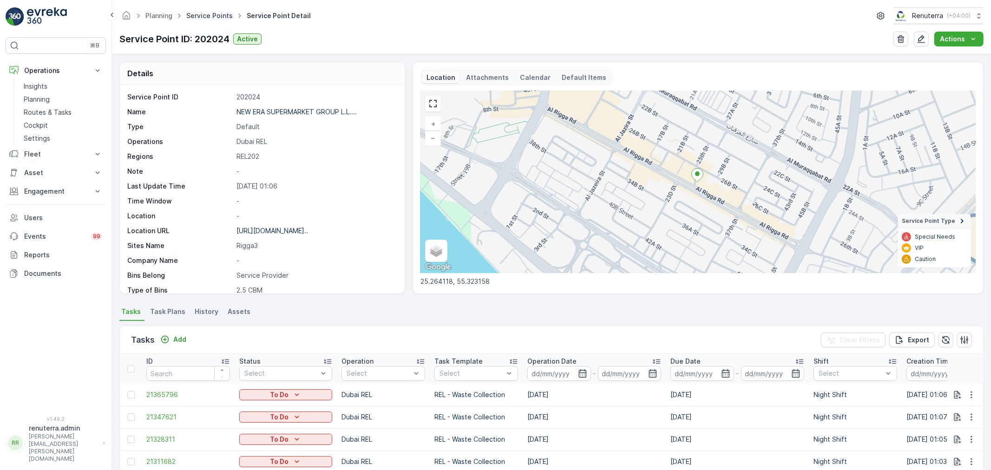
click at [210, 16] on link "Service Points" at bounding box center [209, 16] width 46 height 8
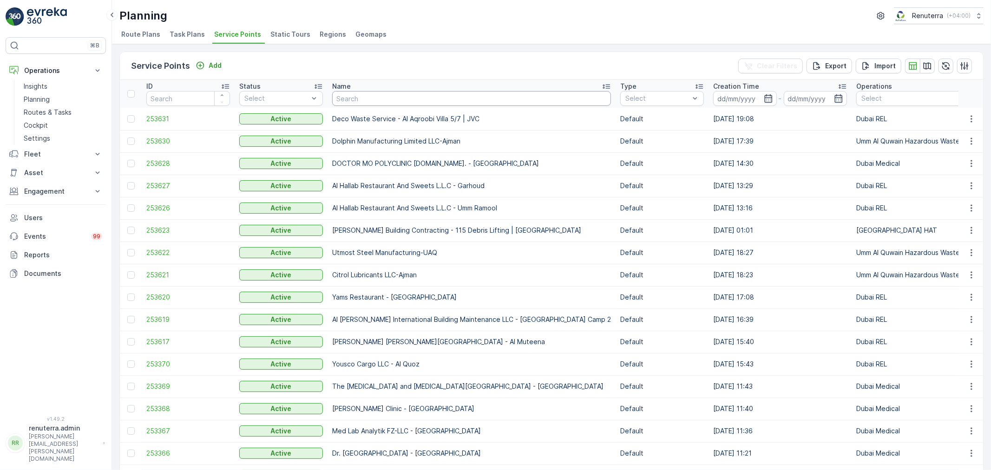
click at [407, 101] on input "text" at bounding box center [471, 98] width 279 height 15
paste input "NEW ERA SUPERMARKET GROUP L.L.C / Rigga 2 Deira"
type input "NEW ERA SUPERMARKET GROUP L.L.C / Rigga 2 Deira"
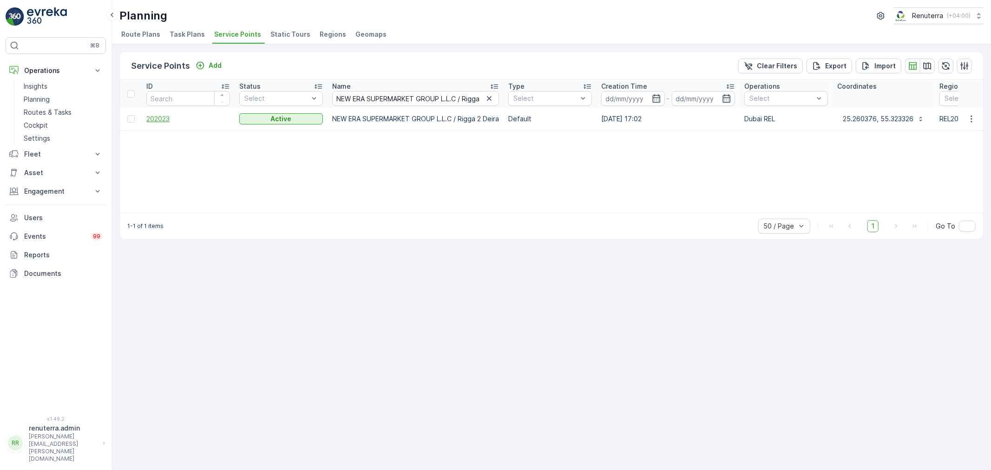
click at [168, 119] on span "202023" at bounding box center [188, 118] width 84 height 9
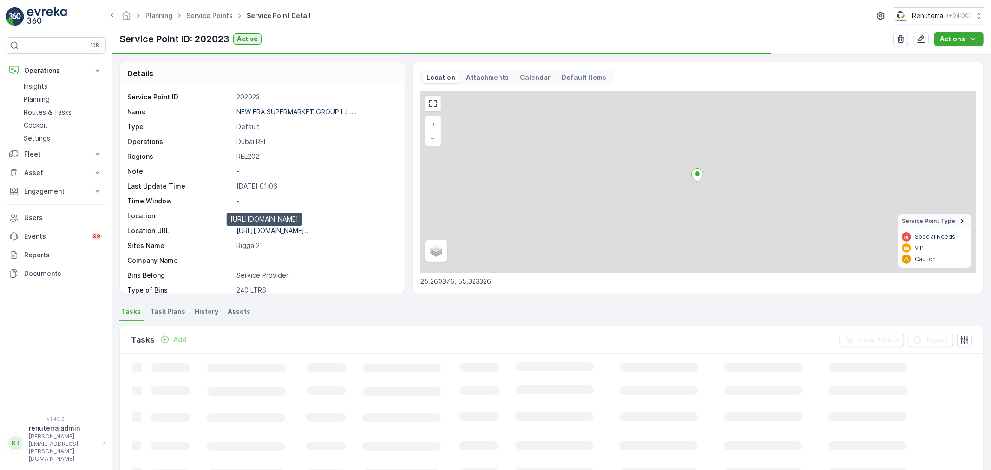
drag, startPoint x: 291, startPoint y: 231, endPoint x: 278, endPoint y: 233, distance: 12.6
click at [291, 231] on p "https://maps.app.goo.gl/kyenHS..." at bounding box center [273, 231] width 72 height 8
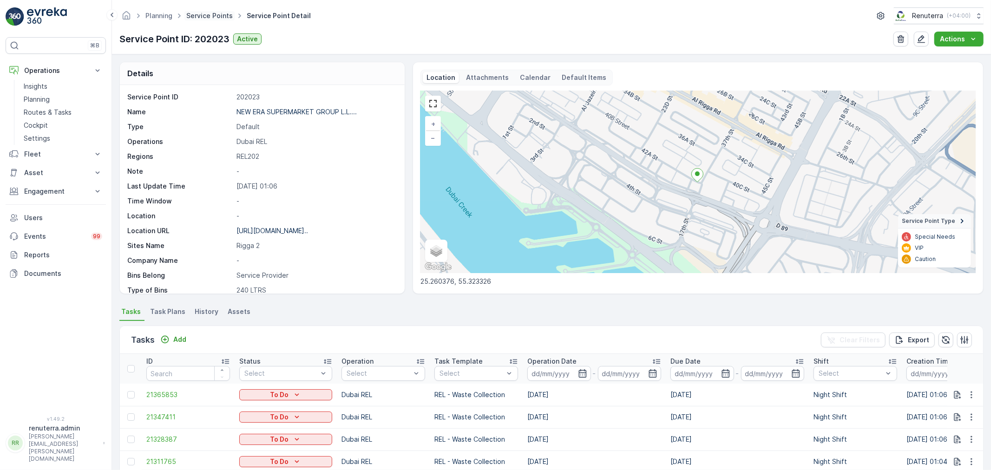
click at [219, 17] on link "Service Points" at bounding box center [209, 16] width 46 height 8
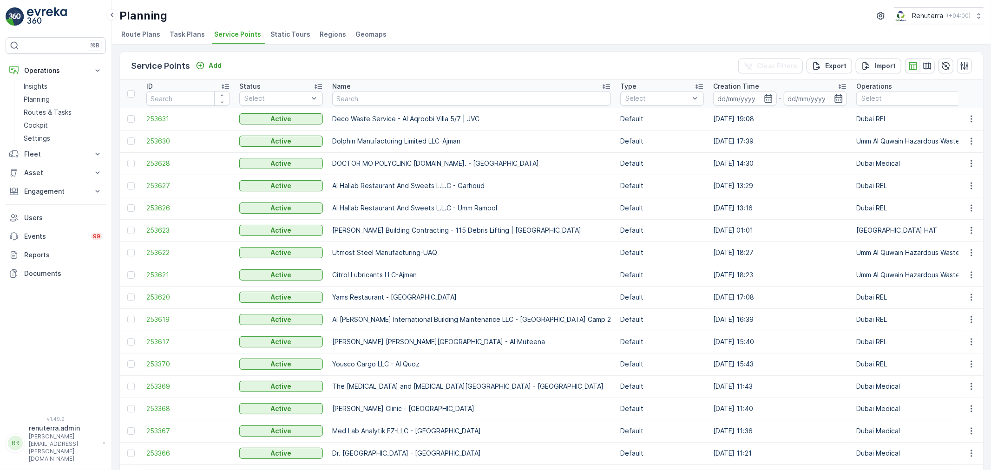
click at [352, 99] on input "text" at bounding box center [471, 98] width 279 height 15
paste input "WELCOME TAMIL NADU RESTAURANT / Hor Al Anz"
type input "WELCOME TAMIL NADU RESTAURANT / Hor Al Anz"
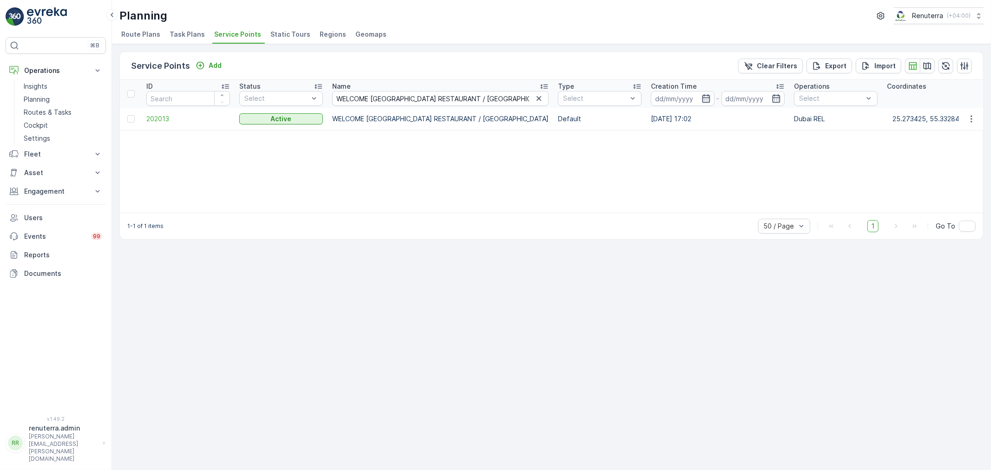
click at [159, 123] on td "202013" at bounding box center [188, 119] width 93 height 22
click at [162, 122] on span "202013" at bounding box center [188, 118] width 84 height 9
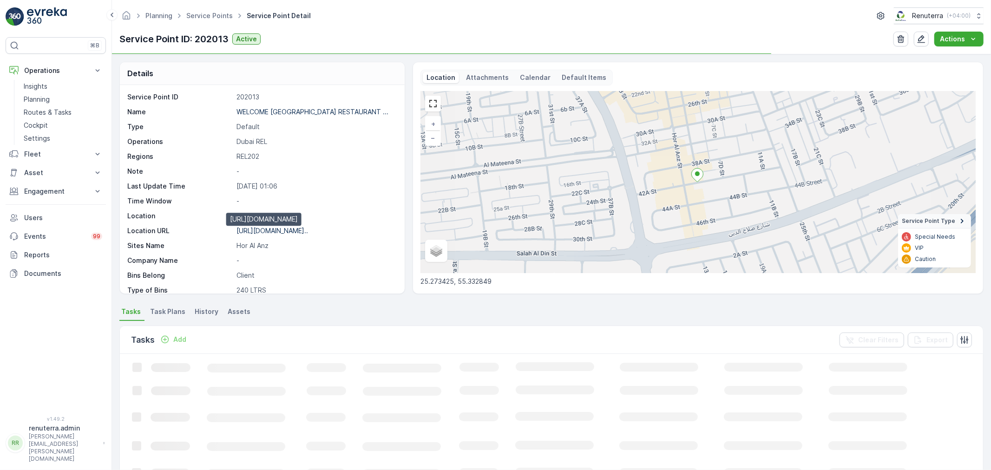
drag, startPoint x: 272, startPoint y: 230, endPoint x: 311, endPoint y: 224, distance: 39.5
click at [273, 230] on p "https://maps.app.goo.gl/RbqtSP..." at bounding box center [273, 231] width 72 height 8
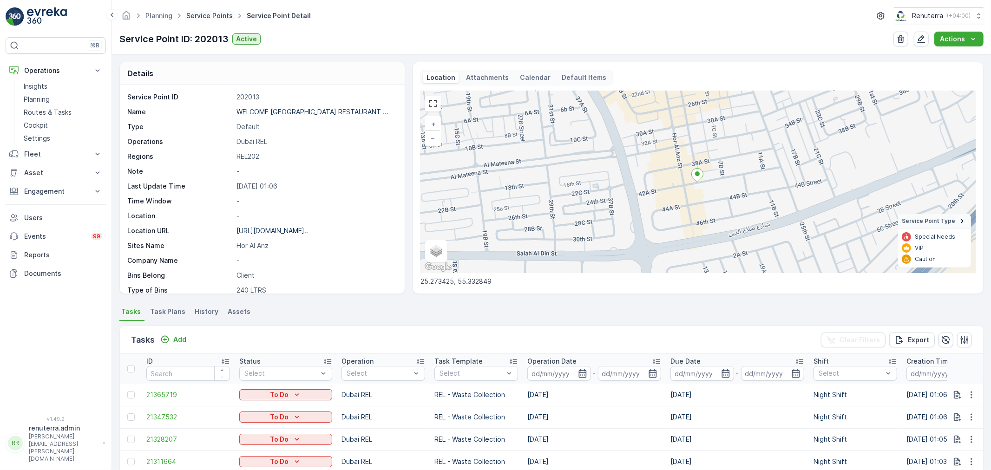
click at [229, 15] on link "Service Points" at bounding box center [209, 16] width 46 height 8
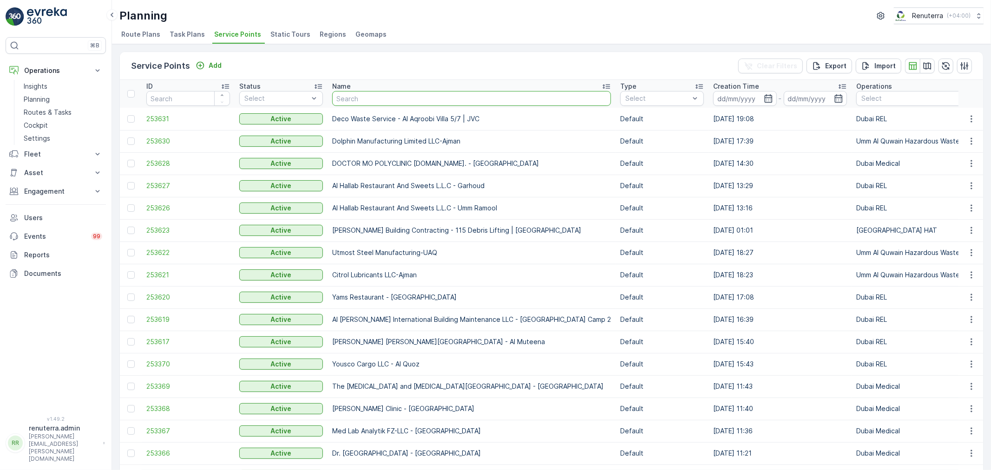
type input "RASHID BIN THANI KHALAF Al THANI / Deira Naif"
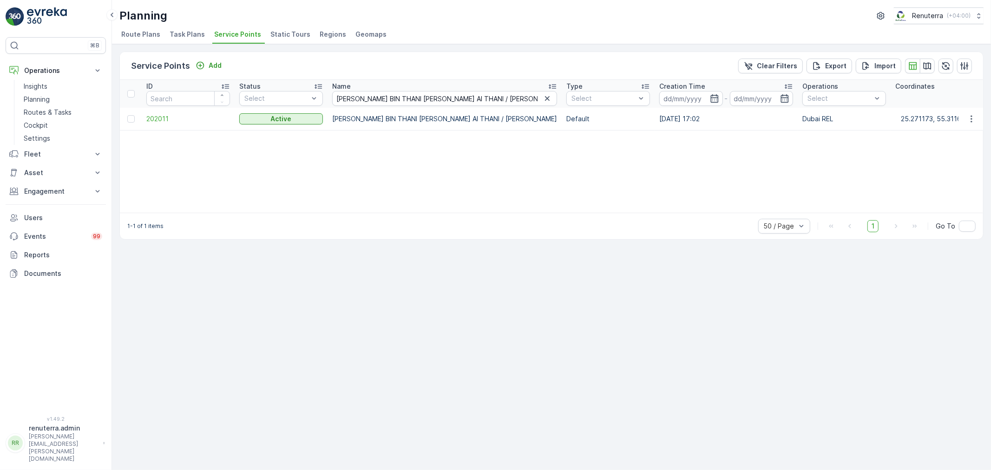
click at [157, 123] on td "202011" at bounding box center [188, 119] width 93 height 22
click at [157, 122] on span "202011" at bounding box center [188, 118] width 84 height 9
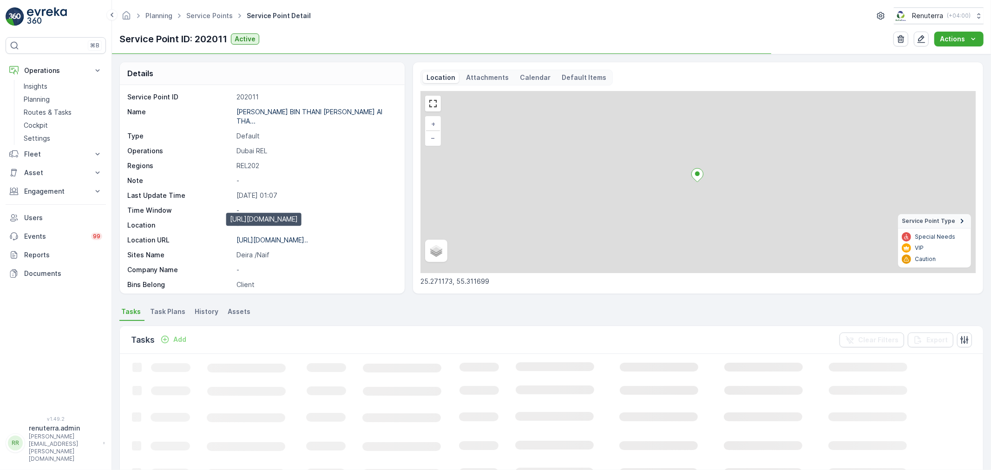
click at [286, 236] on p "https://maps.app.goo.gl/d8xLox..." at bounding box center [273, 240] width 72 height 8
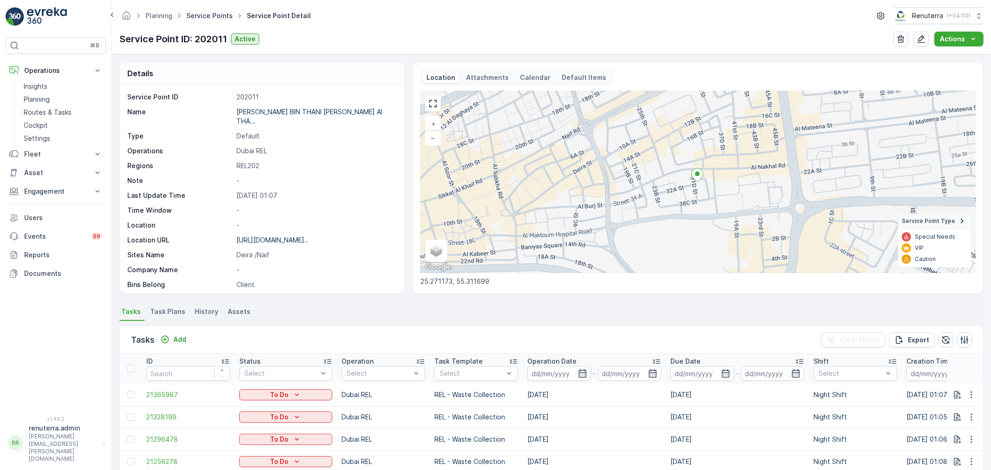
click at [214, 17] on link "Service Points" at bounding box center [209, 16] width 46 height 8
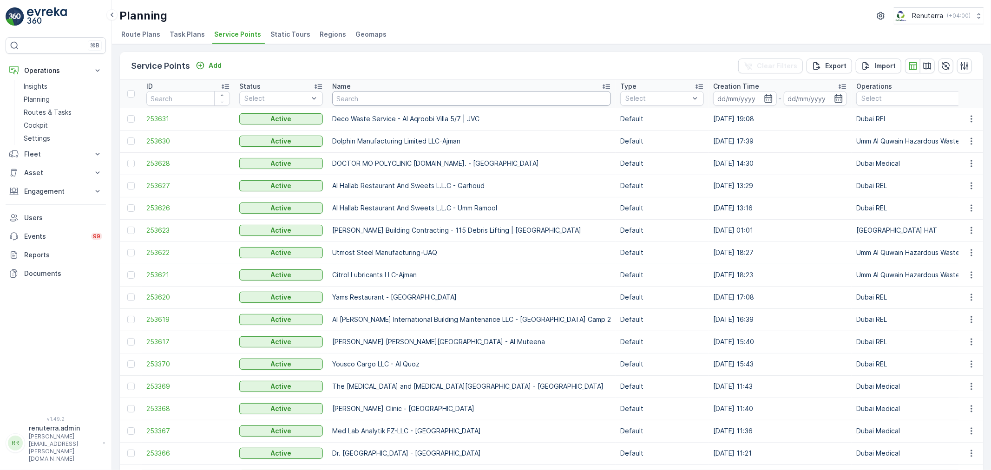
click at [359, 98] on input "text" at bounding box center [471, 98] width 279 height 15
paste input "Beena Emirates Real Estate / Al Ras Deira"
type input "Beena Emirates Real Estate / Al Ras Deira"
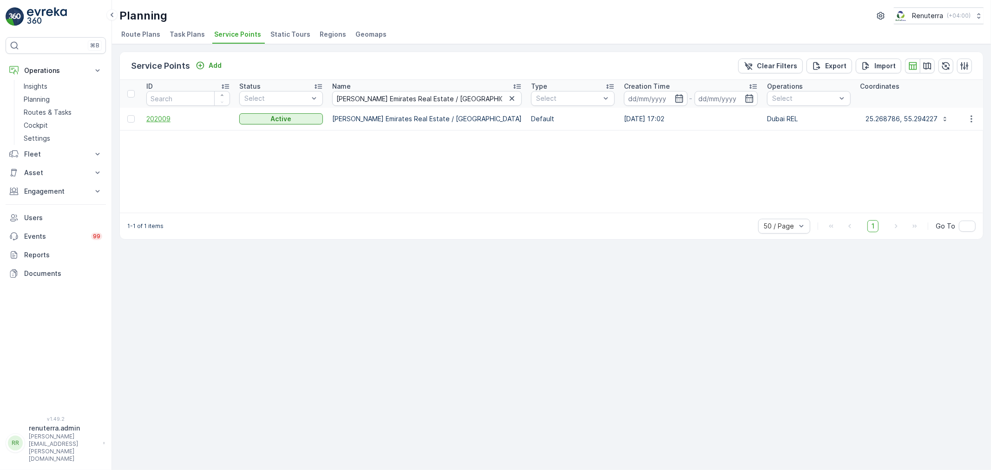
click at [161, 121] on span "202009" at bounding box center [188, 118] width 84 height 9
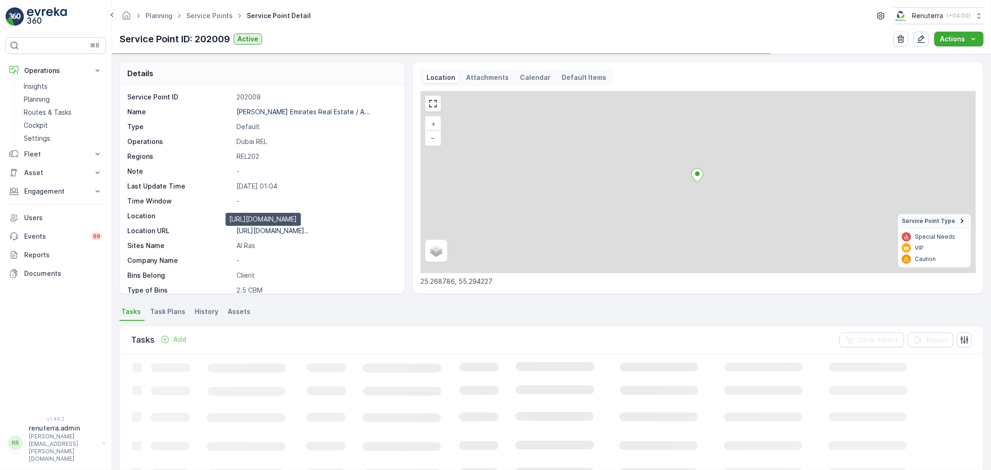
click at [288, 231] on p "https://maps.app.goo.gl/fuF4sZ..." at bounding box center [273, 231] width 72 height 8
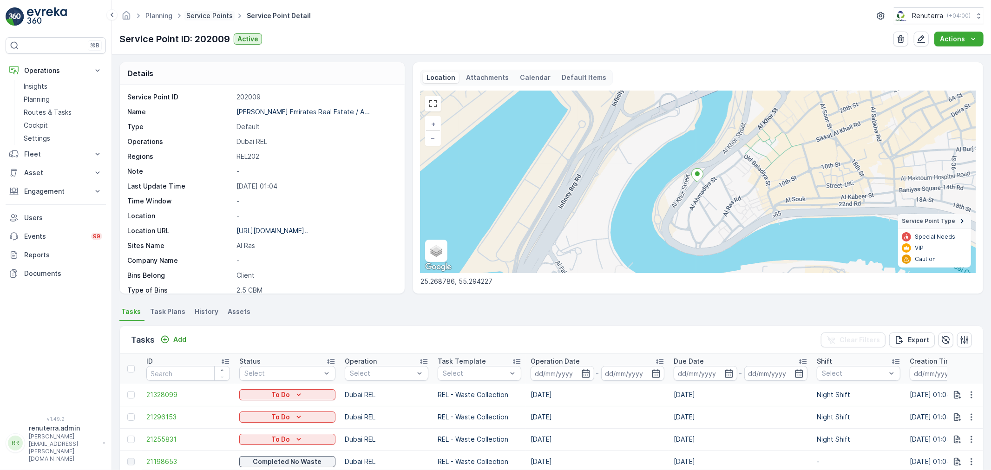
click at [220, 18] on link "Service Points" at bounding box center [209, 16] width 46 height 8
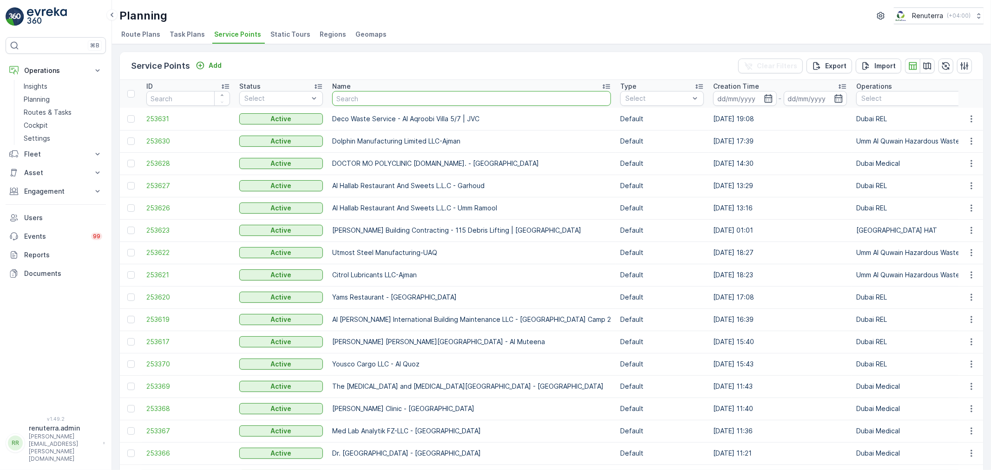
click at [343, 94] on input "text" at bounding box center [471, 98] width 279 height 15
paste input "Karachi Darbar / Hor Al Anz"
type input "Karachi Darbar / Hor Al Anz"
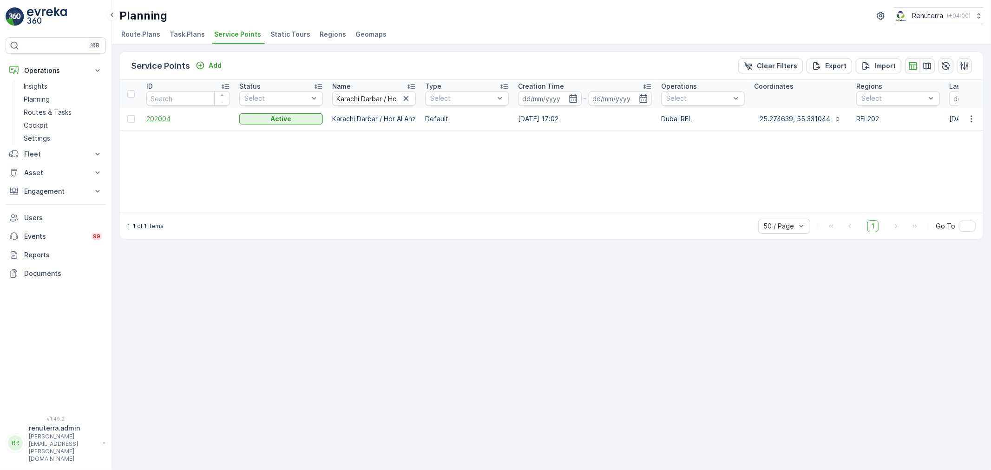
click at [164, 119] on span "202004" at bounding box center [188, 118] width 84 height 9
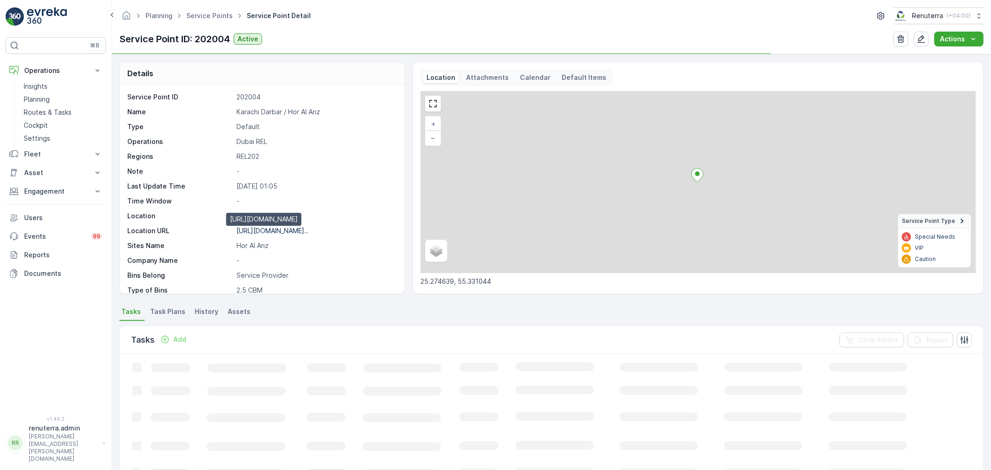
click at [295, 228] on p "https://maps.app.goo.gl/p6rhuR..." at bounding box center [273, 231] width 72 height 8
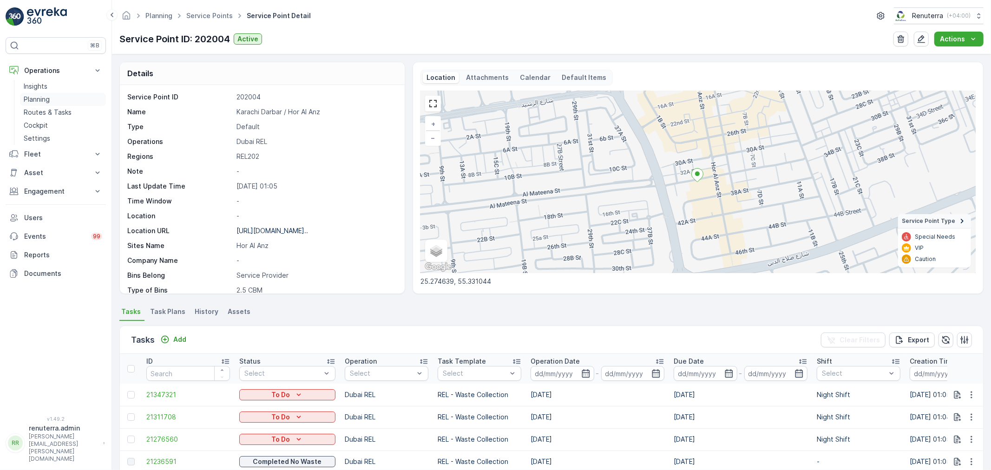
click at [40, 99] on p "Planning" at bounding box center [37, 99] width 26 height 9
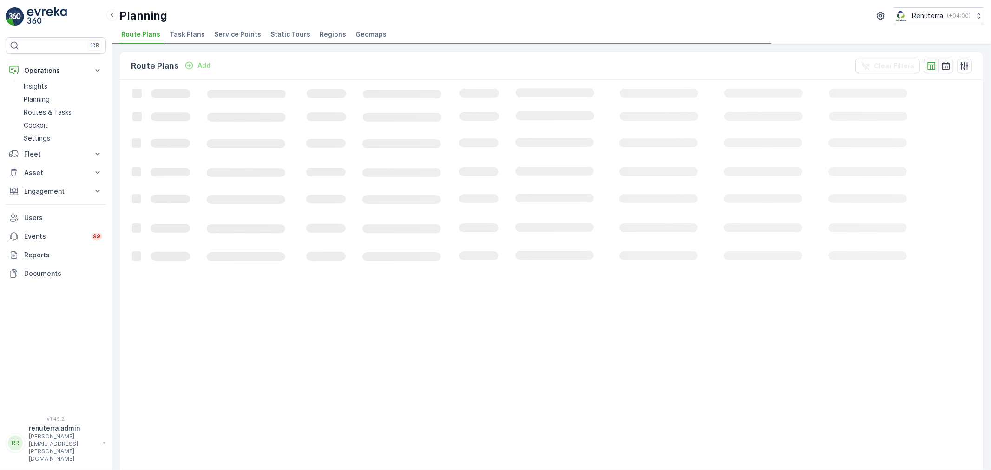
click at [238, 35] on span "Service Points" at bounding box center [237, 34] width 47 height 9
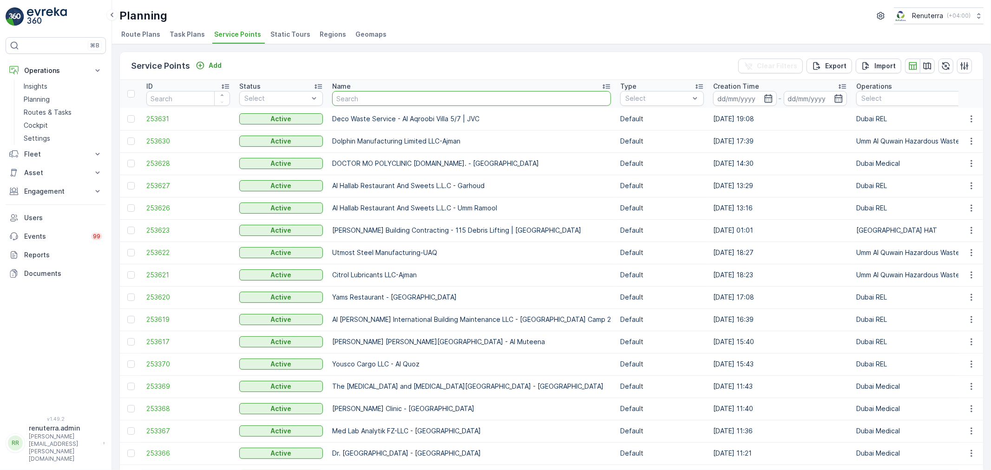
click at [366, 98] on input "text" at bounding box center [471, 98] width 279 height 15
paste input "Karachi Darbar / Muteena"
type input "Karachi Darbar / Muteena"
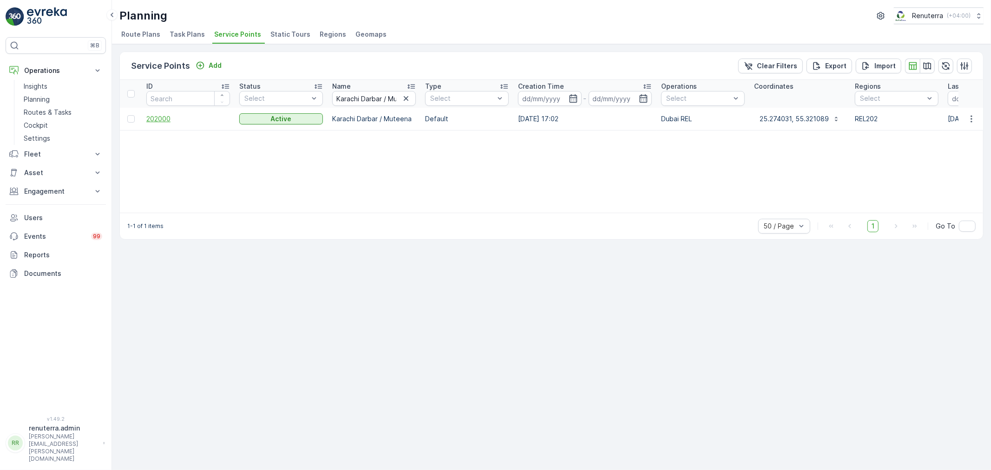
click at [156, 119] on span "202000" at bounding box center [188, 118] width 84 height 9
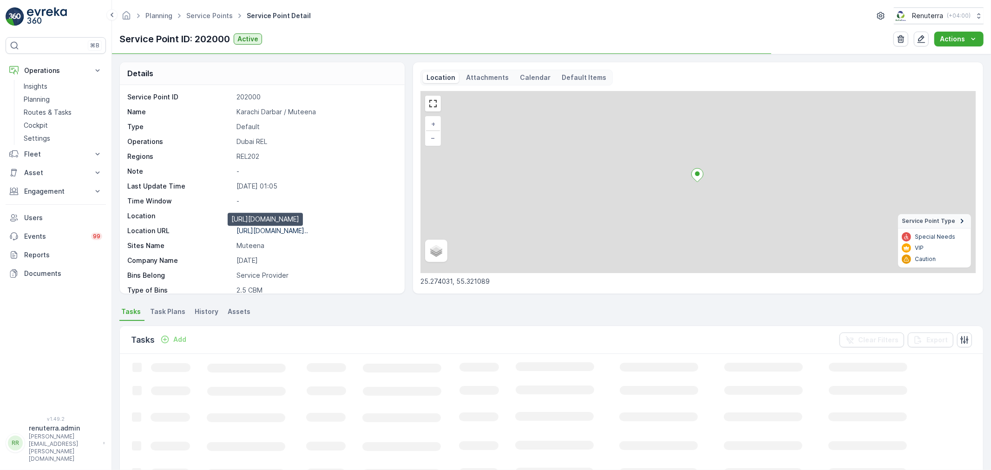
click at [281, 231] on p "https://maps.app.goo.gl/uXHeUo..." at bounding box center [273, 231] width 72 height 8
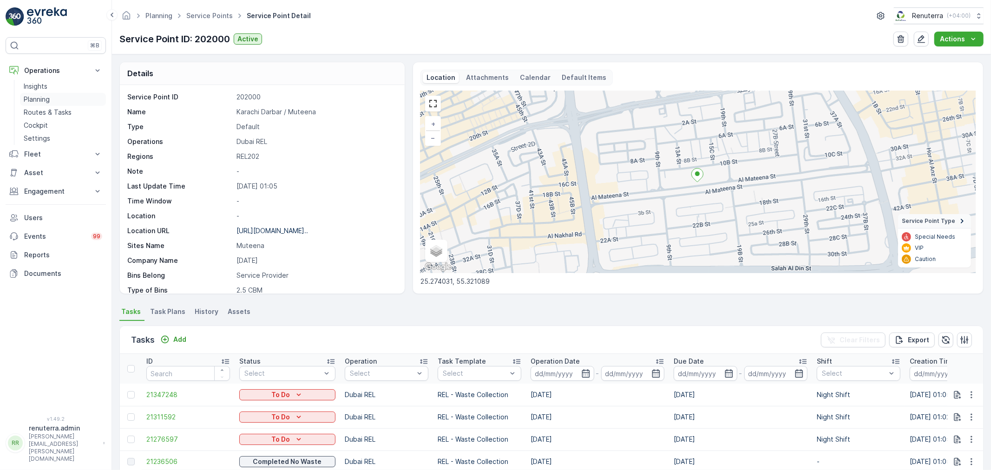
click at [32, 100] on p "Planning" at bounding box center [37, 99] width 26 height 9
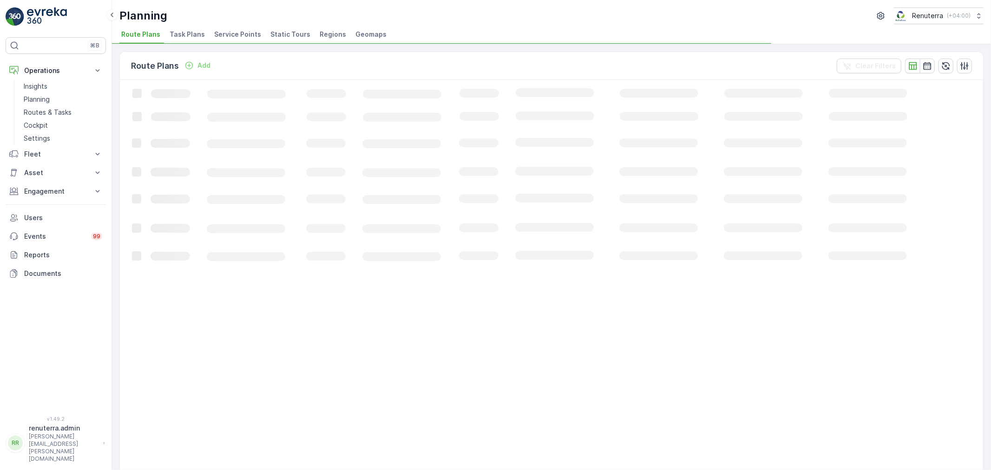
click at [218, 34] on span "Service Points" at bounding box center [237, 34] width 47 height 9
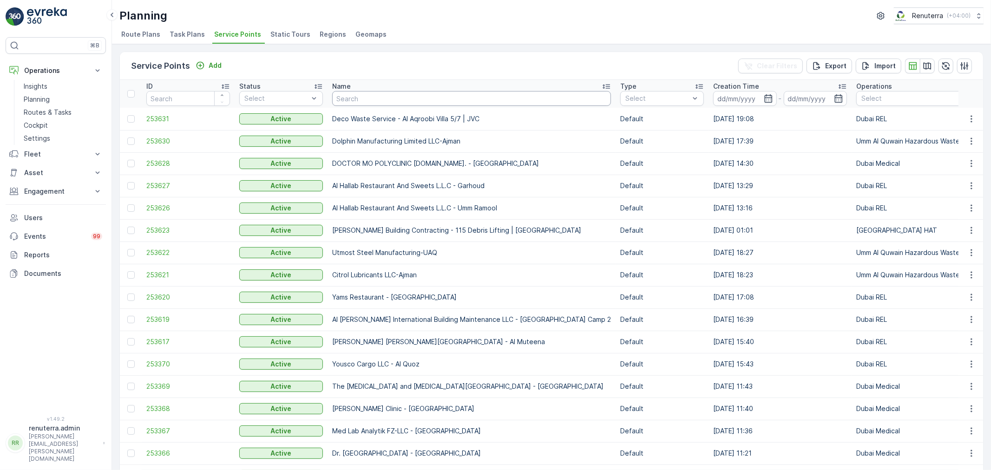
click at [390, 101] on input "text" at bounding box center [471, 98] width 279 height 15
paste input "Kings Park Hotel (Barsha Branch) / Muraqqabat Street Deira"
type input "Kings Park Hotel (Barsha Branch) / Muraqqabat Street Deira"
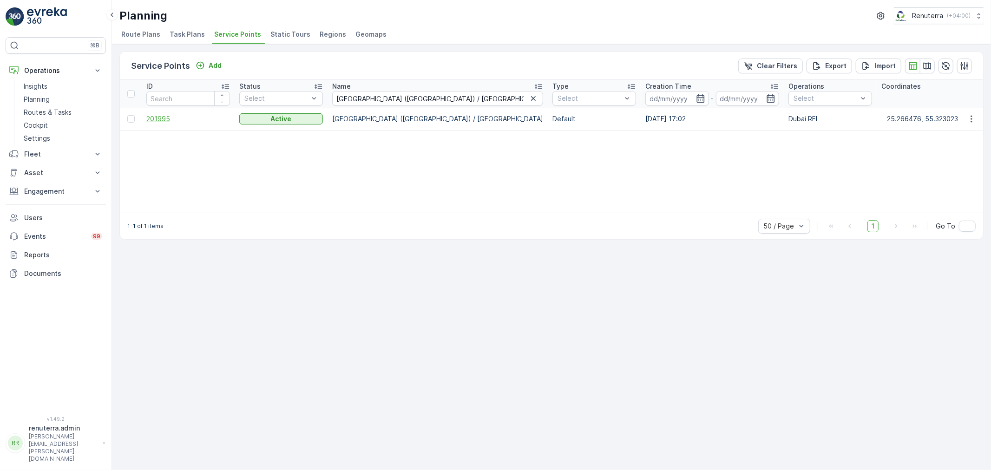
click at [164, 118] on span "201995" at bounding box center [188, 118] width 84 height 9
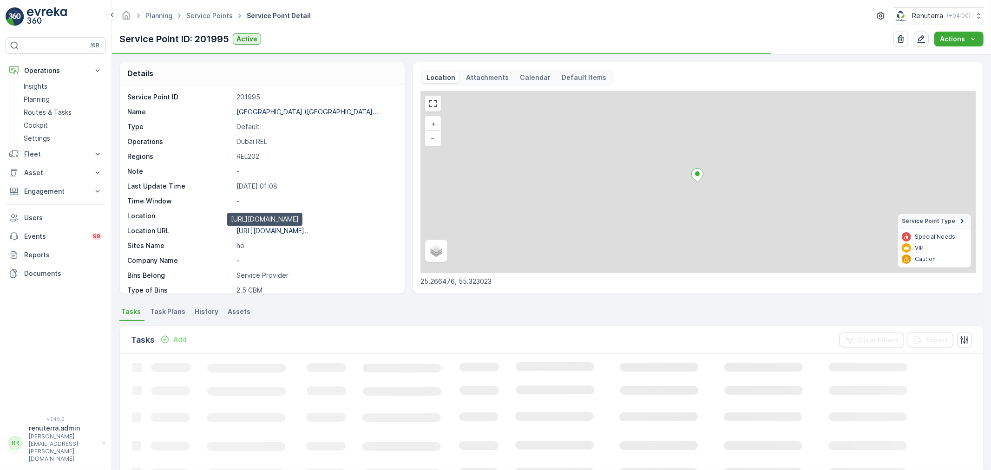
click at [273, 227] on p "https://maps.app.goo.gl/sE3ZpH..." at bounding box center [273, 231] width 72 height 8
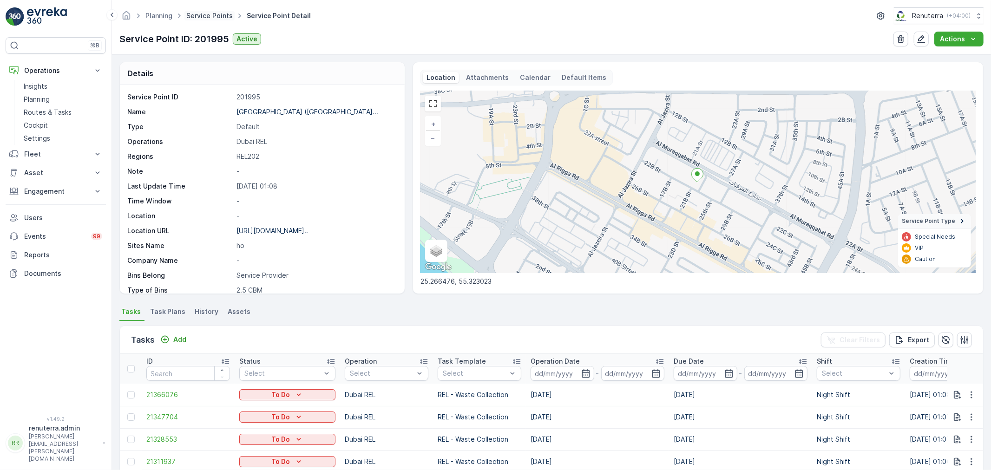
click at [198, 14] on link "Service Points" at bounding box center [209, 16] width 46 height 8
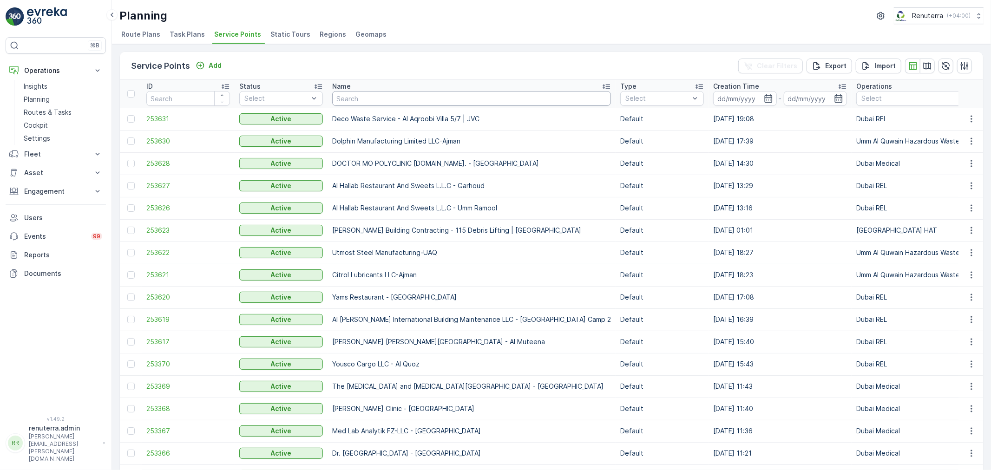
click at [350, 99] on input "text" at bounding box center [471, 98] width 279 height 15
paste input "Zahrat Al Nahar Kitchen / Hor Al Anz"
type input "Zahrat Al Nahar Kitchen / Hor Al Anz"
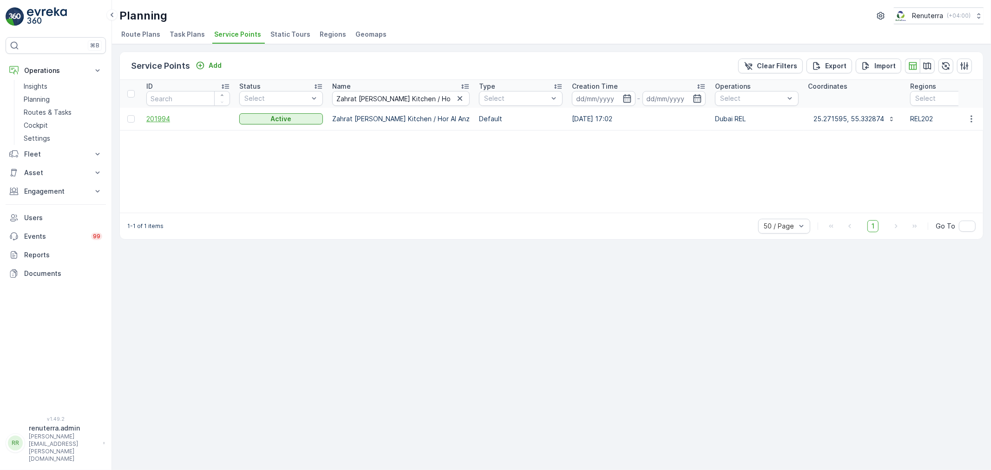
click at [156, 114] on span "201994" at bounding box center [188, 118] width 84 height 9
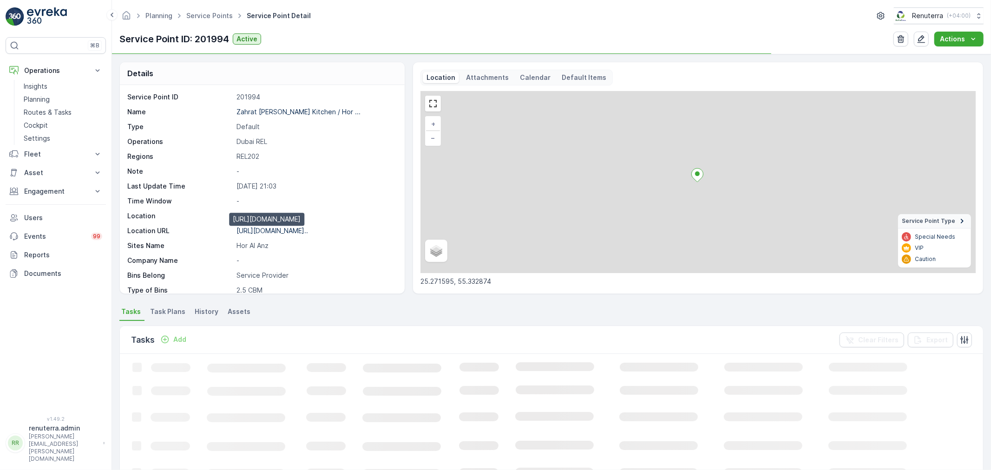
click at [289, 233] on p "https://maps.app.goo.gl/MZwN2h..." at bounding box center [273, 231] width 72 height 8
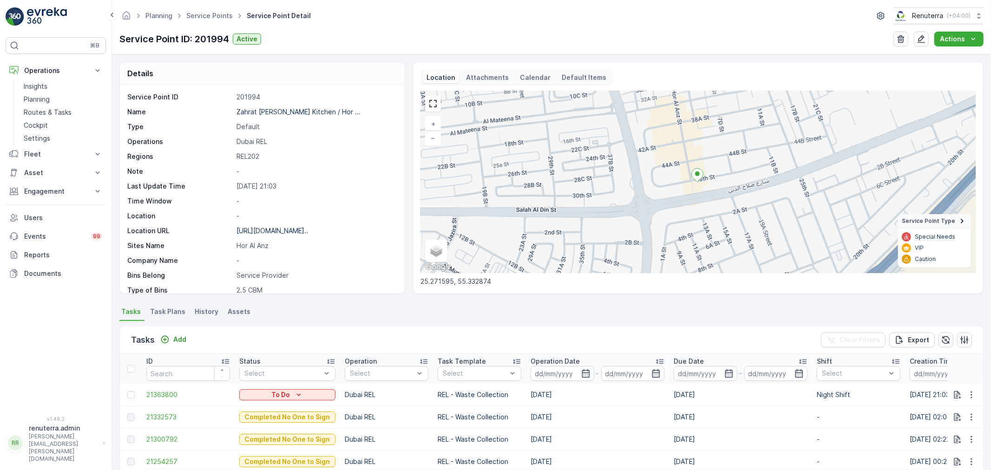
click at [198, 20] on span "Service Points" at bounding box center [210, 15] width 50 height 9
click at [224, 30] on div "Planning Service Points Service Point Detail Renuterra ( +04:00 ) Service Point…" at bounding box center [551, 27] width 879 height 54
click at [200, 18] on link "Service Points" at bounding box center [209, 16] width 46 height 8
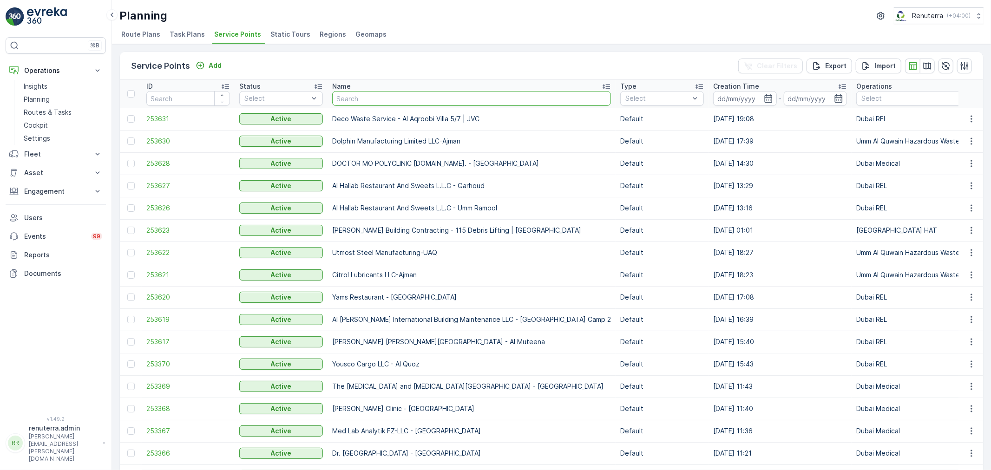
click at [360, 94] on input "text" at bounding box center [471, 98] width 279 height 15
paste input "25.2715833,55.3328889"
type input "25.2715833,55.3328889"
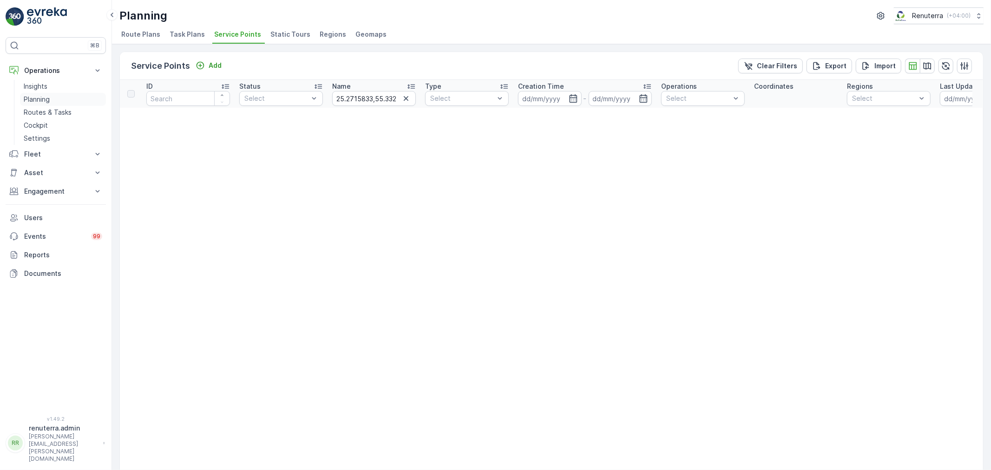
click at [55, 104] on link "Planning" at bounding box center [63, 99] width 86 height 13
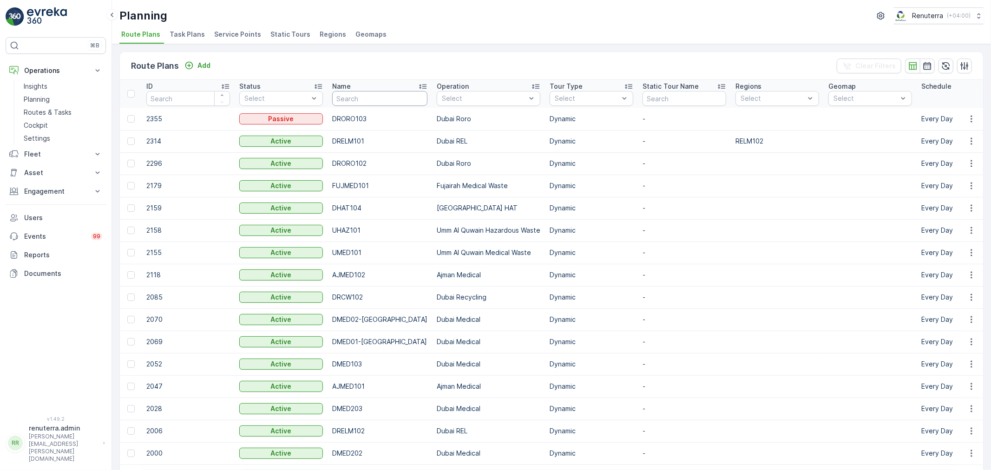
click at [364, 96] on input "text" at bounding box center [379, 98] width 95 height 15
click at [249, 37] on span "Service Points" at bounding box center [237, 34] width 47 height 9
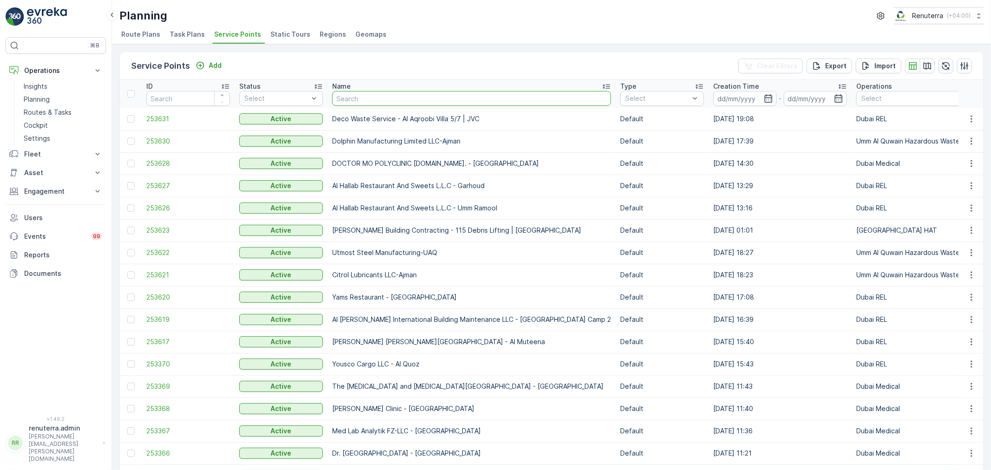
click at [380, 97] on input "text" at bounding box center [471, 98] width 279 height 15
paste input "AL MAYA SUPERMARKET MURAQQABAT / Muraqqabat"
type input "AL MAYA SUPERMARKET MURAQQABAT / Muraqqabat"
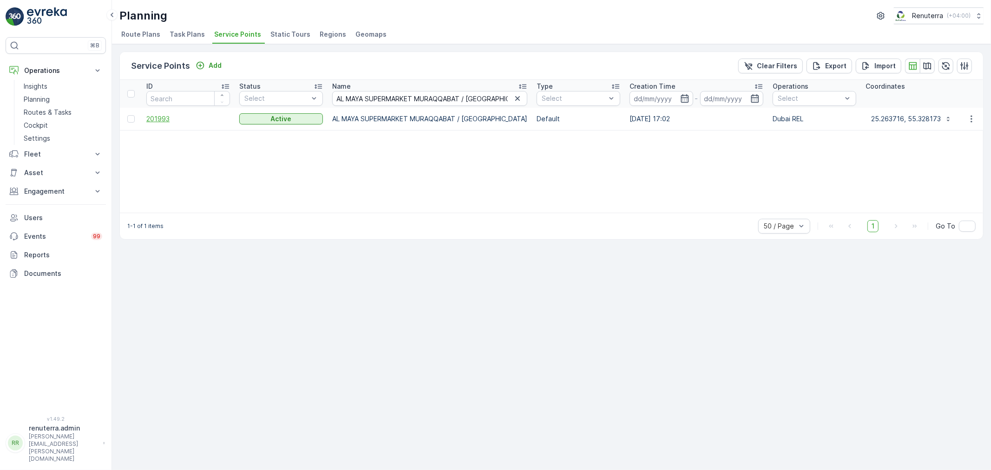
click at [154, 114] on span "201993" at bounding box center [188, 118] width 84 height 9
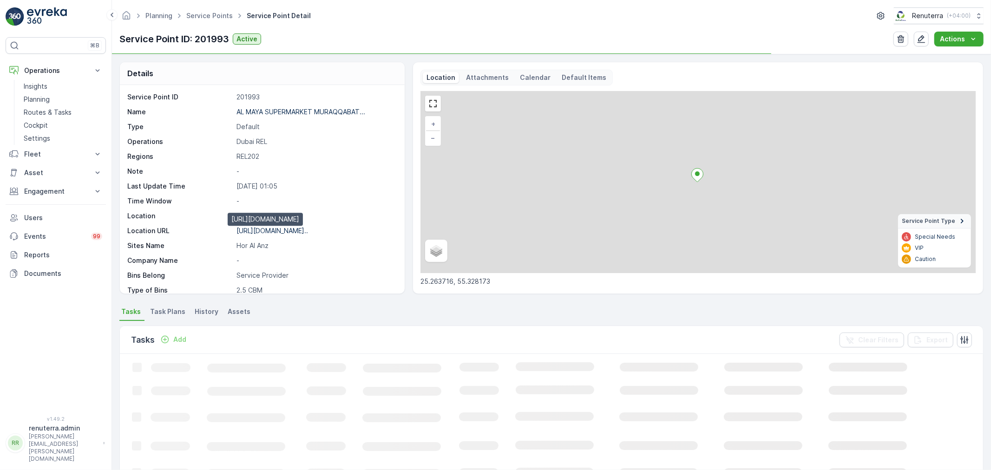
click at [280, 231] on p "https://maps.app.goo.gl/y2WMj8..." at bounding box center [273, 231] width 72 height 8
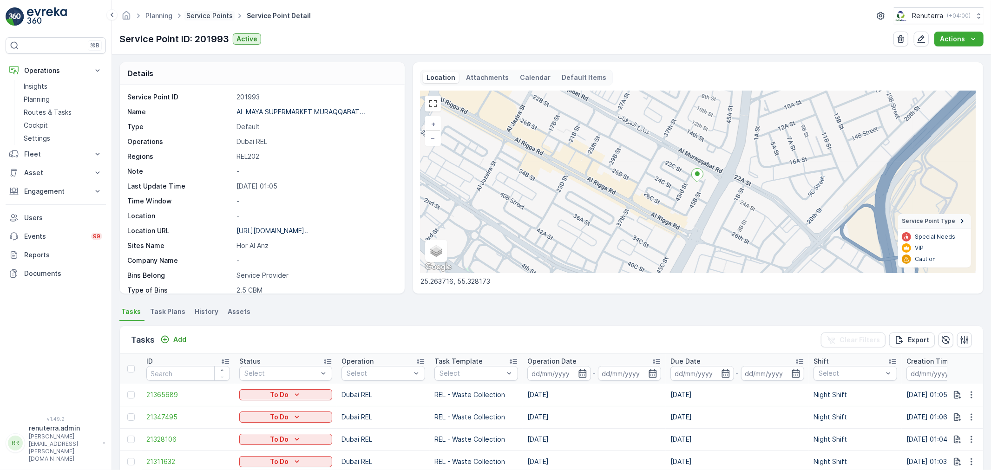
click at [203, 15] on link "Service Points" at bounding box center [209, 16] width 46 height 8
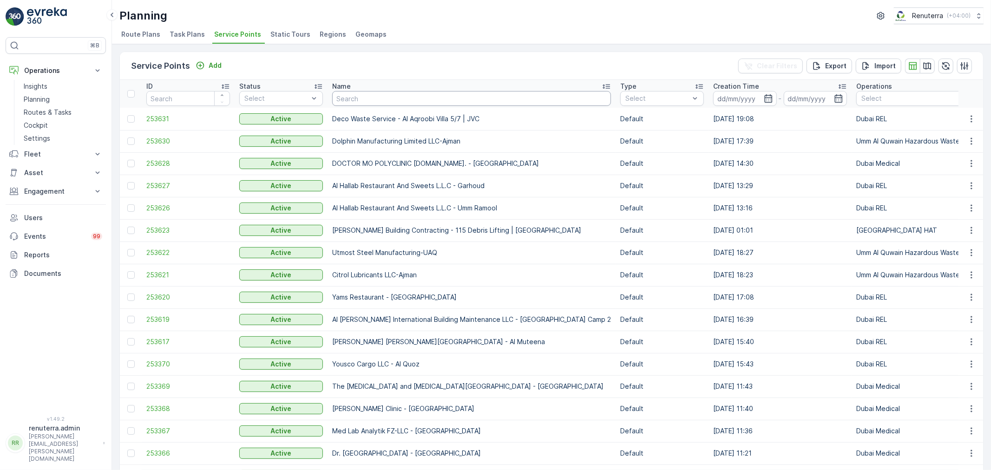
click at [342, 98] on input "text" at bounding box center [471, 98] width 279 height 15
paste input "Moza Hamad Khalfan Al Suwaidi / Hor Al Anz"
type input "Moza Hamad Khalfan Al Suwaidi / Hor Al Anz"
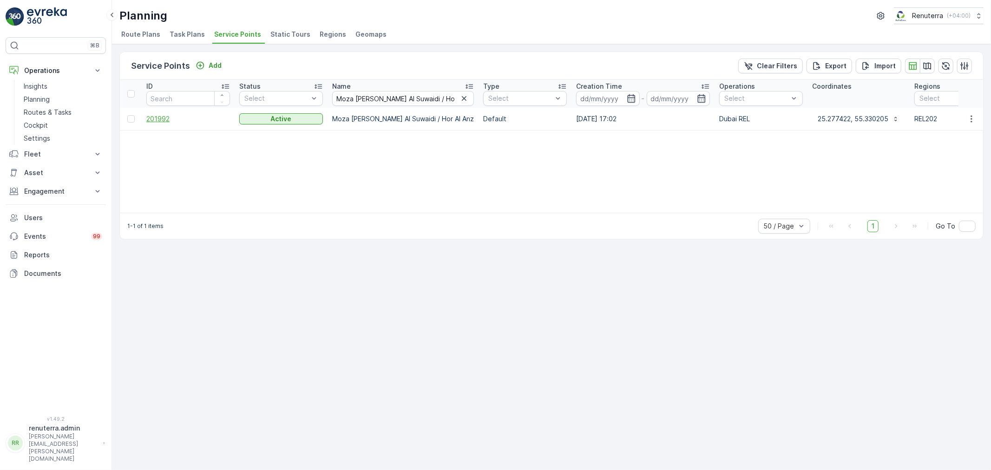
click at [170, 118] on span "201992" at bounding box center [188, 118] width 84 height 9
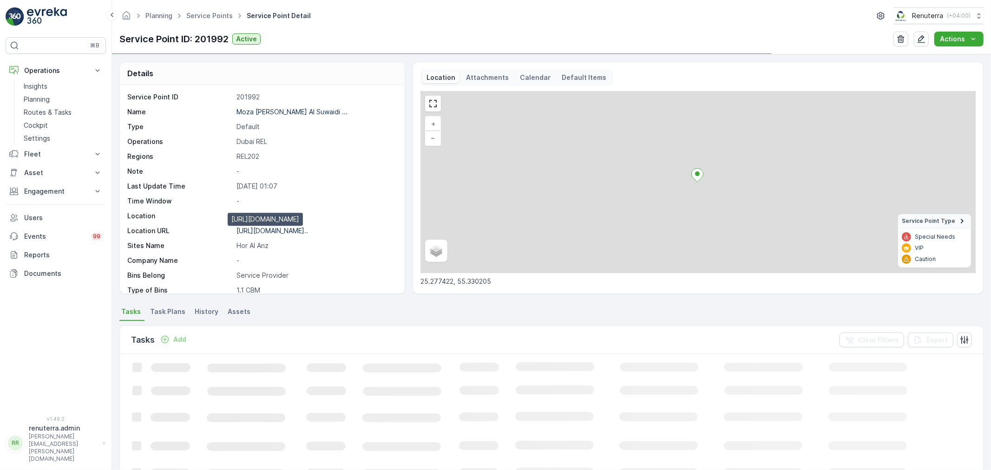
click at [291, 232] on p "https://maps.app.goo.gl/FGAh5G..." at bounding box center [273, 231] width 72 height 8
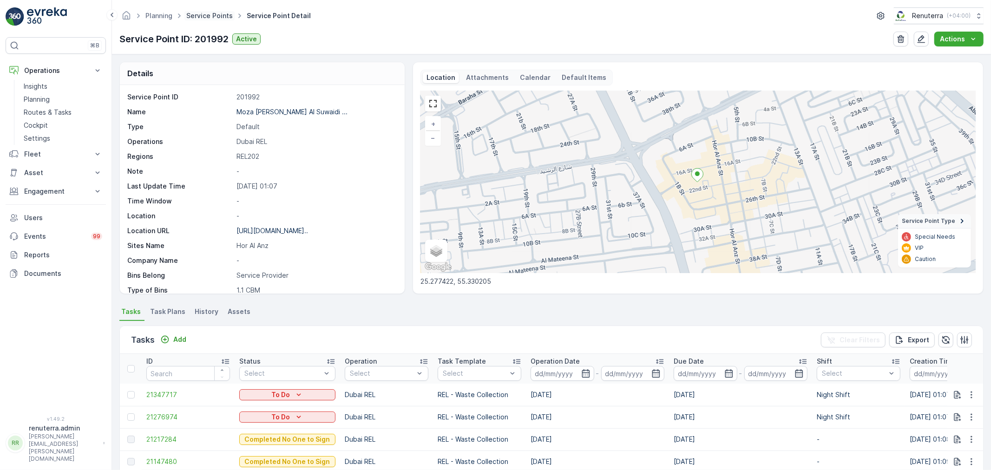
click at [198, 19] on link "Service Points" at bounding box center [209, 16] width 46 height 8
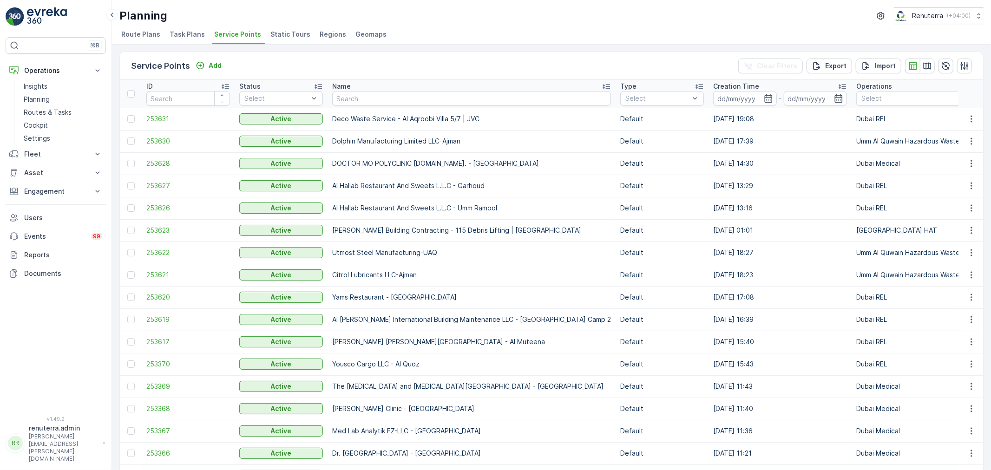
click at [382, 105] on th "Name" at bounding box center [472, 94] width 288 height 28
click at [382, 101] on input "text" at bounding box center [471, 98] width 279 height 15
paste input "Moza Hamad Khalfan Al Suwaidi / Muteena"
type input "Moza Hamad Khalfan Al Suwaidi / Muteena"
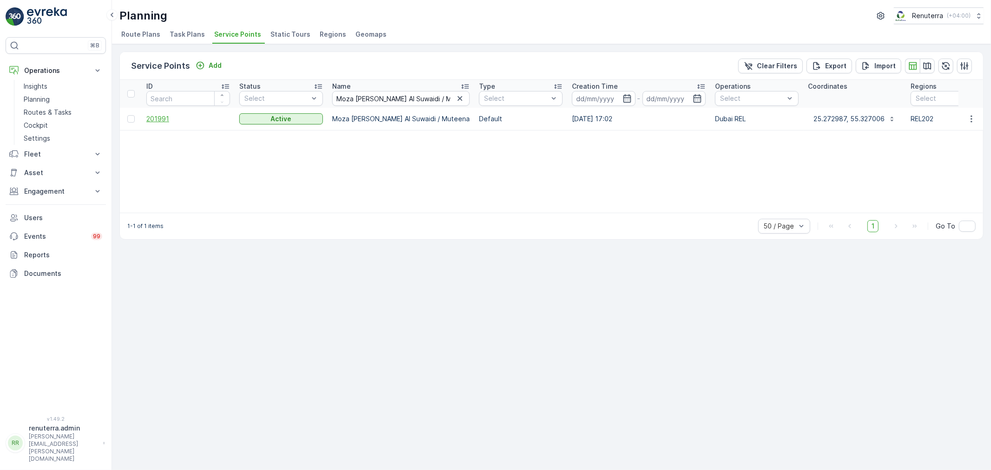
click at [165, 120] on span "201991" at bounding box center [188, 118] width 84 height 9
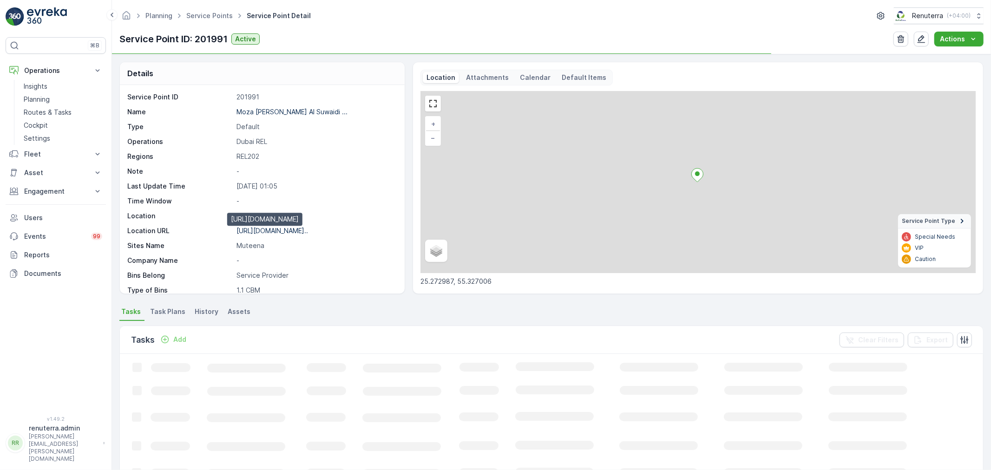
click at [293, 232] on p "https://maps.app.goo.gl/8RdbSX..." at bounding box center [273, 231] width 72 height 8
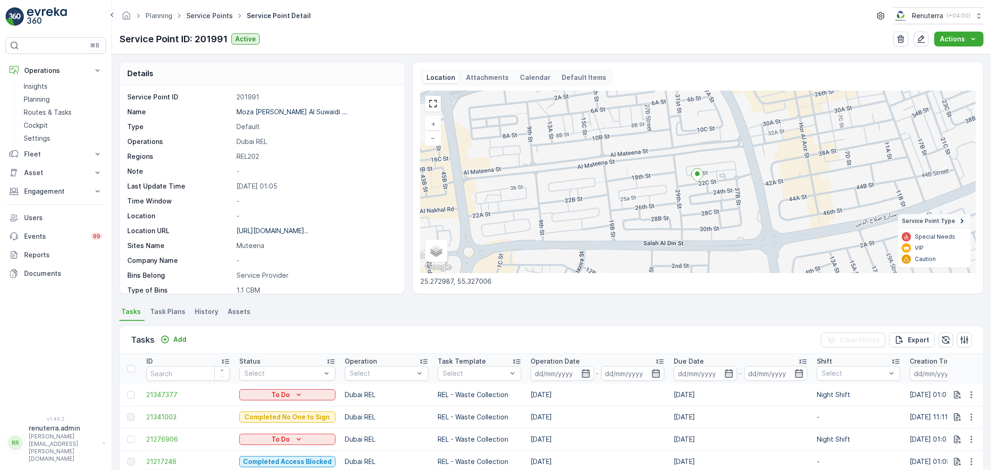
click at [212, 12] on link "Service Points" at bounding box center [209, 16] width 46 height 8
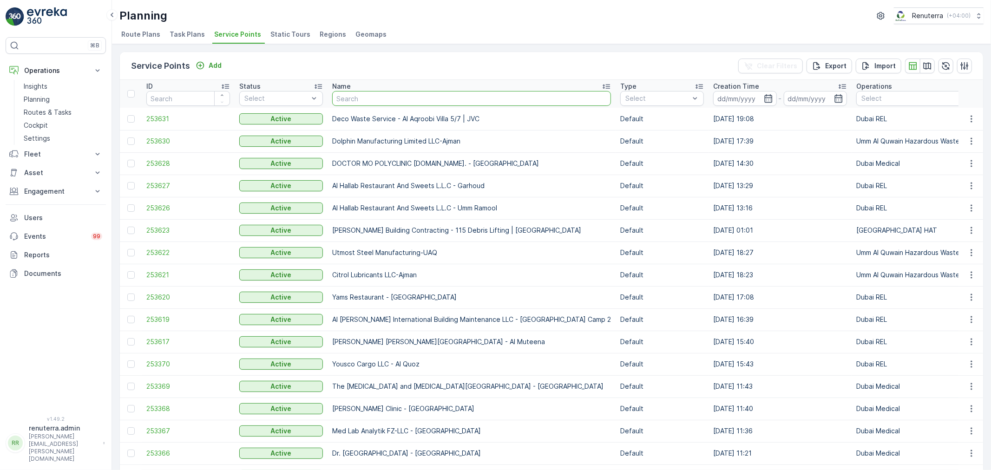
click at [370, 103] on input "text" at bounding box center [471, 98] width 279 height 15
paste input "Belhoul properties / Atrium Residence Plot No 133-252 Hor Al Anz Abu Hail"
type input "Belhoul properties / Atrium Residence Plot No 133-252 Hor Al Anz Abu Hail"
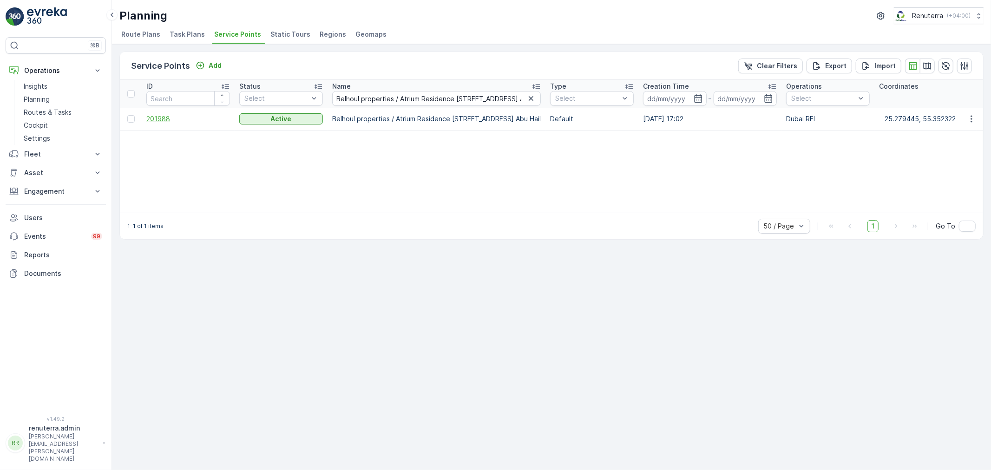
click at [165, 118] on span "201988" at bounding box center [188, 118] width 84 height 9
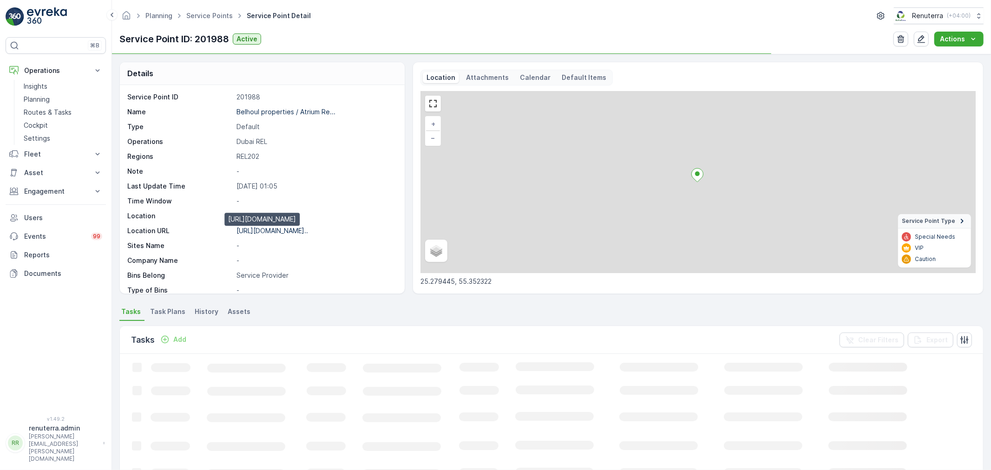
click at [279, 229] on p "[URL][DOMAIN_NAME].." at bounding box center [273, 231] width 72 height 8
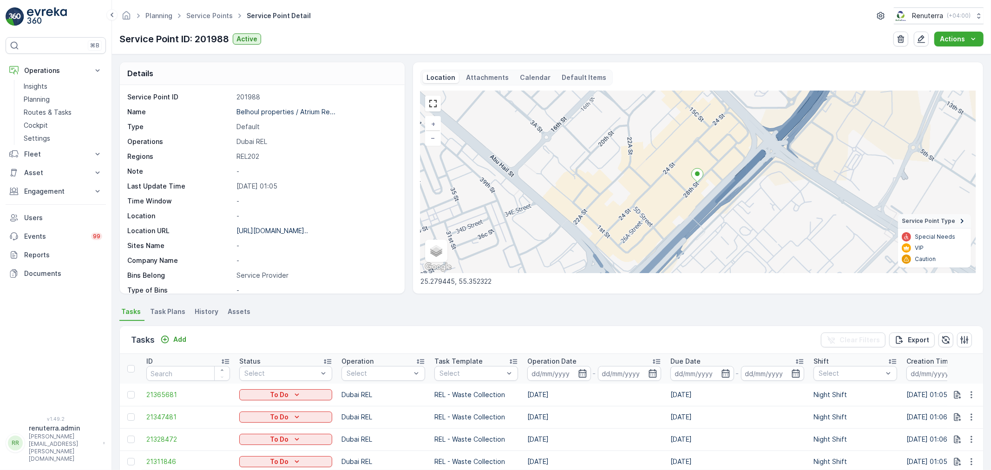
drag, startPoint x: 35, startPoint y: 101, endPoint x: 108, endPoint y: 90, distance: 73.9
click at [36, 101] on p "Planning" at bounding box center [37, 99] width 26 height 9
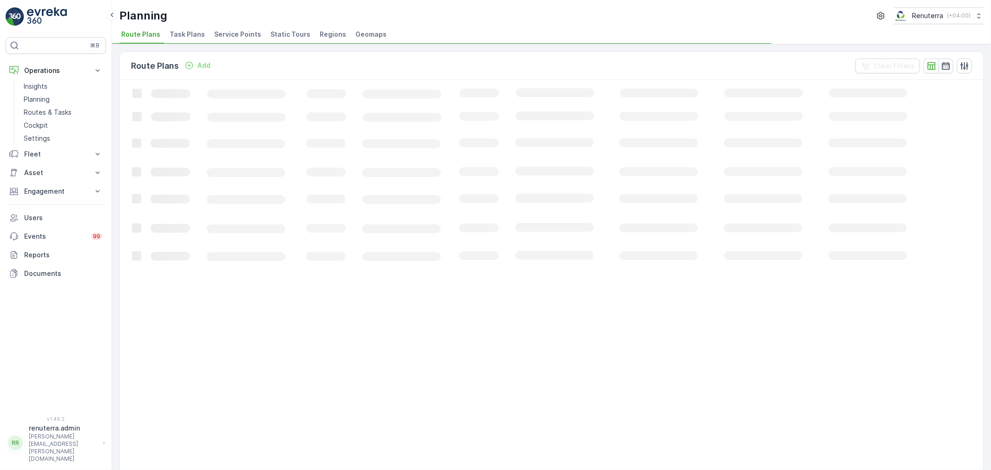
click at [227, 31] on span "Service Points" at bounding box center [237, 34] width 47 height 9
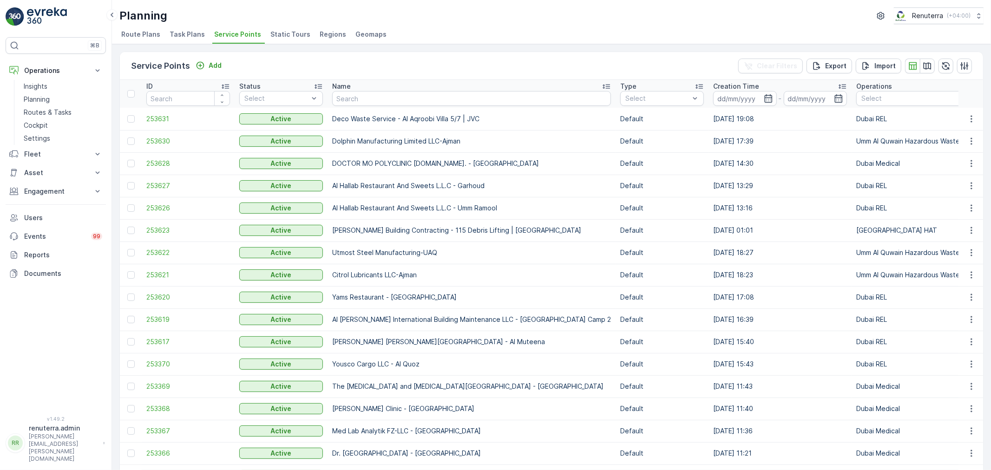
click at [369, 98] on input "text" at bounding box center [471, 98] width 279 height 15
paste input "[GEOGRAPHIC_DATA] / [GEOGRAPHIC_DATA] 2"
type input "[GEOGRAPHIC_DATA] / [GEOGRAPHIC_DATA] 2"
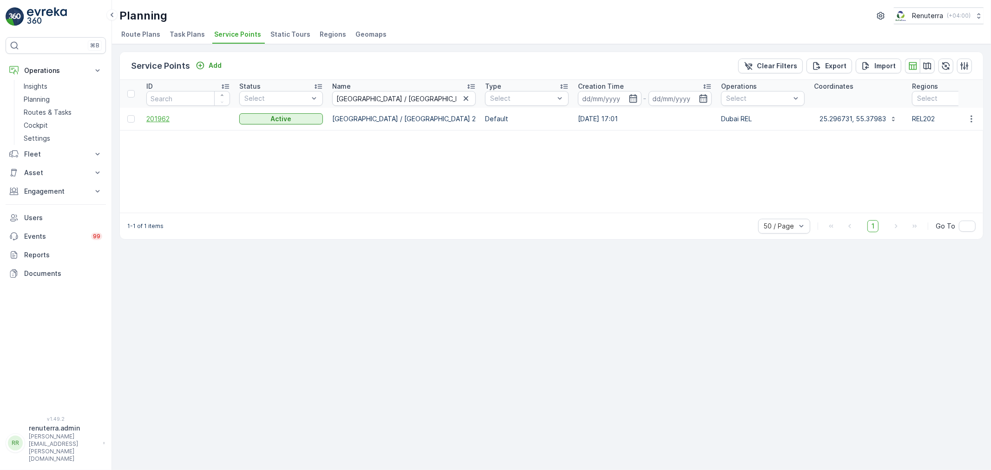
click at [156, 119] on span "201962" at bounding box center [188, 118] width 84 height 9
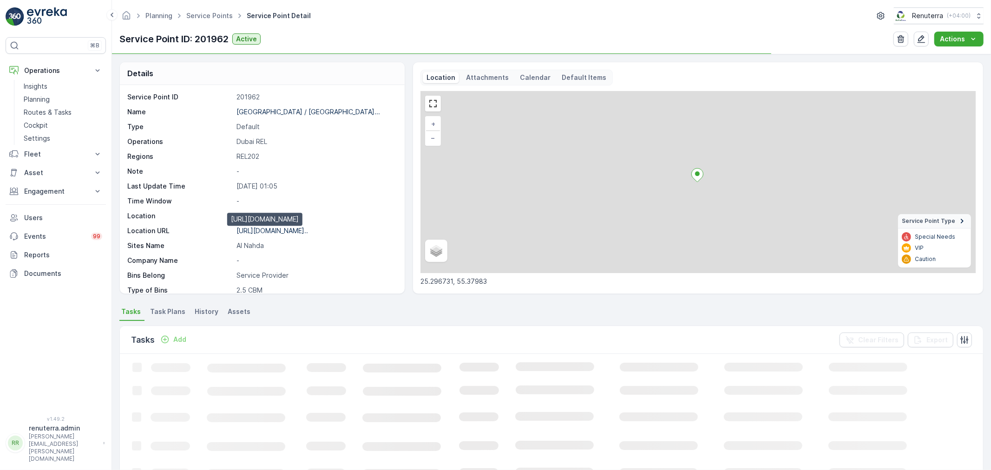
click at [286, 230] on p "[URL][DOMAIN_NAME].." at bounding box center [273, 231] width 72 height 8
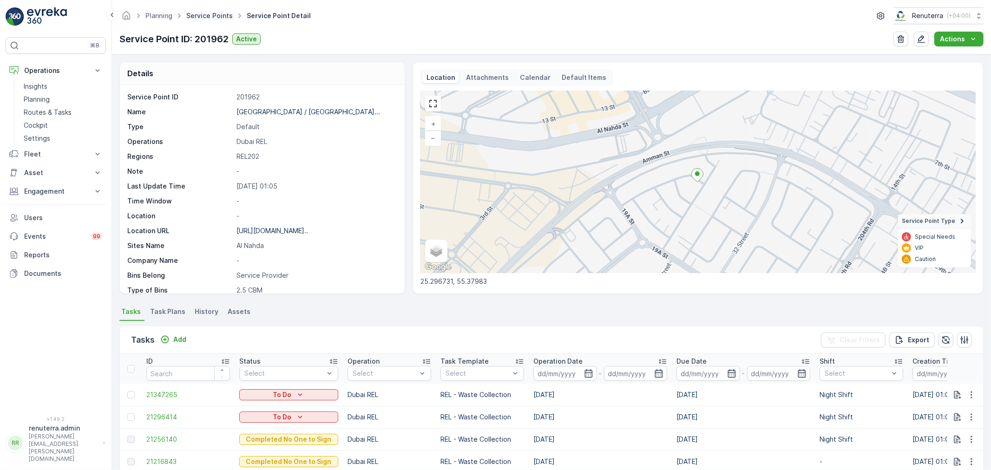
click at [224, 16] on link "Service Points" at bounding box center [209, 16] width 46 height 8
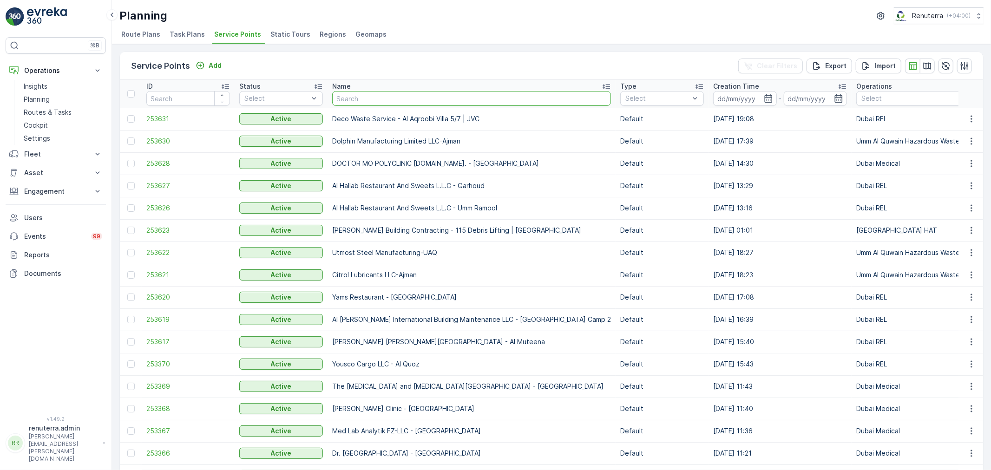
click at [375, 97] on input "text" at bounding box center [471, 98] width 279 height 15
paste input "[PERSON_NAME] GENERAL TRADING / Amani Residence Al Nadha"
type input "[PERSON_NAME] GENERAL TRADING / Amani Residence Al Nadha"
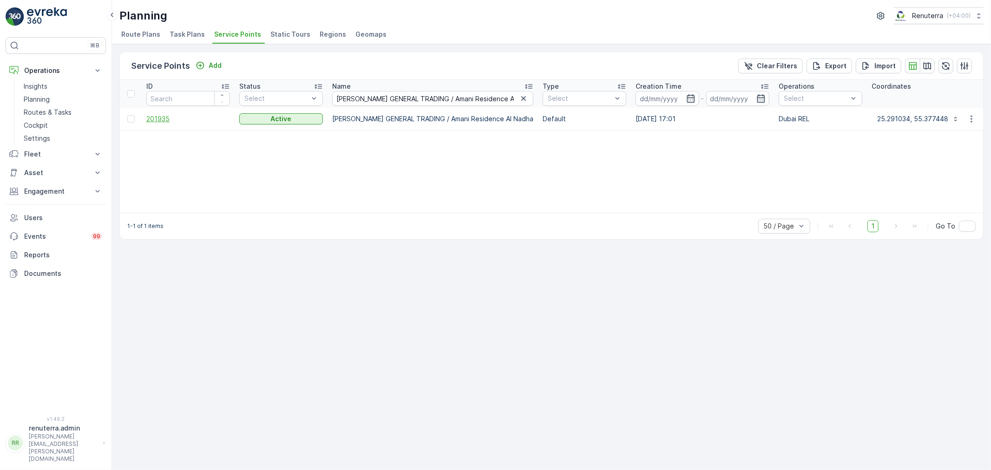
click at [160, 122] on span "201935" at bounding box center [188, 118] width 84 height 9
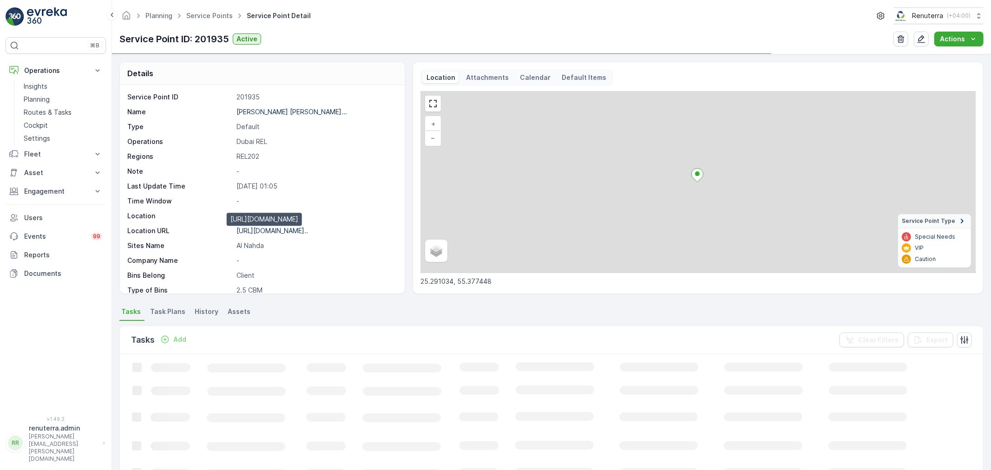
click at [291, 231] on p "[URL][DOMAIN_NAME].." at bounding box center [273, 231] width 72 height 8
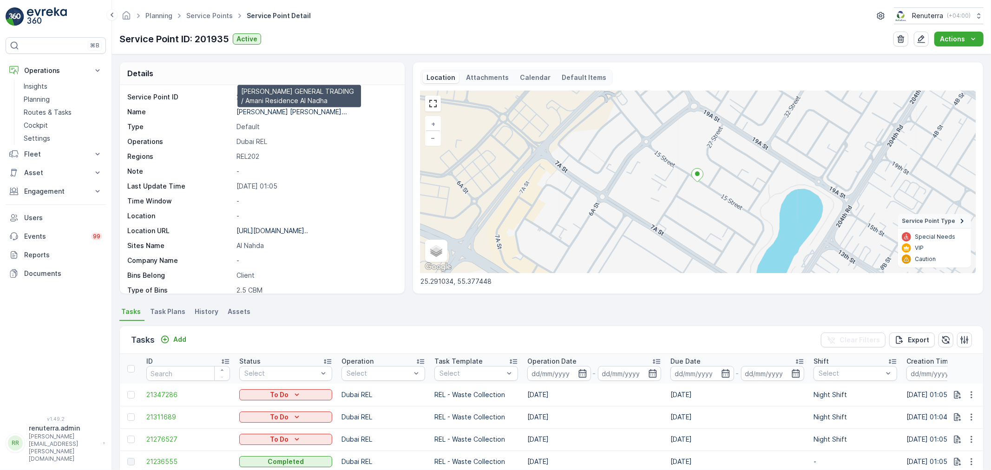
click at [299, 110] on p "[PERSON_NAME] [PERSON_NAME]..." at bounding box center [292, 112] width 111 height 8
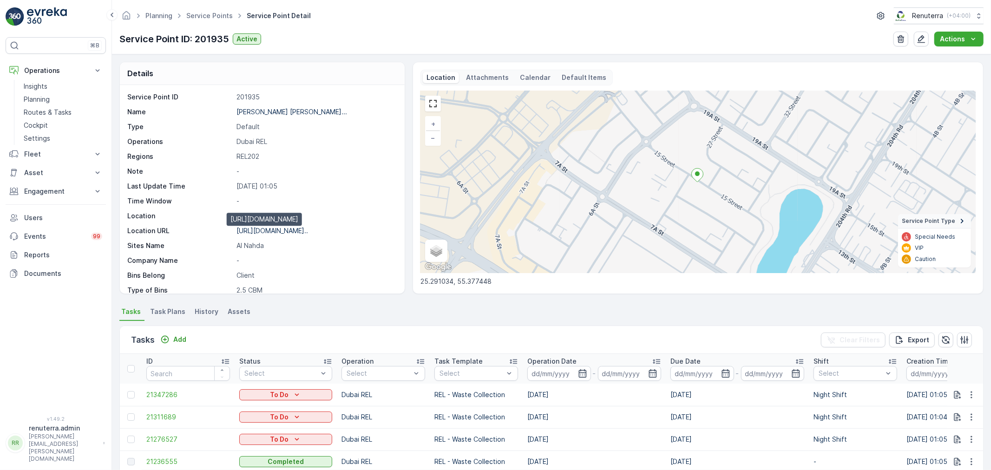
drag, startPoint x: 281, startPoint y: 231, endPoint x: 431, endPoint y: 216, distance: 150.5
click at [284, 231] on p "[URL][DOMAIN_NAME].." at bounding box center [273, 231] width 72 height 8
click at [203, 20] on span "Service Points" at bounding box center [210, 15] width 50 height 9
click at [204, 16] on link "Service Points" at bounding box center [209, 16] width 46 height 8
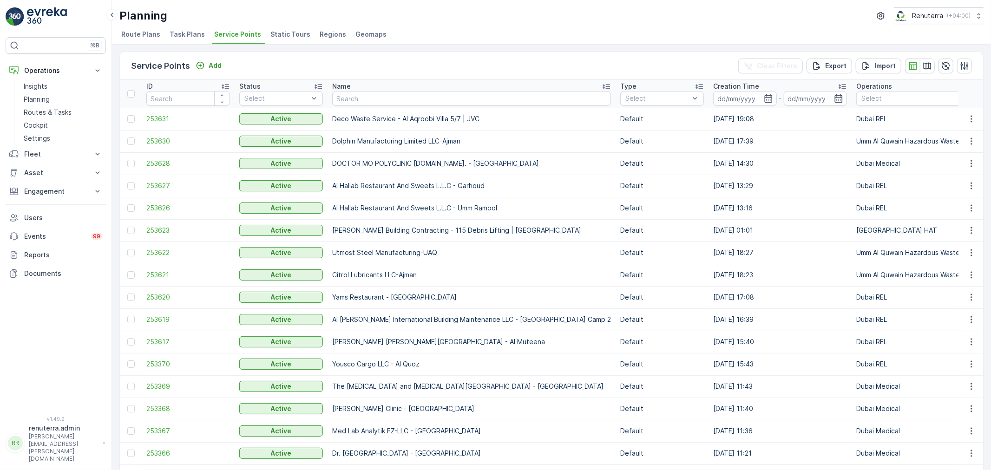
click at [383, 104] on input "text" at bounding box center [471, 98] width 279 height 15
click at [383, 102] on input "text" at bounding box center [471, 98] width 279 height 15
paste input "[GEOGRAPHIC_DATA] / [GEOGRAPHIC_DATA]"
type input "[GEOGRAPHIC_DATA] / [GEOGRAPHIC_DATA]"
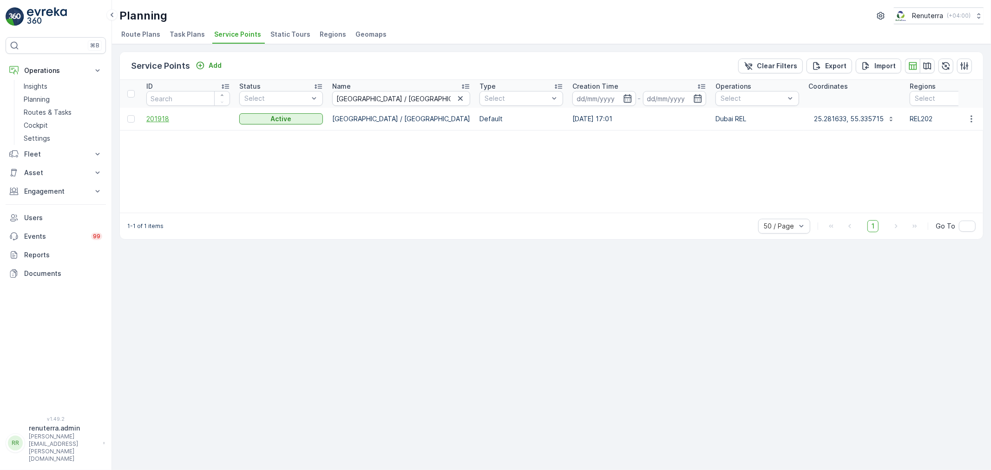
click at [163, 118] on span "201918" at bounding box center [188, 118] width 84 height 9
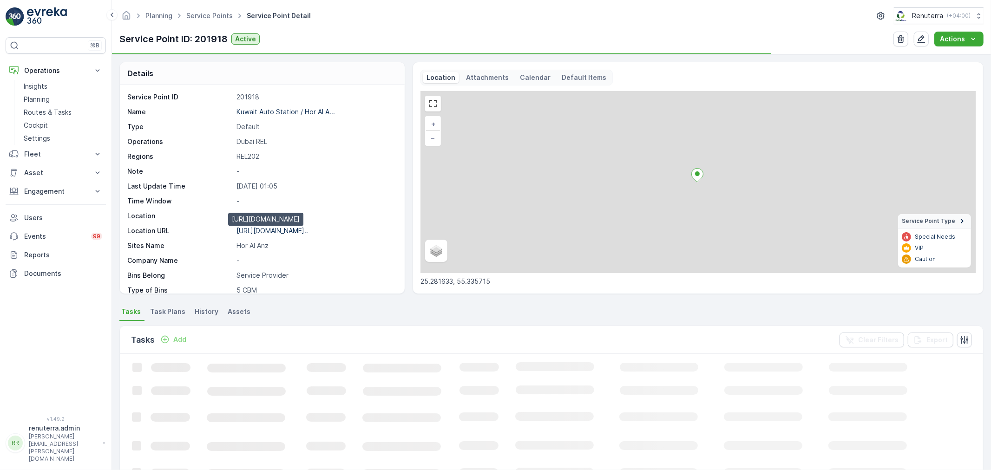
click at [297, 231] on p "[URL][DOMAIN_NAME].." at bounding box center [273, 231] width 72 height 8
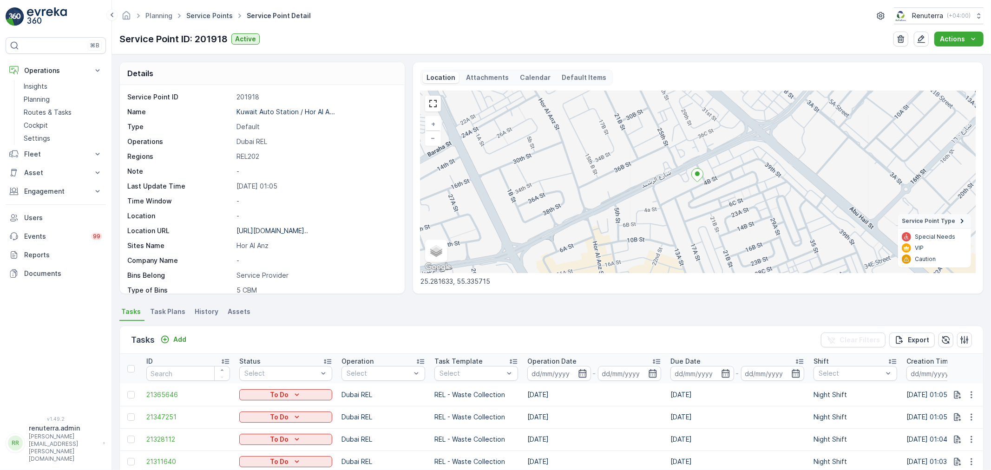
click at [207, 15] on link "Service Points" at bounding box center [209, 16] width 46 height 8
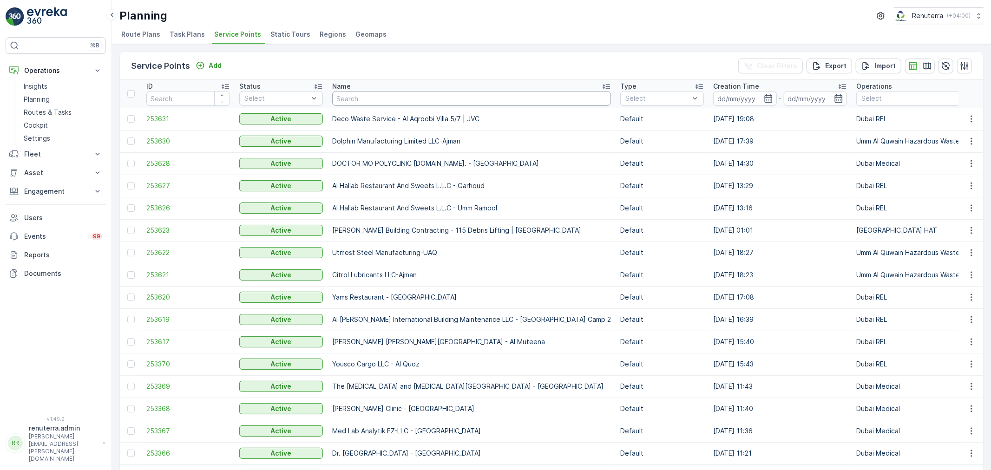
click at [358, 100] on input "text" at bounding box center [471, 98] width 279 height 15
paste input "[GEOGRAPHIC_DATA] / [GEOGRAPHIC_DATA]"
type input "[GEOGRAPHIC_DATA] / [GEOGRAPHIC_DATA]"
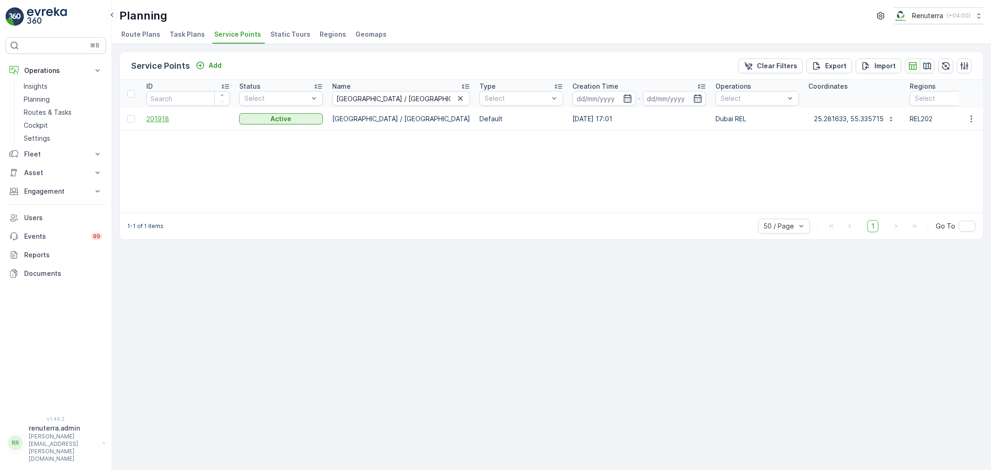
click at [165, 122] on span "201918" at bounding box center [188, 118] width 84 height 9
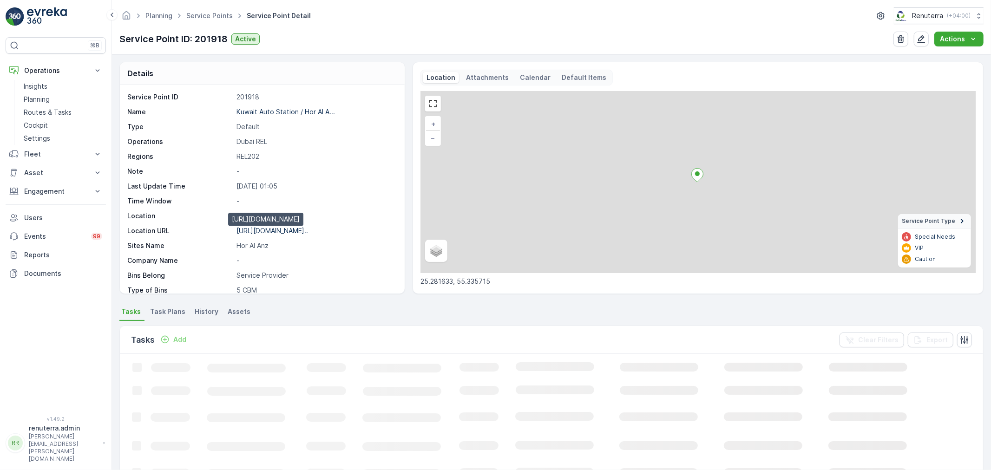
click at [308, 228] on p "[URL][DOMAIN_NAME].." at bounding box center [273, 231] width 72 height 8
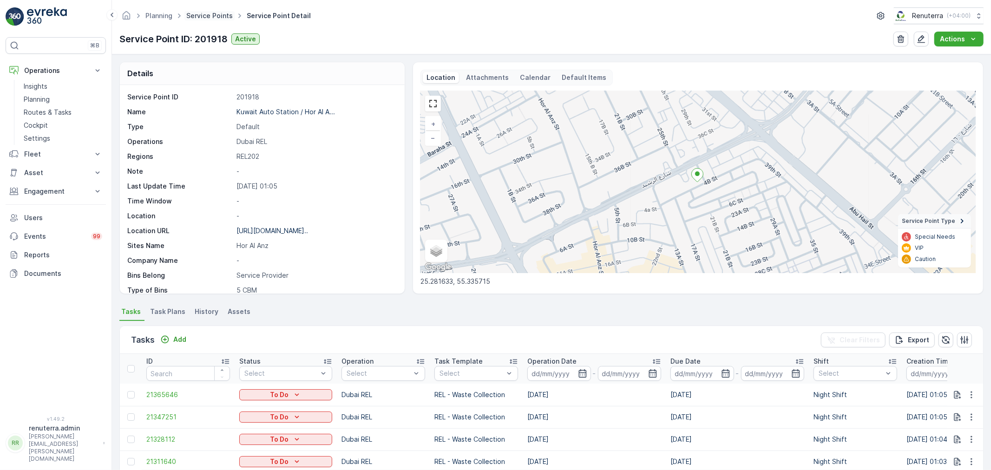
click at [206, 14] on link "Service Points" at bounding box center [209, 16] width 46 height 8
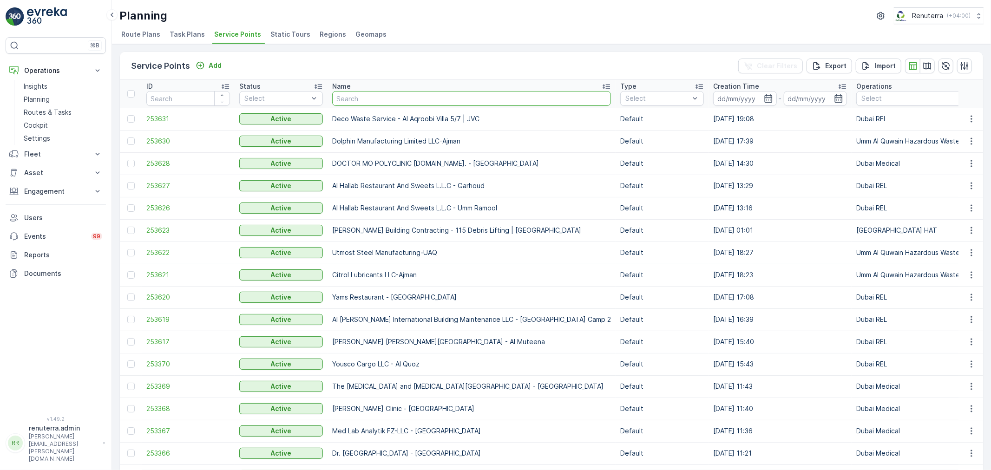
click at [398, 98] on input "text" at bounding box center [471, 98] width 279 height 15
paste input "[PERSON_NAME] / Hor Al Anz"
type input "[PERSON_NAME] / Hor Al Anz"
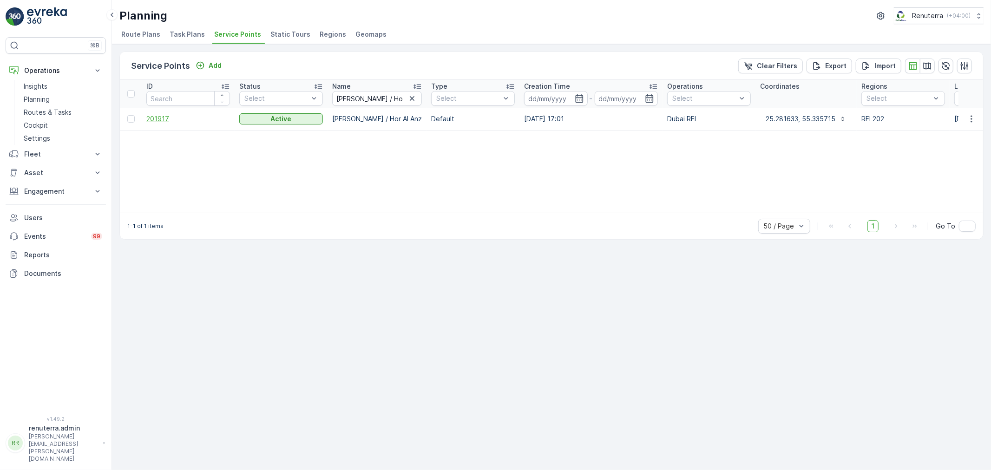
click at [157, 119] on span "201917" at bounding box center [188, 118] width 84 height 9
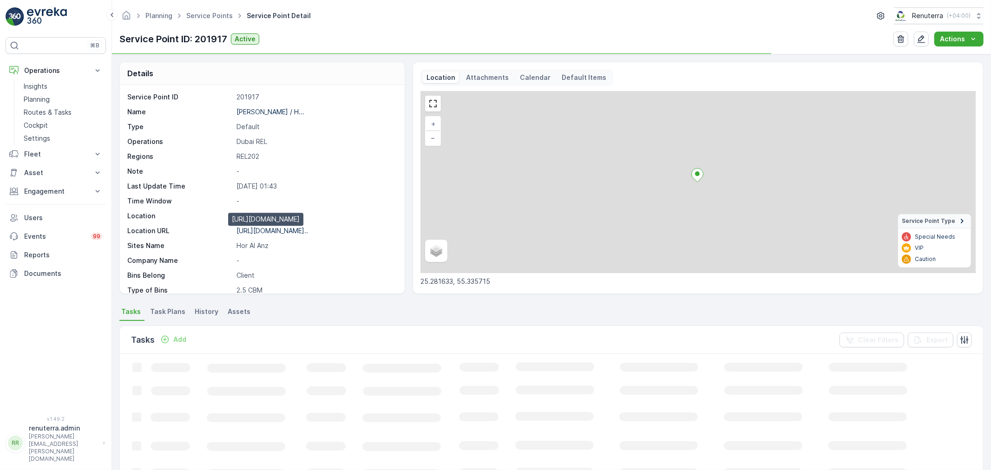
click at [284, 231] on p "[URL][DOMAIN_NAME].." at bounding box center [273, 231] width 72 height 8
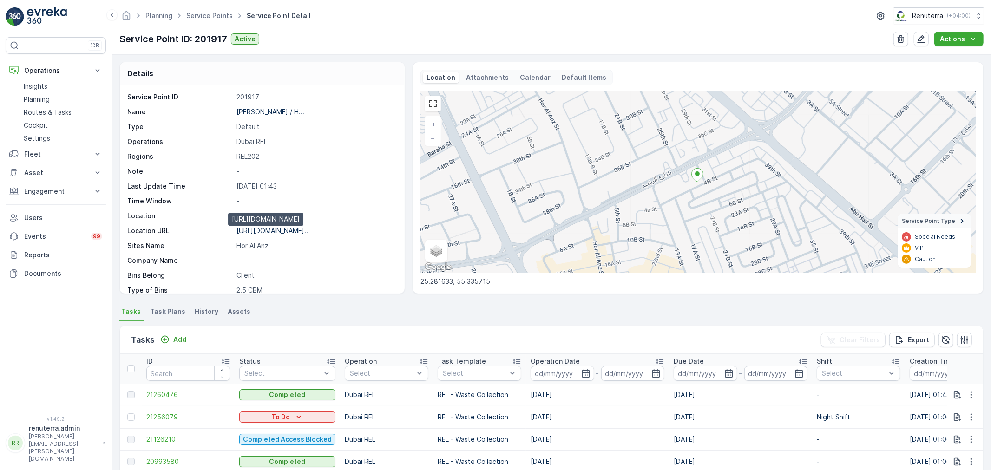
click at [295, 230] on p "[URL][DOMAIN_NAME].." at bounding box center [273, 231] width 72 height 8
click at [201, 14] on link "Service Points" at bounding box center [209, 16] width 46 height 8
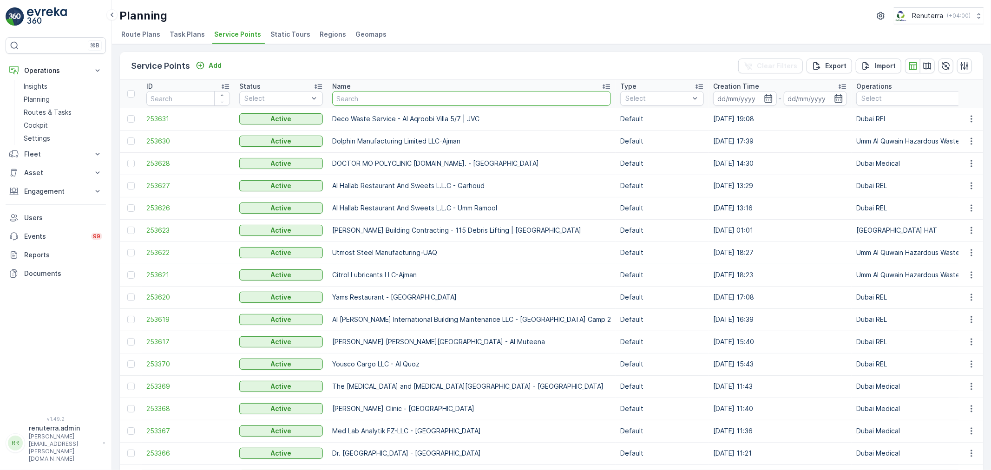
click at [386, 98] on input "text" at bounding box center [471, 98] width 279 height 15
paste input "[GEOGRAPHIC_DATA] / [GEOGRAPHIC_DATA]"
type input "[GEOGRAPHIC_DATA] / [GEOGRAPHIC_DATA]"
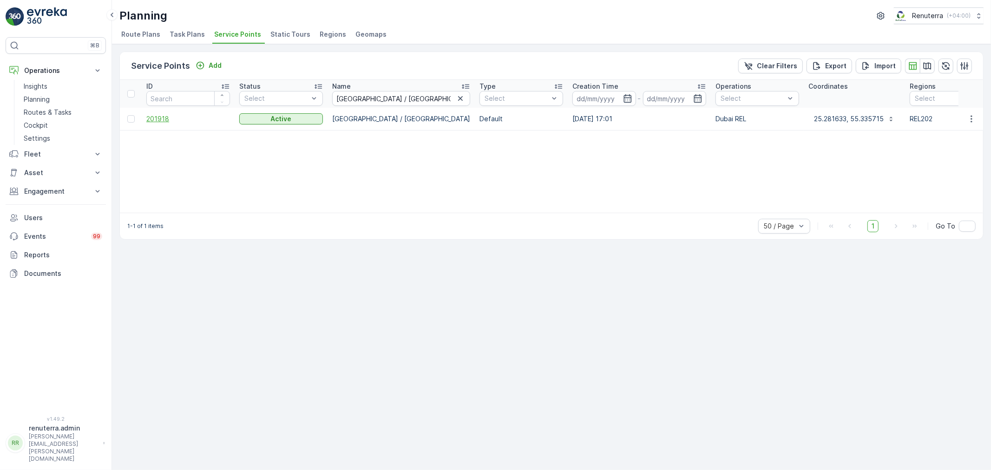
click at [165, 119] on span "201918" at bounding box center [188, 118] width 84 height 9
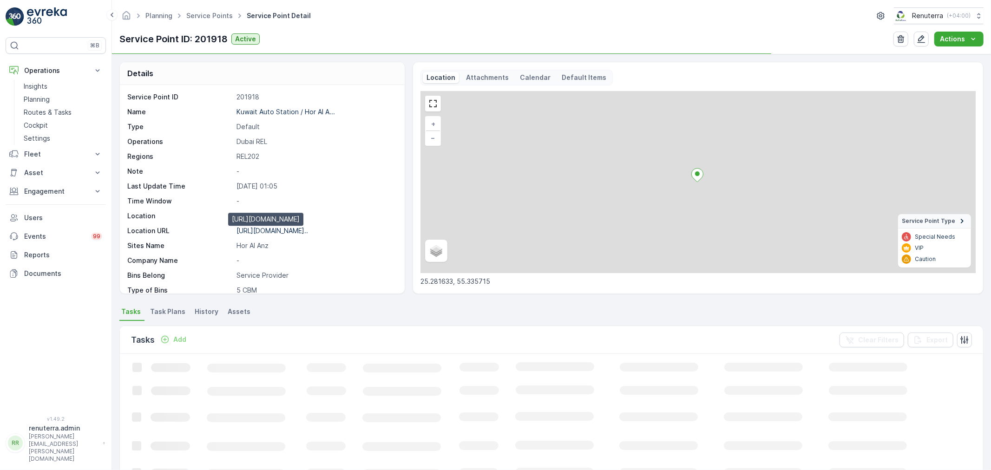
click at [275, 234] on p "[URL][DOMAIN_NAME].." at bounding box center [273, 231] width 72 height 8
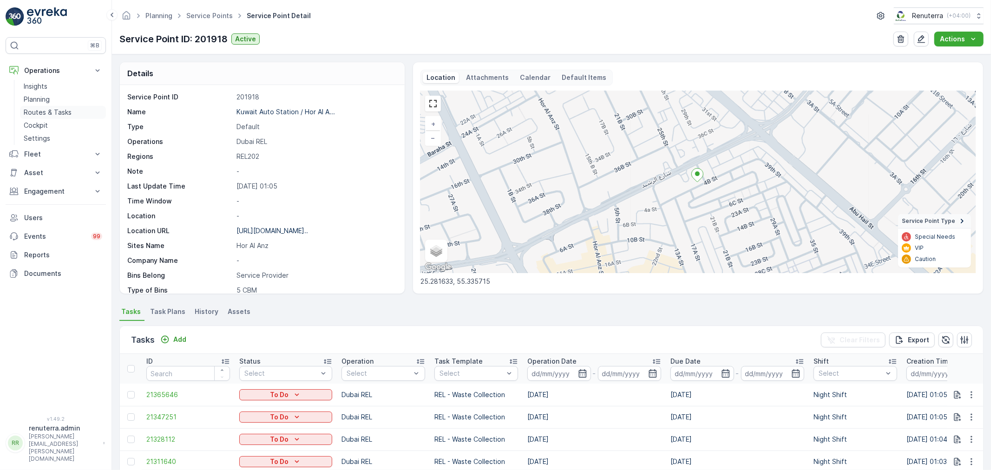
click at [45, 110] on p "Routes & Tasks" at bounding box center [48, 112] width 48 height 9
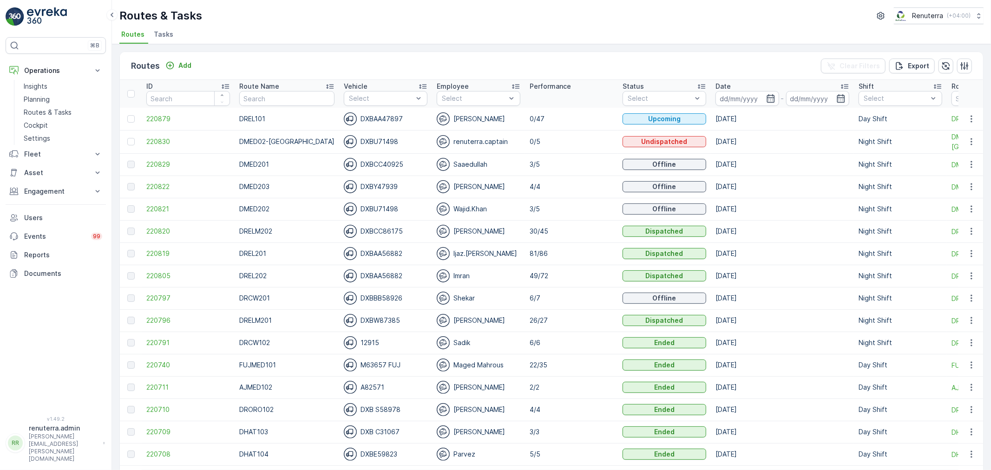
click at [542, 290] on td "6/7" at bounding box center [571, 298] width 93 height 22
click at [175, 294] on span "220797" at bounding box center [188, 298] width 84 height 9
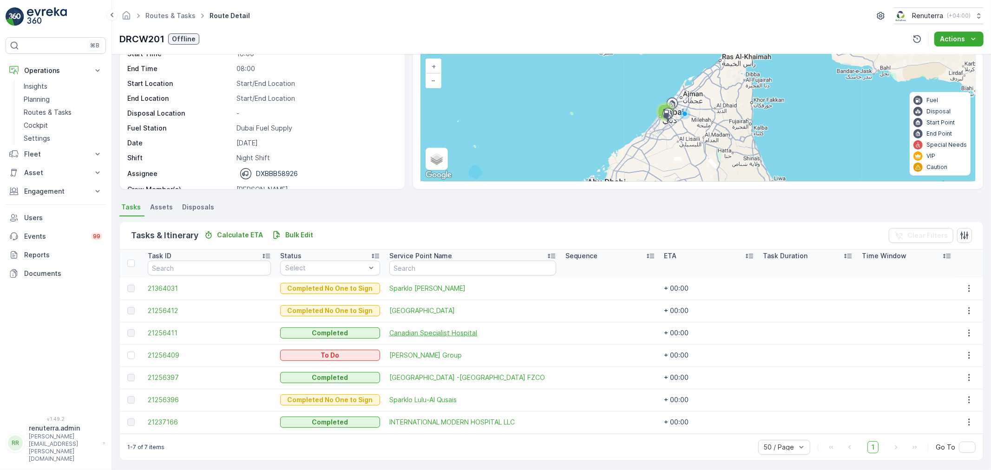
scroll to position [60, 0]
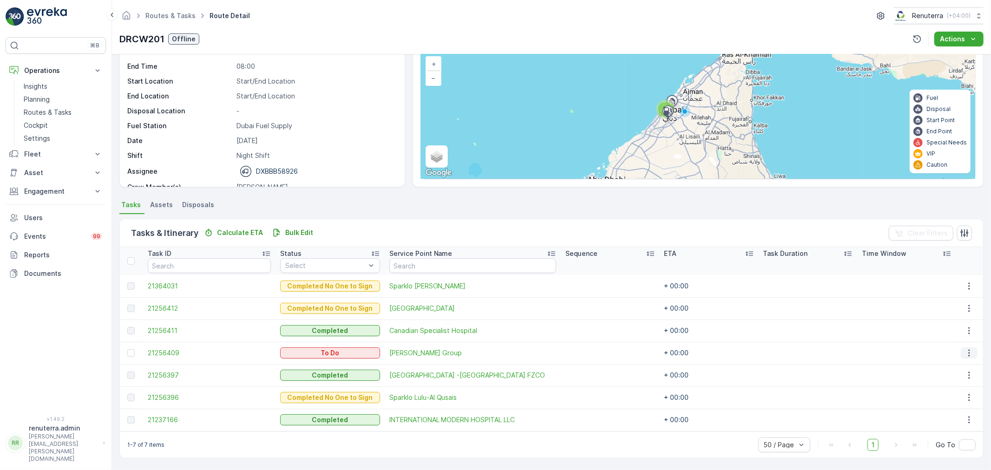
click at [965, 353] on icon "button" at bounding box center [969, 353] width 9 height 9
click at [936, 417] on div "Delete" at bounding box center [957, 422] width 70 height 13
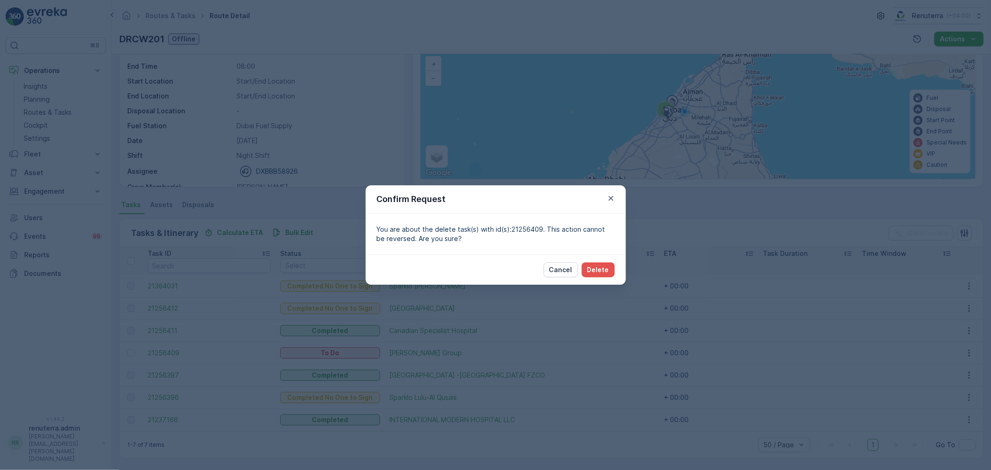
click at [616, 202] on div "Confirm Request" at bounding box center [496, 199] width 260 height 28
click at [611, 196] on icon "button" at bounding box center [611, 198] width 9 height 9
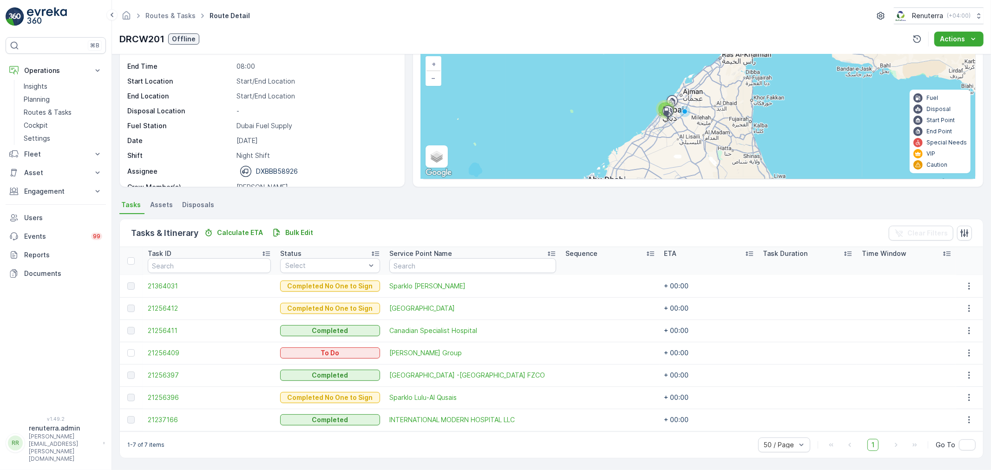
click at [129, 346] on td at bounding box center [131, 353] width 23 height 22
click at [129, 352] on div at bounding box center [130, 353] width 7 height 7
click at [127, 350] on input "checkbox" at bounding box center [127, 350] width 0 height 0
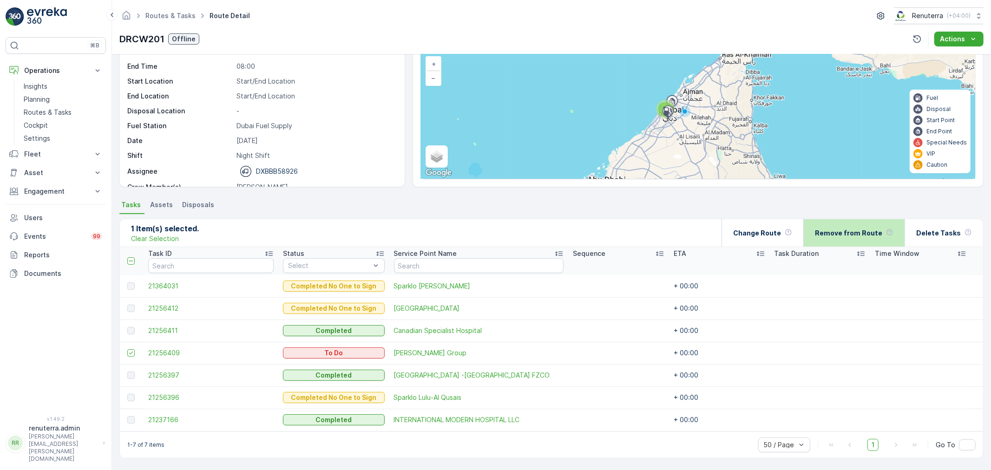
click at [877, 233] on p "Remove from Route" at bounding box center [848, 233] width 67 height 9
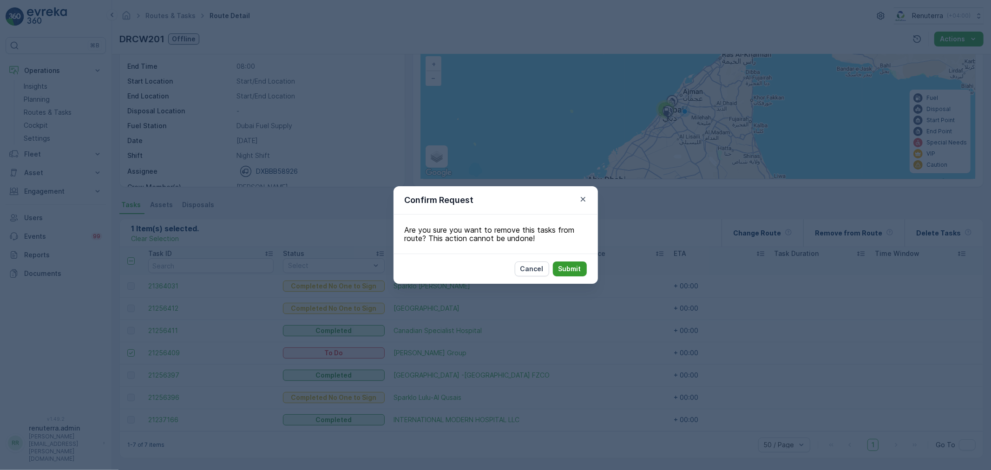
click at [583, 275] on button "Submit" at bounding box center [570, 269] width 34 height 15
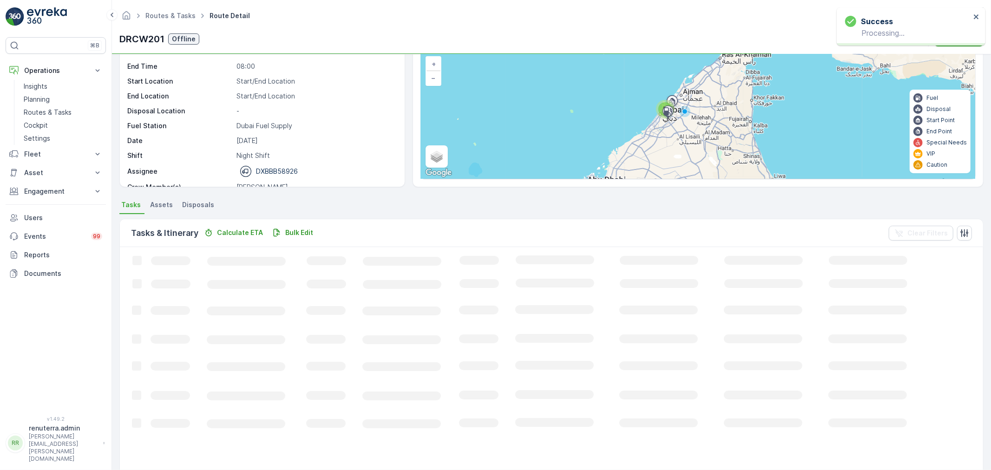
scroll to position [38, 0]
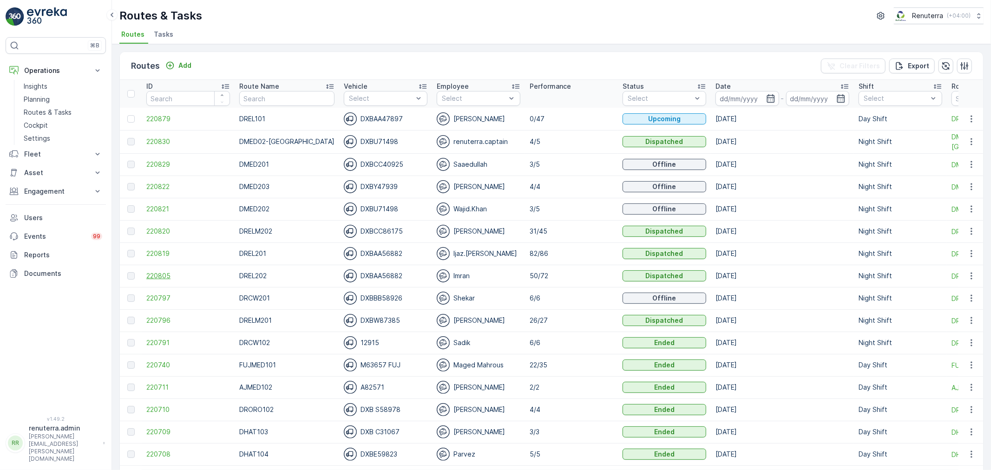
click at [162, 278] on span "220805" at bounding box center [188, 275] width 84 height 9
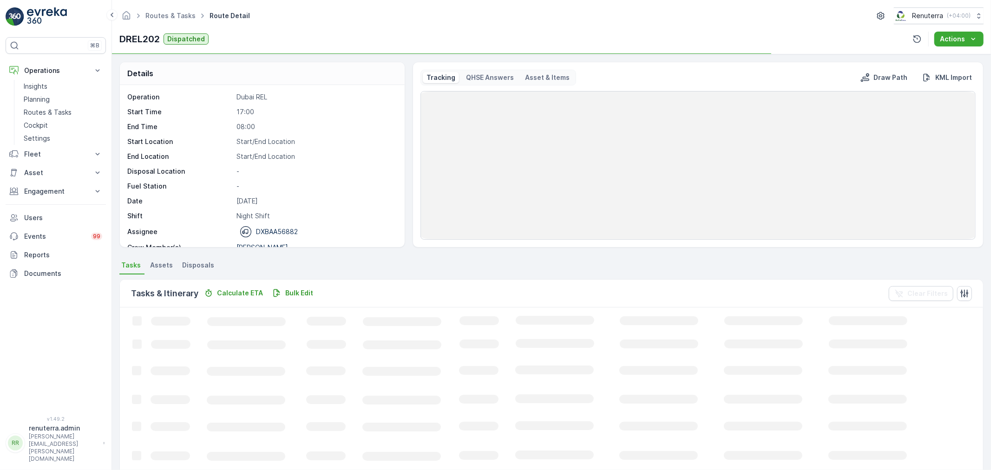
scroll to position [52, 0]
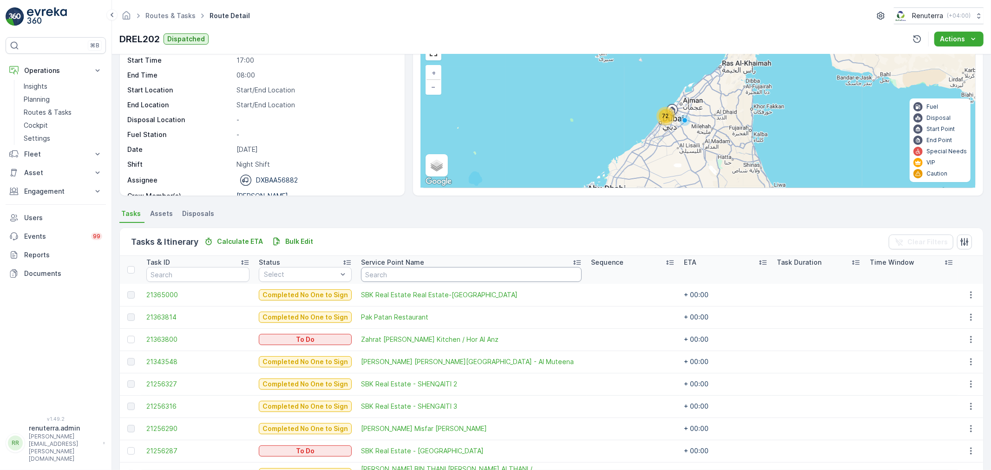
click at [388, 279] on input "text" at bounding box center [471, 274] width 221 height 15
type input "kin"
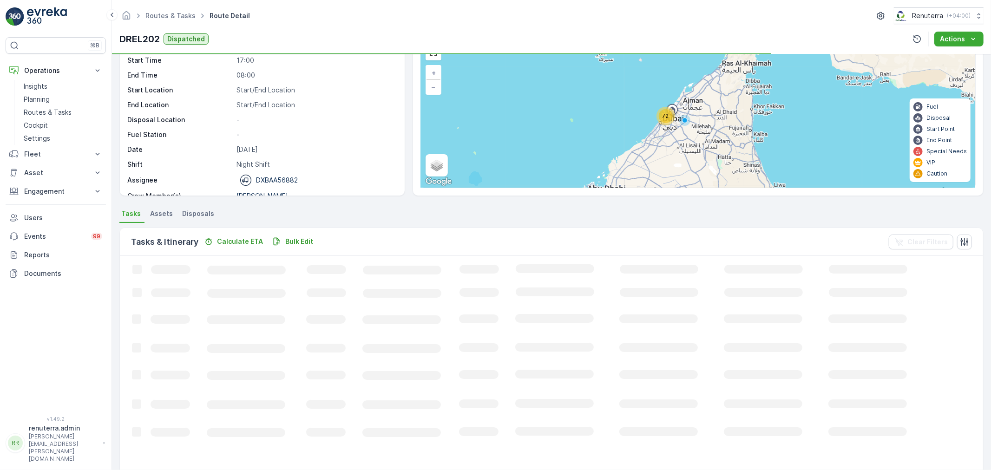
scroll to position [9, 0]
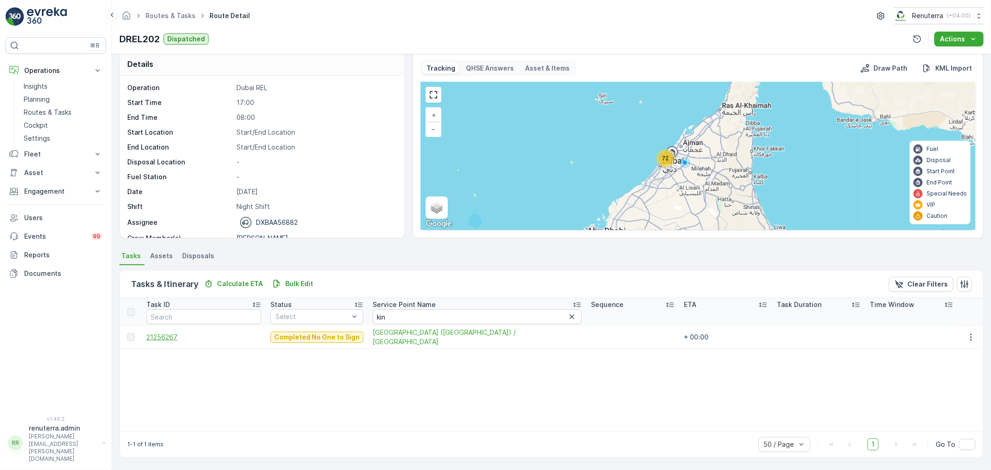
click at [172, 339] on span "21256267" at bounding box center [203, 337] width 115 height 9
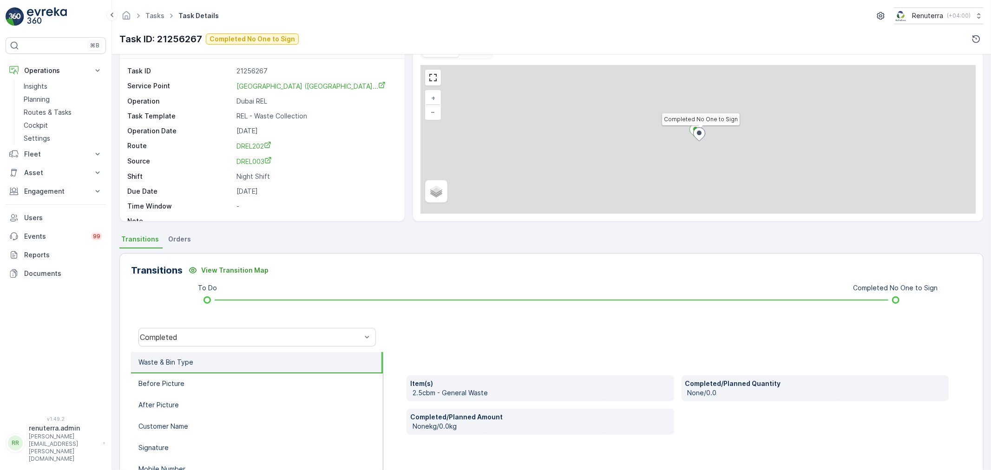
scroll to position [52, 0]
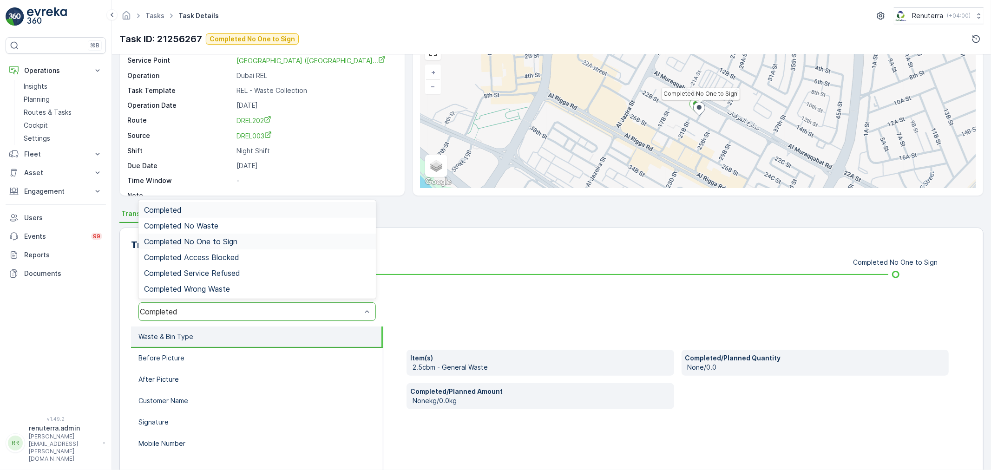
click at [205, 246] on div "Completed No One to Sign" at bounding box center [258, 242] width 238 height 16
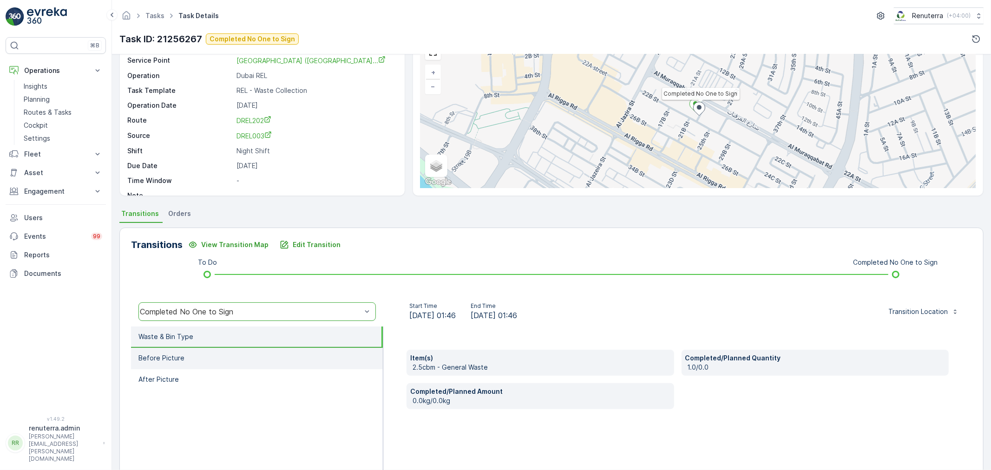
click at [202, 364] on li "Before Picture" at bounding box center [257, 358] width 252 height 21
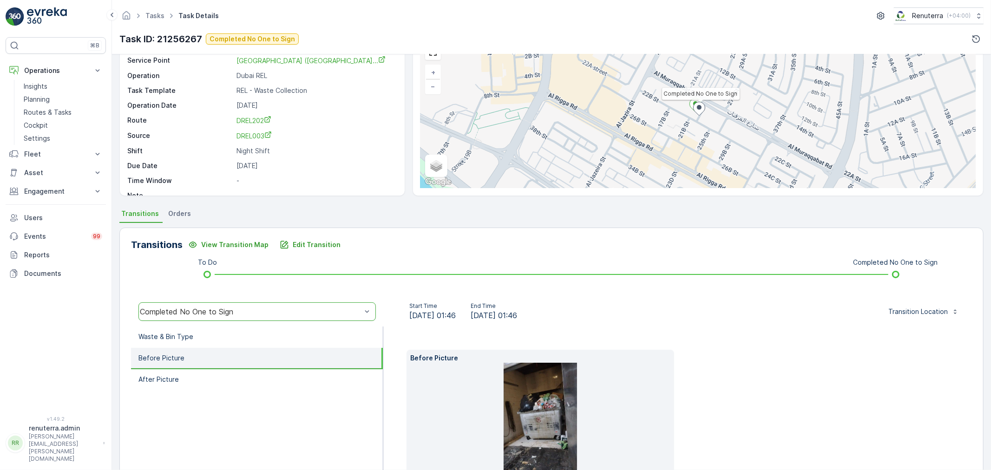
click at [526, 390] on img at bounding box center [540, 428] width 73 height 130
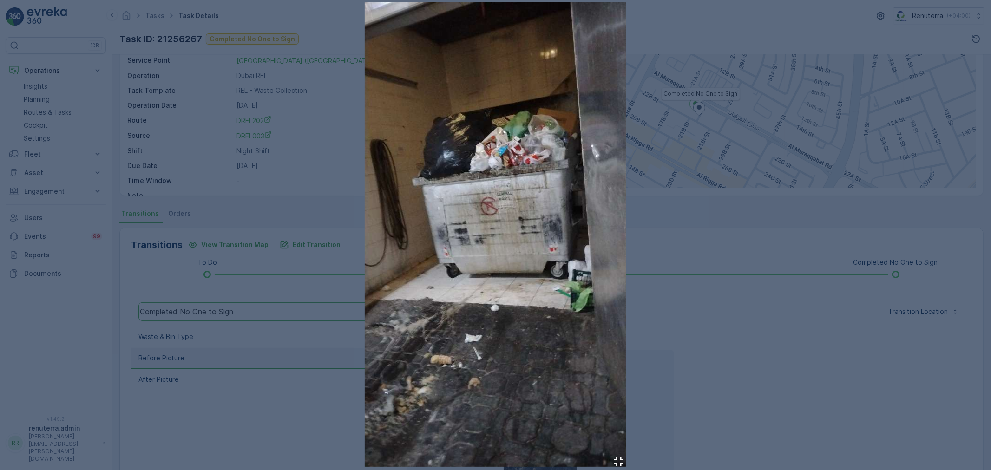
click at [686, 83] on div at bounding box center [495, 235] width 991 height 470
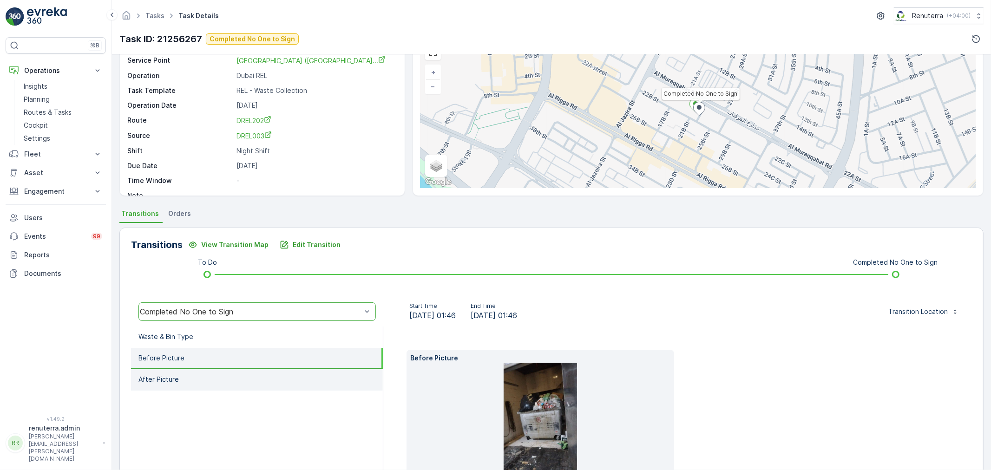
click at [193, 373] on li "After Picture" at bounding box center [257, 380] width 252 height 21
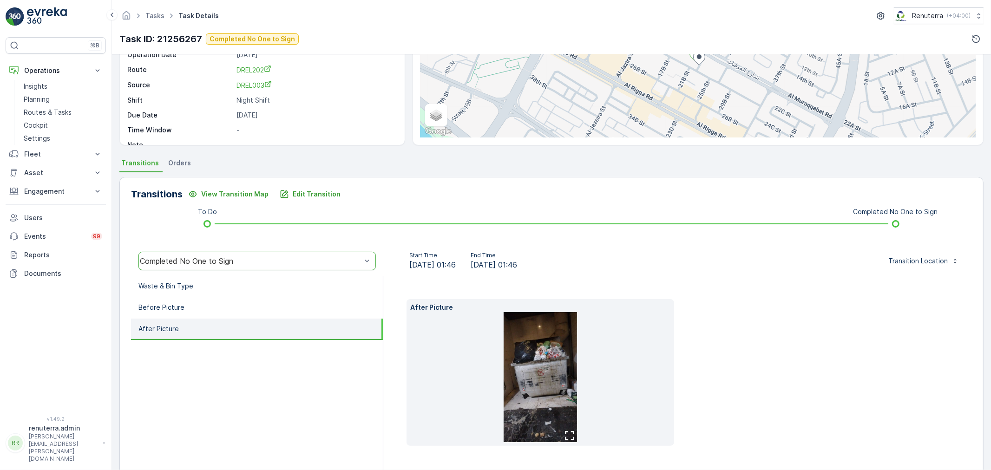
scroll to position [103, 0]
click at [548, 385] on img at bounding box center [540, 376] width 73 height 130
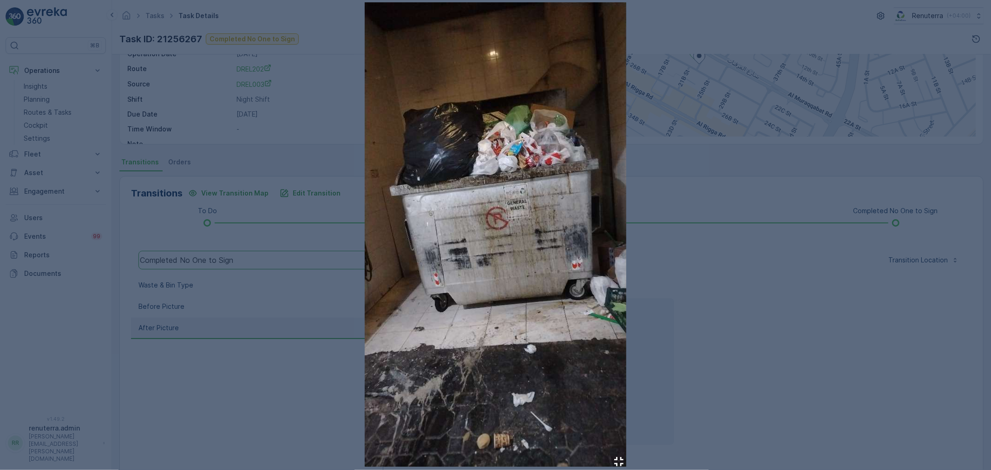
click at [682, 118] on div at bounding box center [495, 235] width 991 height 470
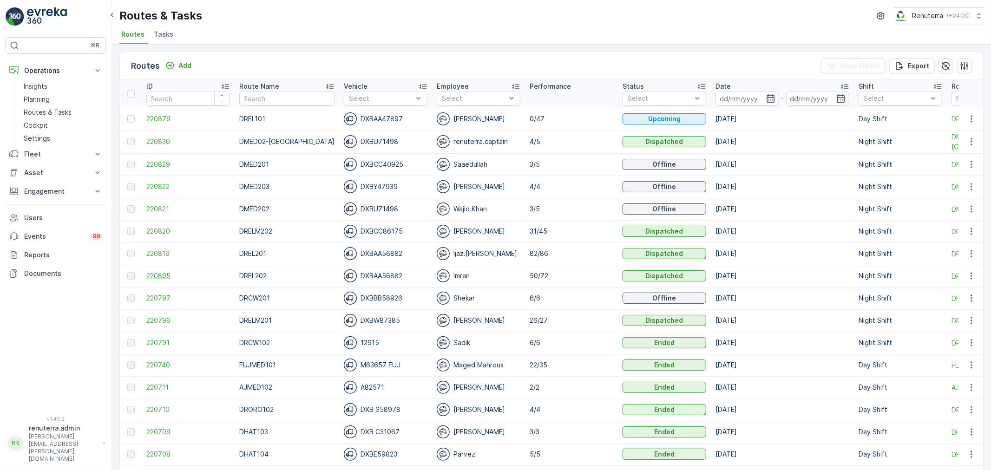
click at [170, 275] on span "220805" at bounding box center [188, 275] width 84 height 9
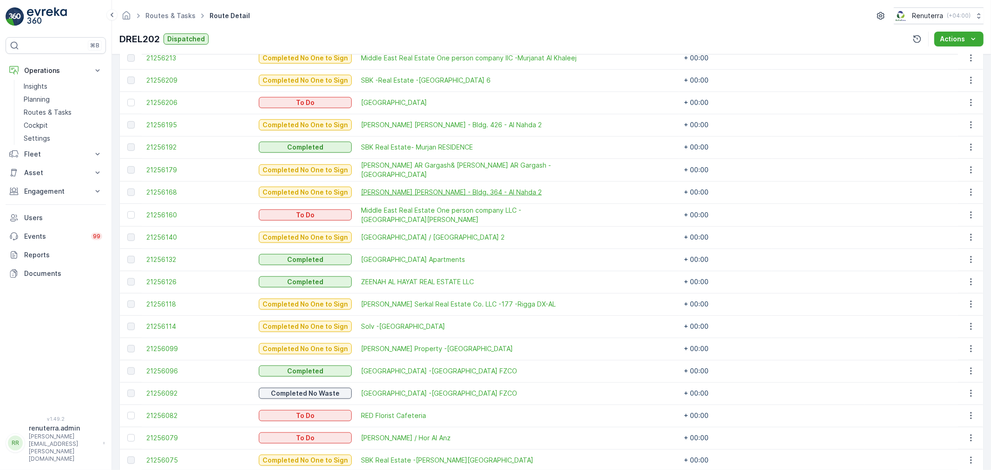
scroll to position [671, 0]
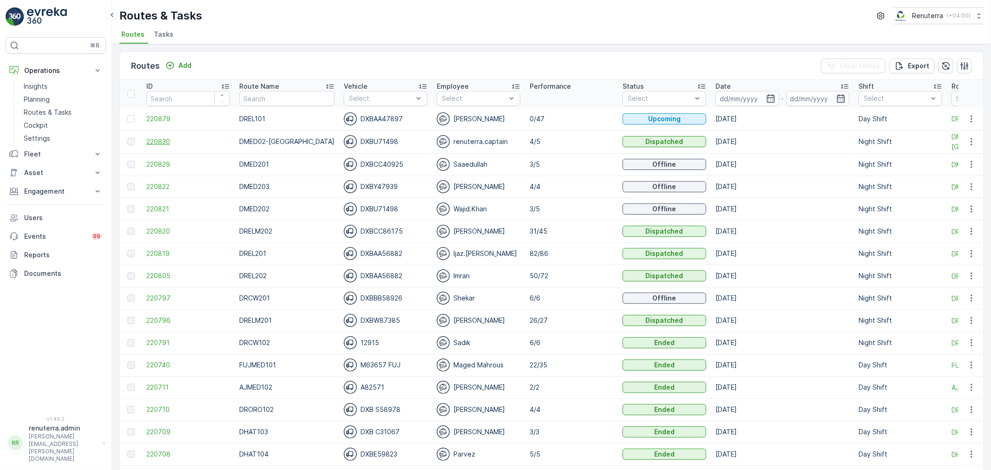
click at [151, 141] on span "220830" at bounding box center [188, 141] width 84 height 9
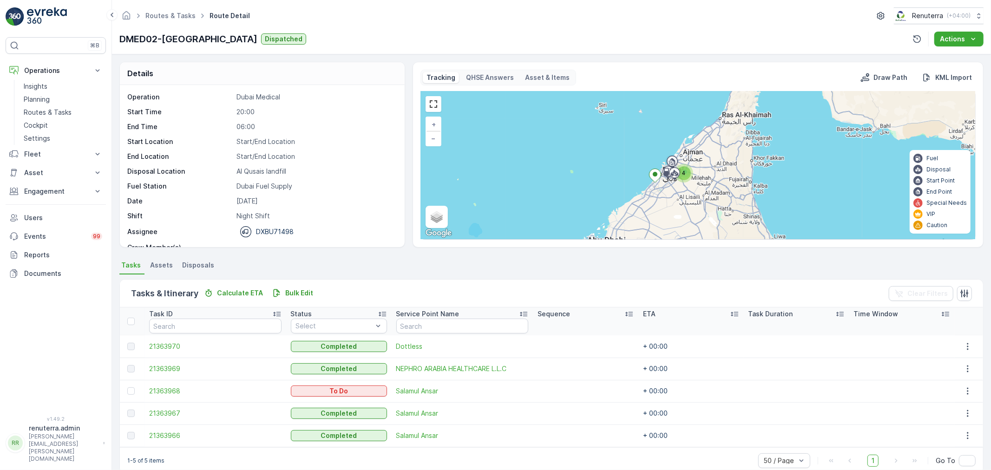
click at [135, 394] on div at bounding box center [132, 391] width 10 height 7
click at [127, 388] on input "checkbox" at bounding box center [127, 388] width 0 height 0
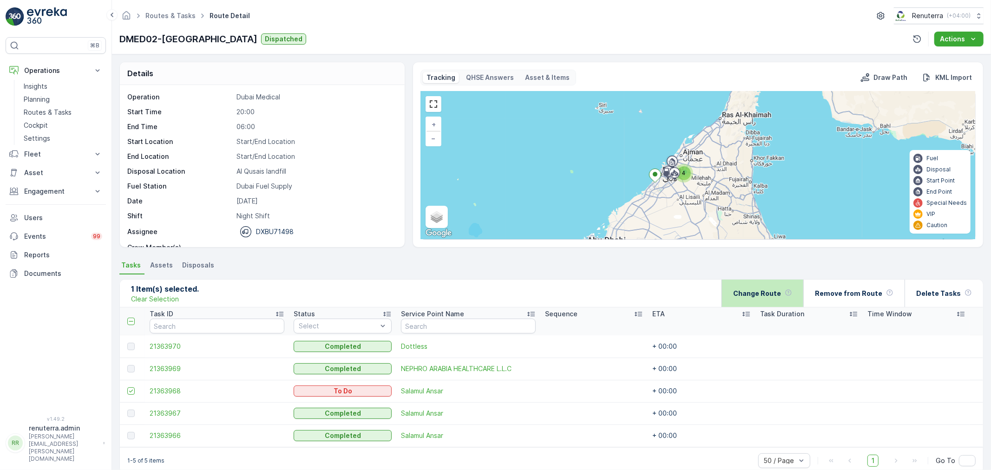
click at [754, 293] on p "Change Route" at bounding box center [758, 293] width 48 height 9
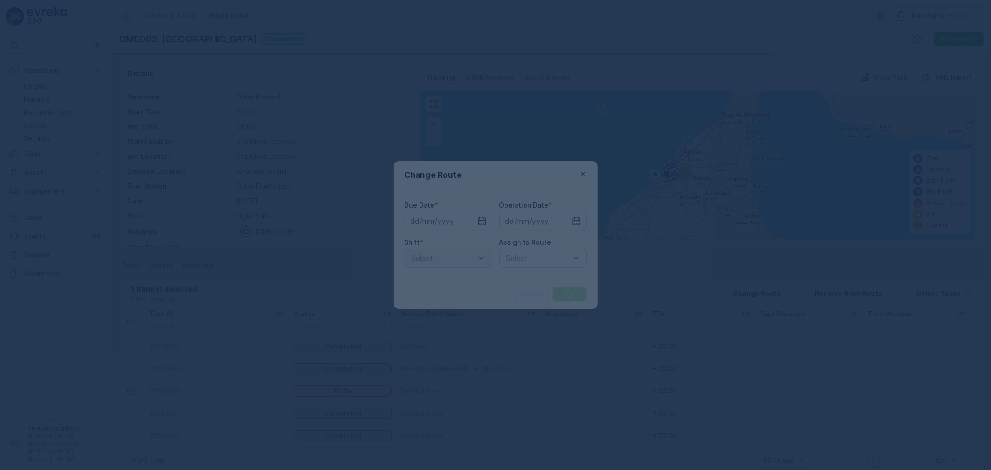
type input "[DATE]"
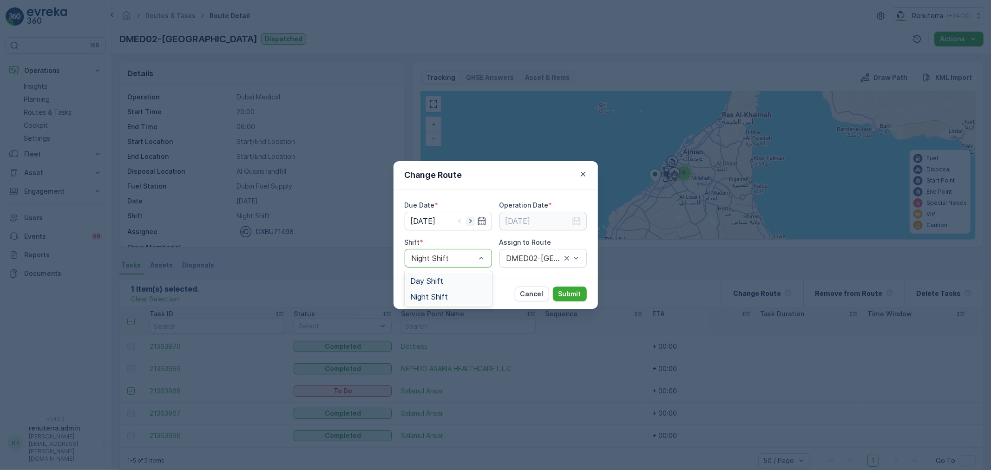
click at [473, 224] on icon "button" at bounding box center [470, 221] width 9 height 9
type input "[DATE]"
click at [579, 219] on icon "button" at bounding box center [577, 221] width 8 height 8
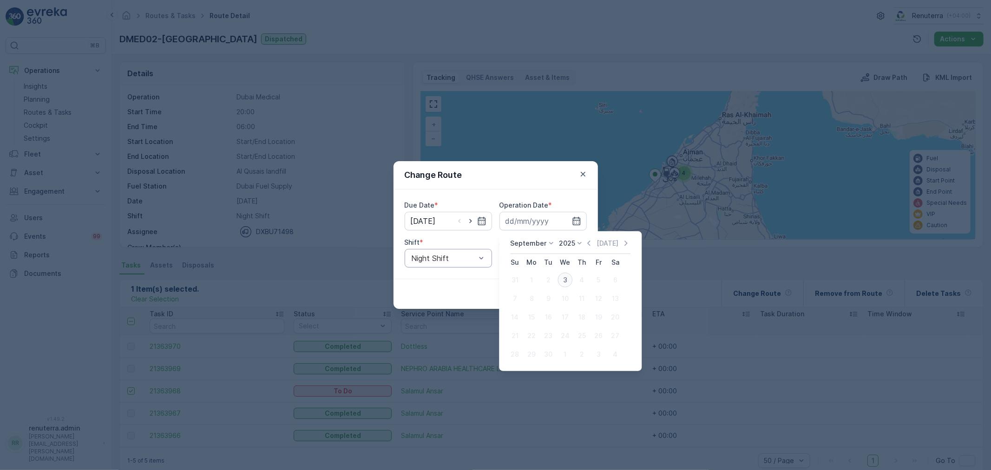
click at [566, 275] on div "3" at bounding box center [565, 280] width 15 height 15
type input "[DATE]"
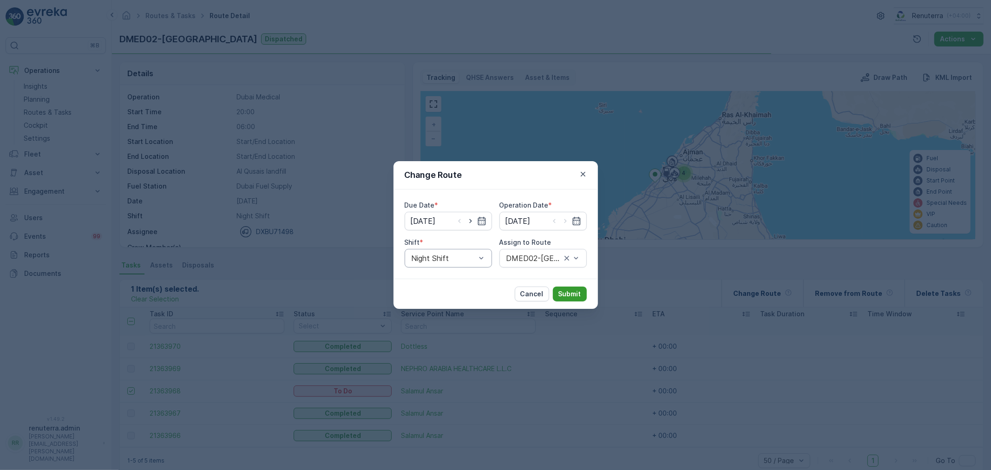
click at [578, 294] on p "Submit" at bounding box center [570, 294] width 23 height 9
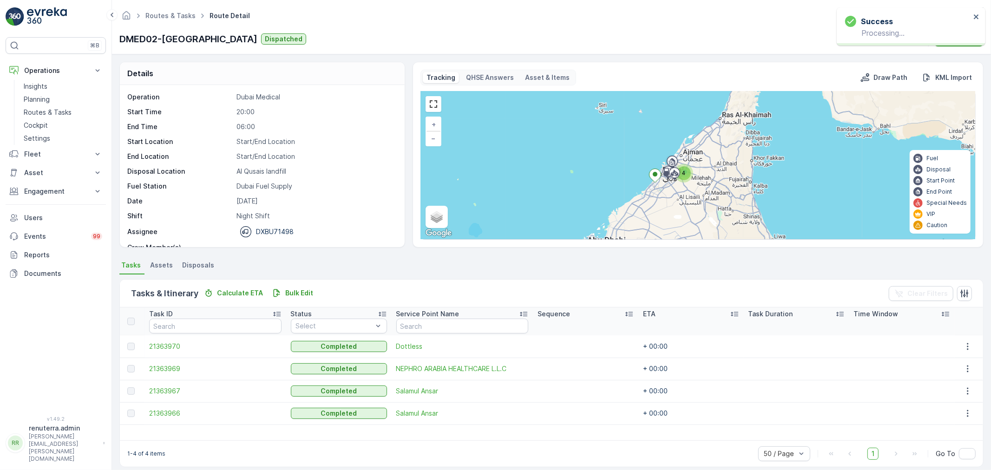
drag, startPoint x: 425, startPoint y: 42, endPoint x: 424, endPoint y: 33, distance: 8.9
click at [425, 34] on div "DMED02-Khawaneej Yard Dispatched Actions" at bounding box center [551, 39] width 865 height 15
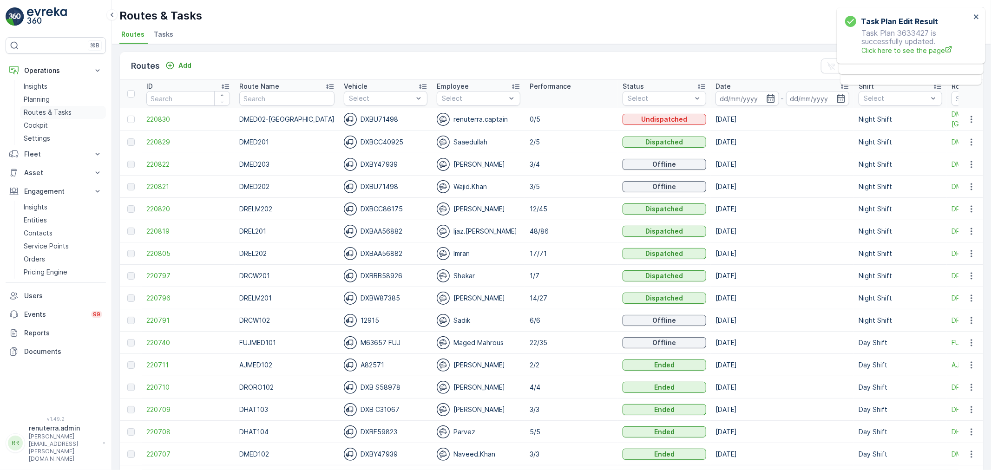
click at [62, 114] on p "Routes & Tasks" at bounding box center [48, 112] width 48 height 9
click at [149, 206] on span "220820" at bounding box center [188, 209] width 84 height 9
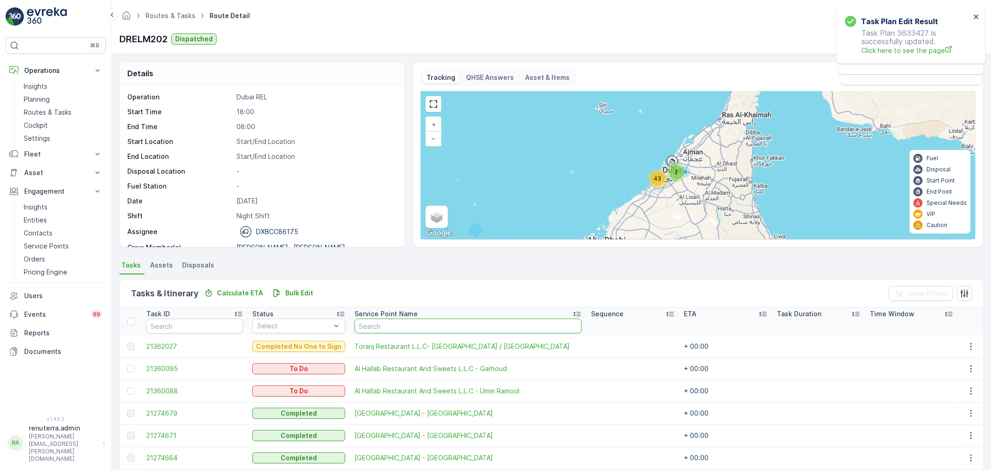
click at [378, 323] on input "text" at bounding box center [468, 326] width 227 height 15
type input "dm"
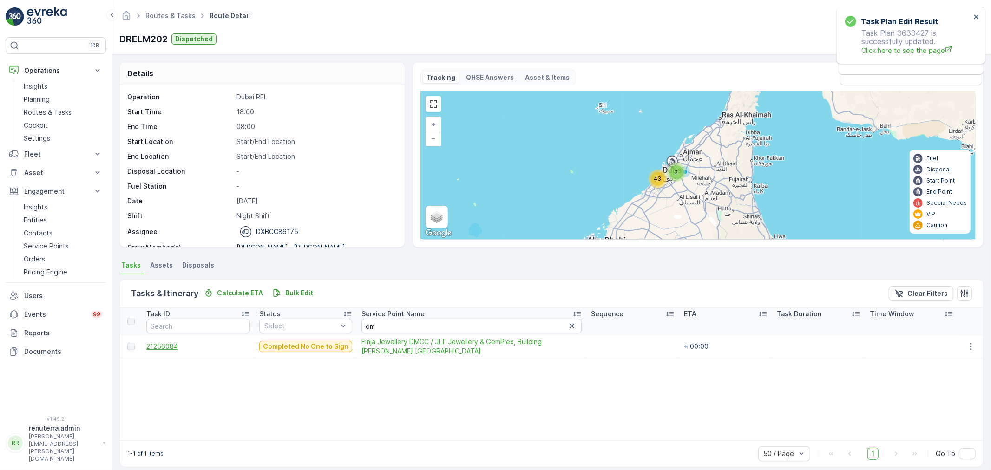
click at [164, 348] on span "21256084" at bounding box center [198, 346] width 104 height 9
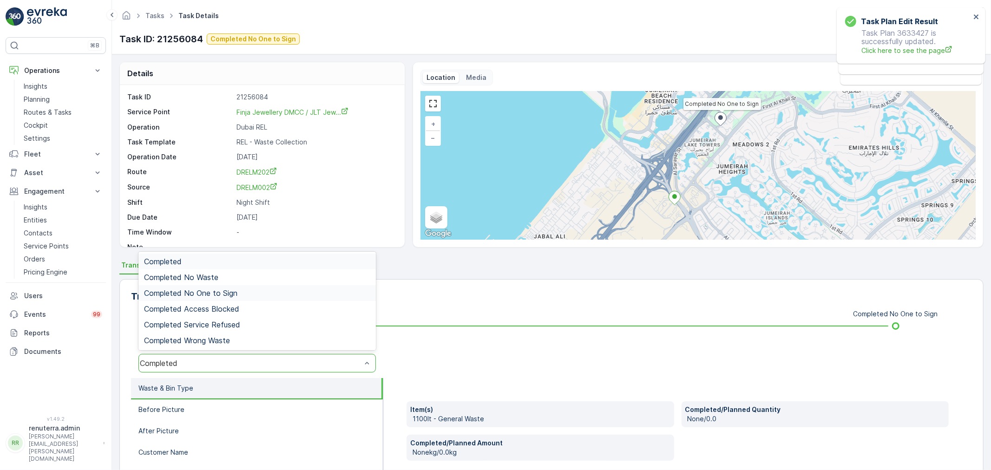
click at [224, 293] on span "Completed No One to Sign" at bounding box center [190, 293] width 93 height 8
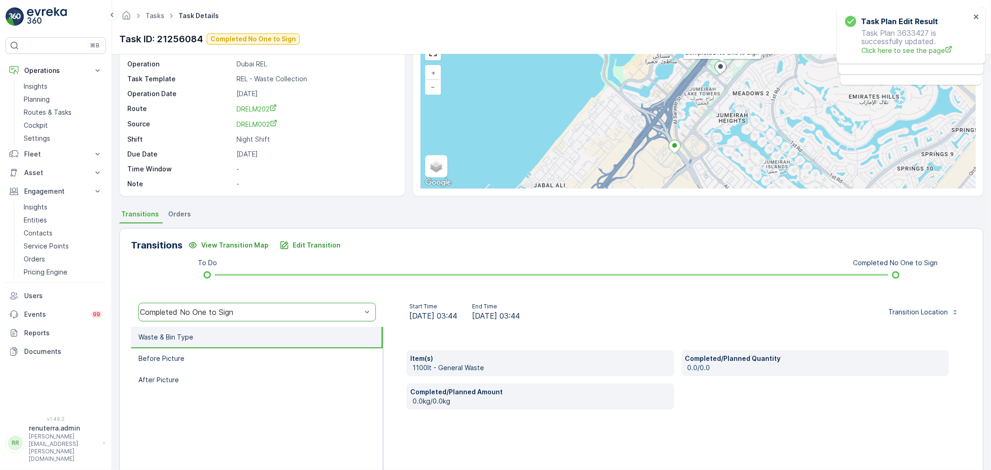
scroll to position [52, 0]
click at [326, 250] on button "Edit Transition" at bounding box center [310, 245] width 72 height 15
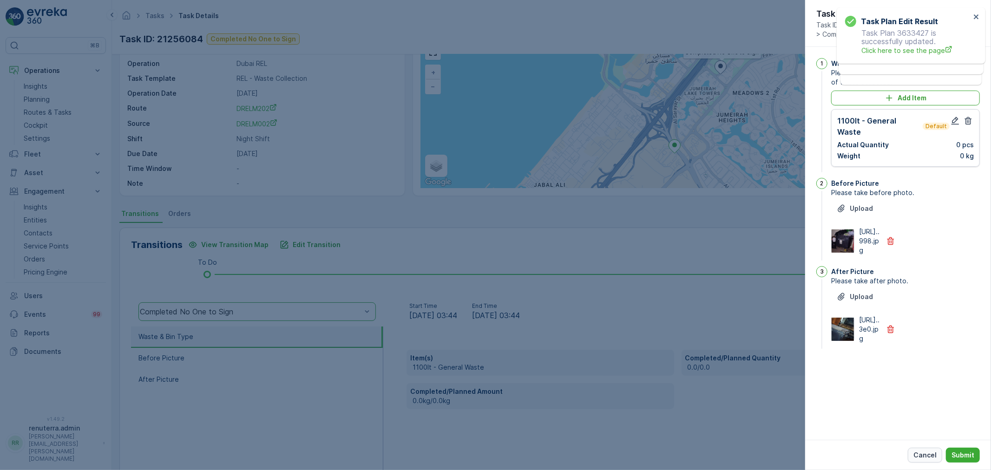
click at [925, 448] on button "Cancel" at bounding box center [925, 455] width 34 height 15
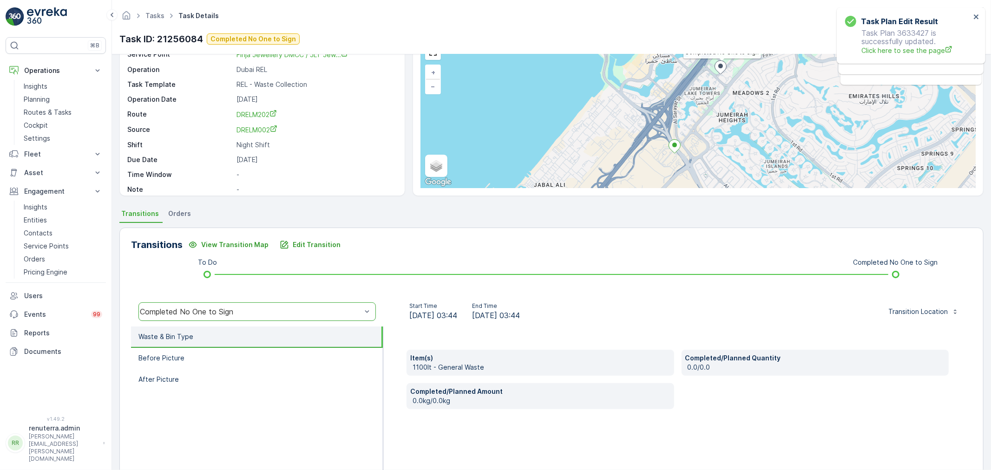
scroll to position [0, 0]
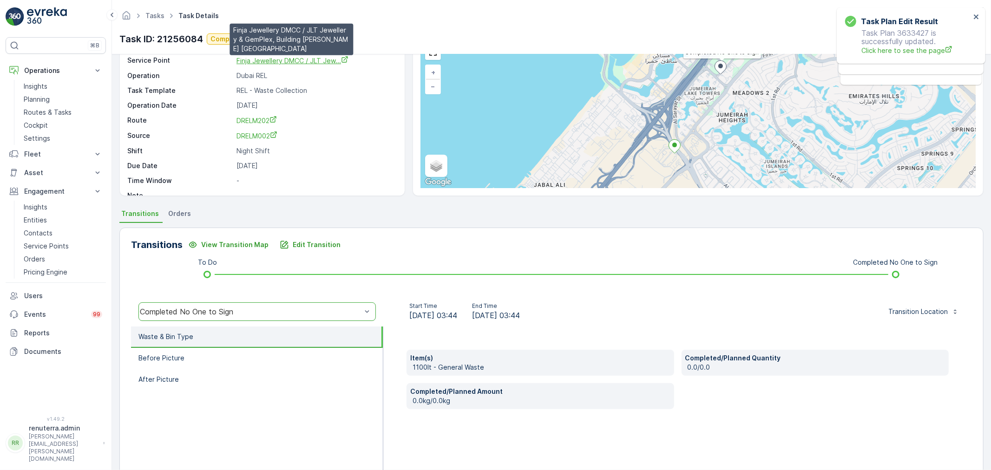
click at [273, 58] on span "Finja Jewellery DMCC / JLT Jew..." at bounding box center [293, 61] width 112 height 8
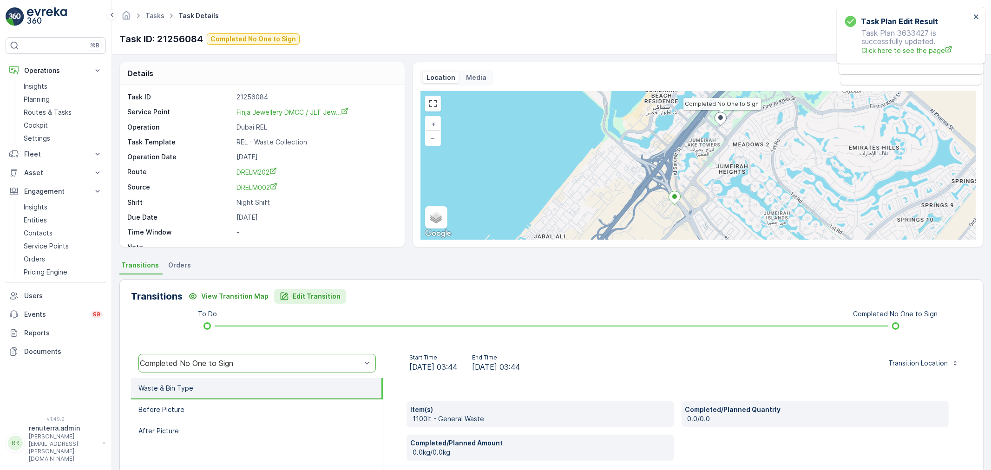
click at [325, 299] on p "Edit Transition" at bounding box center [317, 296] width 48 height 9
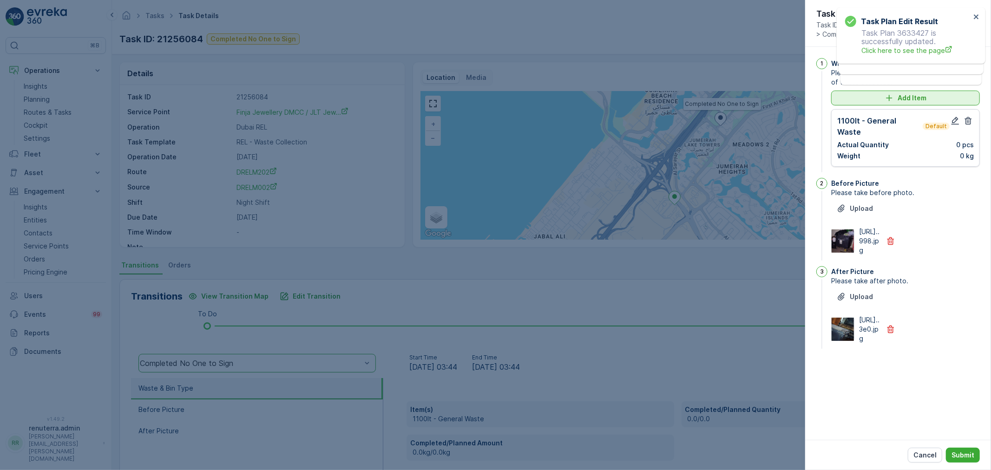
click at [891, 99] on icon "Add Item" at bounding box center [889, 97] width 9 height 9
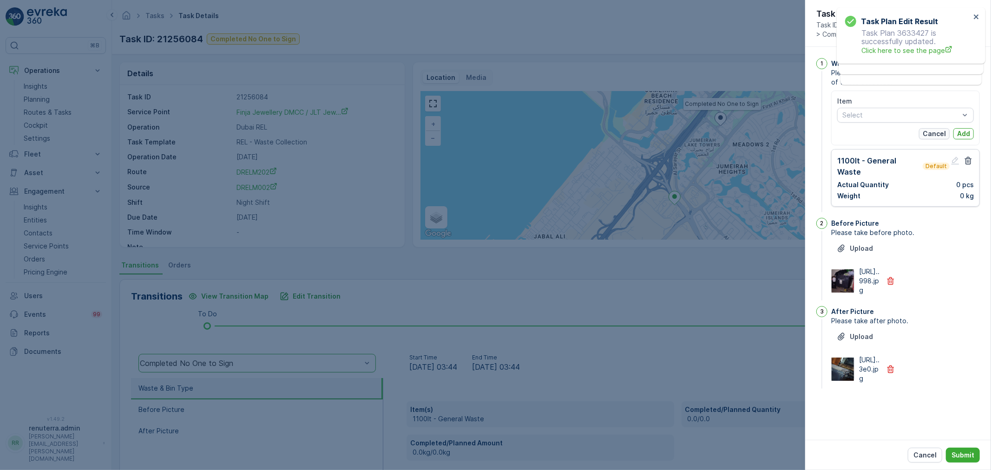
click at [949, 133] on button "Cancel" at bounding box center [934, 133] width 31 height 11
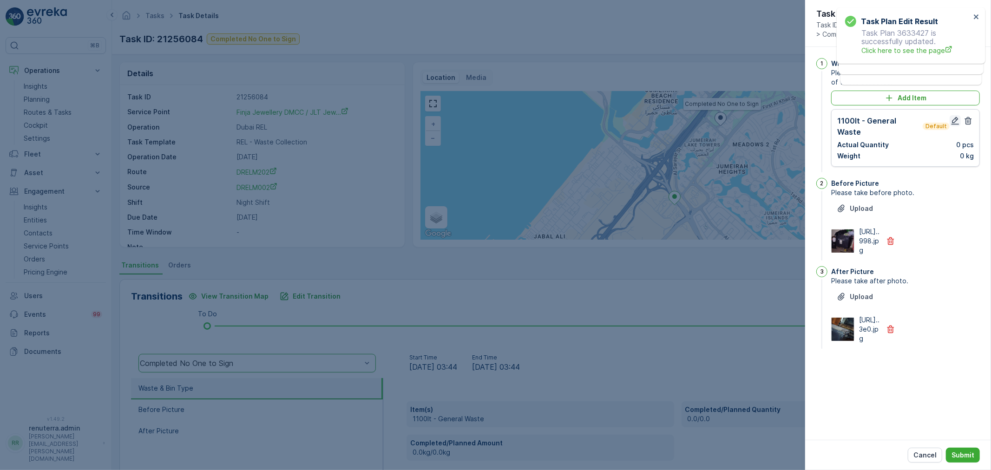
click at [954, 121] on icon "button" at bounding box center [955, 120] width 9 height 9
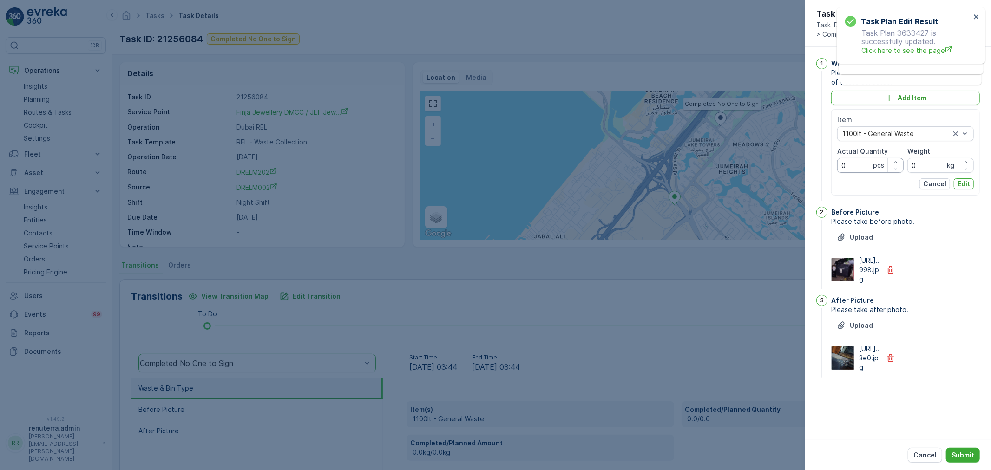
click at [868, 170] on Quantity "0" at bounding box center [871, 165] width 66 height 15
type Quantity "1"
click at [968, 180] on p "Edit" at bounding box center [964, 183] width 13 height 9
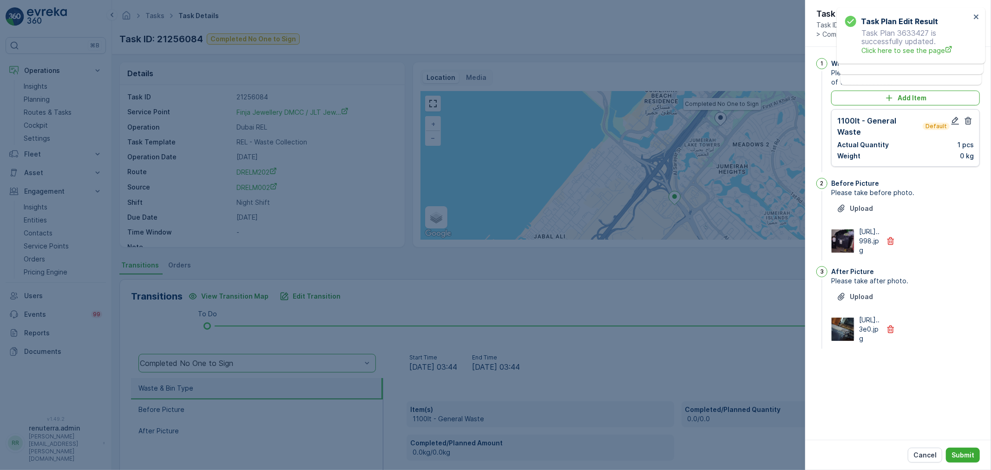
click at [955, 444] on div "Cancel Submit" at bounding box center [899, 455] width 186 height 30
click at [955, 447] on div "Cancel Submit" at bounding box center [899, 455] width 186 height 30
click at [954, 449] on button "Submit" at bounding box center [963, 455] width 34 height 15
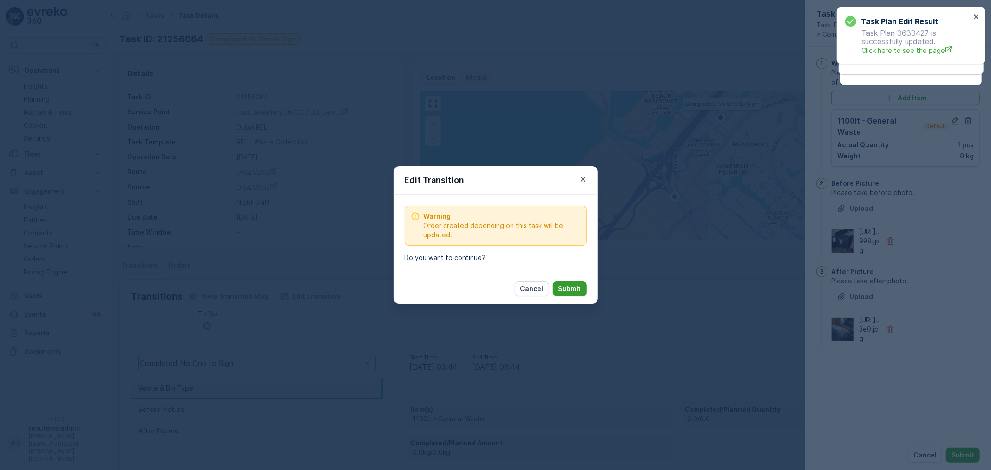
click at [568, 294] on p "Submit" at bounding box center [570, 288] width 23 height 9
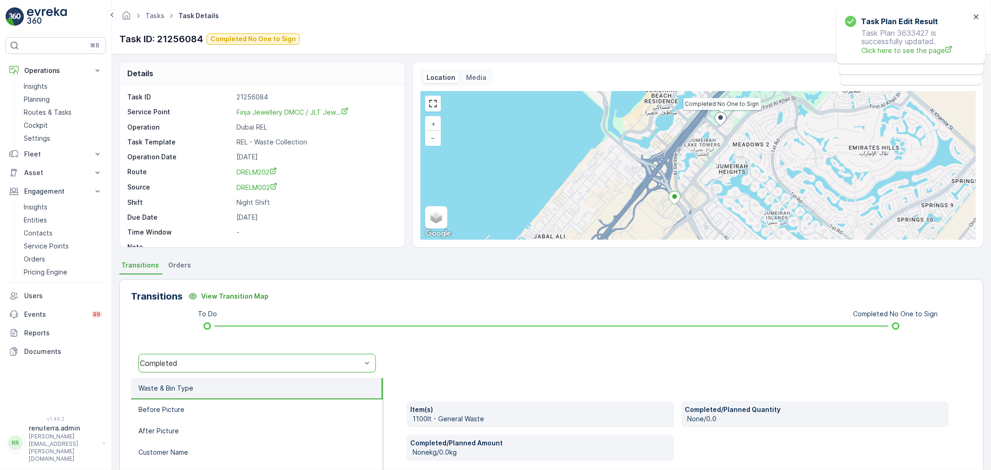
drag, startPoint x: 469, startPoint y: 17, endPoint x: 469, endPoint y: 25, distance: 7.9
click at [469, 19] on div "Tasks Task Details Renuterra ( +04:00 )" at bounding box center [551, 15] width 865 height 17
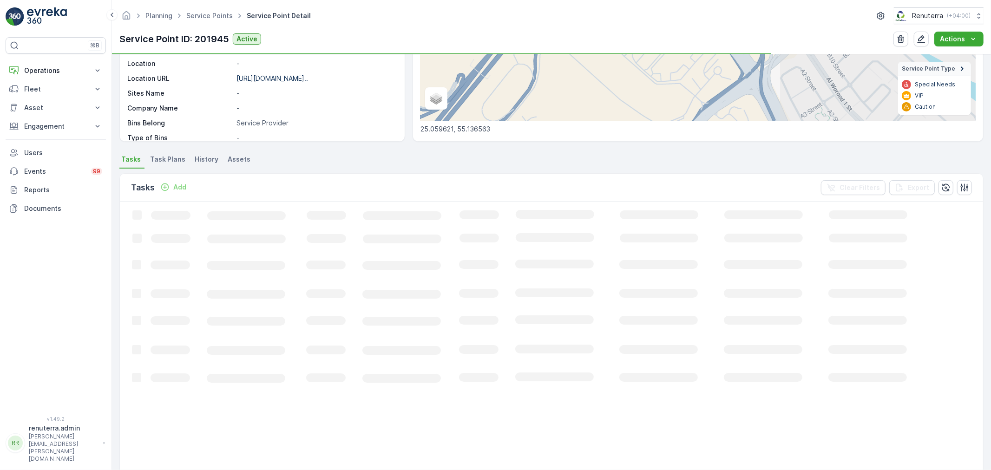
scroll to position [155, 0]
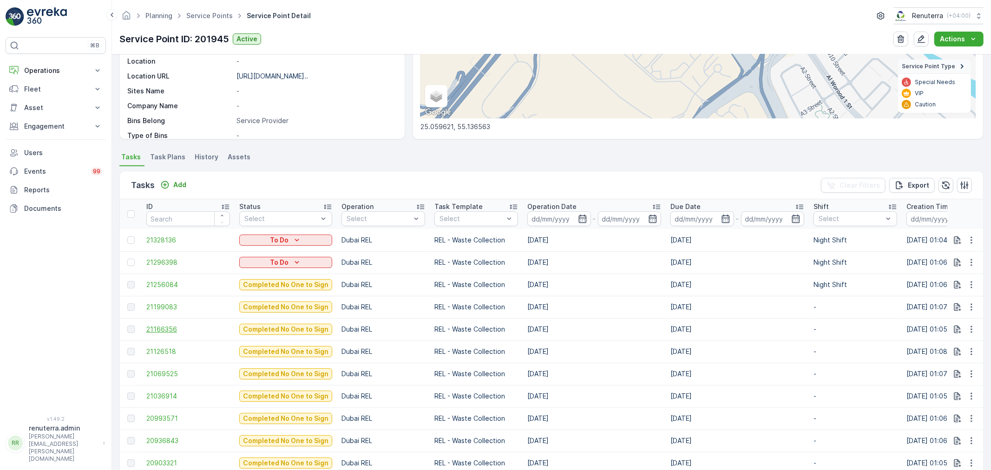
click at [146, 331] on span "21166356" at bounding box center [188, 329] width 84 height 9
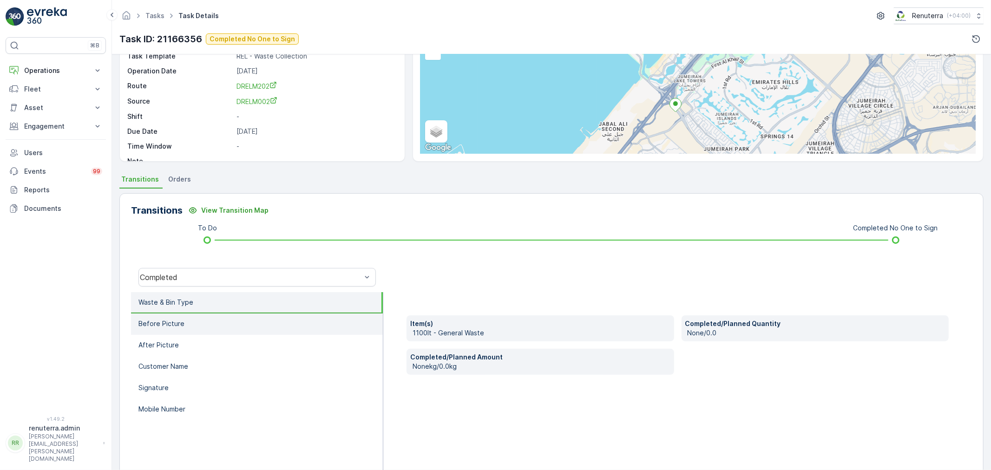
scroll to position [103, 0]
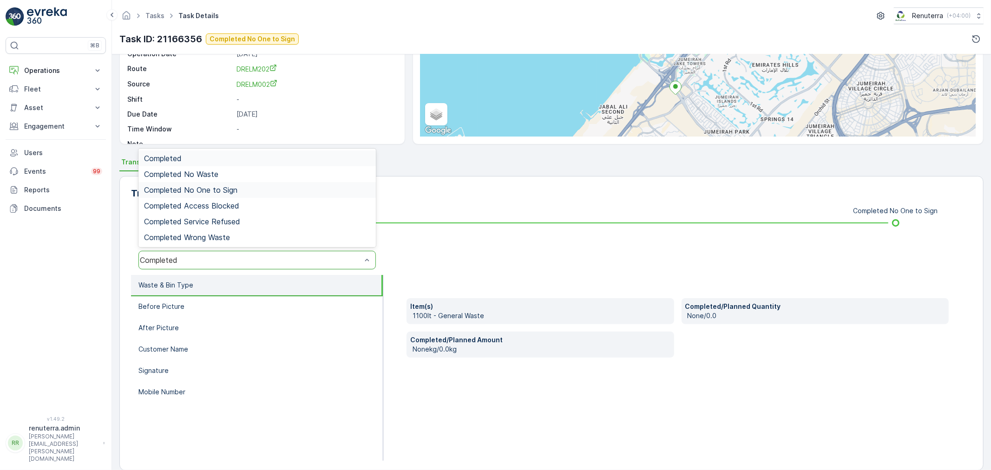
click at [216, 192] on span "Completed No One to Sign" at bounding box center [190, 190] width 93 height 8
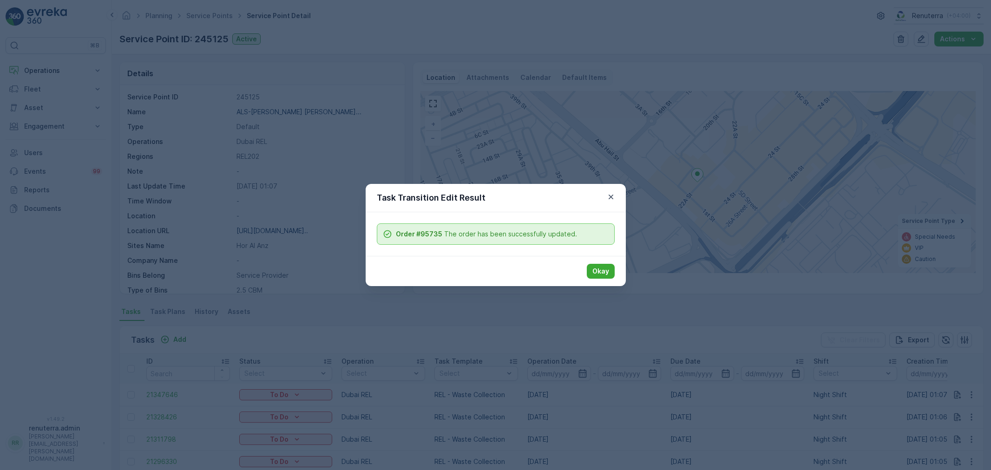
click at [598, 269] on p "Okay" at bounding box center [601, 271] width 17 height 9
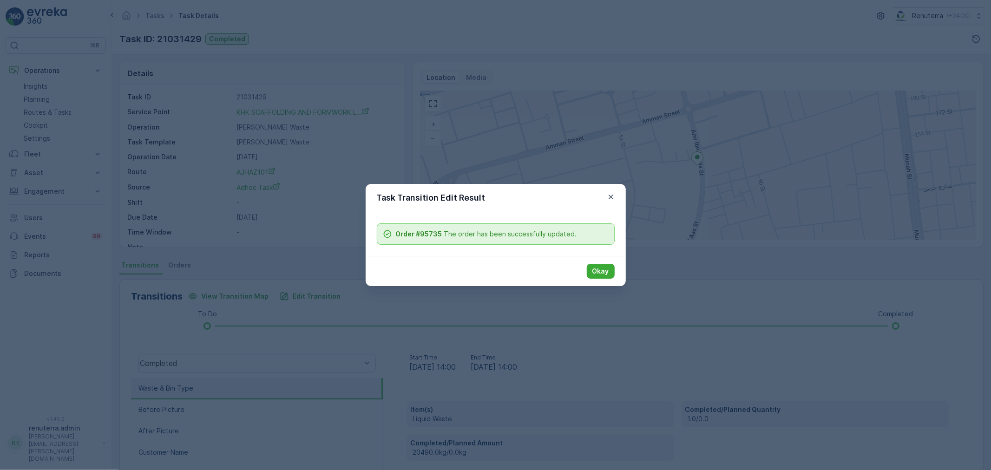
drag, startPoint x: 592, startPoint y: 266, endPoint x: 452, endPoint y: 218, distance: 148.0
click at [592, 266] on button "Okay" at bounding box center [601, 271] width 28 height 15
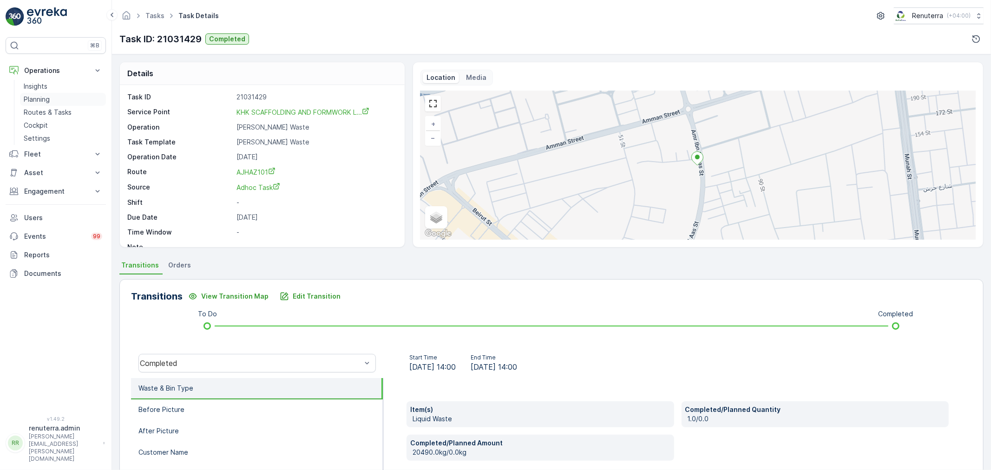
click at [47, 97] on p "Planning" at bounding box center [37, 99] width 26 height 9
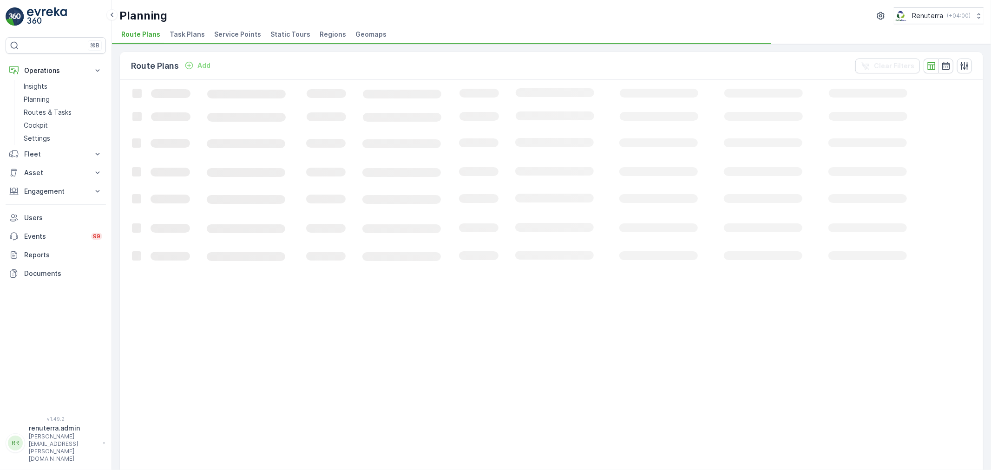
click at [240, 30] on span "Service Points" at bounding box center [237, 34] width 47 height 9
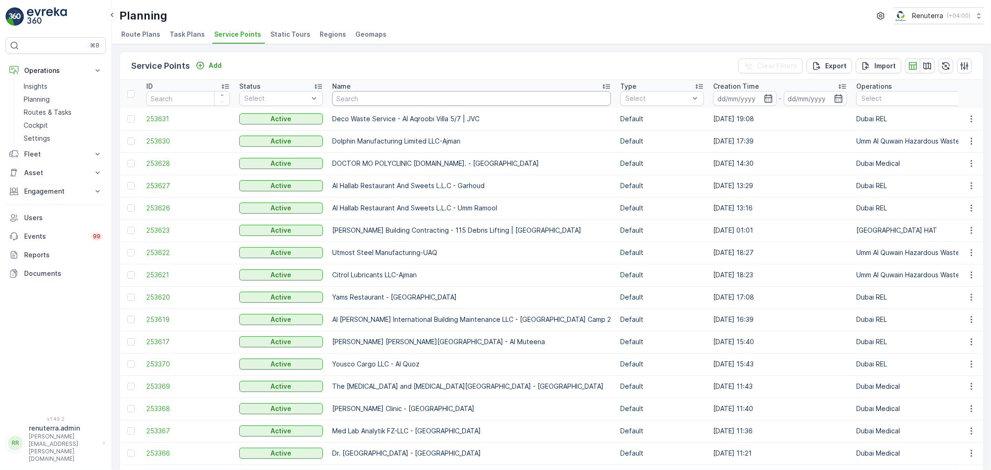
click at [383, 95] on input "text" at bounding box center [471, 98] width 279 height 15
type input "yams"
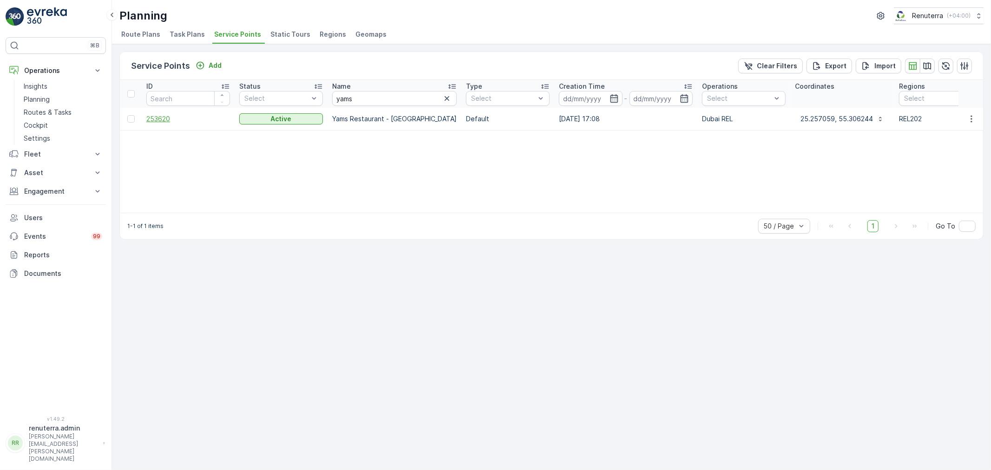
click at [154, 117] on span "253620" at bounding box center [188, 118] width 84 height 9
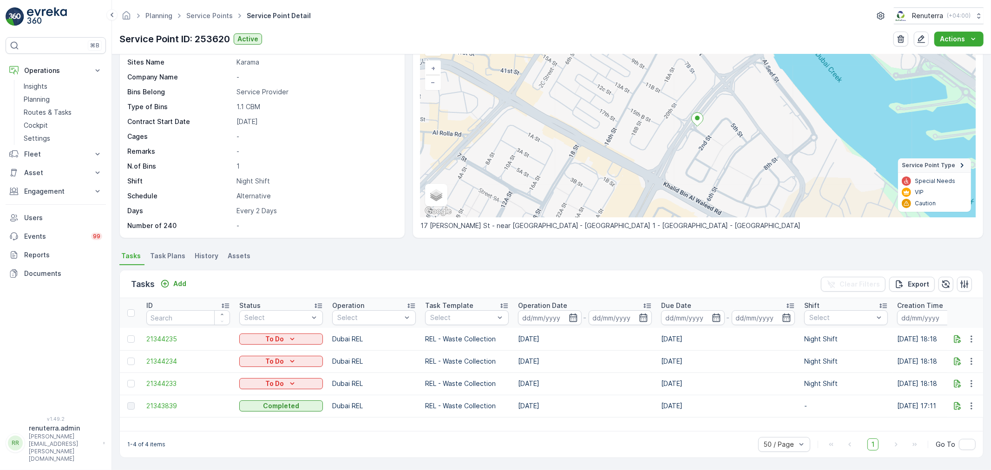
drag, startPoint x: 602, startPoint y: 424, endPoint x: 619, endPoint y: 427, distance: 16.5
click at [619, 427] on div "ID Status Select Operation Select Task Template Select Operation Date - Due Dat…" at bounding box center [552, 364] width 864 height 133
drag, startPoint x: 603, startPoint y: 431, endPoint x: 632, endPoint y: 428, distance: 29.1
click at [647, 430] on div "Tasks Add Clear Filters Export ID Status Select Operation Select Task Template …" at bounding box center [551, 364] width 865 height 188
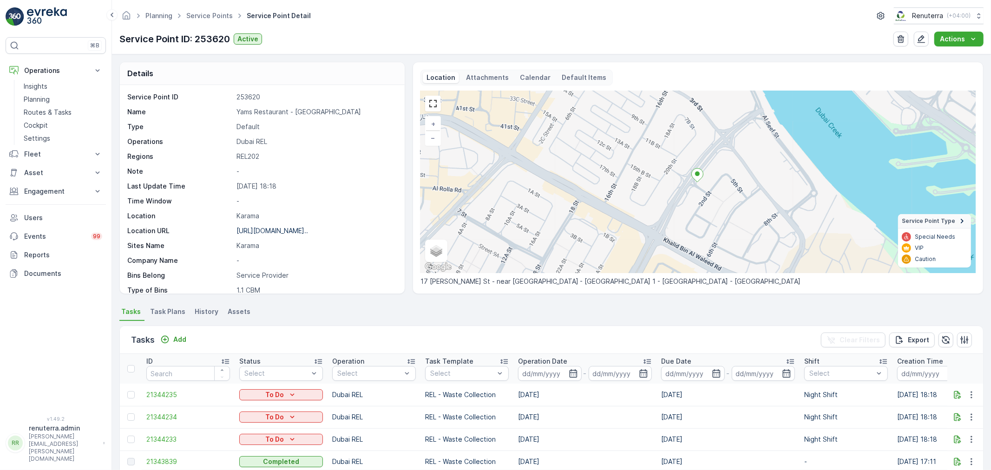
click at [335, 220] on p "Karama" at bounding box center [316, 216] width 159 height 9
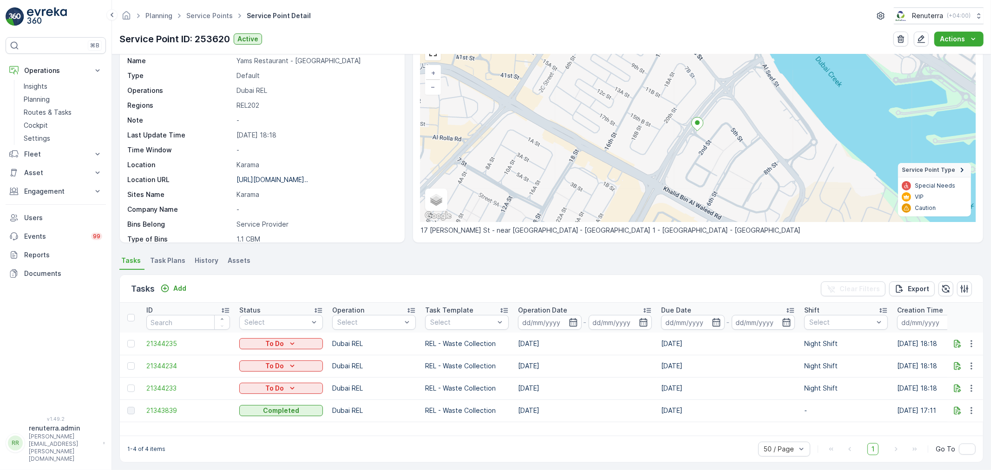
scroll to position [52, 0]
click at [172, 260] on span "Task Plans" at bounding box center [167, 260] width 35 height 9
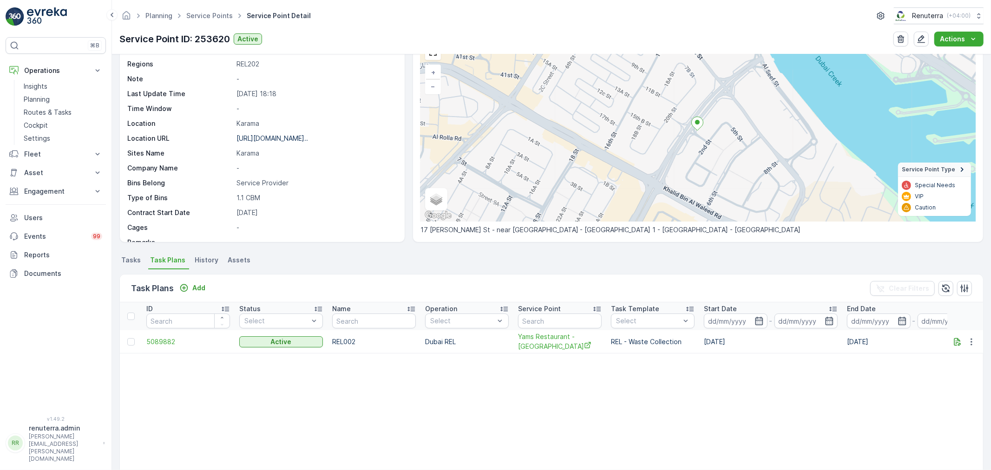
scroll to position [128, 0]
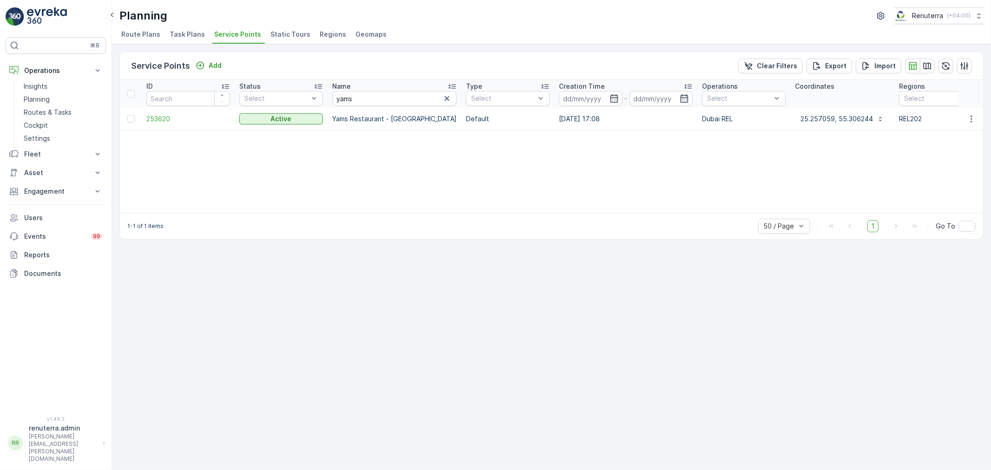
click at [145, 114] on td "253620" at bounding box center [188, 119] width 93 height 22
click at [149, 116] on span "253620" at bounding box center [188, 118] width 84 height 9
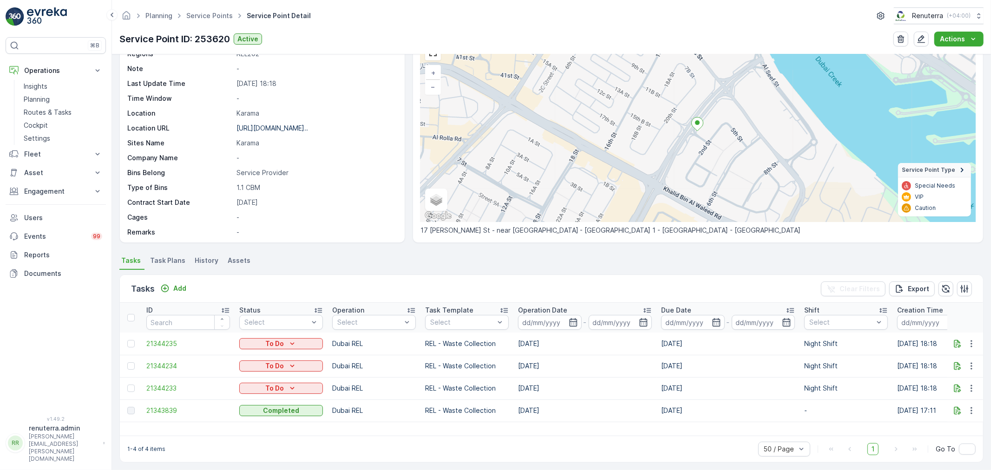
scroll to position [52, 0]
click at [170, 405] on td "21343839" at bounding box center [188, 410] width 93 height 22
click at [170, 408] on span "21343839" at bounding box center [188, 410] width 84 height 9
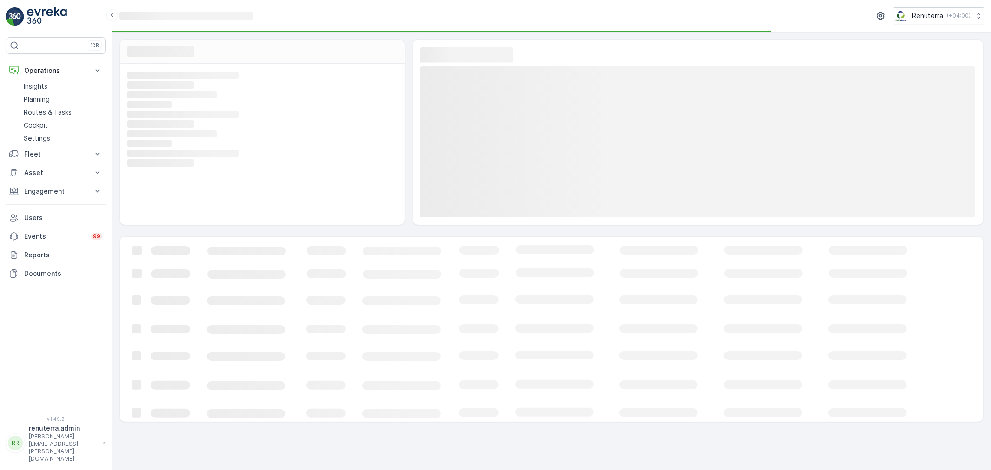
click at [170, 410] on rect at bounding box center [566, 329] width 892 height 185
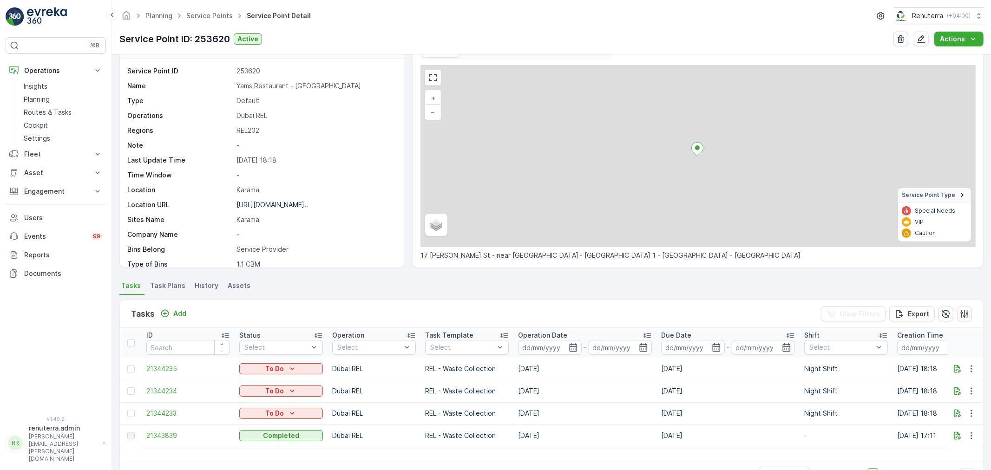
scroll to position [52, 0]
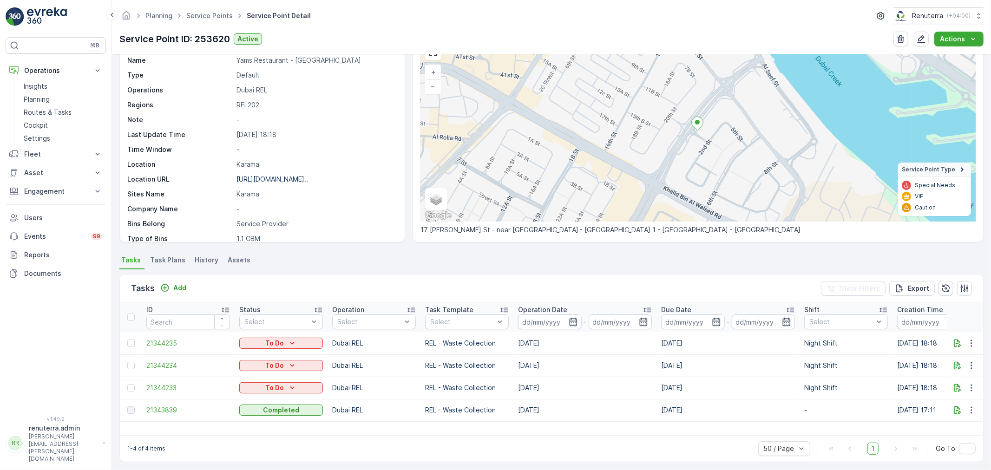
click at [165, 261] on span "Task Plans" at bounding box center [167, 260] width 35 height 9
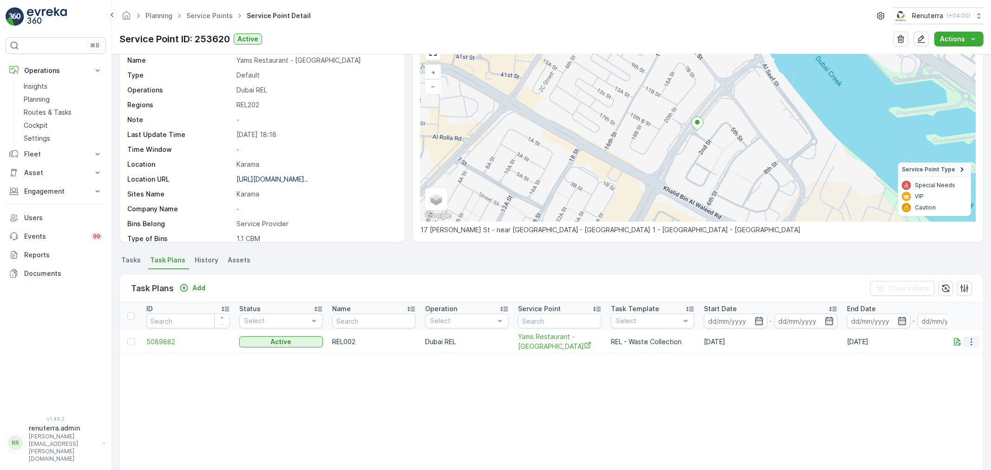
click at [972, 342] on icon "button" at bounding box center [971, 341] width 9 height 9
click at [954, 369] on span "Edit Task Plan" at bounding box center [955, 368] width 43 height 9
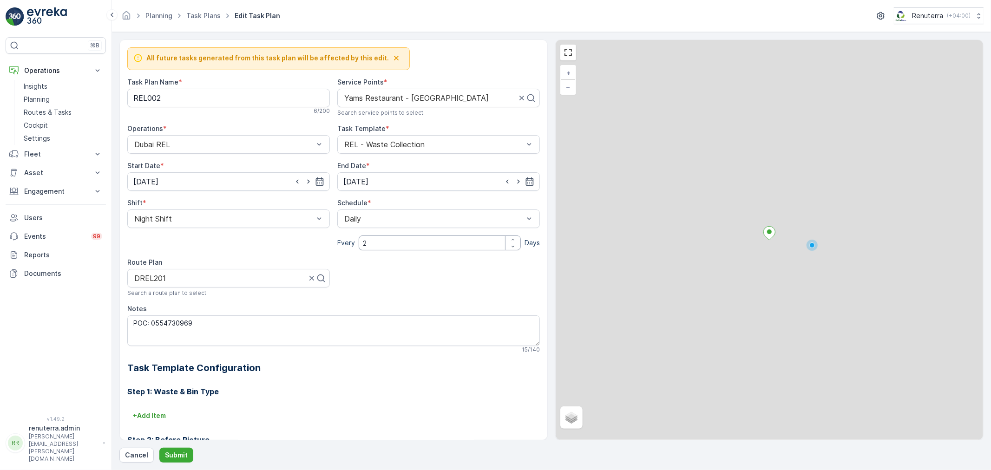
click at [387, 240] on input "2" at bounding box center [440, 243] width 162 height 15
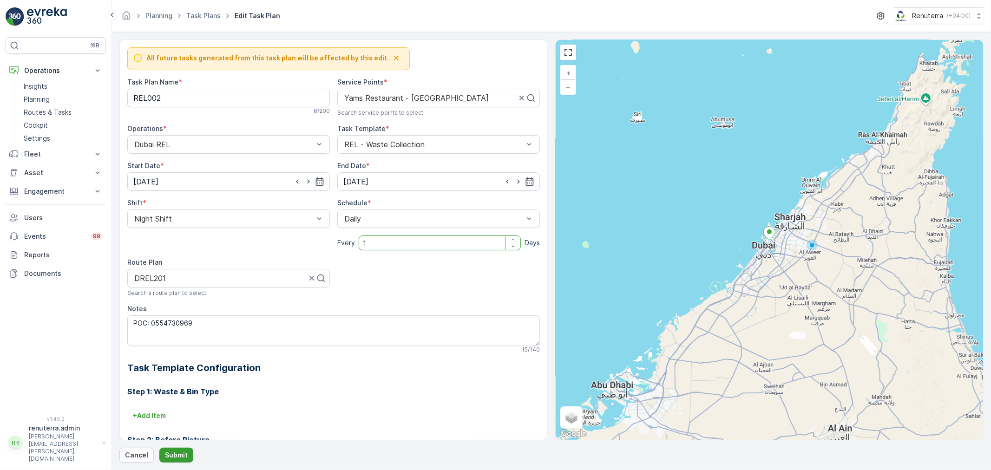
type input "1"
click at [178, 449] on button "Submit" at bounding box center [176, 455] width 34 height 15
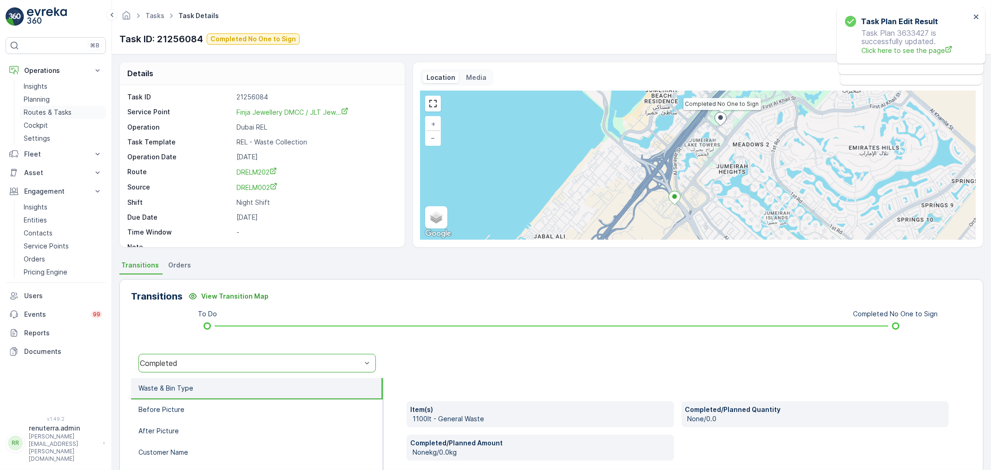
click at [52, 110] on p "Routes & Tasks" at bounding box center [48, 112] width 48 height 9
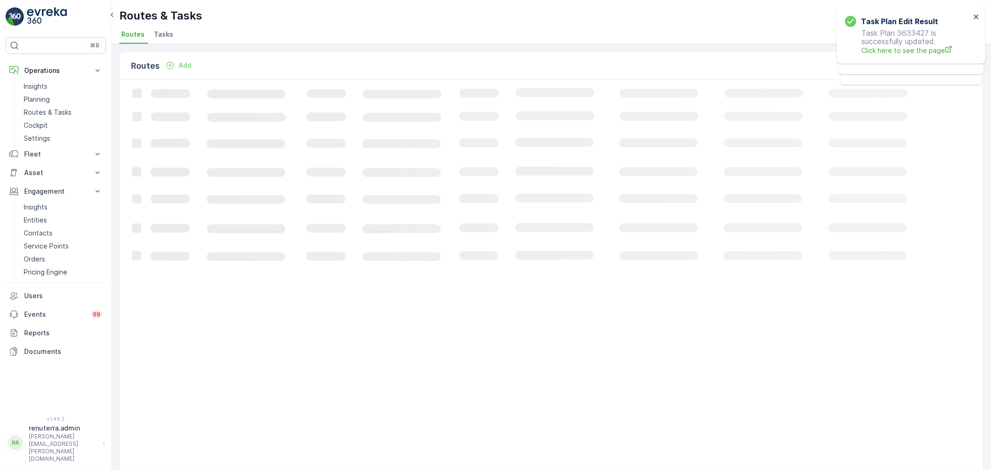
click at [159, 30] on span "Tasks" at bounding box center [164, 34] width 20 height 9
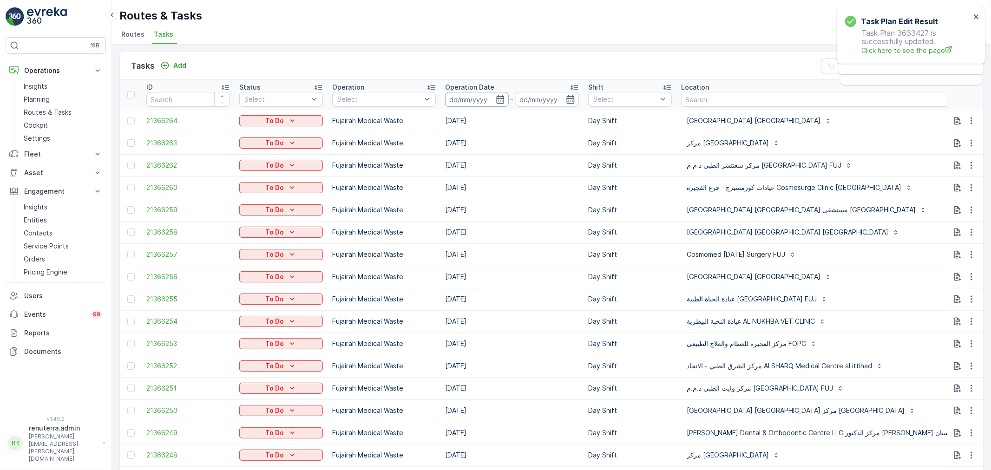
drag, startPoint x: 503, startPoint y: 96, endPoint x: 501, endPoint y: 105, distance: 9.6
click at [503, 95] on icon "button" at bounding box center [500, 99] width 9 height 9
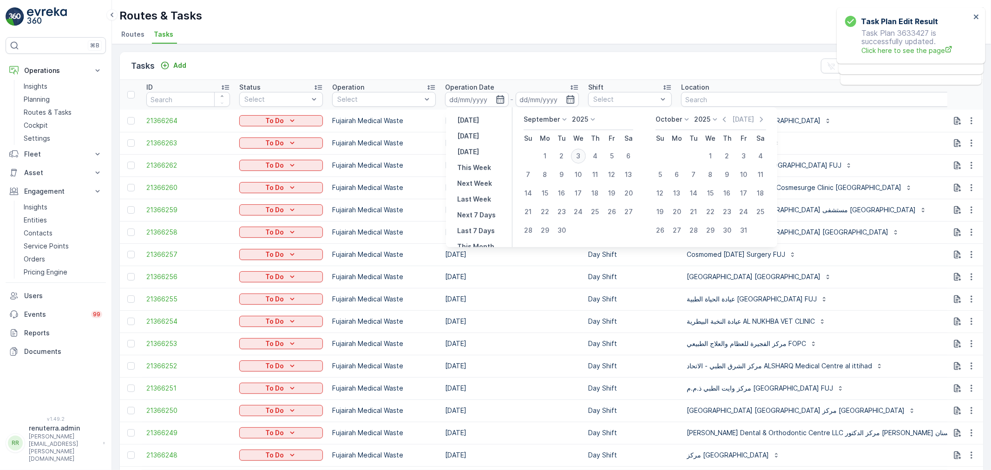
click at [577, 153] on div "3" at bounding box center [578, 156] width 15 height 15
type input "[DATE]"
click at [577, 153] on div "3" at bounding box center [578, 156] width 15 height 15
type input "[DATE]"
click at [577, 153] on div "3" at bounding box center [578, 156] width 15 height 15
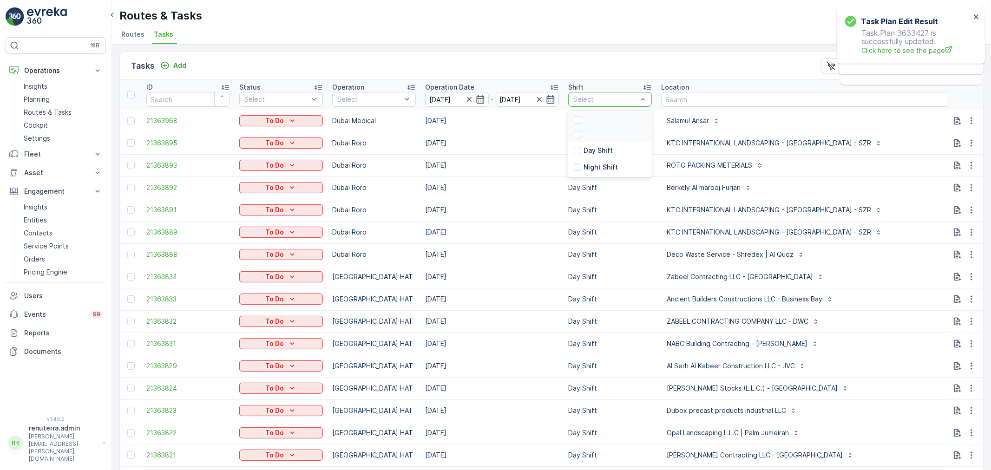
drag, startPoint x: 592, startPoint y: 95, endPoint x: 584, endPoint y: 138, distance: 43.5
click at [586, 161] on div "Night Shift" at bounding box center [610, 167] width 84 height 17
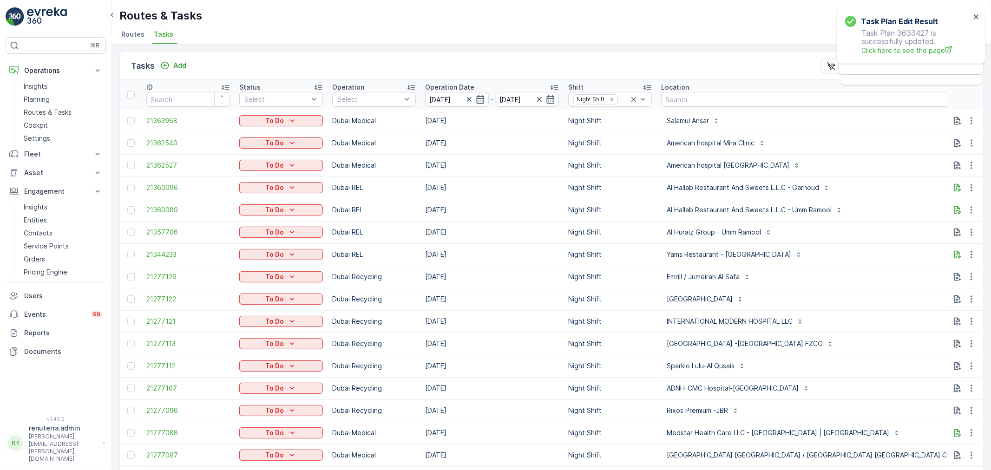
click at [513, 205] on td "[DATE]" at bounding box center [492, 210] width 143 height 22
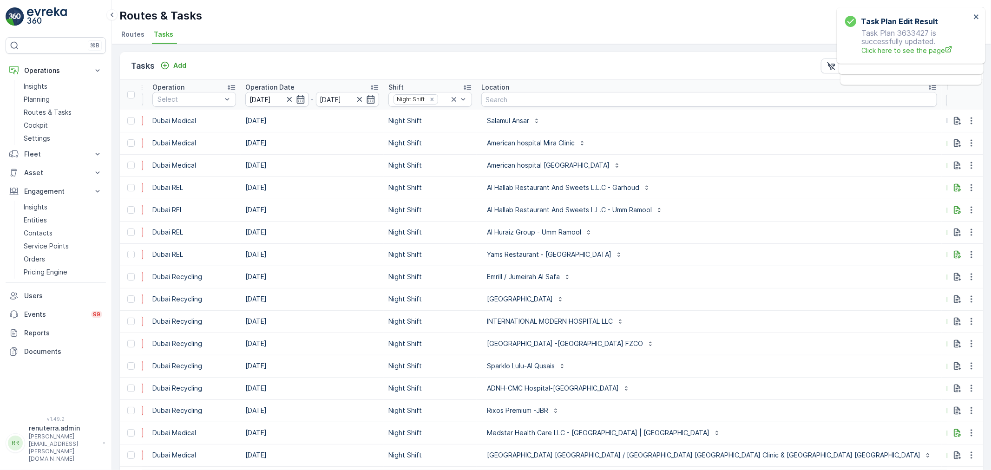
scroll to position [0, 180]
click at [432, 99] on icon "Remove Night Shift" at bounding box center [432, 99] width 7 height 7
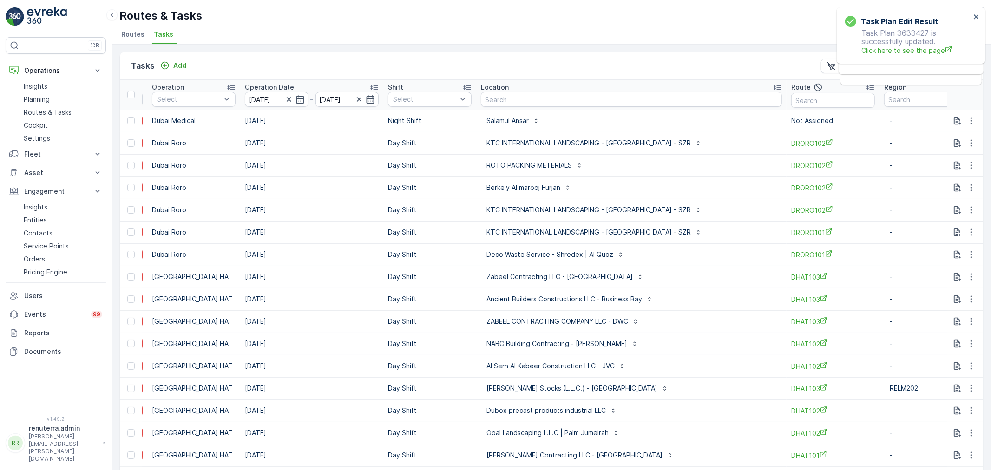
scroll to position [0, 170]
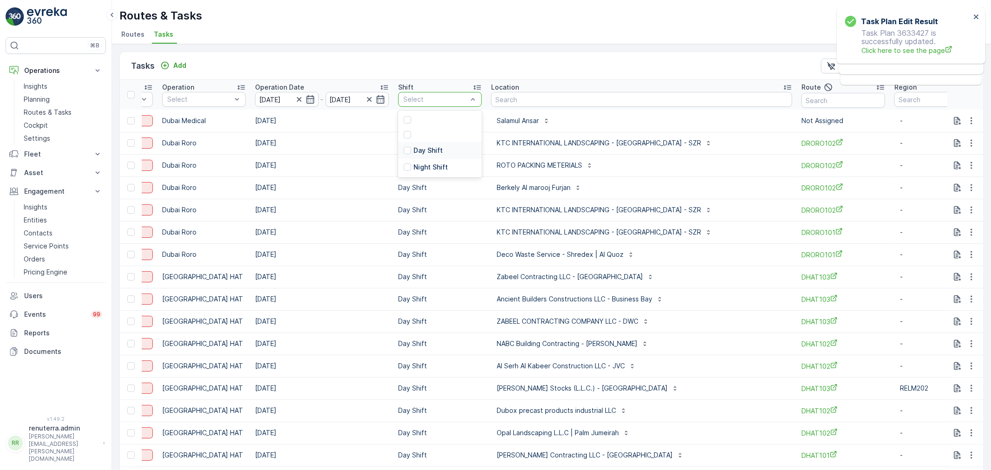
click at [439, 150] on p "Day Shift" at bounding box center [428, 150] width 29 height 9
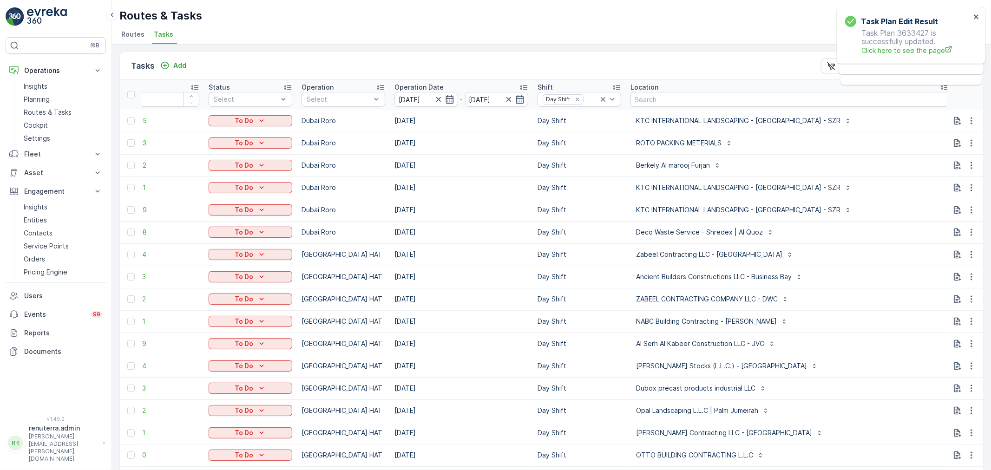
click at [521, 175] on td "[DATE]" at bounding box center [461, 165] width 143 height 22
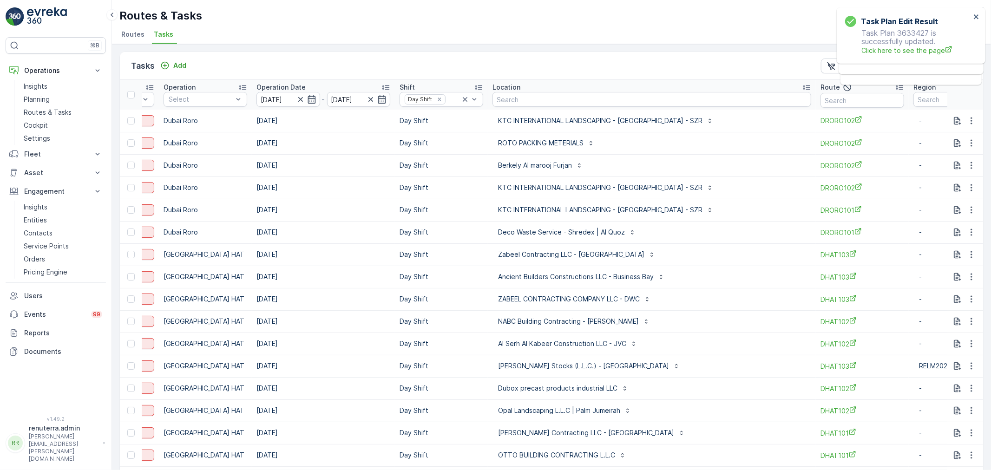
scroll to position [0, 170]
click at [820, 96] on input "text" at bounding box center [862, 100] width 84 height 15
type input "101"
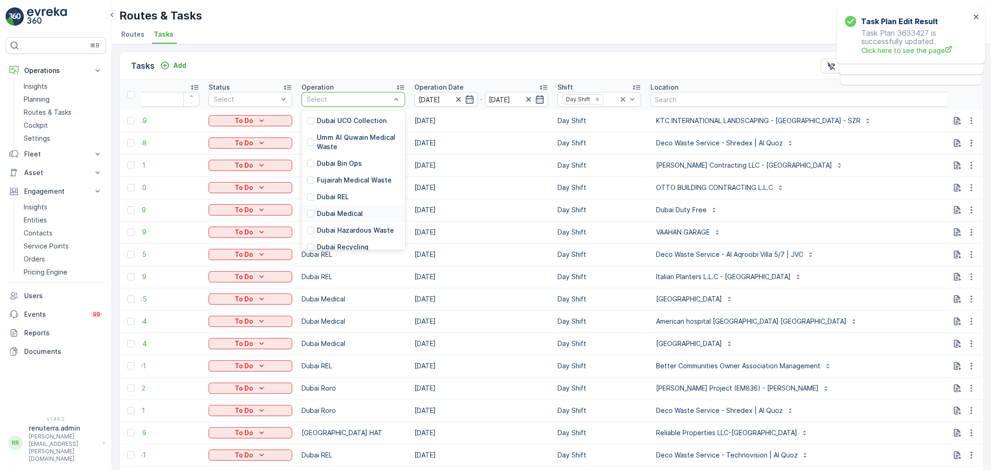
click at [341, 218] on p "Dubai Medical" at bounding box center [340, 213] width 46 height 9
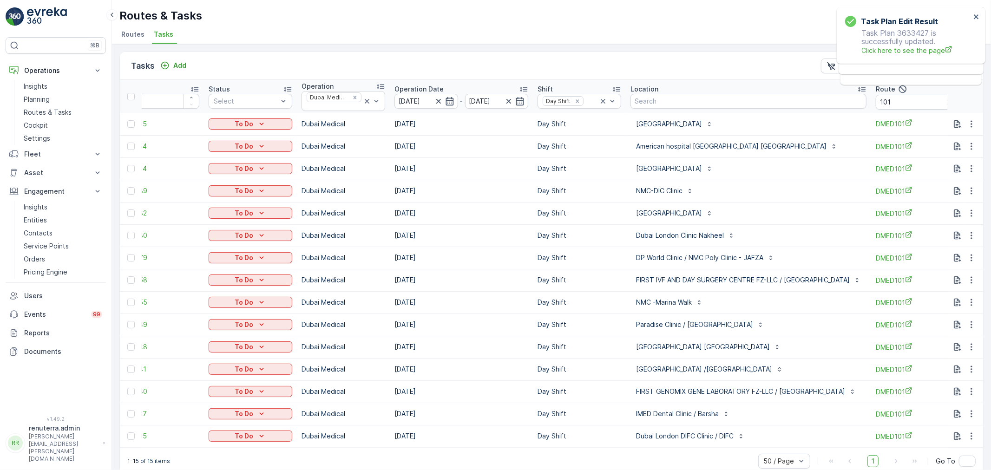
click at [491, 252] on td "[DATE]" at bounding box center [461, 258] width 143 height 22
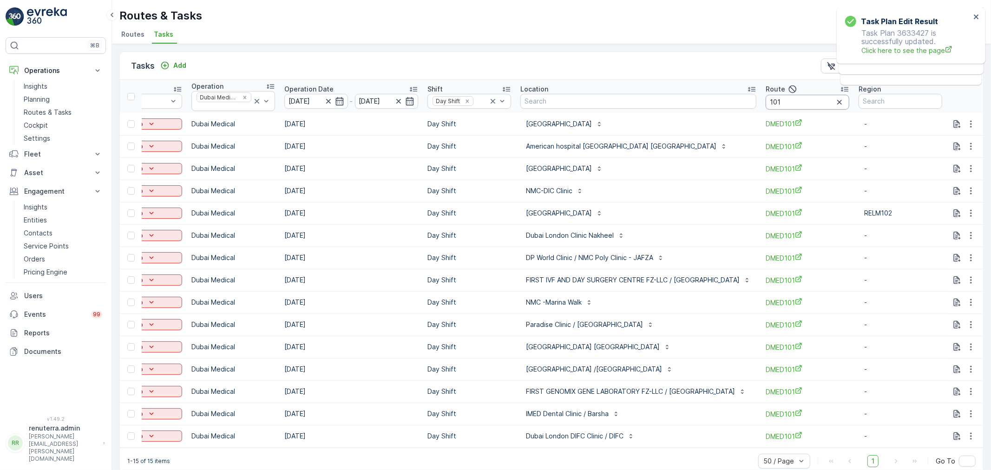
click at [787, 106] on input "101" at bounding box center [808, 102] width 84 height 15
type input "10"
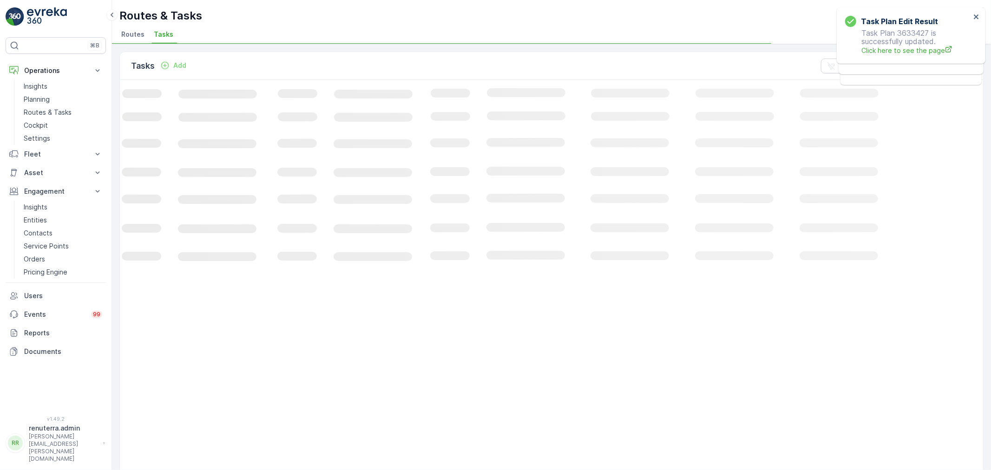
scroll to position [0, 31]
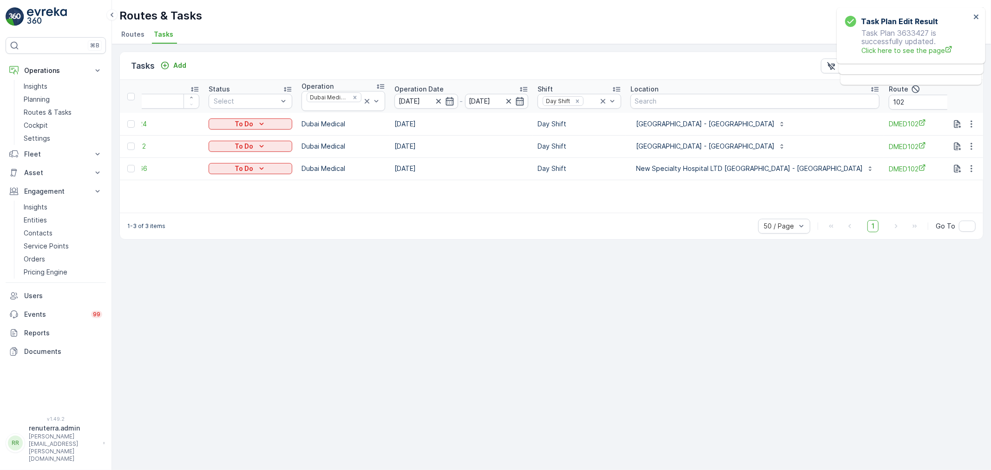
drag, startPoint x: 698, startPoint y: 204, endPoint x: 725, endPoint y: 205, distance: 27.0
click at [725, 205] on div "ID Status Select Operation Dubai Medical Operation Date [DATE] - [DATE] Shift D…" at bounding box center [552, 146] width 864 height 133
drag, startPoint x: 652, startPoint y: 205, endPoint x: 676, endPoint y: 208, distance: 24.4
click at [679, 206] on div "ID Status Select Operation Dubai Medical Operation Date [DATE] - [DATE] Shift D…" at bounding box center [552, 146] width 864 height 133
drag, startPoint x: 661, startPoint y: 214, endPoint x: 682, endPoint y: 214, distance: 20.9
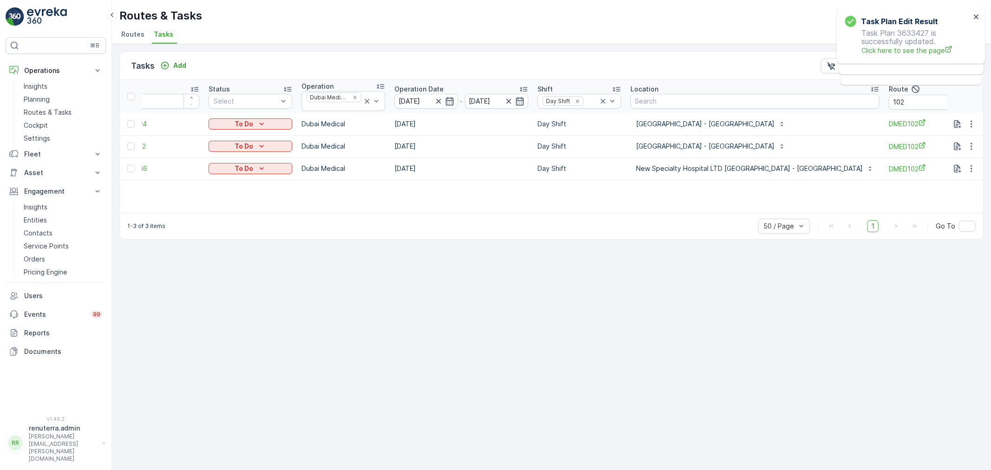
click at [682, 214] on div "1-3 of 3 items 50 / Page 1 Go To" at bounding box center [552, 226] width 864 height 26
drag, startPoint x: 680, startPoint y: 212, endPoint x: 729, endPoint y: 207, distance: 49.1
click at [721, 210] on div "Tasks Add Clear Filters Export ID Status Select Operation Dubai Medical Operati…" at bounding box center [551, 146] width 865 height 188
click at [885, 108] on th "Route 102" at bounding box center [931, 96] width 93 height 33
click at [889, 95] on input "102" at bounding box center [931, 102] width 84 height 15
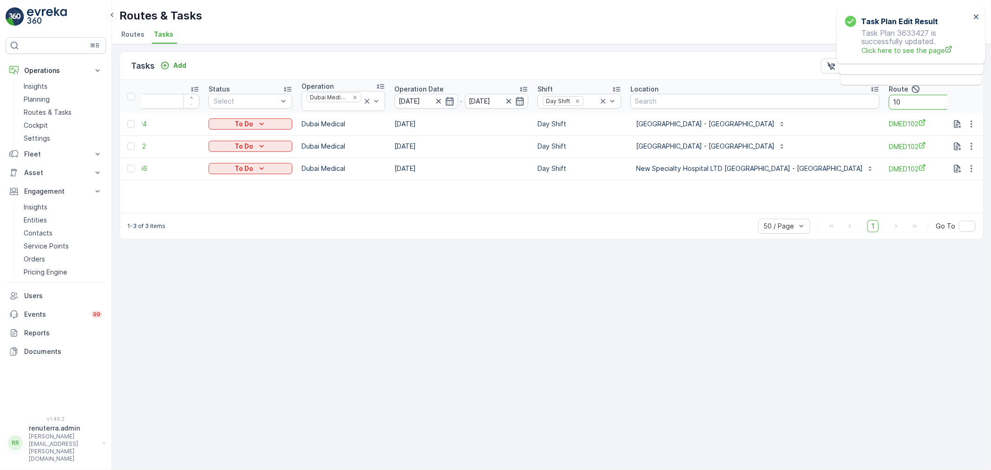
type input "103"
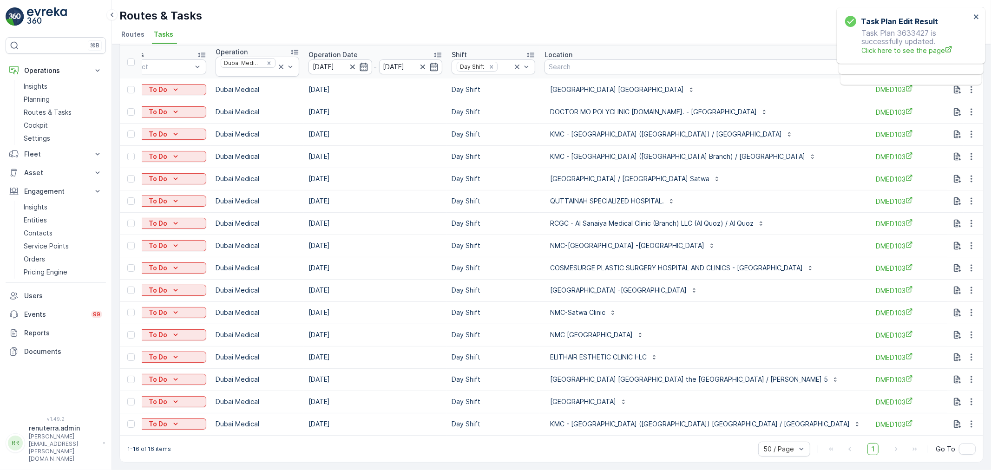
scroll to position [0, 123]
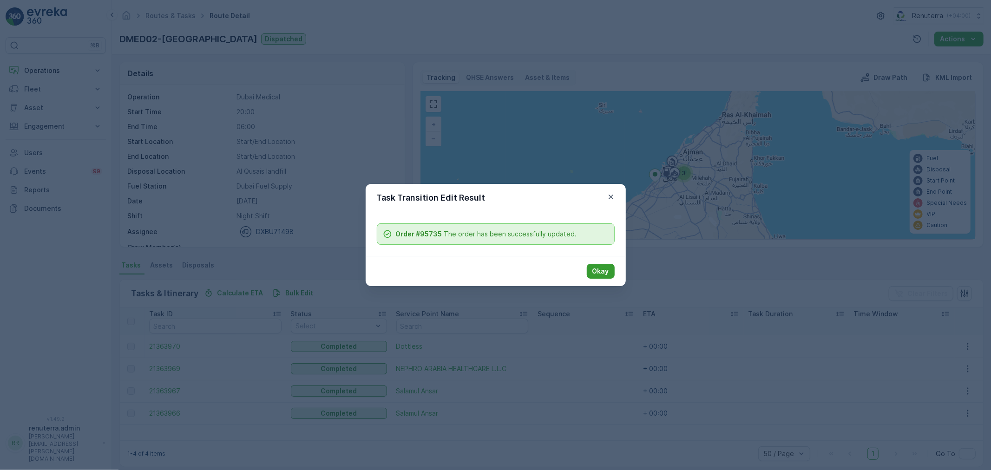
click at [597, 268] on p "Okay" at bounding box center [601, 271] width 17 height 9
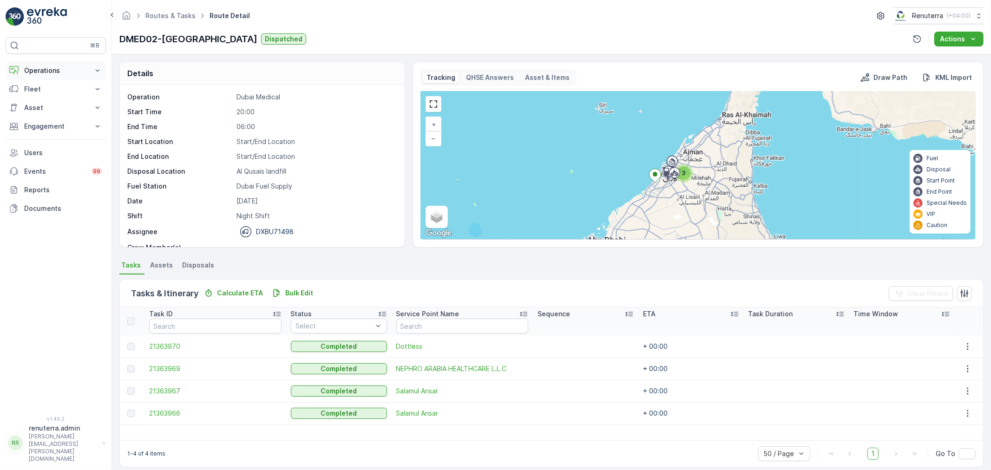
click at [54, 66] on p "Operations" at bounding box center [55, 70] width 63 height 9
click at [53, 99] on link "Planning" at bounding box center [63, 99] width 86 height 13
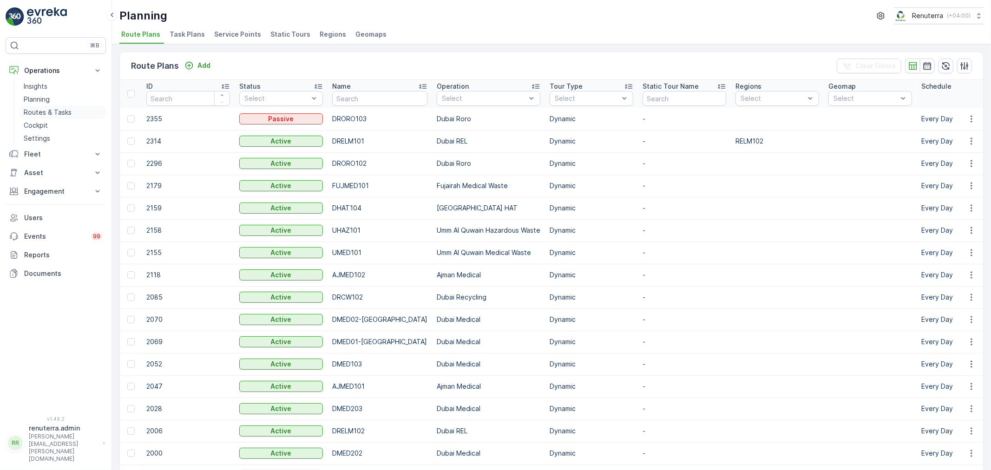
click at [61, 107] on link "Routes & Tasks" at bounding box center [63, 112] width 86 height 13
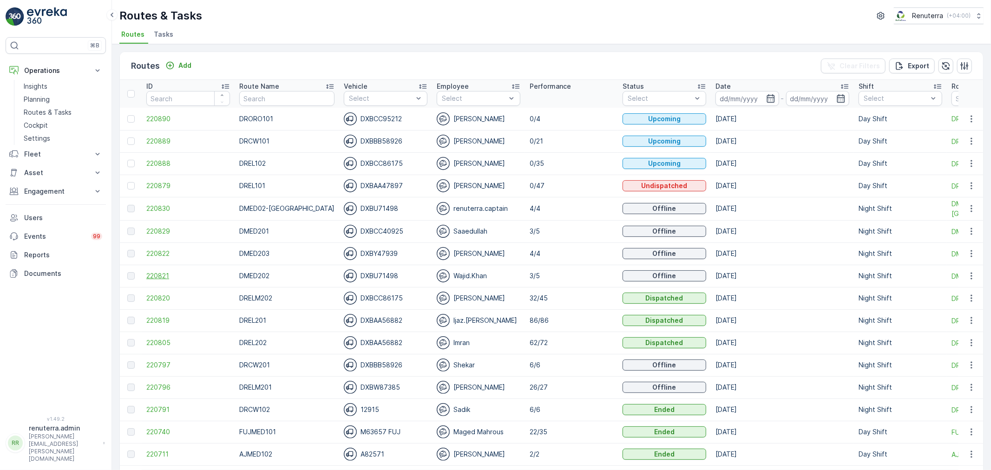
click at [154, 273] on span "220821" at bounding box center [188, 275] width 84 height 9
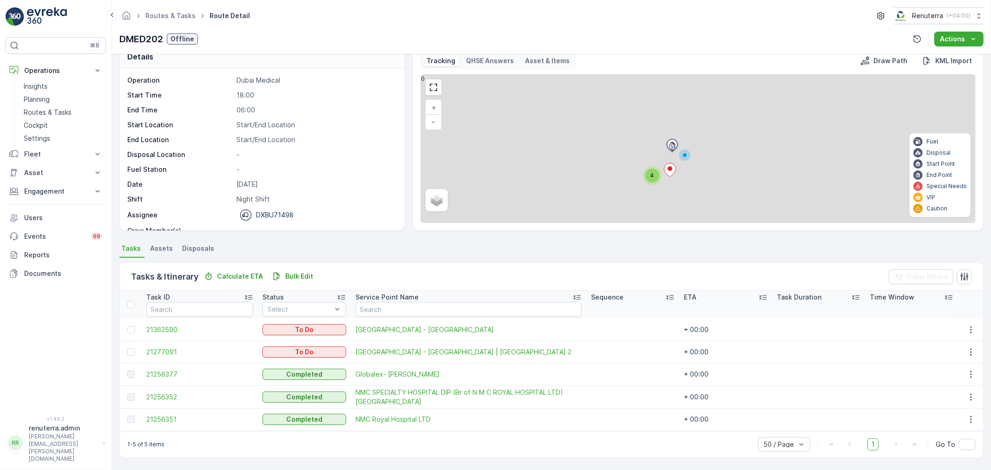
scroll to position [16, 0]
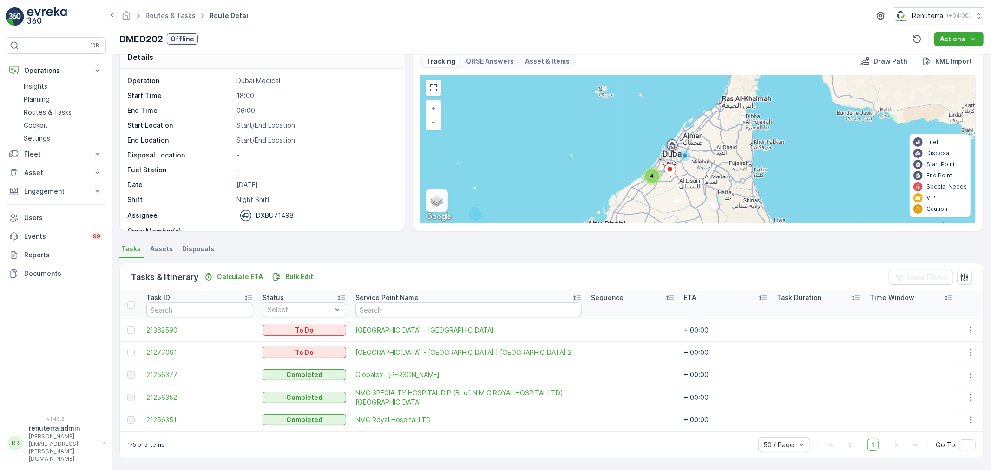
drag, startPoint x: 131, startPoint y: 329, endPoint x: 125, endPoint y: 363, distance: 34.6
click at [128, 333] on td at bounding box center [131, 330] width 22 height 22
click at [129, 351] on div at bounding box center [130, 352] width 7 height 7
click at [127, 349] on input "checkbox" at bounding box center [127, 349] width 0 height 0
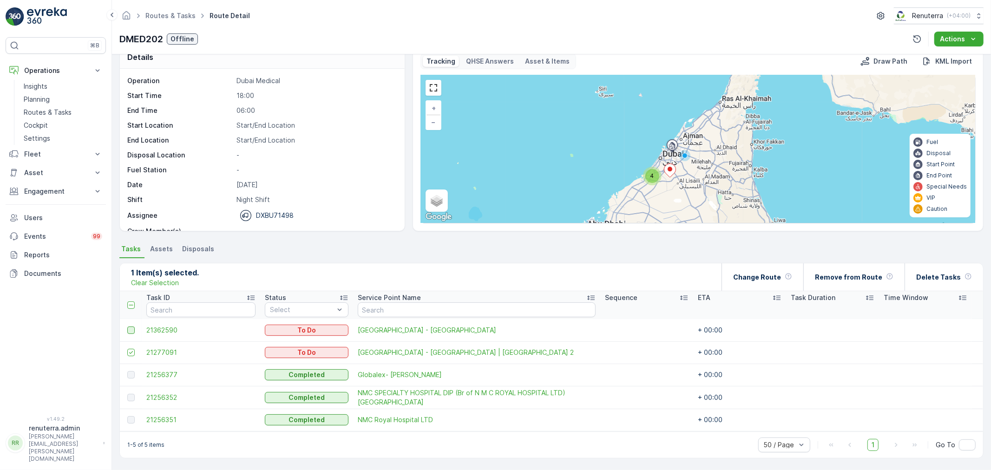
click at [132, 333] on div at bounding box center [130, 330] width 7 height 7
click at [127, 327] on input "checkbox" at bounding box center [127, 327] width 0 height 0
click at [775, 280] on p "Change Route" at bounding box center [758, 277] width 48 height 9
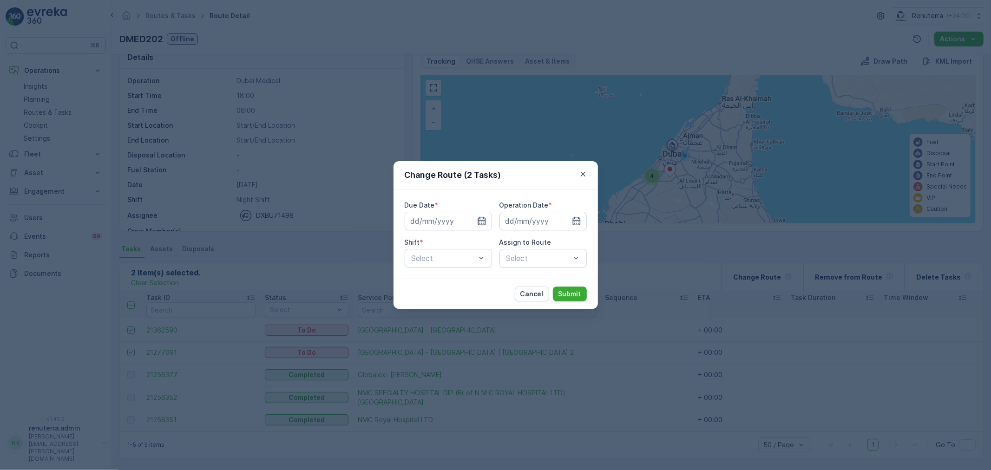
click at [477, 220] on icon "button" at bounding box center [481, 221] width 9 height 9
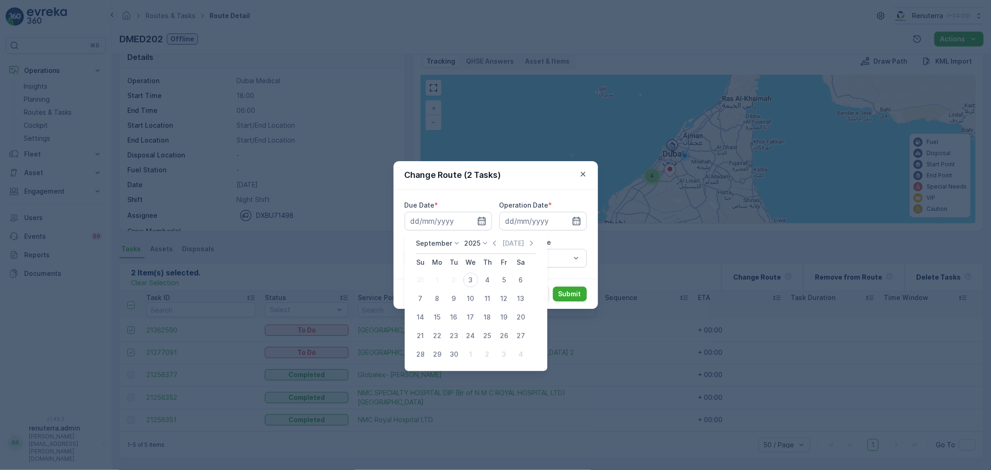
drag, startPoint x: 484, startPoint y: 276, endPoint x: 479, endPoint y: 281, distance: 7.2
click at [483, 276] on div "4" at bounding box center [487, 280] width 15 height 15
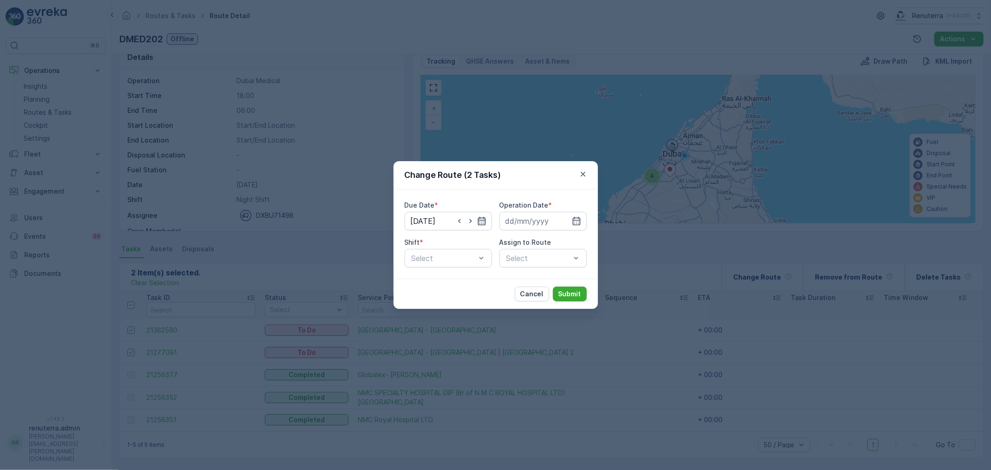
click at [479, 220] on icon "button" at bounding box center [482, 221] width 8 height 8
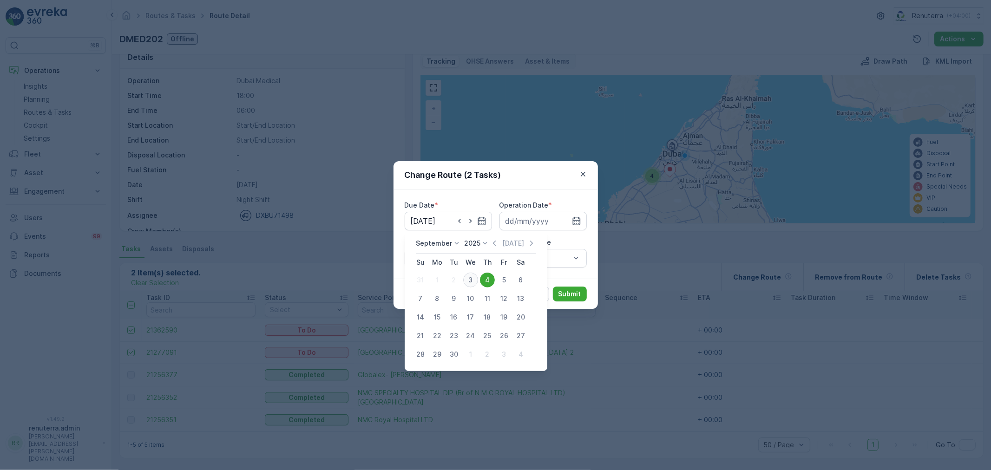
click at [467, 283] on div "3" at bounding box center [470, 280] width 15 height 15
type input "[DATE]"
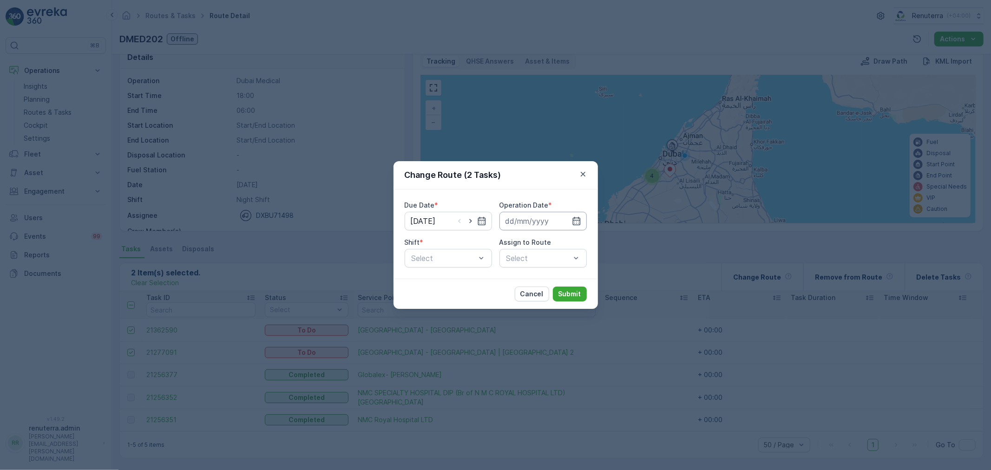
drag, startPoint x: 575, startPoint y: 218, endPoint x: 569, endPoint y: 230, distance: 13.1
click at [577, 219] on icon "button" at bounding box center [576, 221] width 9 height 9
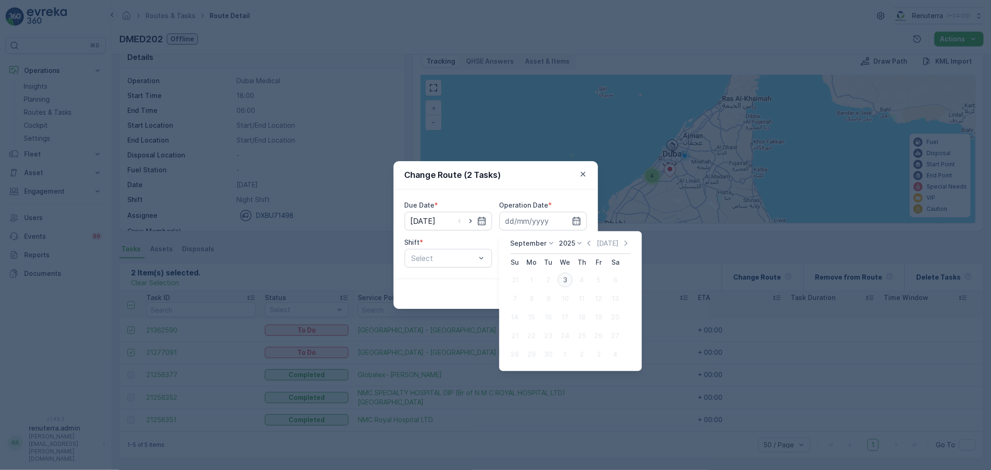
click at [566, 283] on div "3" at bounding box center [565, 280] width 15 height 15
type input "[DATE]"
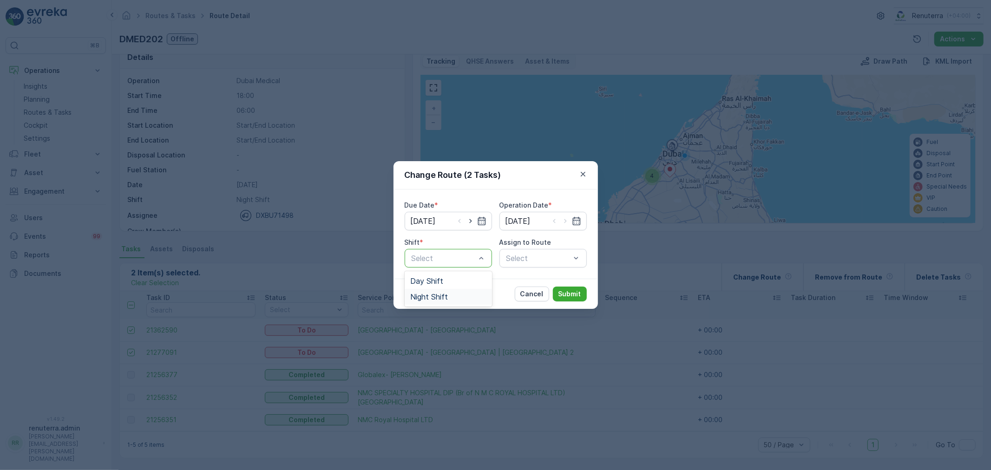
click at [448, 294] on div "Night Shift" at bounding box center [448, 297] width 76 height 8
click at [564, 262] on div "Select" at bounding box center [543, 258] width 87 height 19
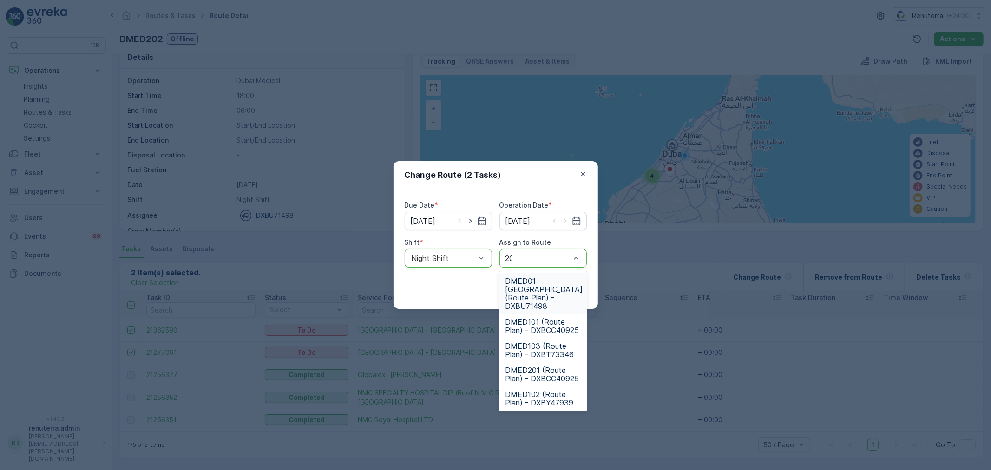
type input "202"
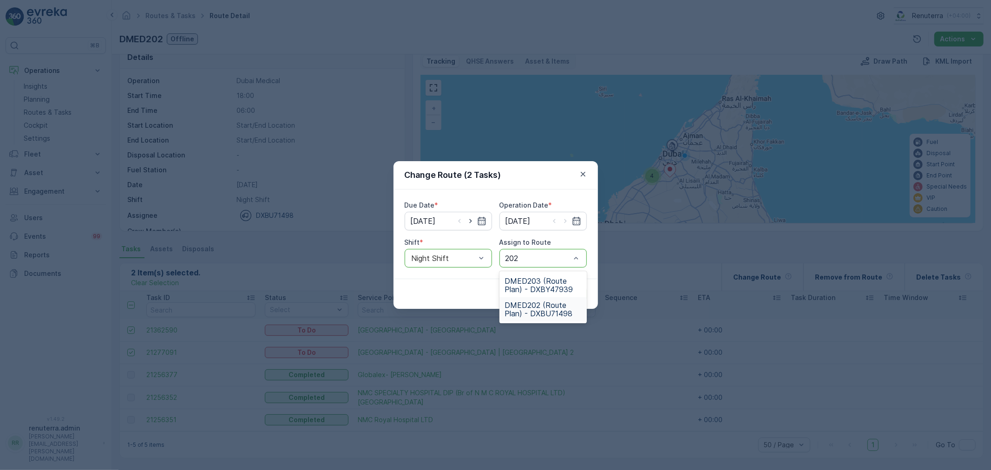
drag, startPoint x: 528, startPoint y: 302, endPoint x: 542, endPoint y: 309, distance: 15.2
click at [528, 303] on span "DMED202 (Route Plan) - DXBU71498" at bounding box center [543, 309] width 76 height 17
click at [573, 295] on p "Submit" at bounding box center [570, 294] width 23 height 9
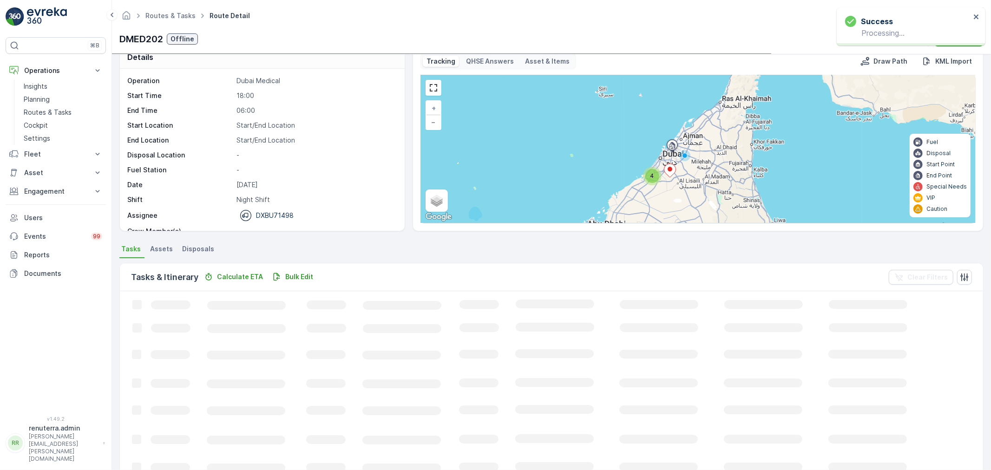
scroll to position [9, 0]
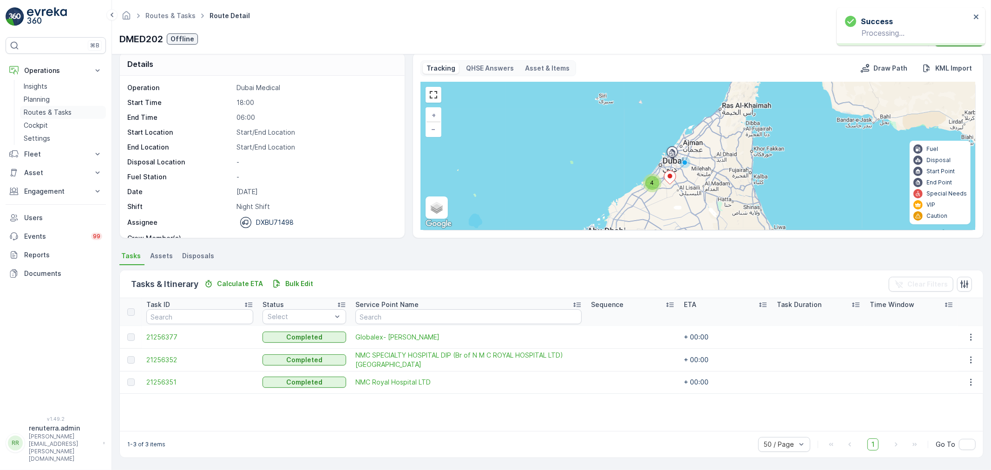
click at [38, 108] on p "Routes & Tasks" at bounding box center [48, 112] width 48 height 9
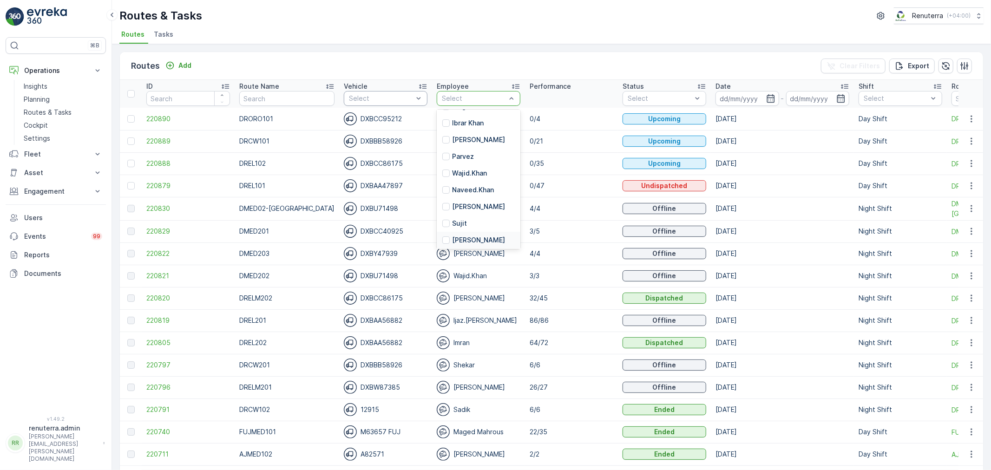
scroll to position [374, 0]
type input "jag"
click at [463, 26] on div "Routes & Tasks Renuterra ( +04:00 ) Routes Tasks" at bounding box center [551, 22] width 879 height 44
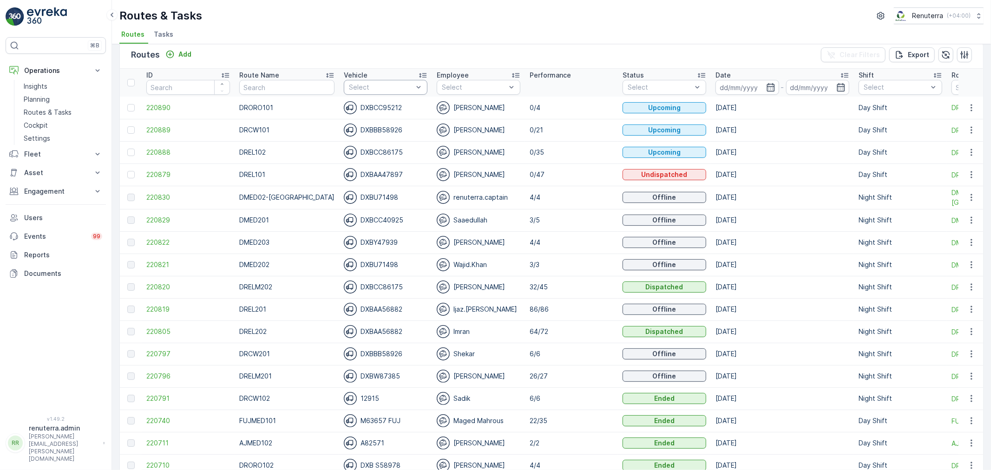
scroll to position [0, 0]
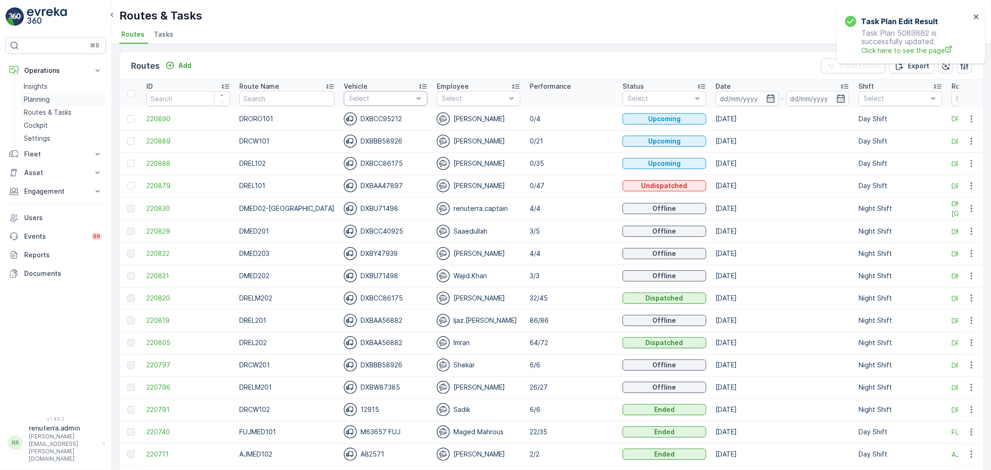
click at [41, 98] on p "Planning" at bounding box center [37, 99] width 26 height 9
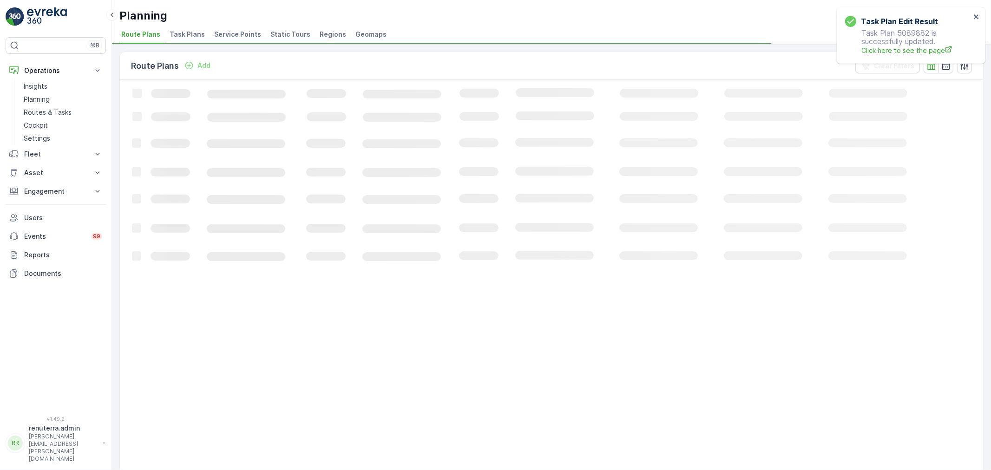
click at [245, 45] on div "Route Plans Add Clear Filters Loading... 50 / Page Previous Next" at bounding box center [551, 257] width 879 height 426
click at [245, 37] on span "Service Points" at bounding box center [237, 34] width 47 height 9
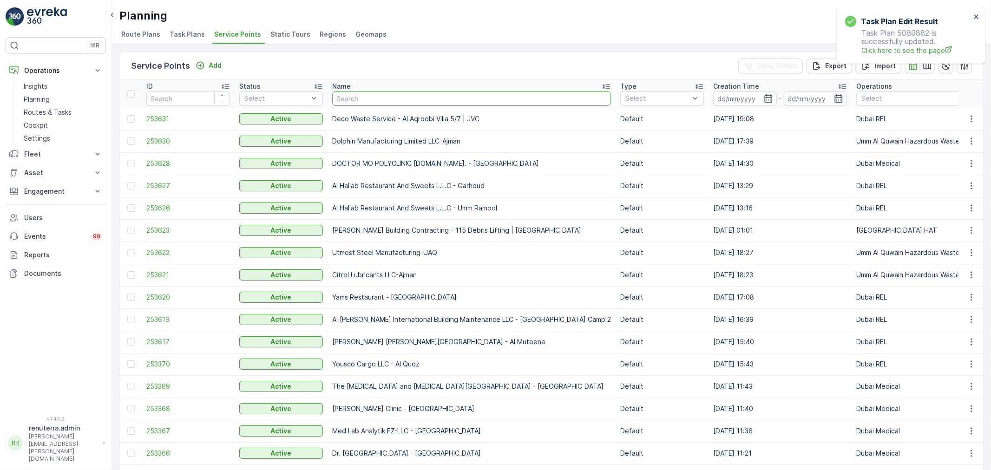
click at [365, 99] on input "text" at bounding box center [471, 98] width 279 height 15
type input "yams"
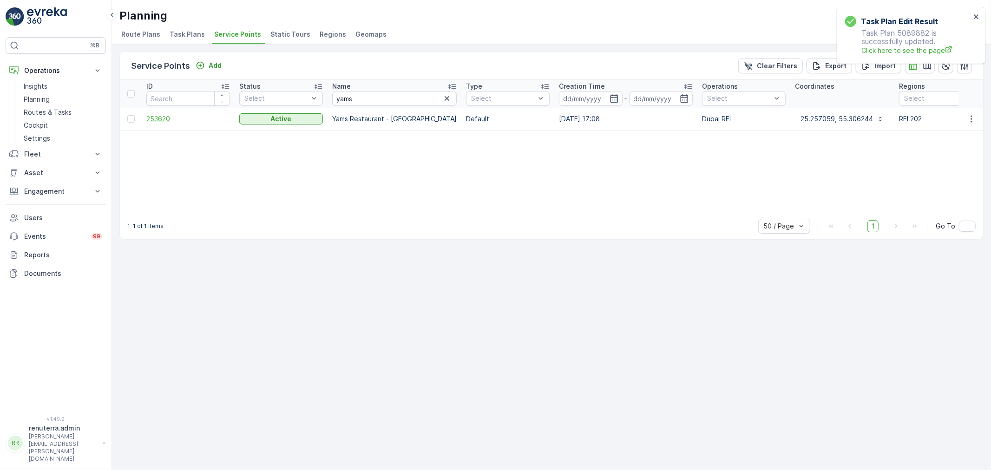
click at [151, 118] on span "253620" at bounding box center [188, 118] width 84 height 9
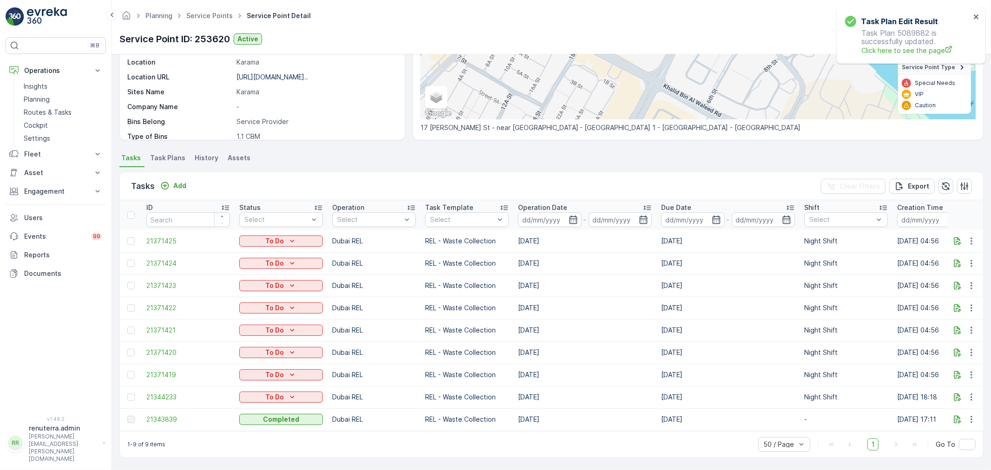
scroll to position [158, 0]
click at [968, 370] on icon "button" at bounding box center [971, 374] width 9 height 9
click at [940, 407] on span "Change Route" at bounding box center [947, 410] width 45 height 9
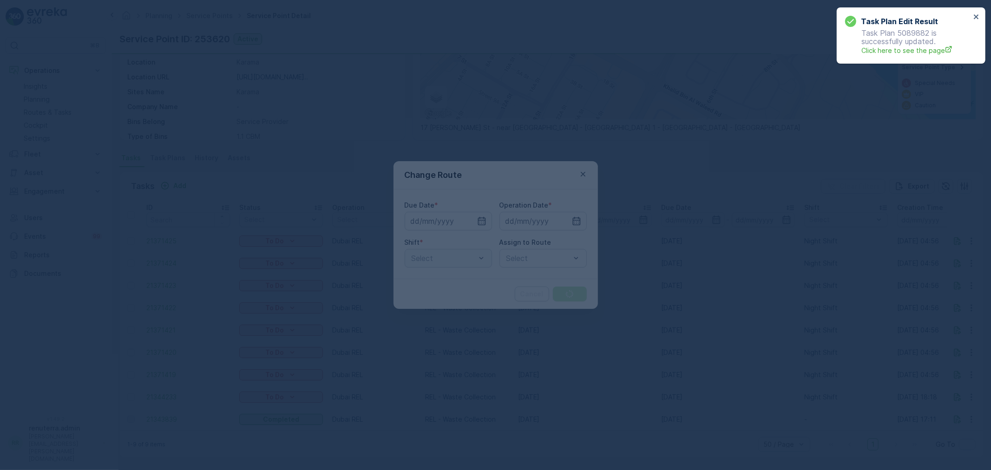
type input "[DATE]"
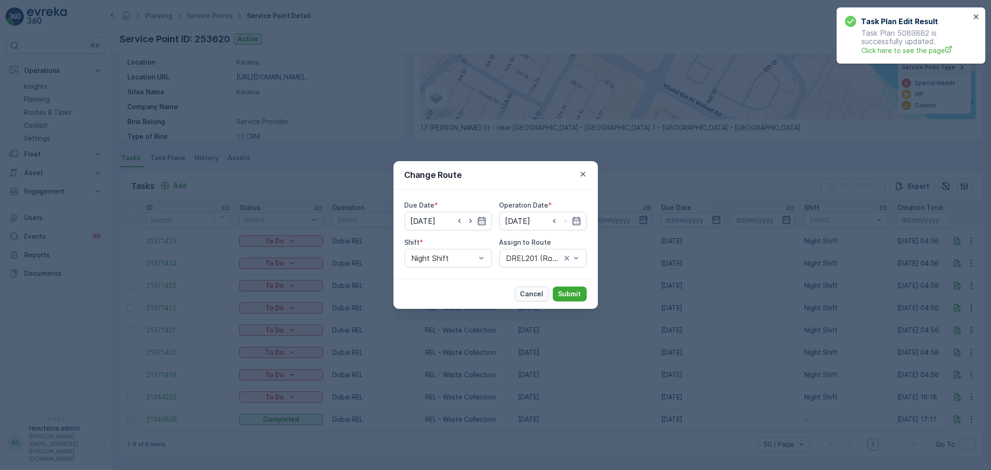
click at [528, 294] on p "Cancel" at bounding box center [532, 294] width 23 height 9
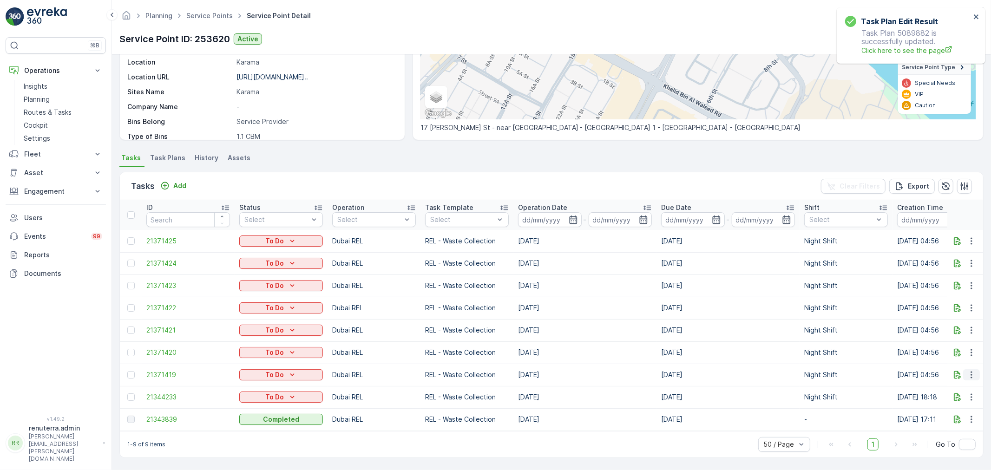
click at [972, 371] on icon "button" at bounding box center [971, 374] width 9 height 9
click at [938, 408] on span "Change Route" at bounding box center [947, 410] width 45 height 9
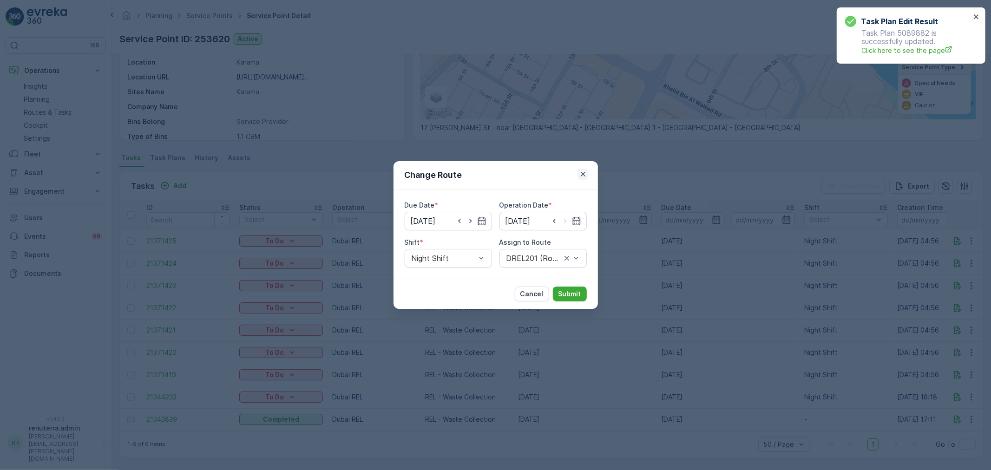
click at [579, 173] on icon "button" at bounding box center [583, 174] width 9 height 9
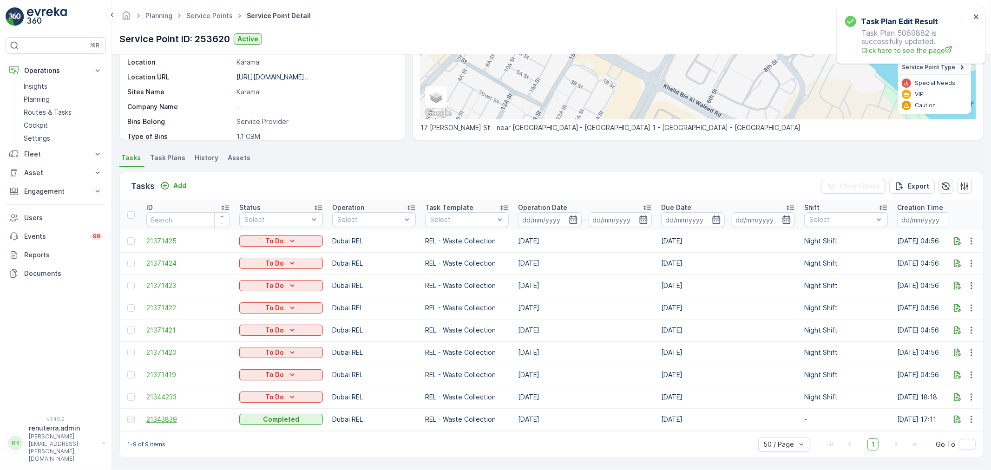
click at [175, 416] on span "21343839" at bounding box center [188, 419] width 84 height 9
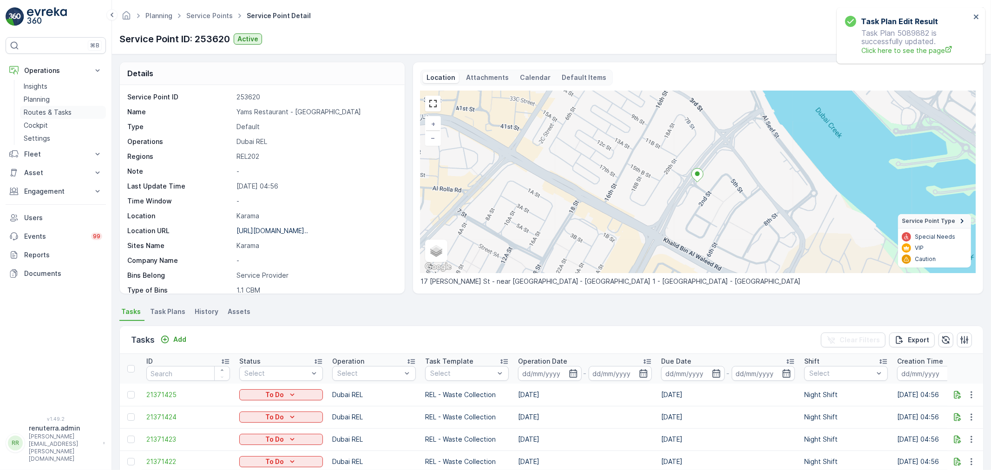
click at [29, 112] on p "Routes & Tasks" at bounding box center [48, 112] width 48 height 9
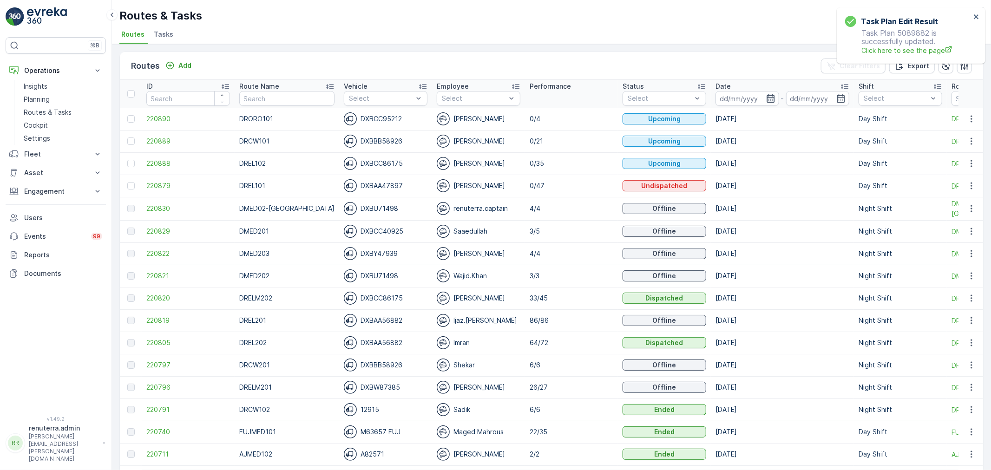
click at [767, 100] on icon "button" at bounding box center [771, 98] width 9 height 9
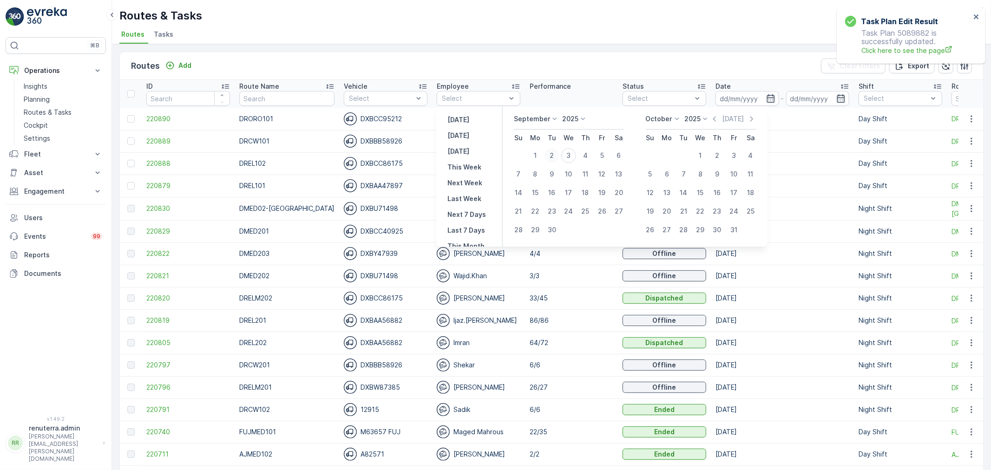
click at [552, 155] on div "2" at bounding box center [552, 155] width 15 height 15
type input "[DATE]"
click at [552, 155] on div "2" at bounding box center [552, 155] width 15 height 15
type input "[DATE]"
click at [552, 155] on div "2" at bounding box center [552, 155] width 15 height 15
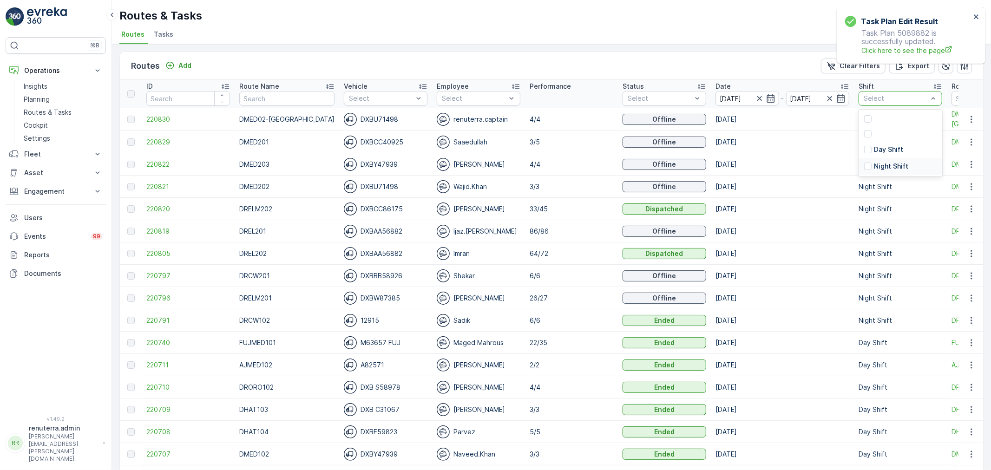
click at [888, 170] on p "Night Shift" at bounding box center [891, 166] width 34 height 9
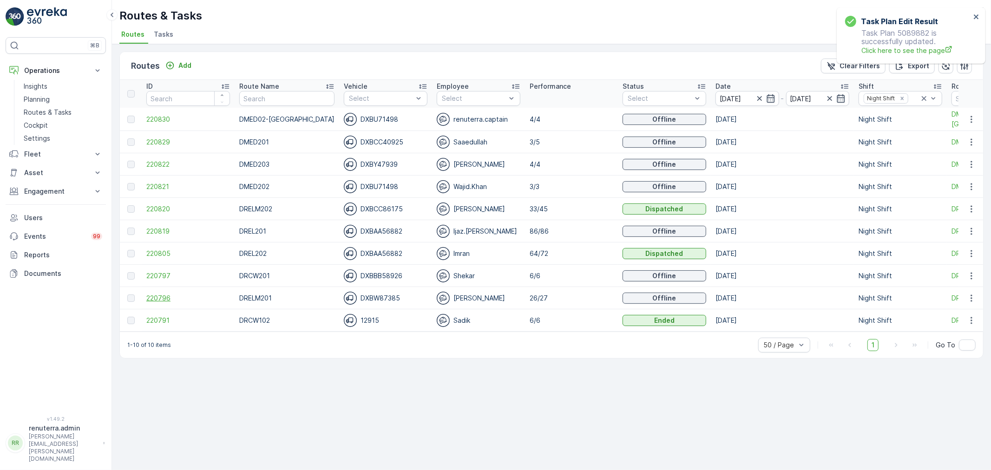
click at [165, 300] on span "220796" at bounding box center [188, 298] width 84 height 9
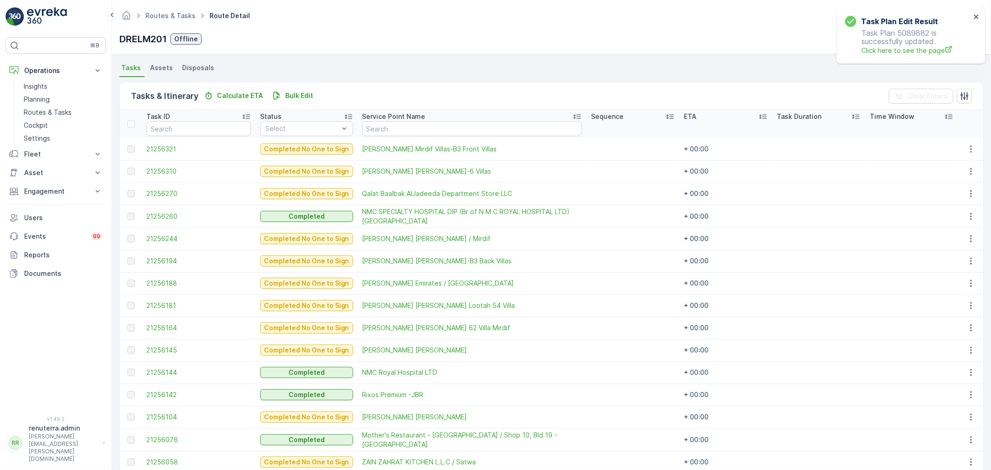
scroll to position [197, 0]
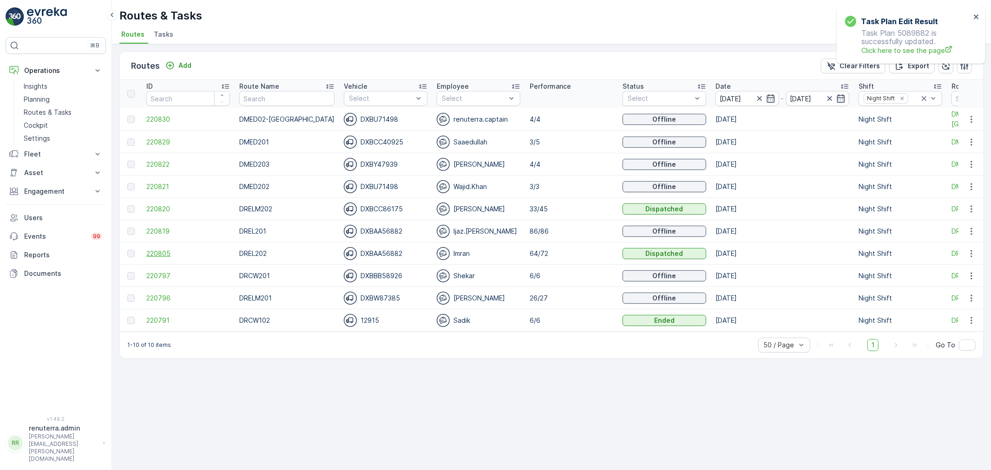
click at [164, 253] on span "220805" at bounding box center [188, 253] width 84 height 9
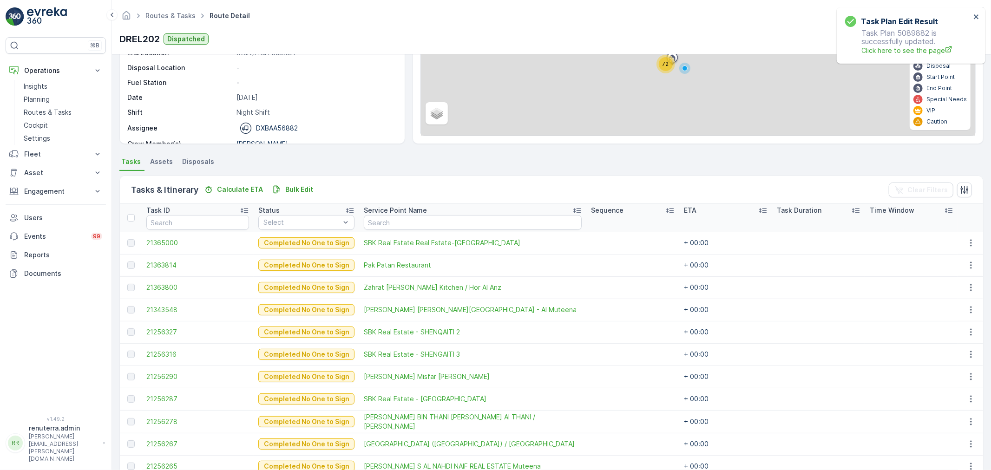
scroll to position [103, 0]
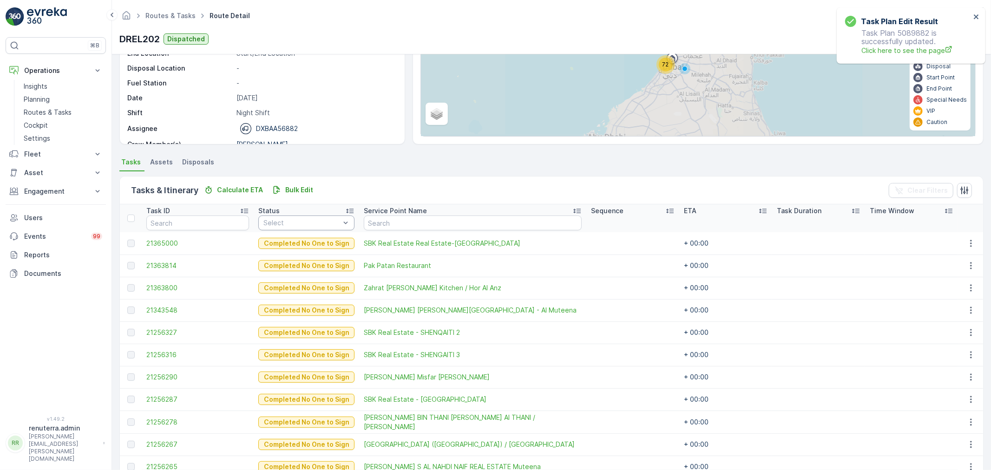
click at [279, 217] on div "Select" at bounding box center [306, 223] width 96 height 15
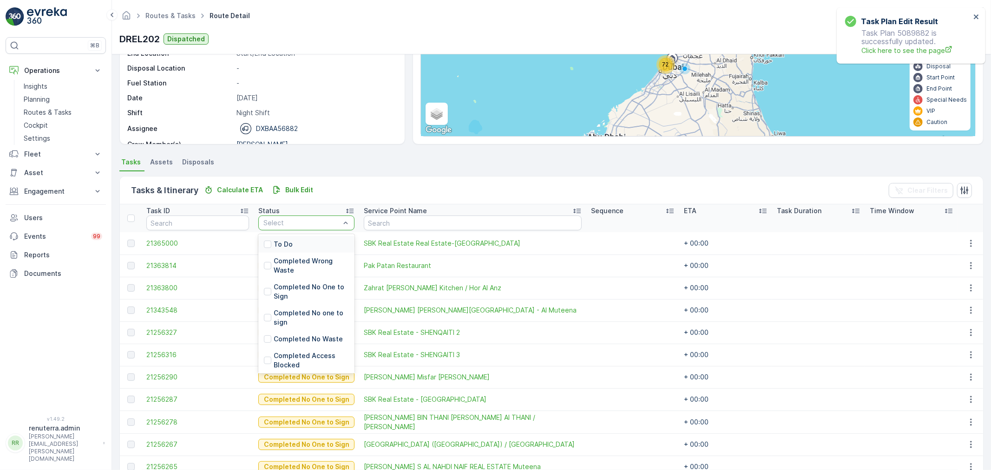
click at [280, 243] on p "To Do" at bounding box center [283, 244] width 19 height 9
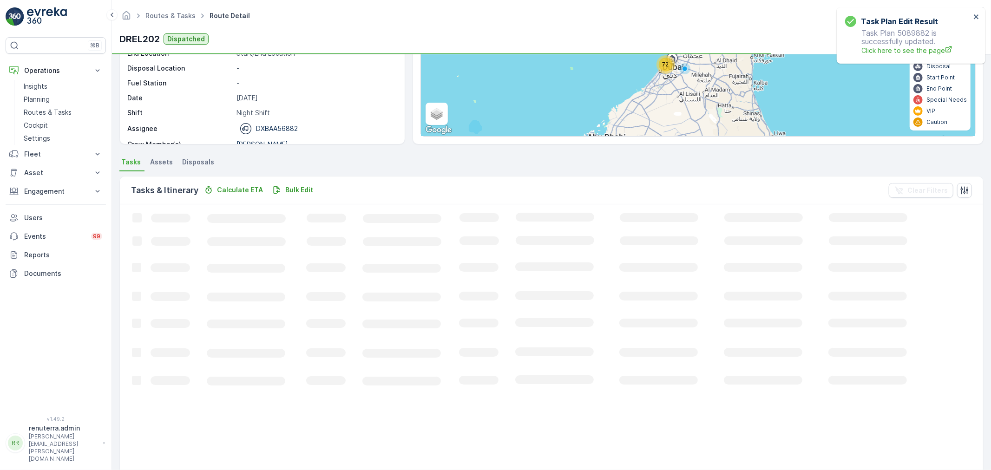
scroll to position [60, 0]
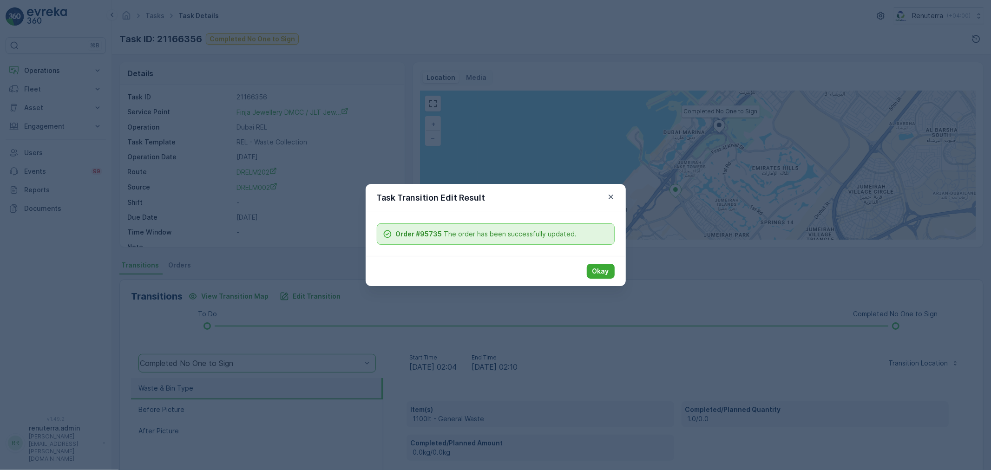
scroll to position [103, 0]
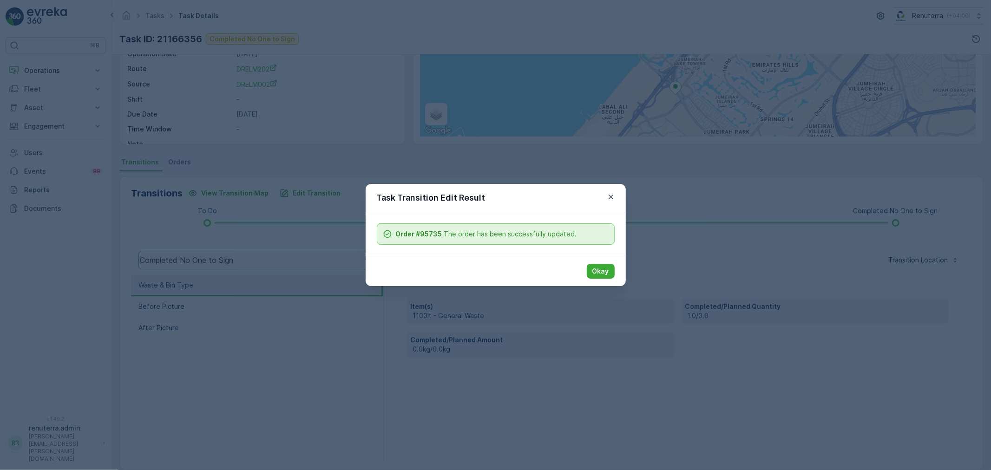
click at [600, 267] on p "Okay" at bounding box center [601, 271] width 17 height 9
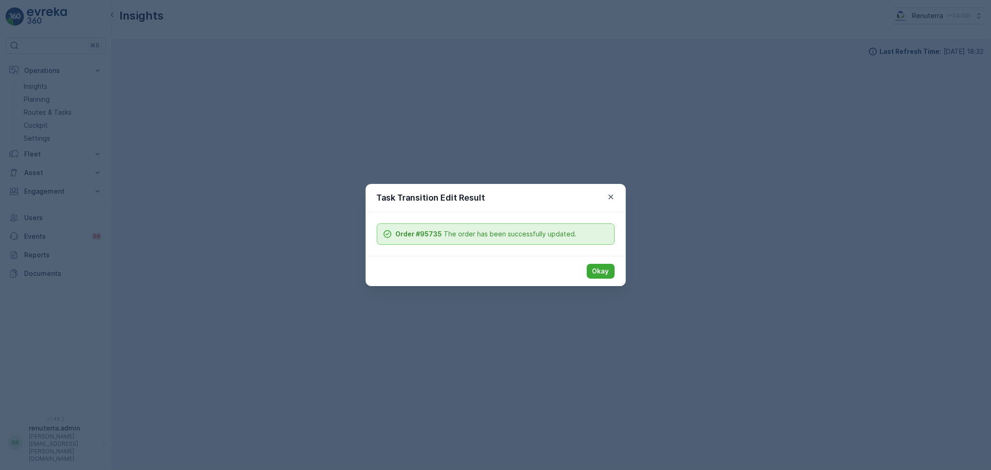
click at [610, 267] on button "Okay" at bounding box center [601, 271] width 28 height 15
